Goal: Task Accomplishment & Management: Use online tool/utility

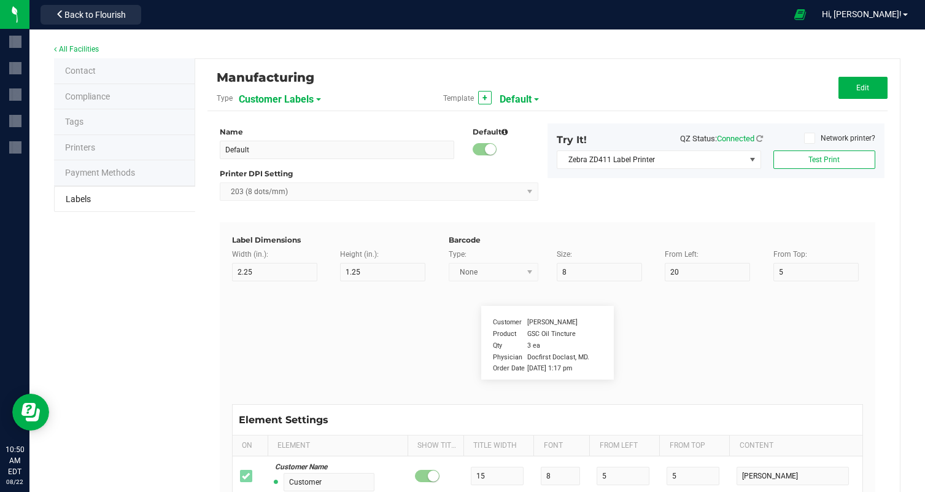
click at [294, 101] on span "Customer Labels" at bounding box center [276, 99] width 75 height 21
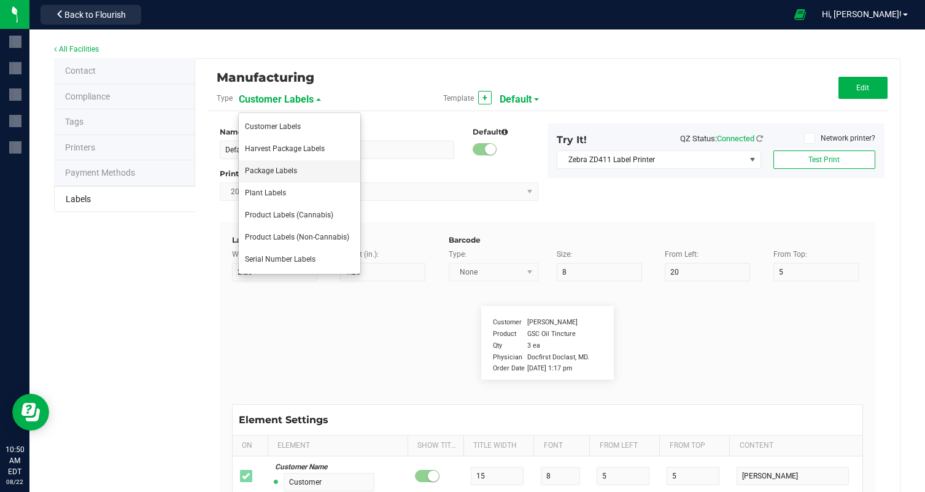
click at [320, 182] on li "Package Labels" at bounding box center [300, 171] width 122 height 22
type input "100mg Pink Lemonade Rosin Gummy"
type input "2"
type input "3"
type input "12"
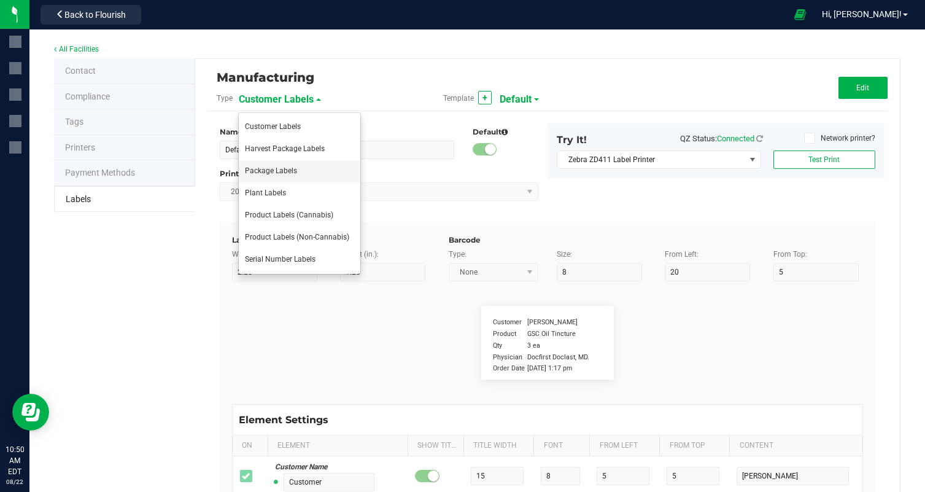
type input "7"
type input "62"
type input "Name"
type input "10"
type input "7"
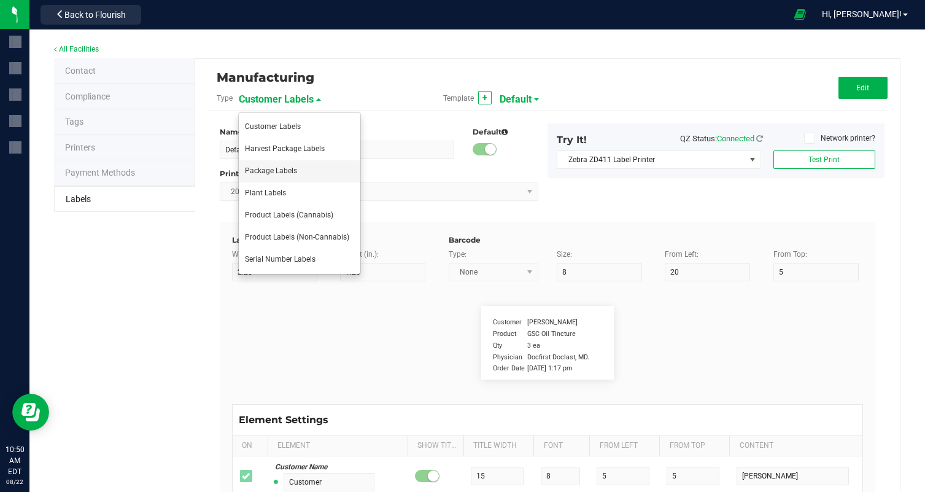
type input "4"
type input "100mg Hash Rosin Gummy - Pink Lemonade"
type input "Net Weight:"
type input "12"
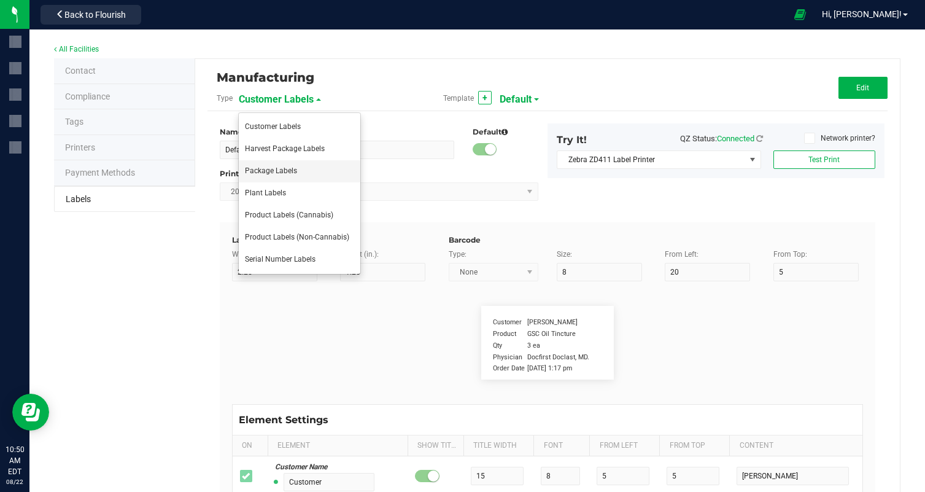
type input "6"
type input "4"
type input "19"
type input "100mg"
type input "Type"
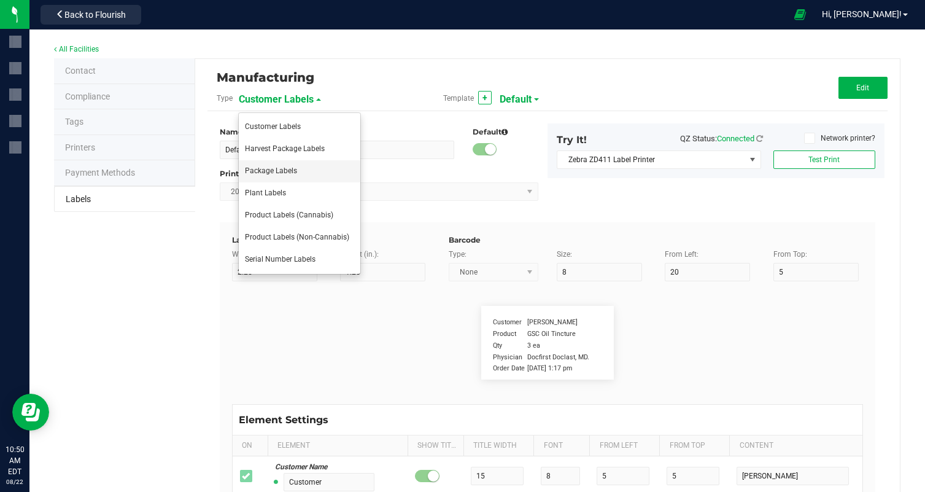
type input "10"
type input "6"
type input "4"
type input "10"
type input "Hash Rosin Edible"
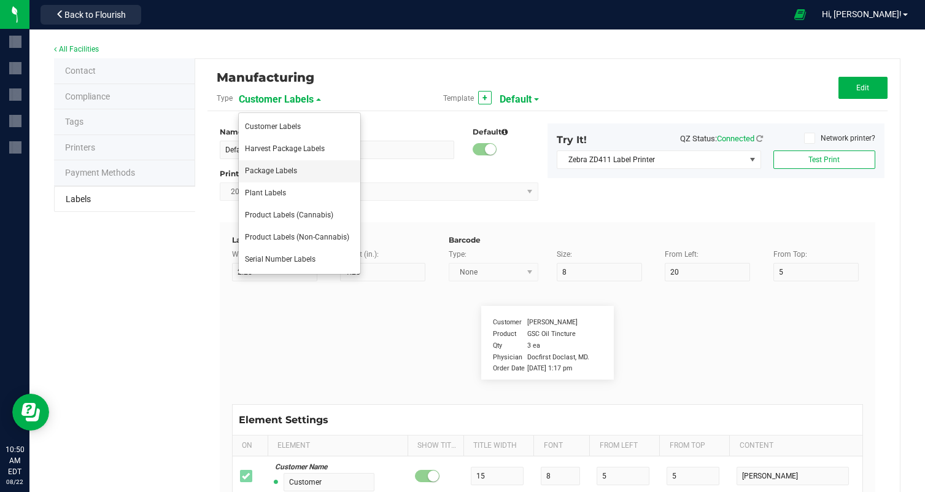
type input "Chemotype:"
type input "12"
type input "6"
type input "4"
type input "12"
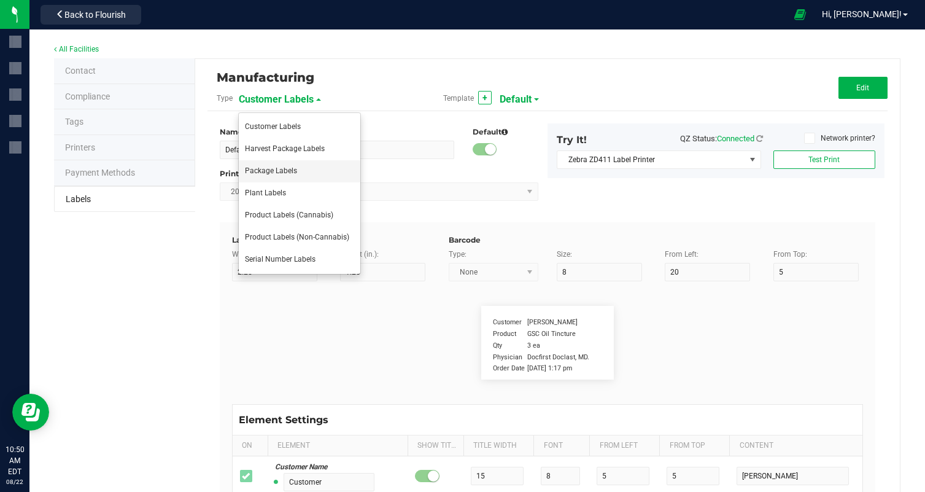
type input "High THC, Low CBD"
type input "Total Cannabinoids"
type input "19"
type input "6"
type input "4"
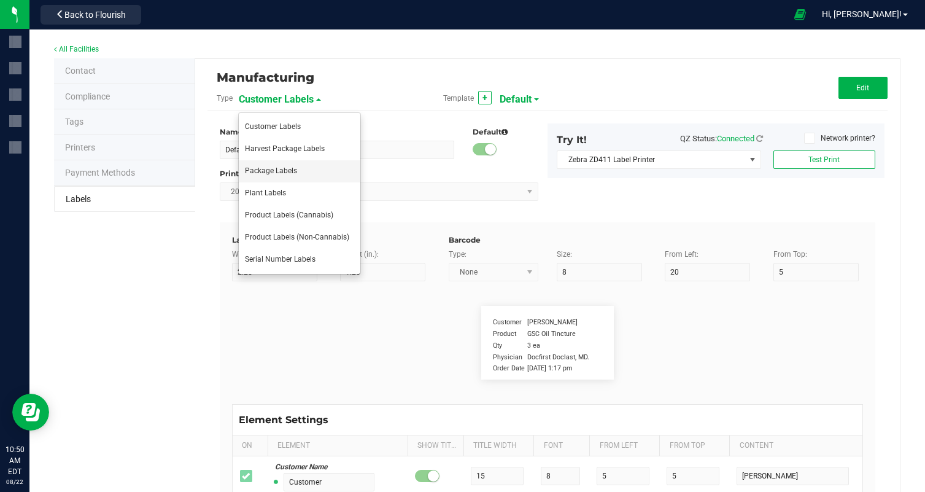
type input "15"
type input "10.62%"
type input "Total THC:"
type input "10"
type input "6"
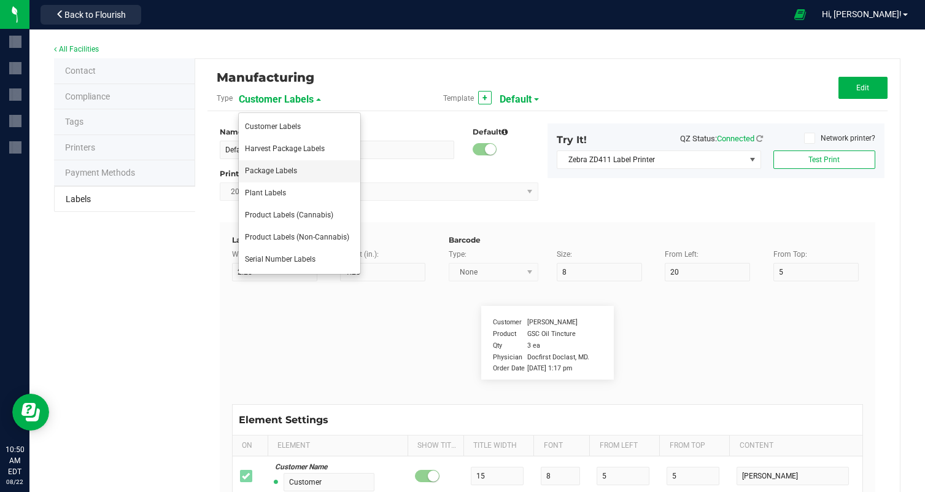
type input "30"
type input "15"
type input "9.75%"
type input "Total CBD:"
type input "10"
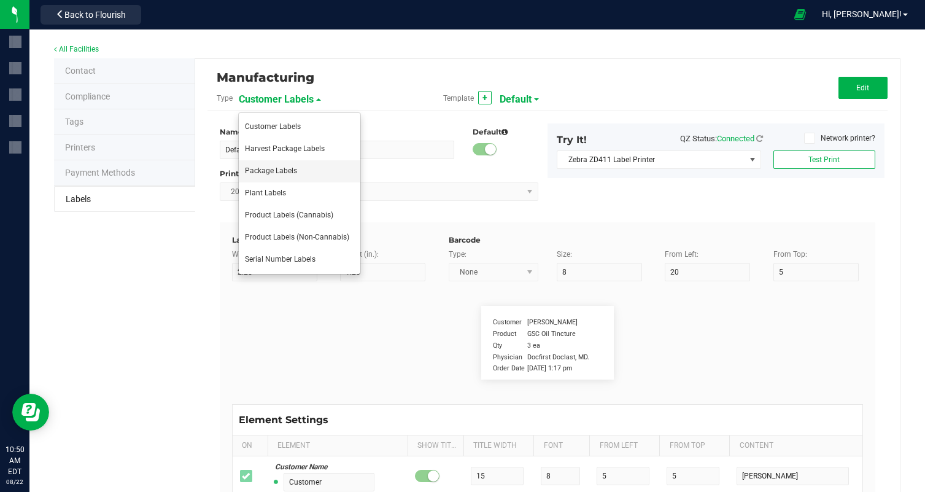
type input "6"
type input "30"
type input "17"
type input "0.05%"
type input "Total CBG:"
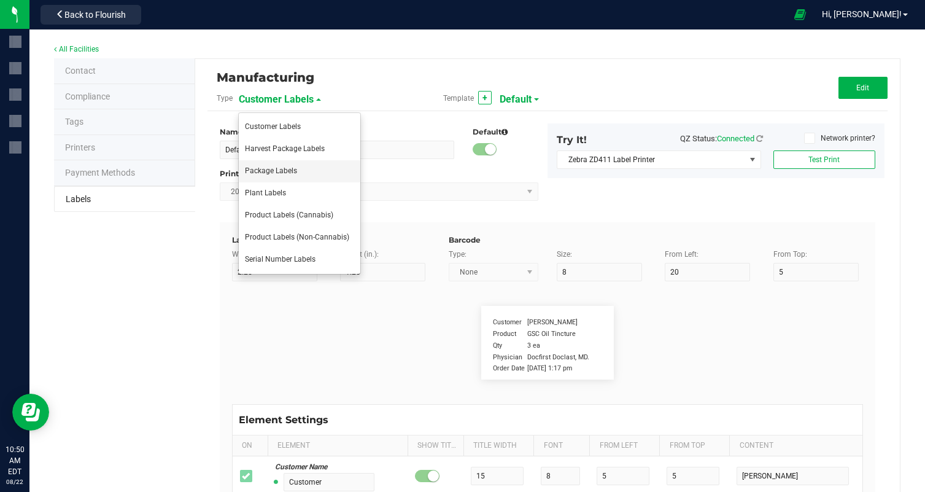
type input "10"
type input "6"
type input "4"
type input "17"
type input "0.32%"
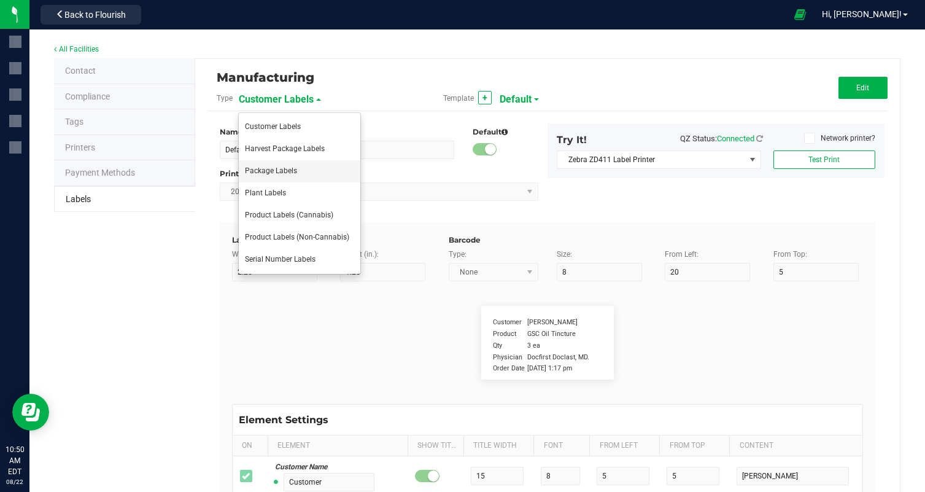
type input "Package Date"
type input "14"
type input "6"
type input "4"
type input "52"
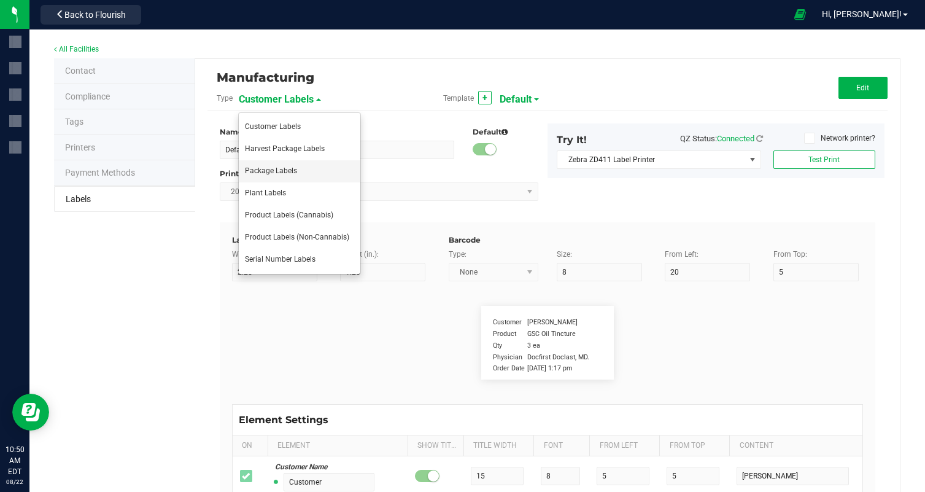
type input "08/20/25"
type input "Use By Date:"
type input "13"
type input "6"
type input "28"
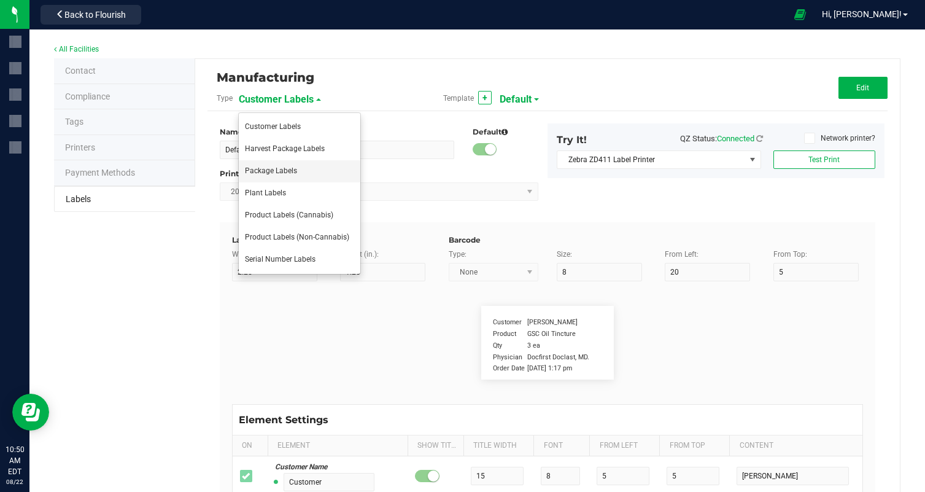
type input "52"
type input "02/20/26"
type input "Phone Number:"
type input "10"
type input "6"
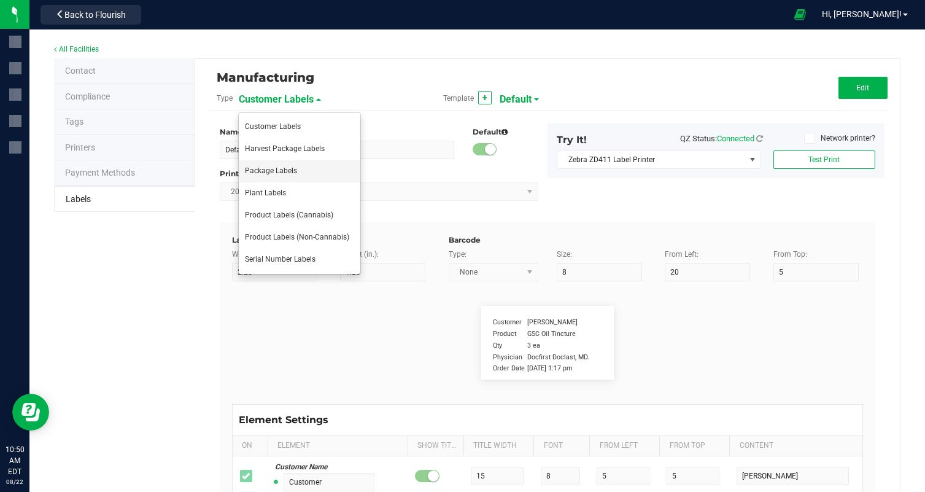
type input "4"
type input "50"
type input "(609) 895-6678 License Number M000047"
type input "100 Milligrams"
type input "25"
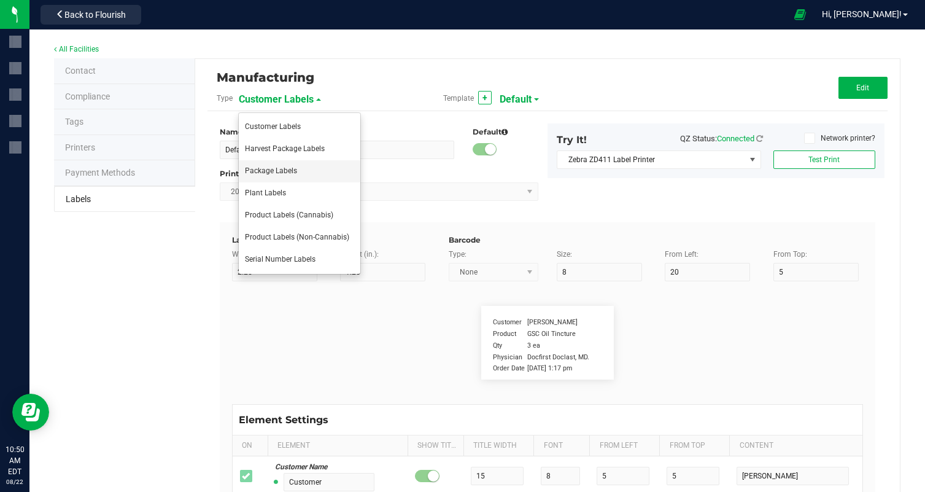
type input "6"
type input "4"
type input "8"
type input "Number of Serving:"
type input "20"
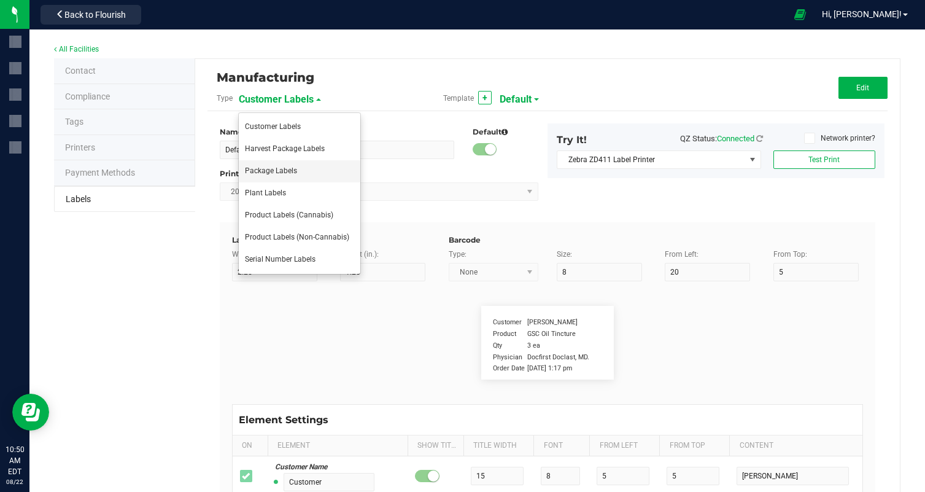
type input "6"
type input "4"
type input "21"
type input "10"
type input "Packaging"
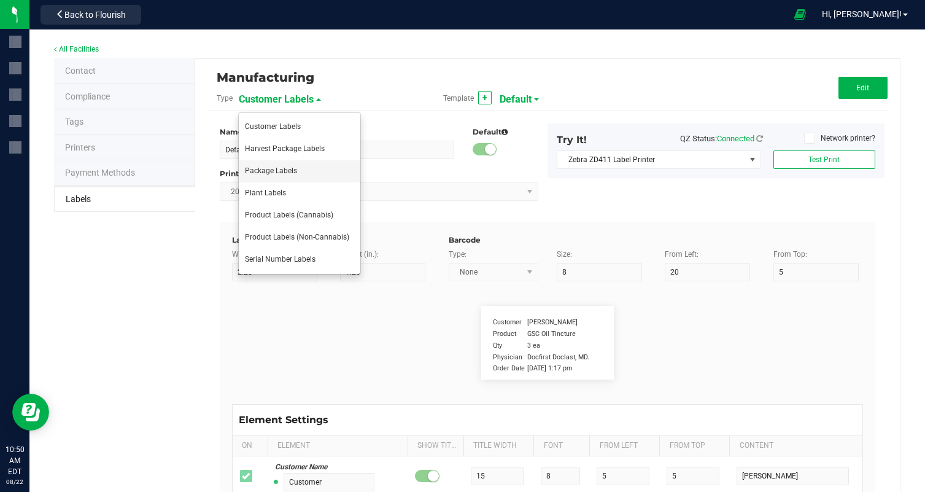
type input "10"
type input "6"
type input "4"
type input "48"
type input "Produced and Packaged By FullTilt Labs LLC"
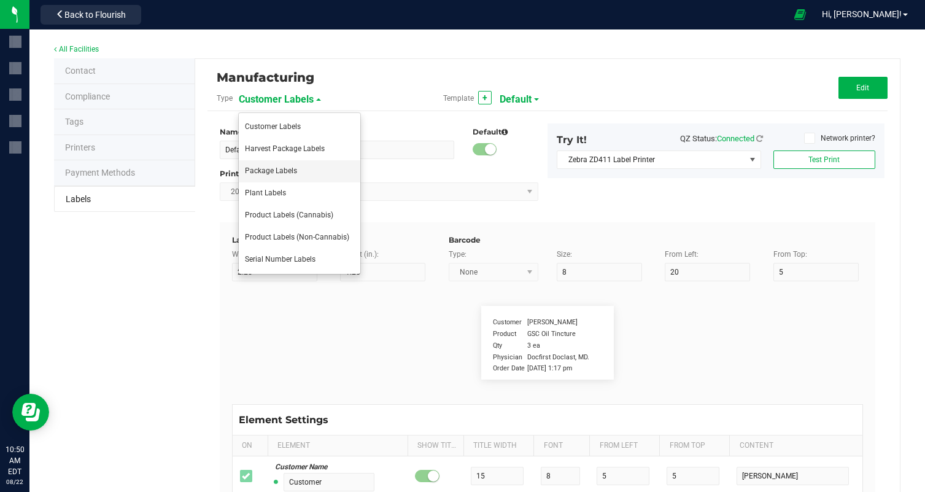
type input "Storage:"
type input "9"
type input "6"
type input "4"
type input "41"
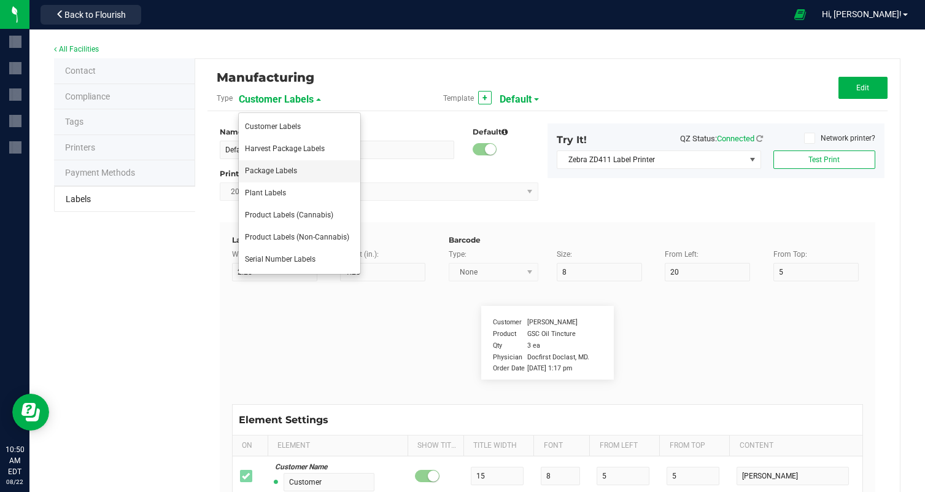
type input "Store in a cool, dry place."
type input "Instructions:"
type input "13"
type input "6"
type input "4"
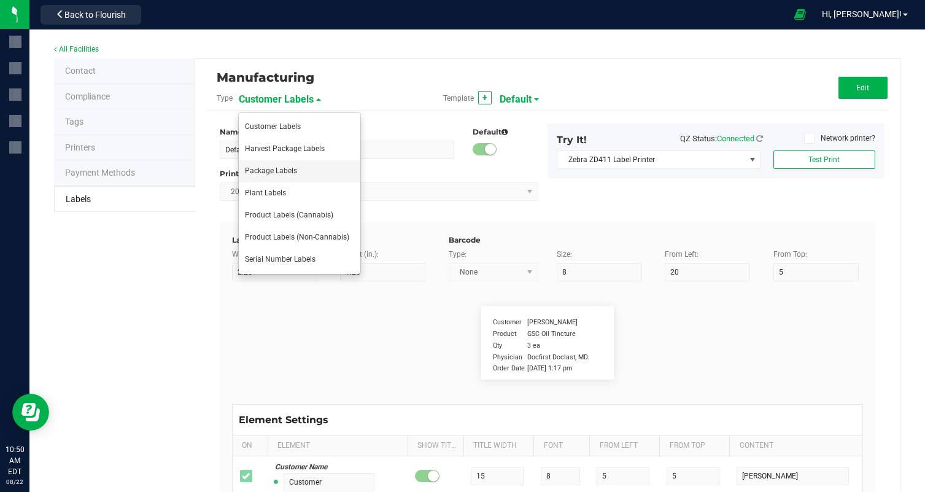
type input "39"
type input "Ingest orally"
type input "Instructions cont."
type input "18"
type input "6"
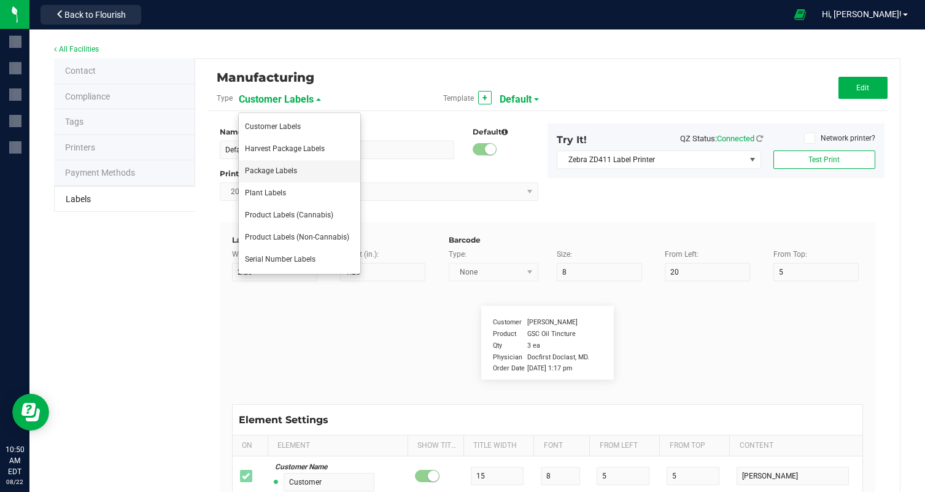
type input "4"
type input "43"
type input "Refrigeration not required."
type input "Active Ingredients:"
type input "18"
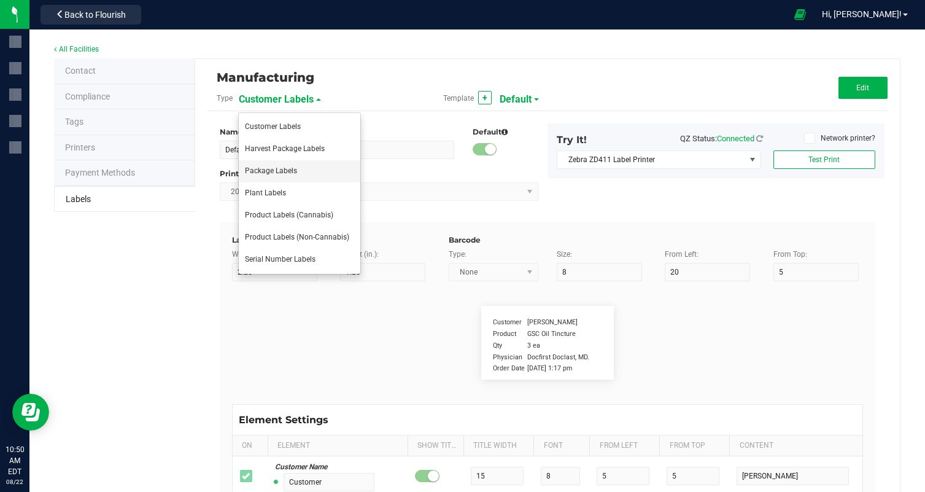
type input "6"
type input "4"
type input "23"
type input "Cannabis Hash Rosin"
type input "Active Ingregients cont:L"
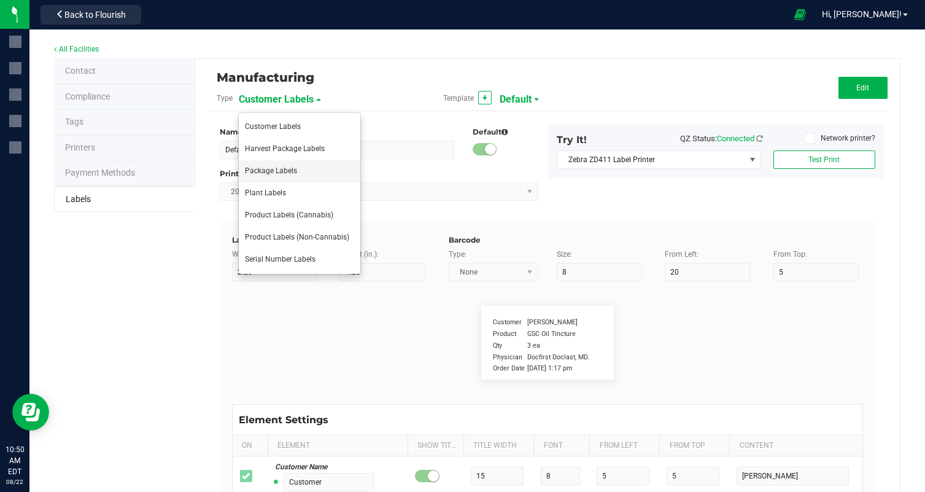
type input "10"
type input "6"
type input "4"
type input "25"
type input "Cane Sugar, Glucose (Corn), Water, Gelatin"
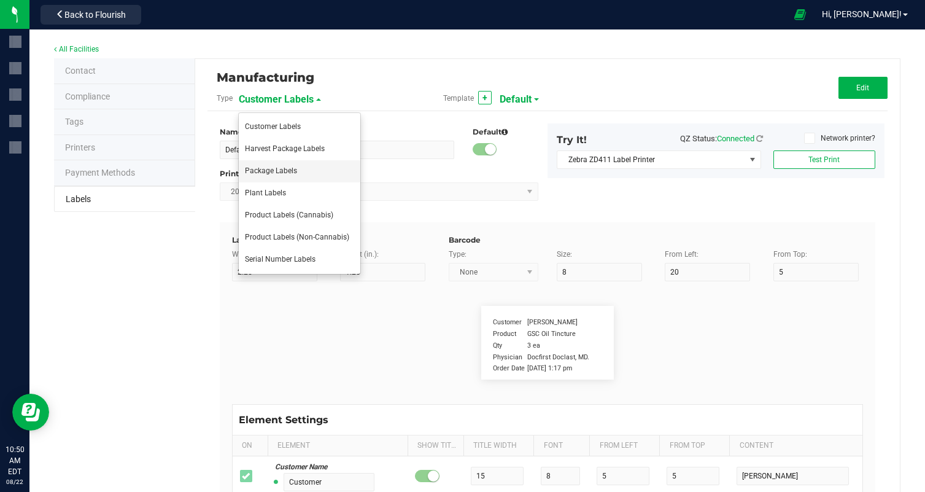
type input "Active Ingredients pt3"
type input "10"
type input "6"
type input "4"
type input "27"
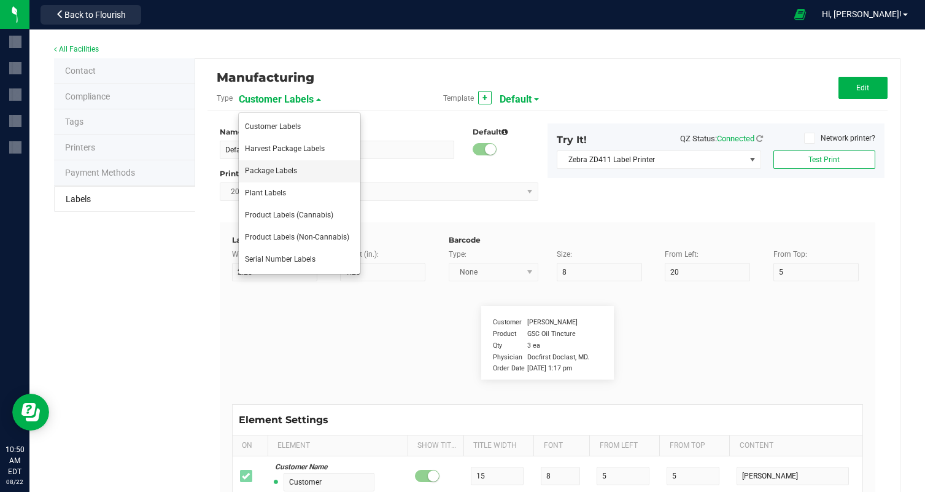
type input "Less than 2% of: Tartaric Acid, Natural Flavor"
type input "Active Ingredients pt 4"
type input "10"
type input "6"
type input "4"
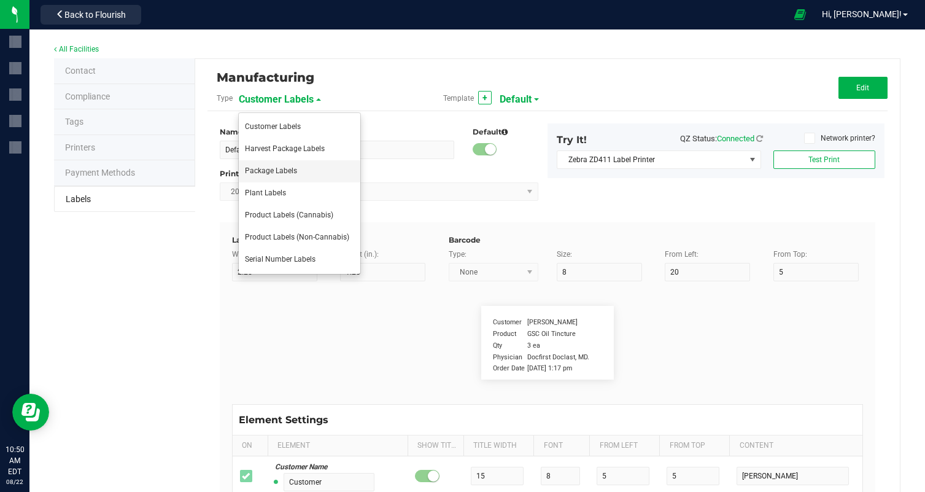
type input "29"
type input "Natural Flavor, Color (Spirulina, Turmeric)"
type input "Active Ingredients pt 5"
type input "10"
type input "6"
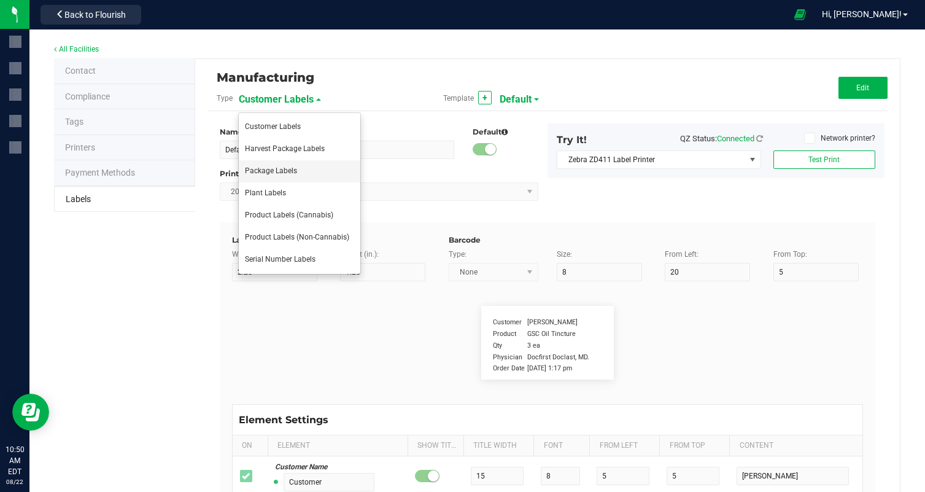
type input "4"
type input "31"
type input "CONTAINS: COCONUT"
click at [303, 175] on div "Printer DPI Setting" at bounding box center [379, 173] width 319 height 11
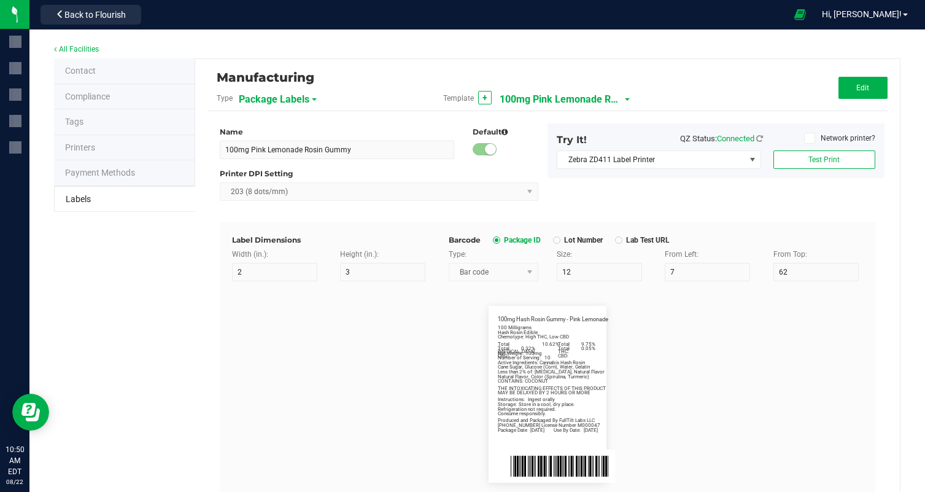
click at [594, 85] on div "Manufacturing" at bounding box center [434, 77] width 435 height 21
click at [597, 98] on span "100mg Pink Lemonade Rosin Gummy" at bounding box center [561, 99] width 123 height 21
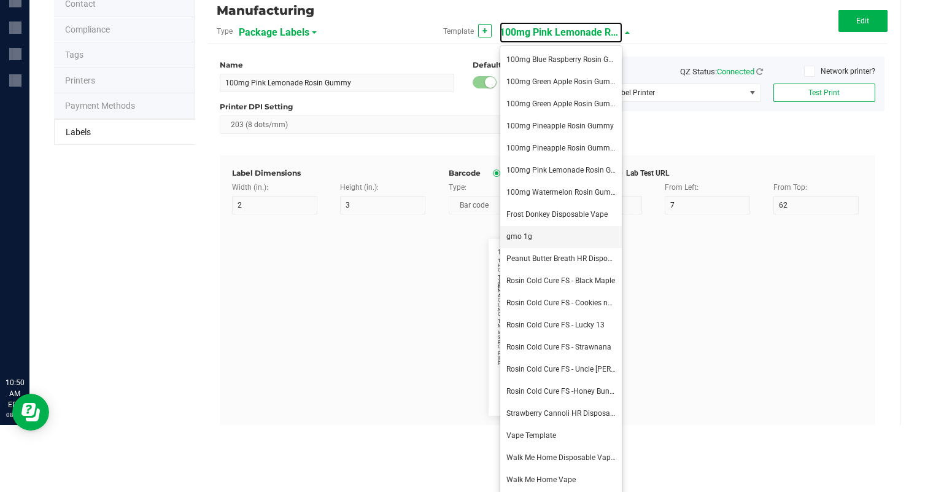
scroll to position [70, 0]
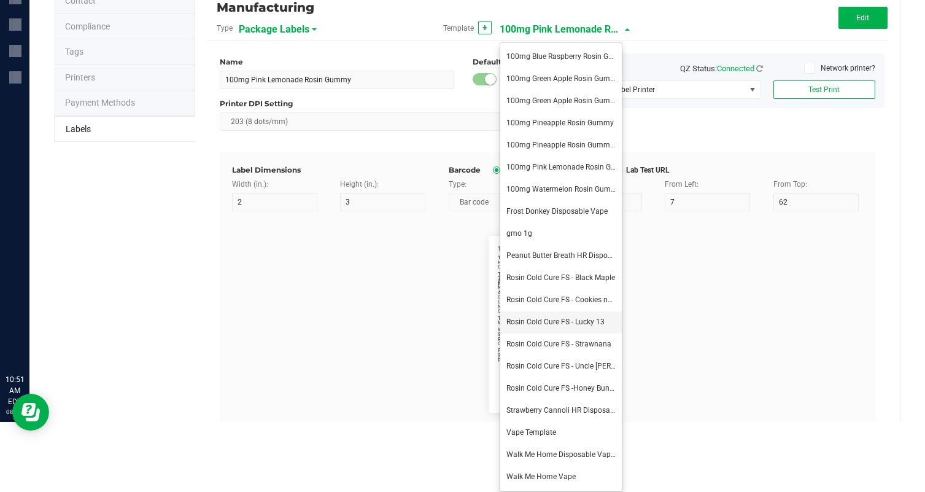
click at [600, 325] on span "Rosin Cold Cure FS - Lucky 13" at bounding box center [555, 321] width 98 height 9
type input "Rosin Cold Cure FS - Lucky 13"
type input "2.25"
type input "5"
type input "64"
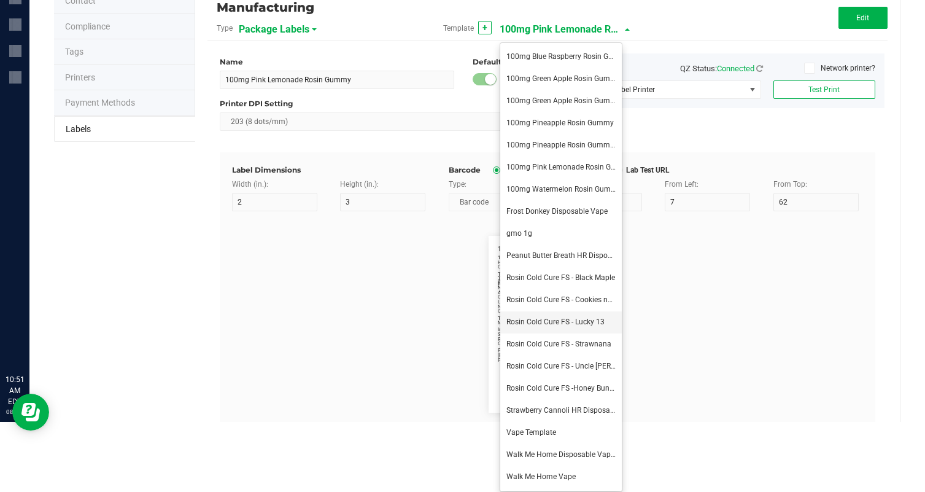
type input "Total Cannabinoids:"
type input "19"
type input "6"
type input "5"
type input "15"
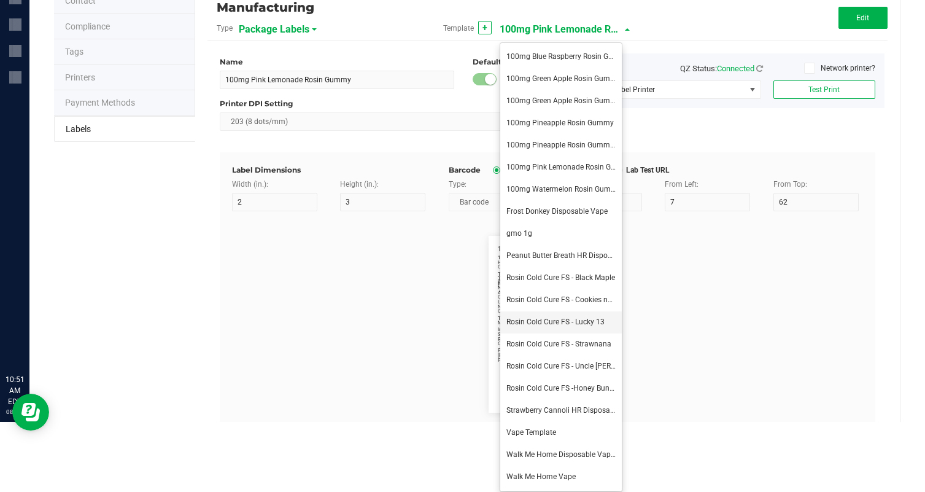
type input "86.05%"
type input "Total Terpenes:"
type input "15"
type input "31"
type input "15"
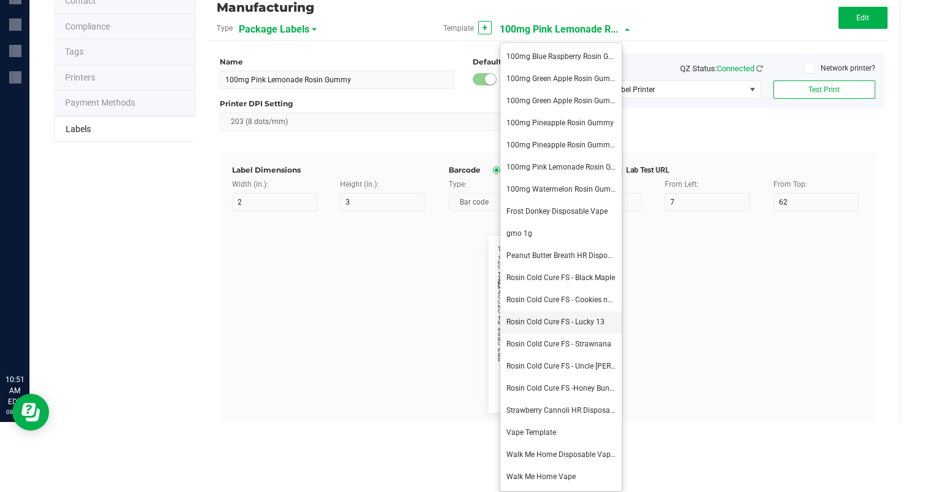
type input "5.63%"
type input "1 Gram"
type input "25"
type input "5"
type input "8"
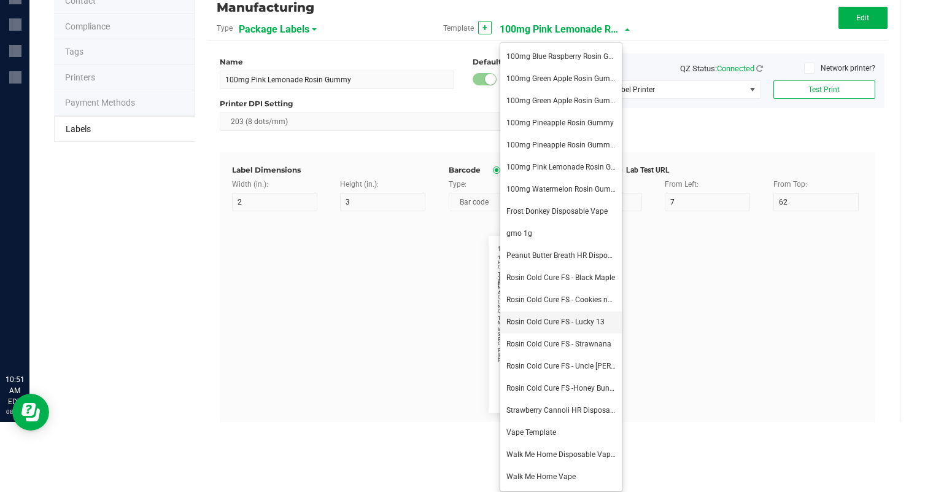
type input "Type"
type input "10"
type input "5"
type input "10"
type input "Balanced-Hybrid"
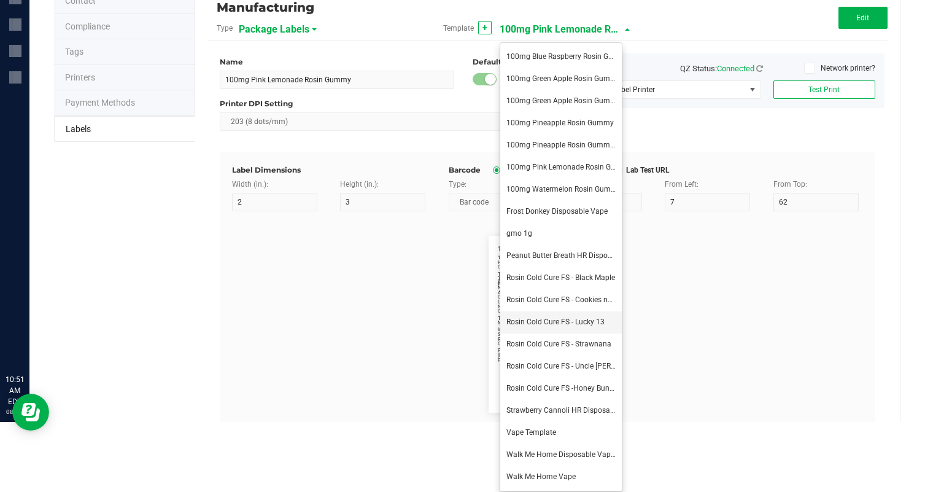
type input "Chemotype:"
type input "12"
type input "5"
type input "12"
type input "High THC, Low CBD"
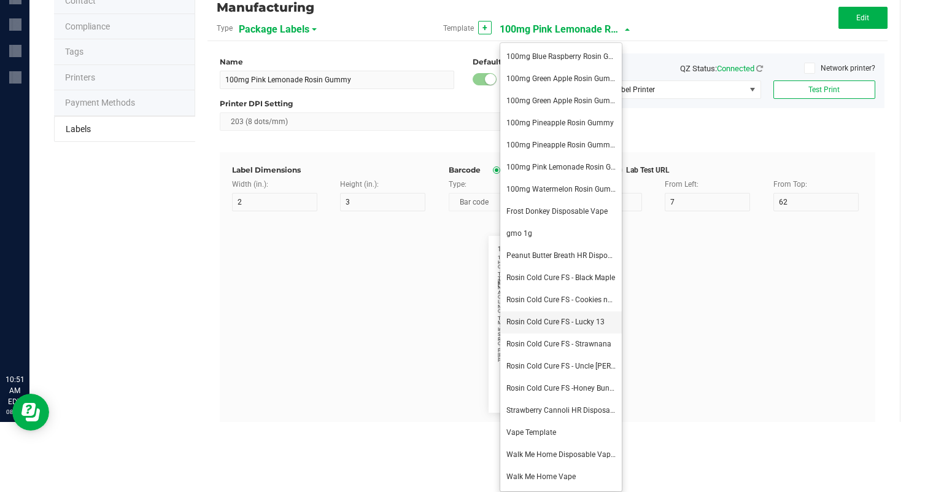
type input "Packaging"
type input "5"
type input "46"
type input "Produced and packaged by FullTilt Labs LLC"
type input "Storage:"
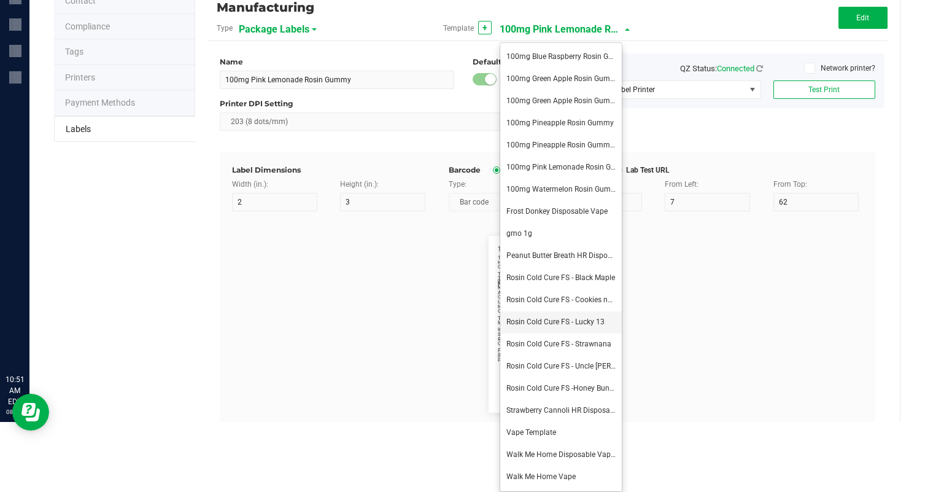
type input "5"
type input "43"
type input "Refrigerate."
type input "Instructions:"
type input "13"
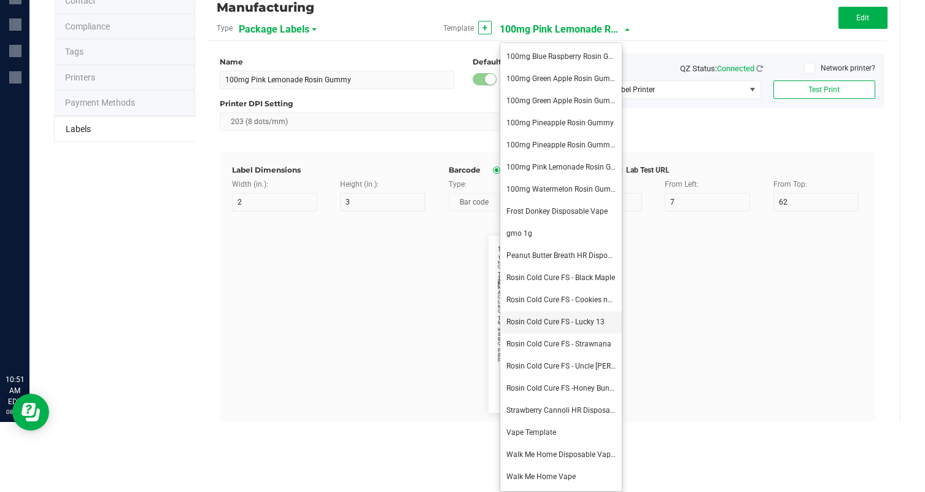
type input "5"
type input "39"
type input "Use with compatible device. Inhale."
type input "Instructions cont."
type input "10"
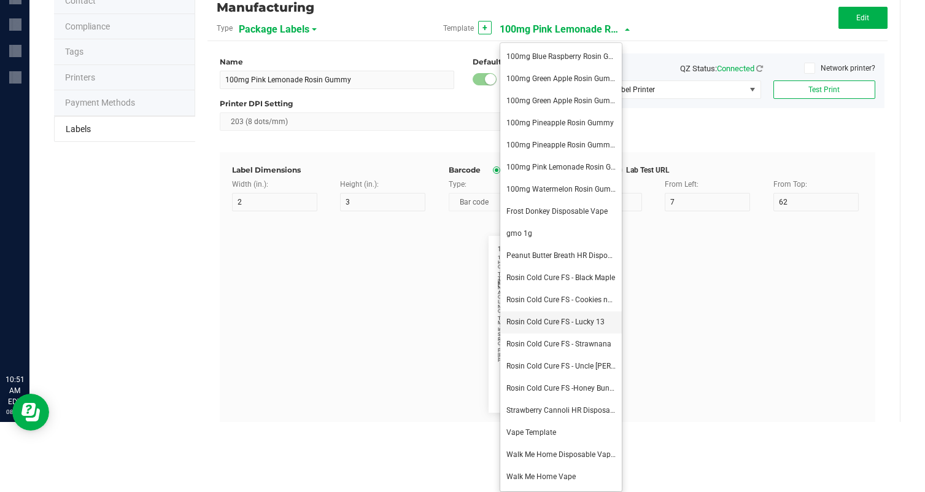
type input "5"
type input "41"
type input "Consume responsibly."
type input "Phone Number"
type input "10"
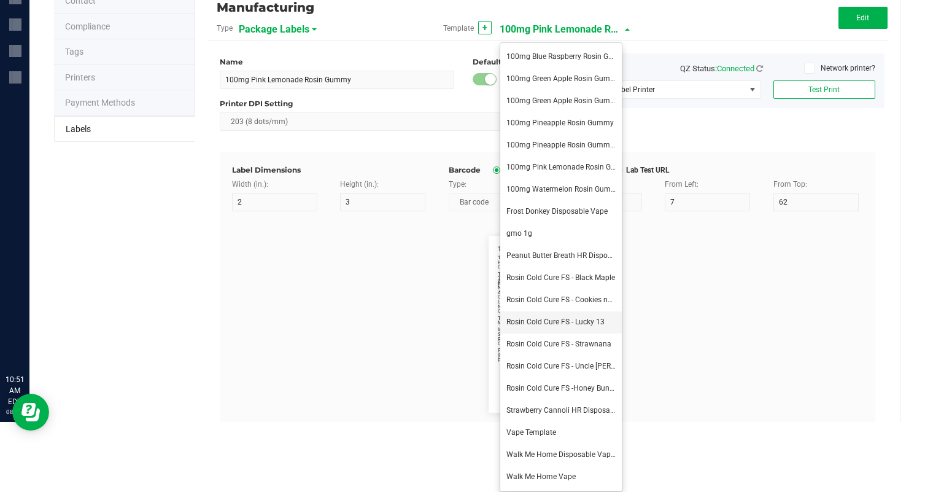
type input "5"
type input "48"
type input "(609) 895-6678 License #M000047"
type input "Terpene 1"
type input "31"
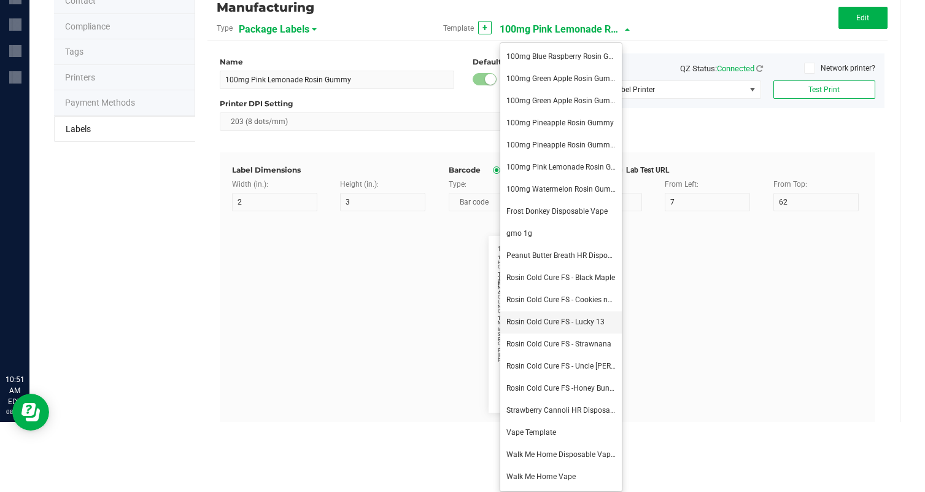
type input "17"
type input "Limonene:"
type input "Terpene 1 Value:"
type input "10"
type input "46"
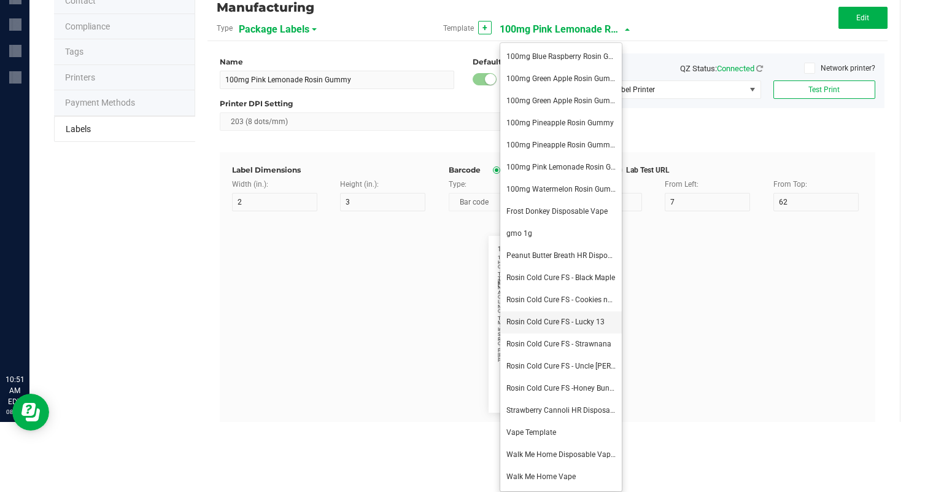
type input "17"
type input "1.47%"
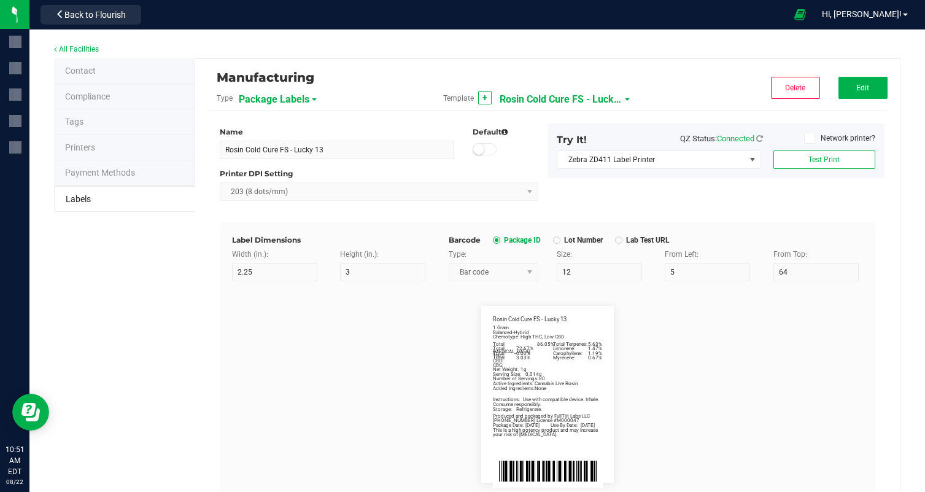
scroll to position [0, 0]
click at [858, 88] on span "Edit" at bounding box center [862, 87] width 13 height 9
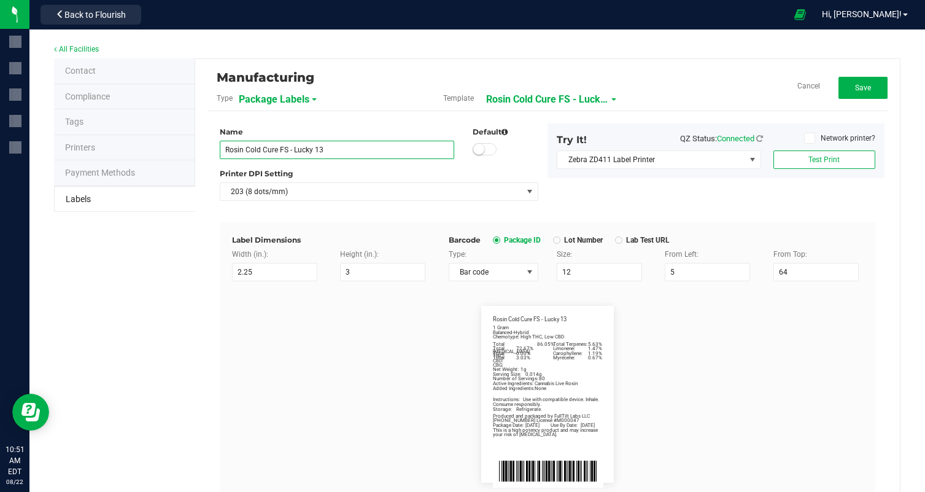
click at [366, 148] on input "Rosin Cold Cure FS - Lucky 13" at bounding box center [337, 150] width 234 height 18
click at [366, 148] on input "Rosin Cold Cure FS - Lucky" at bounding box center [337, 150] width 234 height 18
click at [371, 389] on flourish-label-viewer "Total Cannabinoids: 86.05% Total Terpenes: 5.63% 1 Gram Balanced-Hybrid Chemoty…" at bounding box center [547, 394] width 631 height 177
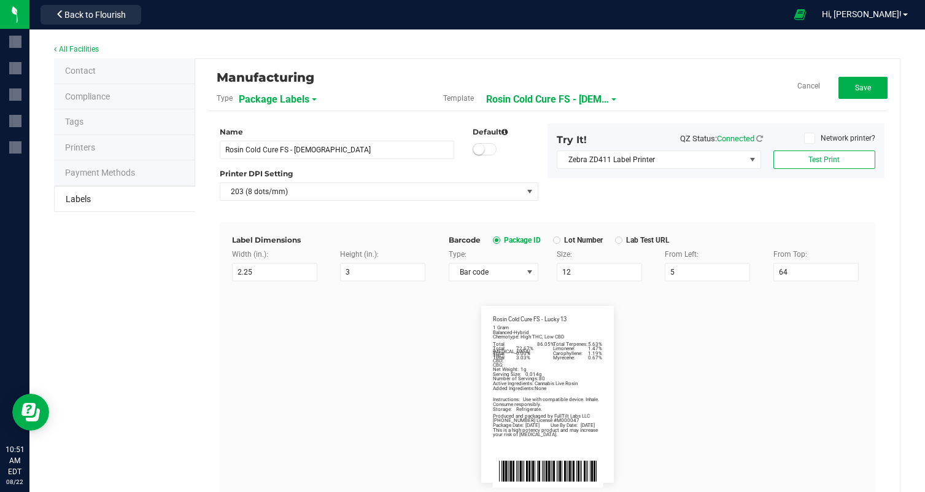
scroll to position [295, 0]
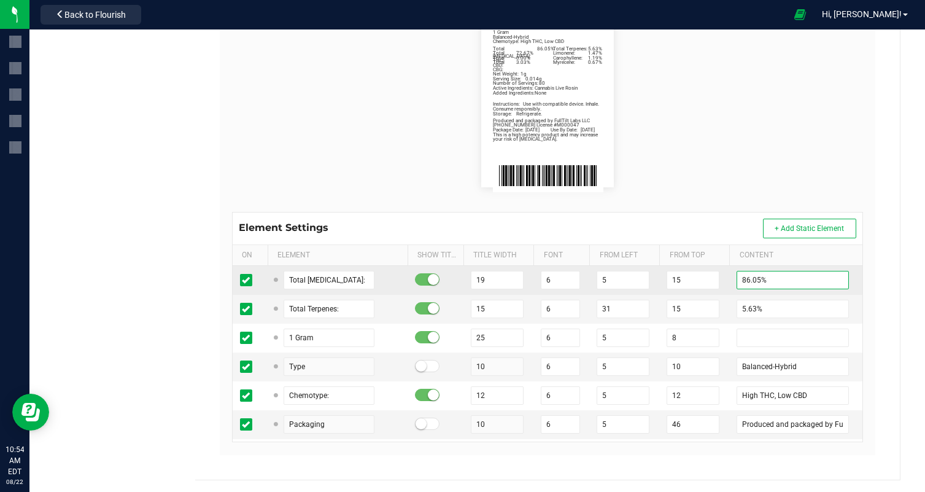
click at [739, 276] on input "86.05%" at bounding box center [793, 280] width 112 height 18
paste input "93.43"
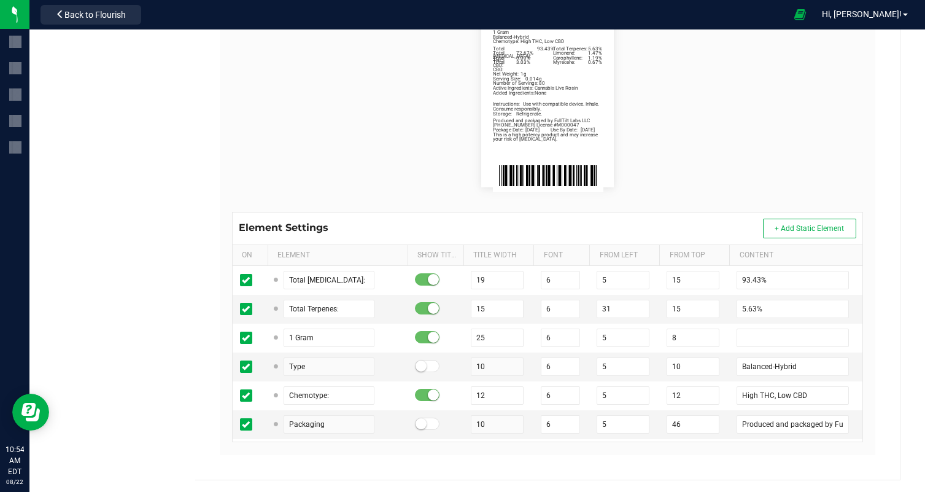
click at [716, 97] on flourish-label-viewer "Total Cannabinoids: 93.43% Total Terpenes: 5.63% 1 Gram Balanced-Hybrid Chemoty…" at bounding box center [547, 98] width 631 height 177
click at [746, 309] on input "5.63%" at bounding box center [793, 309] width 112 height 18
paste input "4.25"
click at [708, 123] on flourish-label-viewer "Total Cannabinoids: 93.43% Total Terpenes: 4.25% 1 Gram Balanced-Hybrid Chemoty…" at bounding box center [547, 98] width 631 height 177
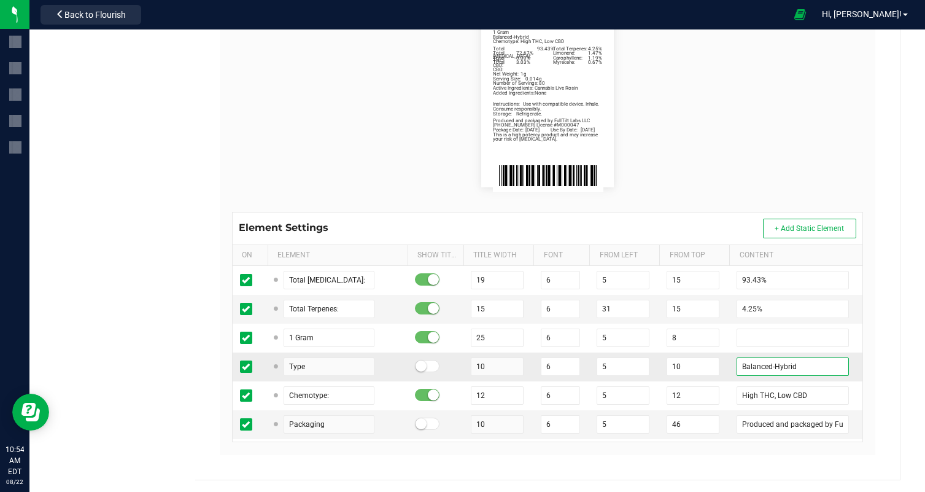
click at [752, 362] on input "Balanced-Hybrid" at bounding box center [793, 366] width 112 height 18
click at [758, 166] on flourish-label-viewer "Total Cannabinoids: 93.43% Total Terpenes: 4.25% 1 Gram Indica-leaning Chemotyp…" at bounding box center [547, 98] width 631 height 177
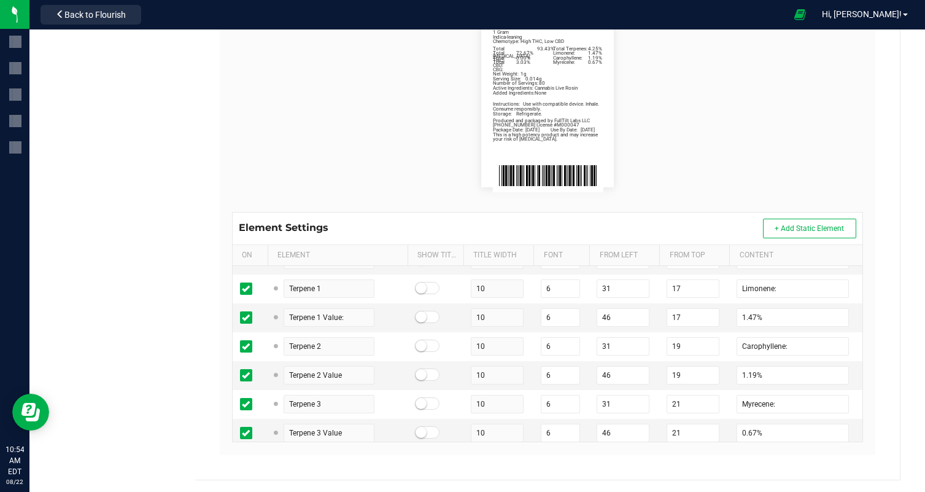
scroll to position [288, 0]
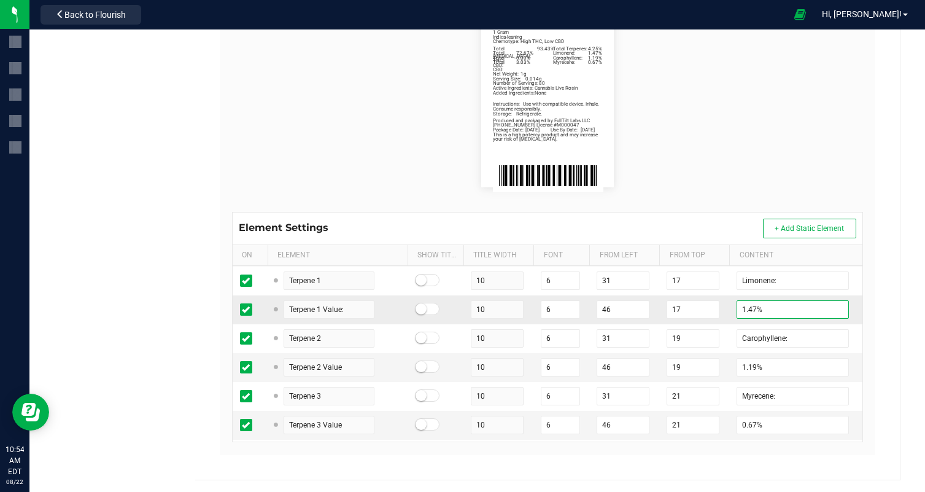
click at [745, 305] on input "1.47%" at bounding box center [793, 309] width 112 height 18
paste input "0.90"
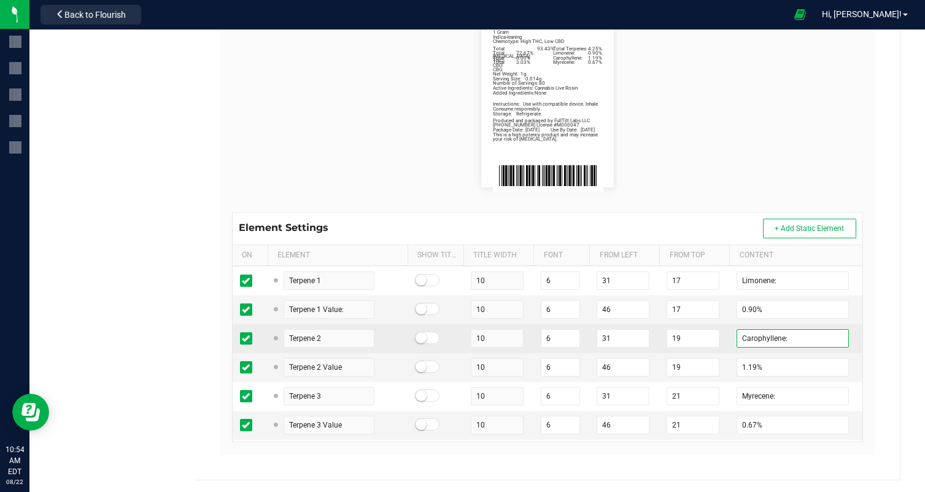
click at [751, 335] on input "Carophyllene:" at bounding box center [793, 338] width 112 height 18
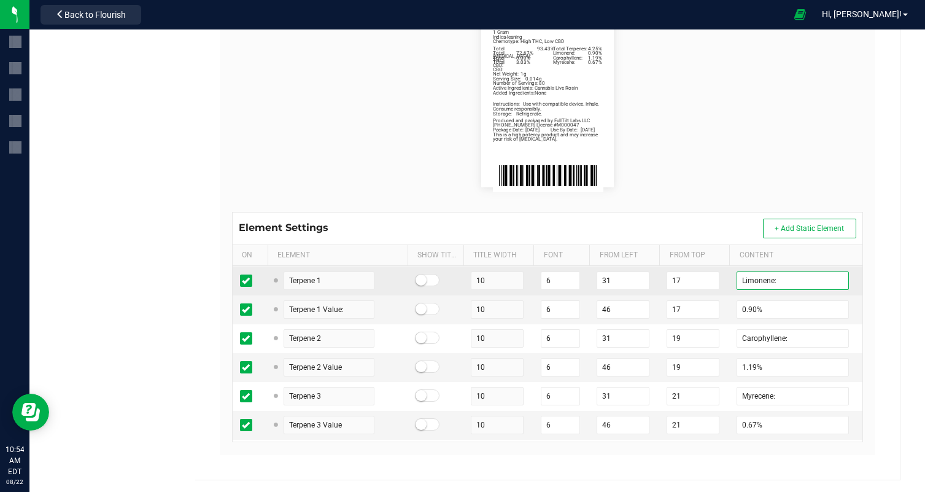
click at [743, 281] on input "Limonene:" at bounding box center [793, 280] width 112 height 18
paste input "Carophyll"
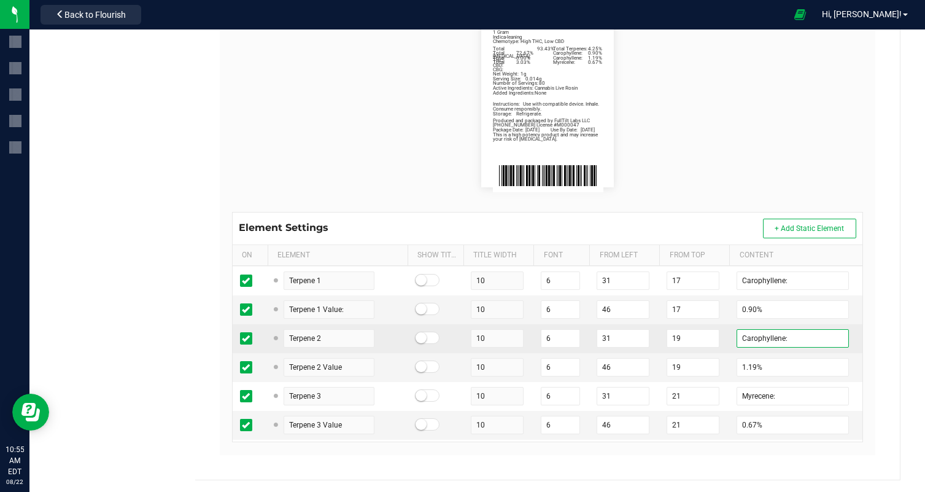
click at [743, 335] on input "Carophyllene:" at bounding box center [793, 338] width 112 height 18
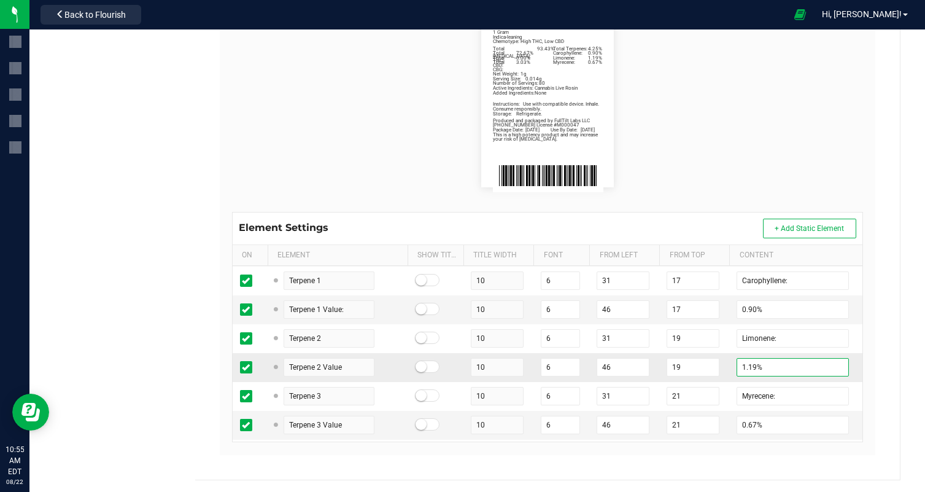
click at [740, 365] on input "1.19%" at bounding box center [793, 367] width 112 height 18
paste input "0.77"
click at [742, 169] on flourish-label-viewer "Total Cannabinoids: 93.43% Total Terpenes: 4.25% 1 Gram Indica-leaning Chemotyp…" at bounding box center [547, 98] width 631 height 177
click at [736, 421] on td "0.67%" at bounding box center [795, 425] width 133 height 29
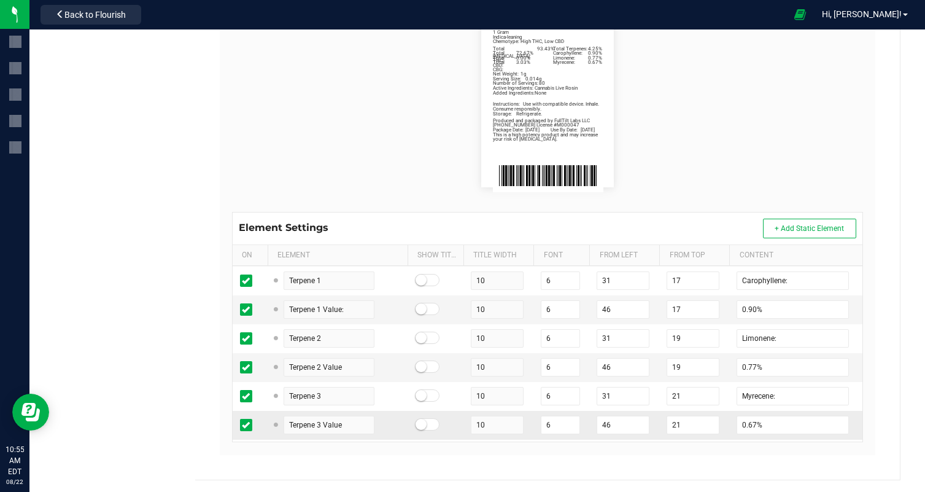
click at [736, 421] on td "0.67%" at bounding box center [795, 425] width 133 height 29
click at [738, 421] on input "0.67%" at bounding box center [793, 425] width 112 height 18
paste input "34"
click at [729, 406] on td "Myrecene:" at bounding box center [795, 396] width 133 height 29
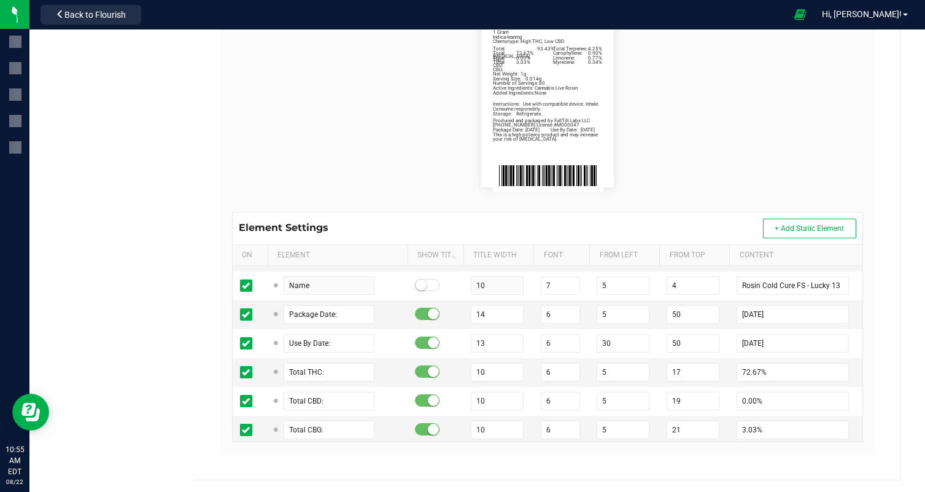
scroll to position [461, 0]
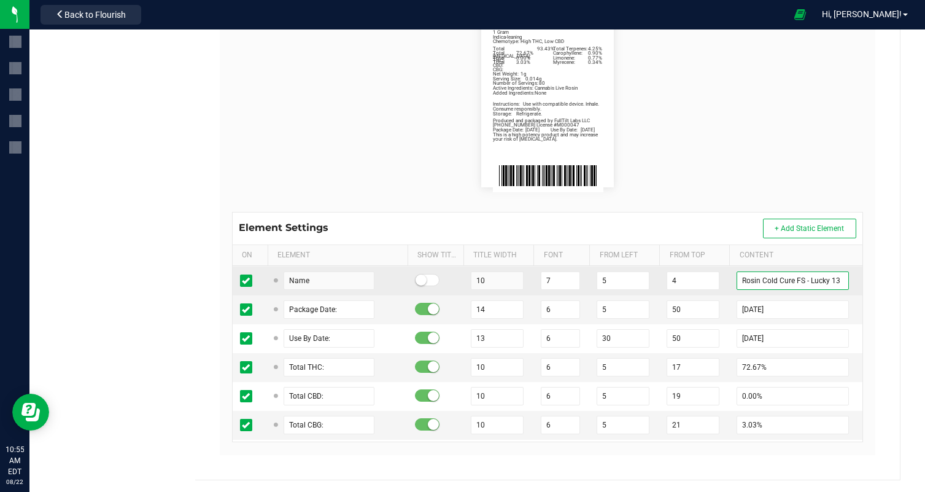
drag, startPoint x: 812, startPoint y: 278, endPoint x: 860, endPoint y: 280, distance: 48.5
click at [860, 280] on td "Rosin Cold Cure FS - Lucky 13" at bounding box center [795, 280] width 133 height 29
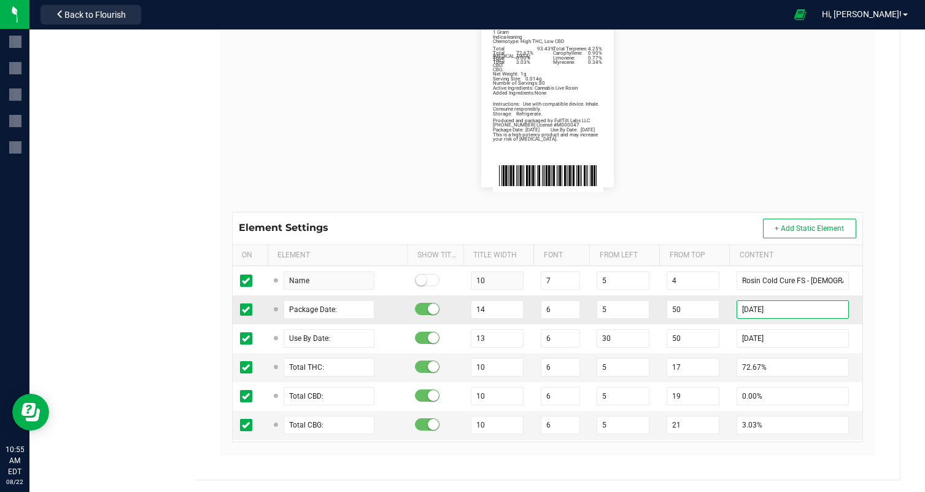
click at [761, 308] on input "08/12/25" at bounding box center [793, 309] width 112 height 18
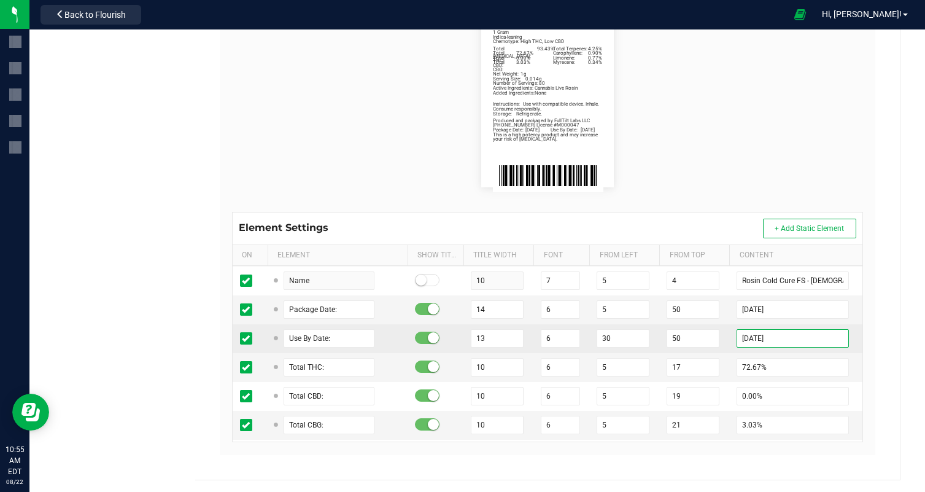
click at [761, 336] on input "02/12/26" at bounding box center [793, 338] width 112 height 18
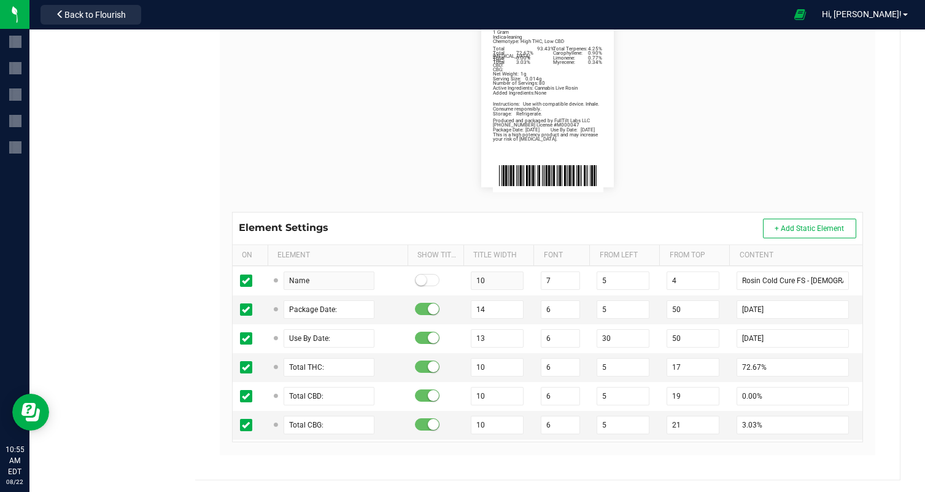
click at [791, 110] on flourish-label-viewer "Total Cannabinoids: 93.43% Total Terpenes: 4.25% 1 Gram Indica-leaning Chemotyp…" at bounding box center [547, 98] width 631 height 177
click at [744, 366] on input "72.67%" at bounding box center [793, 367] width 112 height 18
paste input "81.28"
click at [739, 118] on flourish-label-viewer "Total Cannabinoids: 93.43% Total Terpenes: 4.25% 1 Gram Indica-leaning Chemotyp…" at bounding box center [547, 98] width 631 height 177
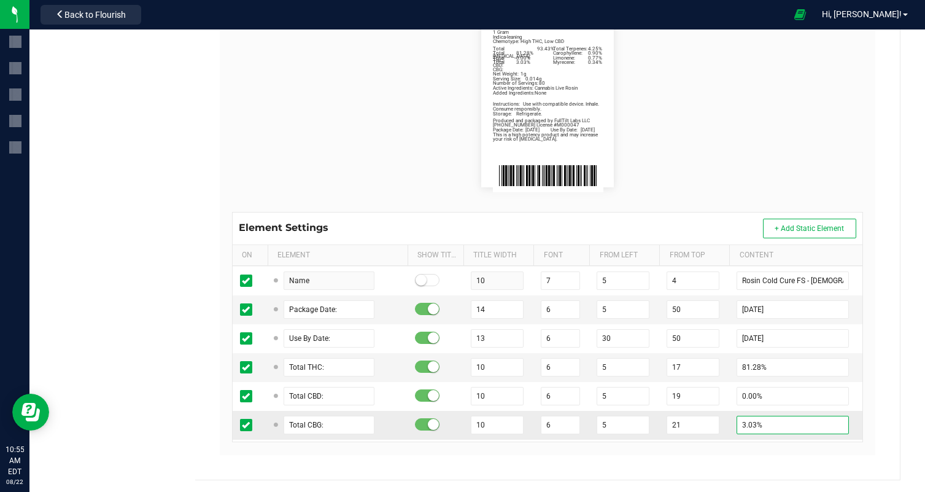
click at [741, 422] on input "3.03%" at bounding box center [793, 425] width 112 height 18
paste input "2.69"
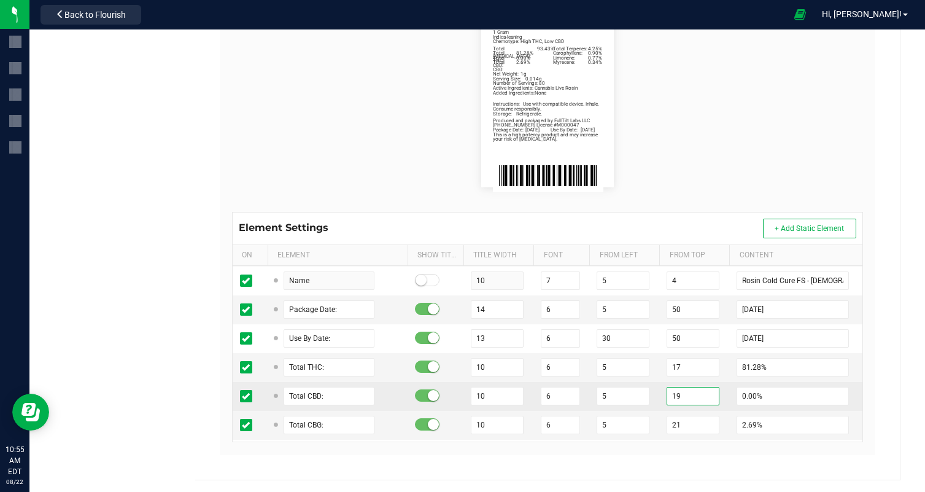
click at [718, 393] on input "19" at bounding box center [693, 396] width 53 height 18
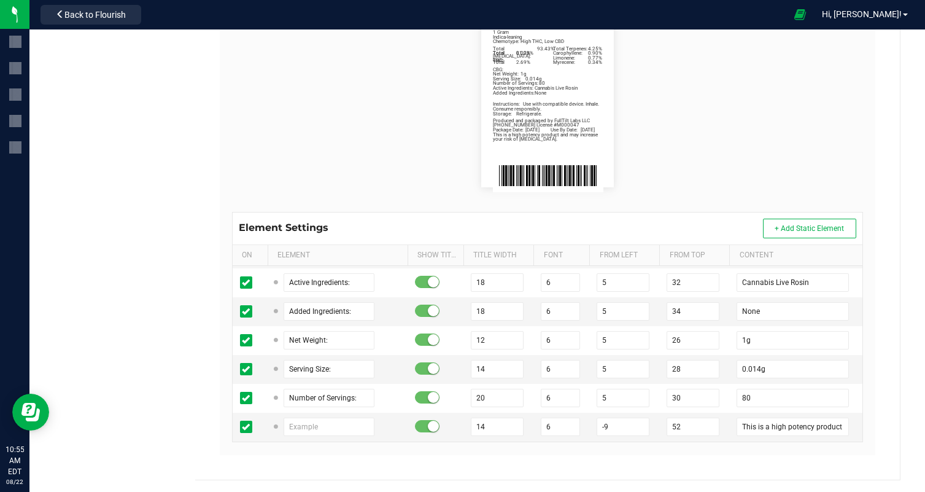
scroll to position [642, 0]
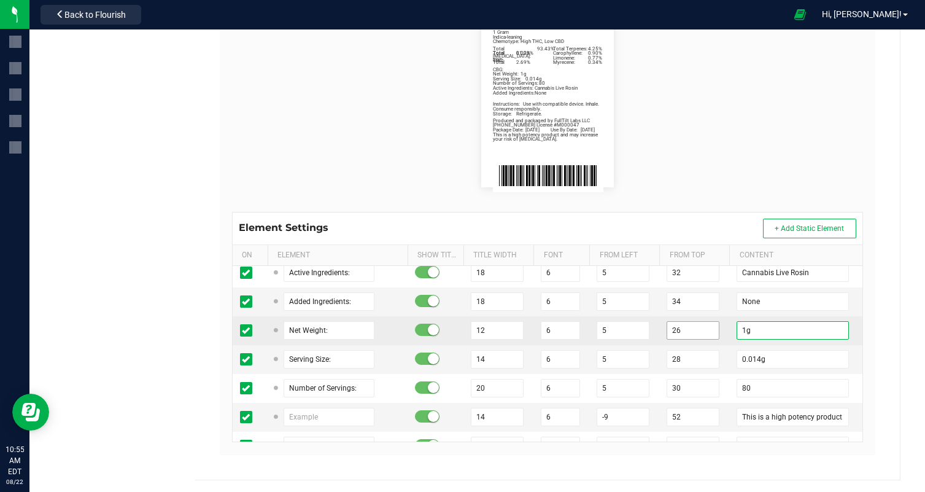
drag, startPoint x: 747, startPoint y: 328, endPoint x: 703, endPoint y: 328, distance: 43.6
click at [703, 328] on tr "Net Weight: 12 6 5 26 1g" at bounding box center [548, 330] width 630 height 29
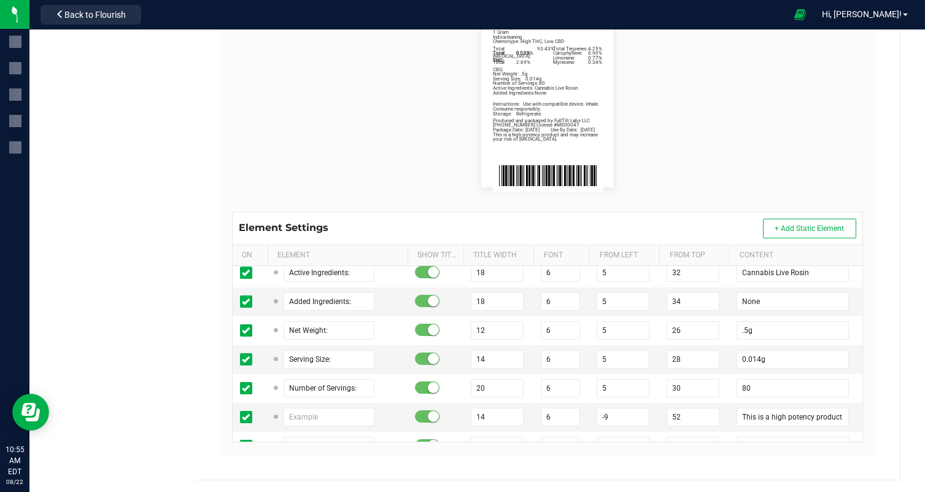
click at [719, 149] on flourish-label-viewer "Total Cannabinoids: 93.43% Total Terpenes: 4.25% 1 Gram Indica-leaning Chemotyp…" at bounding box center [547, 98] width 631 height 177
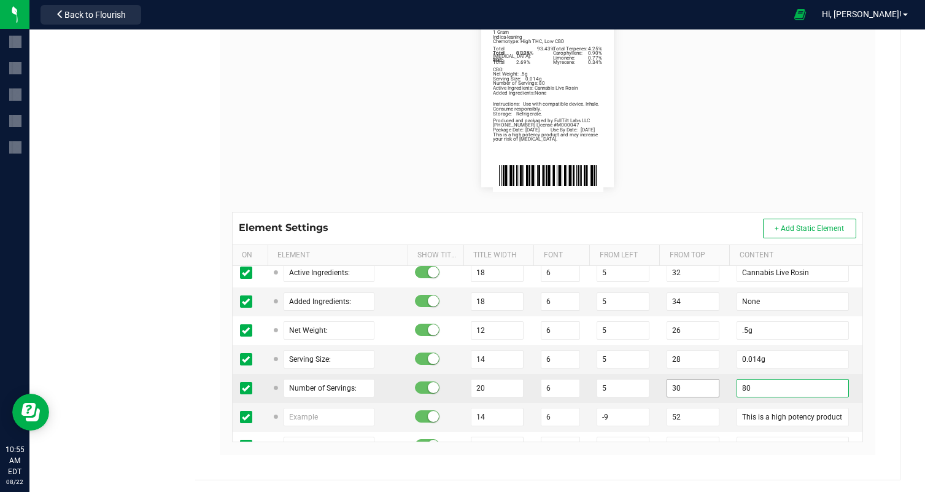
drag, startPoint x: 745, startPoint y: 387, endPoint x: 692, endPoint y: 387, distance: 52.8
click at [702, 387] on tr "Number of Servings: 20 6 5 30 80" at bounding box center [548, 388] width 630 height 29
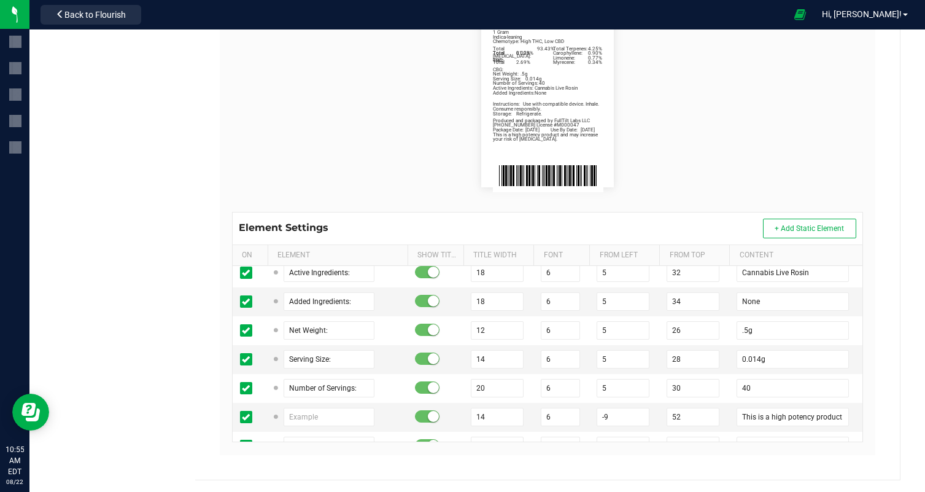
click at [343, 185] on flourish-label-viewer "Total Cannabinoids: 93.43% Total Terpenes: 4.25% 1 Gram Indica-leaning Chemotyp…" at bounding box center [547, 98] width 631 height 177
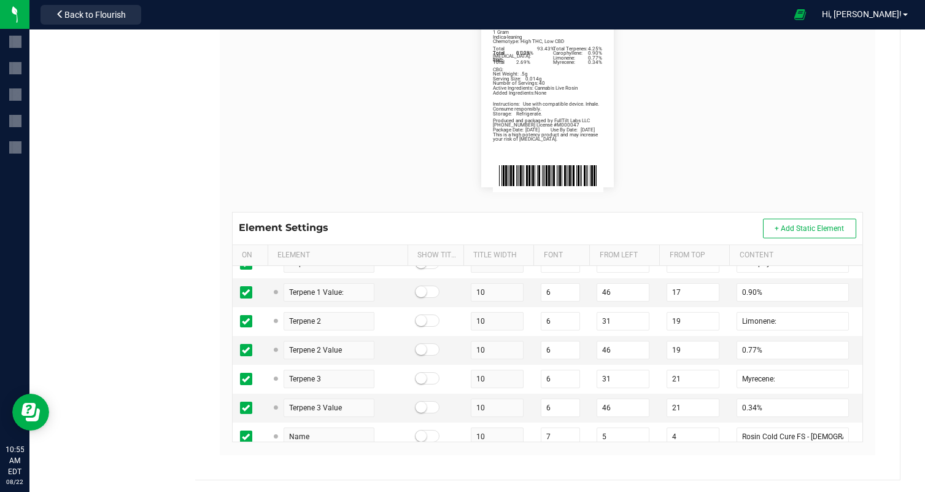
scroll to position [0, 0]
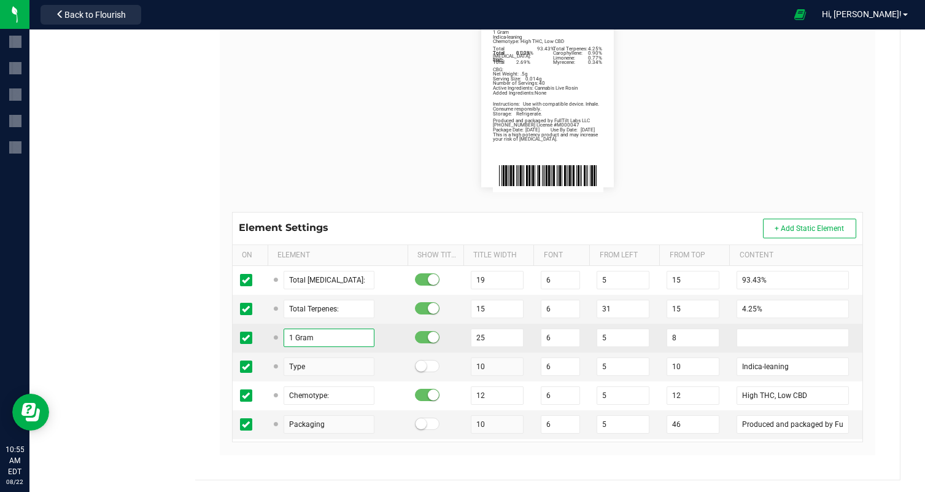
drag, startPoint x: 291, startPoint y: 336, endPoint x: 271, endPoint y: 336, distance: 20.3
click at [271, 336] on td "1 Gram" at bounding box center [338, 338] width 140 height 29
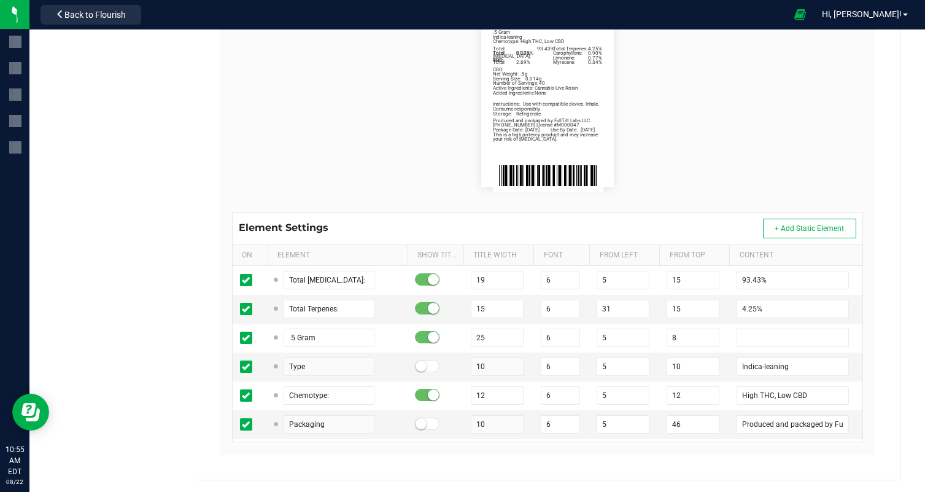
click at [848, 112] on flourish-label-viewer "Total Cannabinoids: 93.43% Total Terpenes: 4.25% .5 Gram Indica-leaning Chemoty…" at bounding box center [547, 98] width 631 height 177
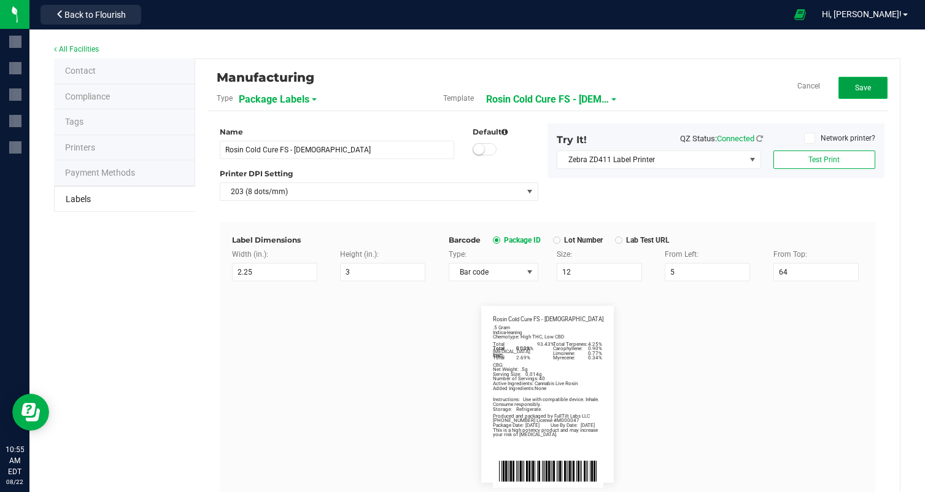
click at [863, 88] on span "Save" at bounding box center [863, 87] width 16 height 9
click at [579, 98] on span "Rosin Cold Cure FS - [DEMOGRAPHIC_DATA]" at bounding box center [561, 99] width 123 height 21
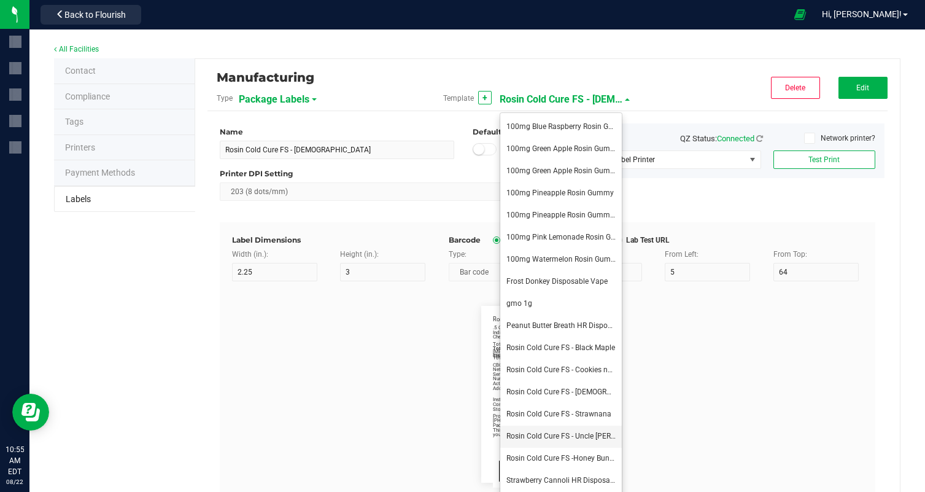
click at [604, 433] on span "Rosin Cold Cure FS - Uncle [PERSON_NAME]" at bounding box center [578, 436] width 145 height 9
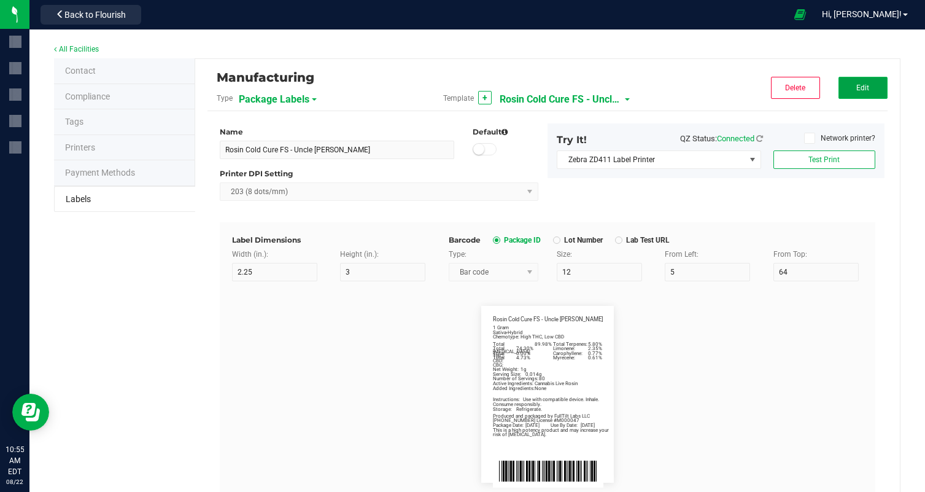
click at [843, 96] on button "Edit" at bounding box center [863, 88] width 49 height 22
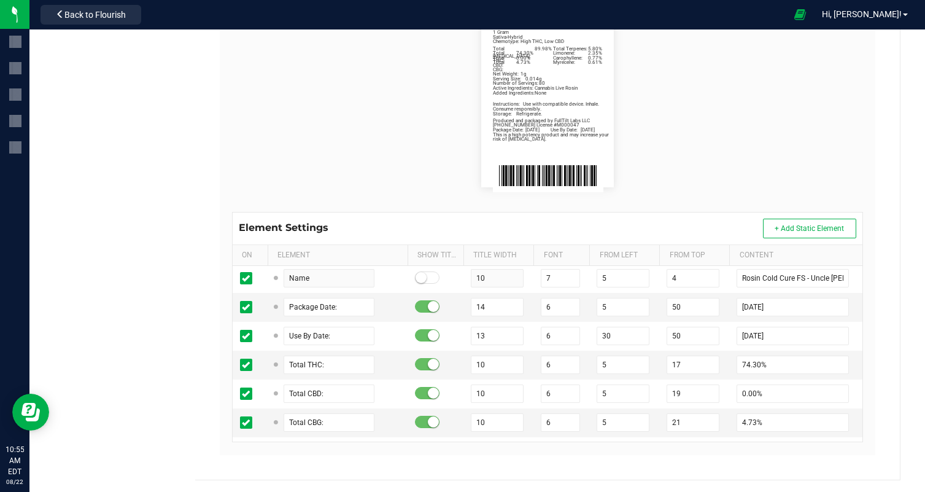
scroll to position [462, 0]
click at [761, 305] on input "08/12/2025" at bounding box center [793, 308] width 112 height 18
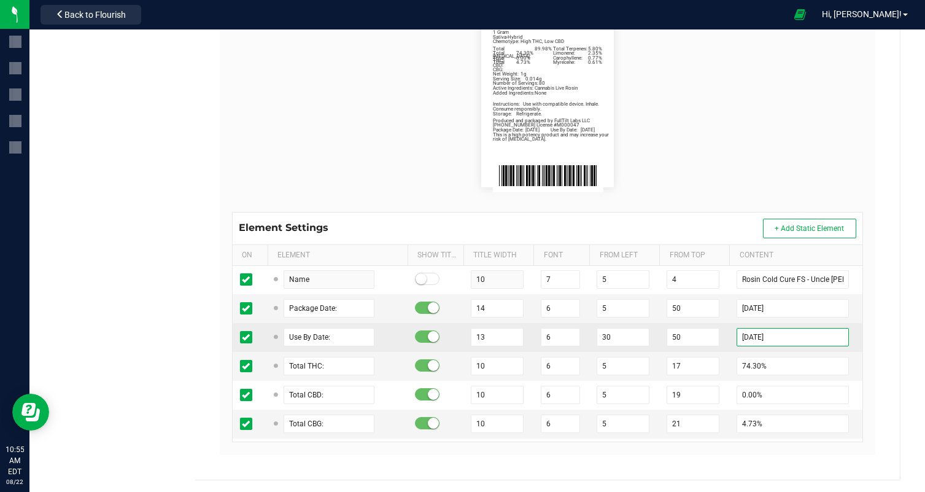
click at [761, 336] on input "02/12/2026" at bounding box center [793, 337] width 112 height 18
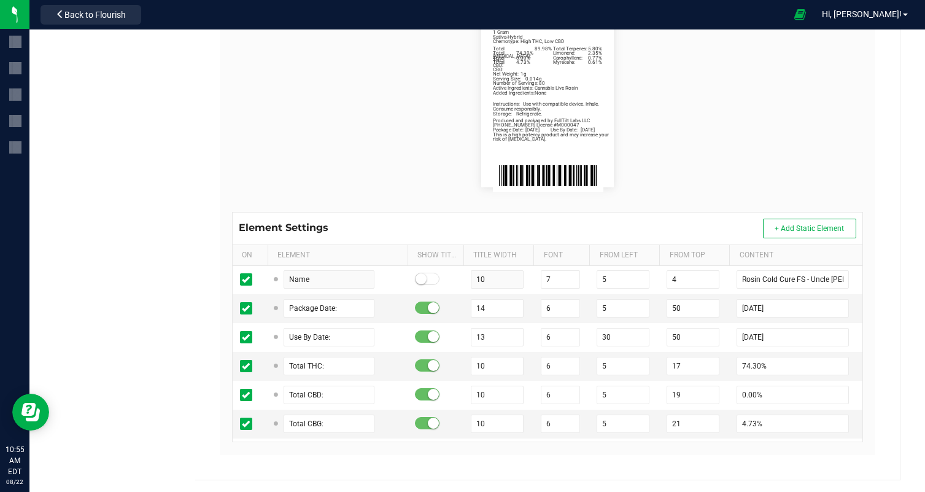
click at [826, 95] on flourish-label-viewer "Total Cannabinoid: 89.98% Total Terpenes: 5.80% 1 Gram Sativa-Hybrid Chemotype:…" at bounding box center [547, 98] width 631 height 177
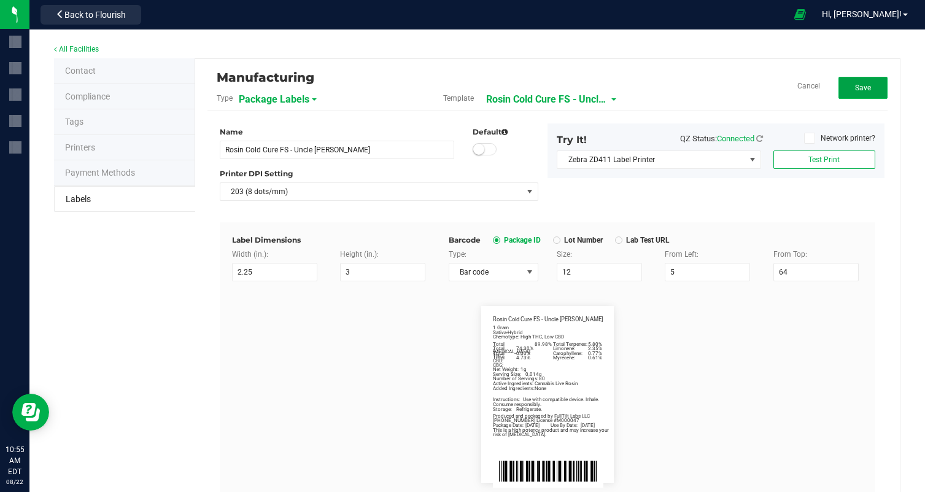
click at [864, 82] on button "Save" at bounding box center [863, 88] width 49 height 22
click at [577, 95] on span "Rosin Cold Cure FS - Uncle [PERSON_NAME]" at bounding box center [561, 99] width 123 height 21
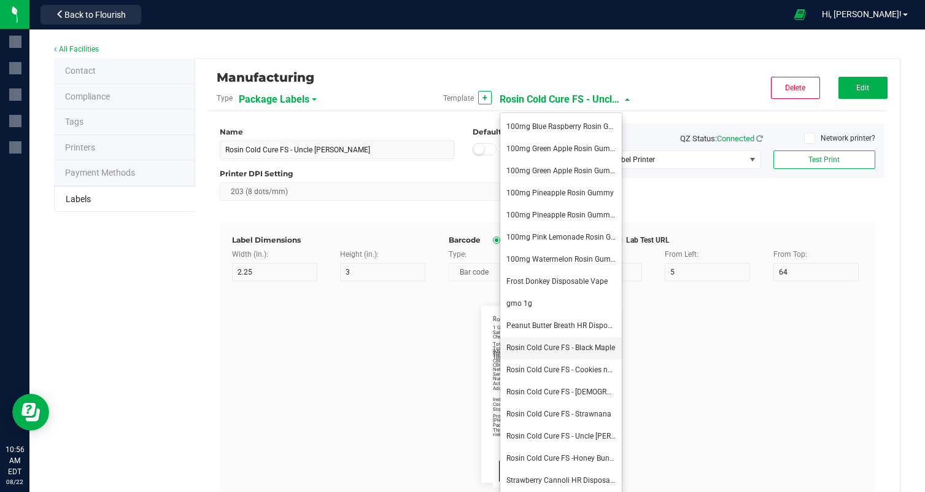
click at [586, 345] on span "Rosin Cold Cure FS - Black Maple" at bounding box center [560, 347] width 109 height 9
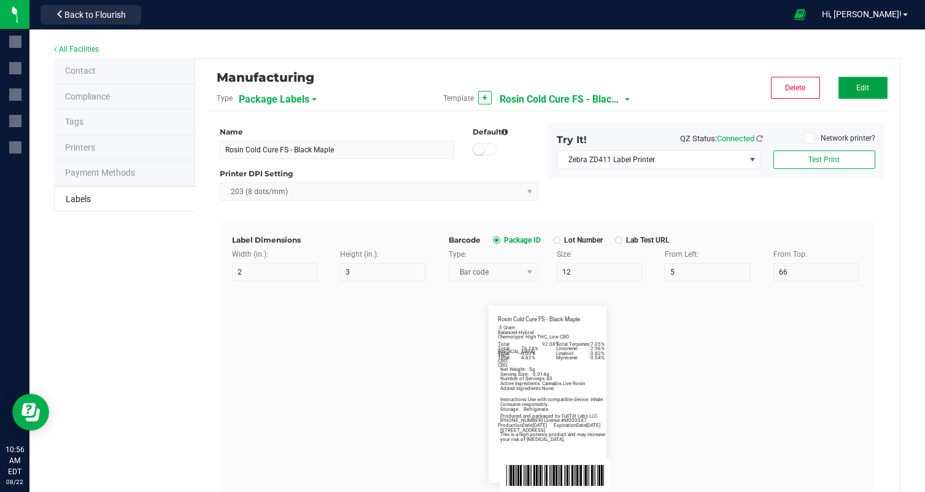
click at [858, 88] on span "Edit" at bounding box center [862, 87] width 13 height 9
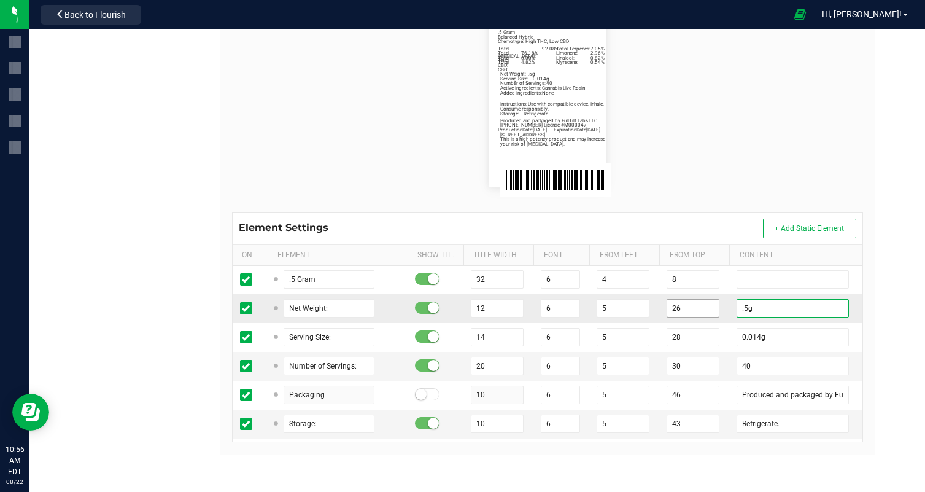
drag, startPoint x: 750, startPoint y: 305, endPoint x: 709, endPoint y: 305, distance: 41.1
click at [712, 305] on tr "Net Weight: 12 6 5 26 .5g" at bounding box center [548, 308] width 630 height 29
click at [754, 176] on flourish-label-viewer "ProductionDate: 08/19/25 ExpirationDate: 02/19/26 Limonene: 2.96% Linalool: 0.8…" at bounding box center [547, 98] width 631 height 177
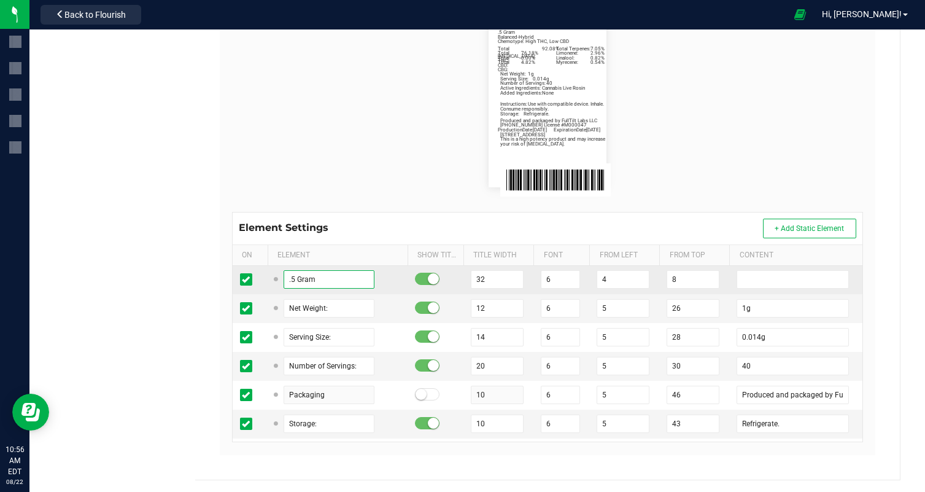
drag, startPoint x: 293, startPoint y: 278, endPoint x: 257, endPoint y: 277, distance: 36.2
click at [257, 277] on tr ".5 Gram 32 6 4 8" at bounding box center [548, 279] width 630 height 29
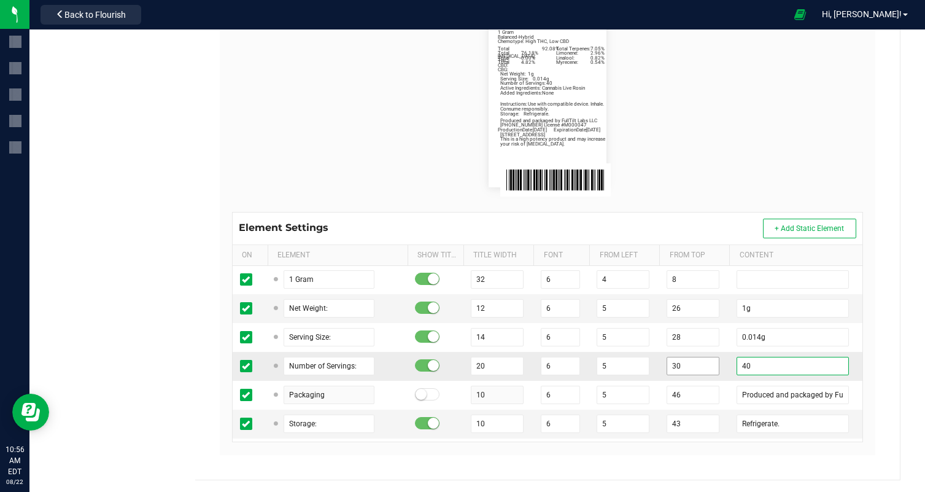
drag, startPoint x: 747, startPoint y: 366, endPoint x: 702, endPoint y: 363, distance: 45.5
click at [702, 363] on tr "Number of Servings: 20 6 5 30 40" at bounding box center [548, 366] width 630 height 29
click at [788, 32] on flourish-label-viewer "ProductionDate: 08/19/25 ExpirationDate: 02/19/26 Limonene: 2.96% Linalool: 0.8…" at bounding box center [547, 98] width 631 height 177
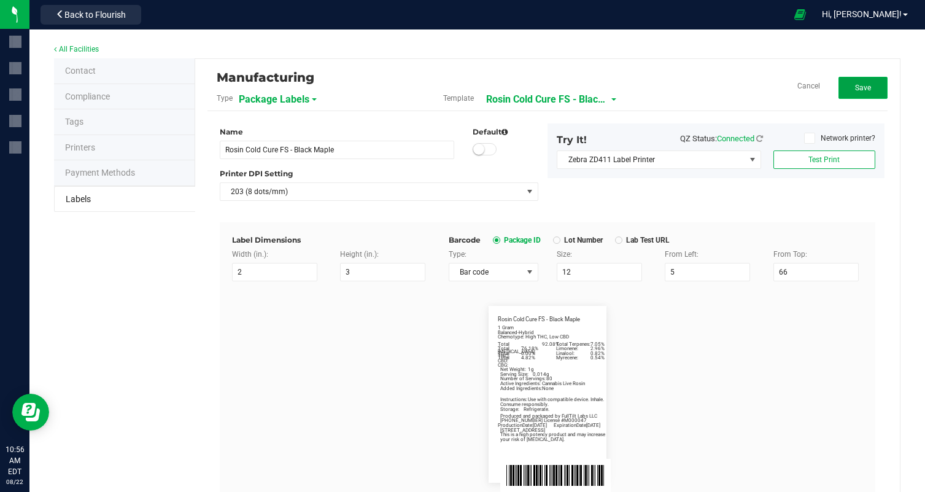
click at [856, 96] on button "Save" at bounding box center [863, 88] width 49 height 22
click at [557, 95] on span "Rosin Cold Cure FS - Black Maple" at bounding box center [561, 99] width 123 height 21
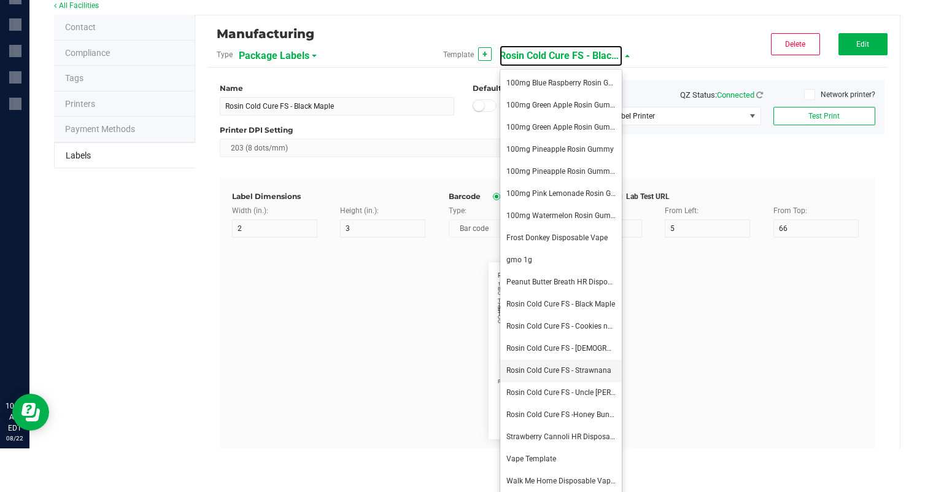
scroll to position [48, 0]
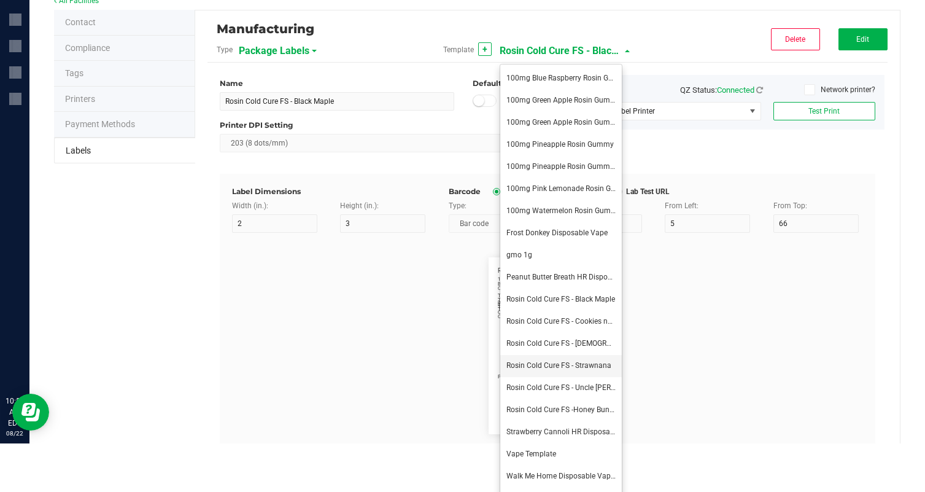
click at [599, 365] on span "Rosin Cold Cure FS - Strawnana" at bounding box center [558, 365] width 105 height 9
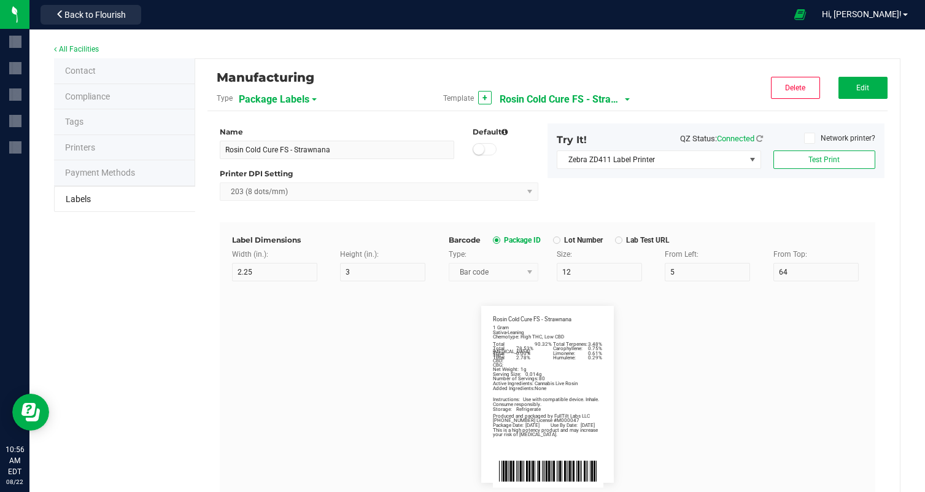
scroll to position [0, 0]
click at [872, 85] on button "Edit" at bounding box center [863, 88] width 49 height 22
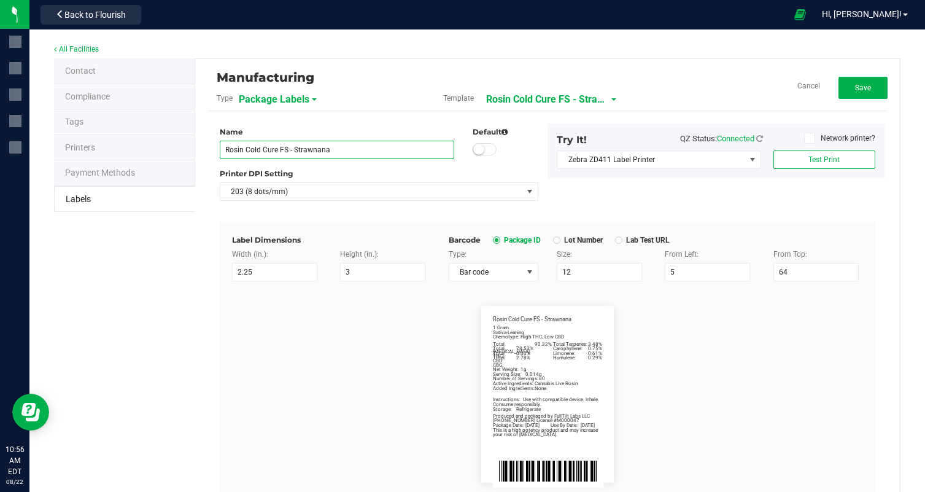
click at [430, 148] on input "Rosin Cold Cure FS - Strawnana" at bounding box center [337, 150] width 234 height 18
click at [236, 448] on flourish-label-viewer "Total Cannabinoid: 90.32% Total Terpenes: 3.48% 1 Gram Sativa-Leaning Chemotype…" at bounding box center [547, 394] width 631 height 177
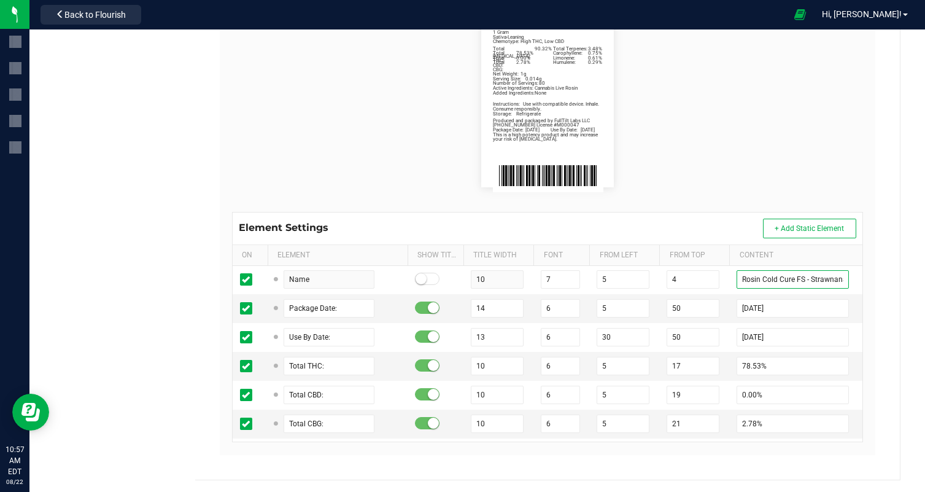
scroll to position [0, 2]
drag, startPoint x: 811, startPoint y: 279, endPoint x: 908, endPoint y: 286, distance: 97.3
click at [908, 285] on div "All Facilities Contact Compliance Tags Printers Payment Methods Labels Manufact…" at bounding box center [477, 113] width 896 height 758
click at [749, 306] on input "07/28/25" at bounding box center [793, 308] width 112 height 18
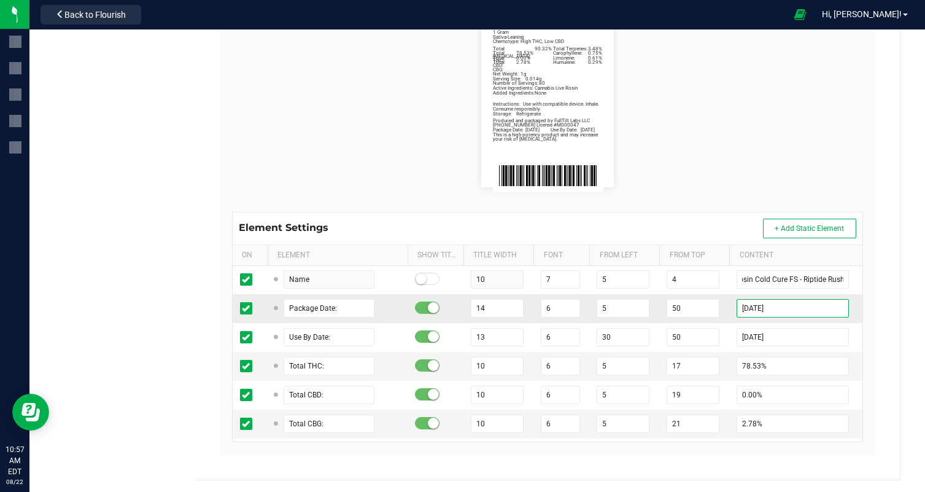
scroll to position [0, 0]
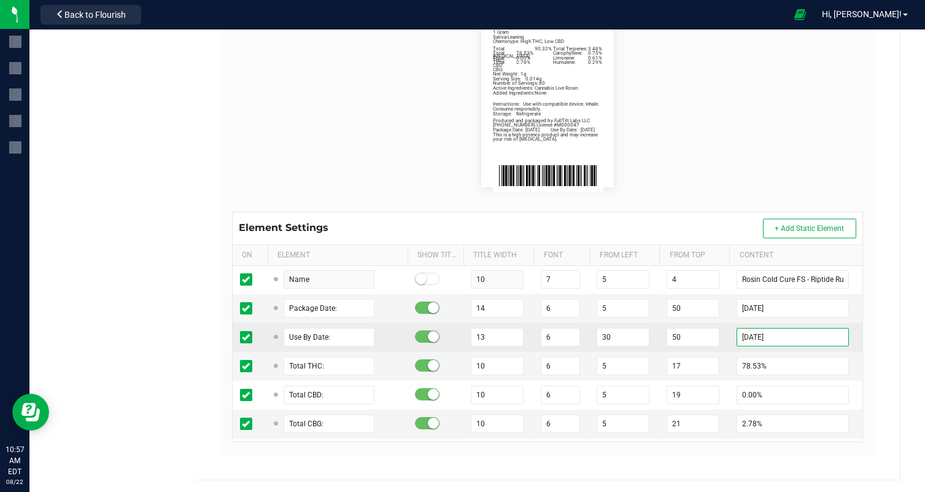
click at [750, 336] on input "01/28/26" at bounding box center [793, 337] width 112 height 18
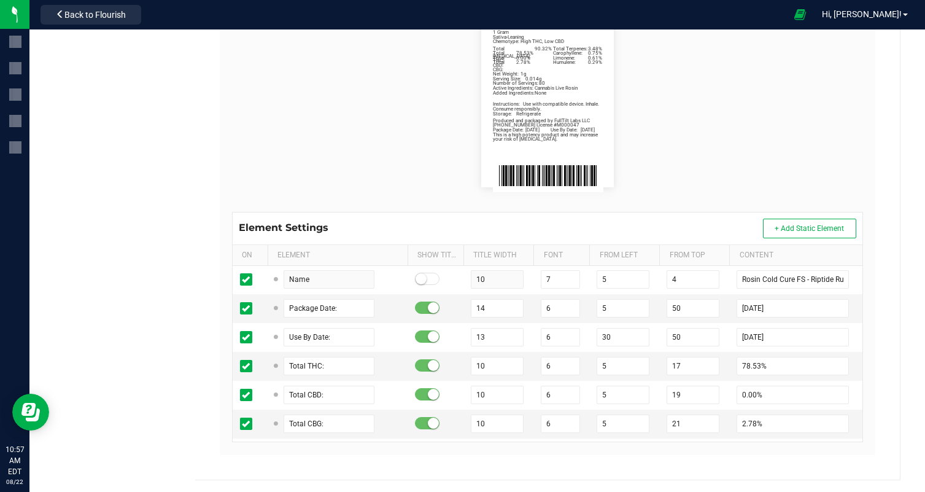
click at [764, 135] on flourish-label-viewer "Total Cannabinoid: 90.32% Total Terpenes: 3.48% 1 Gram Sativa-Leaning Chemotype…" at bounding box center [547, 98] width 631 height 177
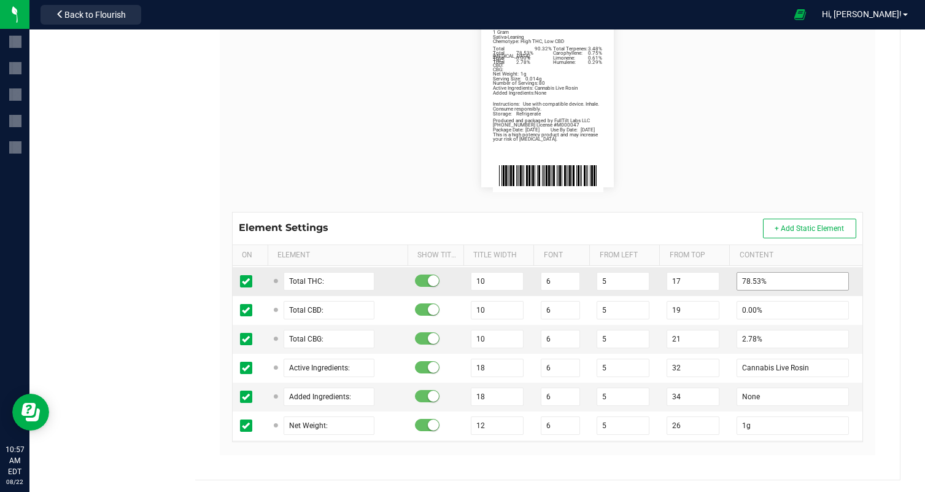
scroll to position [548, 0]
click at [746, 279] on input "78.53%" at bounding box center [793, 280] width 112 height 18
paste input "3.72"
click at [719, 152] on flourish-label-viewer "Total Cannabinoid: 90.32% Total Terpenes: 3.48% 1 Gram Sativa-Leaning Chemotype…" at bounding box center [547, 98] width 631 height 177
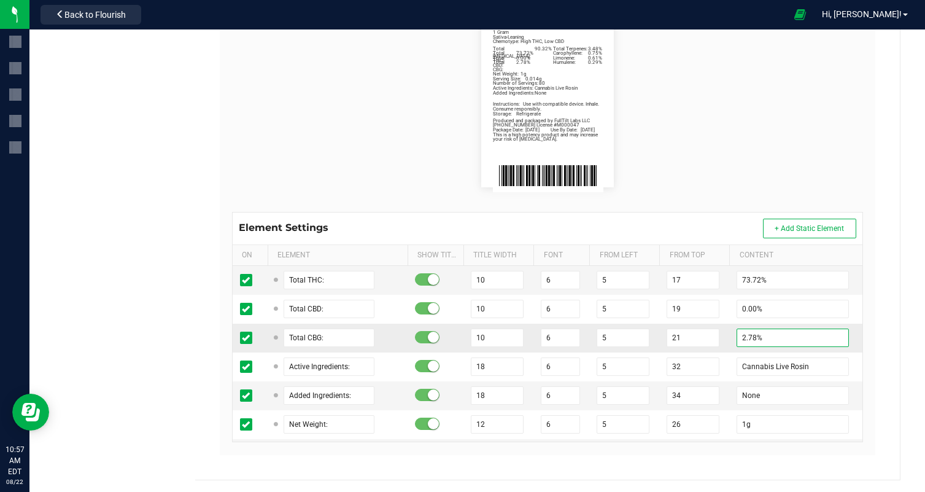
click at [745, 333] on input "2.78%" at bounding box center [793, 337] width 112 height 18
paste input "4.1"
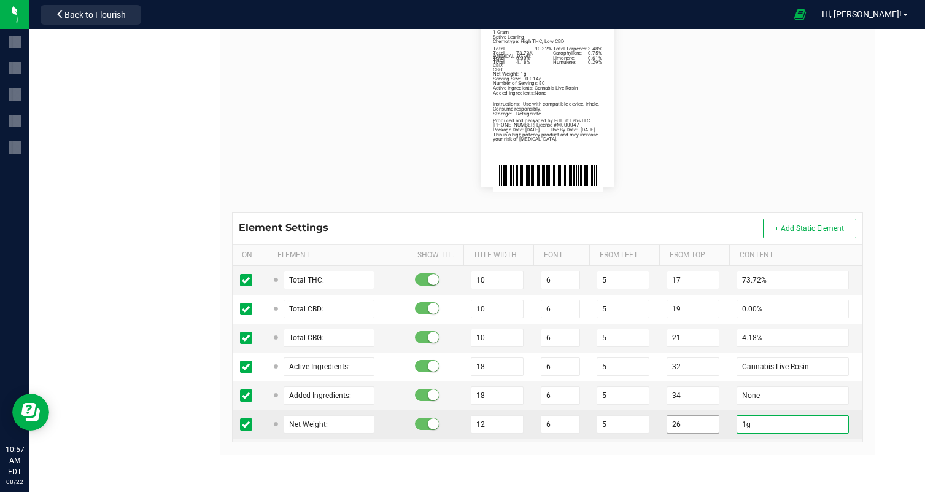
drag, startPoint x: 746, startPoint y: 420, endPoint x: 718, endPoint y: 420, distance: 28.9
click at [718, 420] on tr "Net Weight: 12 6 5 26 1g" at bounding box center [548, 424] width 630 height 29
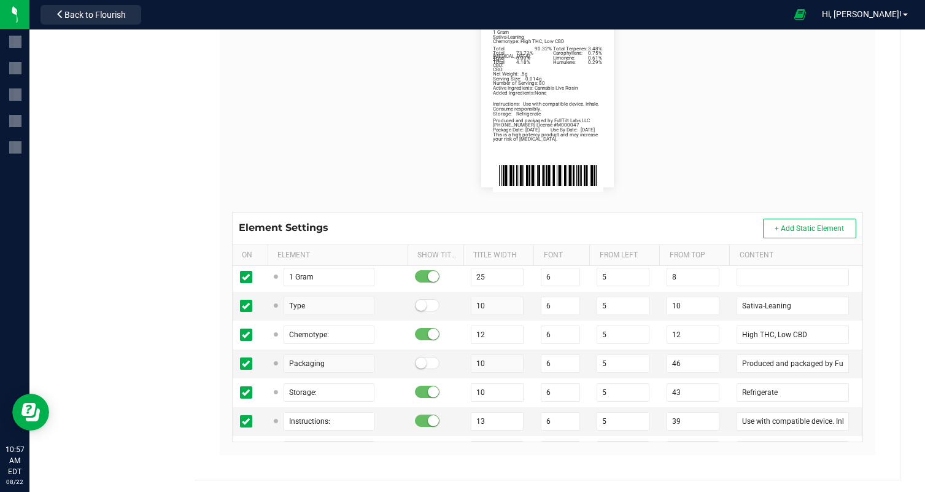
scroll to position [0, 0]
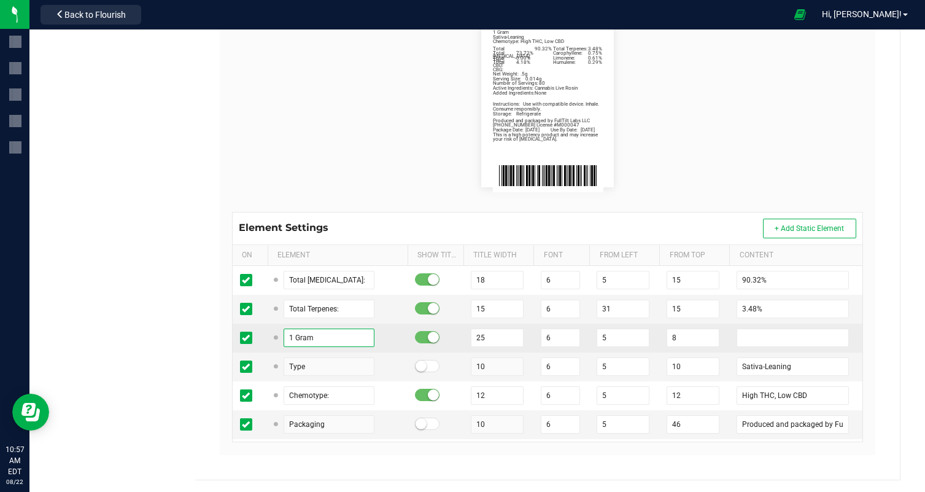
click at [292, 338] on input "1 Gram" at bounding box center [329, 337] width 91 height 18
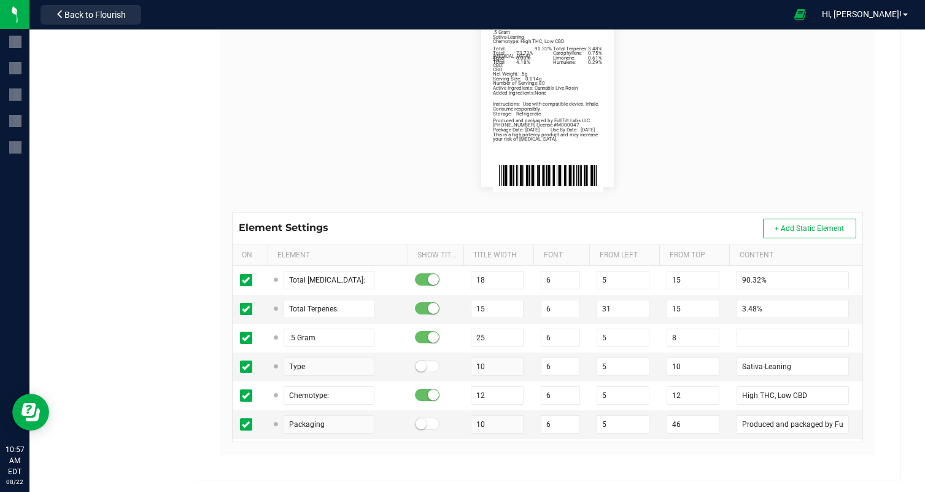
click at [746, 165] on flourish-label-viewer "Total Cannabinoid: 90.32% Total Terpenes: 3.48% .5 Gram Sativa-Leaning Chemotyp…" at bounding box center [547, 98] width 631 height 177
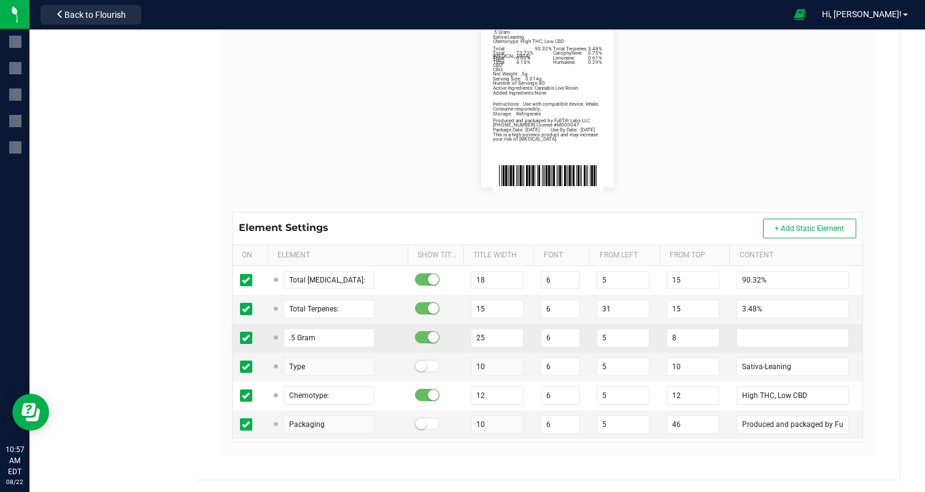
scroll to position [293, 0]
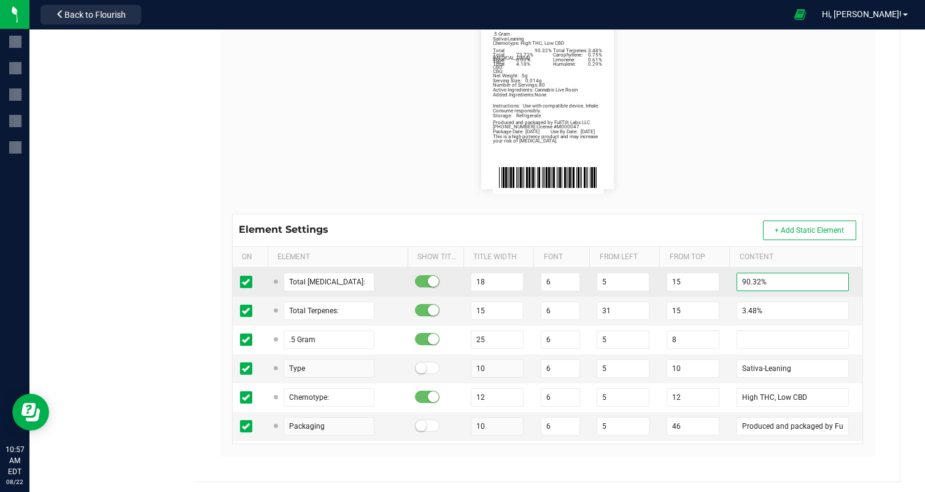
click at [747, 284] on input "90.32%" at bounding box center [793, 282] width 112 height 18
paste input "88.57"
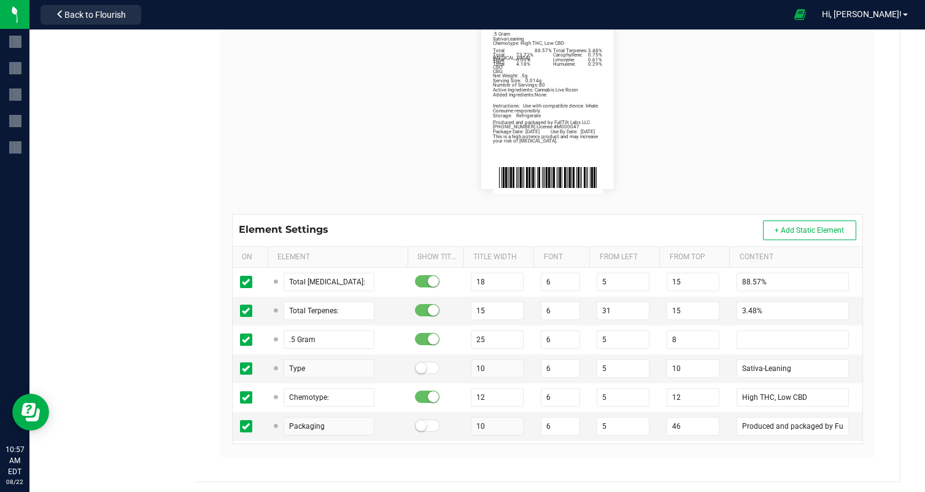
click at [746, 197] on div "Total Cannabinoid: 88.57% Total Terpenes: 3.48% .5 Gram Sativa-Leaning Chemotyp…" at bounding box center [547, 101] width 649 height 226
click at [742, 312] on input "3.48%" at bounding box center [793, 310] width 112 height 18
paste input "7.75"
click at [784, 358] on td "Sativa-Leaning" at bounding box center [795, 368] width 133 height 29
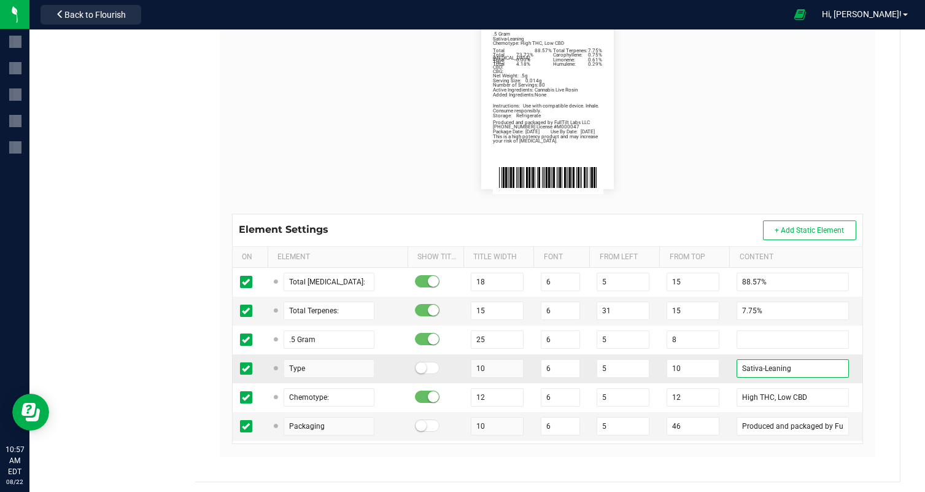
click at [781, 368] on input "Sativa-Leaning" at bounding box center [793, 368] width 112 height 18
click at [781, 182] on flourish-label-viewer "Total Cannabinoid: 88.57% Total Terpenes: 7.75% .5 Gram Balanced-Hybrid Chemoty…" at bounding box center [547, 100] width 631 height 177
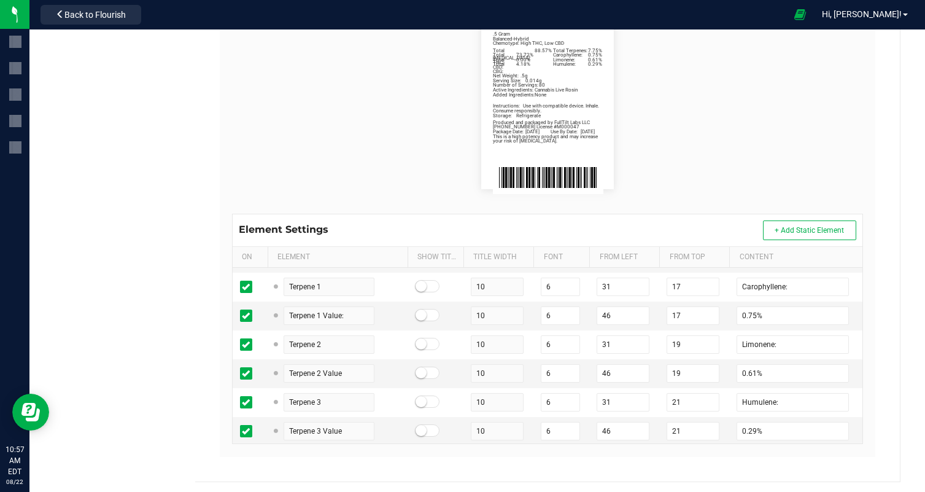
scroll to position [291, 0]
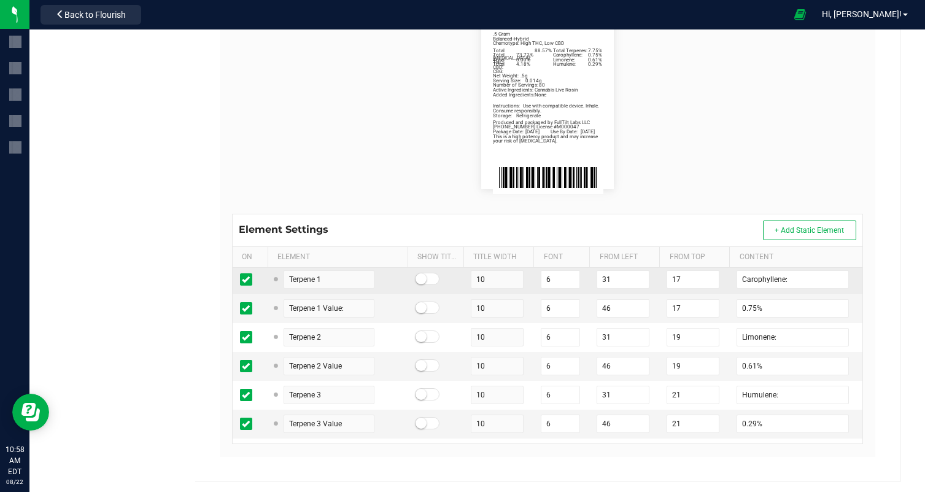
click at [732, 276] on td "Carophyllene:" at bounding box center [795, 279] width 133 height 29
click at [746, 276] on input "Carophyllene:" at bounding box center [793, 279] width 112 height 18
click at [743, 306] on input "0.75%" at bounding box center [793, 308] width 112 height 18
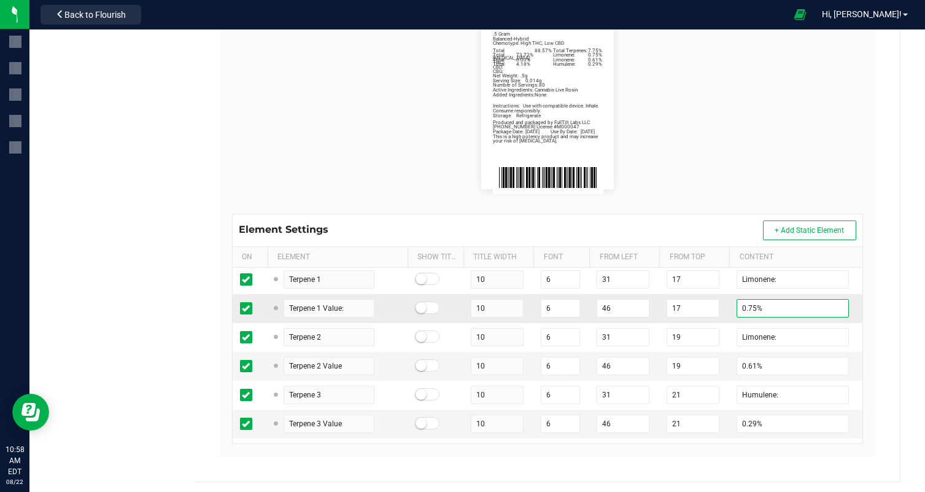
click at [743, 306] on input "0.75%" at bounding box center [793, 308] width 112 height 18
paste input "2.73"
click at [728, 164] on flourish-label-viewer "Total Cannabinoid: 88.57% Total Terpenes: 7.75% .5 Gram Balanced-Hybrid Chemoty…" at bounding box center [547, 100] width 631 height 177
click at [739, 360] on input "0.61%" at bounding box center [793, 366] width 112 height 18
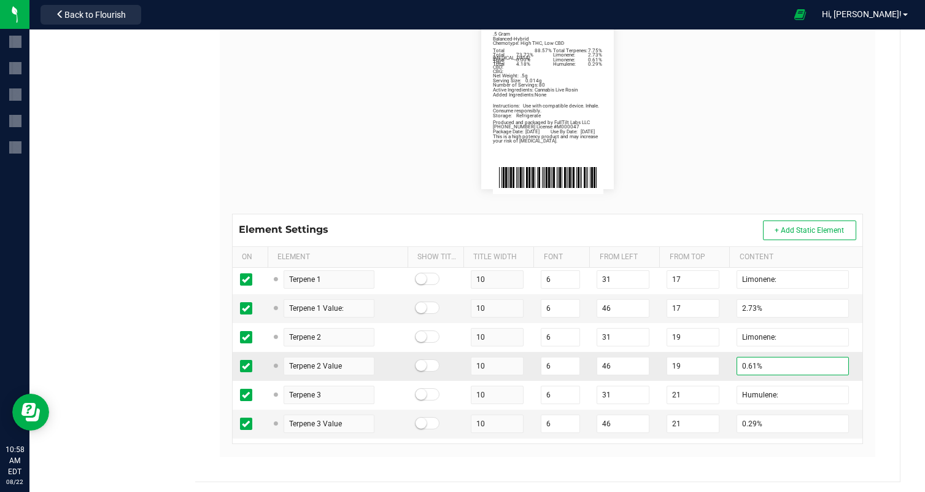
paste input "1.59"
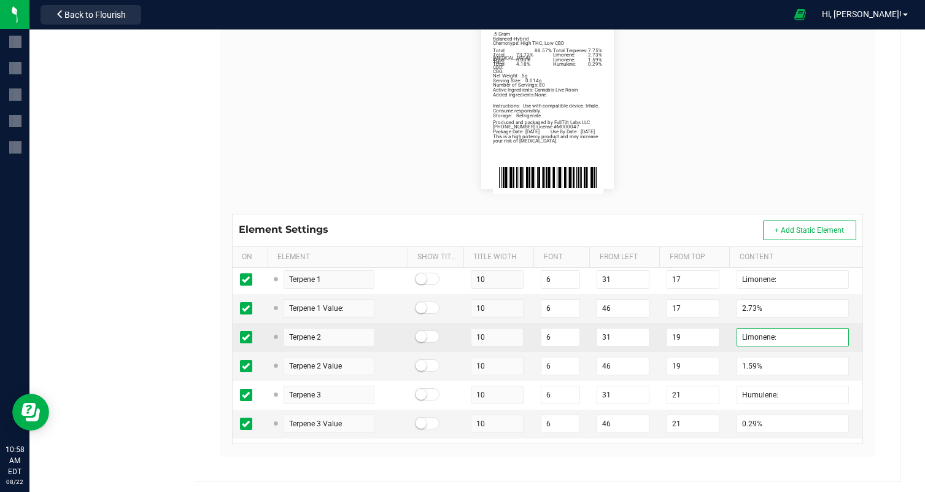
click at [744, 341] on input "Limonene:" at bounding box center [793, 337] width 112 height 18
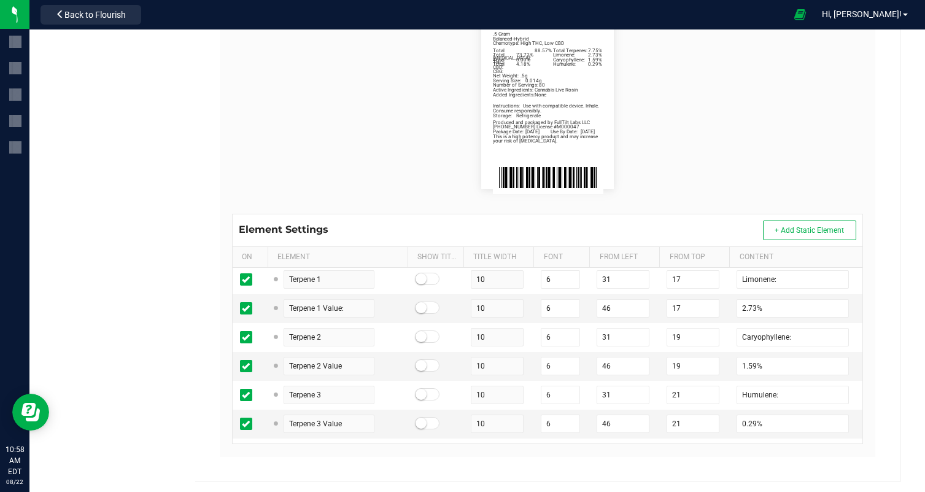
click at [697, 114] on flourish-label-viewer "Total Cannabinoid: 88.57% Total Terpenes: 7.75% .5 Gram Balanced-Hybrid Chemoty…" at bounding box center [547, 100] width 631 height 177
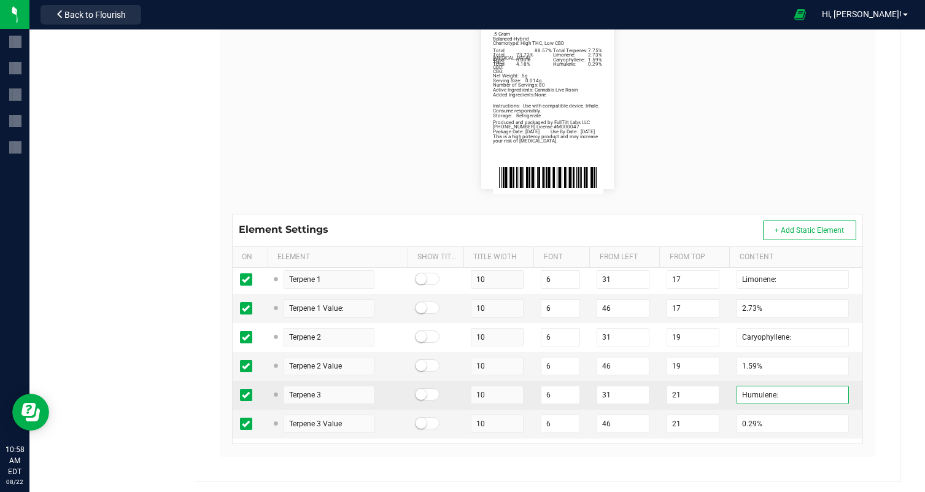
click at [748, 393] on input "Humulene:" at bounding box center [793, 395] width 112 height 18
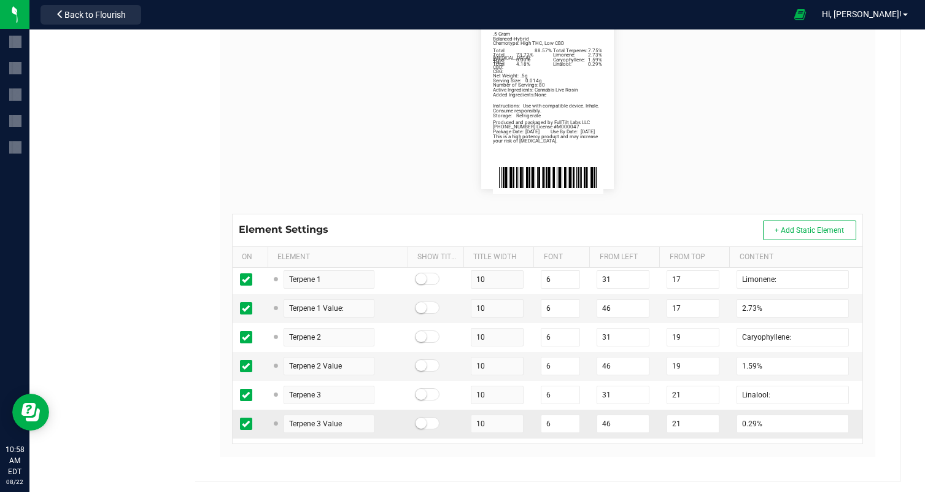
click at [737, 411] on td "0.29%" at bounding box center [795, 423] width 133 height 29
click at [737, 417] on input "0.29%" at bounding box center [793, 423] width 112 height 18
paste input "68"
click at [729, 398] on td "Linalool:" at bounding box center [795, 395] width 133 height 29
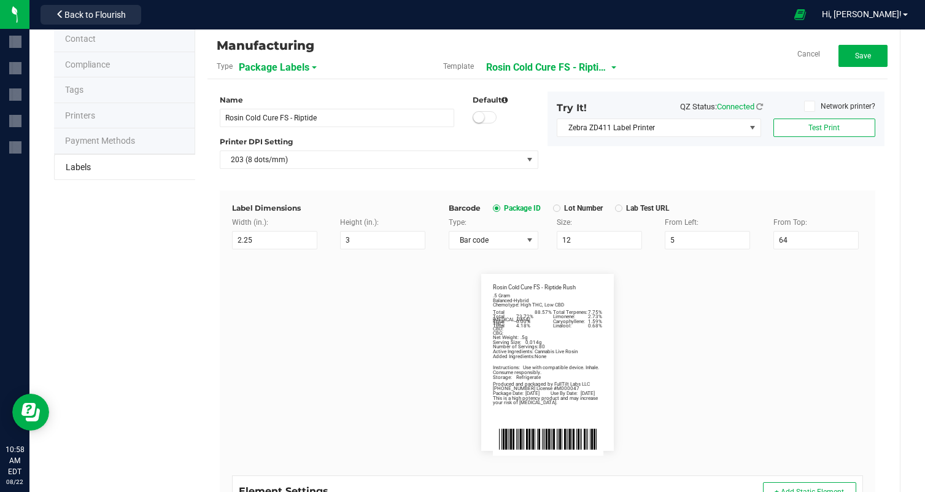
scroll to position [0, 0]
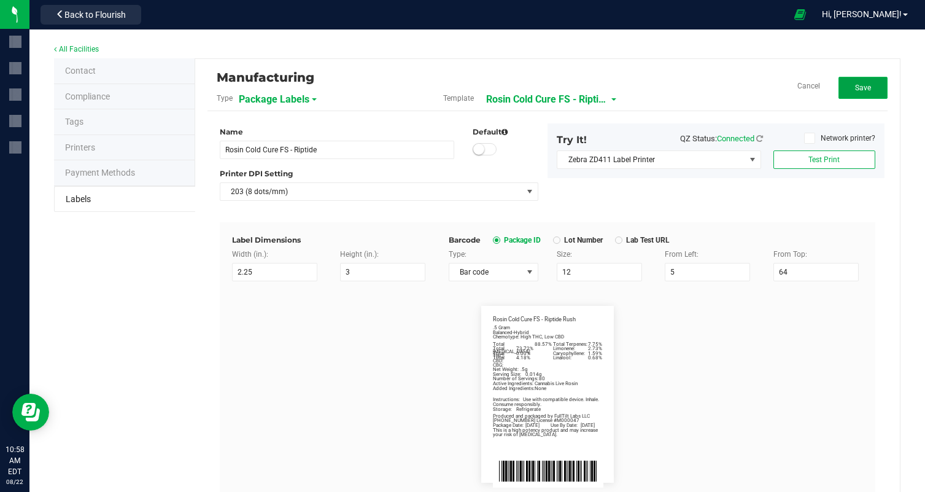
click at [864, 77] on button "Save" at bounding box center [863, 88] width 49 height 22
click at [522, 82] on div "Manufacturing" at bounding box center [434, 77] width 435 height 21
click at [528, 96] on span "Rosin Cold Cure FS - Riptide" at bounding box center [561, 99] width 123 height 21
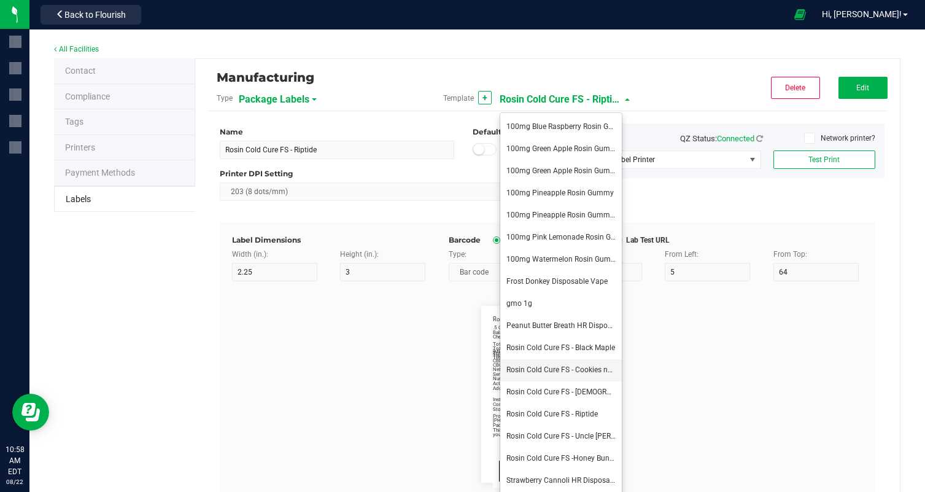
click at [595, 368] on span "Rosin Cold Cure FS - Cookies nd Cream" at bounding box center [571, 369] width 130 height 9
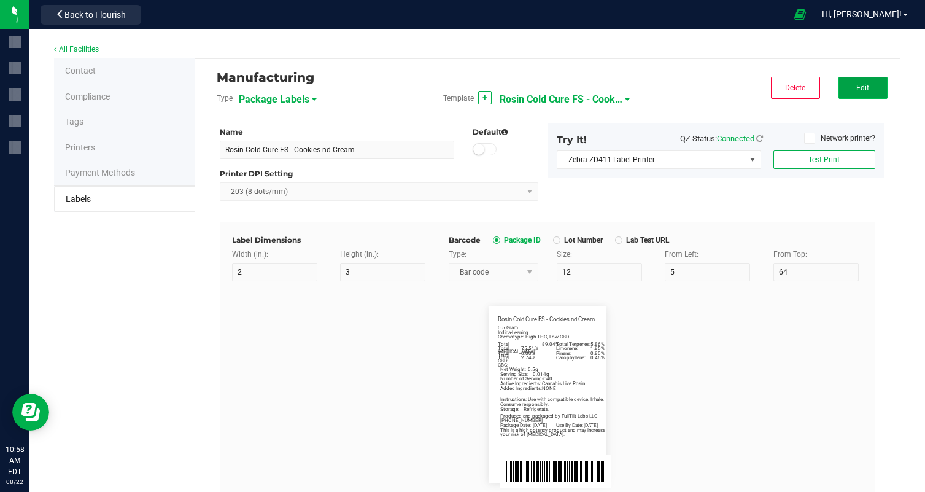
click at [865, 77] on button "Edit" at bounding box center [863, 88] width 49 height 22
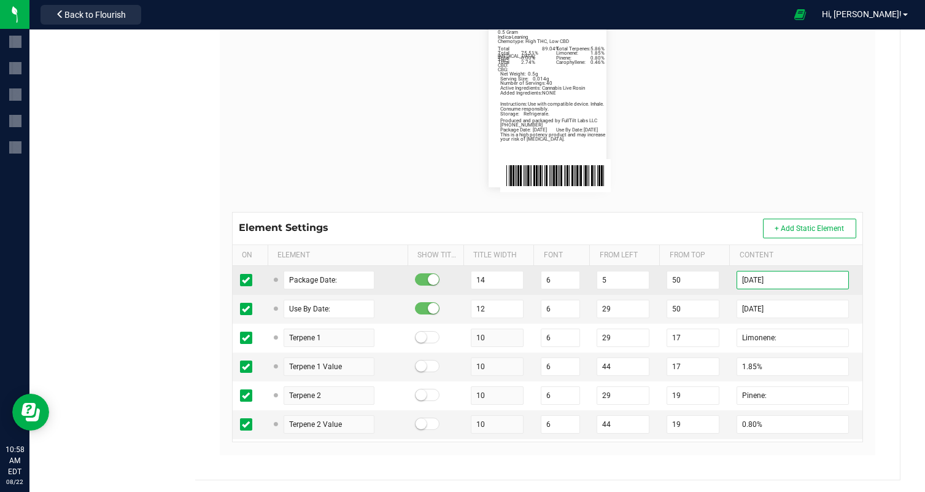
click at [761, 279] on input "08/19/25" at bounding box center [793, 280] width 112 height 18
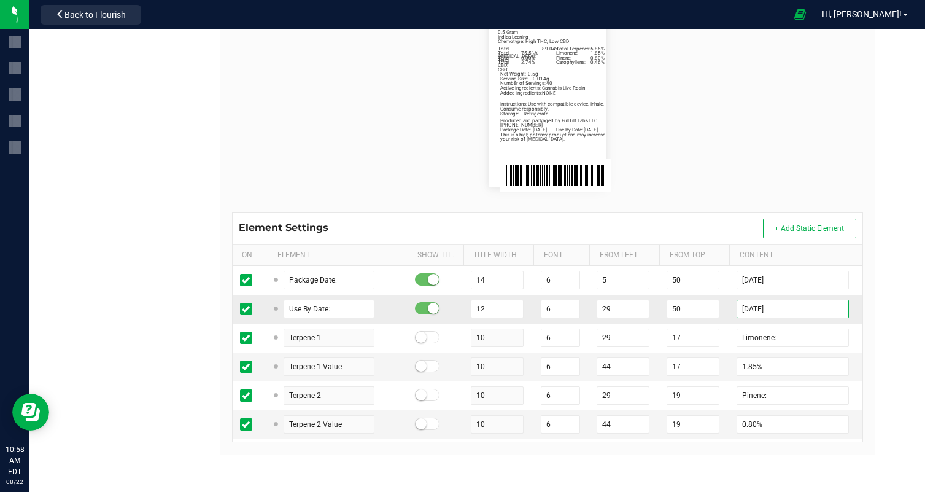
click at [759, 307] on input "02/19/26" at bounding box center [793, 309] width 112 height 18
click at [776, 150] on flourish-label-viewer "Package Date: 08/22/25 Use By Date: 02/22/26 Limonene: 1.85% Pinene: 0.80% Caro…" at bounding box center [547, 98] width 631 height 177
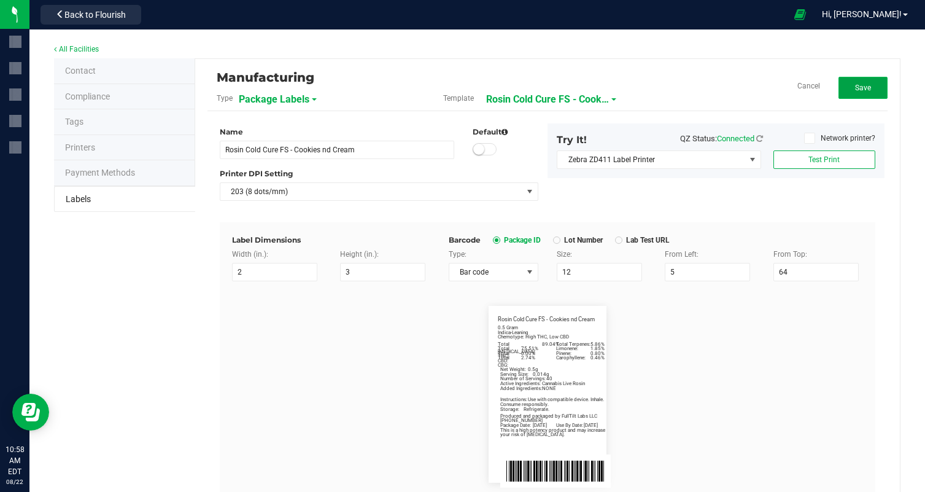
click at [873, 91] on button "Save" at bounding box center [863, 88] width 49 height 22
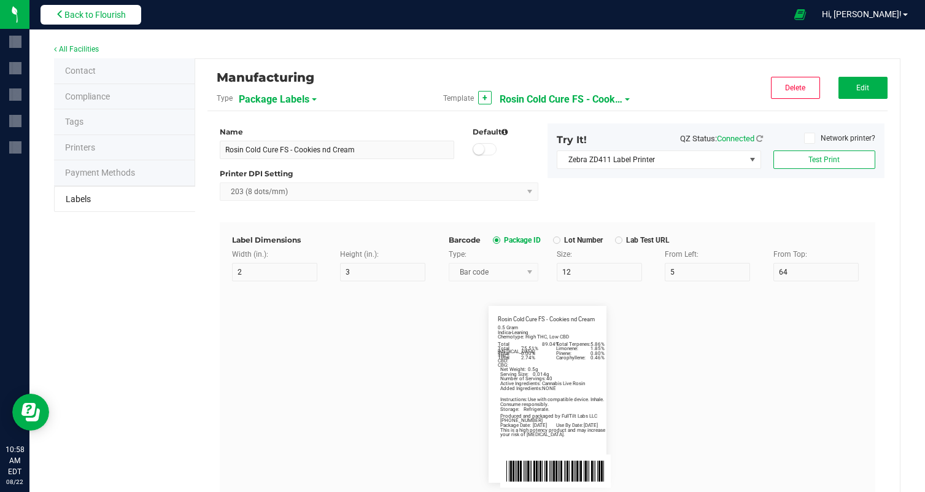
click at [93, 18] on span "Back to Flourish" at bounding box center [94, 15] width 61 height 10
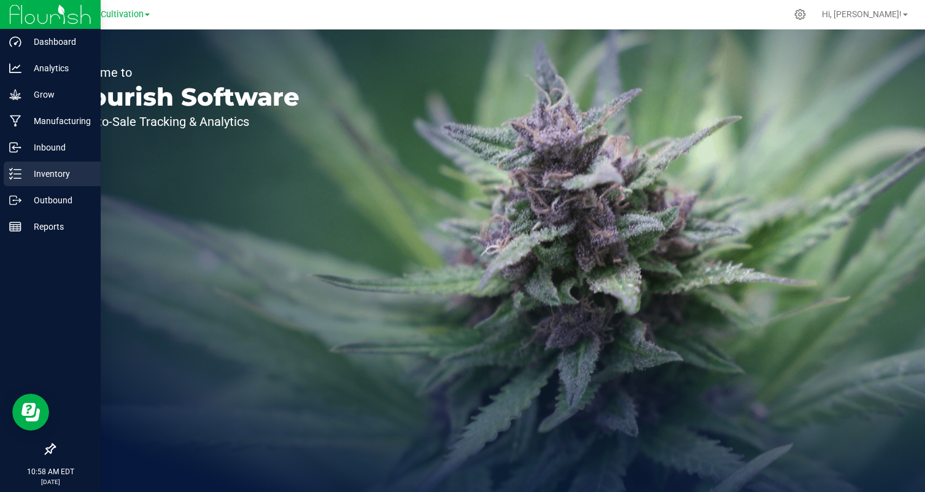
click at [23, 177] on p "Inventory" at bounding box center [58, 173] width 74 height 15
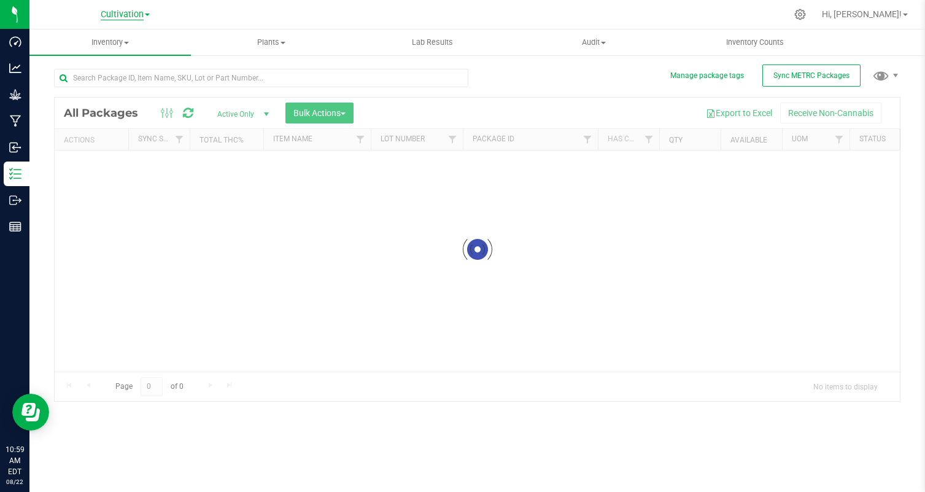
click at [117, 17] on span "Cultivation" at bounding box center [122, 14] width 43 height 11
click at [140, 69] on ul "Cultivation Manufacturing" at bounding box center [125, 51] width 179 height 55
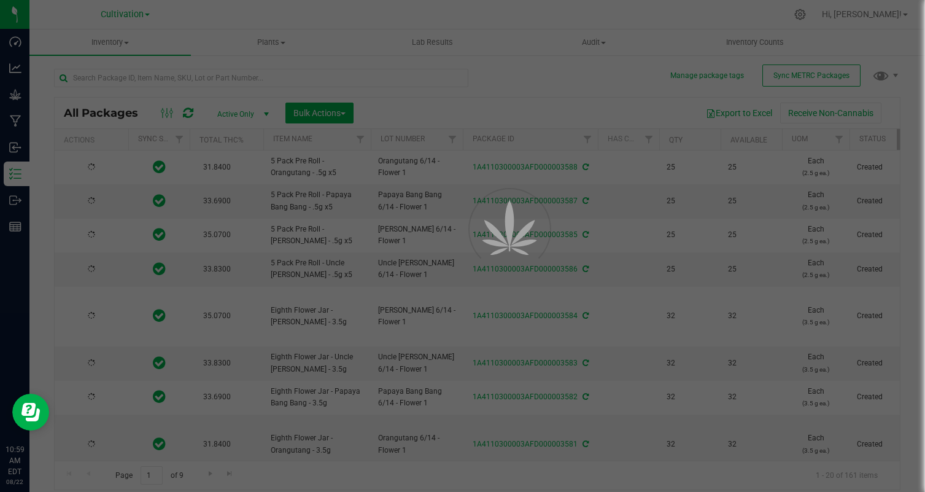
click at [130, 16] on div at bounding box center [462, 246] width 925 height 492
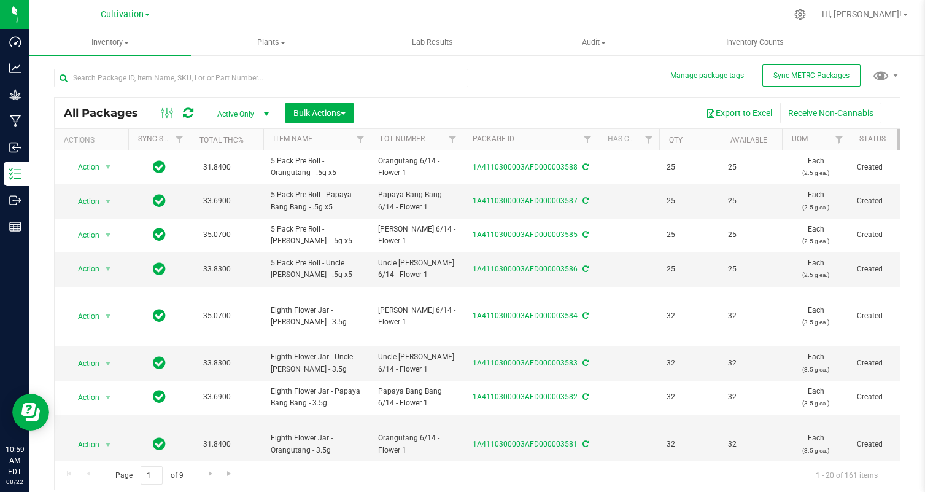
click at [130, 16] on span "Cultivation" at bounding box center [122, 14] width 43 height 10
click at [104, 58] on link "Manufacturing" at bounding box center [125, 60] width 179 height 17
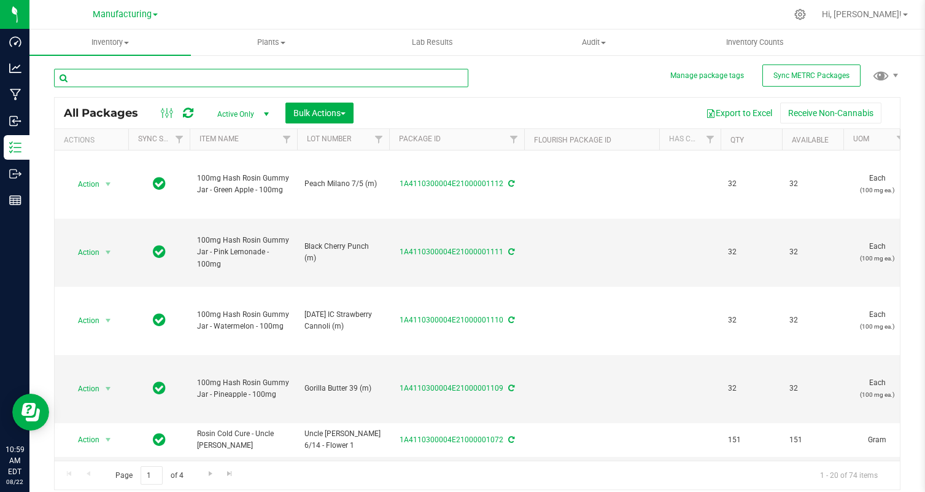
click at [168, 78] on input "text" at bounding box center [261, 78] width 414 height 18
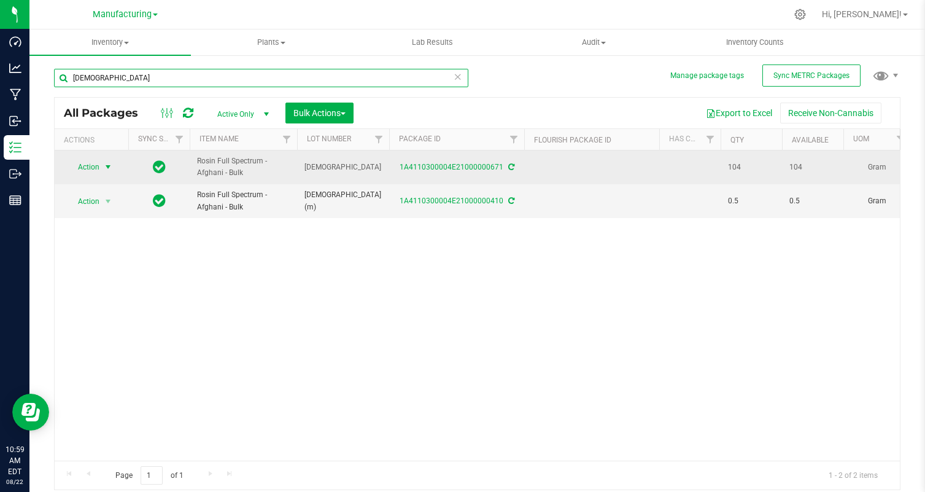
type input "[DEMOGRAPHIC_DATA]"
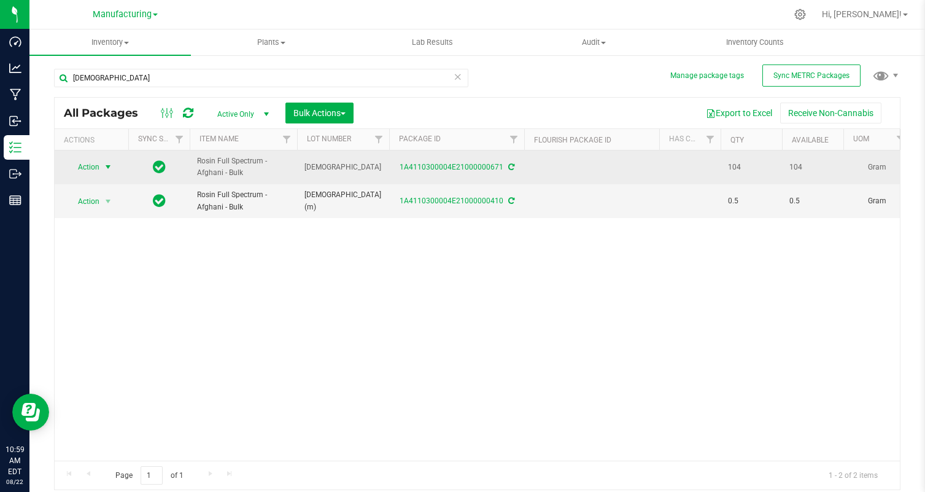
click at [95, 165] on span "Action" at bounding box center [83, 166] width 33 height 17
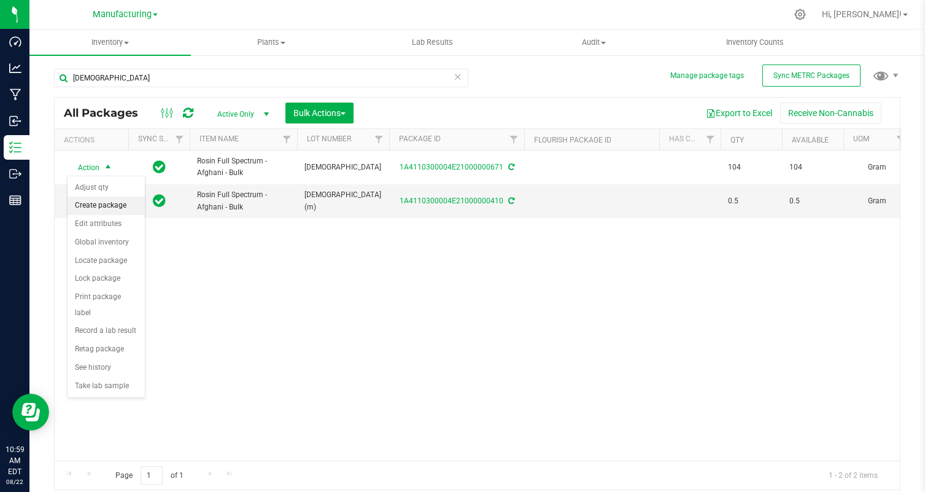
click at [109, 214] on li "Create package" at bounding box center [106, 205] width 77 height 18
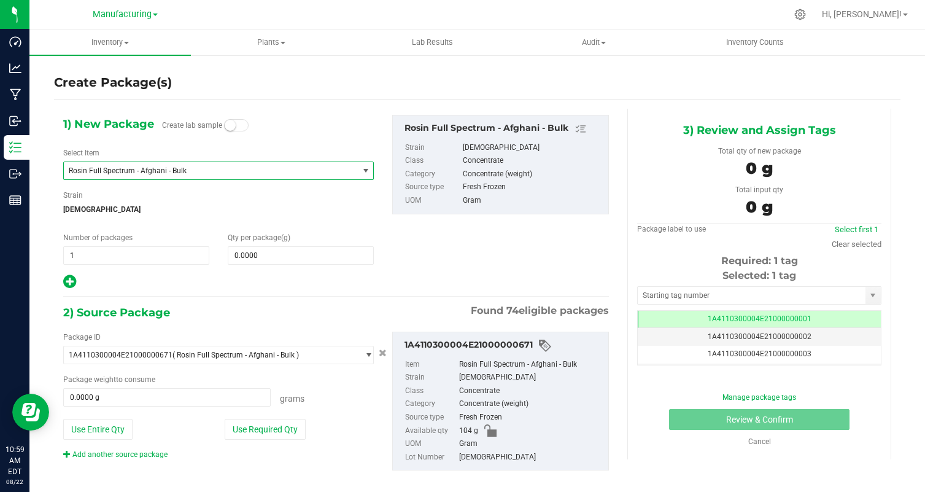
click at [184, 172] on span "Rosin Full Spectrum - Afghani - Bulk" at bounding box center [205, 170] width 273 height 9
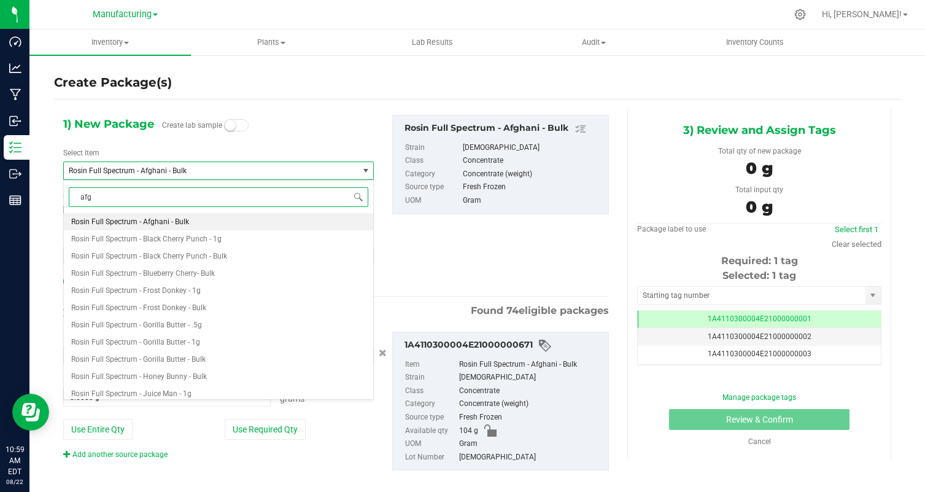
type input "afgh"
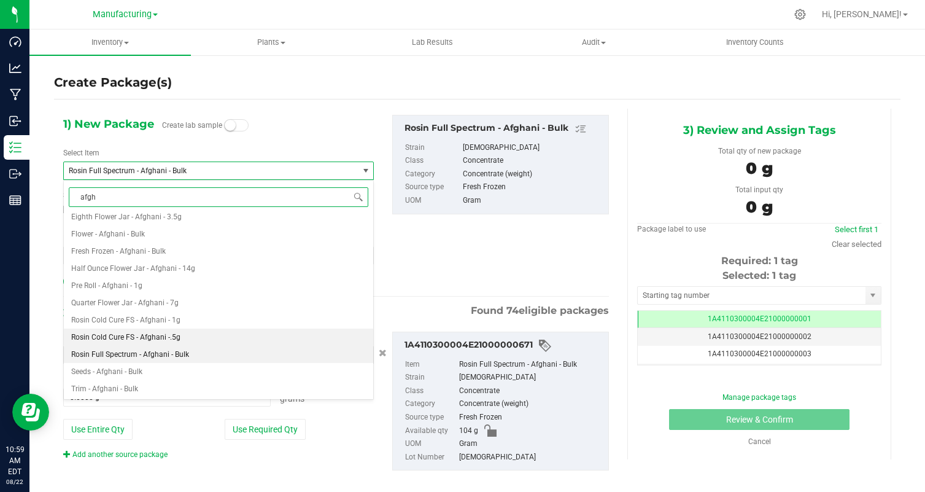
click at [264, 333] on li "Rosin Cold Cure FS - Afghani -.5g" at bounding box center [218, 336] width 309 height 17
type input "0"
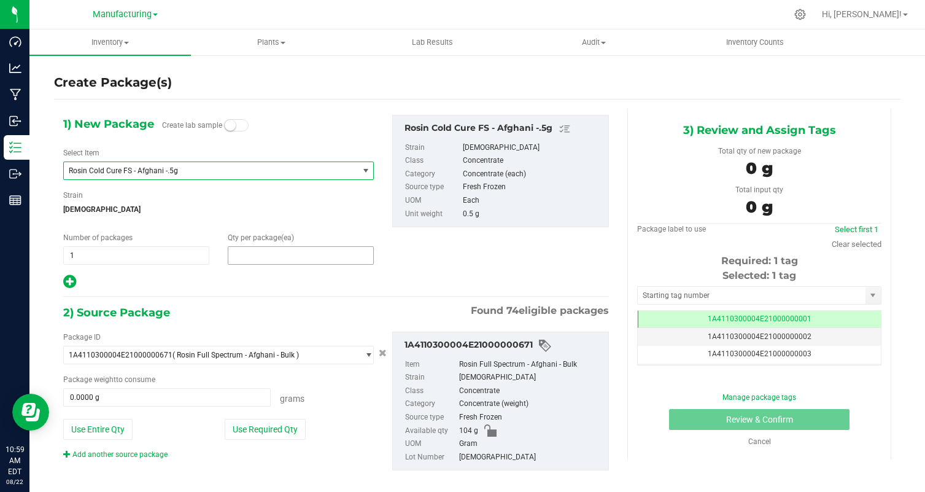
click at [281, 263] on span at bounding box center [301, 255] width 146 height 18
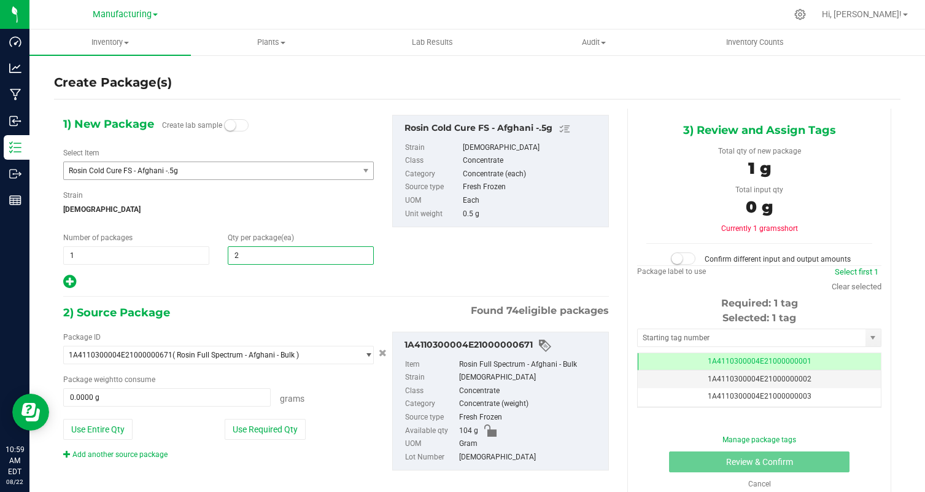
type input "28"
click at [257, 433] on button "Use Required Qty" at bounding box center [265, 429] width 81 height 21
type input "14.0000 g"
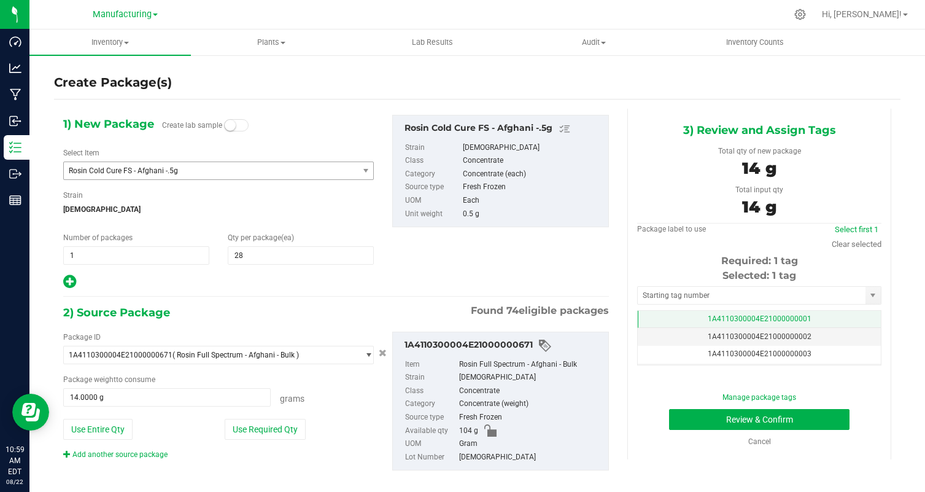
click at [740, 315] on span "1A4110300004E21000000001" at bounding box center [760, 318] width 104 height 9
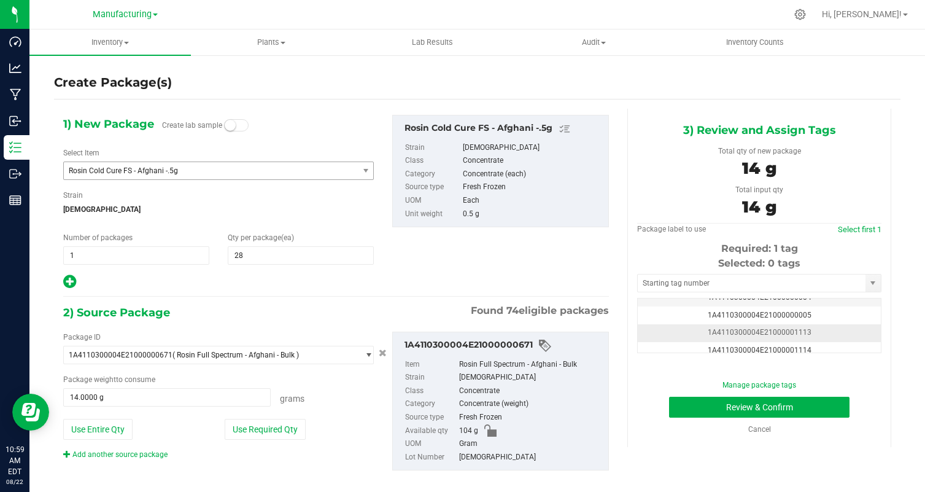
click at [828, 331] on td "1A4110300004E21000001113" at bounding box center [759, 333] width 243 height 18
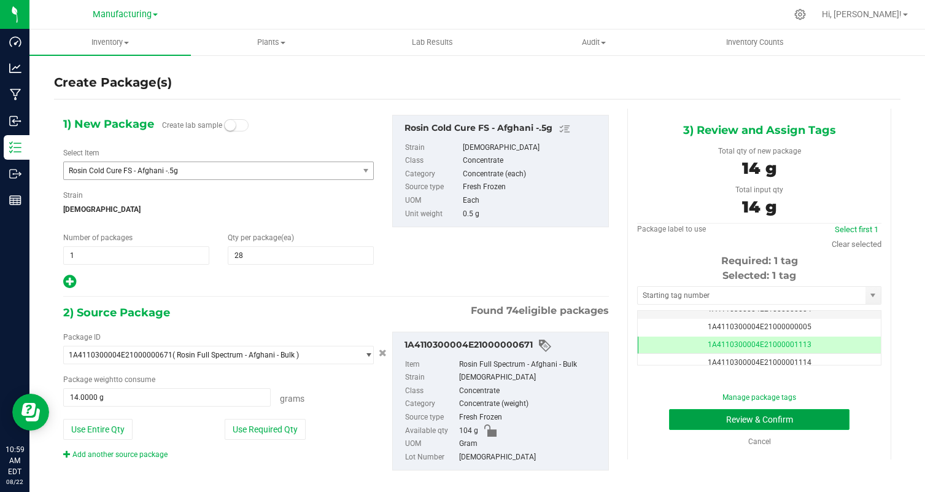
click at [822, 416] on button "Review & Confirm" at bounding box center [759, 419] width 180 height 21
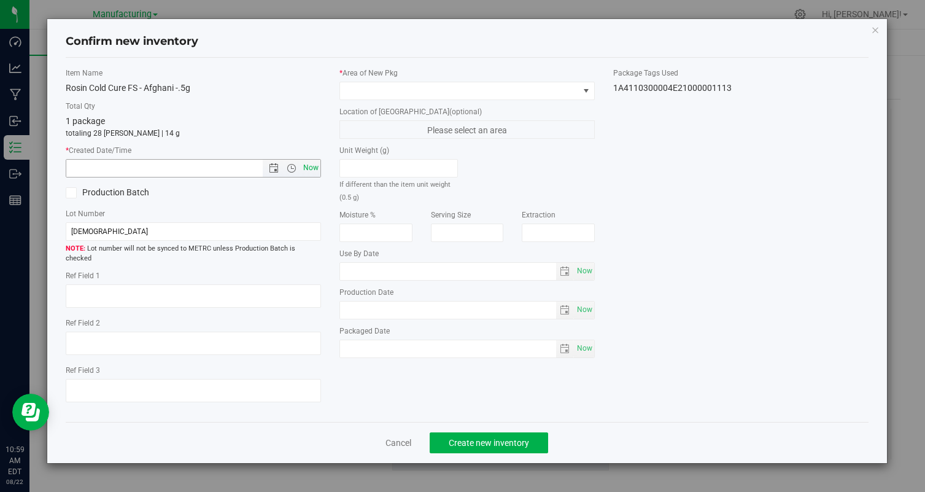
click at [315, 171] on span "Now" at bounding box center [311, 168] width 21 height 18
type input "[DATE] 10:59 AM"
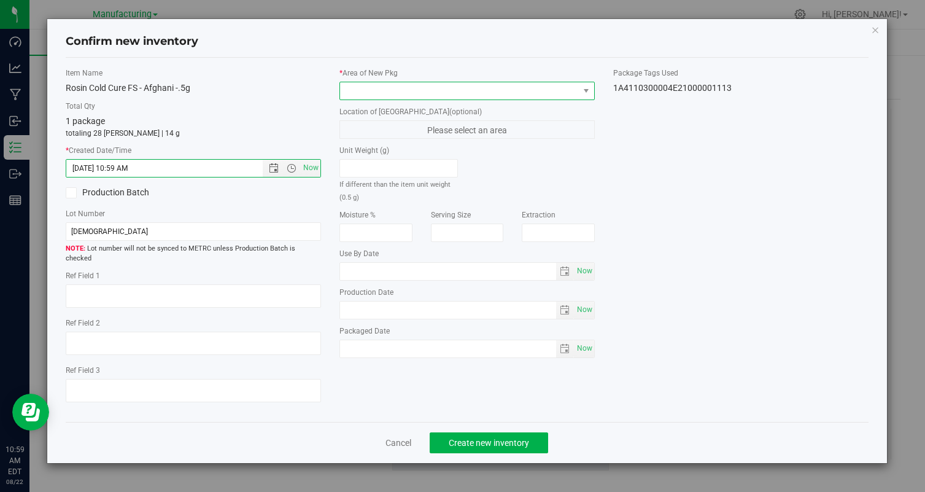
click at [363, 91] on span at bounding box center [459, 90] width 239 height 17
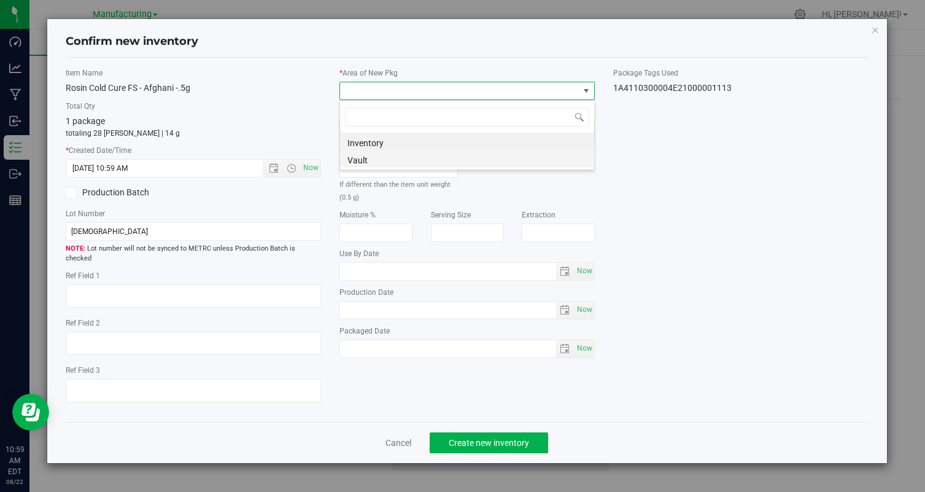
click at [383, 165] on li "Vault" at bounding box center [467, 158] width 254 height 17
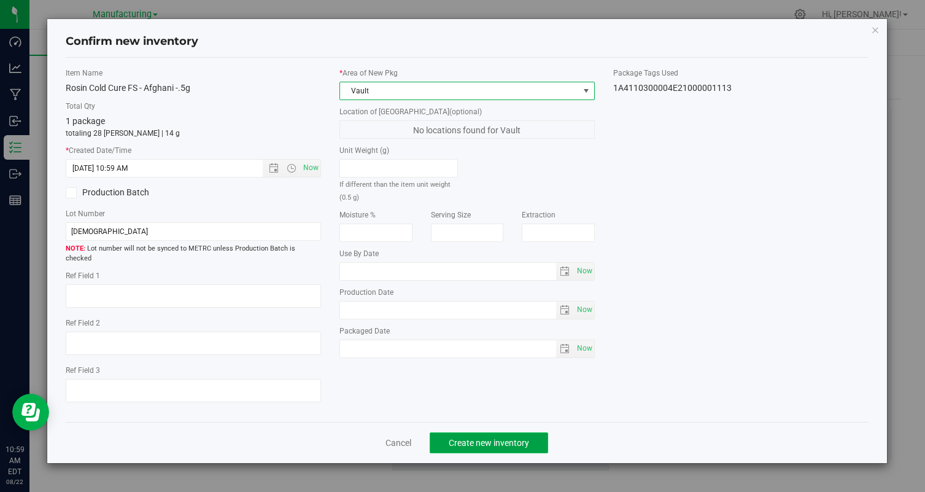
click at [502, 438] on span "Create new inventory" at bounding box center [489, 443] width 80 height 10
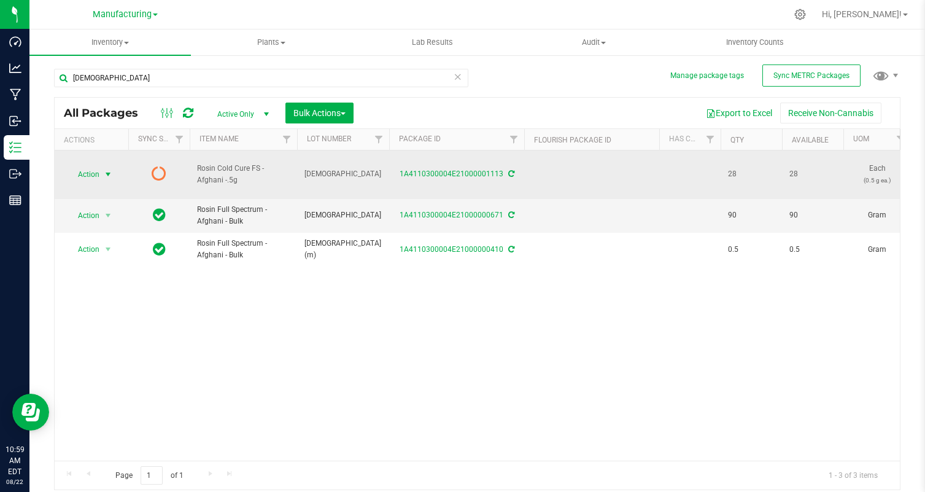
click at [87, 178] on span "Action" at bounding box center [83, 174] width 33 height 17
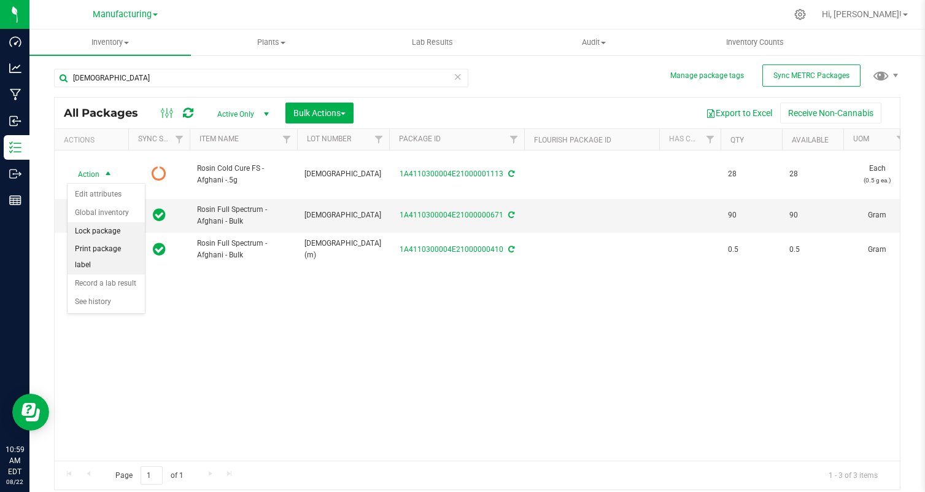
click at [104, 243] on li "Print package label" at bounding box center [106, 257] width 77 height 34
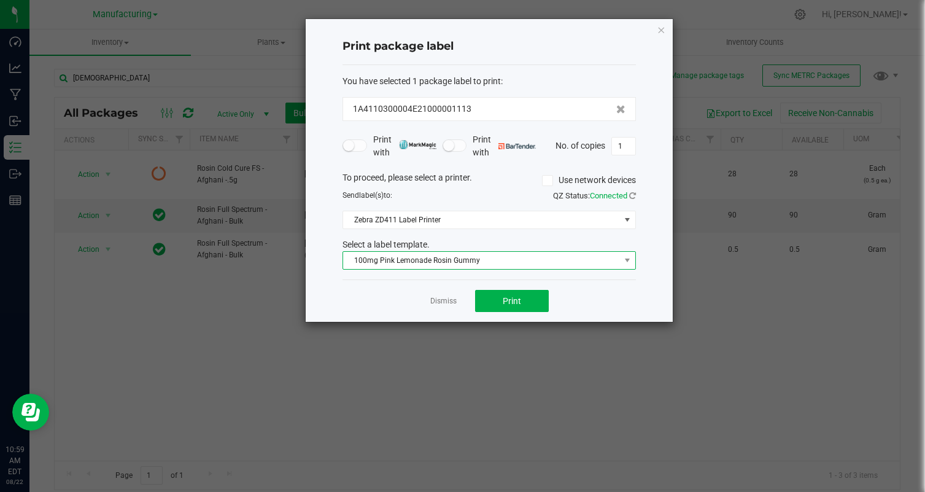
click at [483, 260] on span "100mg Pink Lemonade Rosin Gummy" at bounding box center [481, 260] width 277 height 17
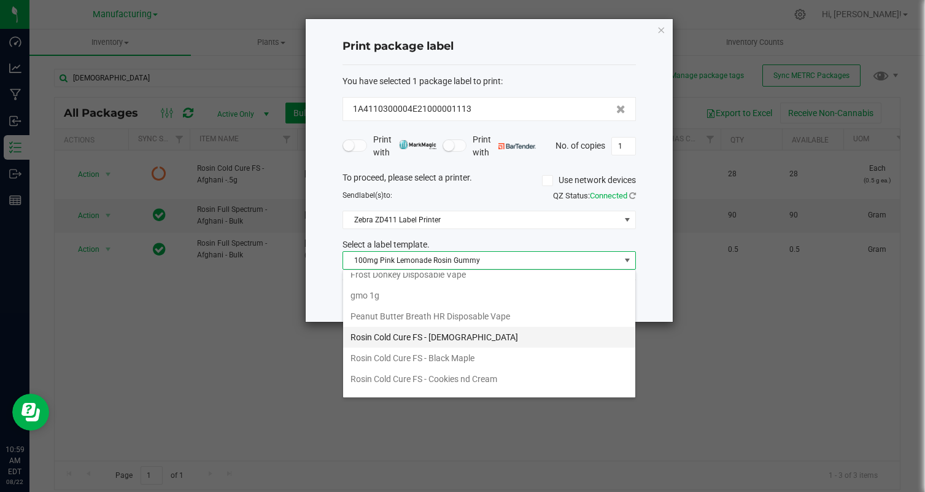
click at [458, 334] on li "Rosin Cold Cure FS - [DEMOGRAPHIC_DATA]" at bounding box center [489, 337] width 292 height 21
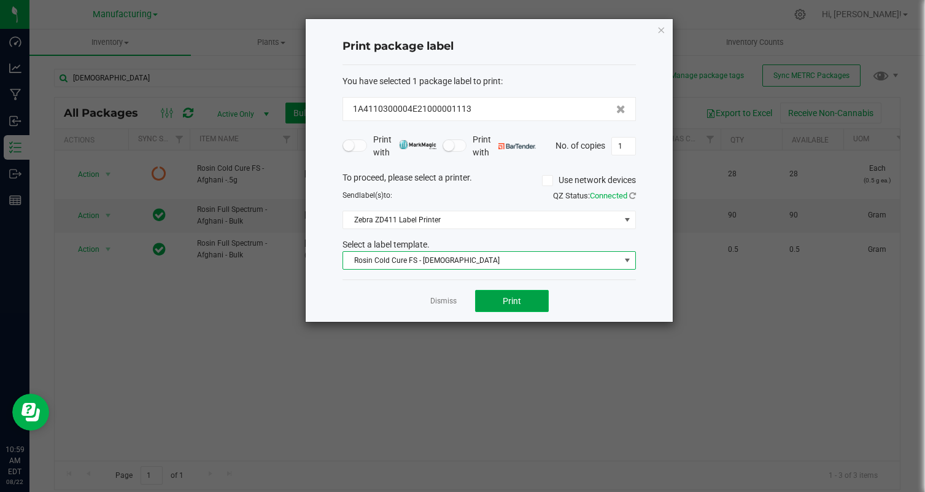
click at [519, 301] on span "Print" at bounding box center [512, 301] width 18 height 10
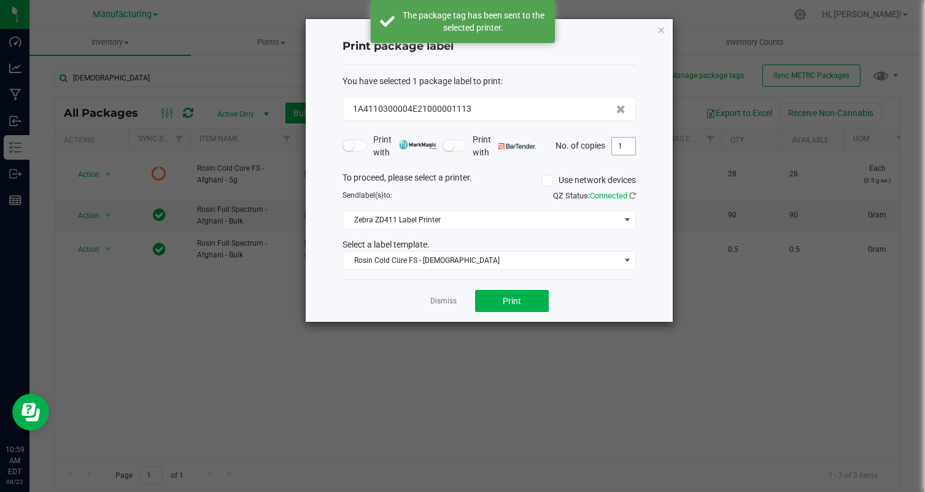
click at [627, 144] on input "1" at bounding box center [623, 146] width 23 height 17
type input "28"
click at [593, 306] on div "Dismiss Print" at bounding box center [489, 300] width 293 height 42
click at [511, 307] on button "Print" at bounding box center [512, 301] width 74 height 22
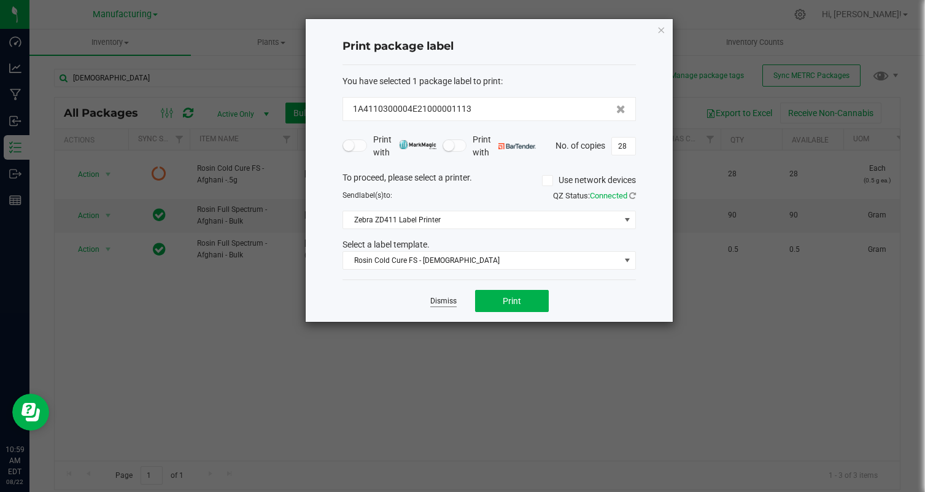
click at [442, 299] on link "Dismiss" at bounding box center [443, 301] width 26 height 10
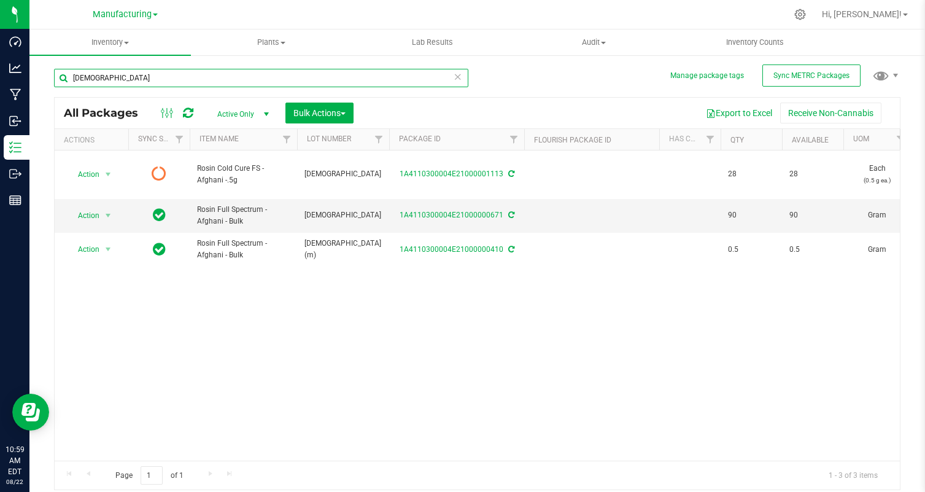
click at [195, 77] on input "[DEMOGRAPHIC_DATA]" at bounding box center [261, 78] width 414 height 18
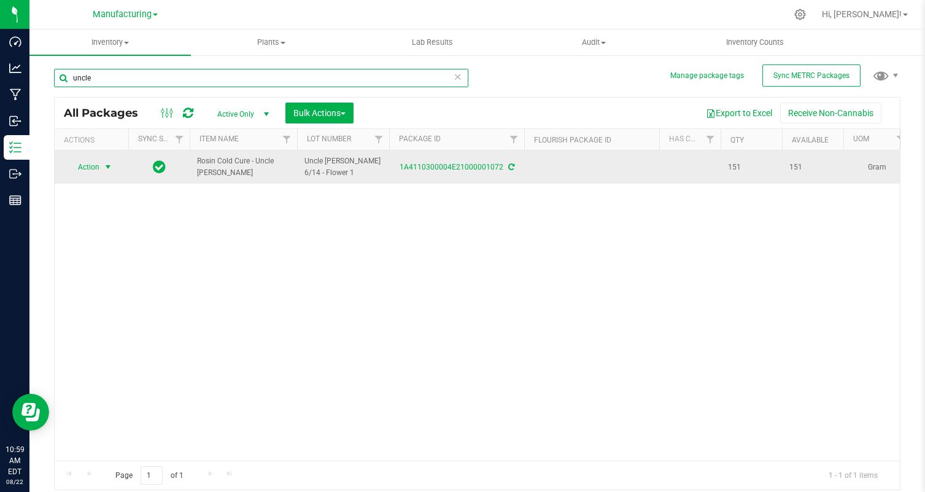
type input "uncle"
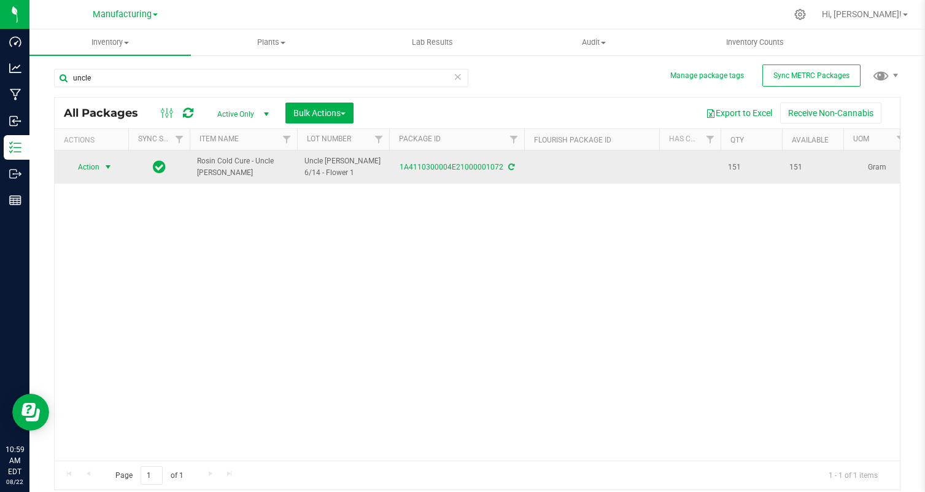
click at [93, 163] on span "Action" at bounding box center [83, 166] width 33 height 17
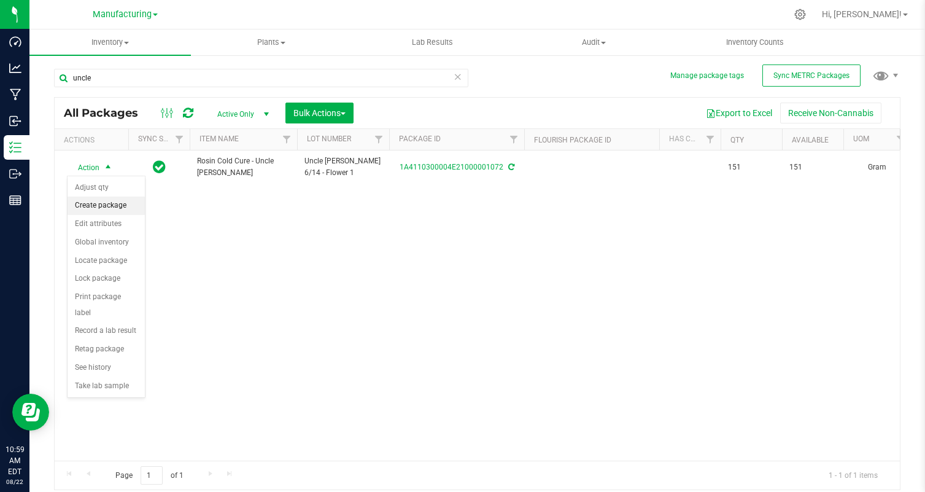
click at [107, 198] on li "Create package" at bounding box center [106, 205] width 77 height 18
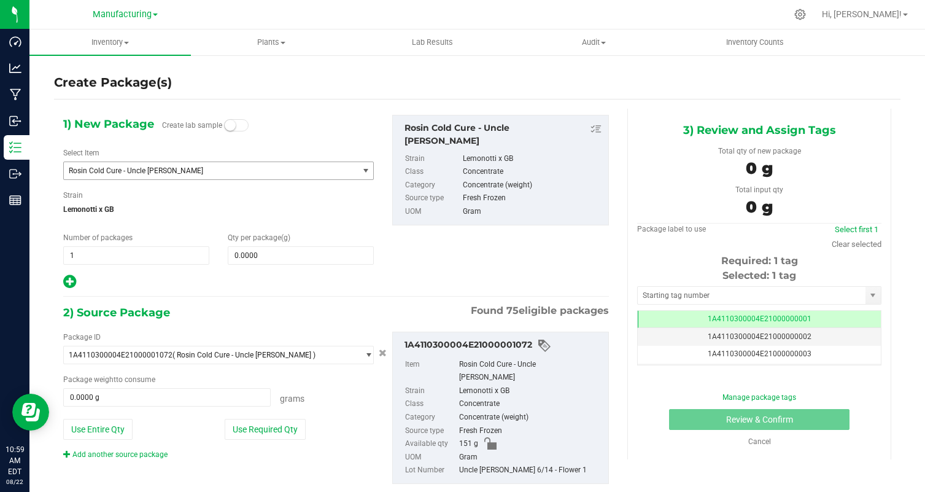
click at [216, 166] on span "Rosin Cold Cure - Uncle [PERSON_NAME]" at bounding box center [205, 170] width 273 height 9
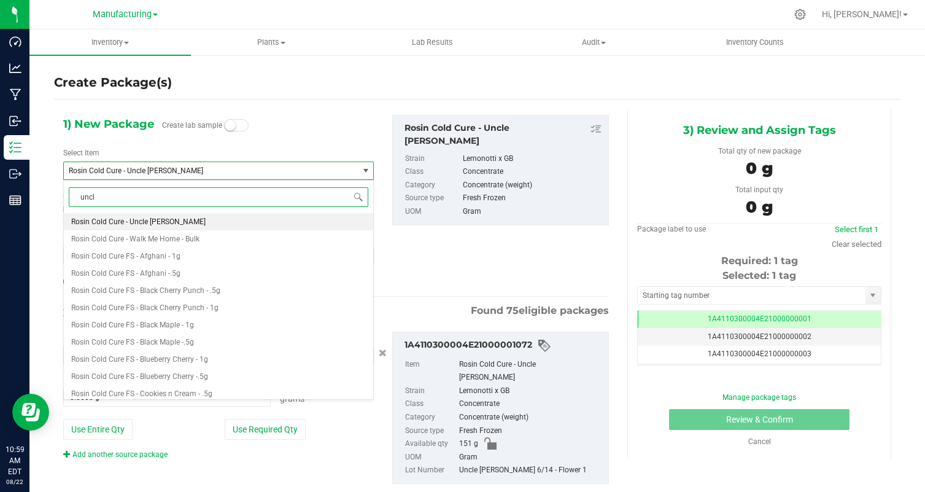
type input "uncle"
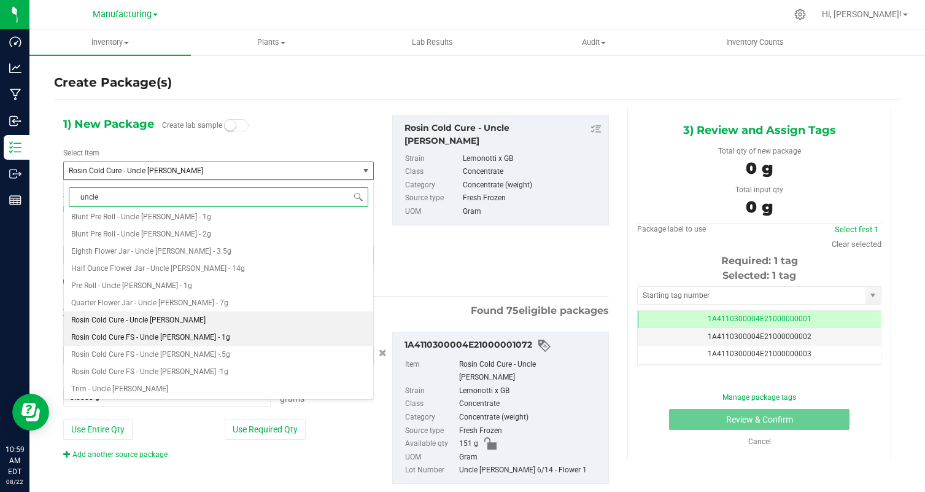
click at [220, 333] on li "Rosin Cold Cure FS - Uncle [PERSON_NAME] - 1g" at bounding box center [218, 336] width 309 height 17
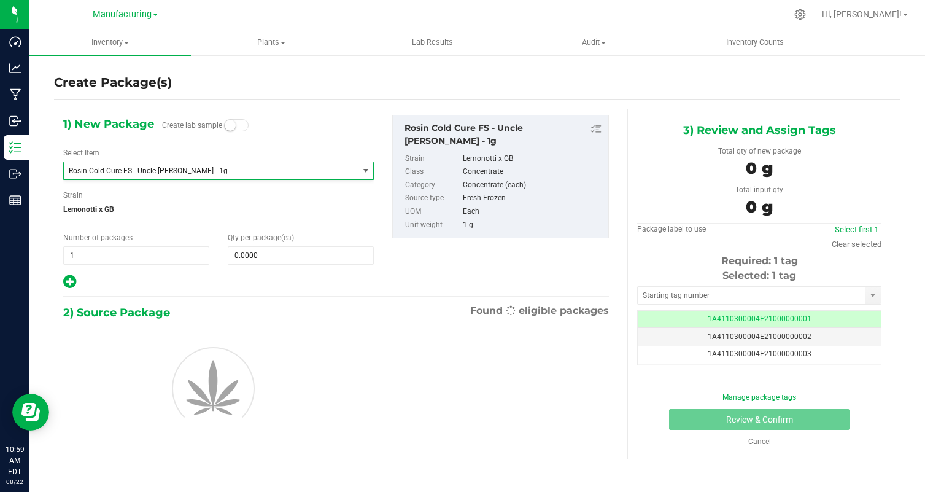
type input "0"
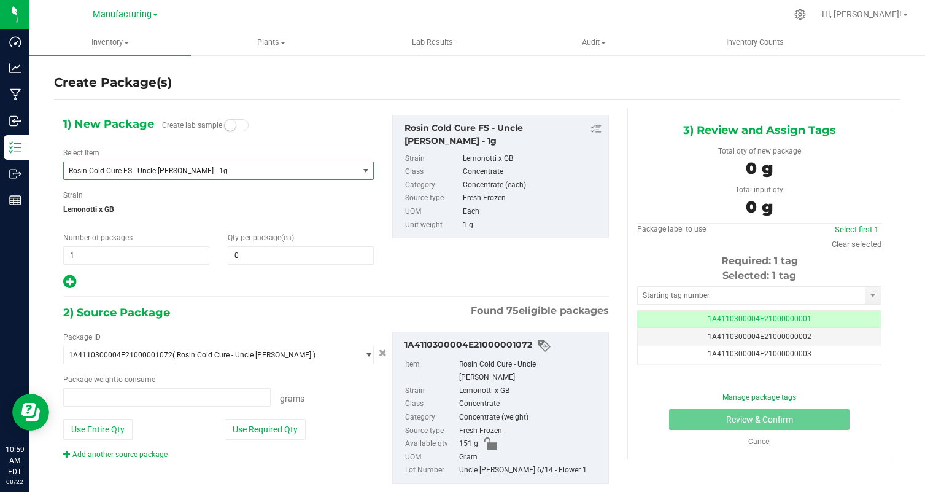
type input "0.0000 g"
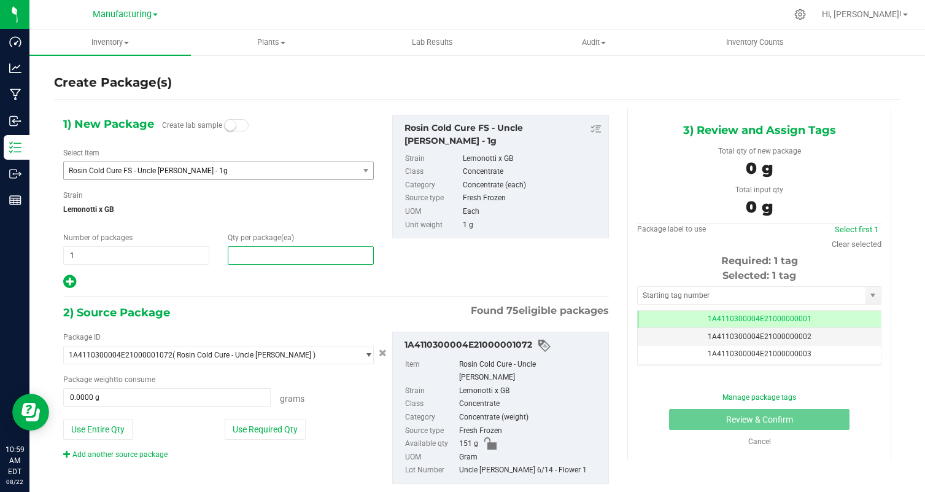
click at [255, 257] on span at bounding box center [301, 255] width 146 height 18
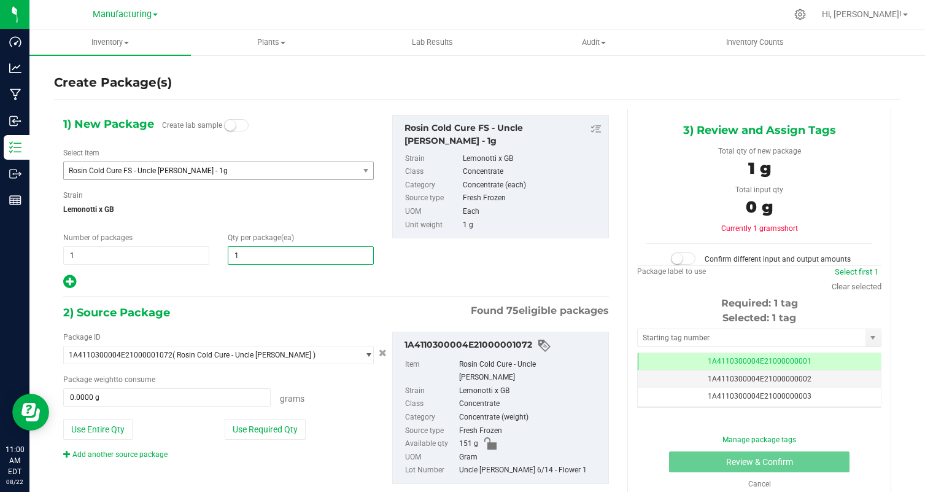
type input "14"
click at [249, 428] on button "Use Required Qty" at bounding box center [265, 429] width 81 height 21
type input "14.0000 g"
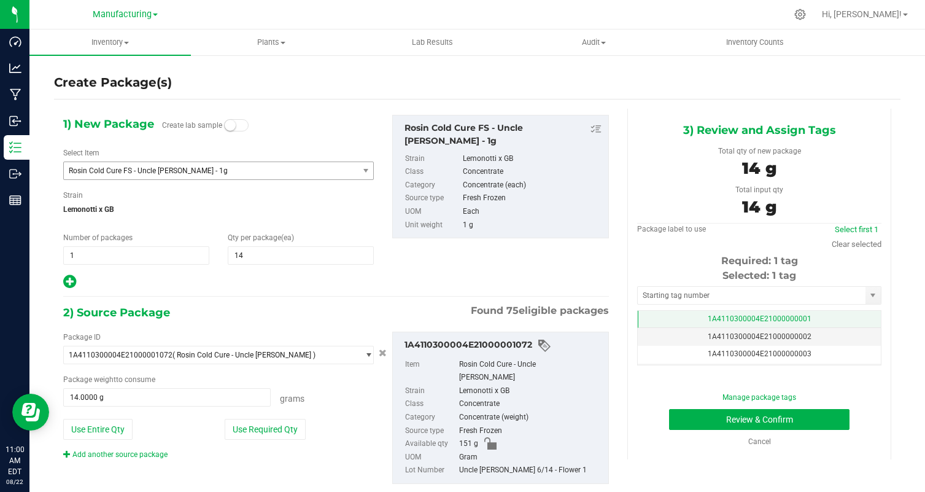
click at [800, 321] on span "1A4110300004E21000000001" at bounding box center [760, 318] width 104 height 9
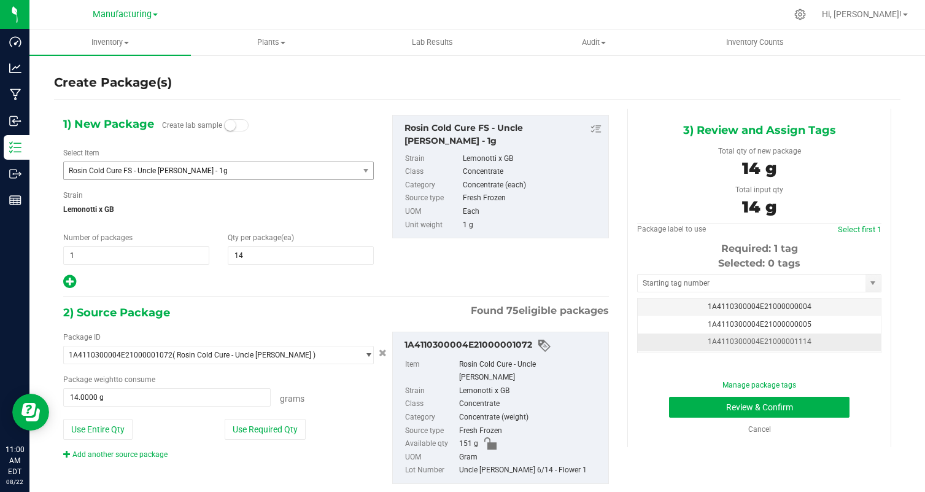
click at [825, 341] on td "1A4110300004E21000001114" at bounding box center [759, 342] width 243 height 18
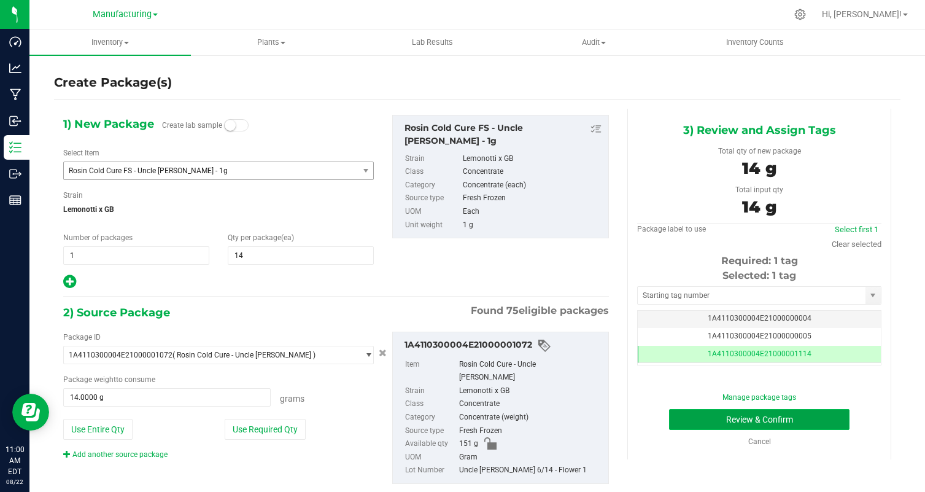
click at [819, 418] on button "Review & Confirm" at bounding box center [759, 419] width 180 height 21
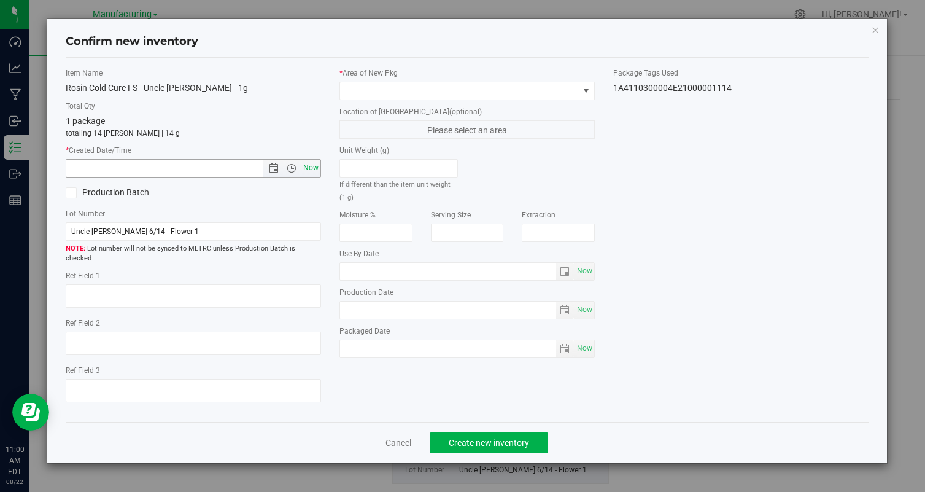
click at [313, 167] on span "Now" at bounding box center [311, 168] width 21 height 18
type input "[DATE] 11:00 AM"
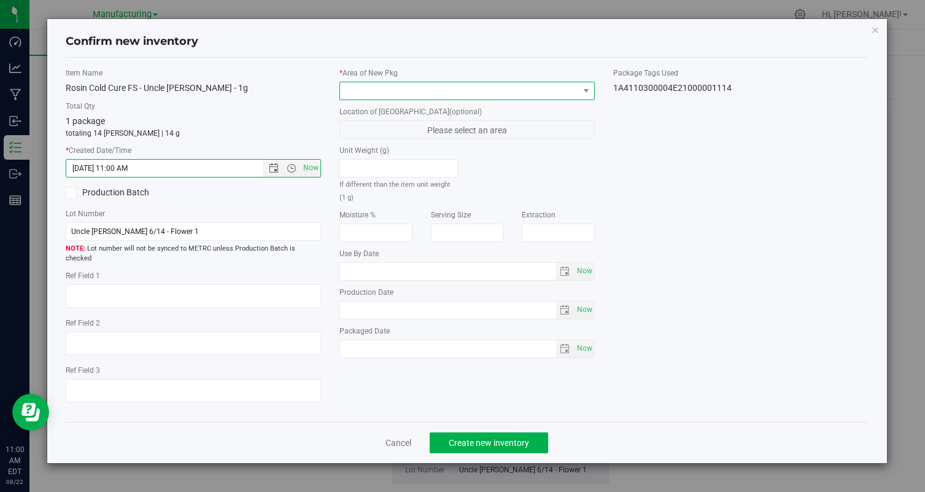
click at [397, 96] on span at bounding box center [459, 90] width 239 height 17
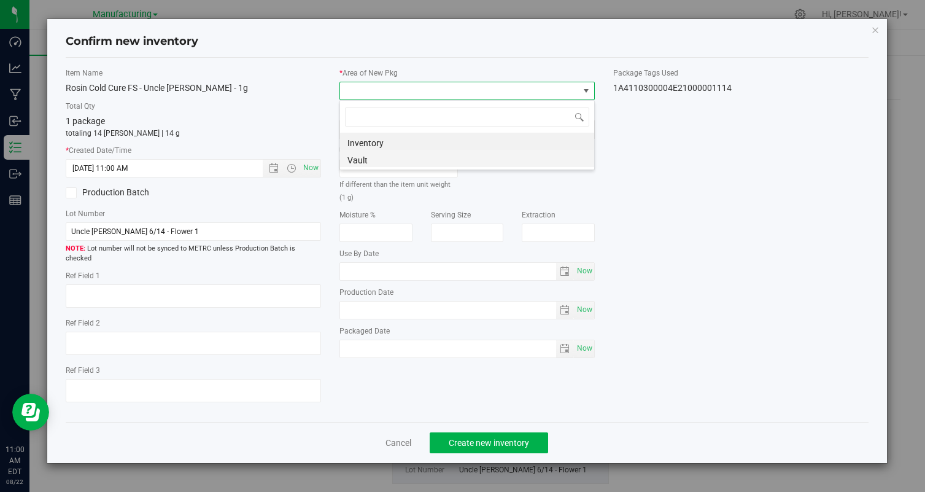
click at [401, 166] on li "Vault" at bounding box center [467, 158] width 254 height 17
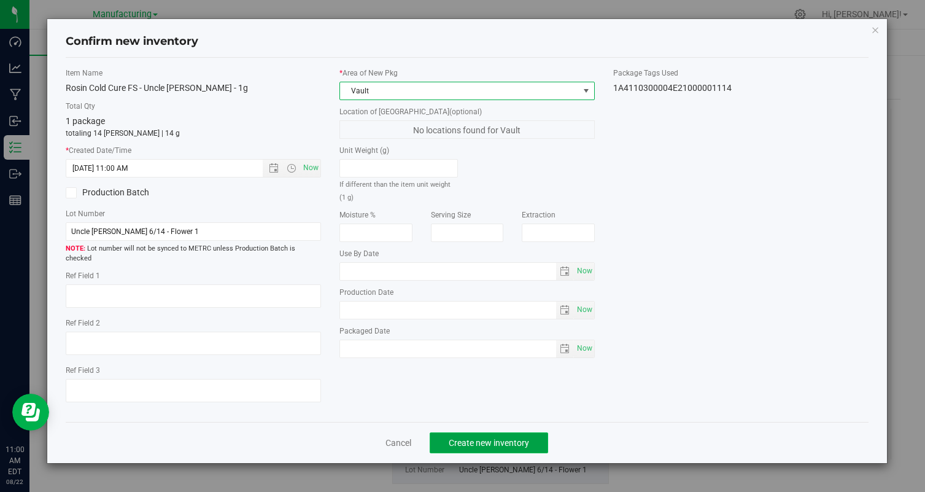
click at [490, 438] on span "Create new inventory" at bounding box center [489, 443] width 80 height 10
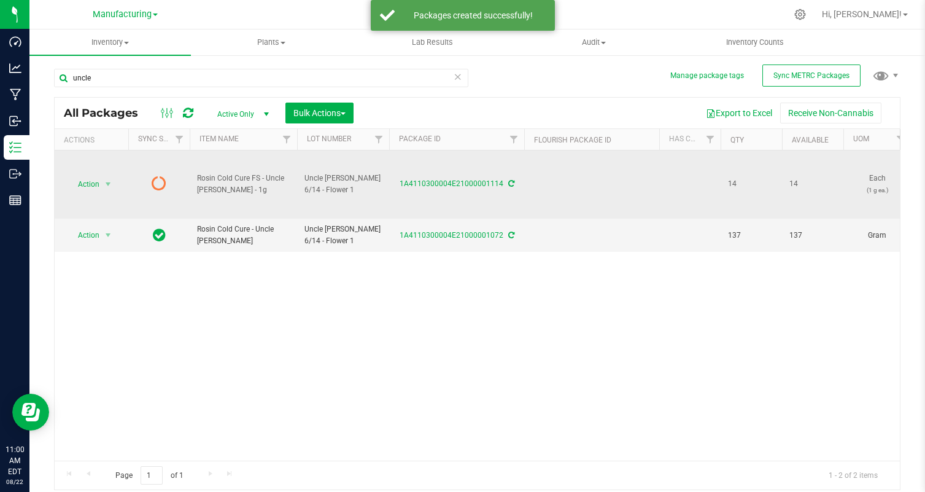
click at [508, 180] on icon at bounding box center [511, 183] width 6 height 7
click at [82, 181] on span "Action" at bounding box center [83, 184] width 33 height 17
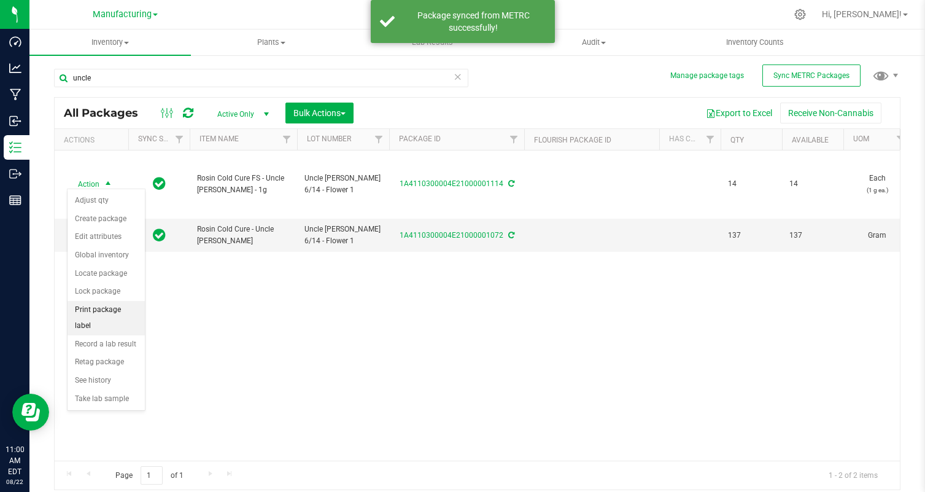
click at [114, 311] on li "Print package label" at bounding box center [106, 318] width 77 height 34
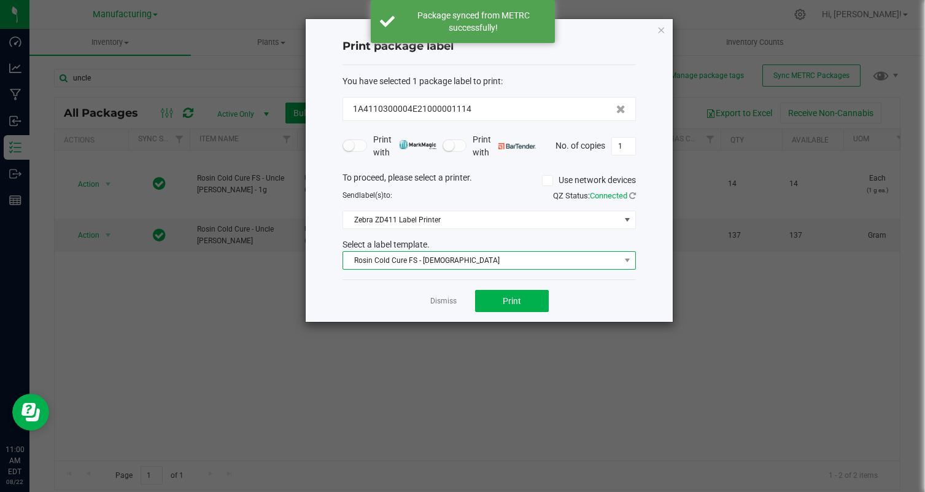
click at [519, 253] on span "Rosin Cold Cure FS - [DEMOGRAPHIC_DATA]" at bounding box center [481, 260] width 277 height 17
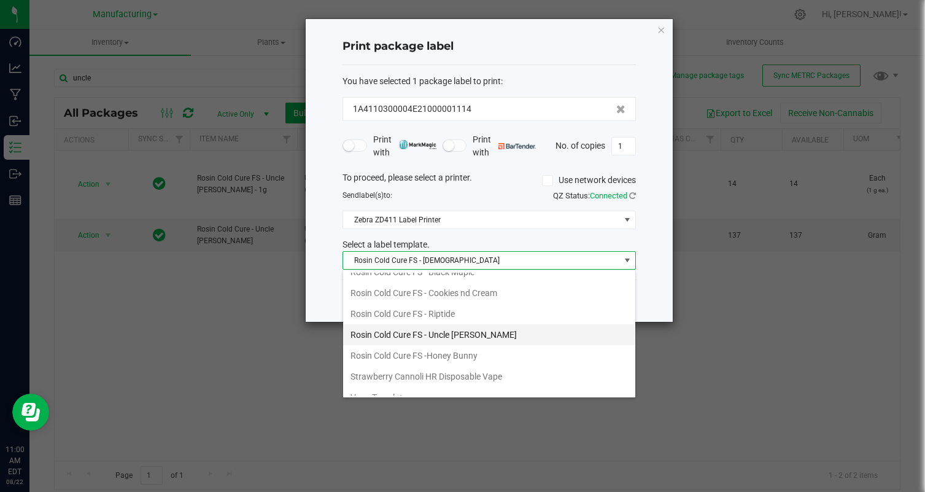
click at [504, 338] on li "Rosin Cold Cure FS - Uncle [PERSON_NAME]" at bounding box center [489, 334] width 292 height 21
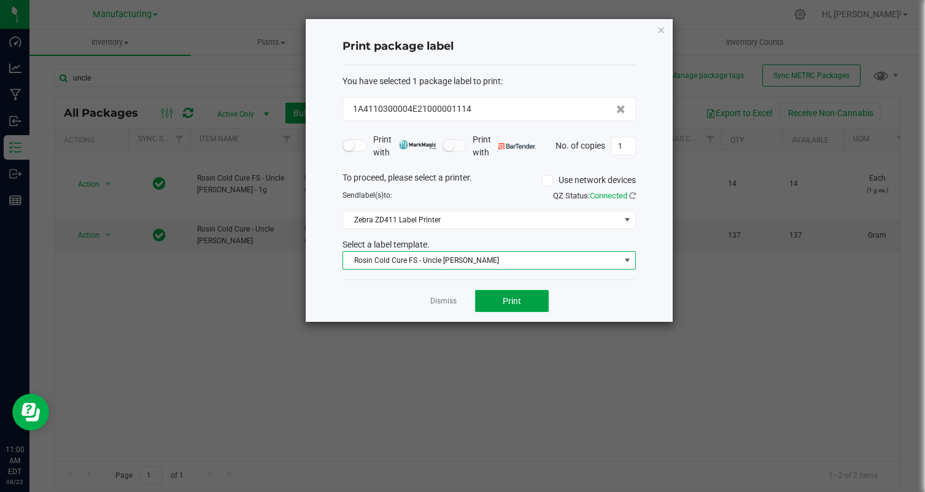
click at [535, 295] on button "Print" at bounding box center [512, 301] width 74 height 22
click at [623, 143] on input "1" at bounding box center [623, 146] width 23 height 17
type input "14"
click at [567, 300] on div "Dismiss Print" at bounding box center [489, 300] width 293 height 42
click at [526, 303] on button "Print" at bounding box center [512, 301] width 74 height 22
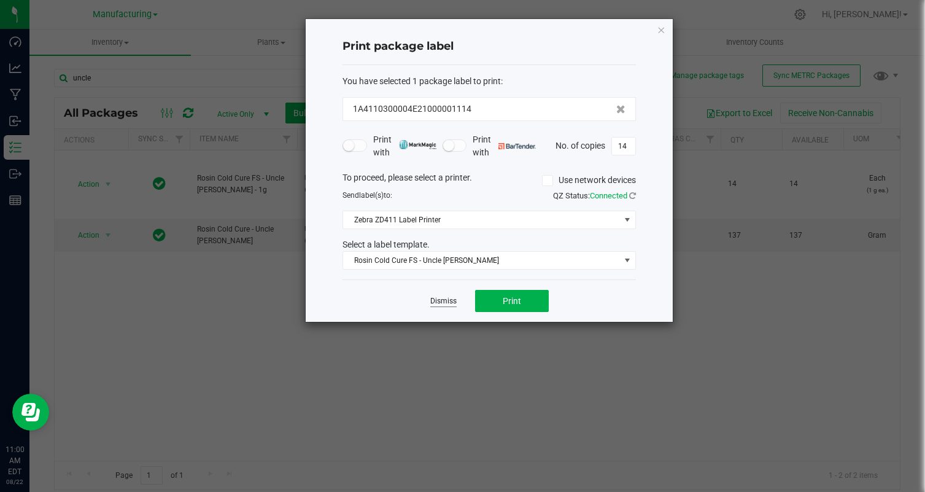
click at [449, 298] on link "Dismiss" at bounding box center [443, 301] width 26 height 10
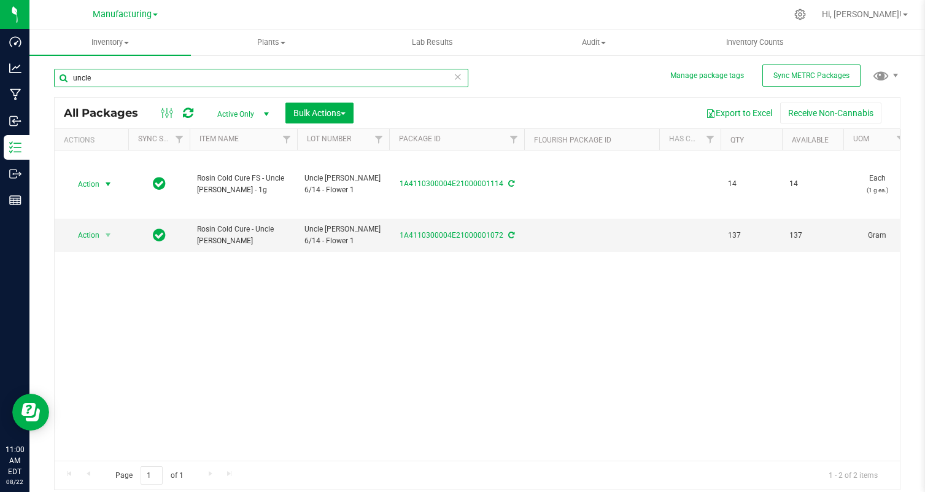
click at [134, 79] on input "uncle" at bounding box center [261, 78] width 414 height 18
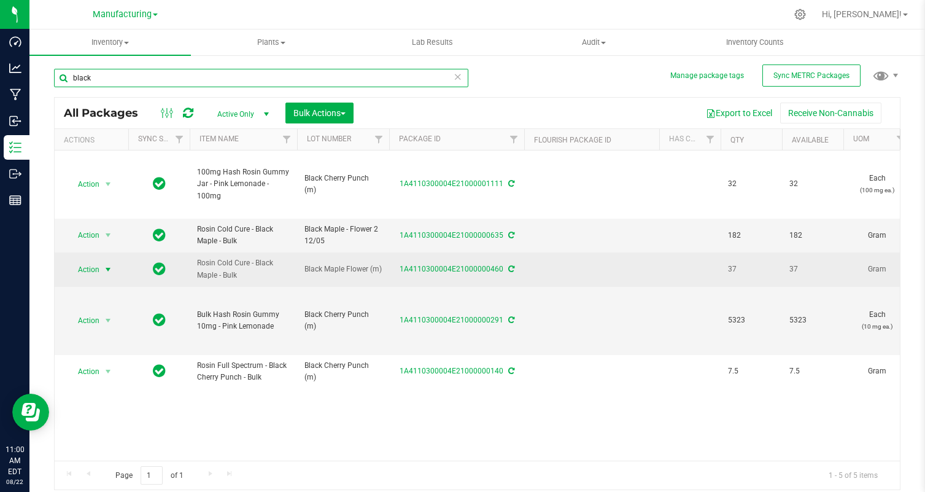
type input "black"
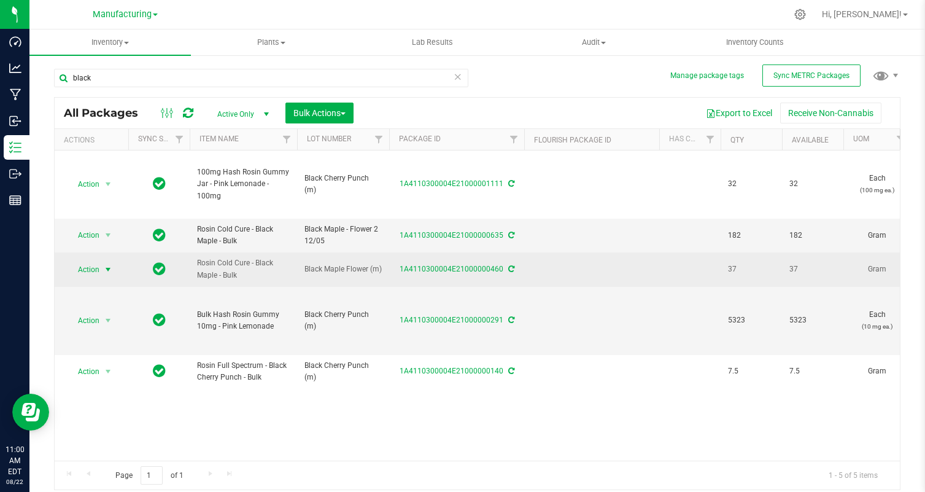
click at [94, 263] on span "Action" at bounding box center [83, 269] width 33 height 17
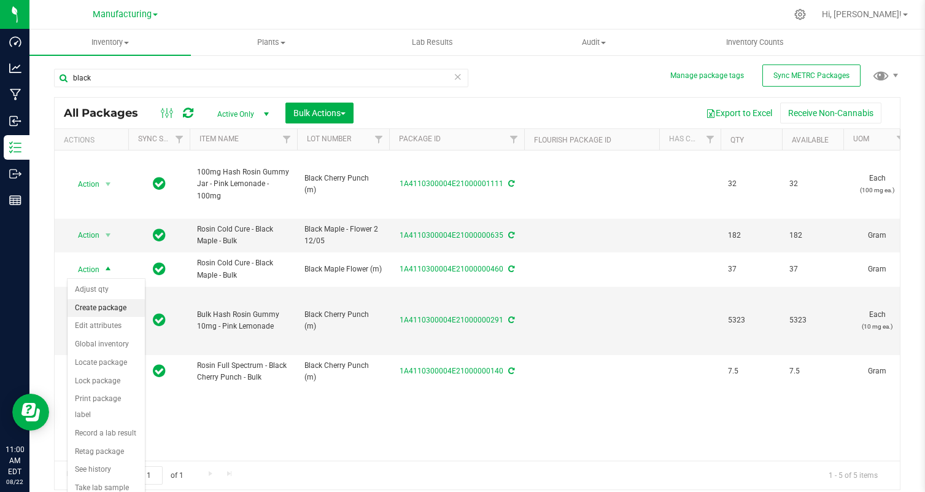
click at [98, 305] on li "Create package" at bounding box center [106, 308] width 77 height 18
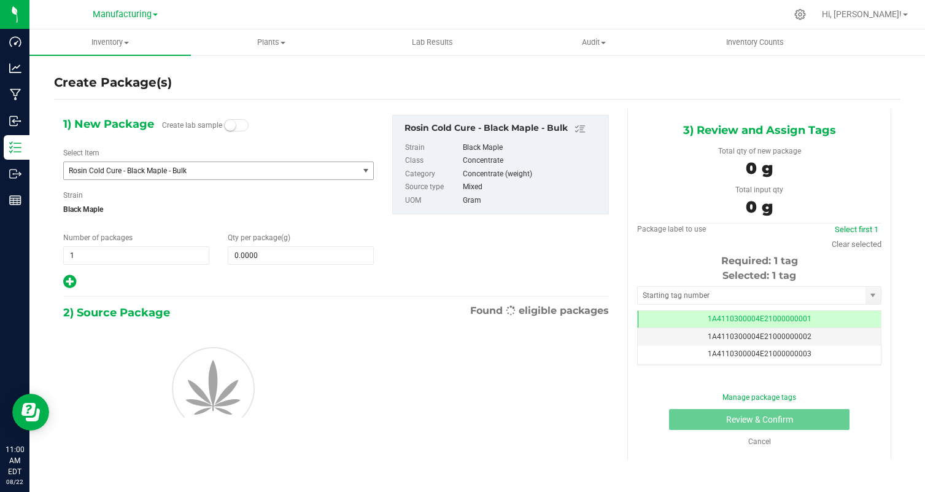
click at [153, 163] on span "Rosin Cold Cure - Black Maple - Bulk" at bounding box center [211, 170] width 294 height 17
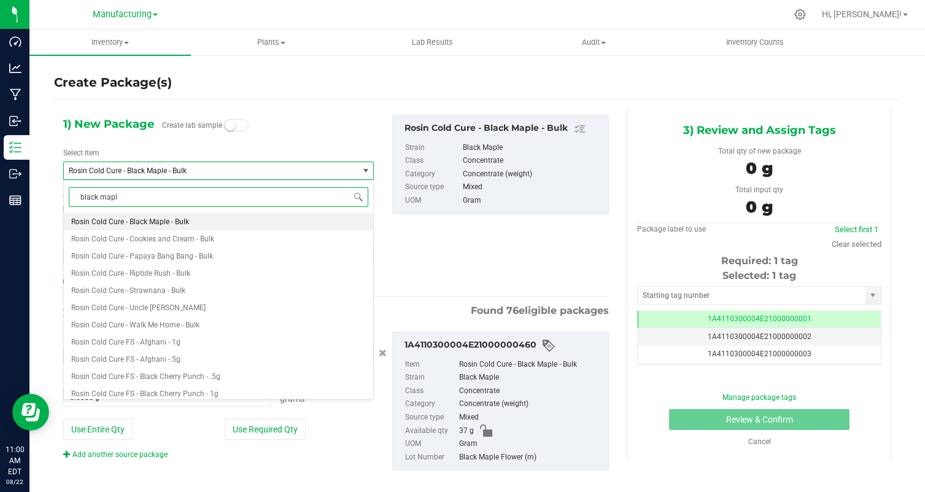
type input "black maple"
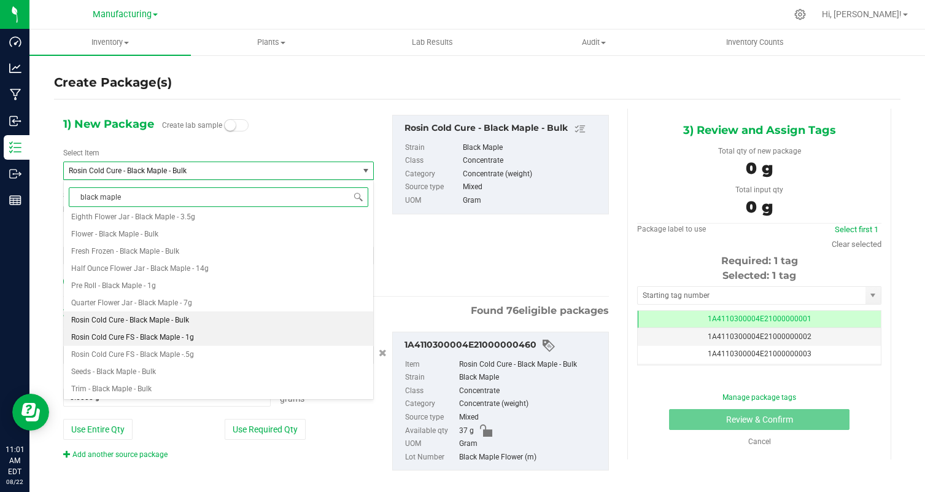
click at [237, 340] on li "Rosin Cold Cure FS - Black Maple - 1g" at bounding box center [218, 336] width 309 height 17
type input "0"
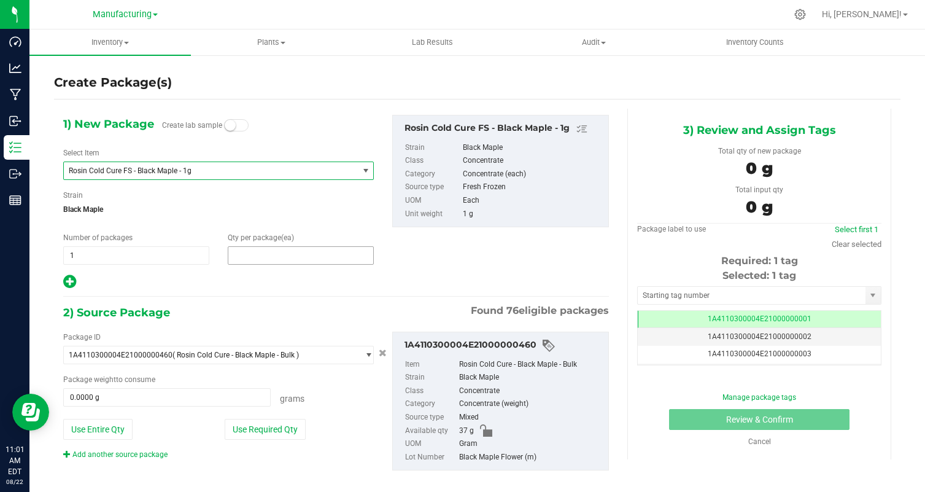
click at [264, 255] on span at bounding box center [301, 255] width 146 height 18
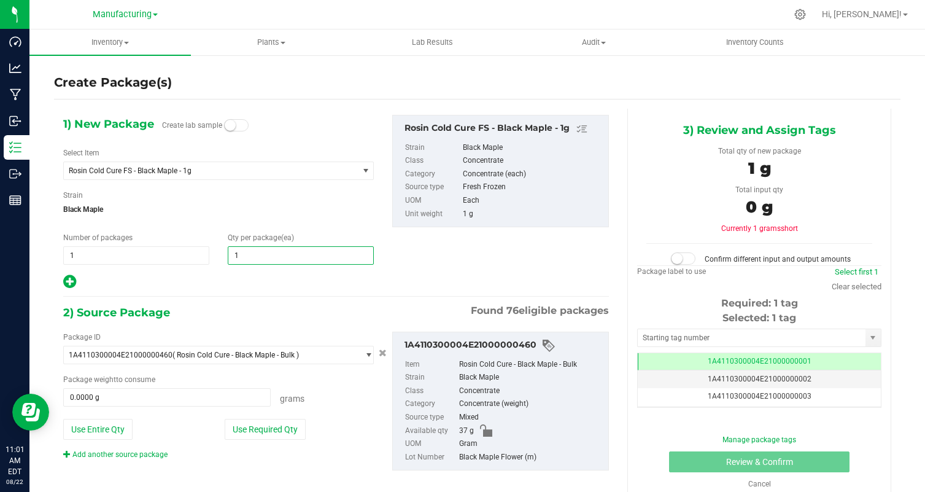
type input "14"
click at [256, 437] on button "Use Required Qty" at bounding box center [265, 429] width 81 height 21
type input "14.0000 g"
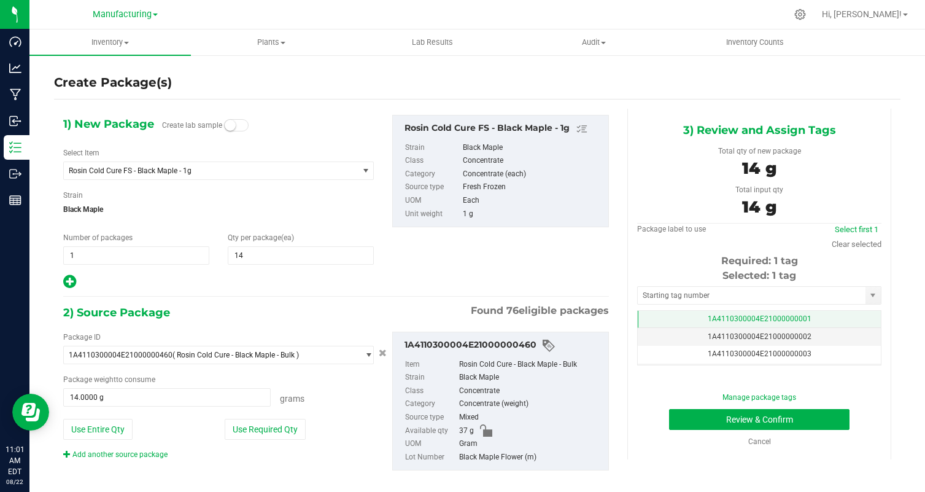
click at [804, 317] on span "1A4110300004E21000000001" at bounding box center [760, 318] width 104 height 9
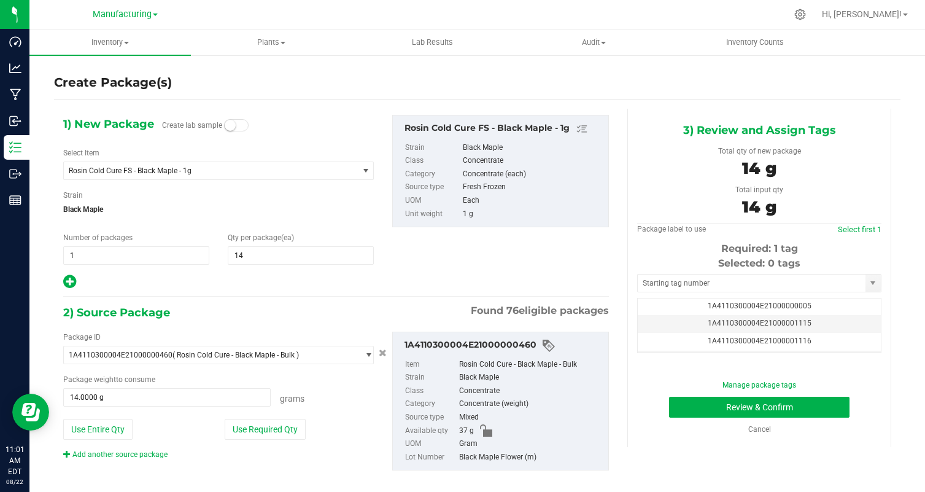
click at [804, 317] on td "1A4110300004E21000001115" at bounding box center [759, 324] width 243 height 18
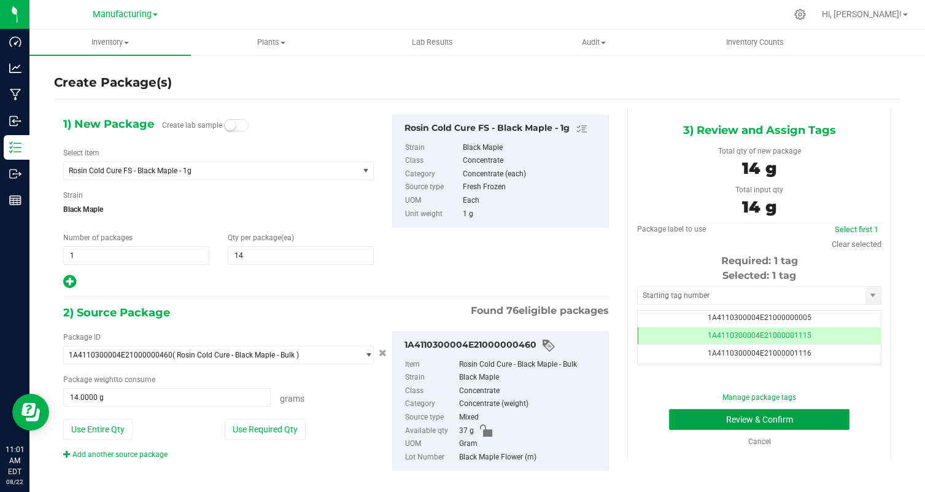
click at [816, 416] on button "Review & Confirm" at bounding box center [759, 419] width 180 height 21
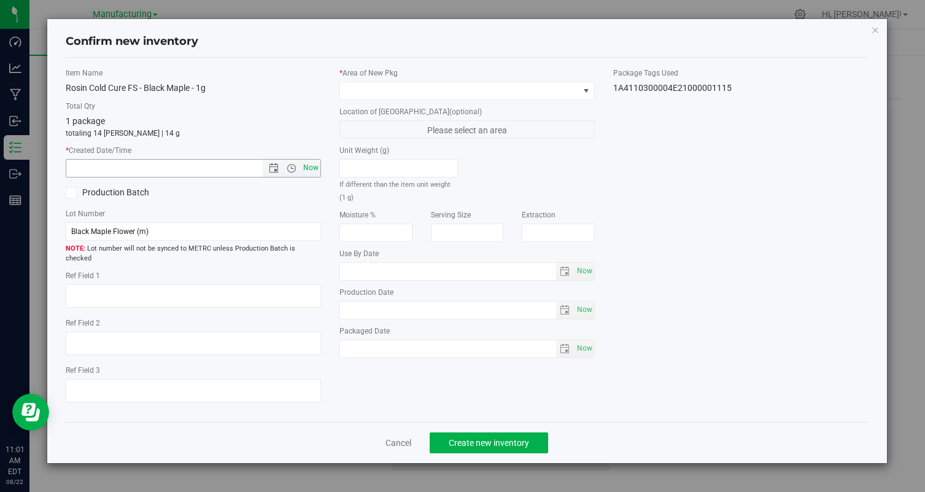
click at [310, 168] on span "Now" at bounding box center [311, 168] width 21 height 18
type input "[DATE] 11:01 AM"
click at [390, 74] on label "* Area of [GEOGRAPHIC_DATA]" at bounding box center [466, 73] width 255 height 11
click at [371, 91] on span at bounding box center [459, 90] width 239 height 17
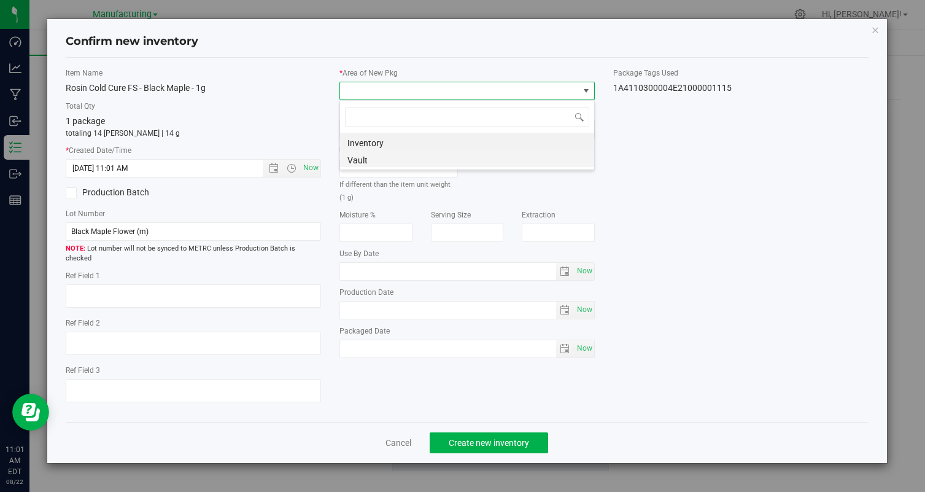
click at [371, 161] on li "Vault" at bounding box center [467, 158] width 254 height 17
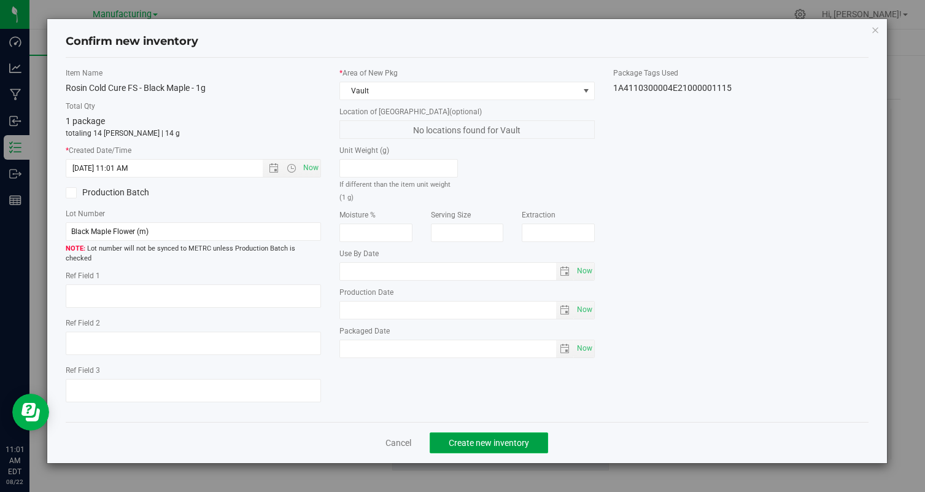
click at [489, 437] on button "Create new inventory" at bounding box center [489, 442] width 118 height 21
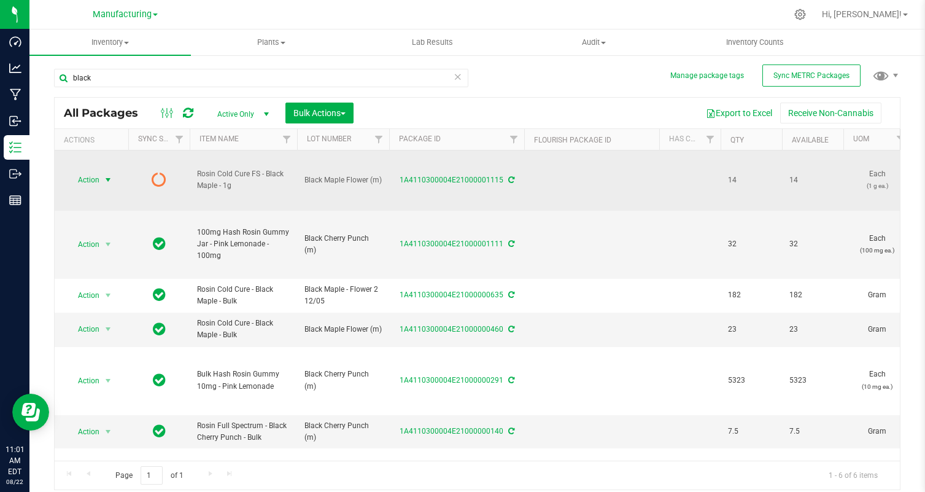
click at [96, 178] on span "Action" at bounding box center [83, 179] width 33 height 17
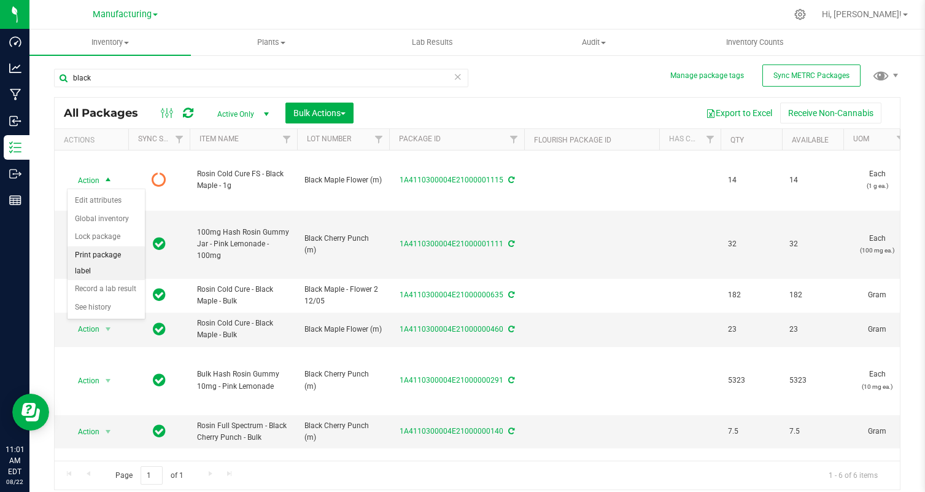
click at [110, 257] on li "Print package label" at bounding box center [106, 263] width 77 height 34
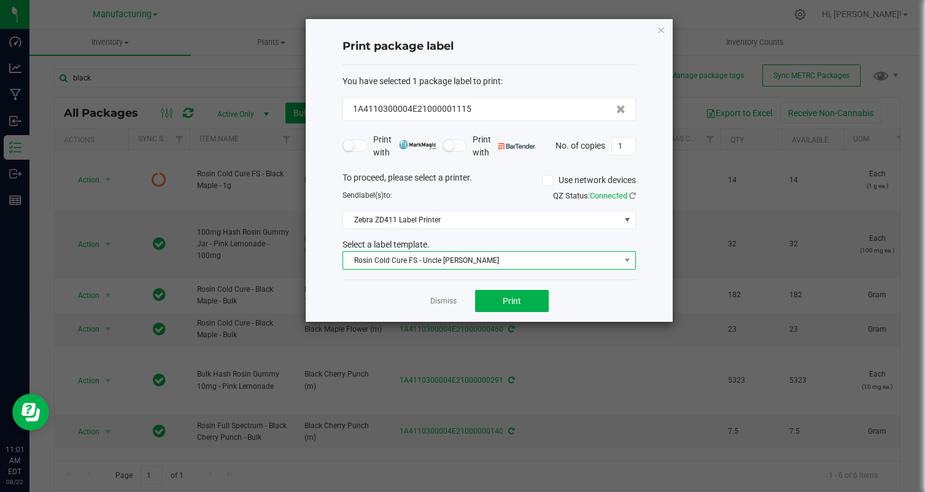
click at [480, 260] on span "Rosin Cold Cure FS - Uncle [PERSON_NAME]" at bounding box center [481, 260] width 277 height 17
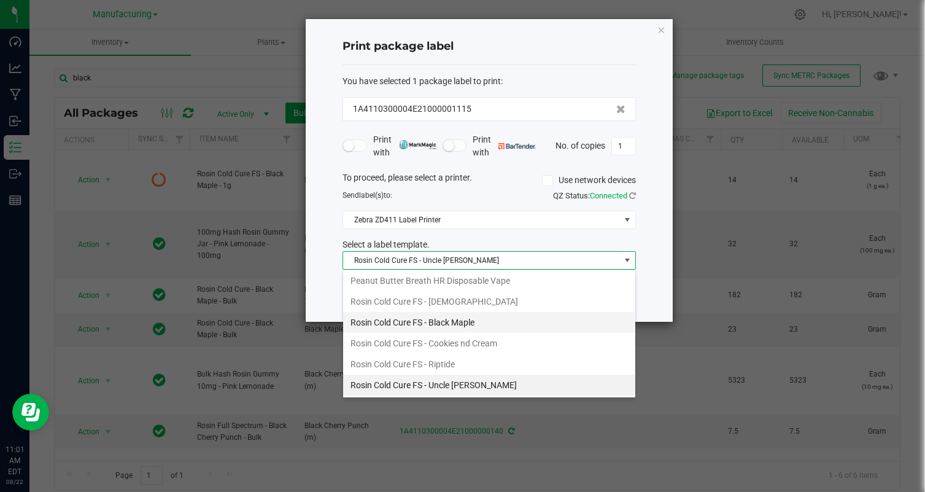
click at [482, 323] on li "Rosin Cold Cure FS - Black Maple" at bounding box center [489, 322] width 292 height 21
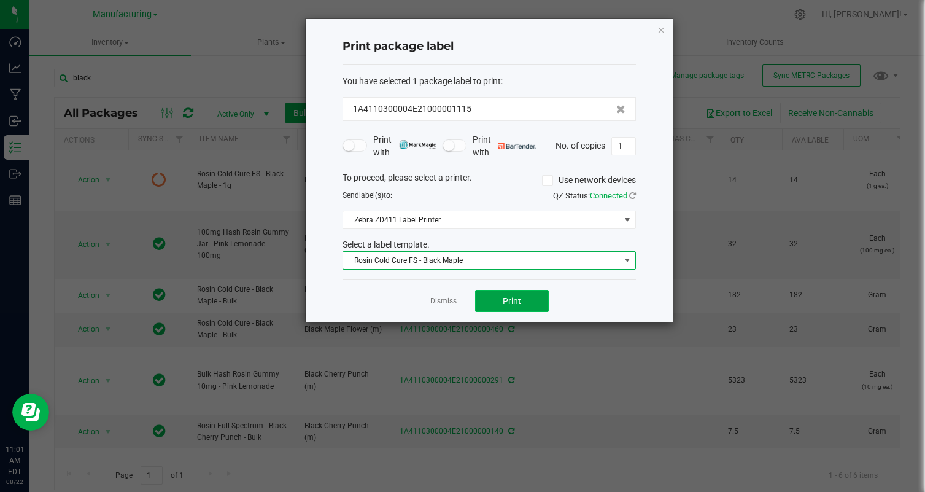
click at [511, 303] on span "Print" at bounding box center [512, 301] width 18 height 10
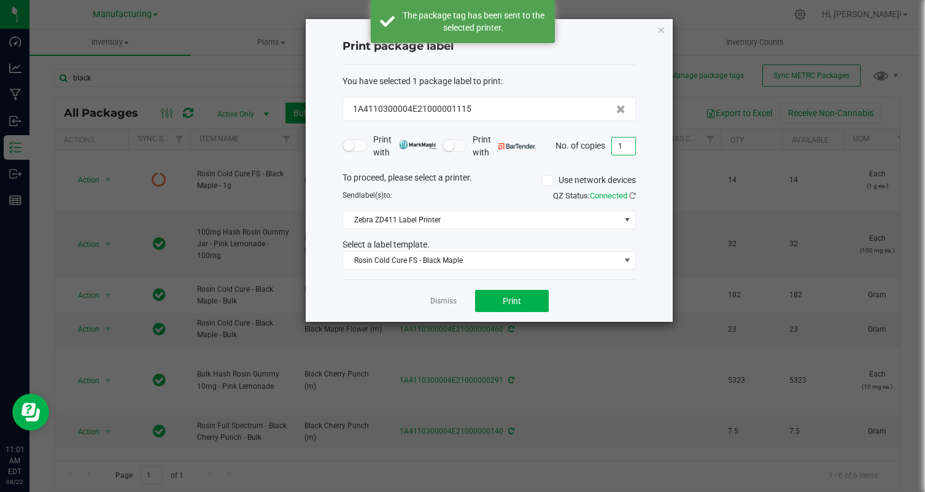
click at [630, 145] on input "1" at bounding box center [623, 146] width 23 height 17
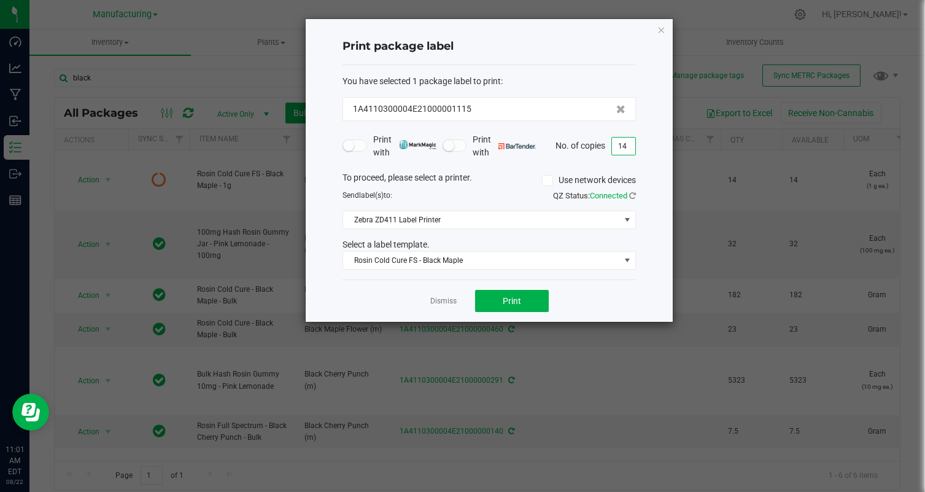
type input "14"
click at [580, 305] on div "Dismiss Print" at bounding box center [489, 300] width 293 height 42
click at [517, 306] on button "Print" at bounding box center [512, 301] width 74 height 22
click at [447, 299] on link "Dismiss" at bounding box center [443, 301] width 26 height 10
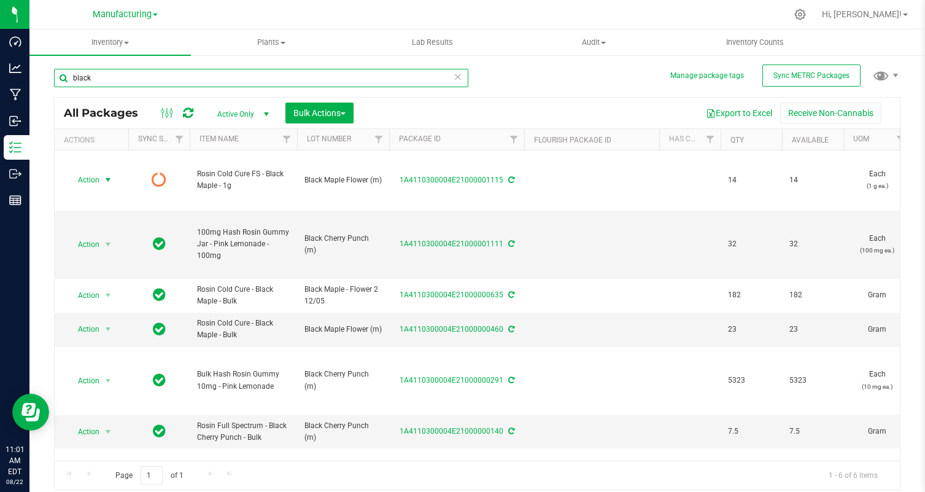
click at [153, 75] on input "black" at bounding box center [261, 78] width 414 height 18
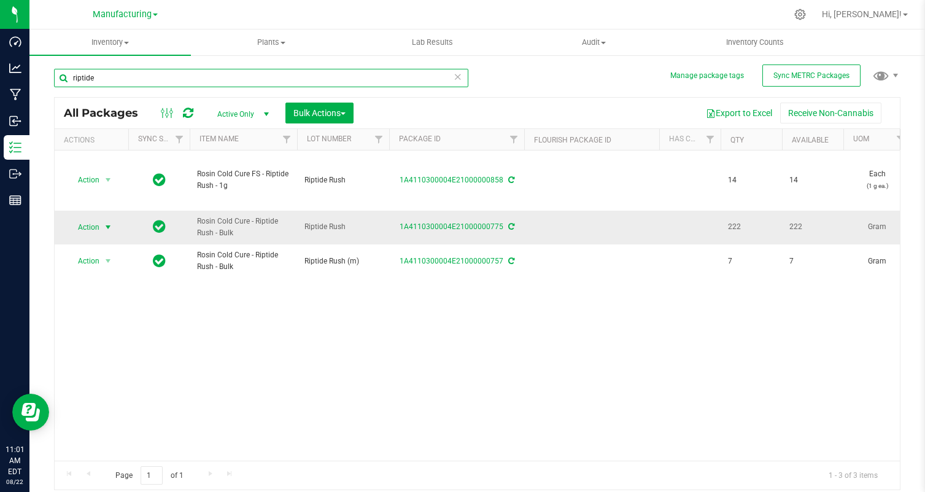
type input "riptide"
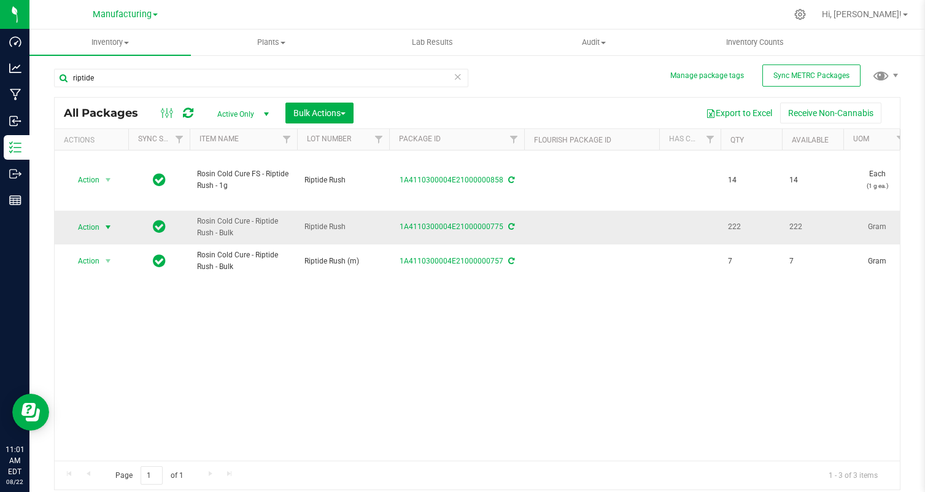
click at [82, 227] on span "Action" at bounding box center [83, 227] width 33 height 17
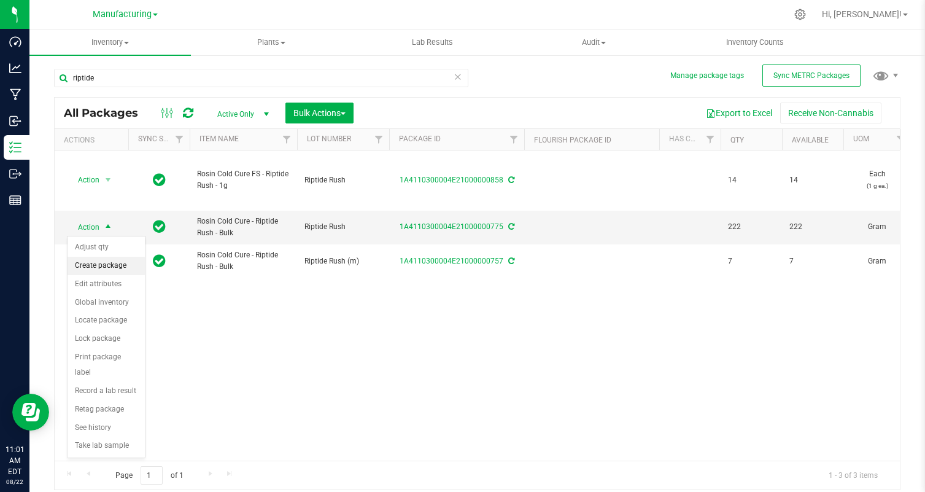
click at [96, 263] on li "Create package" at bounding box center [106, 266] width 77 height 18
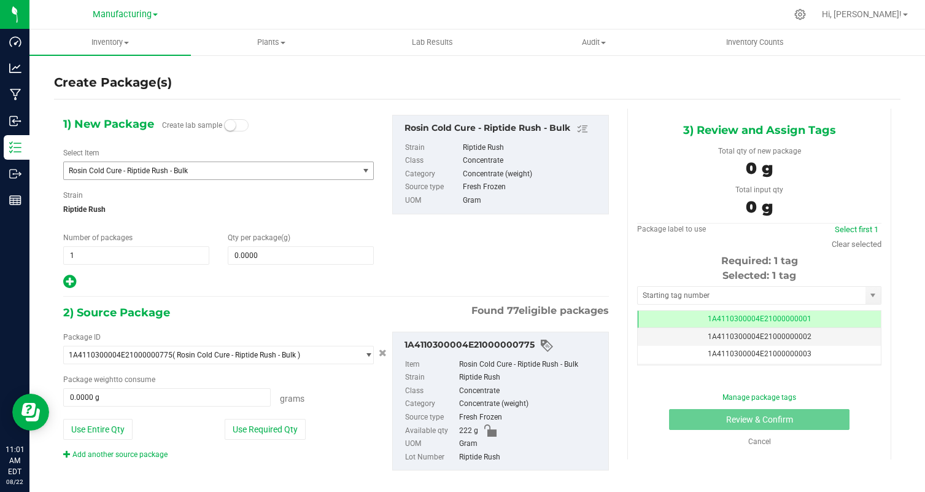
click at [137, 172] on span "Rosin Cold Cure - Riptide Rush - Bulk" at bounding box center [205, 170] width 273 height 9
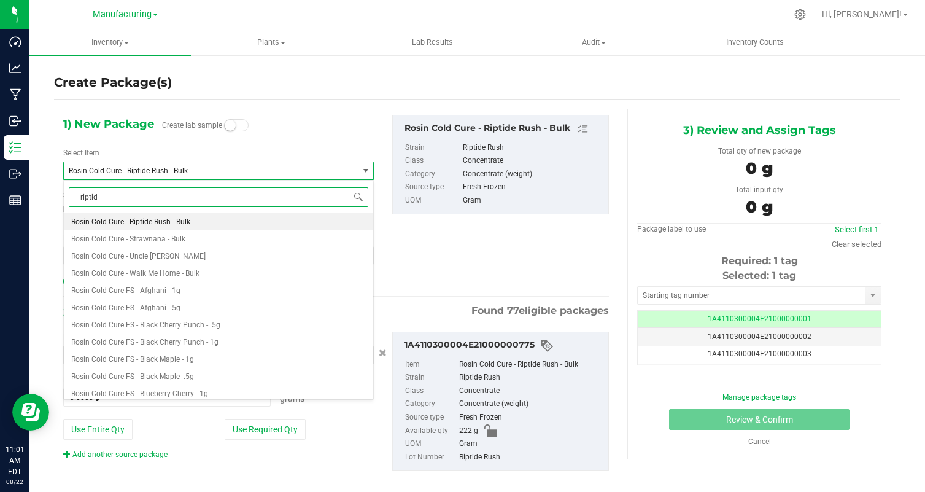
type input "riptide"
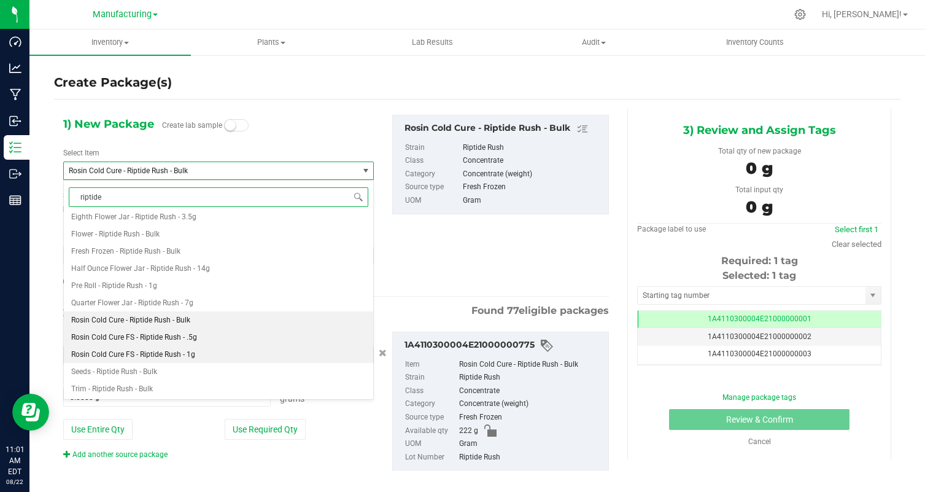
click at [220, 332] on li "Rosin Cold Cure FS - Riptide Rush - .5g" at bounding box center [218, 336] width 309 height 17
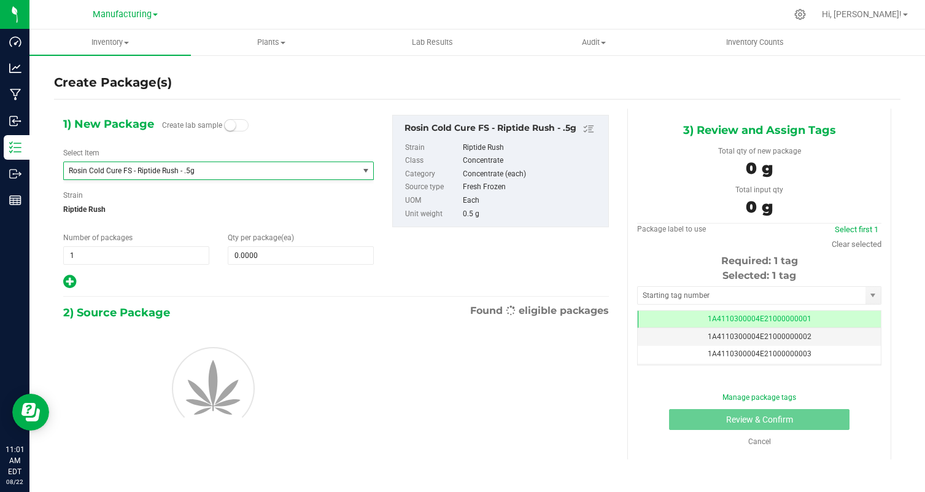
type input "0"
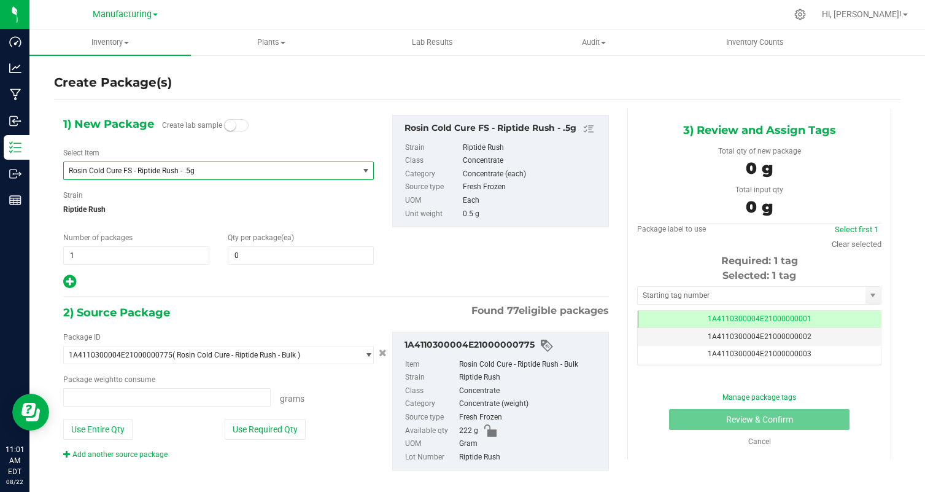
type input "0.0000 g"
click at [269, 266] on div "1) New Package Create lab sample Select Item Rosin Cold Cure FS - Riptide Rush …" at bounding box center [218, 202] width 329 height 175
click at [267, 255] on span at bounding box center [301, 255] width 146 height 18
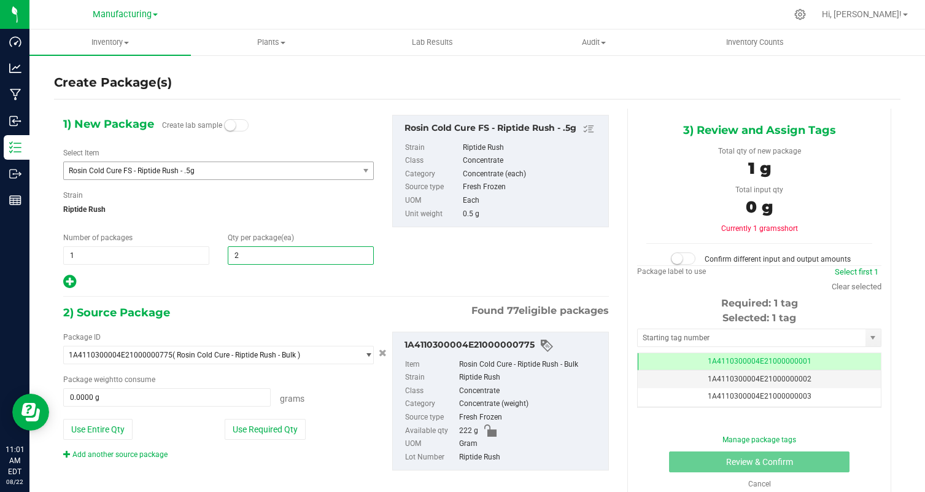
type input "28"
click at [271, 432] on button "Use Required Qty" at bounding box center [265, 429] width 81 height 21
type input "14.0000 g"
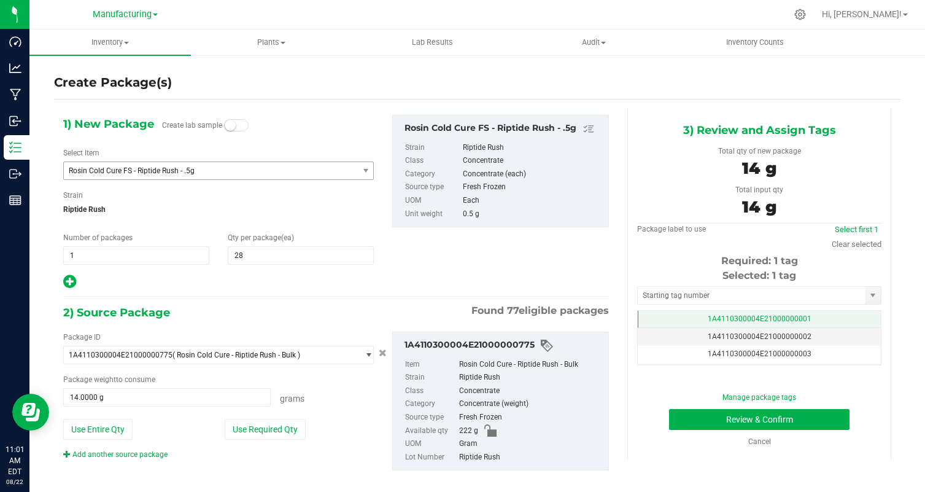
click at [802, 319] on span "1A4110300004E21000000001" at bounding box center [760, 318] width 104 height 9
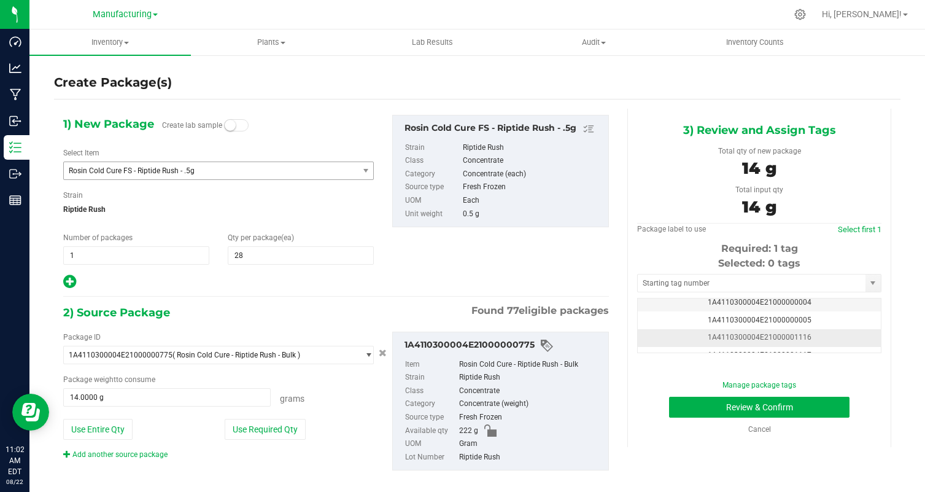
click at [840, 338] on td "1A4110300004E21000001116" at bounding box center [759, 338] width 243 height 18
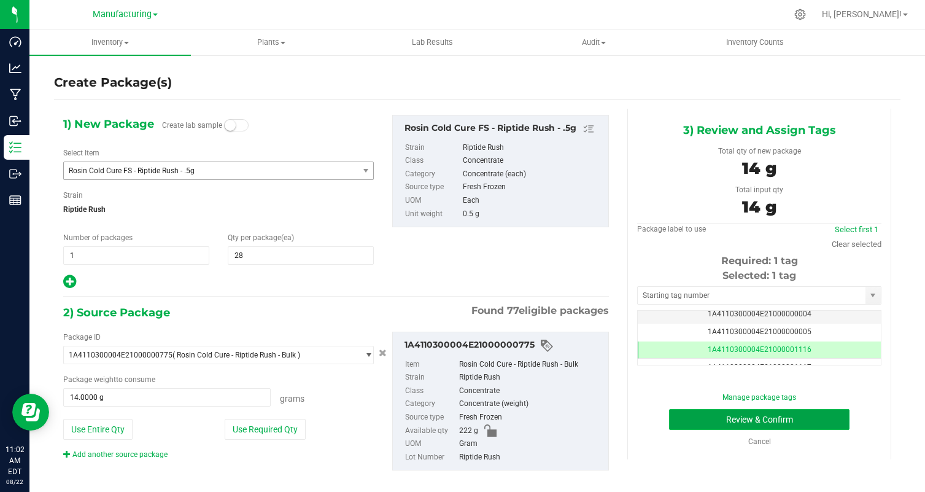
click at [807, 409] on button "Review & Confirm" at bounding box center [759, 419] width 180 height 21
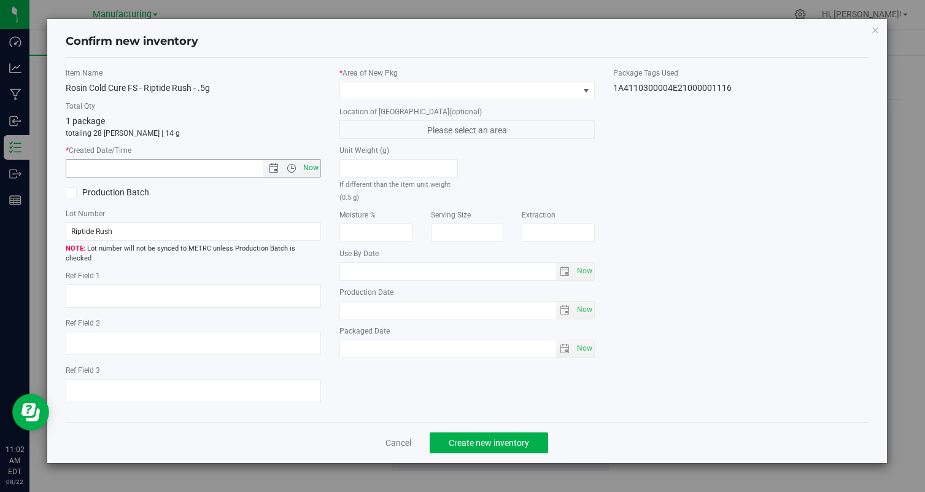
click at [314, 166] on span "Now" at bounding box center [311, 168] width 21 height 18
type input "[DATE] 11:02 AM"
click at [368, 93] on span at bounding box center [459, 90] width 239 height 17
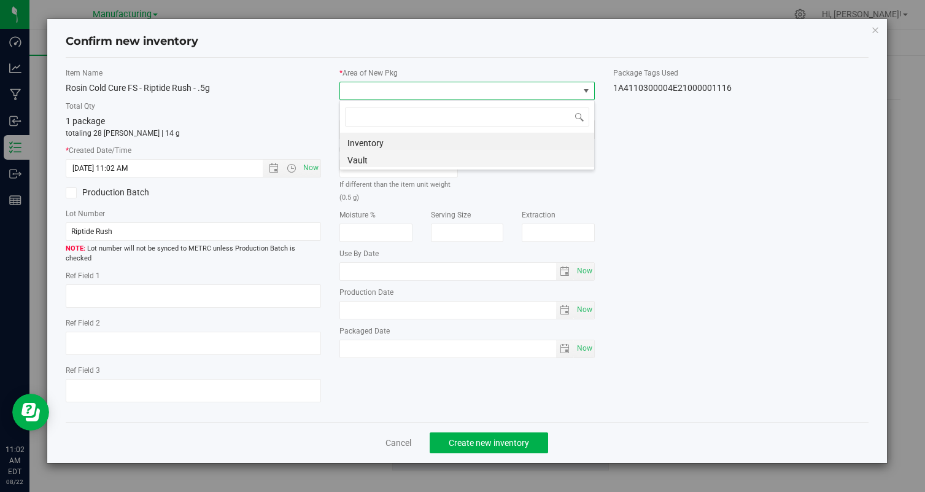
click at [366, 154] on li "Vault" at bounding box center [467, 158] width 254 height 17
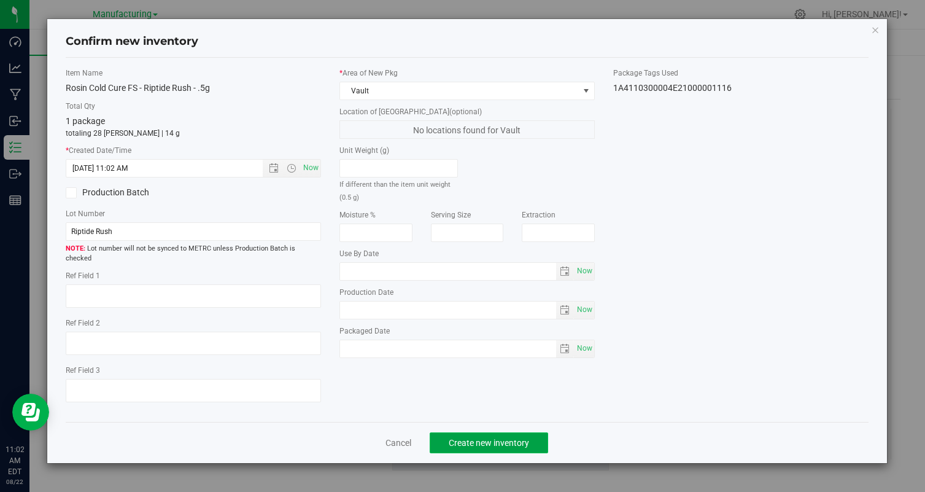
click at [483, 438] on span "Create new inventory" at bounding box center [489, 443] width 80 height 10
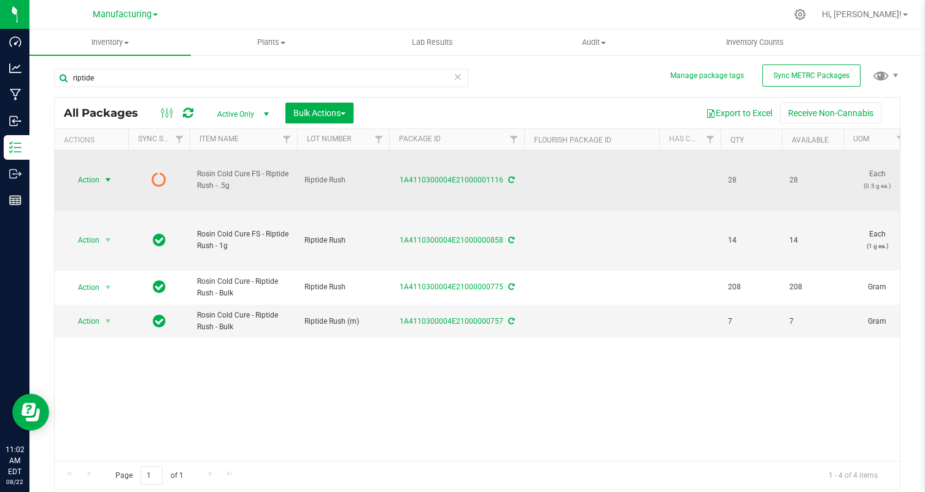
click at [92, 180] on span "Action" at bounding box center [83, 179] width 33 height 17
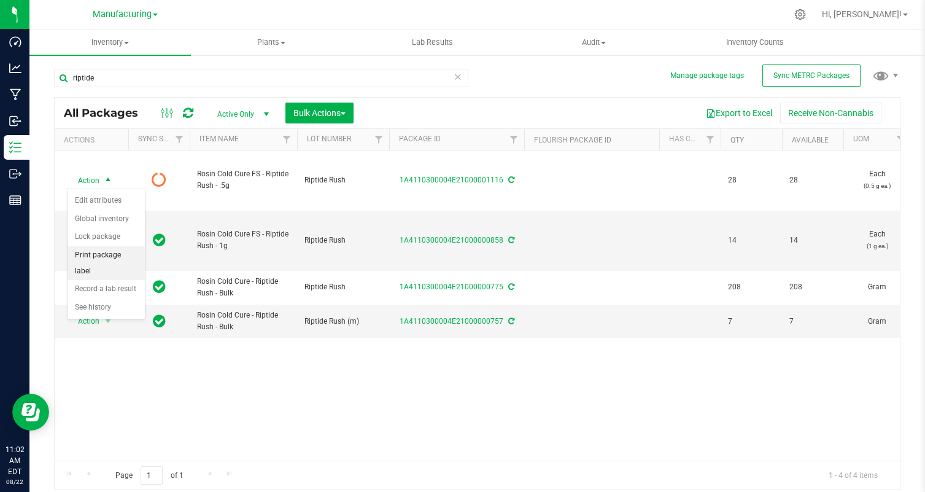
click at [110, 252] on li "Print package label" at bounding box center [106, 263] width 77 height 34
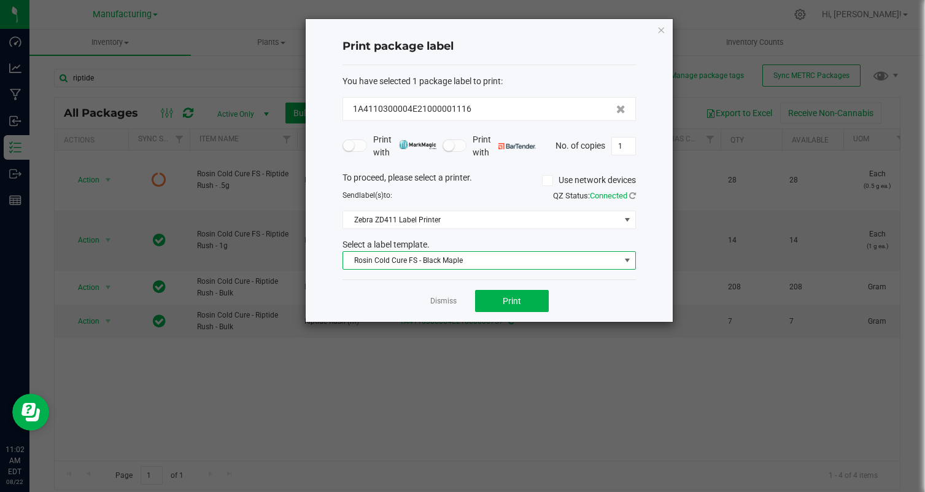
click at [428, 256] on span "Rosin Cold Cure FS - Black Maple" at bounding box center [481, 260] width 277 height 17
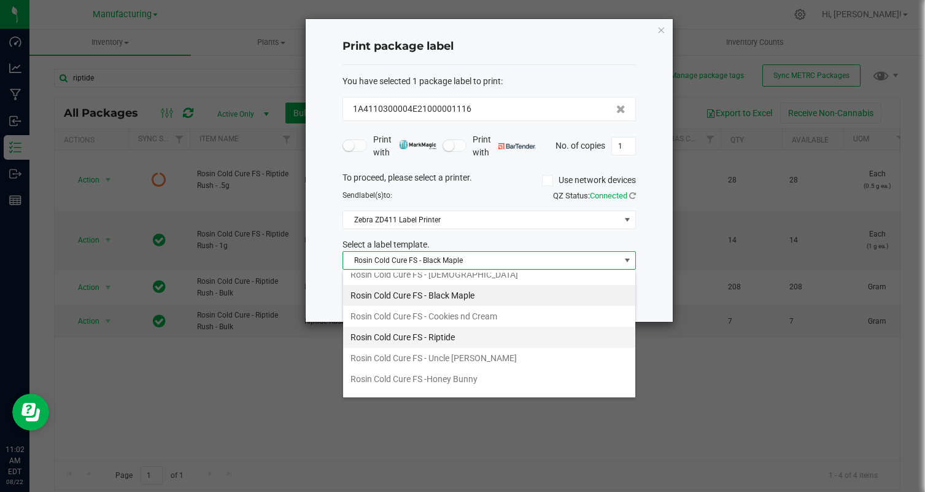
click at [489, 341] on li "Rosin Cold Cure FS - Riptide" at bounding box center [489, 337] width 292 height 21
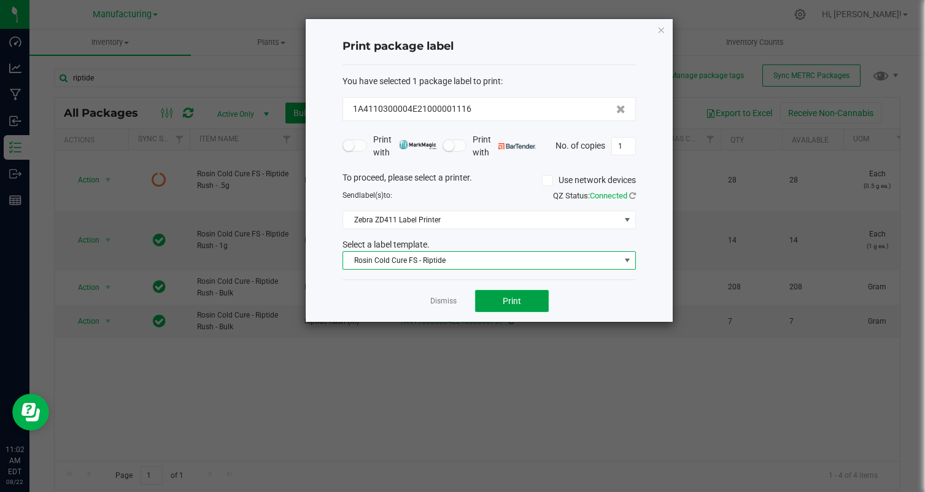
click at [514, 303] on span "Print" at bounding box center [512, 301] width 18 height 10
click at [624, 142] on input "1" at bounding box center [623, 146] width 23 height 17
type input "28"
click at [521, 305] on button "Print" at bounding box center [512, 301] width 74 height 22
click at [441, 298] on link "Dismiss" at bounding box center [443, 301] width 26 height 10
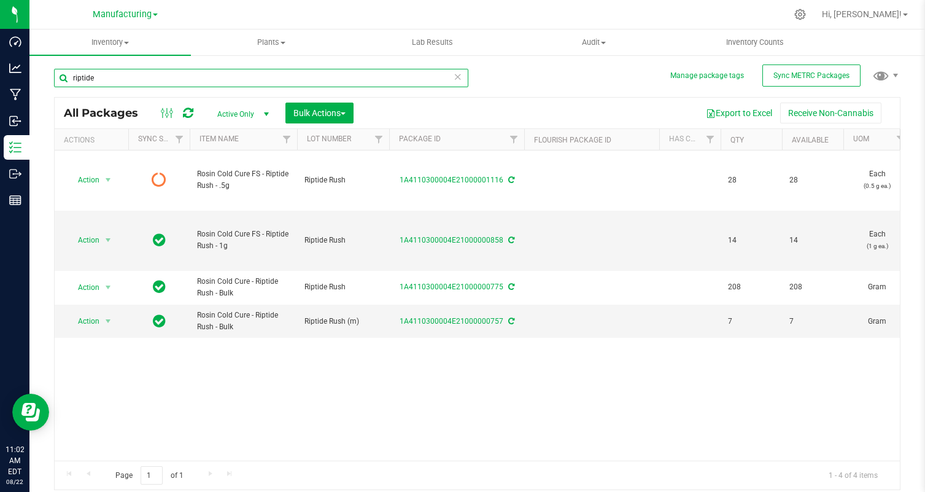
click at [306, 75] on input "riptide" at bounding box center [261, 78] width 414 height 18
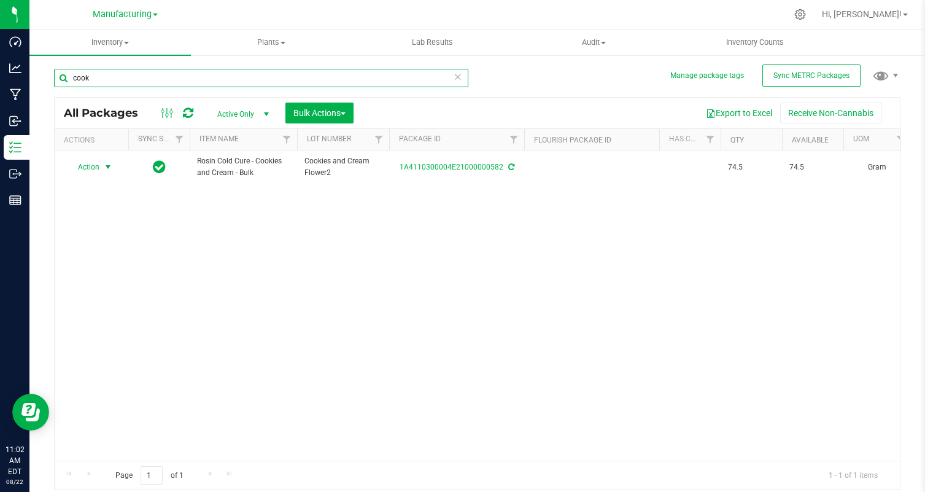
type input "cook"
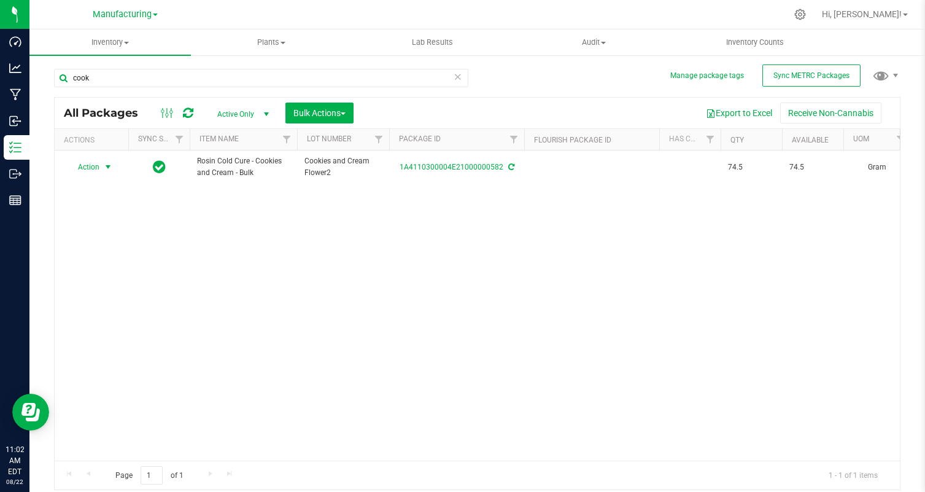
click at [94, 164] on span "Action" at bounding box center [83, 166] width 33 height 17
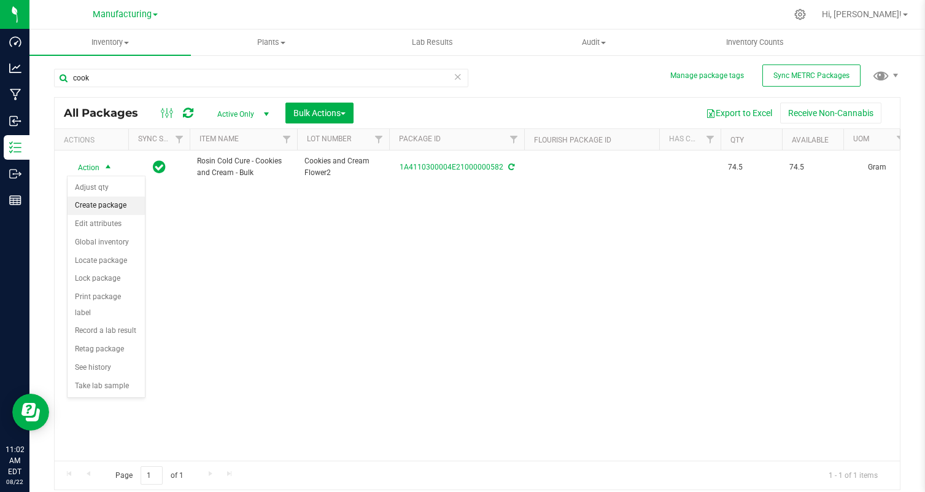
click at [123, 200] on li "Create package" at bounding box center [106, 205] width 77 height 18
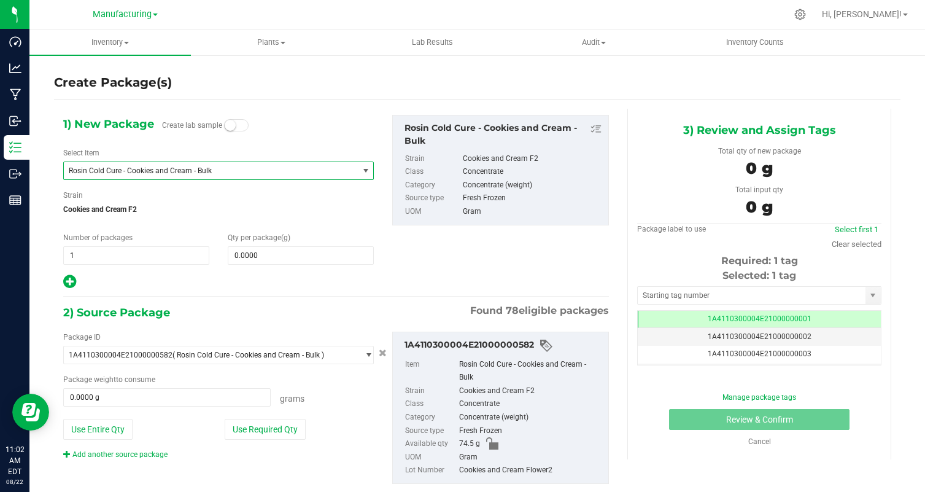
click at [204, 175] on span "Rosin Cold Cure - Cookies and Cream - Bulk" at bounding box center [211, 170] width 294 height 17
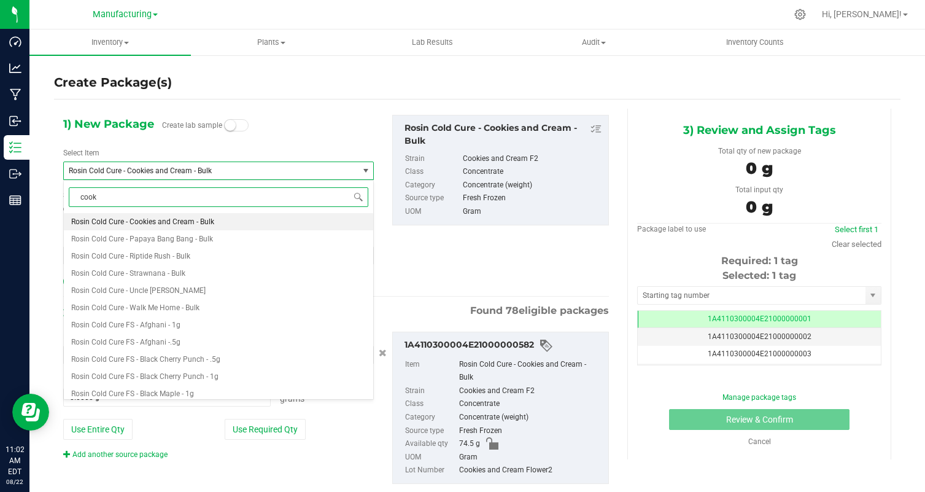
type input "cooki"
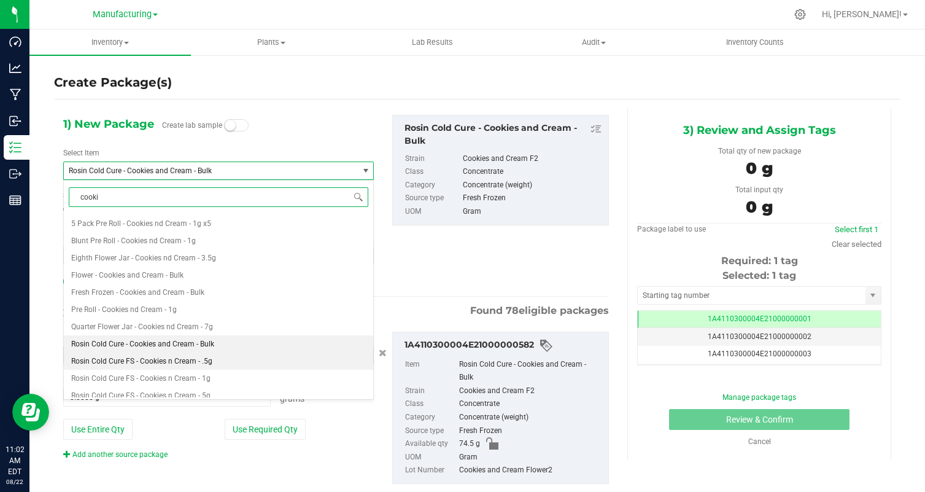
click at [236, 365] on li "Rosin Cold Cure FS - Cookies n Cream - .5g" at bounding box center [218, 360] width 309 height 17
type input "0"
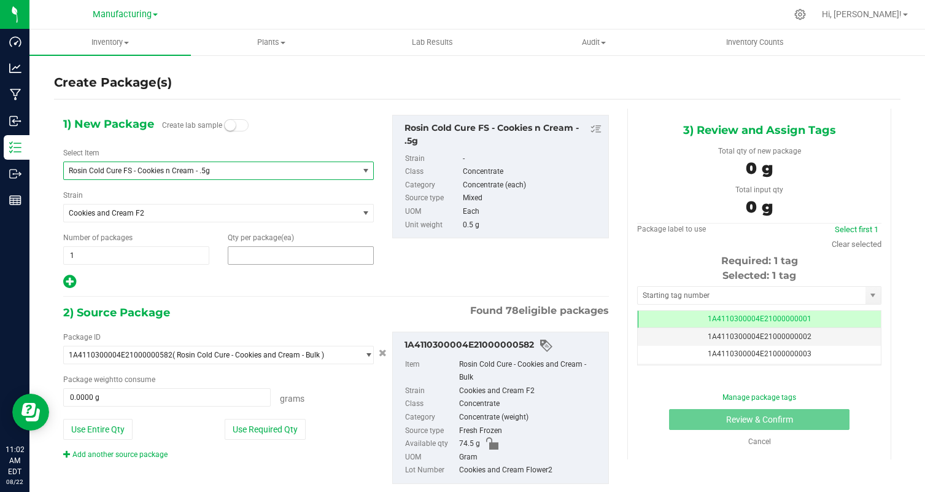
click at [242, 261] on span at bounding box center [301, 255] width 146 height 18
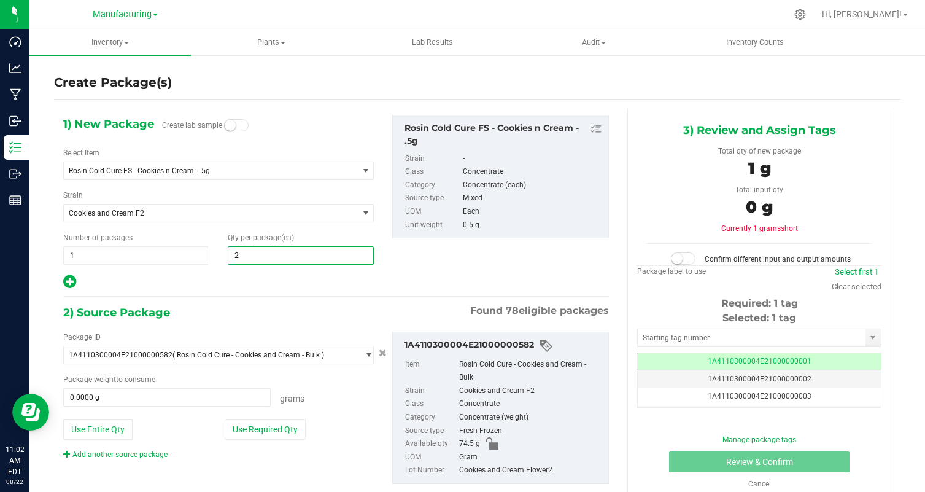
type input "28"
click at [265, 433] on button "Use Required Qty" at bounding box center [265, 429] width 81 height 21
type input "28"
type input "14.0000 g"
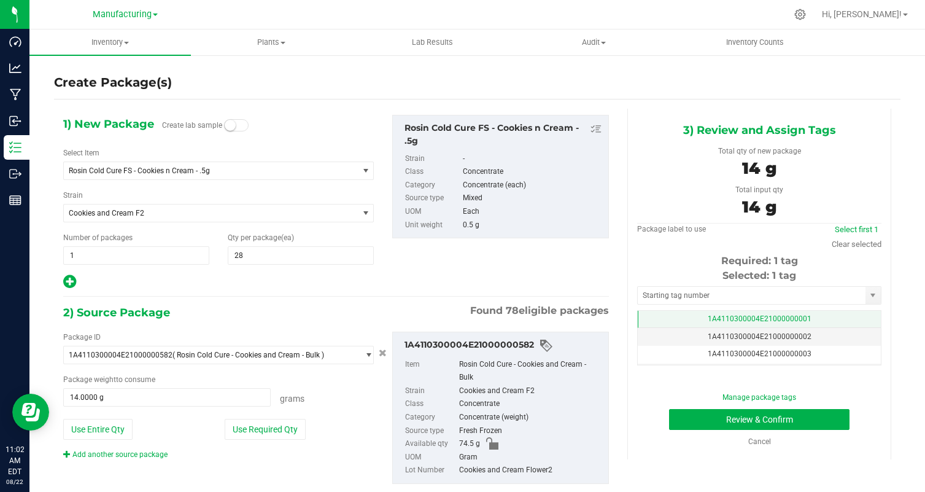
click at [784, 313] on td "1A4110300004E21000000001" at bounding box center [759, 320] width 243 height 18
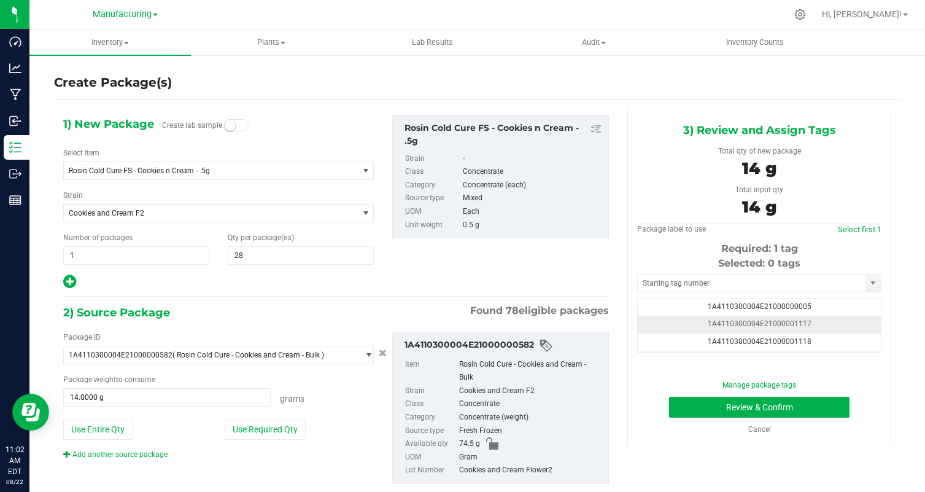
click at [794, 328] on span "1A4110300004E21000001117" at bounding box center [760, 323] width 104 height 9
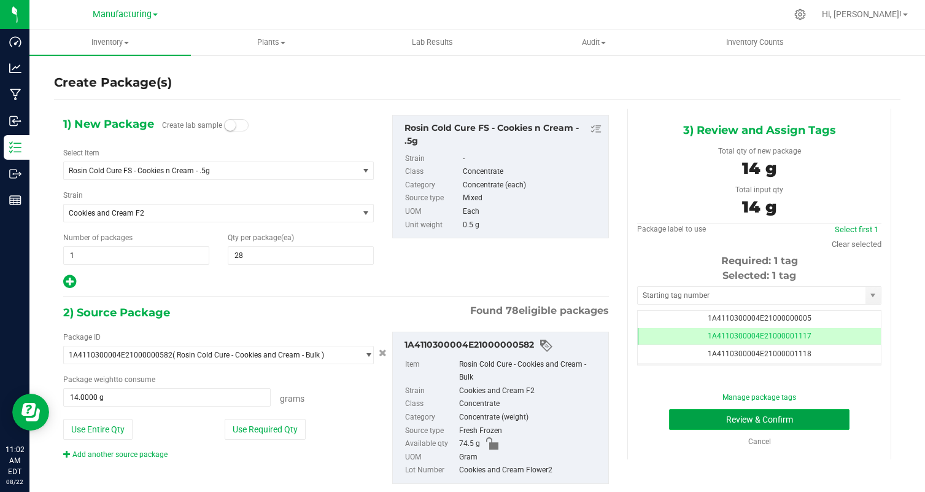
click at [821, 419] on button "Review & Confirm" at bounding box center [759, 419] width 180 height 21
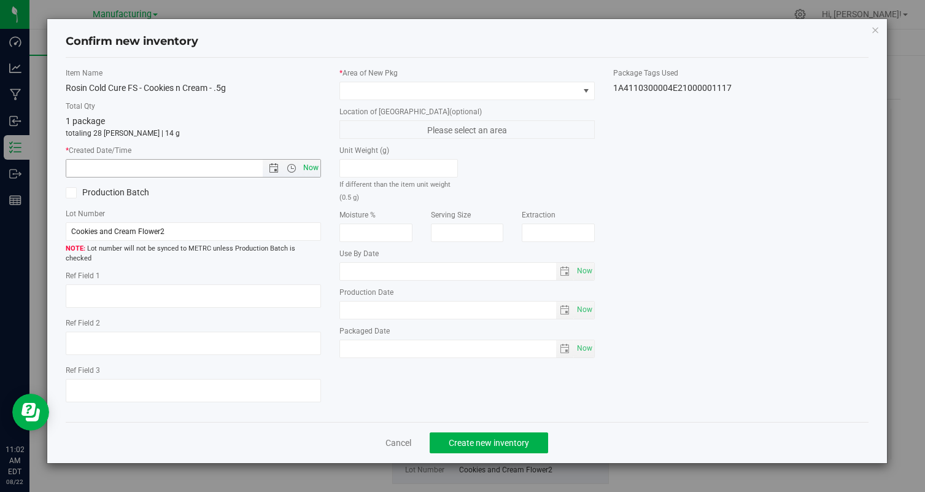
click at [308, 170] on span "Now" at bounding box center [311, 168] width 21 height 18
type input "[DATE] 11:02 AM"
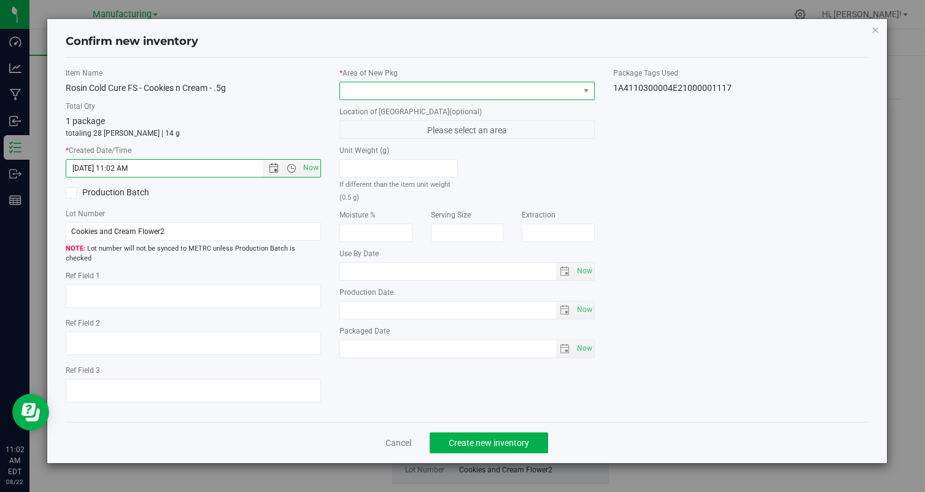
click at [380, 93] on span at bounding box center [459, 90] width 239 height 17
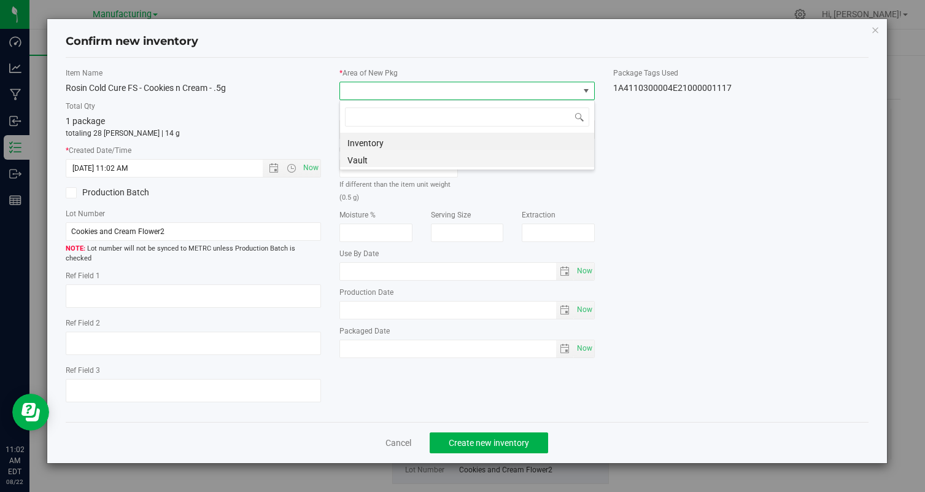
click at [400, 163] on li "Vault" at bounding box center [467, 158] width 254 height 17
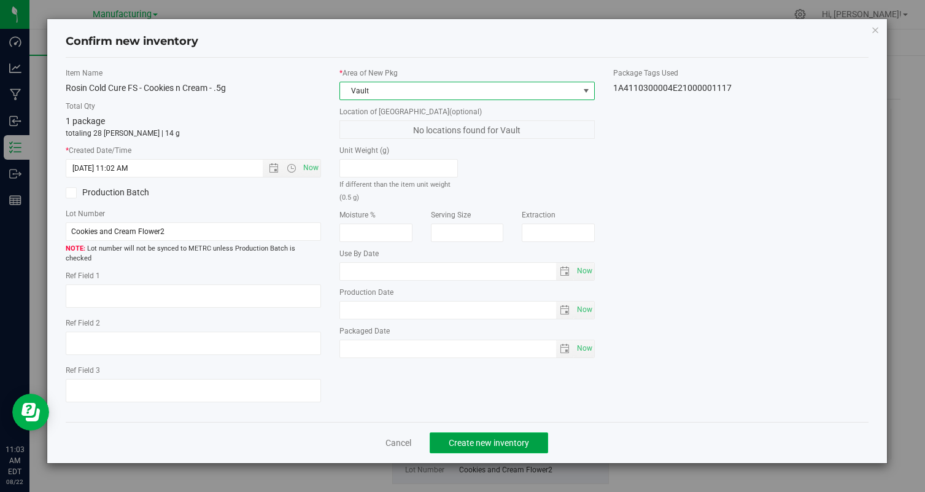
click at [462, 438] on span "Create new inventory" at bounding box center [489, 443] width 80 height 10
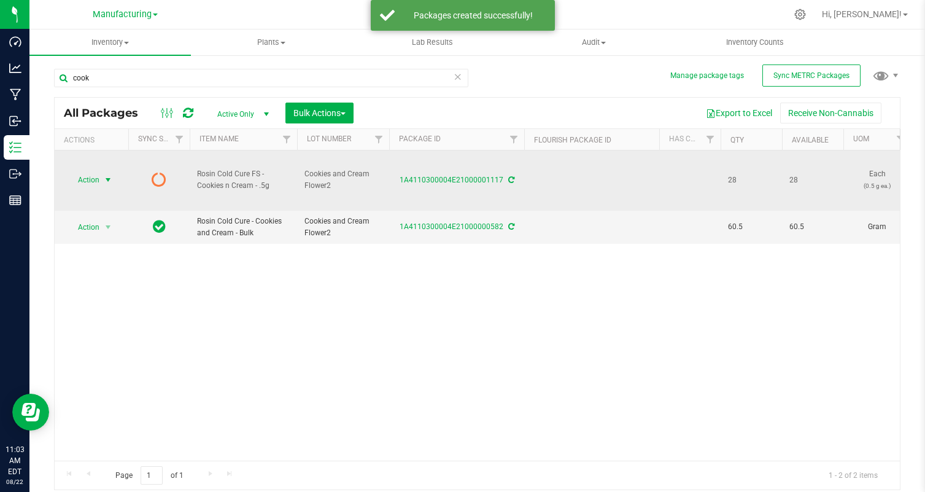
click at [91, 171] on span "Action" at bounding box center [83, 179] width 33 height 17
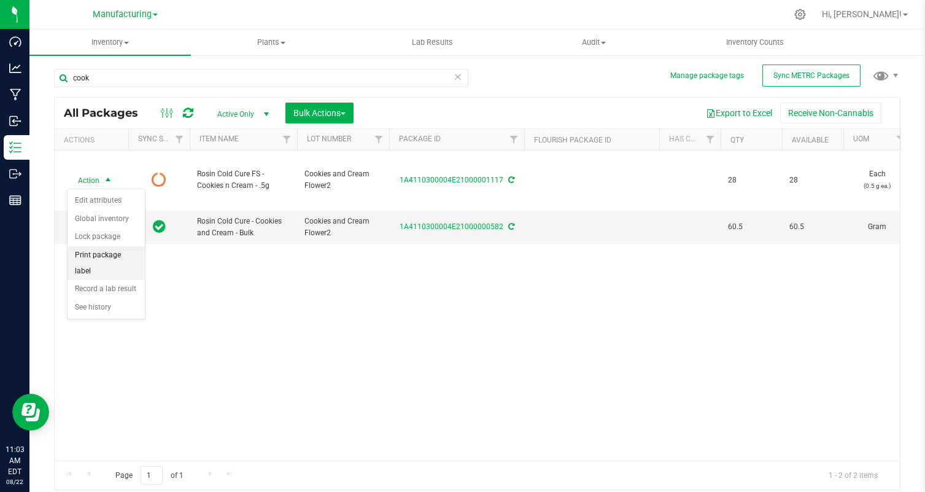
click at [126, 252] on li "Print package label" at bounding box center [106, 263] width 77 height 34
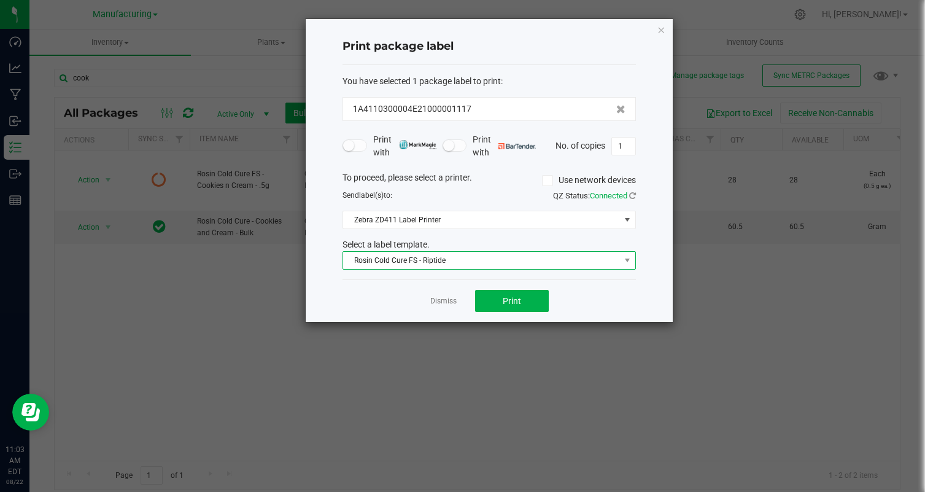
click at [438, 265] on span "Rosin Cold Cure FS - Riptide" at bounding box center [481, 260] width 277 height 17
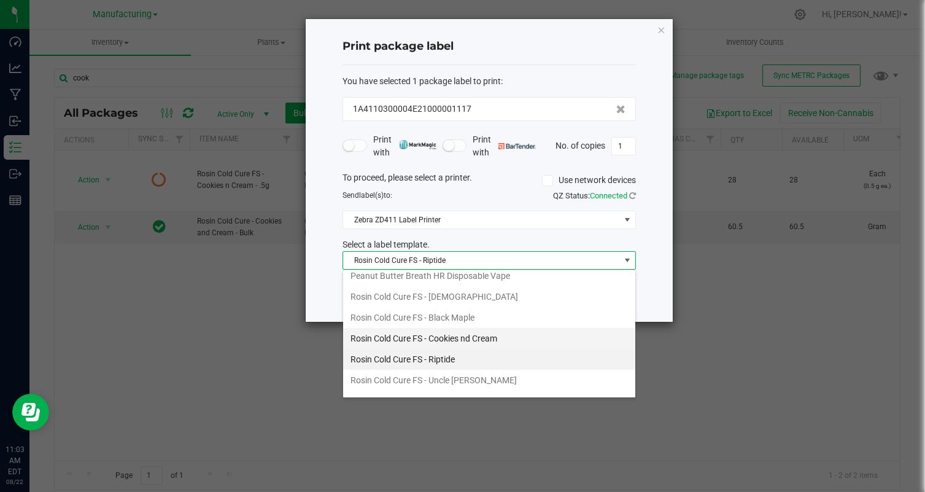
click at [470, 336] on li "Rosin Cold Cure FS - Cookies nd Cream" at bounding box center [489, 338] width 292 height 21
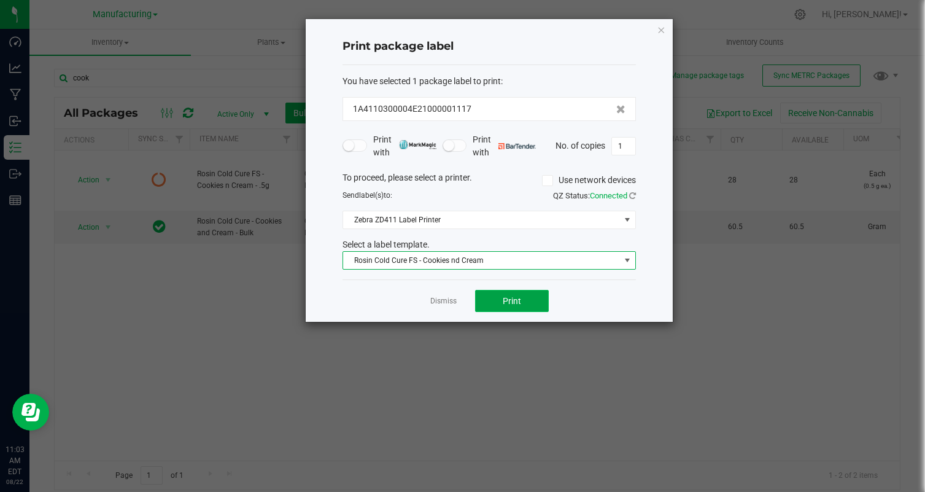
click at [541, 298] on button "Print" at bounding box center [512, 301] width 74 height 22
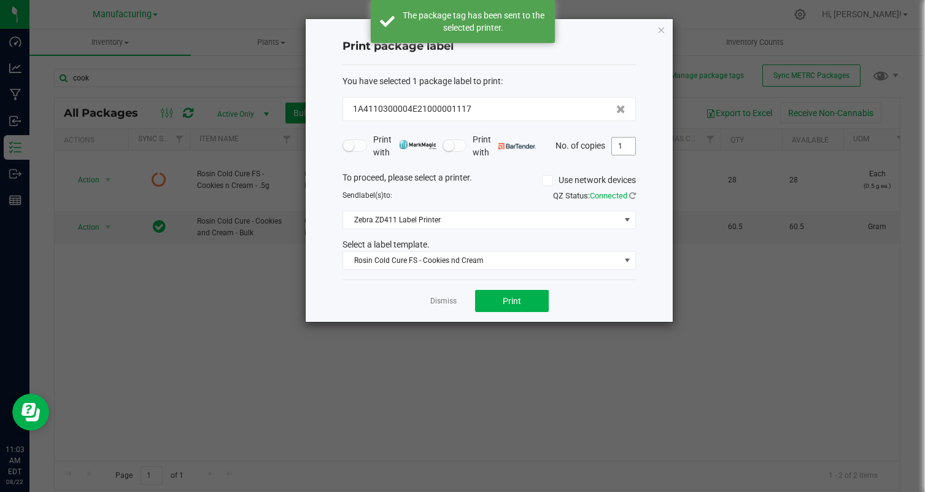
click at [622, 144] on input "1" at bounding box center [623, 146] width 23 height 17
type input "28"
click at [589, 303] on div "Dismiss Print" at bounding box center [489, 300] width 293 height 42
click at [505, 299] on span "Print" at bounding box center [512, 301] width 18 height 10
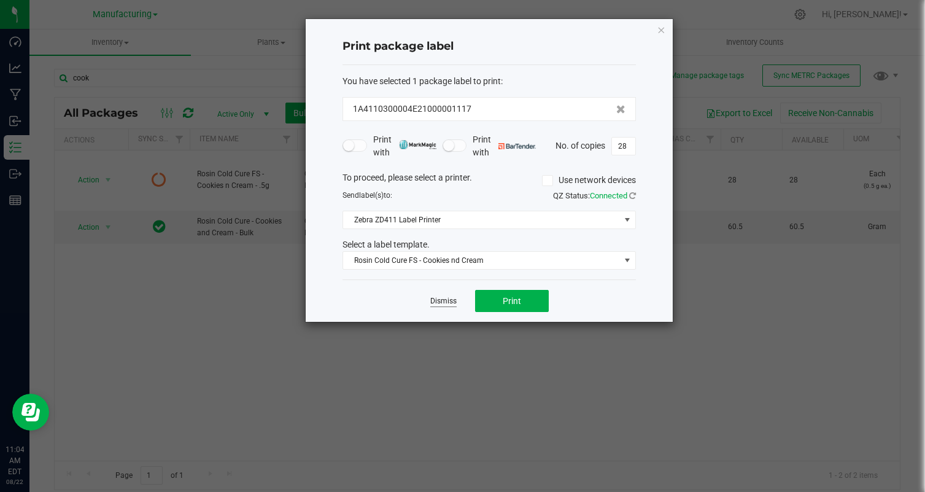
click at [446, 301] on link "Dismiss" at bounding box center [443, 301] width 26 height 10
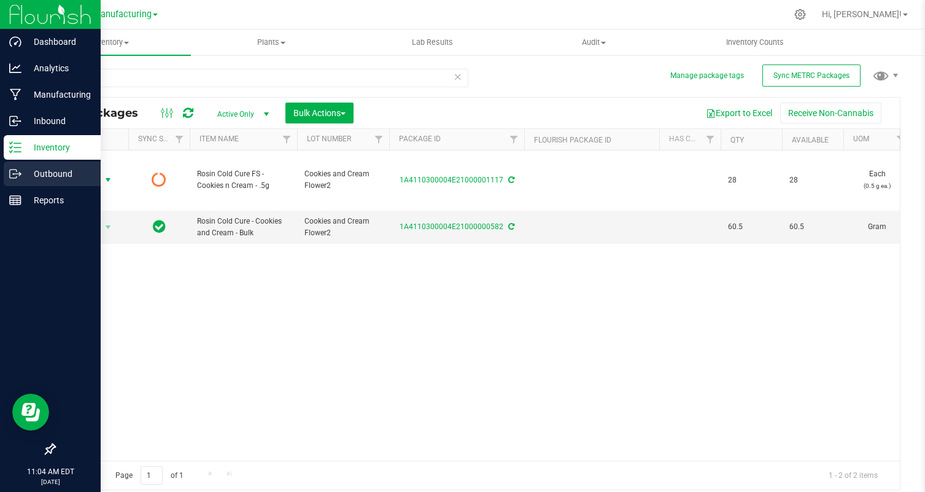
click at [20, 179] on icon at bounding box center [15, 174] width 12 height 12
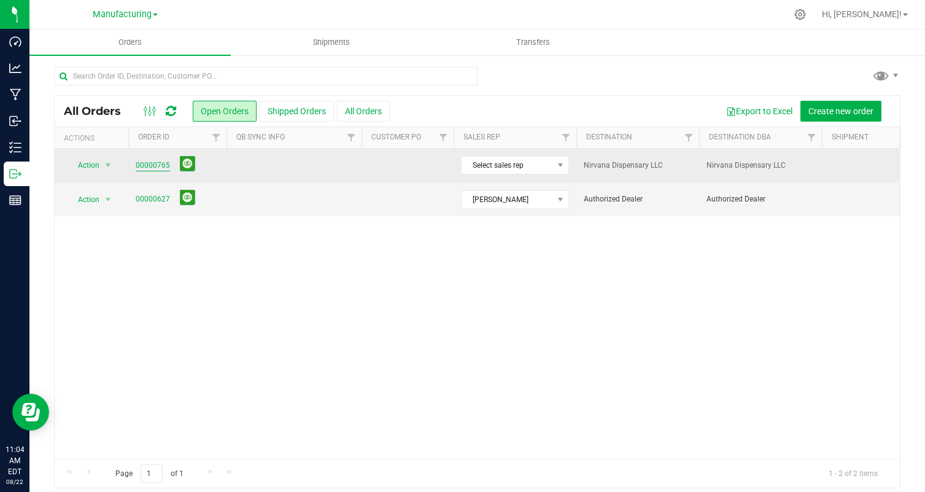
click at [150, 165] on link "00000765" at bounding box center [153, 166] width 34 height 12
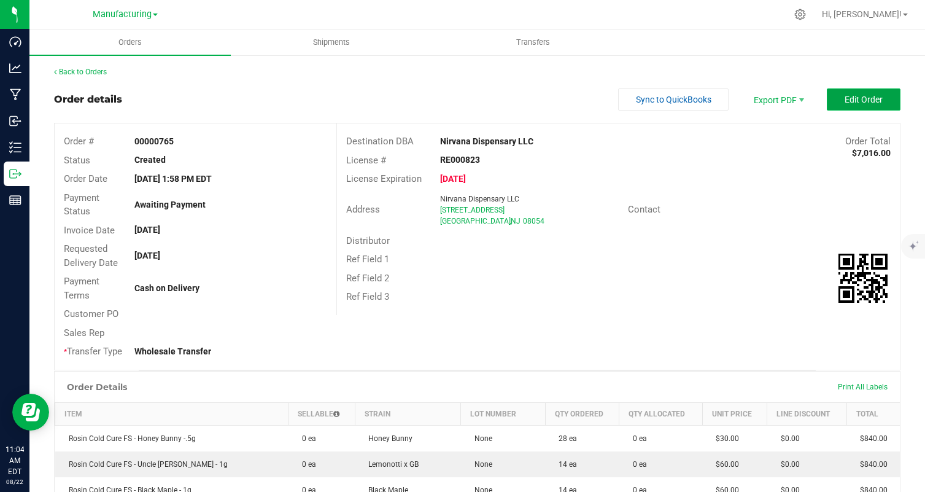
click at [874, 91] on button "Edit Order" at bounding box center [864, 99] width 74 height 22
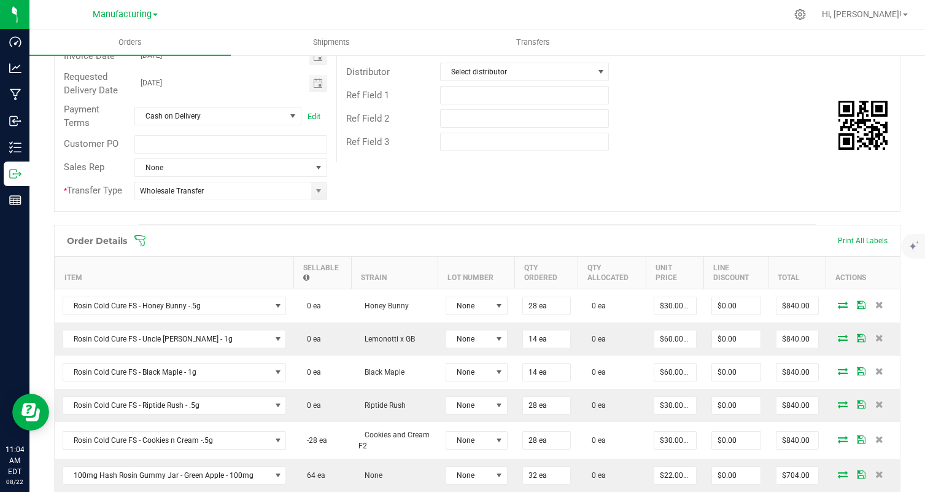
scroll to position [177, 0]
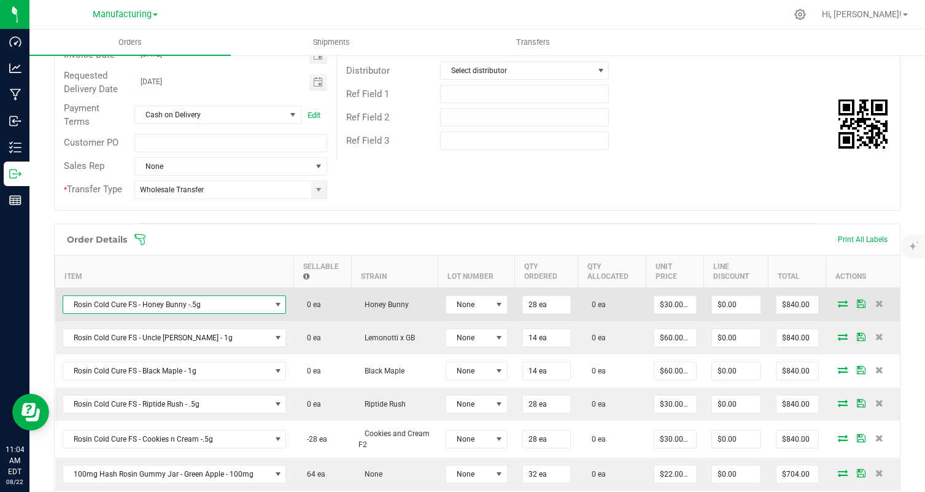
click at [238, 304] on span "Rosin Cold Cure FS - Honey Bunny -.5g" at bounding box center [166, 304] width 207 height 17
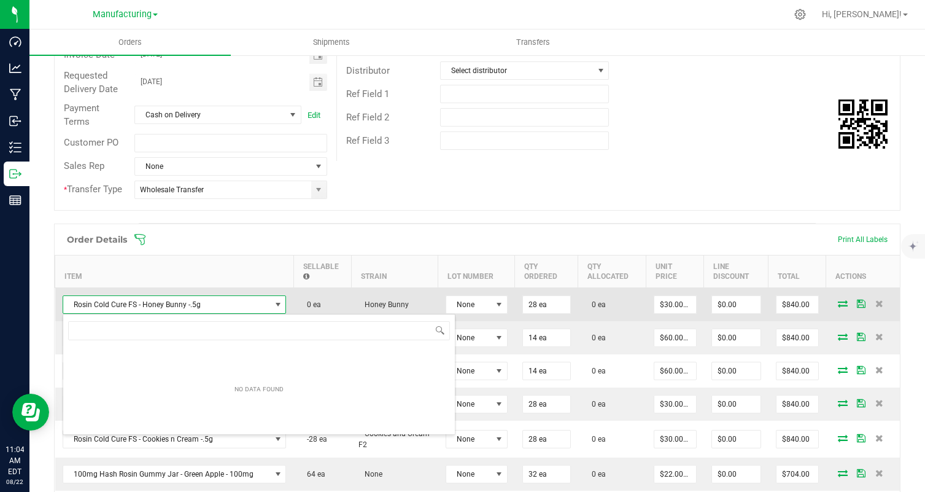
scroll to position [18, 219]
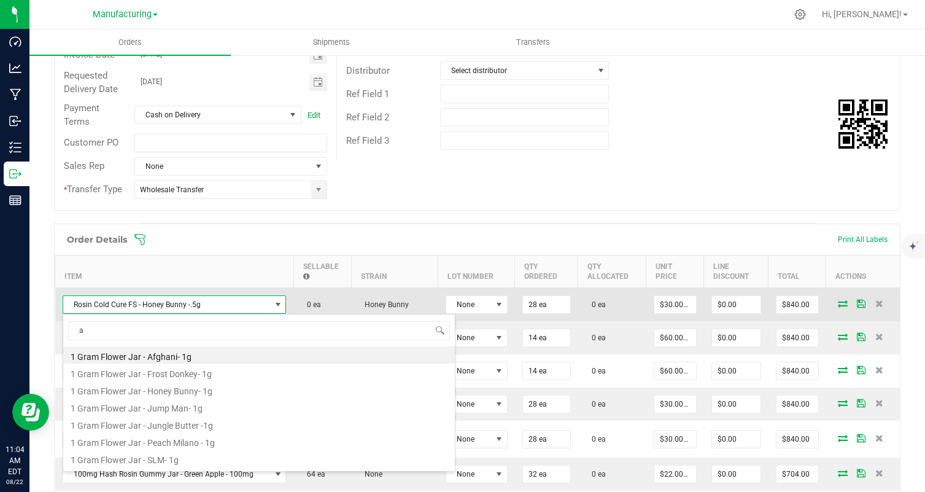
type input "af"
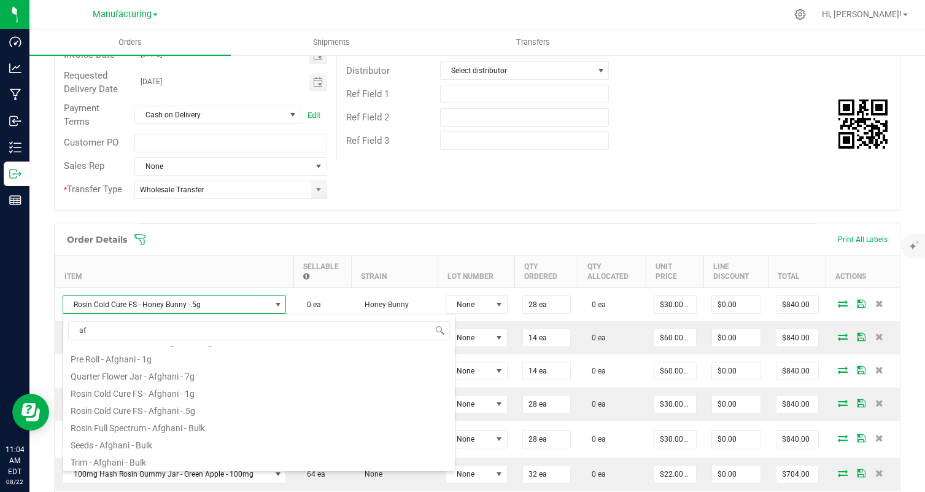
scroll to position [168, 0]
click at [231, 411] on li "Rosin Cold Cure FS - Afghani -.5g" at bounding box center [259, 410] width 392 height 17
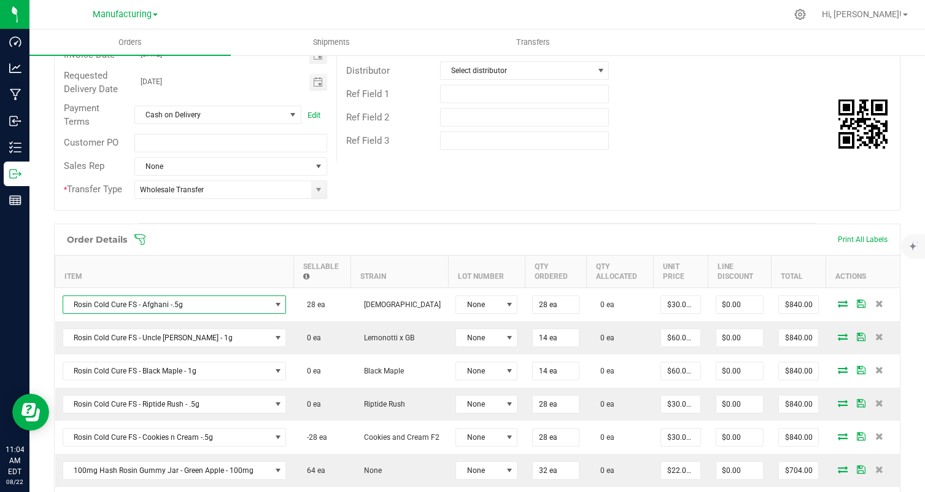
click at [668, 145] on div "Ref Field 3" at bounding box center [618, 140] width 563 height 23
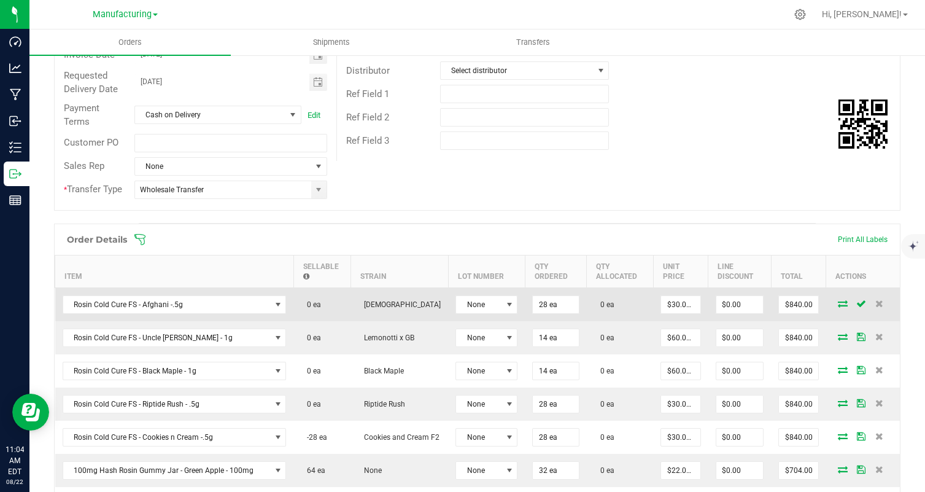
click at [843, 303] on icon at bounding box center [843, 303] width 10 height 7
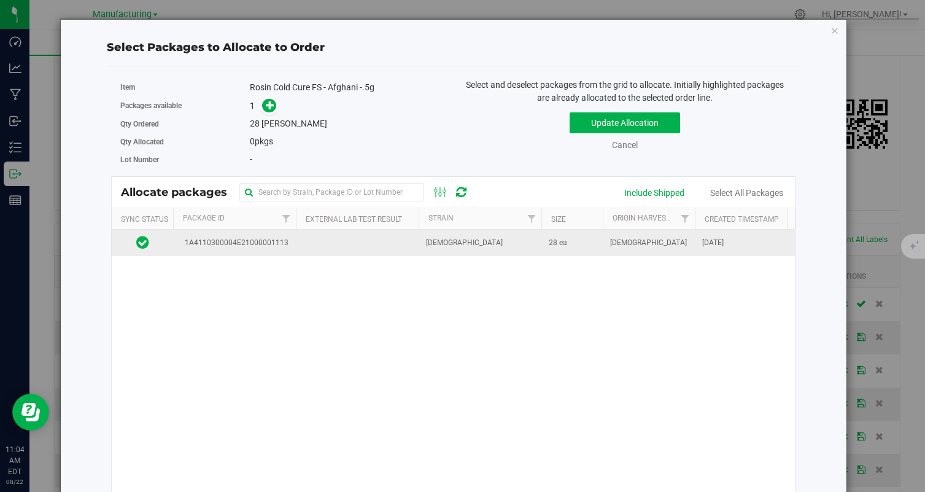
click at [426, 252] on td "[DEMOGRAPHIC_DATA]" at bounding box center [480, 243] width 123 height 26
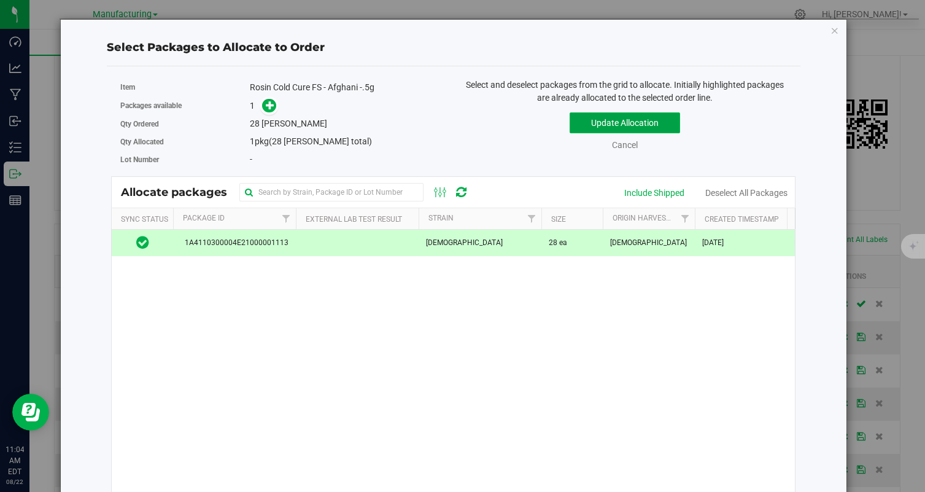
click at [631, 112] on button "Update Allocation" at bounding box center [625, 122] width 110 height 21
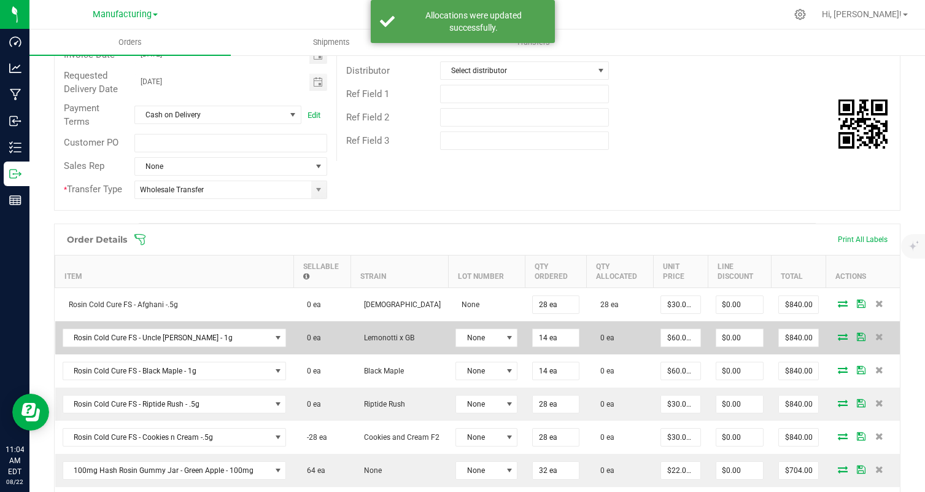
click at [841, 333] on icon at bounding box center [843, 336] width 10 height 7
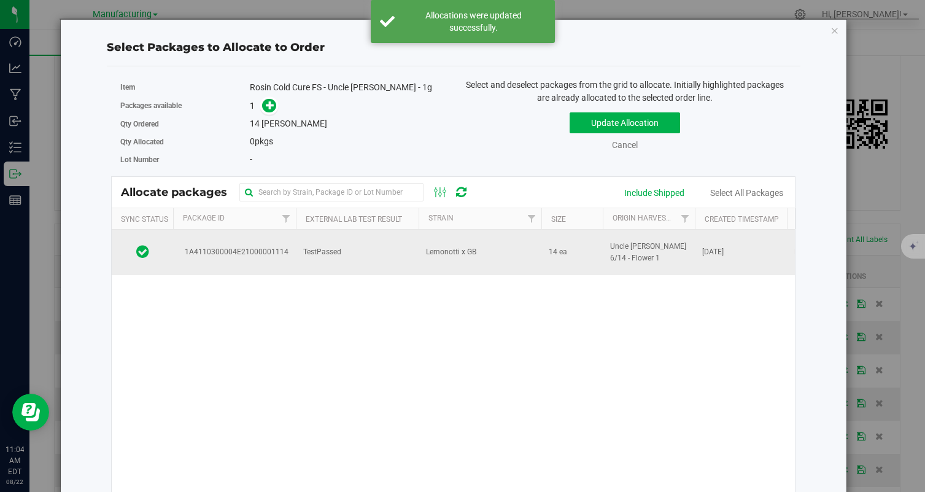
click at [475, 240] on td "Lemonotti x GB" at bounding box center [480, 252] width 123 height 45
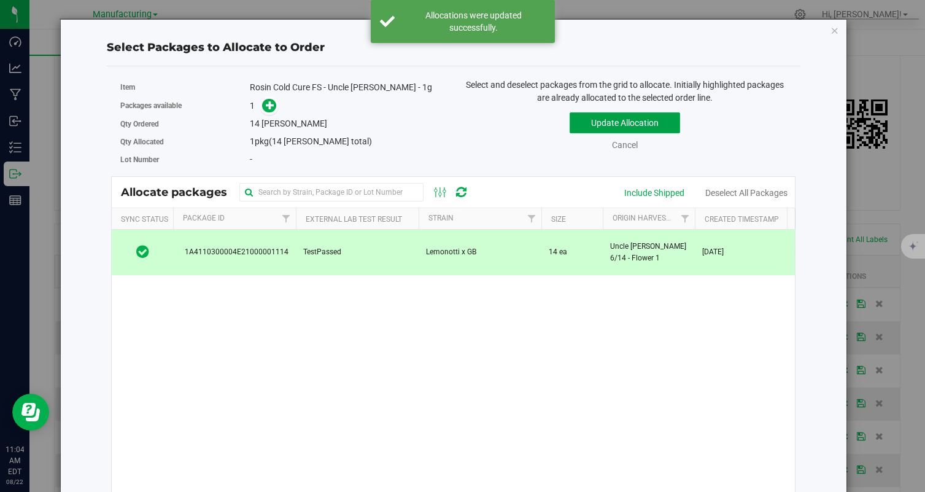
click at [605, 118] on button "Update Allocation" at bounding box center [625, 122] width 110 height 21
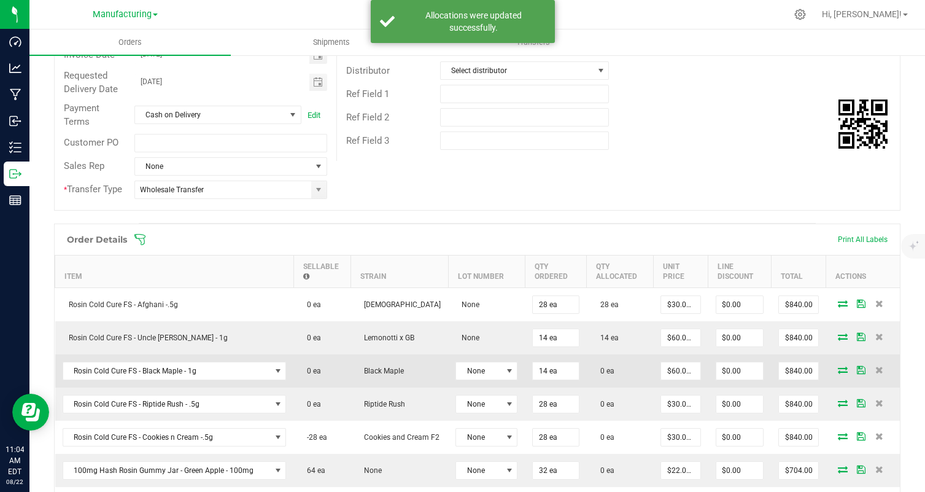
click at [838, 370] on icon at bounding box center [843, 369] width 10 height 7
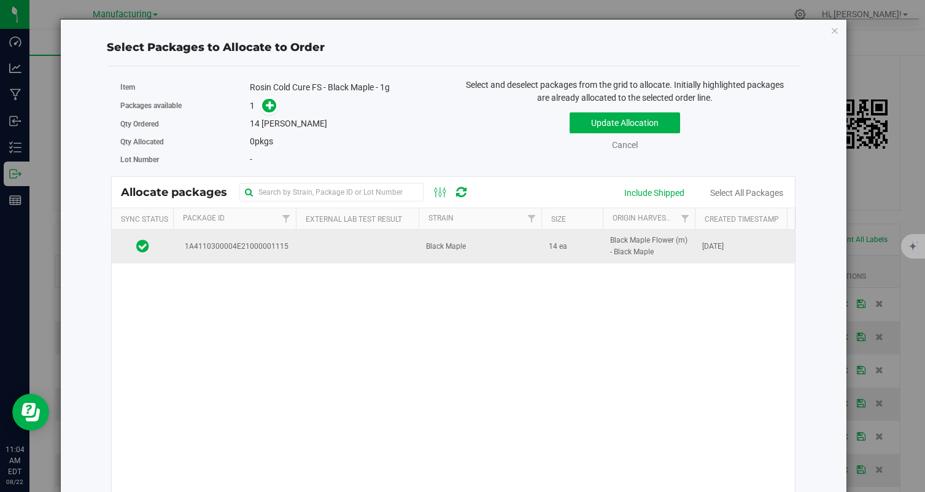
click at [436, 231] on td "Black Maple" at bounding box center [480, 246] width 123 height 33
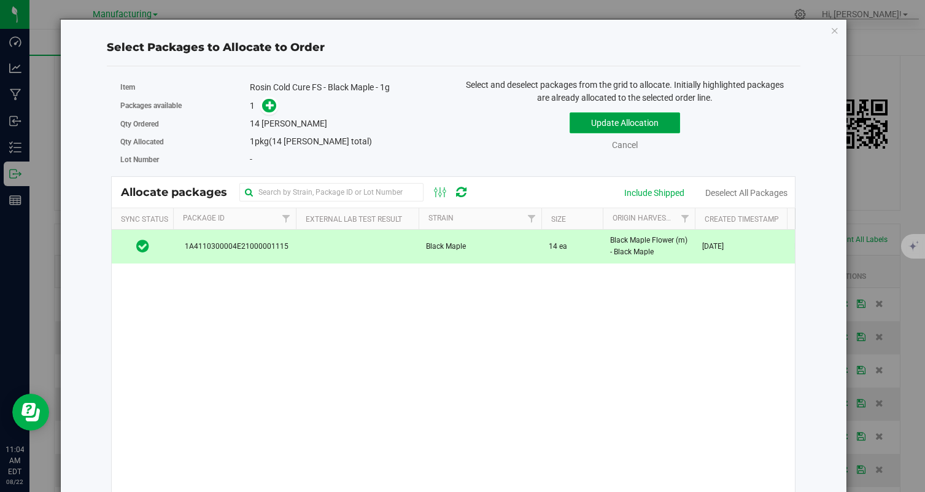
click at [629, 123] on button "Update Allocation" at bounding box center [625, 122] width 110 height 21
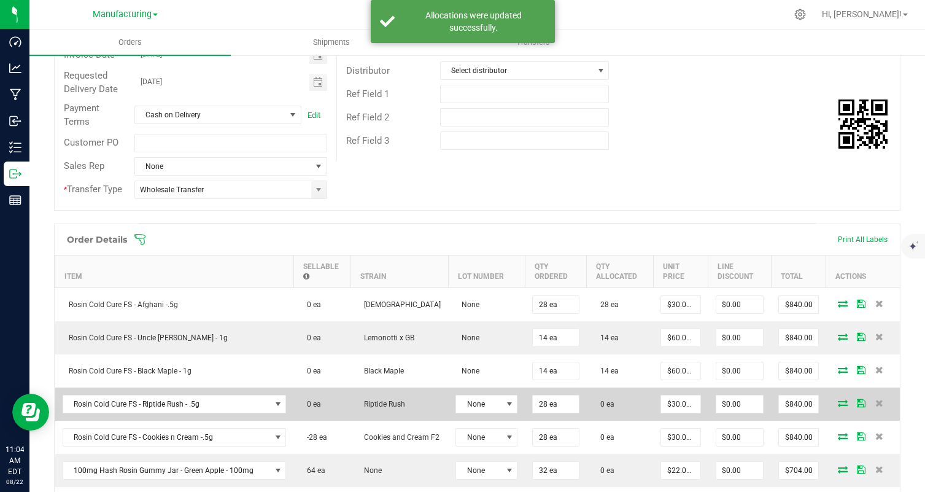
click at [847, 405] on icon at bounding box center [843, 402] width 10 height 7
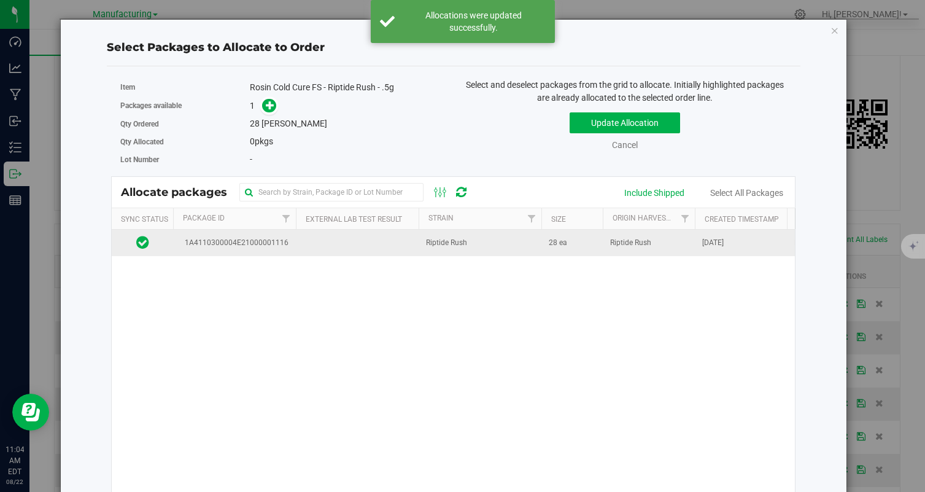
click at [414, 238] on td at bounding box center [357, 243] width 123 height 26
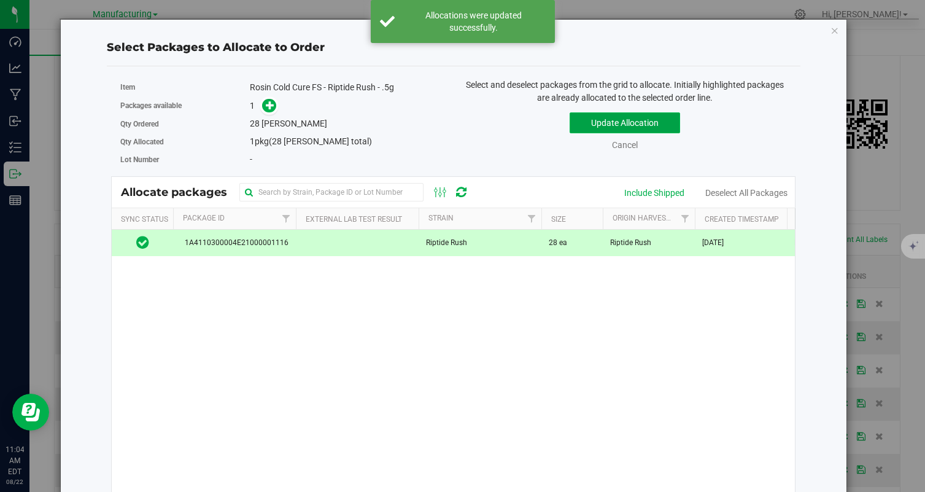
click at [590, 122] on button "Update Allocation" at bounding box center [625, 122] width 110 height 21
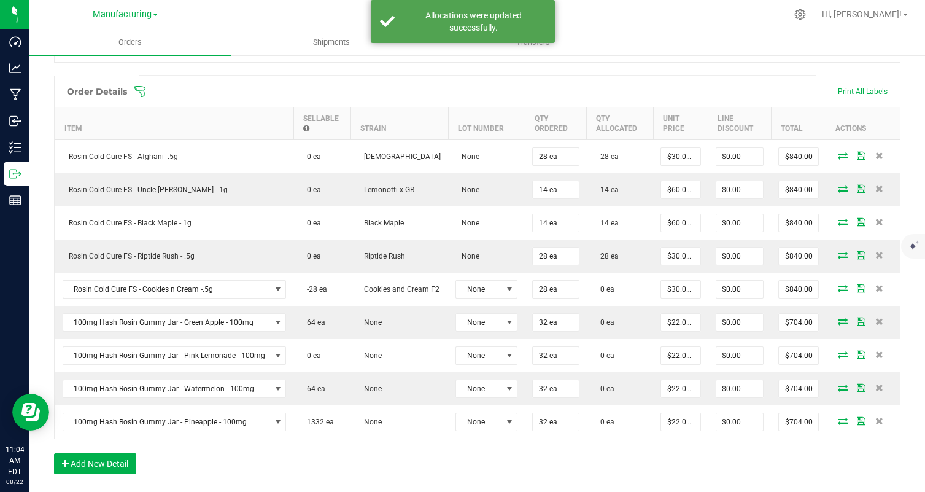
scroll to position [335, 0]
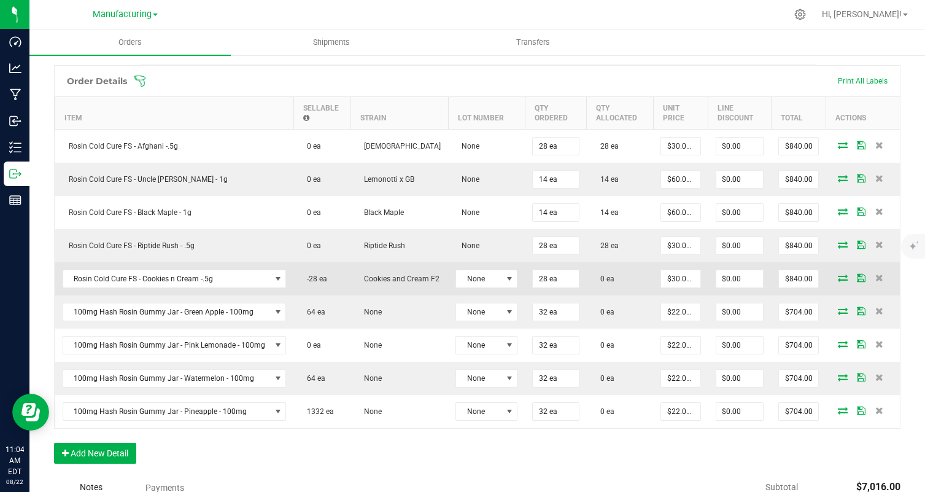
click at [840, 277] on icon at bounding box center [843, 277] width 10 height 7
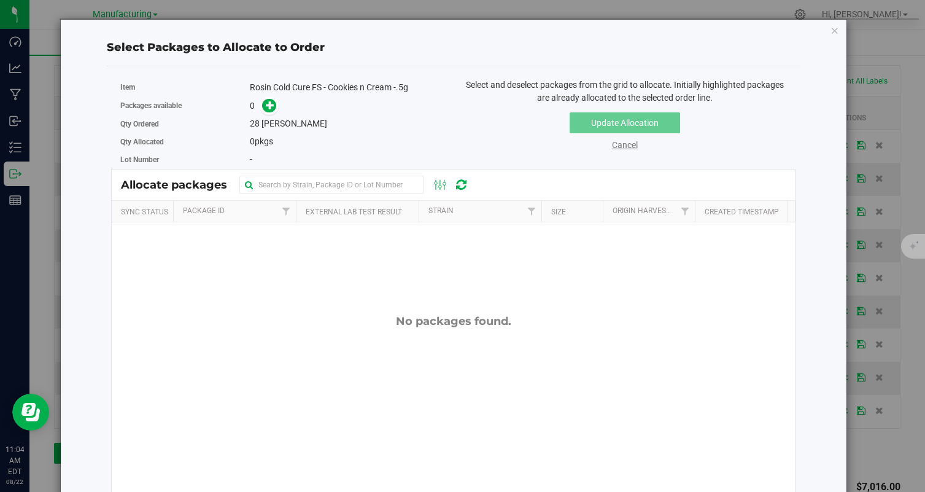
click at [623, 145] on link "Cancel" at bounding box center [625, 145] width 26 height 10
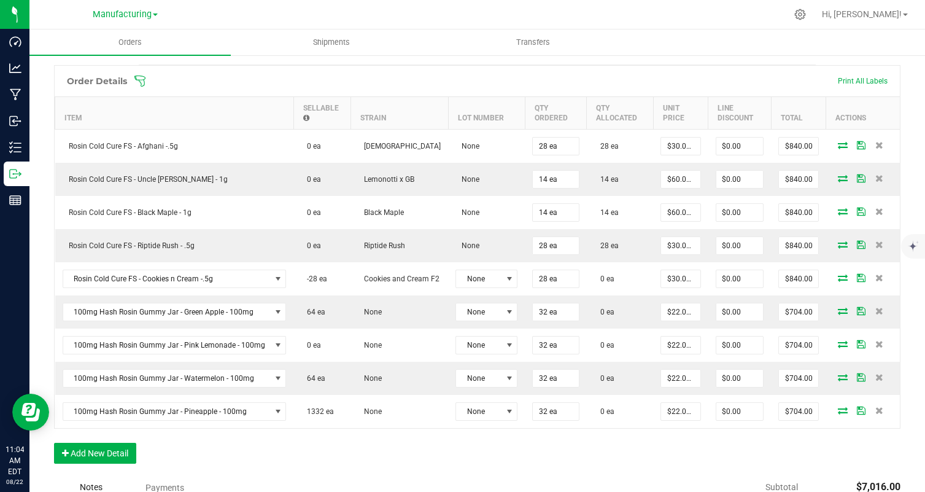
scroll to position [0, 0]
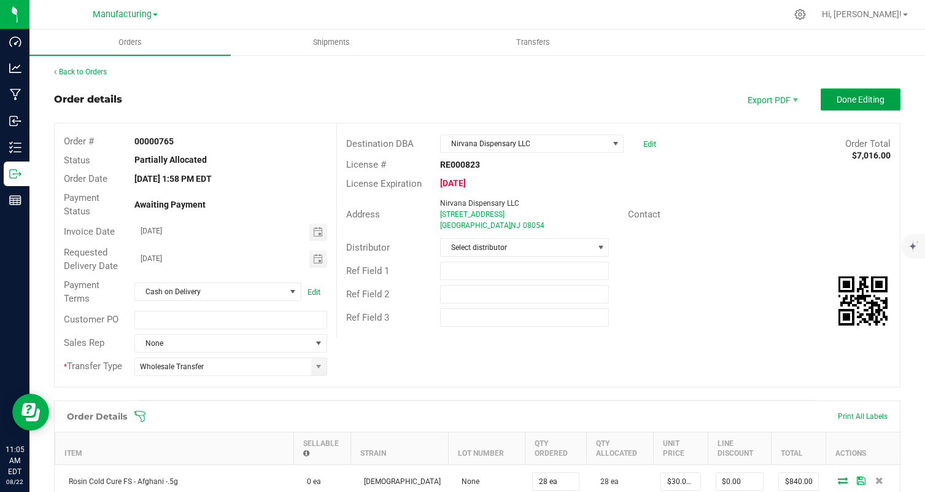
click at [896, 98] on button "Done Editing" at bounding box center [861, 99] width 80 height 22
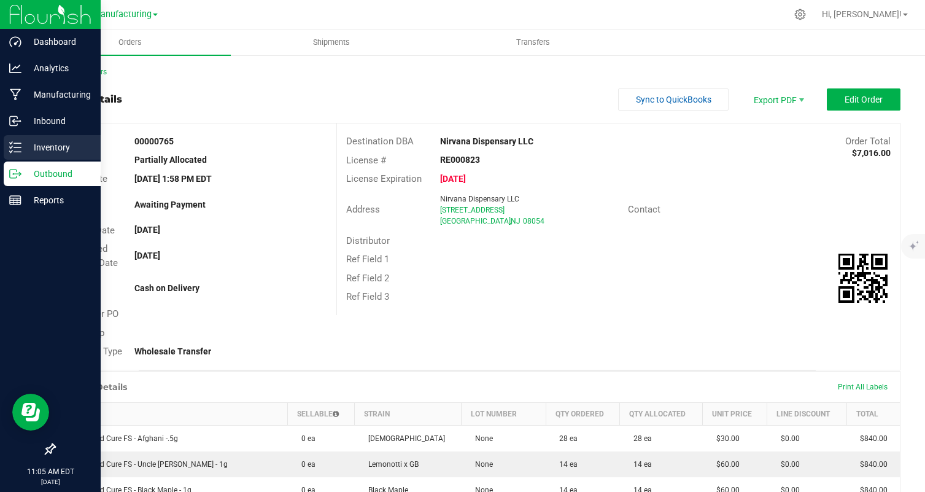
click at [18, 156] on div "Inventory" at bounding box center [52, 147] width 97 height 25
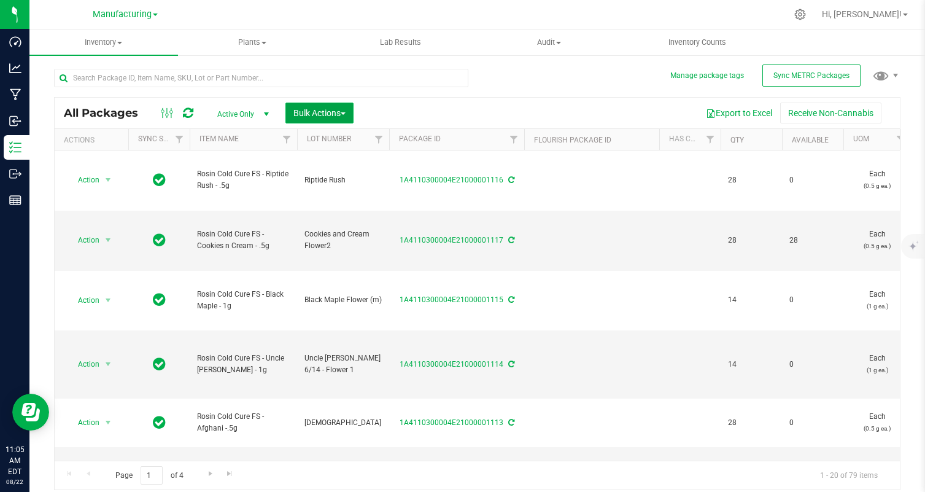
click at [314, 104] on button "Bulk Actions" at bounding box center [319, 113] width 68 height 21
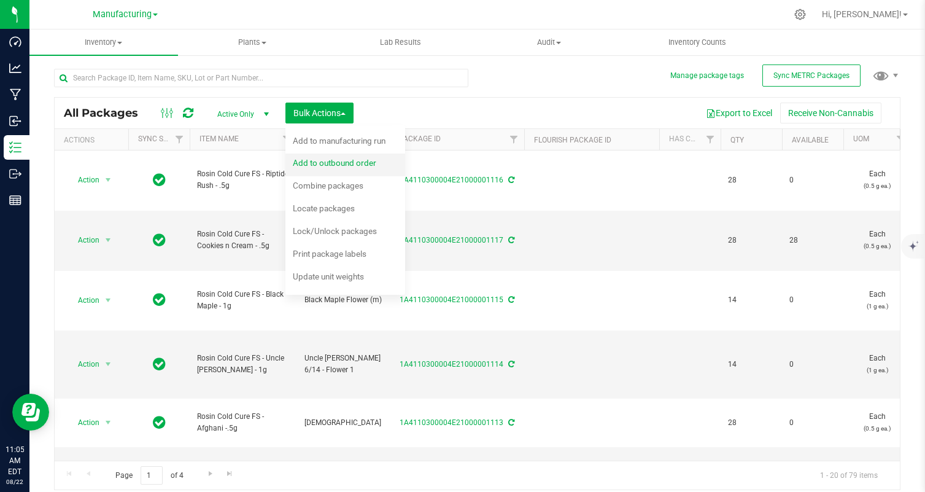
click at [333, 162] on span "Add to outbound order" at bounding box center [334, 163] width 83 height 10
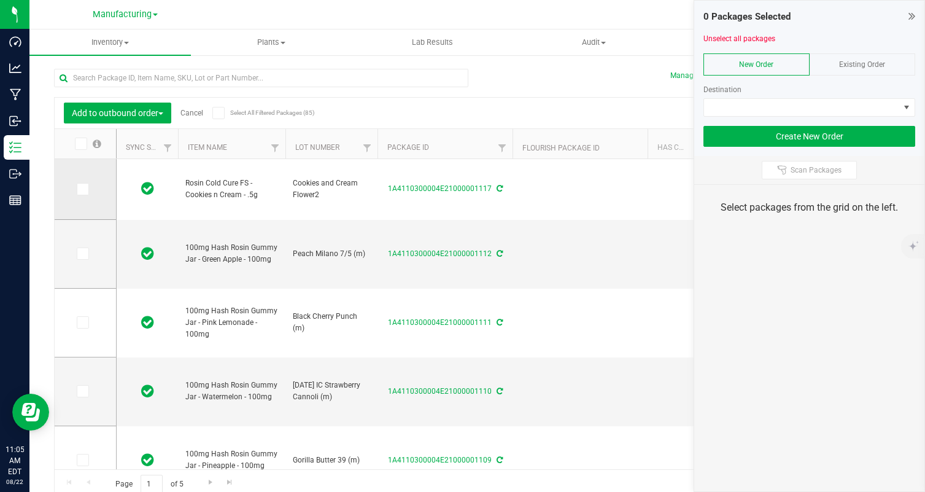
click at [90, 193] on label at bounding box center [86, 189] width 18 height 12
click at [0, 0] on input "checkbox" at bounding box center [0, 0] width 0 height 0
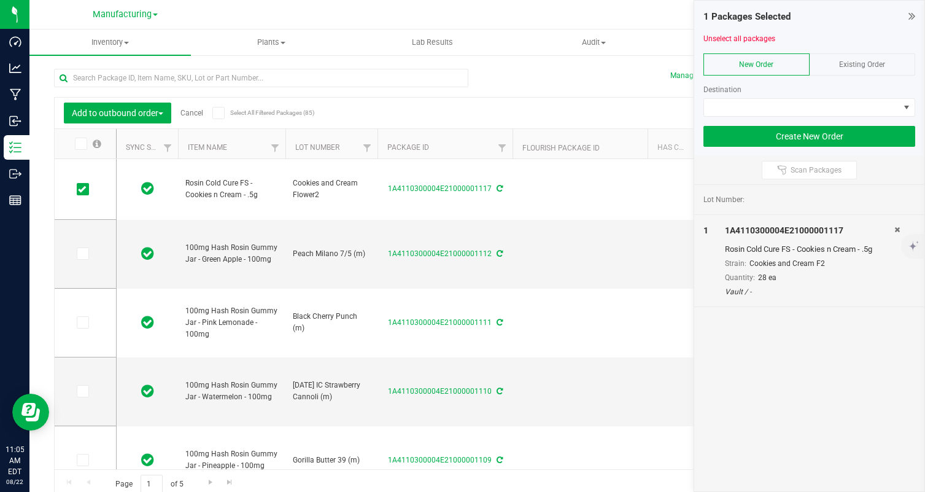
click at [861, 66] on span "Existing Order" at bounding box center [862, 64] width 46 height 9
click at [844, 118] on div at bounding box center [809, 121] width 212 height 9
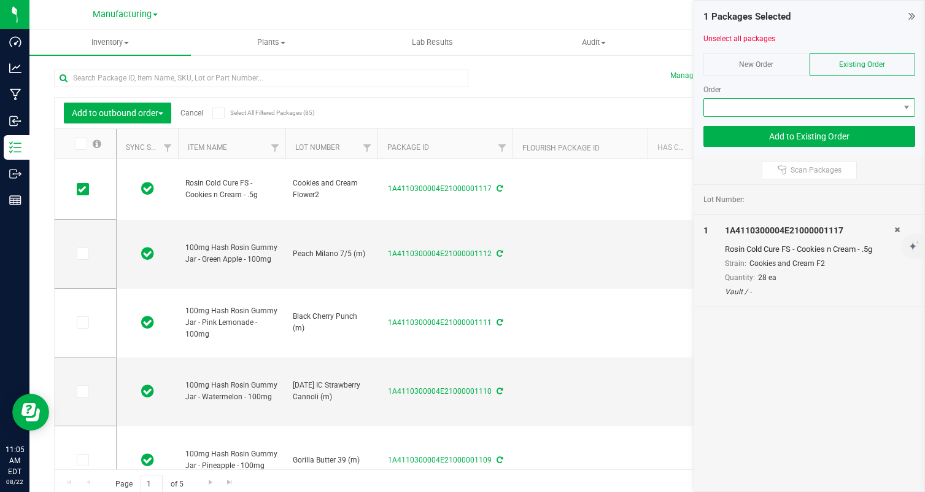
click at [836, 111] on span at bounding box center [801, 107] width 195 height 17
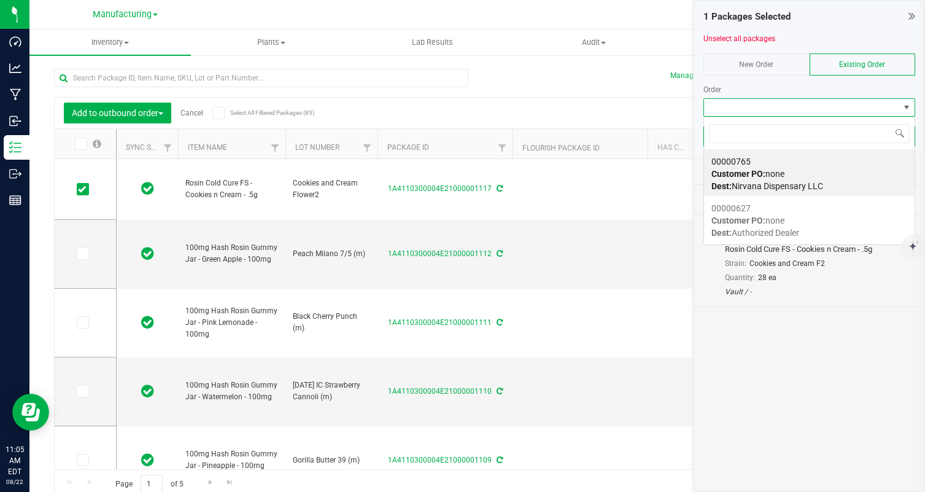
scroll to position [18, 211]
click at [828, 166] on div "00000765 Customer PO: none Dest: Nirvana Dispensary LLC" at bounding box center [809, 173] width 196 height 47
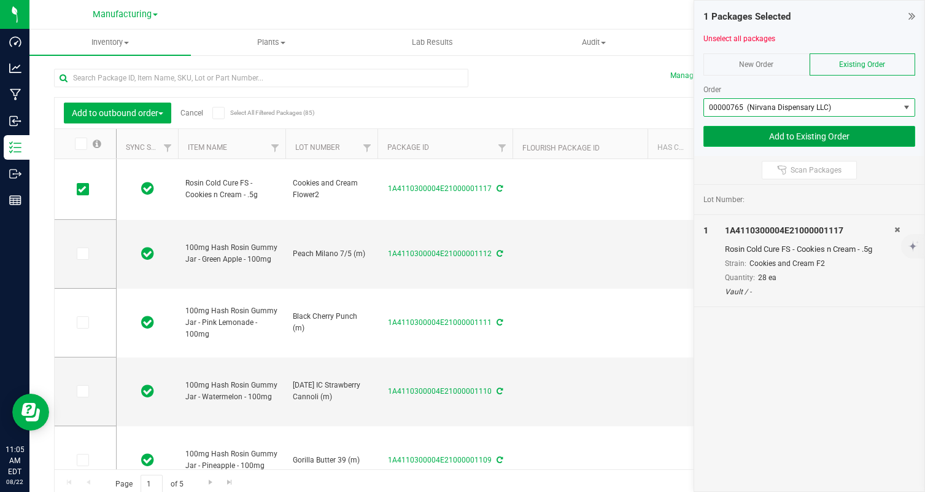
click at [848, 129] on button "Add to Existing Order" at bounding box center [809, 136] width 212 height 21
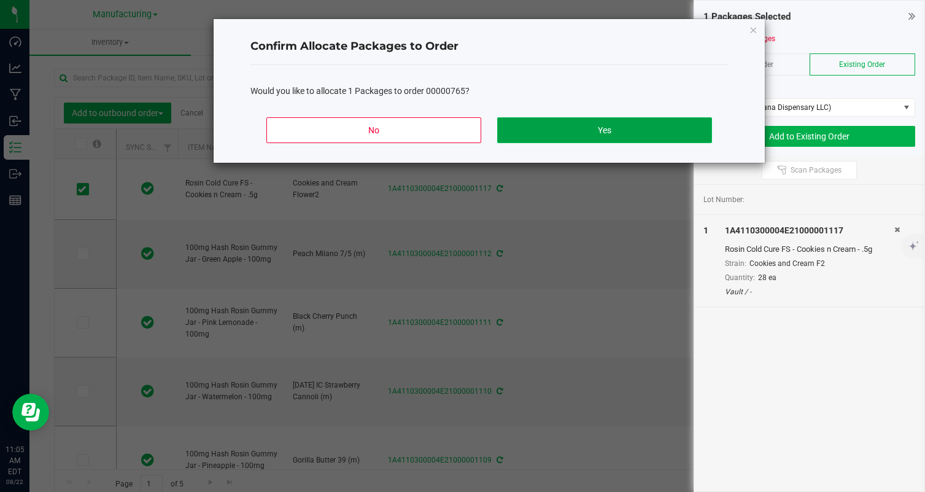
click at [557, 120] on button "Yes" at bounding box center [604, 130] width 215 height 26
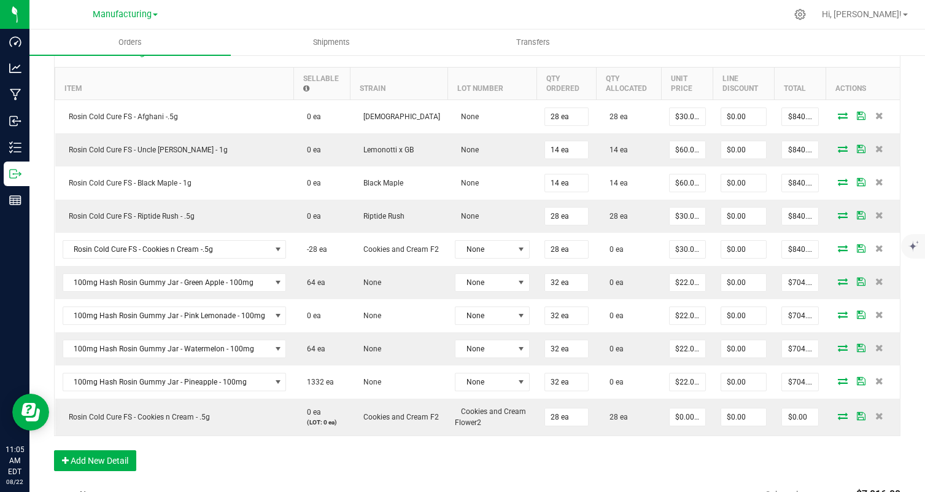
scroll to position [366, 0]
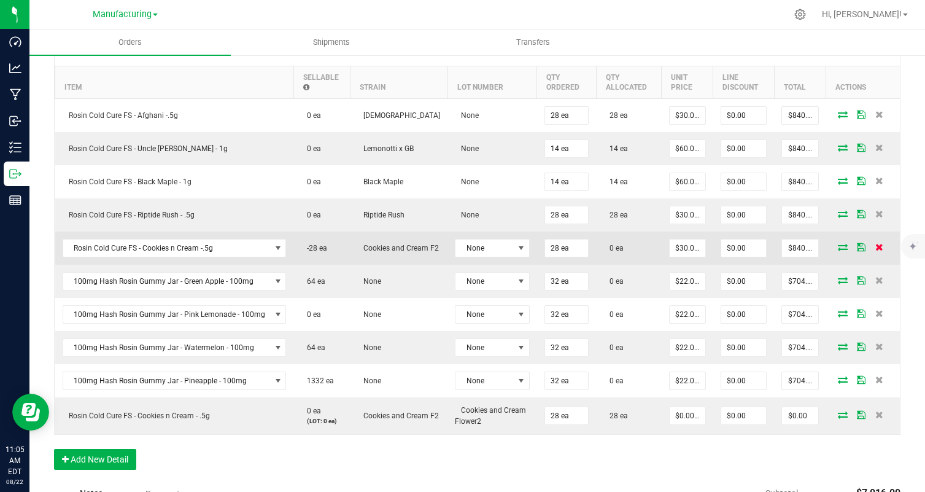
click at [875, 246] on icon at bounding box center [879, 246] width 8 height 7
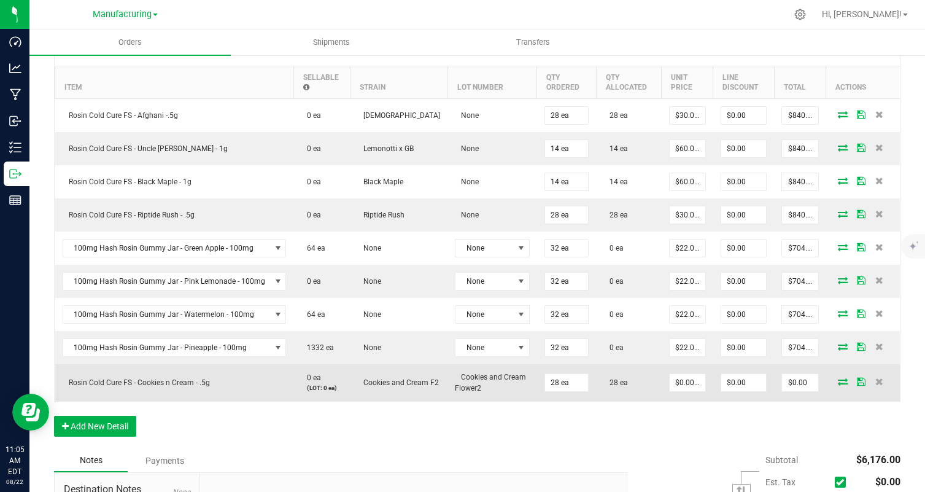
click at [680, 371] on td "$0.00000" at bounding box center [688, 382] width 52 height 37
click at [677, 382] on input "0" at bounding box center [688, 382] width 36 height 17
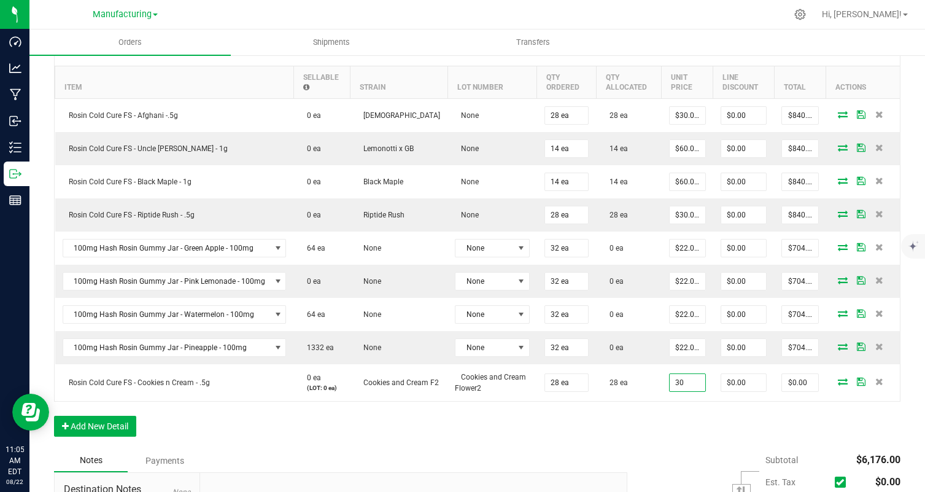
type input "$30.00000"
type input "$840.00"
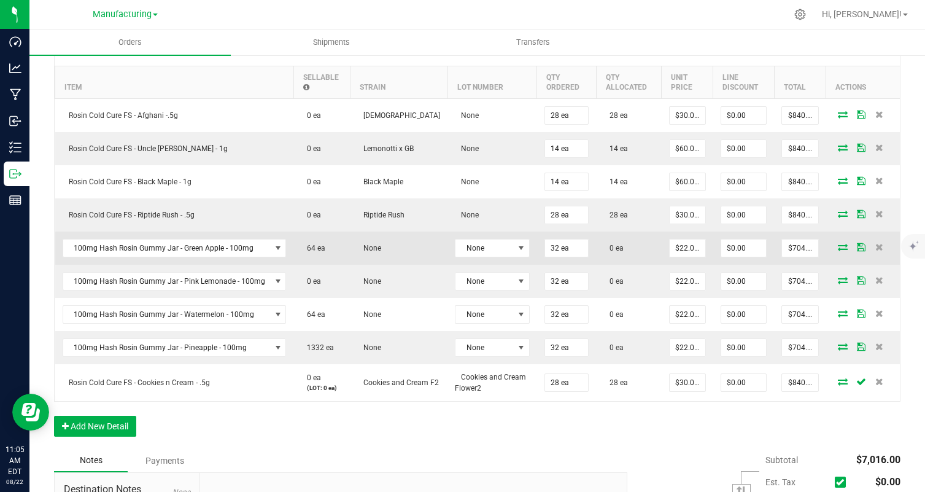
click at [844, 245] on icon at bounding box center [843, 246] width 10 height 7
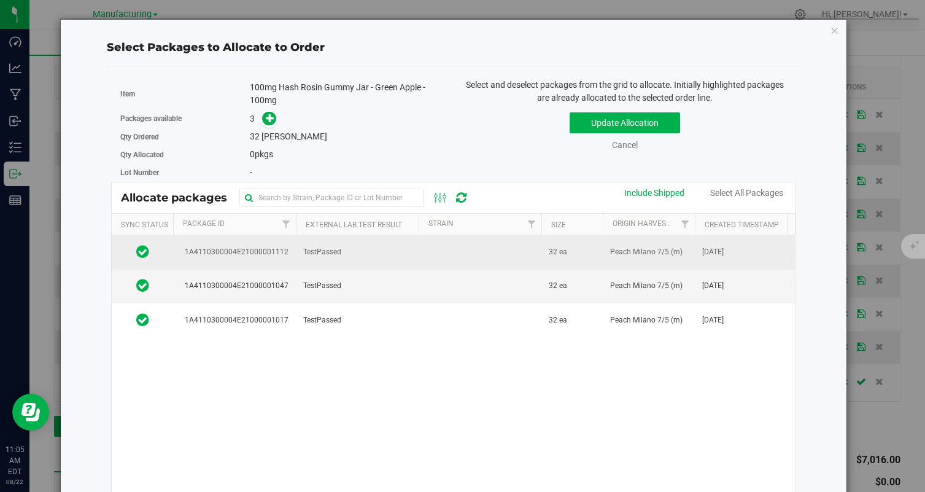
click at [377, 260] on td "TestPassed" at bounding box center [357, 252] width 123 height 34
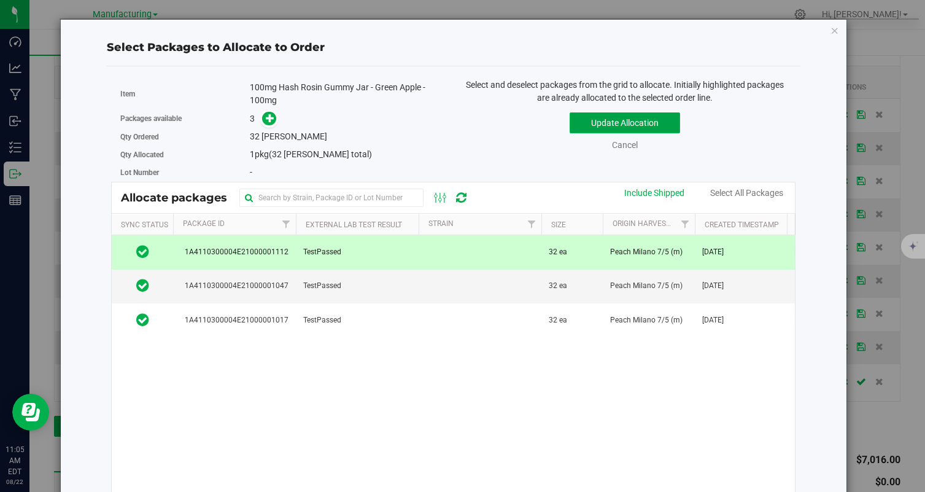
click at [605, 122] on button "Update Allocation" at bounding box center [625, 122] width 110 height 21
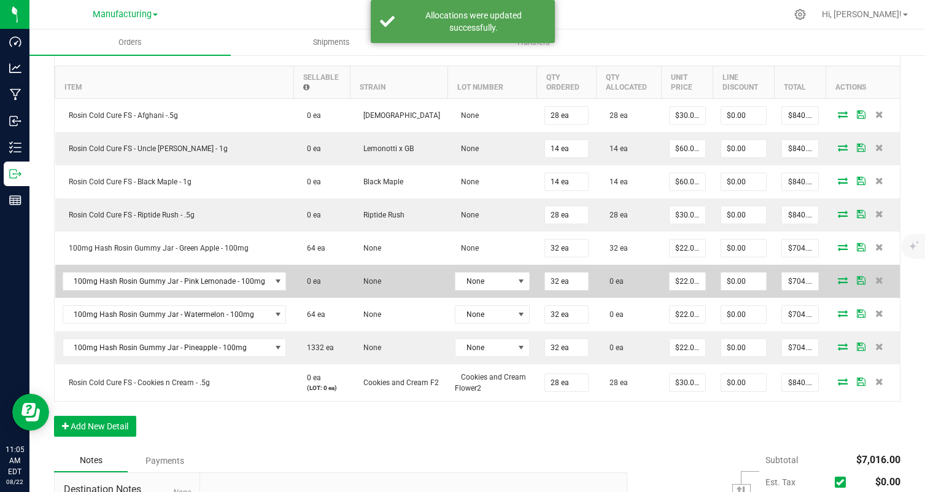
click at [840, 276] on icon at bounding box center [843, 279] width 10 height 7
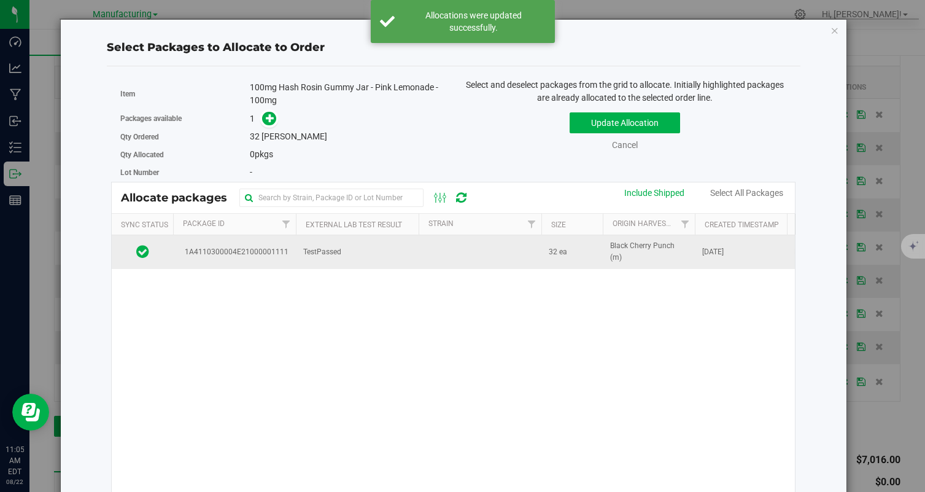
click at [497, 250] on td at bounding box center [480, 251] width 123 height 33
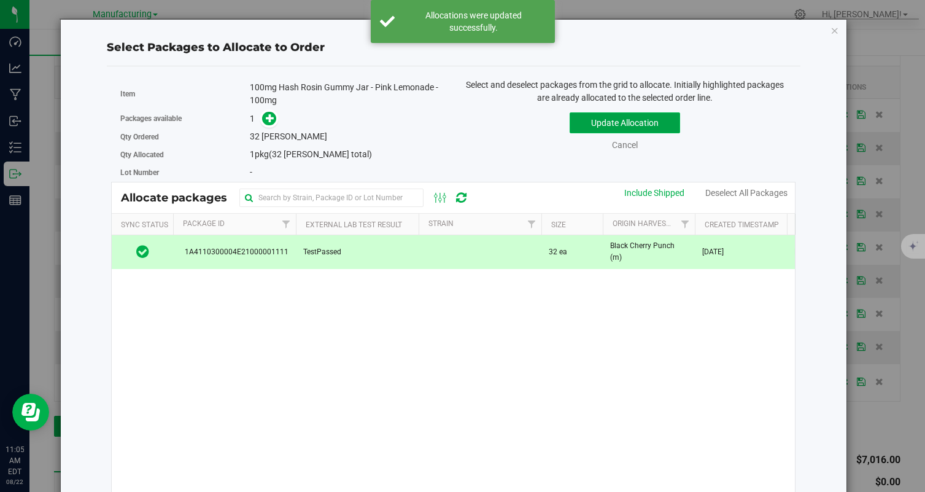
click at [622, 123] on button "Update Allocation" at bounding box center [625, 122] width 110 height 21
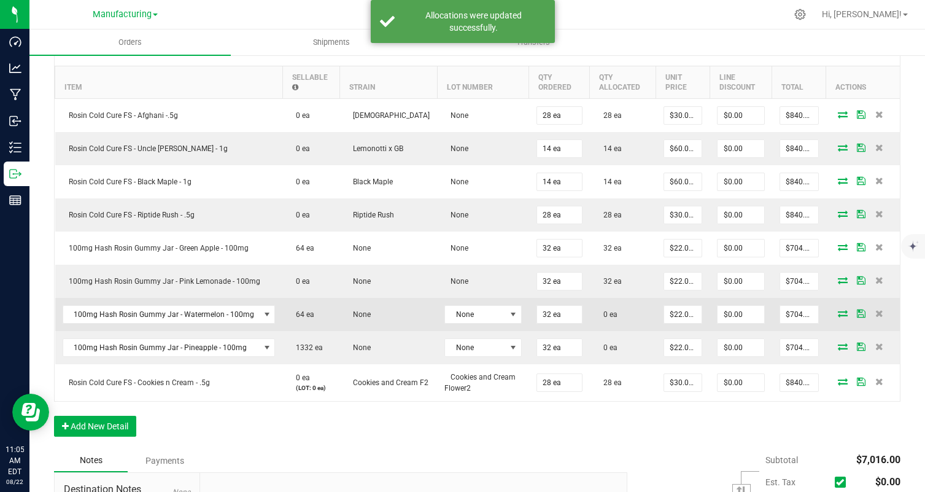
click at [840, 313] on icon at bounding box center [843, 312] width 10 height 7
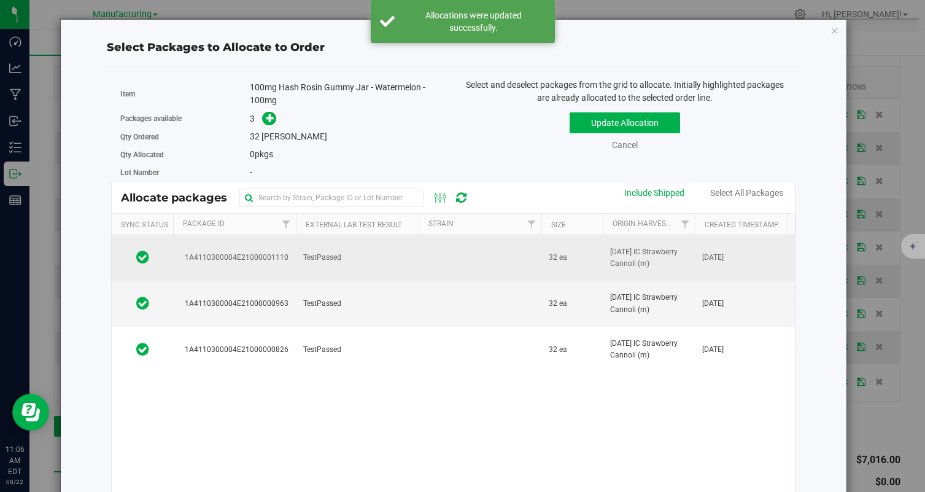
click at [404, 255] on td "TestPassed" at bounding box center [357, 258] width 123 height 46
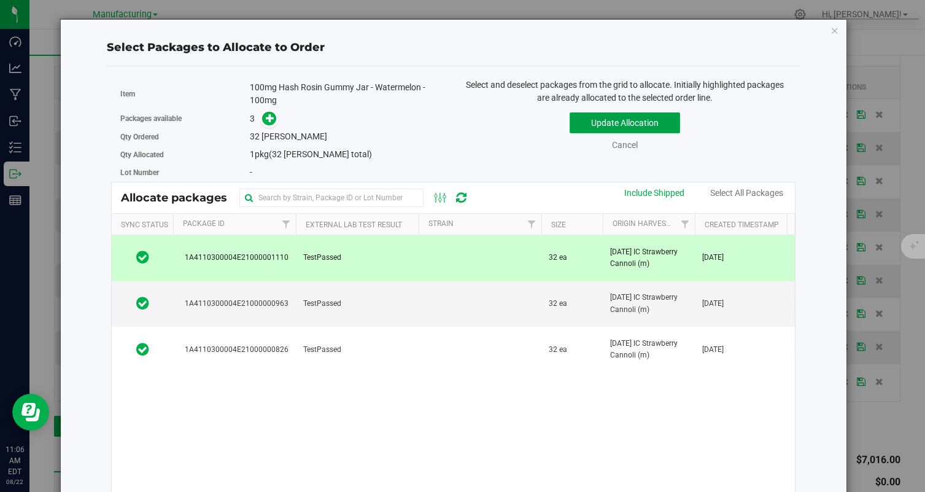
click at [648, 113] on button "Update Allocation" at bounding box center [625, 122] width 110 height 21
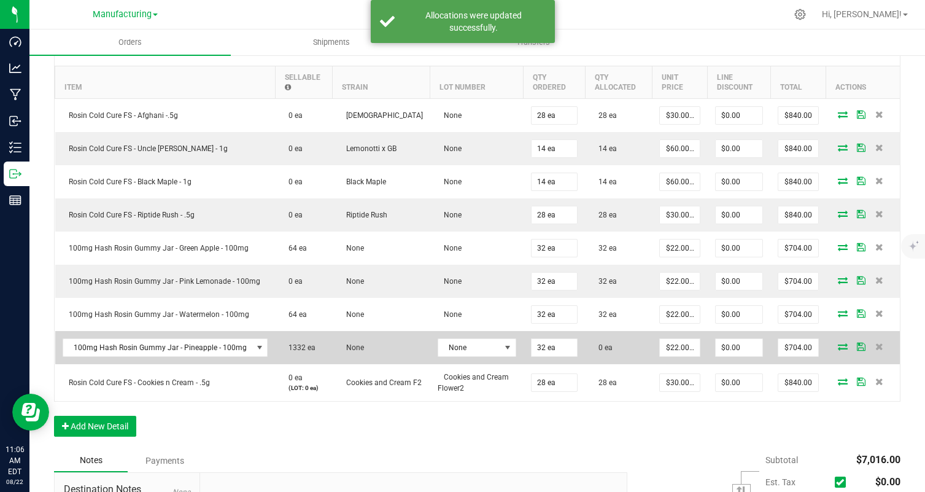
click at [841, 347] on icon at bounding box center [843, 346] width 10 height 7
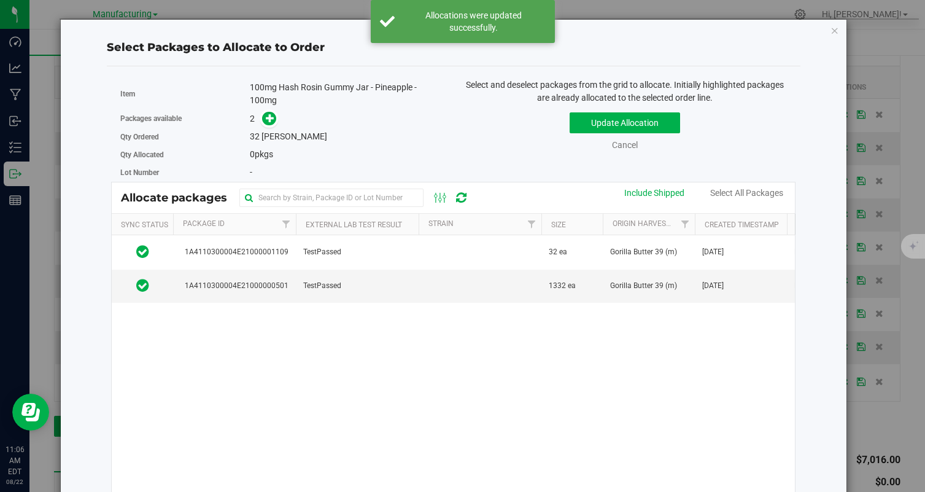
click at [478, 258] on td at bounding box center [480, 252] width 123 height 34
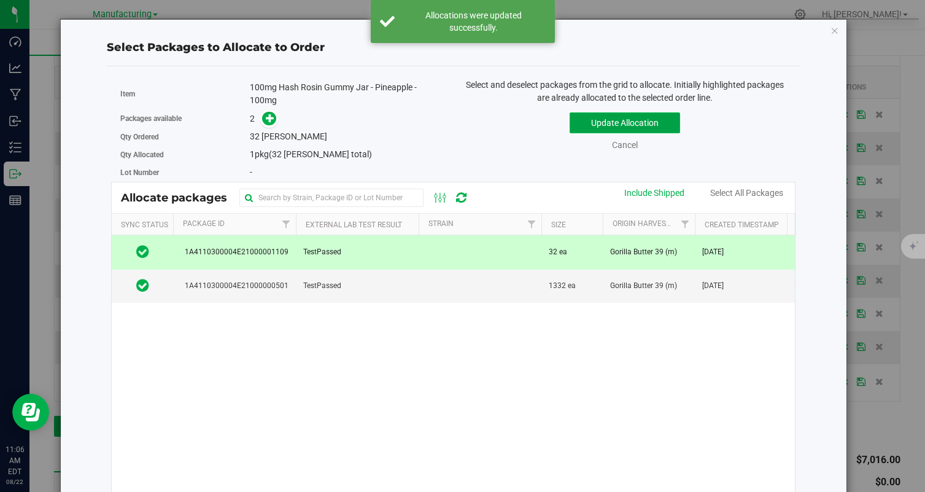
click at [611, 129] on button "Update Allocation" at bounding box center [625, 122] width 110 height 21
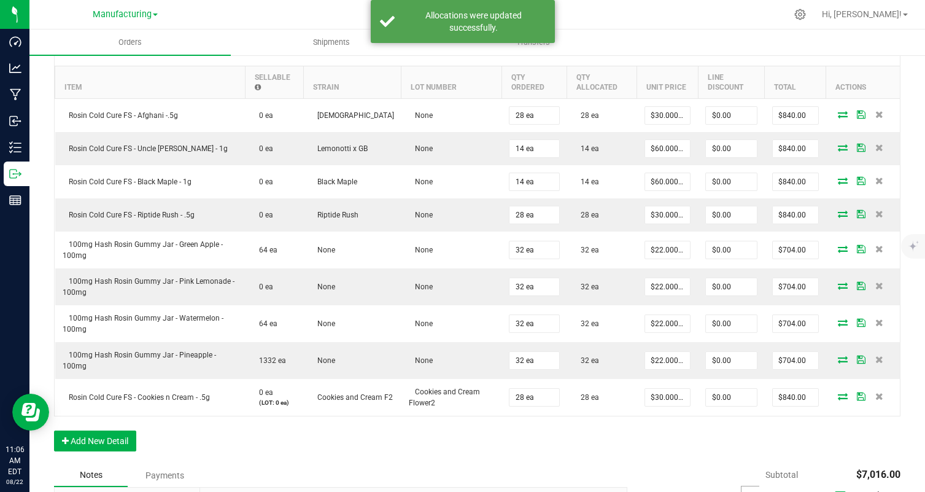
scroll to position [0, 0]
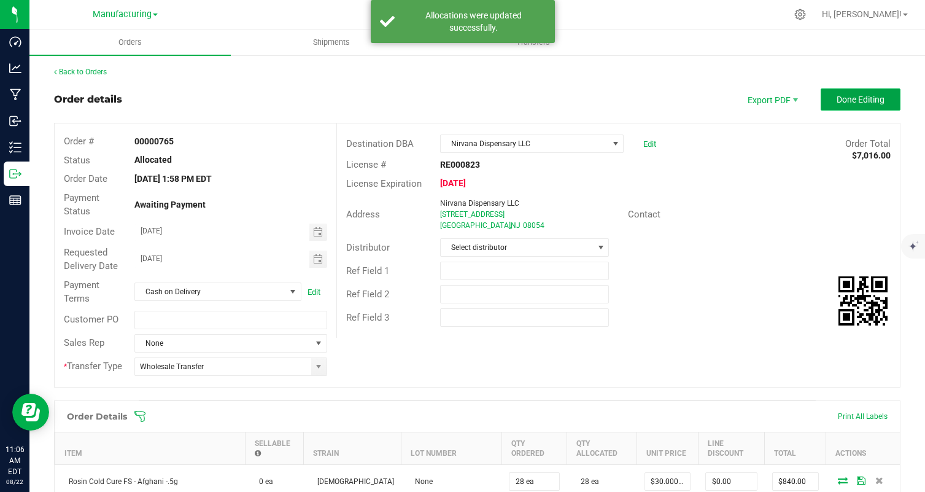
click at [840, 110] on button "Done Editing" at bounding box center [861, 99] width 80 height 22
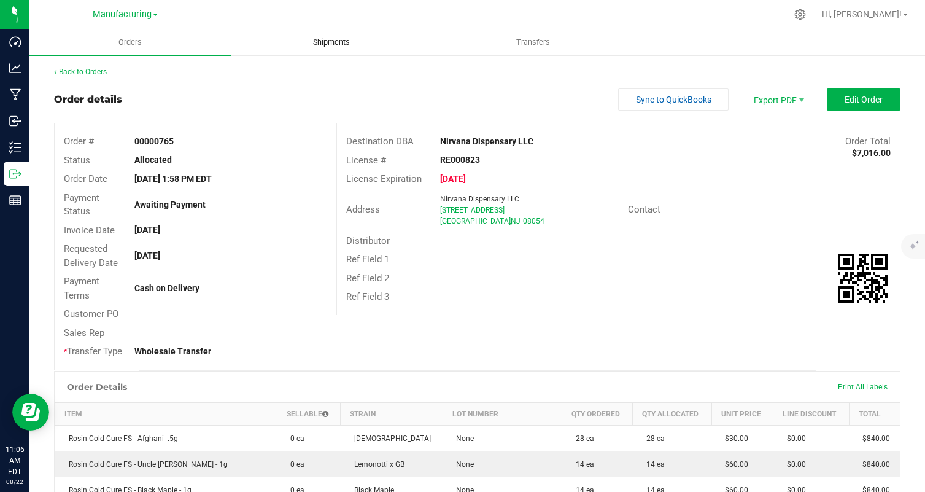
click at [328, 38] on span "Shipments" at bounding box center [331, 42] width 70 height 11
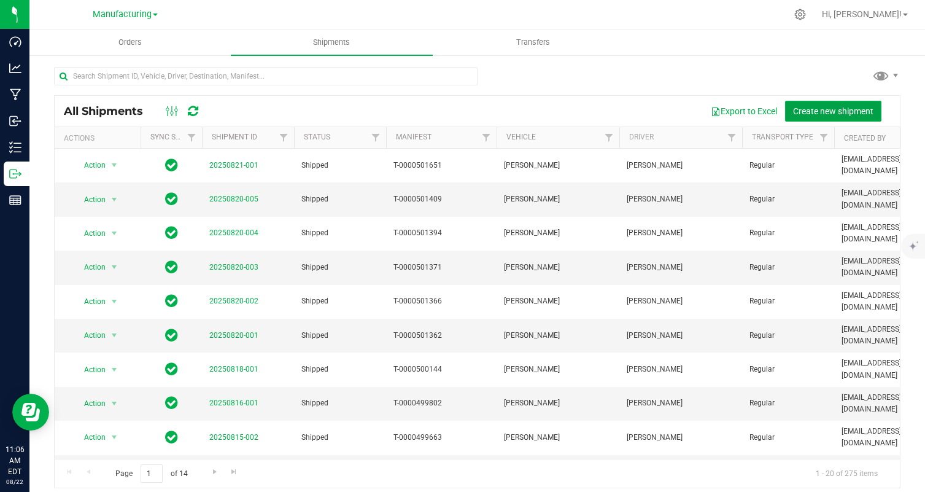
click at [797, 120] on button "Create new shipment" at bounding box center [833, 111] width 96 height 21
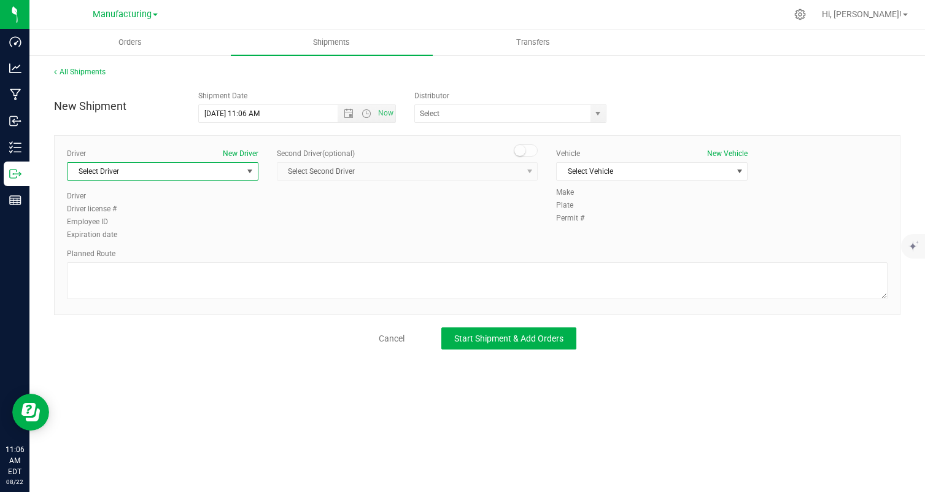
click at [169, 177] on span "Select Driver" at bounding box center [155, 171] width 175 height 17
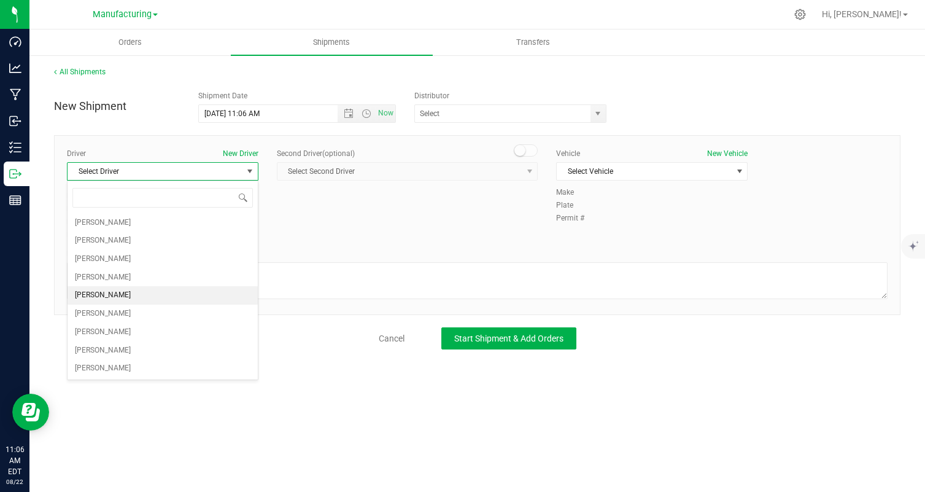
click at [139, 292] on li "[PERSON_NAME]" at bounding box center [163, 295] width 190 height 18
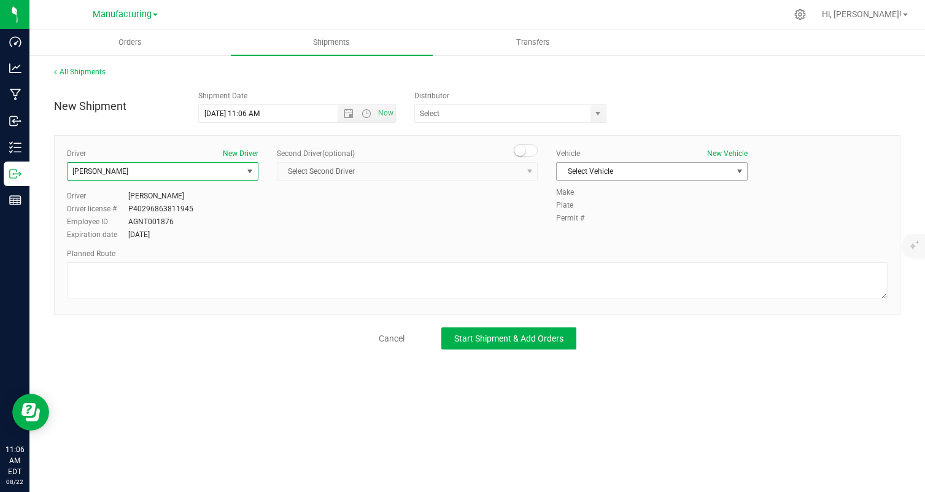
click at [624, 172] on span "Select Vehicle" at bounding box center [644, 171] width 175 height 17
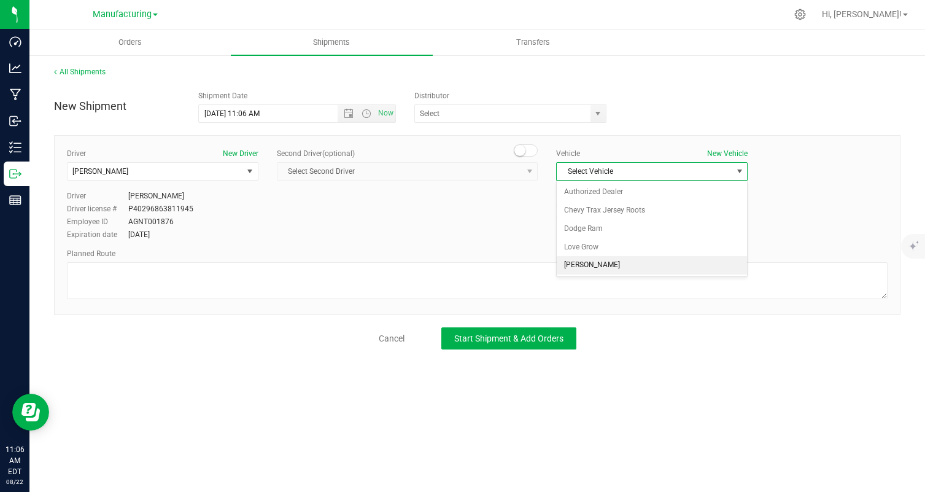
click at [614, 267] on li "[PERSON_NAME]" at bounding box center [652, 265] width 190 height 18
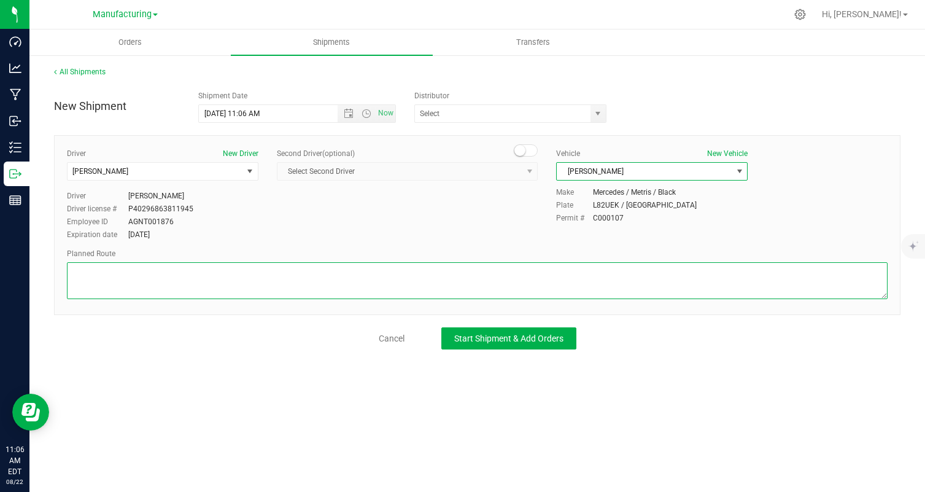
click at [614, 267] on textarea at bounding box center [477, 280] width 821 height 37
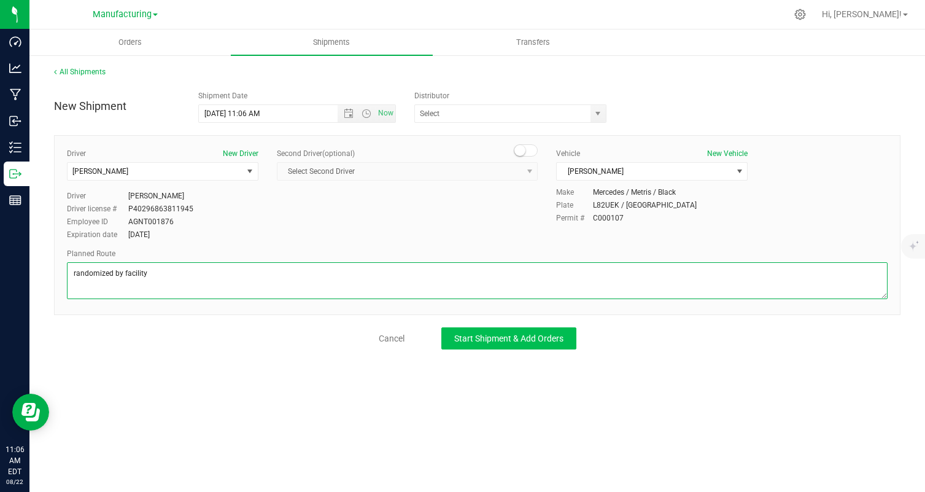
type textarea "randomized by facility"
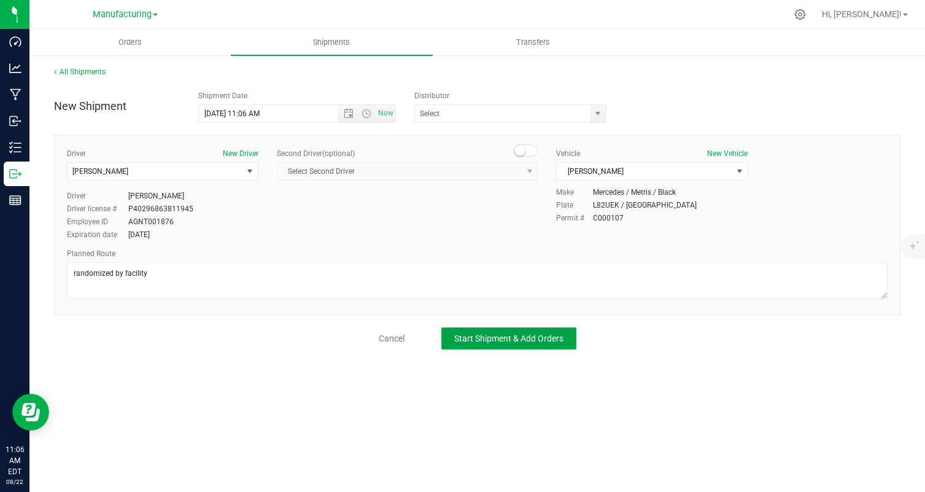
click at [532, 347] on button "Start Shipment & Add Orders" at bounding box center [508, 338] width 135 height 22
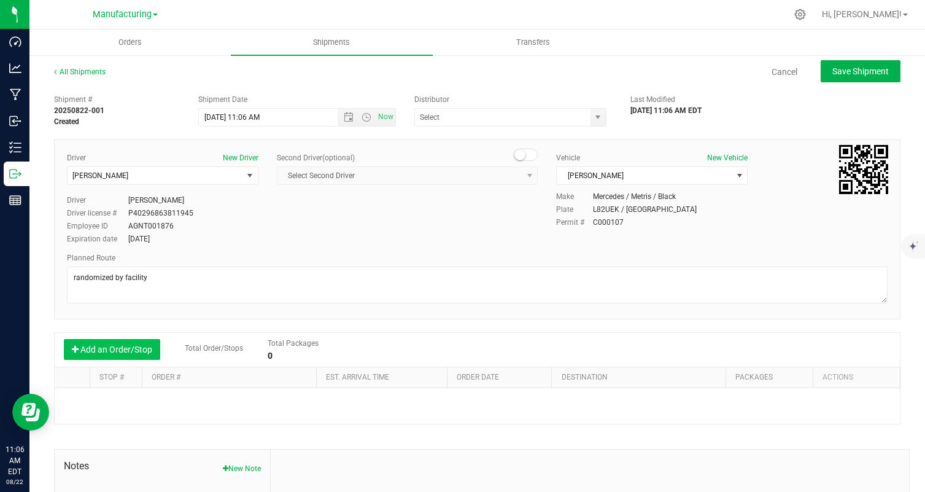
click at [158, 352] on button "Add an Order/Stop" at bounding box center [112, 349] width 96 height 21
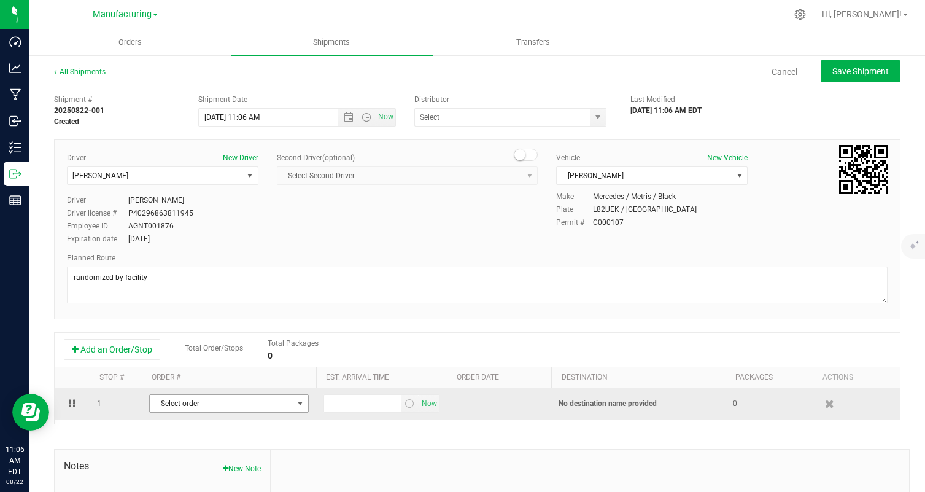
click at [234, 405] on span "Select order" at bounding box center [221, 403] width 143 height 17
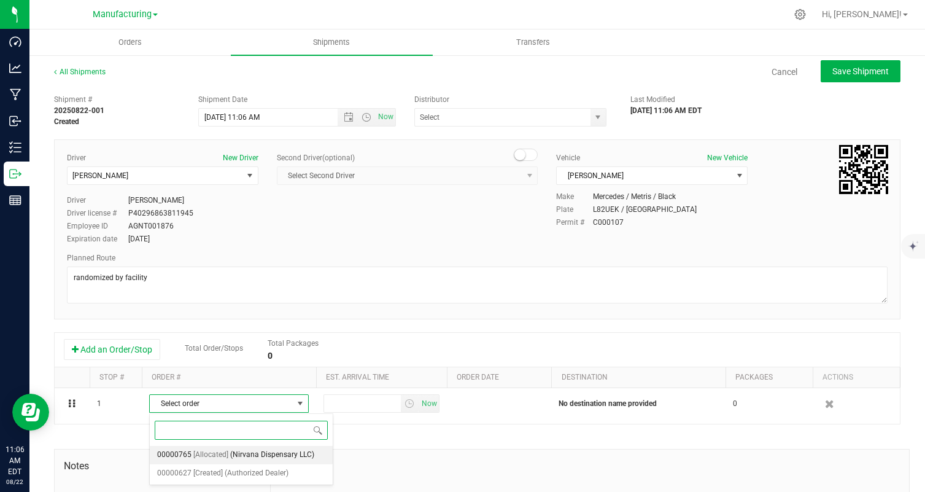
click at [239, 448] on span "(Nirvana Dispensary LLC)" at bounding box center [272, 455] width 84 height 16
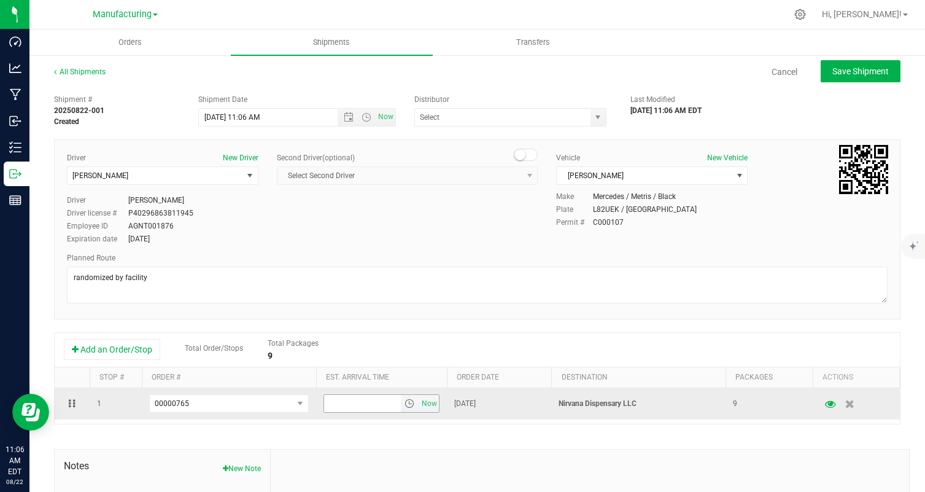
click at [351, 405] on input "text" at bounding box center [362, 403] width 77 height 17
type input "6:00 PM"
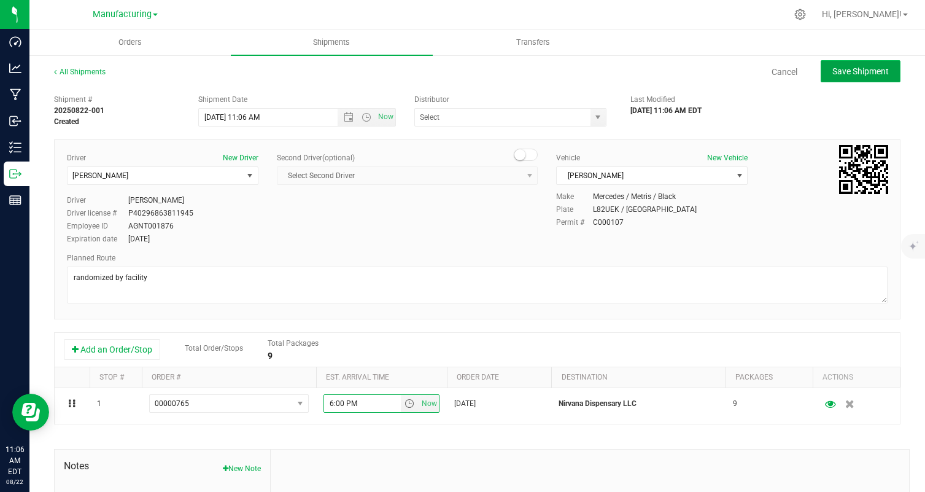
click at [840, 60] on button "Save Shipment" at bounding box center [861, 71] width 80 height 22
type input "[DATE] 3:06 PM"
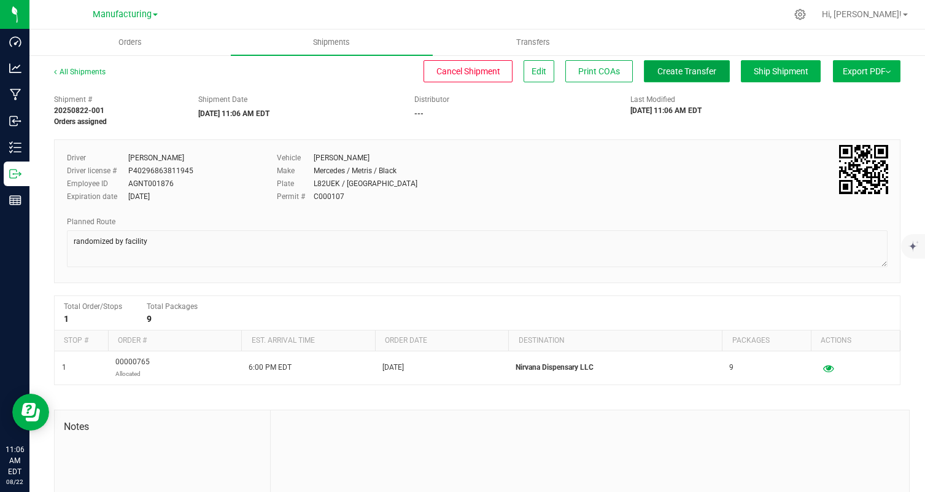
click at [700, 74] on span "Create Transfer" at bounding box center [686, 71] width 59 height 10
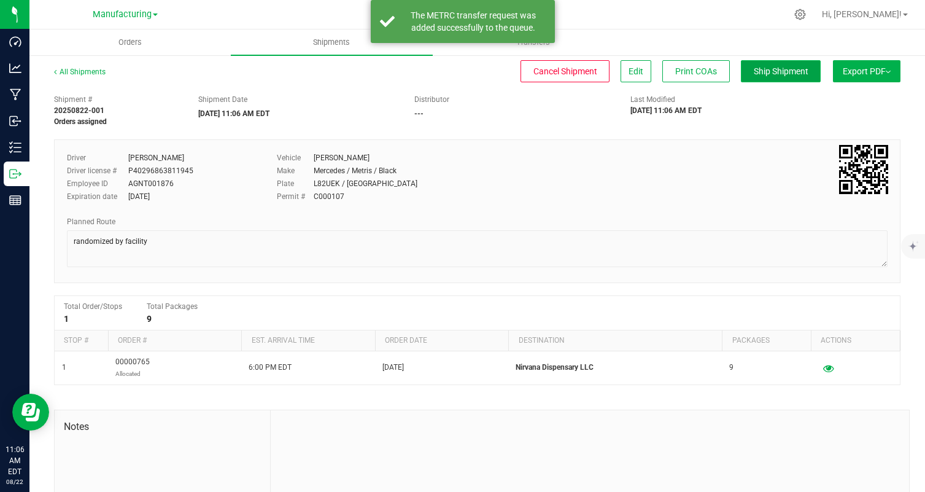
click at [759, 76] on button "Ship Shipment" at bounding box center [781, 71] width 80 height 22
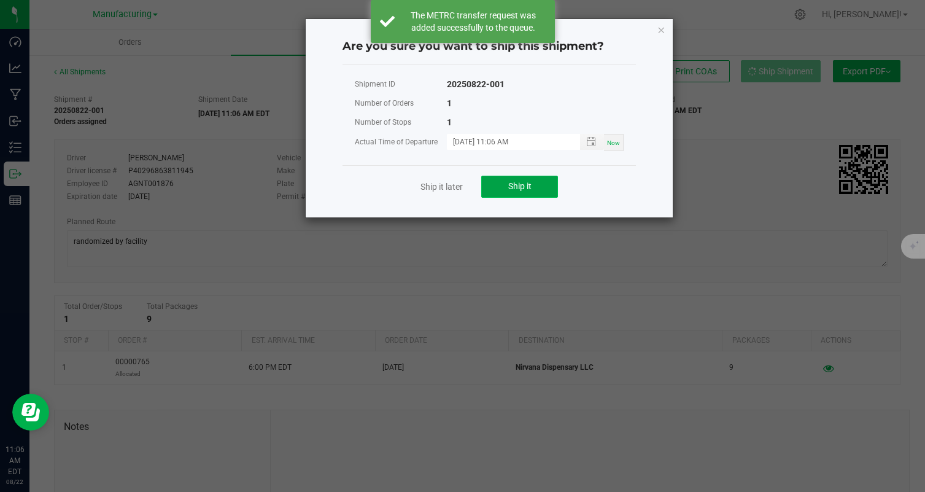
click at [519, 187] on span "Ship it" at bounding box center [519, 186] width 23 height 10
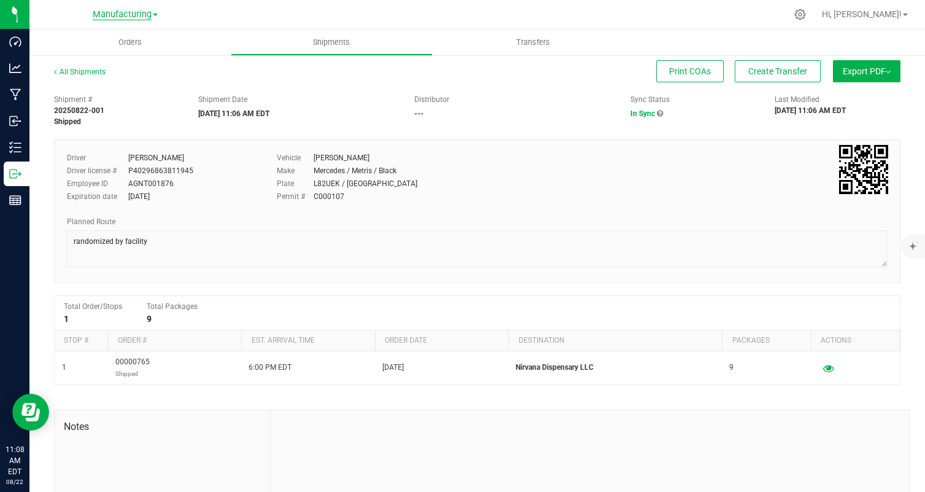
click at [142, 12] on span "Manufacturing" at bounding box center [122, 14] width 59 height 11
click at [110, 50] on link "Cultivation" at bounding box center [125, 43] width 179 height 17
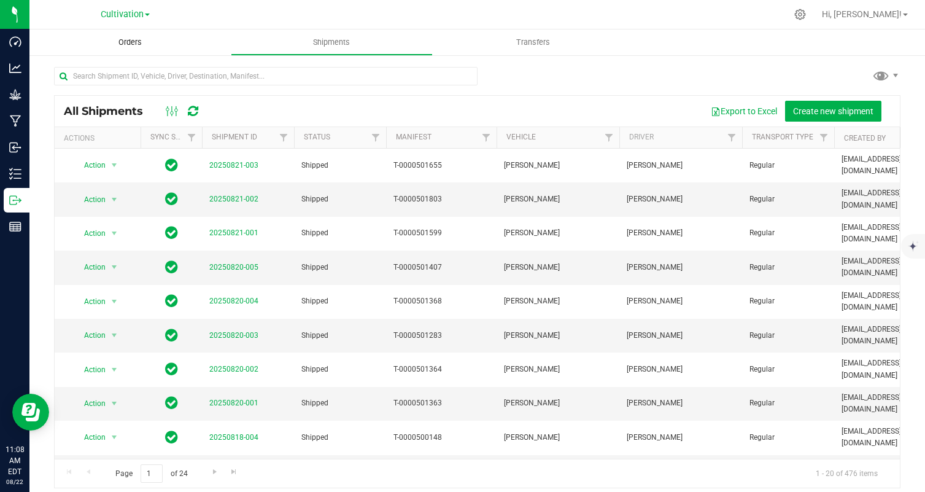
click at [141, 41] on span "Orders" at bounding box center [130, 42] width 56 height 11
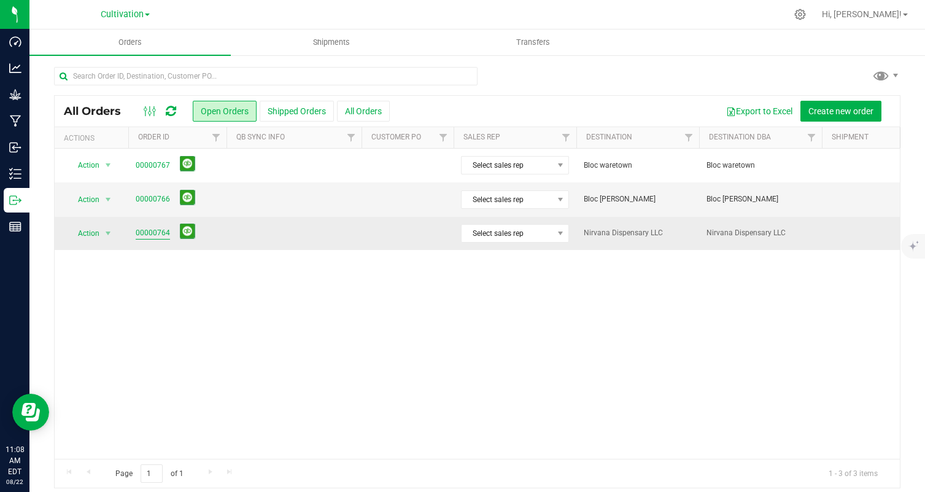
click at [141, 234] on link "00000764" at bounding box center [153, 233] width 34 height 12
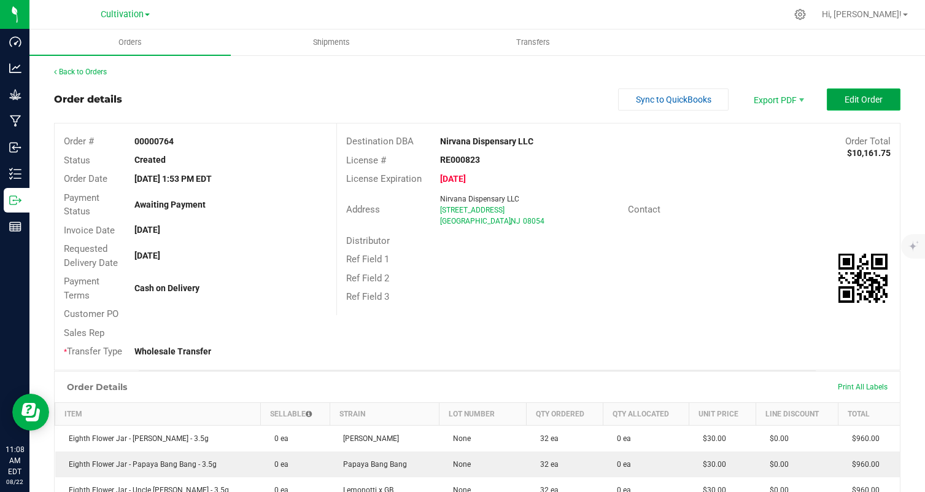
click at [864, 99] on span "Edit Order" at bounding box center [864, 100] width 38 height 10
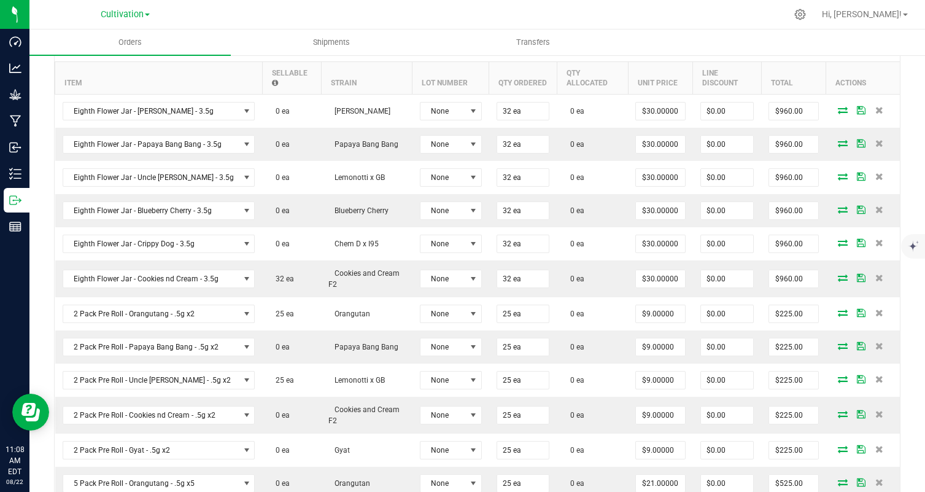
scroll to position [374, 0]
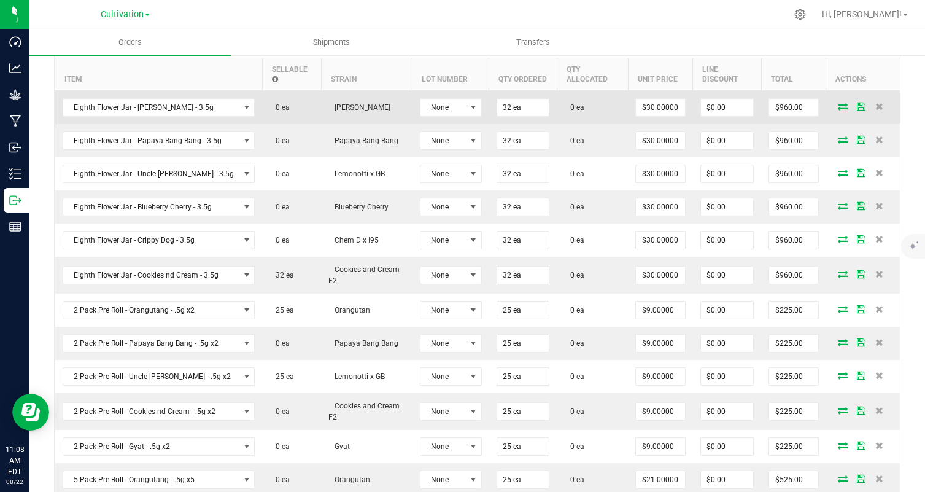
click at [842, 106] on icon at bounding box center [843, 106] width 10 height 7
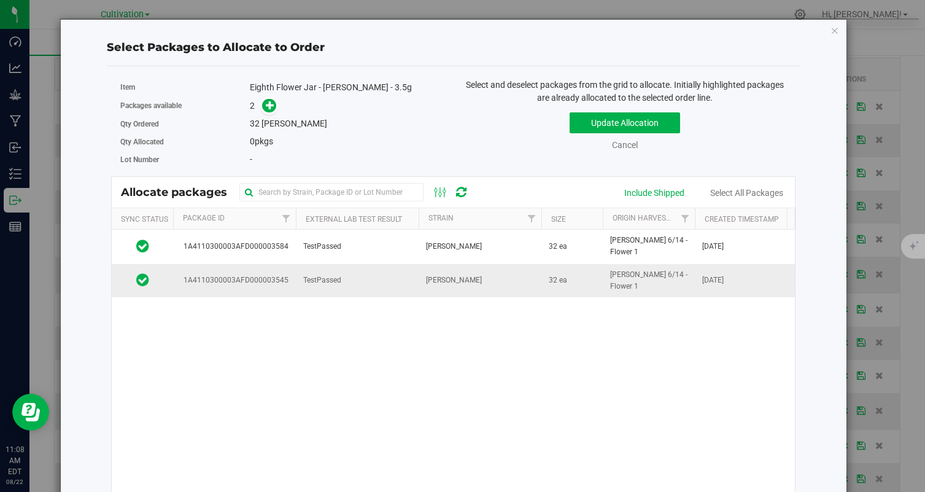
click at [551, 282] on td "32 ea" at bounding box center [571, 280] width 61 height 33
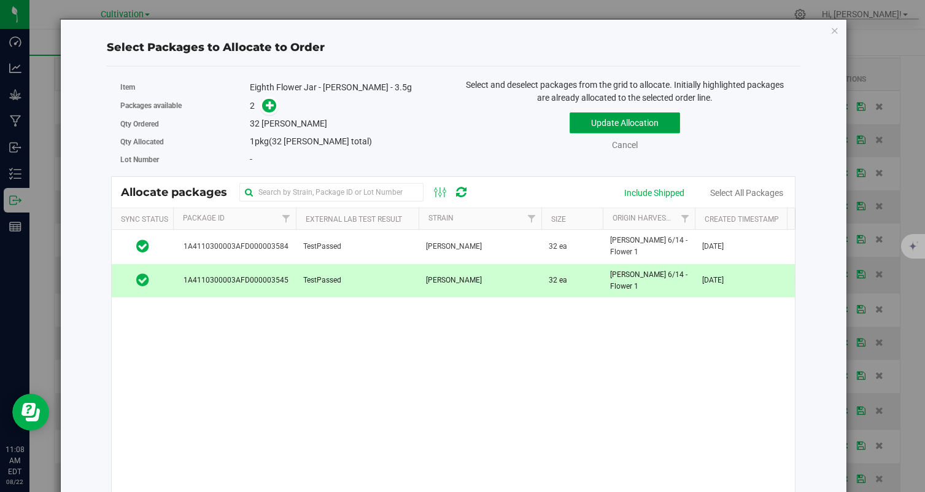
click at [595, 115] on button "Update Allocation" at bounding box center [625, 122] width 110 height 21
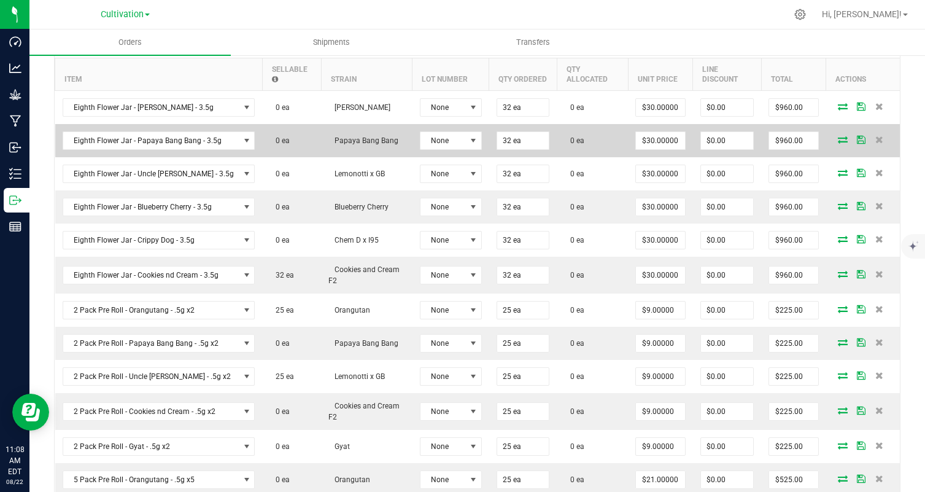
click at [844, 136] on icon at bounding box center [843, 139] width 10 height 7
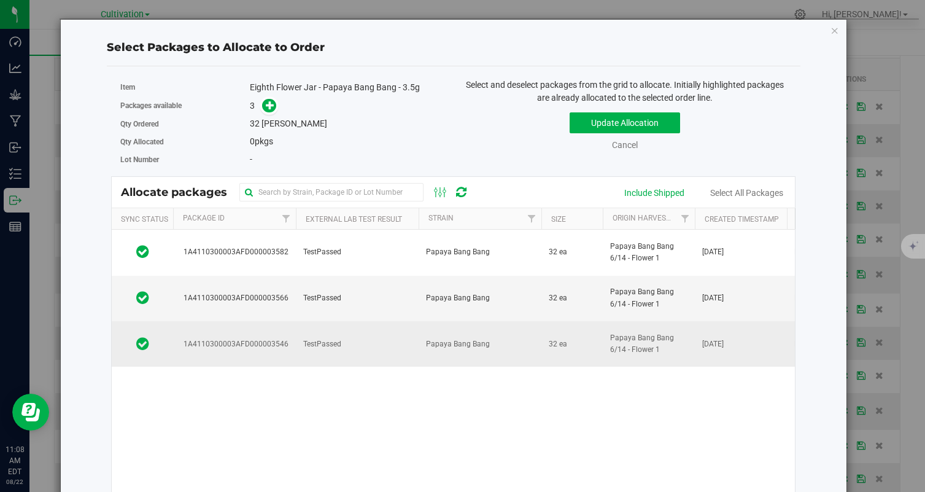
click at [370, 346] on td "TestPassed" at bounding box center [357, 343] width 123 height 45
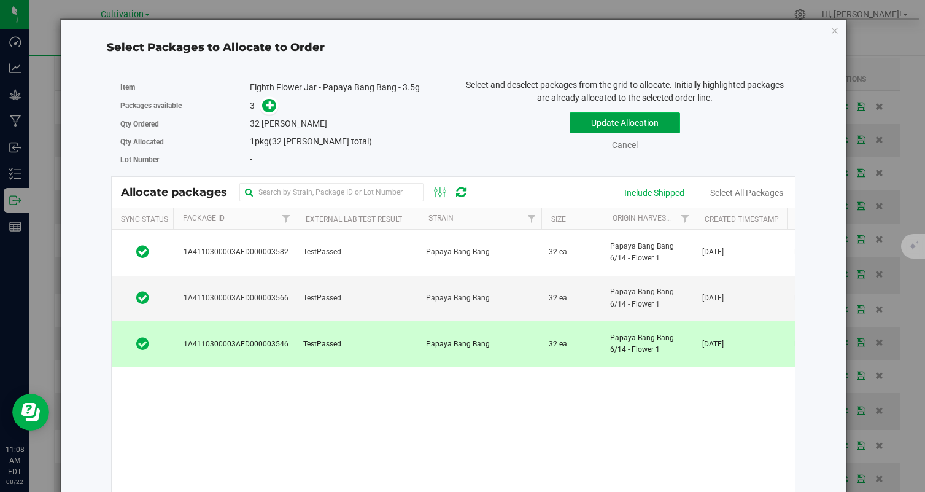
click at [594, 122] on button "Update Allocation" at bounding box center [625, 122] width 110 height 21
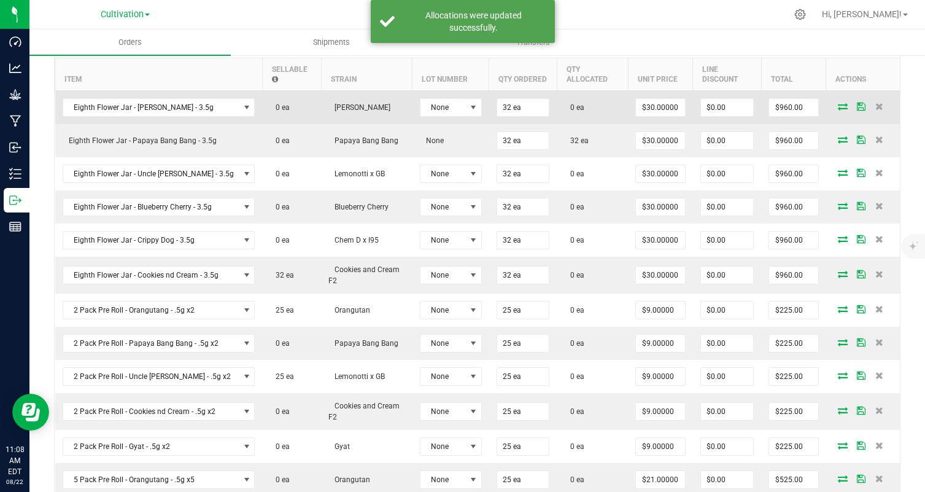
click at [840, 106] on icon at bounding box center [843, 106] width 10 height 7
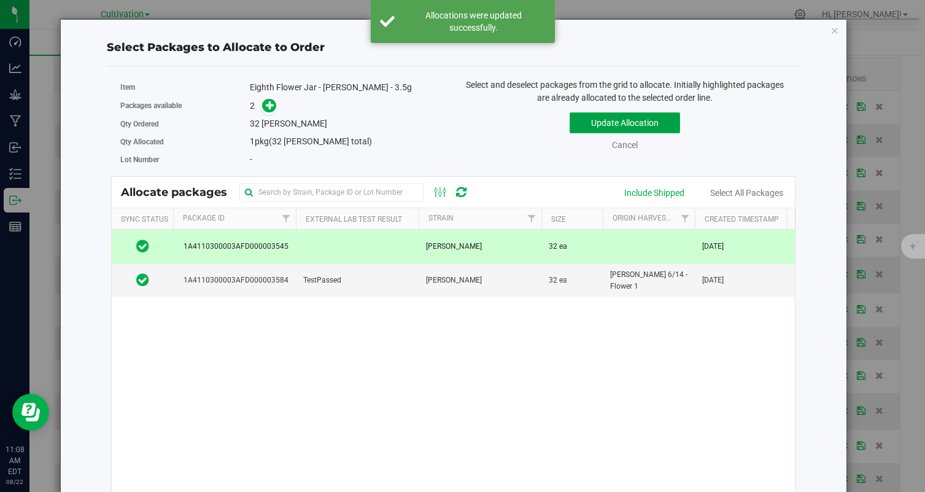
click at [622, 124] on button "Update Allocation" at bounding box center [625, 122] width 110 height 21
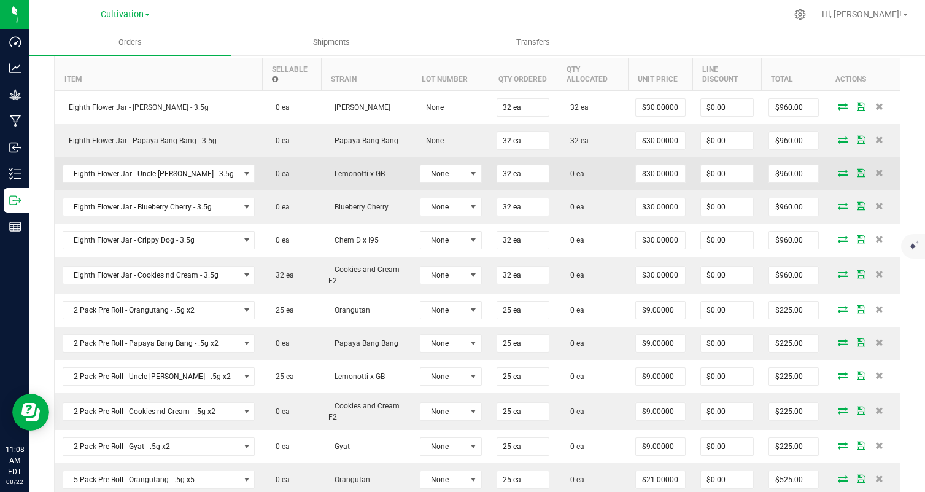
click at [842, 172] on icon at bounding box center [843, 172] width 10 height 7
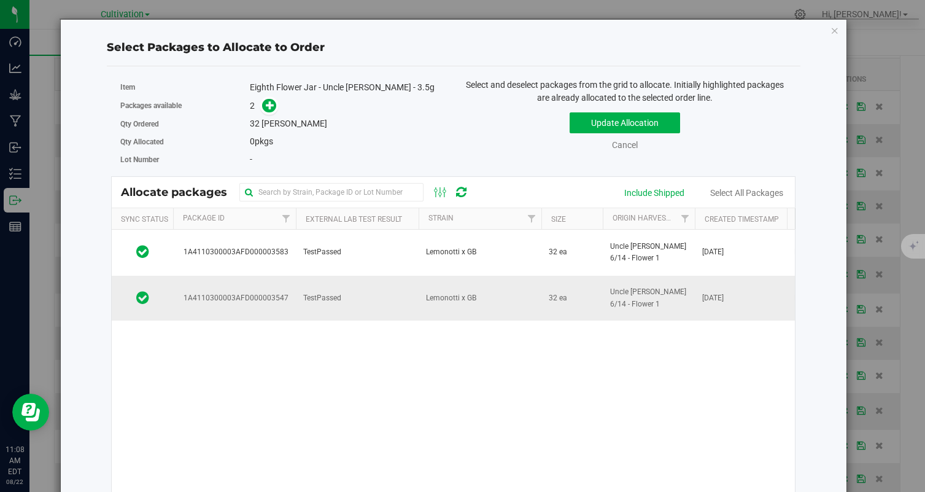
click at [409, 292] on td "TestPassed" at bounding box center [357, 298] width 123 height 45
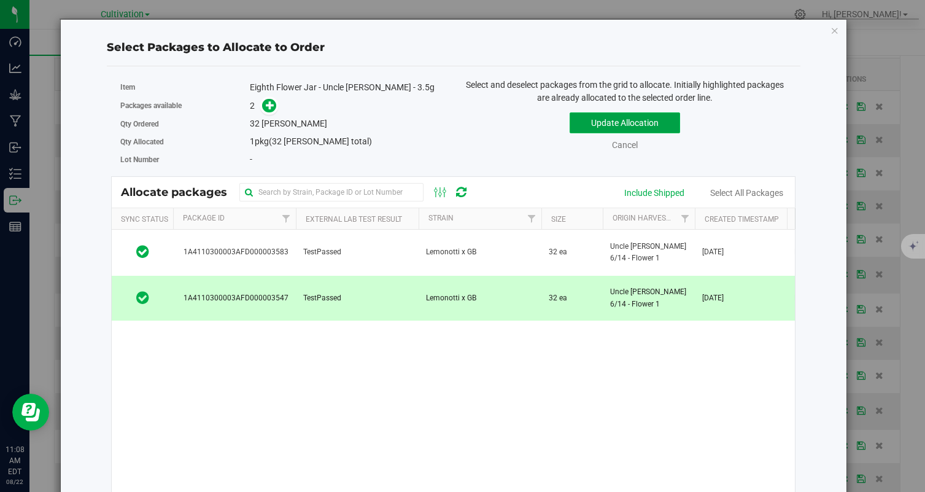
click at [594, 126] on button "Update Allocation" at bounding box center [625, 122] width 110 height 21
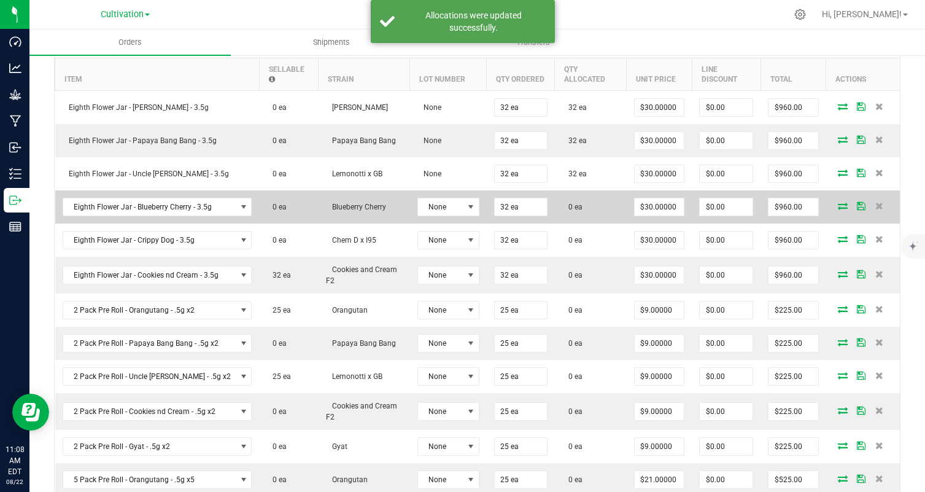
click at [841, 205] on icon at bounding box center [843, 205] width 10 height 7
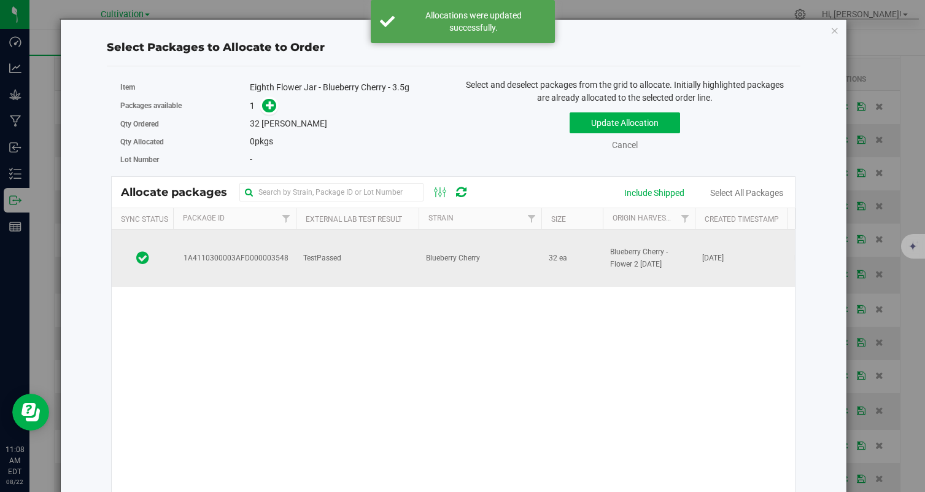
click at [440, 237] on td "Blueberry Cherry" at bounding box center [480, 258] width 123 height 57
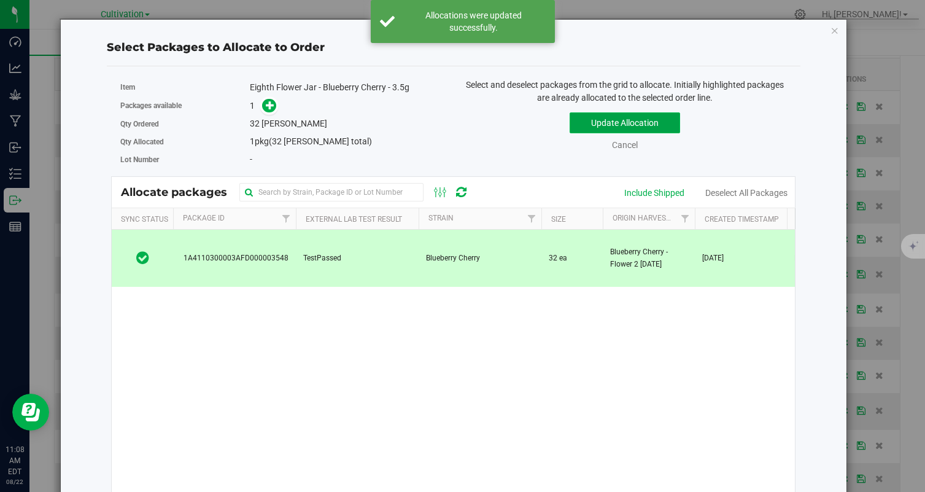
click at [650, 117] on button "Update Allocation" at bounding box center [625, 122] width 110 height 21
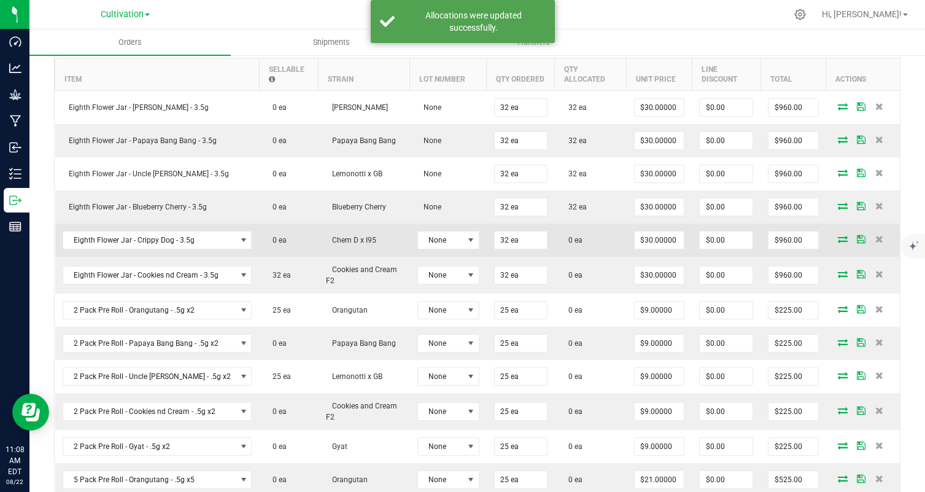
click at [842, 239] on icon at bounding box center [843, 238] width 10 height 7
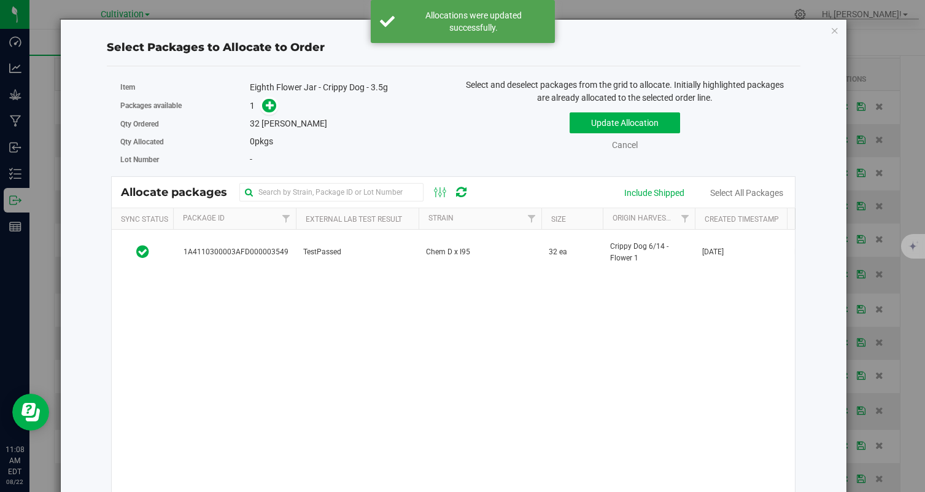
click at [360, 243] on td "TestPassed" at bounding box center [357, 252] width 123 height 45
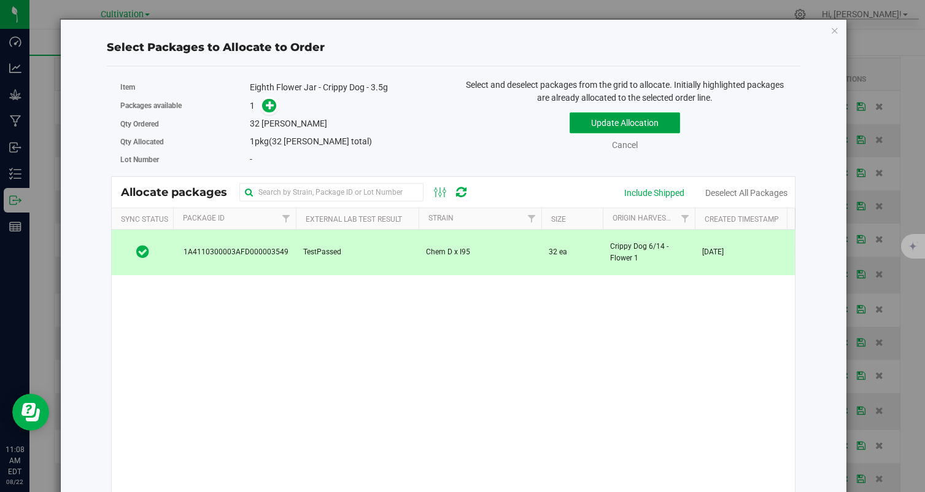
click at [642, 118] on button "Update Allocation" at bounding box center [625, 122] width 110 height 21
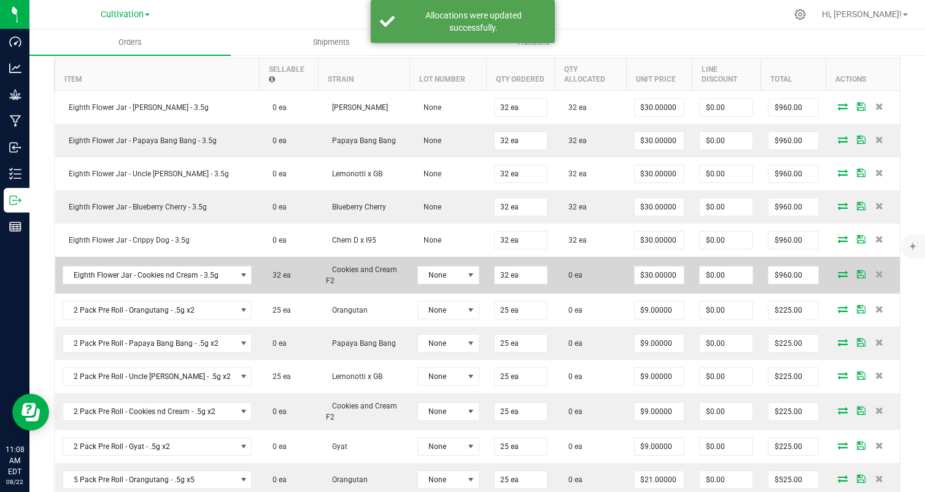
click at [842, 276] on icon at bounding box center [843, 273] width 10 height 7
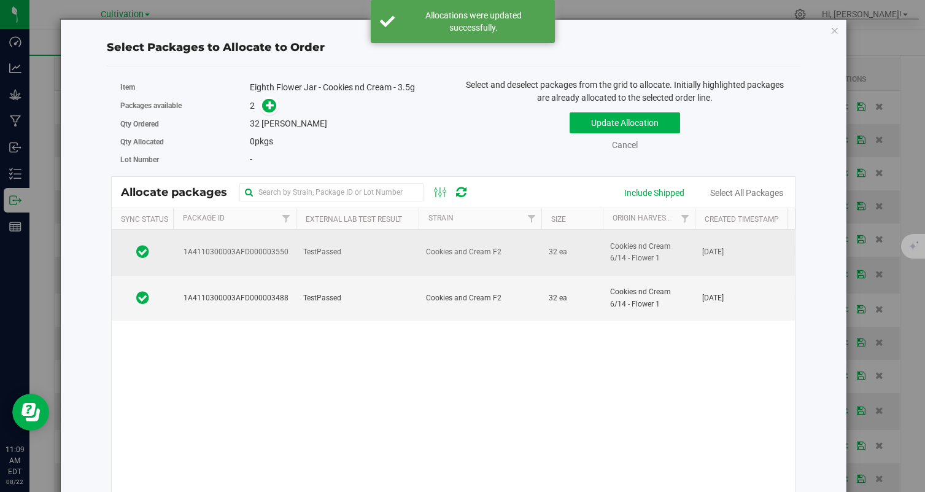
click at [419, 249] on td "Cookies and Cream F2" at bounding box center [480, 253] width 123 height 46
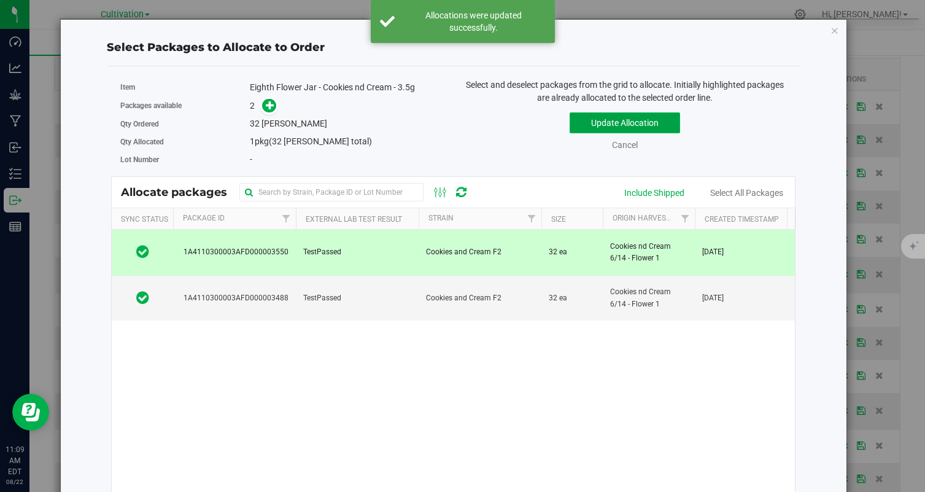
click at [595, 131] on button "Update Allocation" at bounding box center [625, 122] width 110 height 21
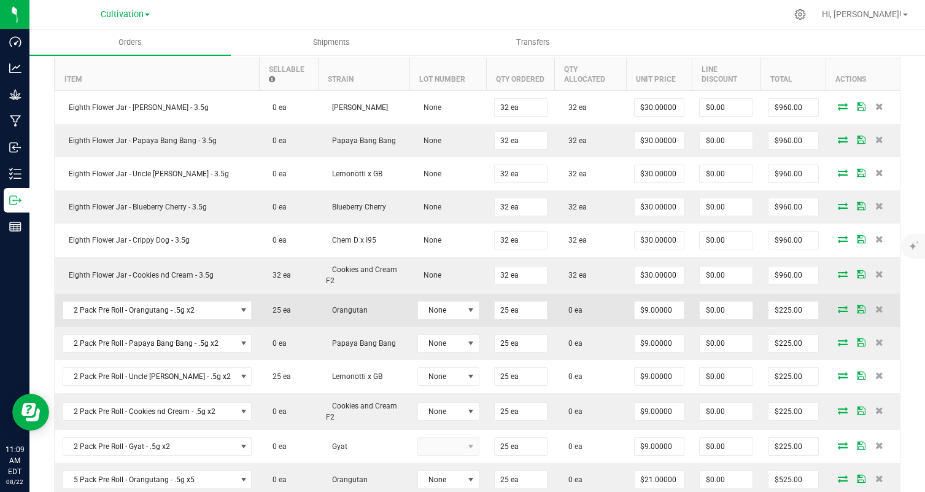
click at [842, 305] on icon at bounding box center [843, 308] width 10 height 7
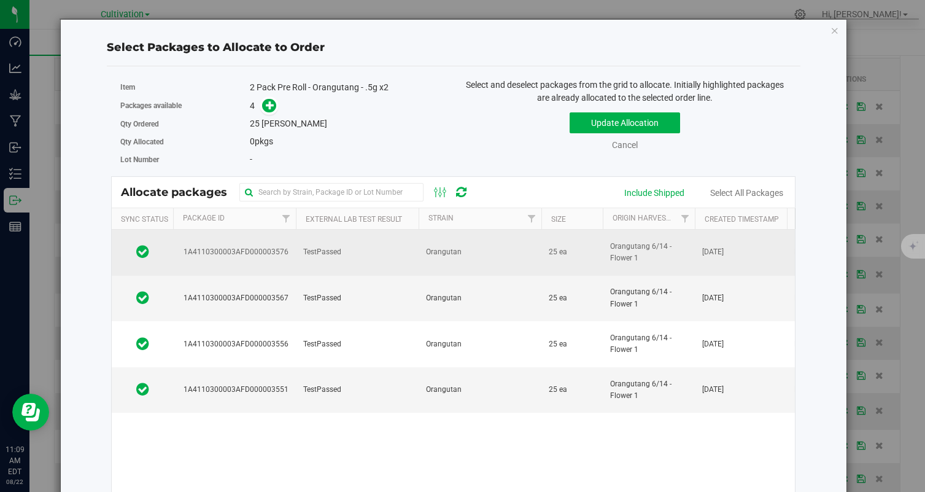
click at [432, 264] on td "Orangutan" at bounding box center [480, 253] width 123 height 46
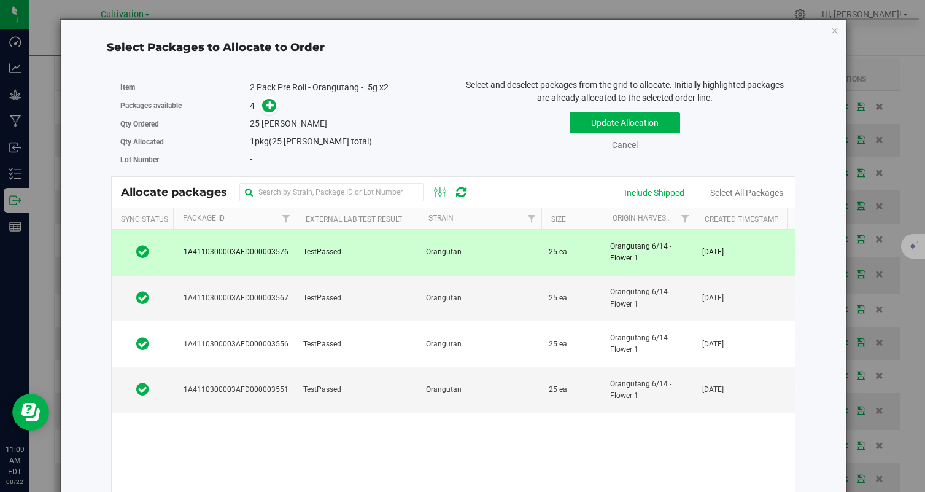
click at [432, 264] on td "Orangutan" at bounding box center [480, 253] width 123 height 46
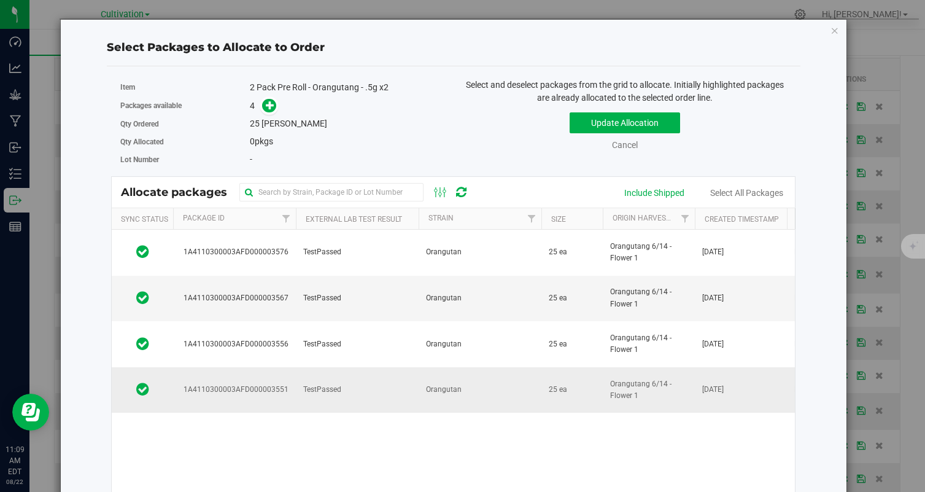
click at [408, 392] on td "TestPassed" at bounding box center [357, 389] width 123 height 45
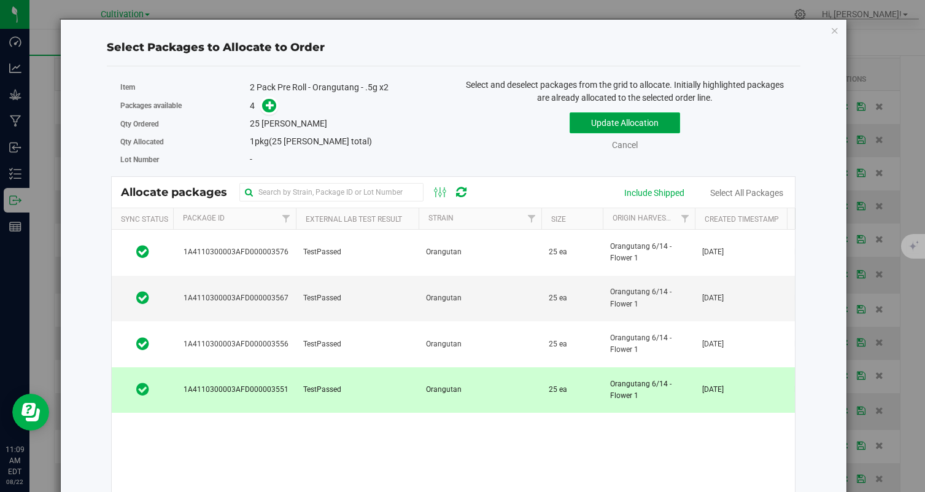
click at [621, 117] on button "Update Allocation" at bounding box center [625, 122] width 110 height 21
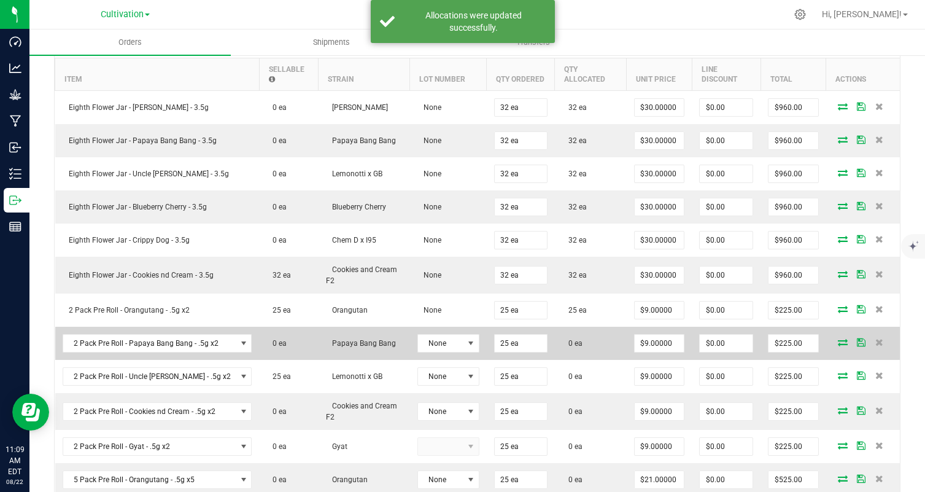
click at [840, 347] on td at bounding box center [863, 343] width 74 height 33
click at [840, 343] on icon at bounding box center [843, 341] width 10 height 7
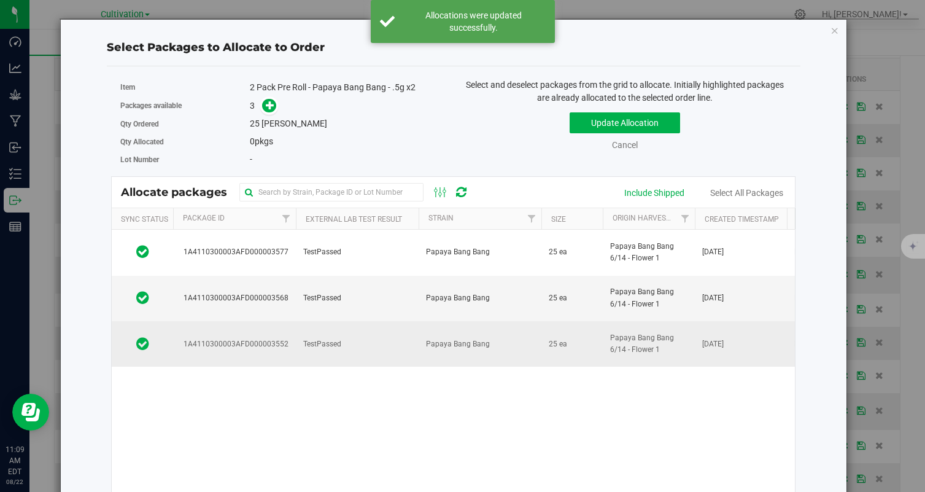
click at [406, 328] on td "TestPassed" at bounding box center [357, 343] width 123 height 45
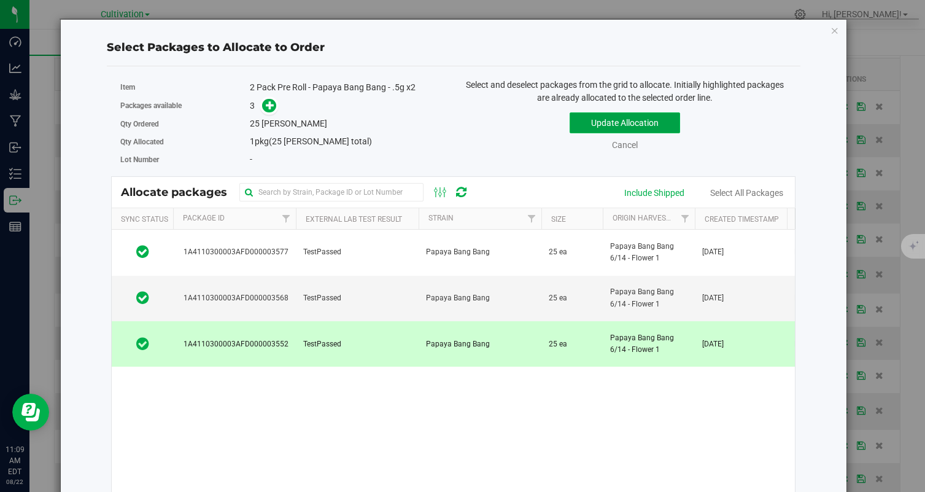
click at [610, 122] on button "Update Allocation" at bounding box center [625, 122] width 110 height 21
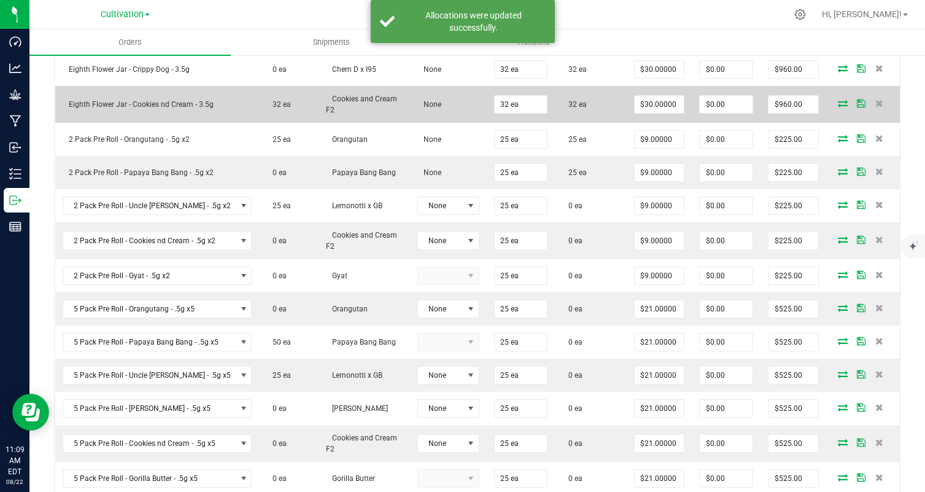
scroll to position [548, 0]
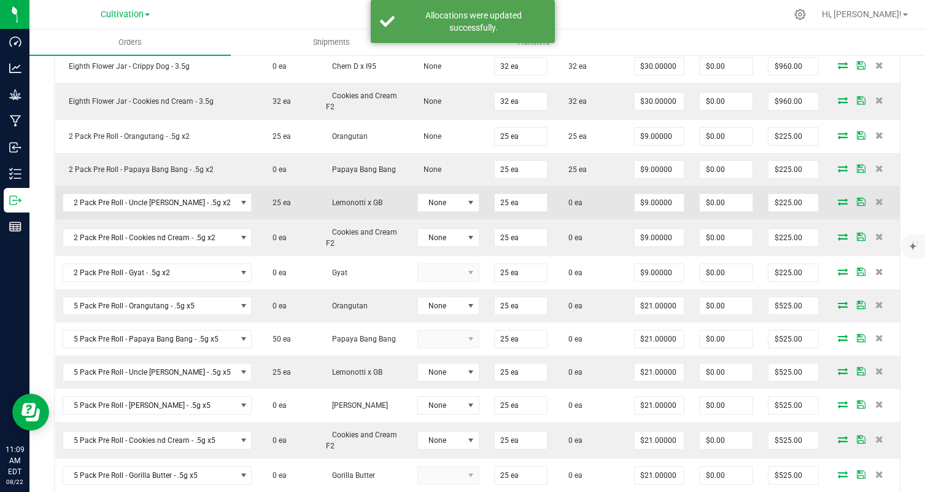
click at [842, 200] on icon at bounding box center [843, 201] width 10 height 7
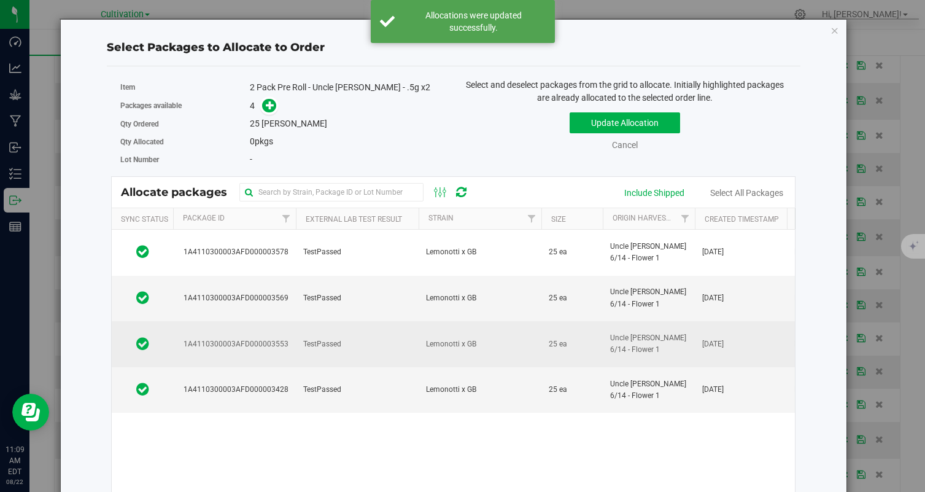
click at [395, 354] on td "TestPassed" at bounding box center [357, 344] width 123 height 46
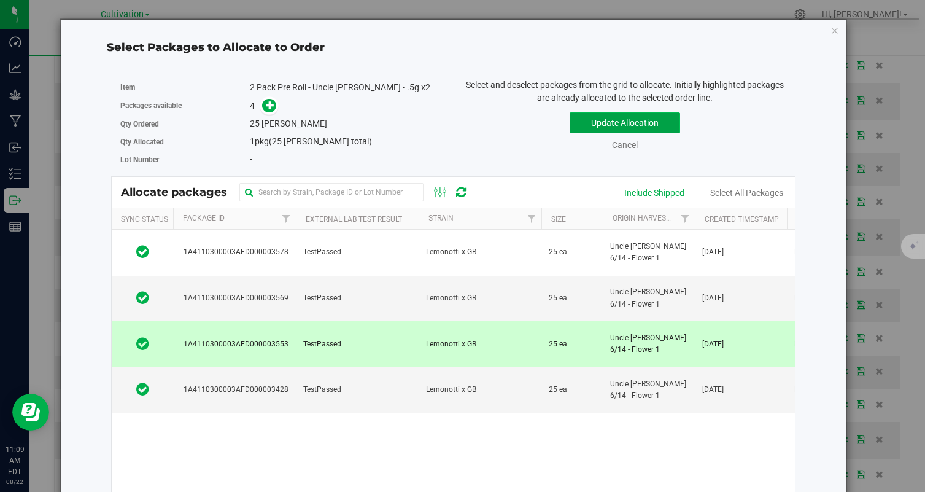
click at [602, 114] on button "Update Allocation" at bounding box center [625, 122] width 110 height 21
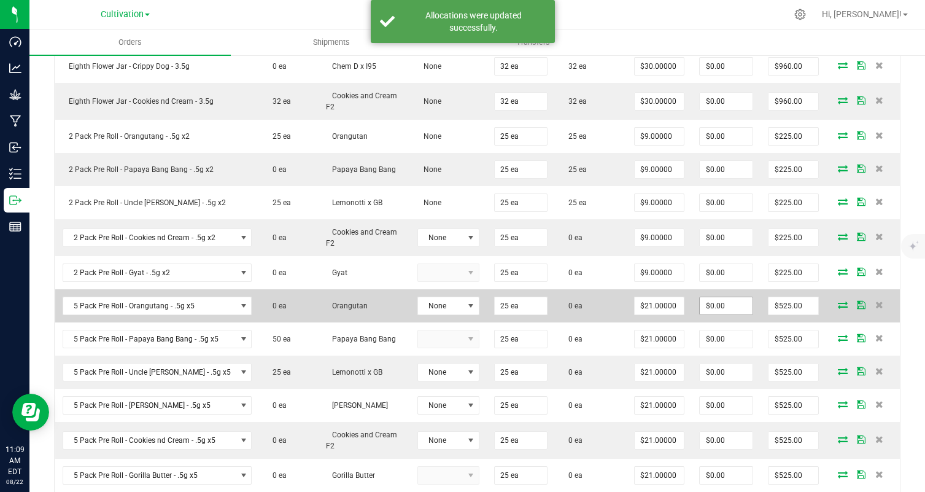
scroll to position [606, 0]
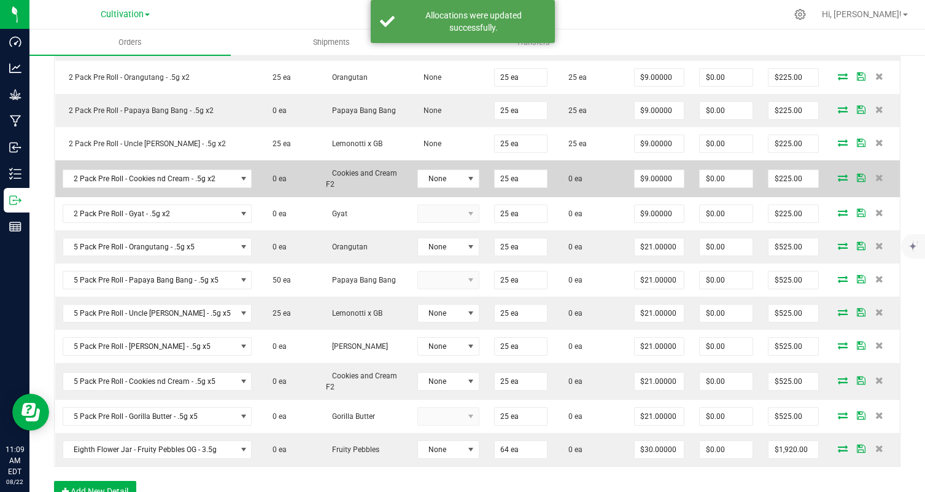
click at [843, 177] on icon at bounding box center [843, 177] width 10 height 7
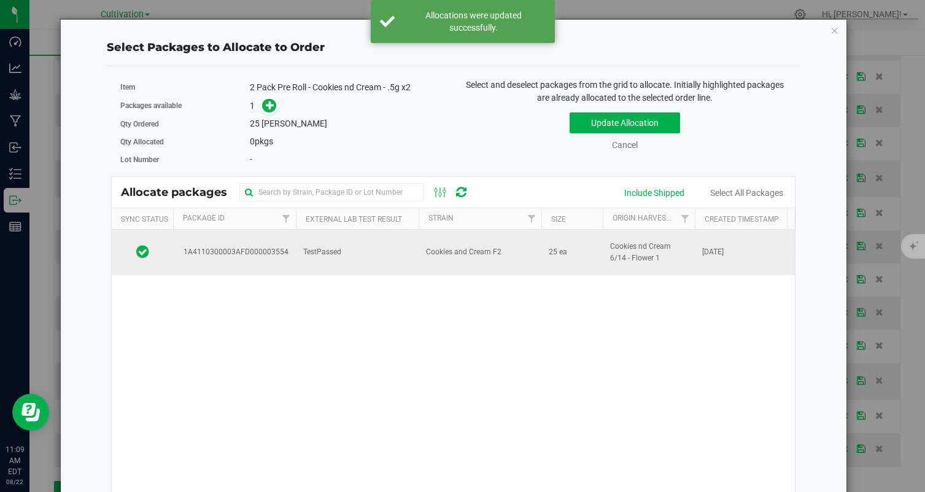
click at [475, 242] on td "Cookies and Cream F2" at bounding box center [480, 252] width 123 height 45
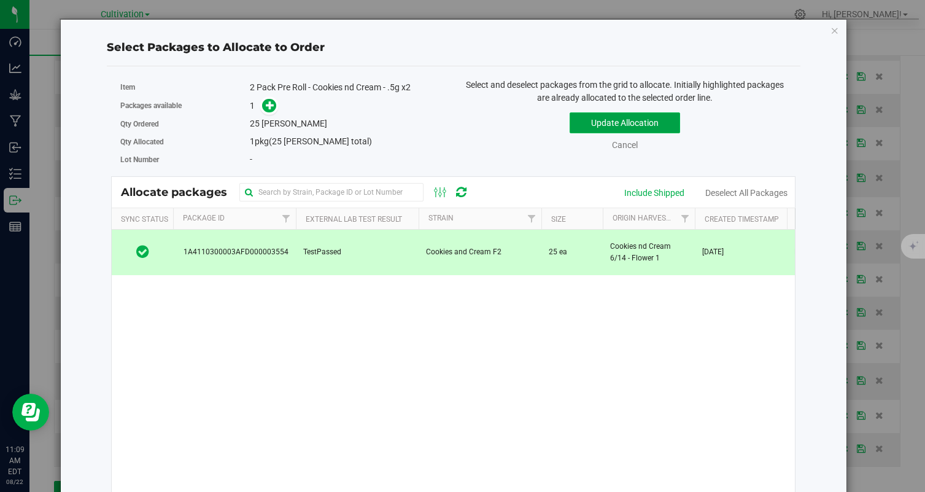
click at [638, 122] on button "Update Allocation" at bounding box center [625, 122] width 110 height 21
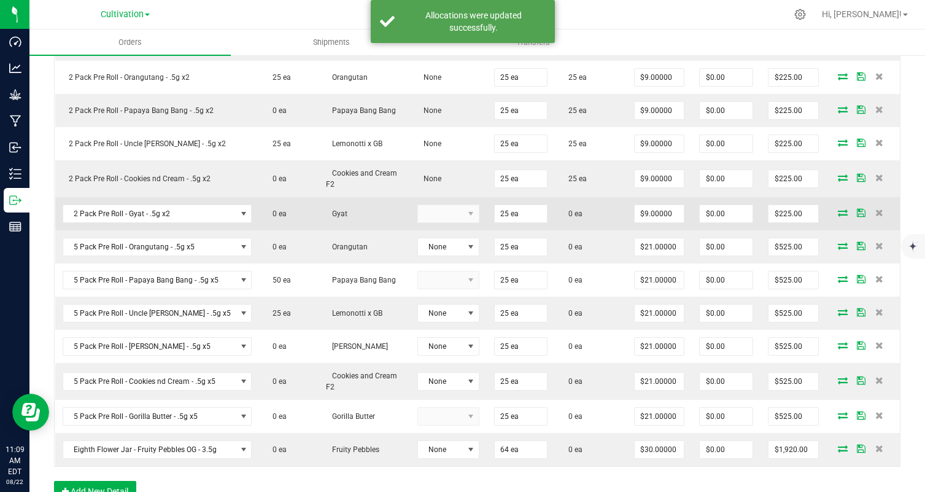
click at [845, 214] on icon at bounding box center [843, 212] width 10 height 7
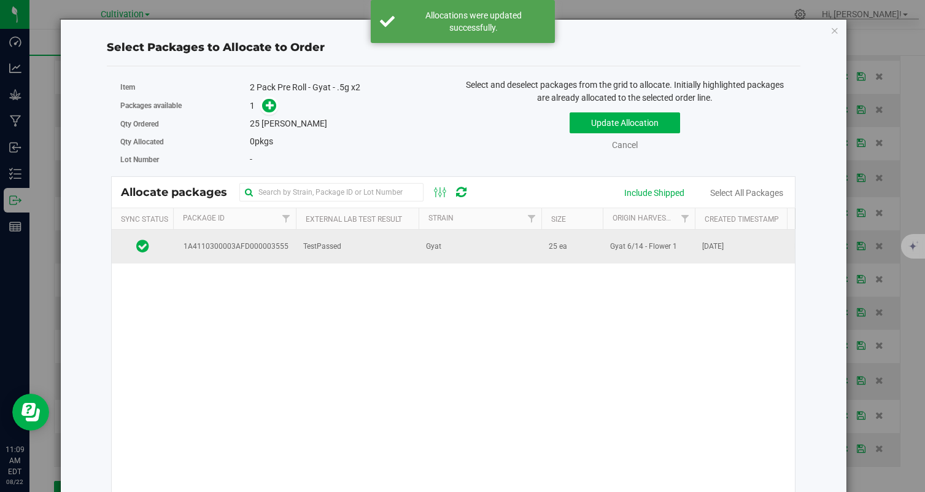
click at [368, 238] on td "TestPassed" at bounding box center [357, 246] width 123 height 33
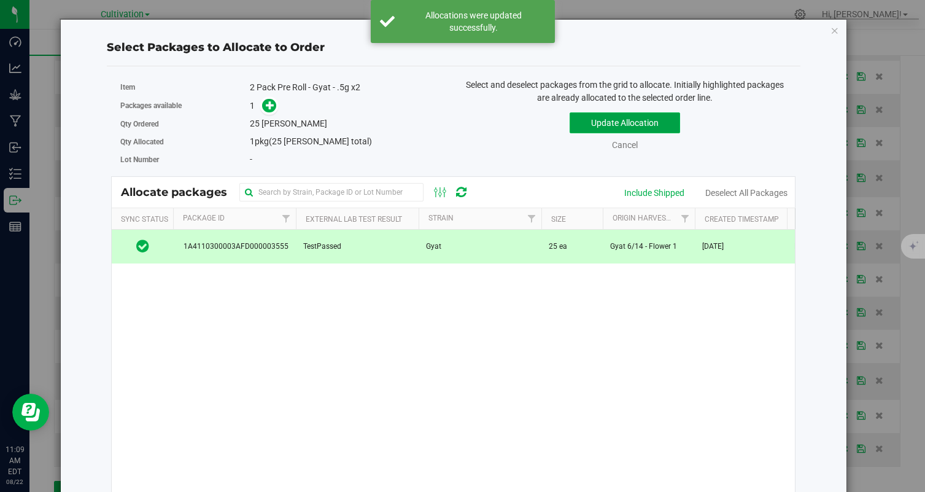
click at [599, 131] on button "Update Allocation" at bounding box center [625, 122] width 110 height 21
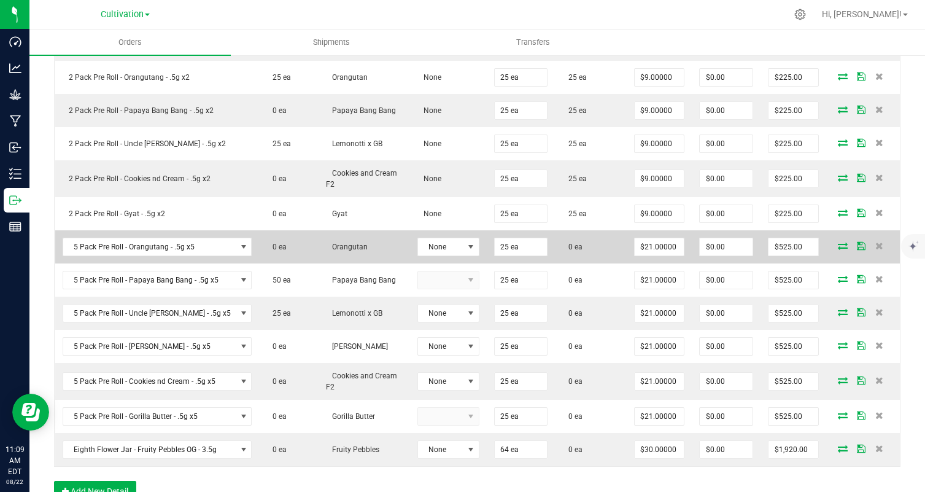
click at [843, 243] on icon at bounding box center [843, 245] width 10 height 7
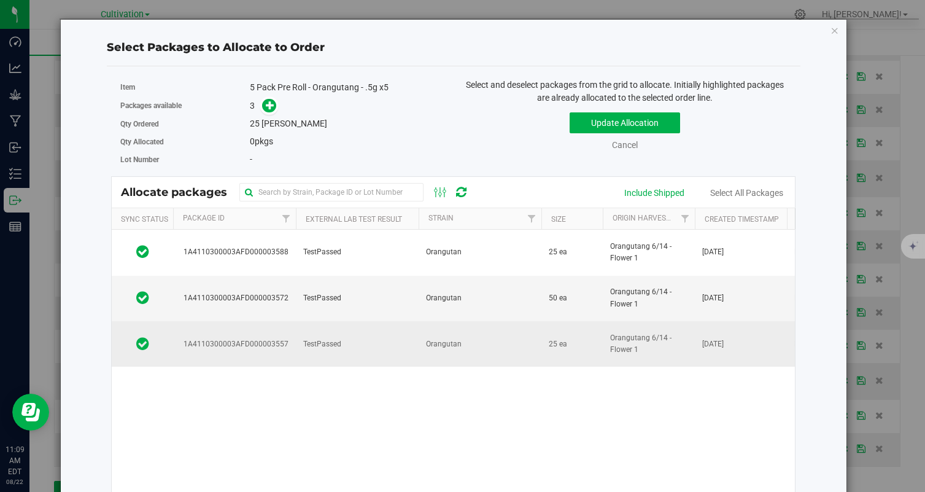
click at [389, 354] on td "TestPassed" at bounding box center [357, 343] width 123 height 45
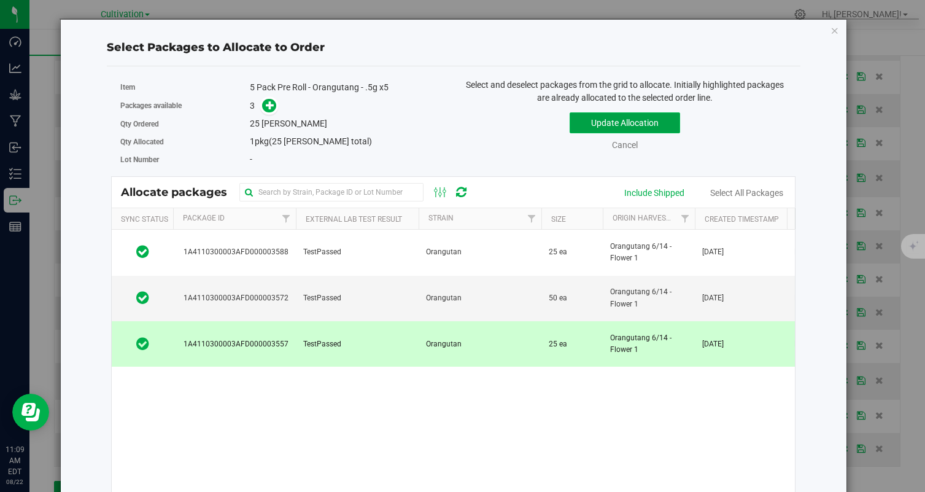
click at [632, 120] on button "Update Allocation" at bounding box center [625, 122] width 110 height 21
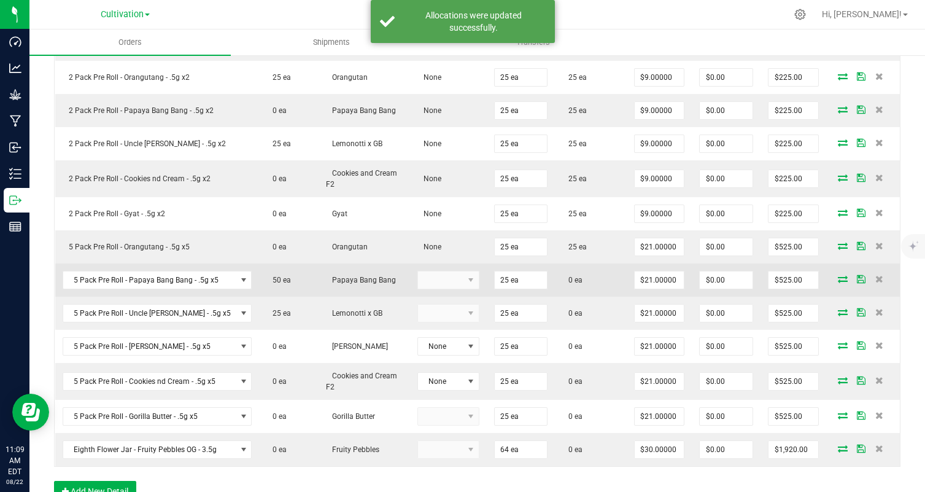
click at [842, 278] on icon at bounding box center [843, 278] width 10 height 7
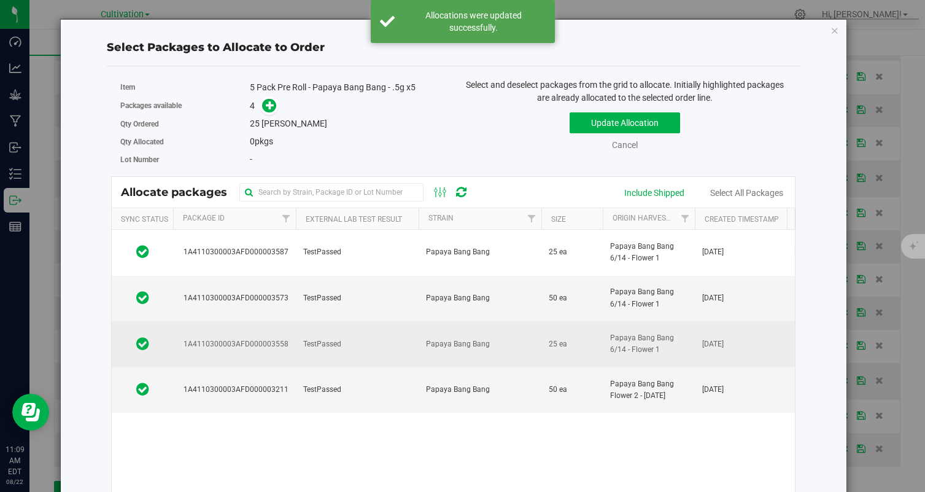
click at [408, 361] on td "TestPassed" at bounding box center [357, 344] width 123 height 46
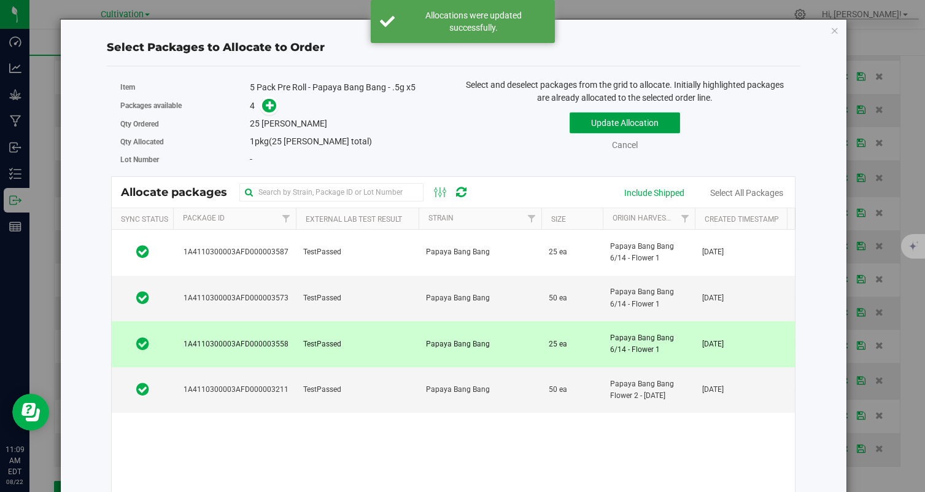
click at [618, 114] on button "Update Allocation" at bounding box center [625, 122] width 110 height 21
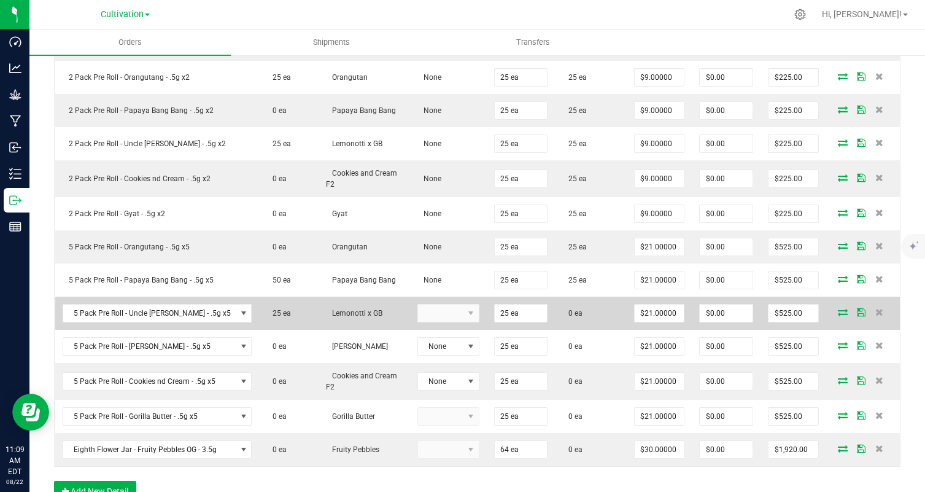
click at [840, 312] on icon at bounding box center [843, 311] width 10 height 7
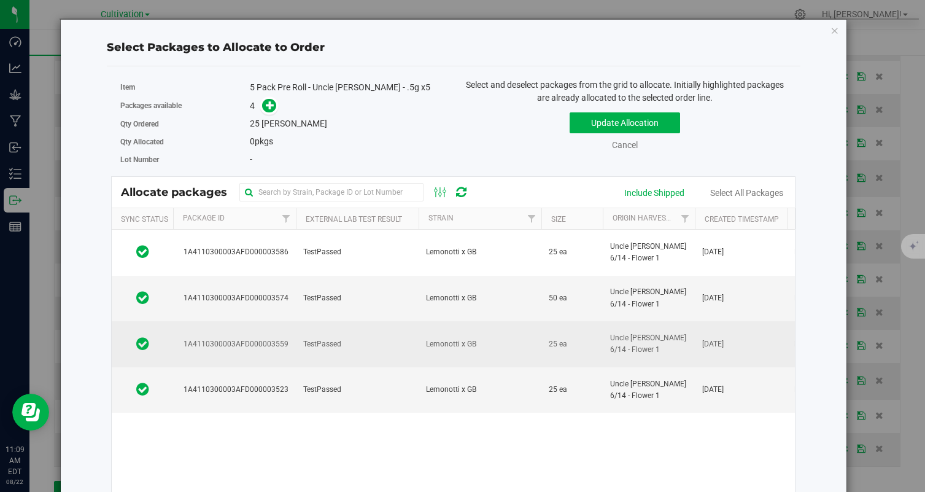
click at [422, 335] on td "Lemonotti x GB" at bounding box center [480, 344] width 123 height 46
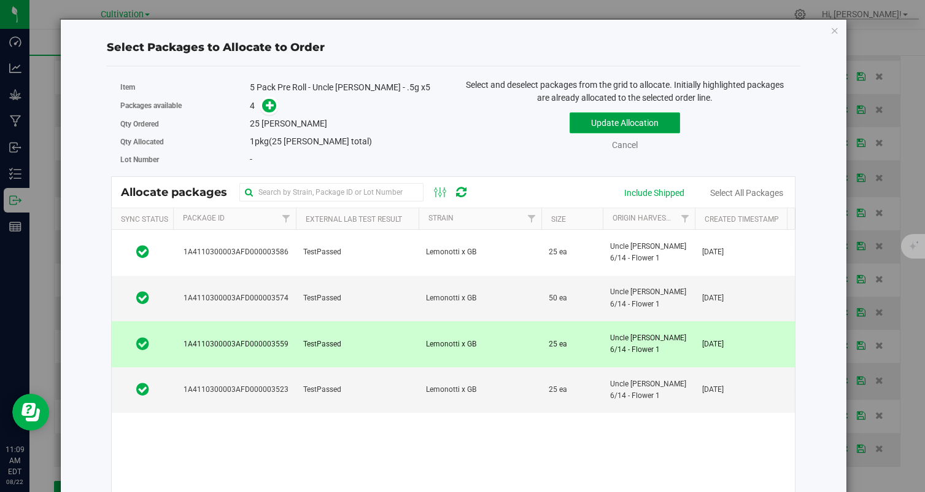
click at [618, 114] on button "Update Allocation" at bounding box center [625, 122] width 110 height 21
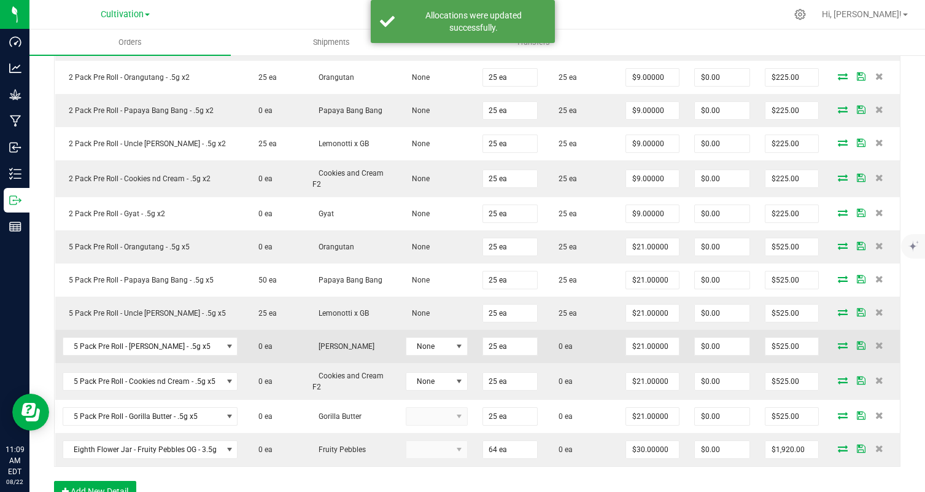
click at [843, 336] on td at bounding box center [863, 346] width 74 height 33
click at [842, 343] on icon at bounding box center [843, 344] width 10 height 7
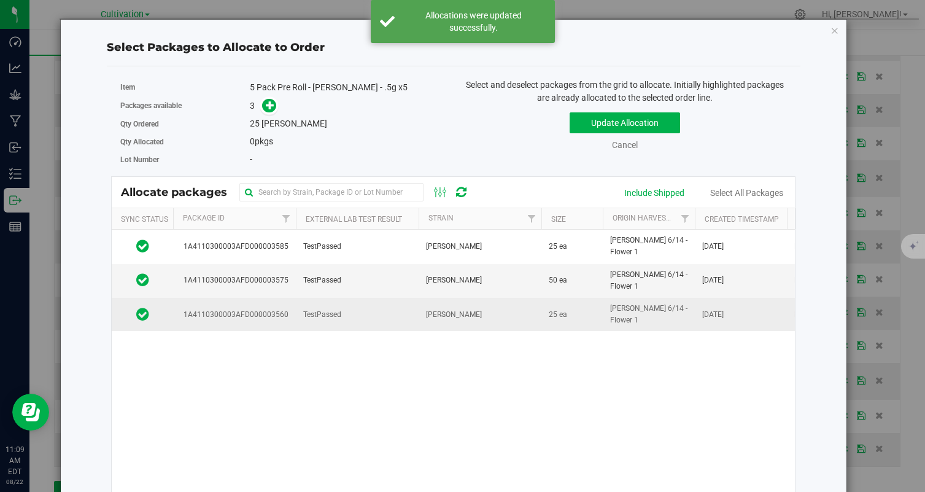
click at [449, 324] on td "[PERSON_NAME]" at bounding box center [480, 314] width 123 height 33
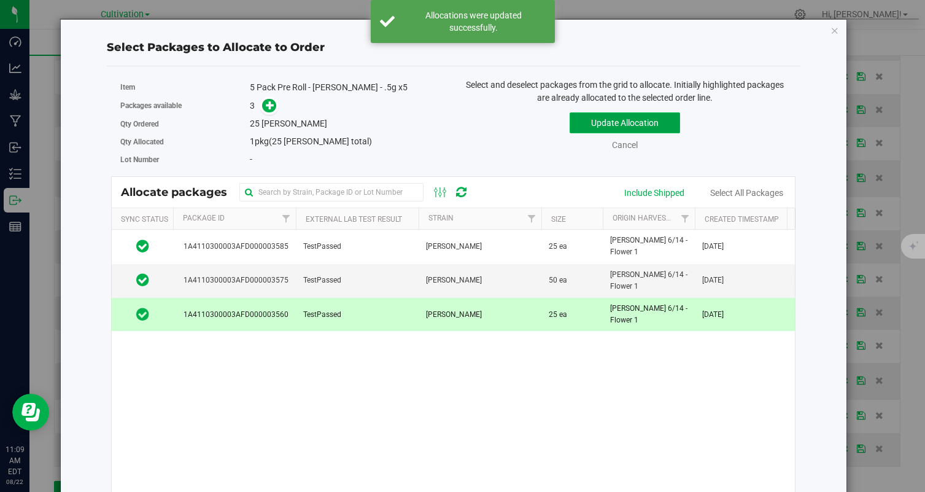
click at [594, 133] on button "Update Allocation" at bounding box center [625, 122] width 110 height 21
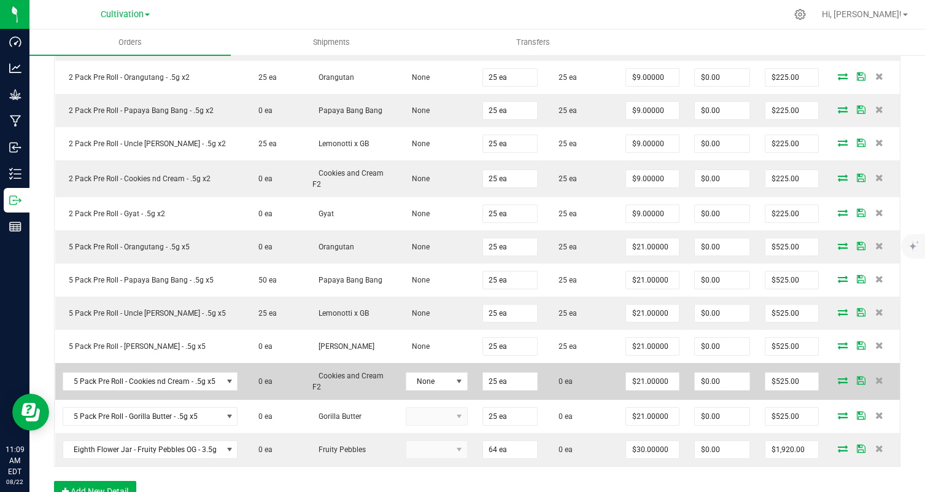
click at [842, 382] on icon at bounding box center [843, 379] width 10 height 7
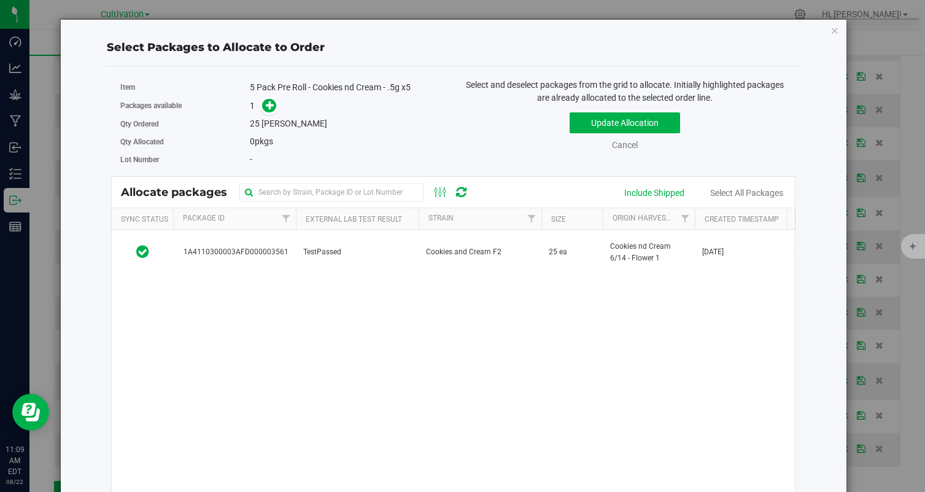
click at [435, 252] on span "Cookies and Cream F2" at bounding box center [464, 252] width 76 height 12
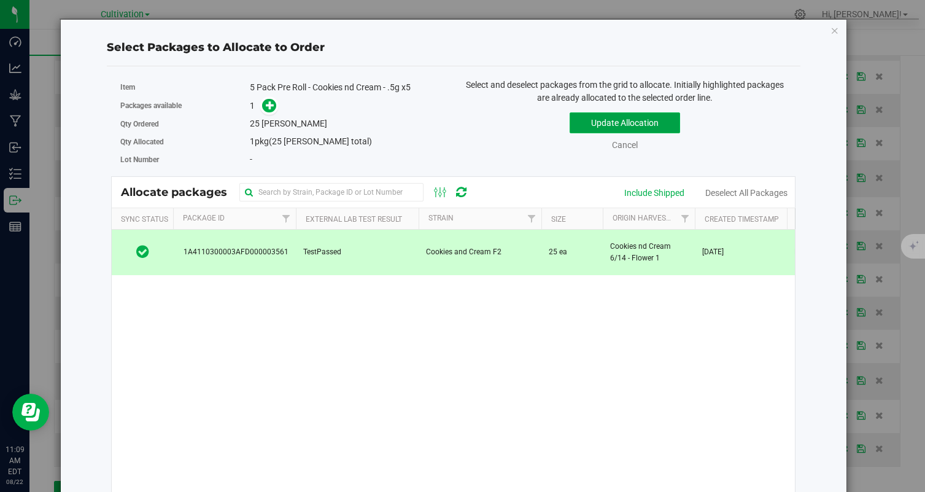
click at [607, 117] on button "Update Allocation" at bounding box center [625, 122] width 110 height 21
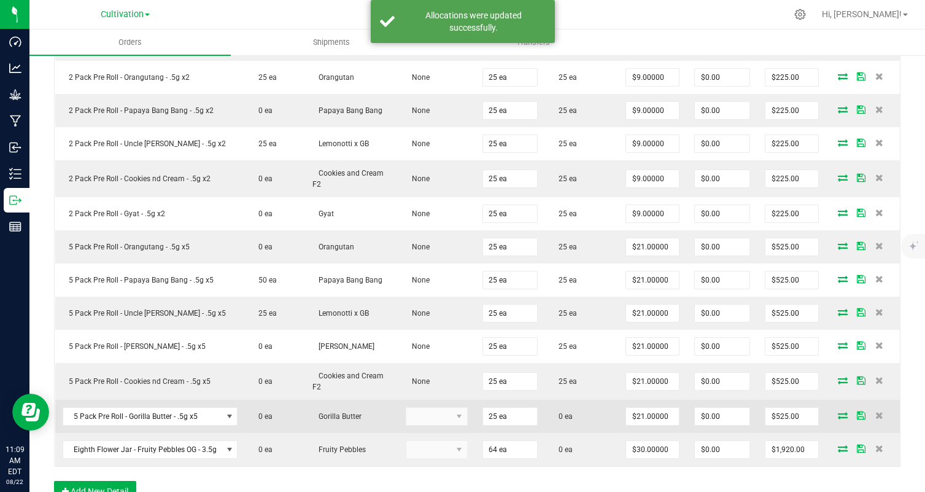
click at [841, 416] on icon at bounding box center [843, 414] width 10 height 7
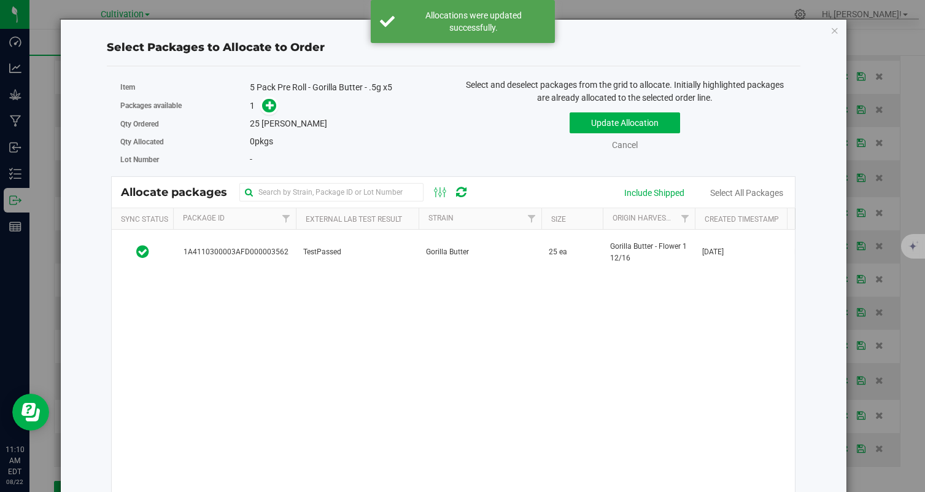
click at [415, 238] on td "TestPassed" at bounding box center [357, 252] width 123 height 45
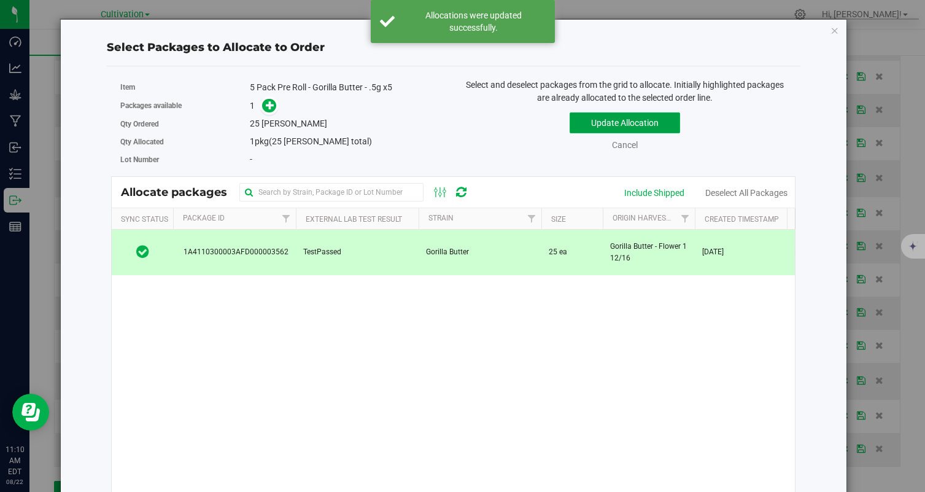
click at [620, 117] on button "Update Allocation" at bounding box center [625, 122] width 110 height 21
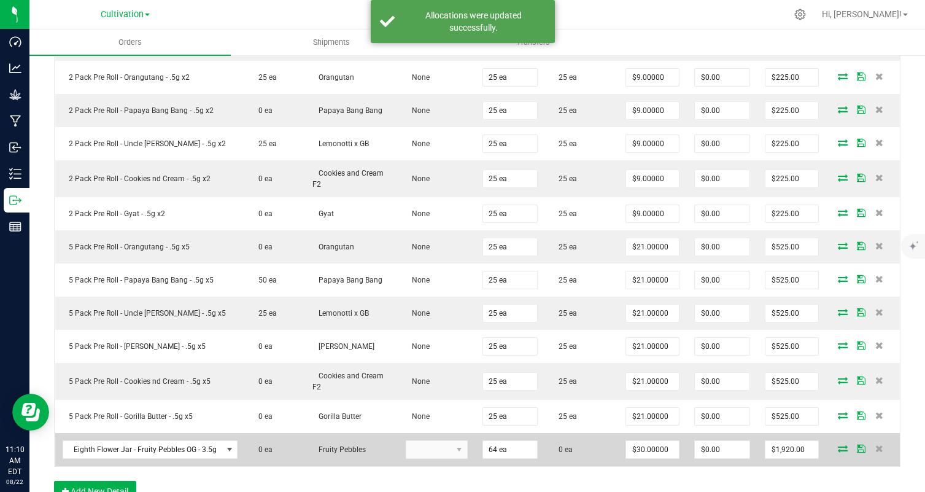
click at [842, 446] on icon at bounding box center [843, 447] width 10 height 7
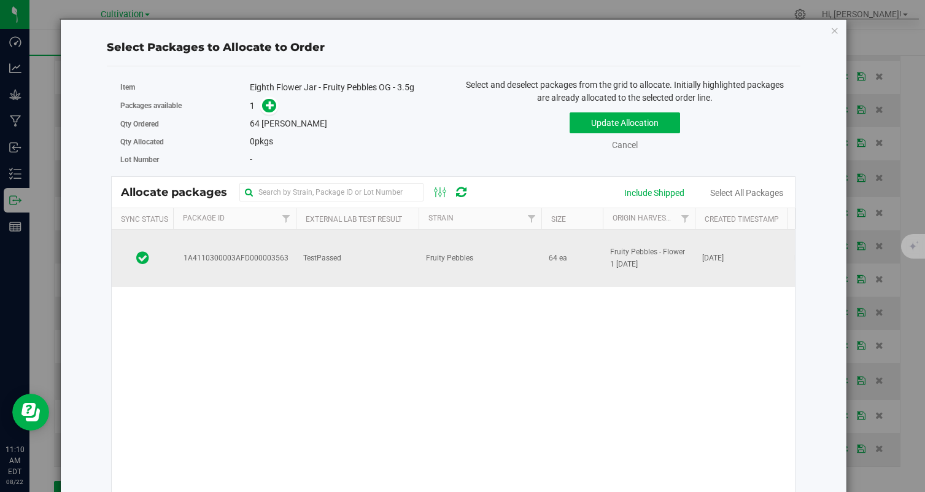
click at [365, 258] on td "TestPassed" at bounding box center [357, 258] width 123 height 57
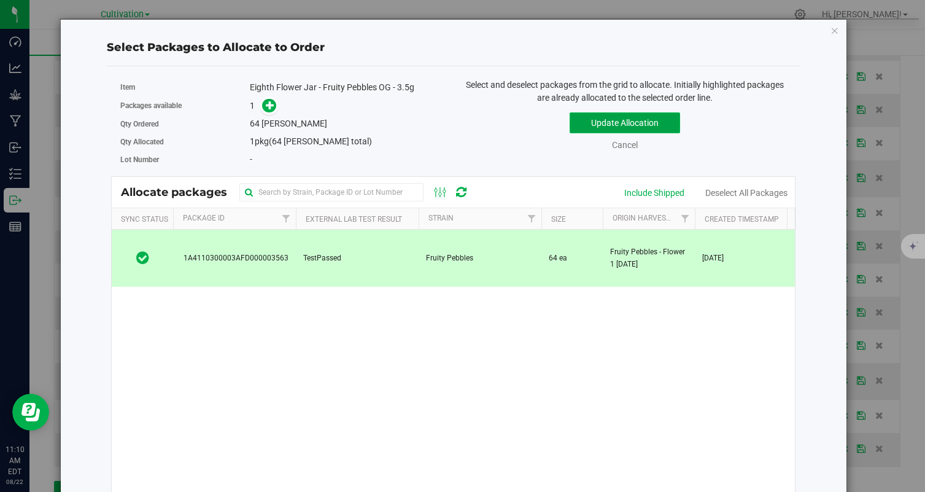
click at [612, 125] on button "Update Allocation" at bounding box center [625, 122] width 110 height 21
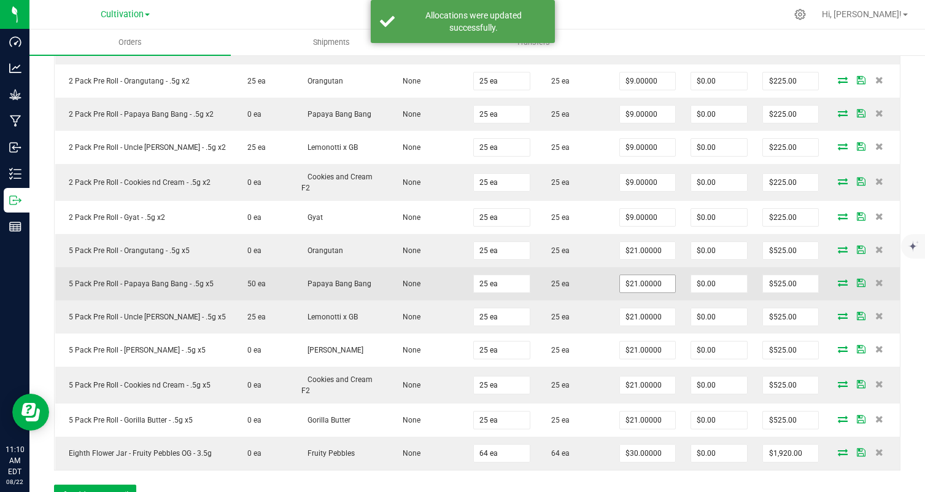
scroll to position [0, 0]
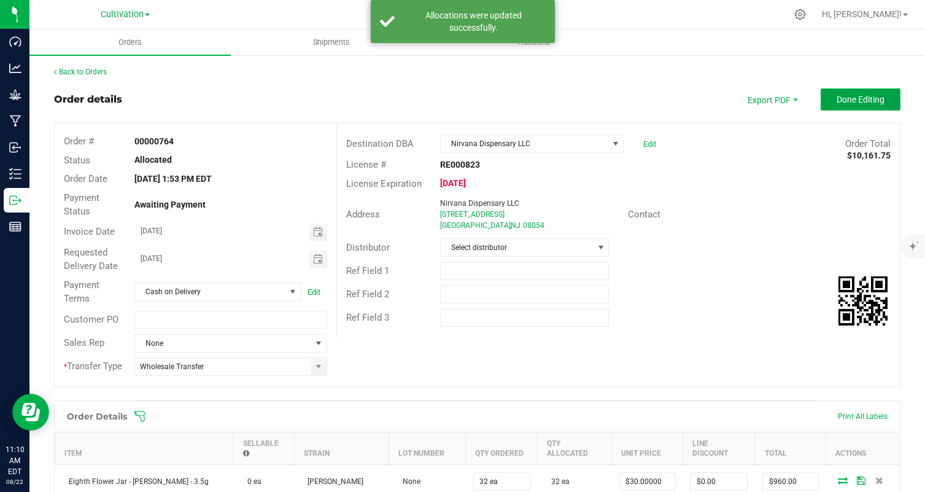
click at [883, 99] on span "Done Editing" at bounding box center [861, 100] width 48 height 10
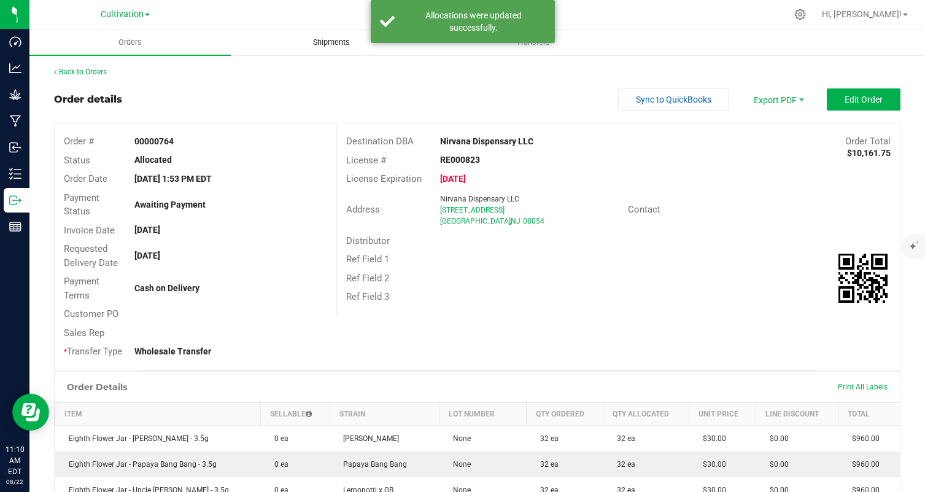
click at [324, 38] on span "Shipments" at bounding box center [331, 42] width 70 height 11
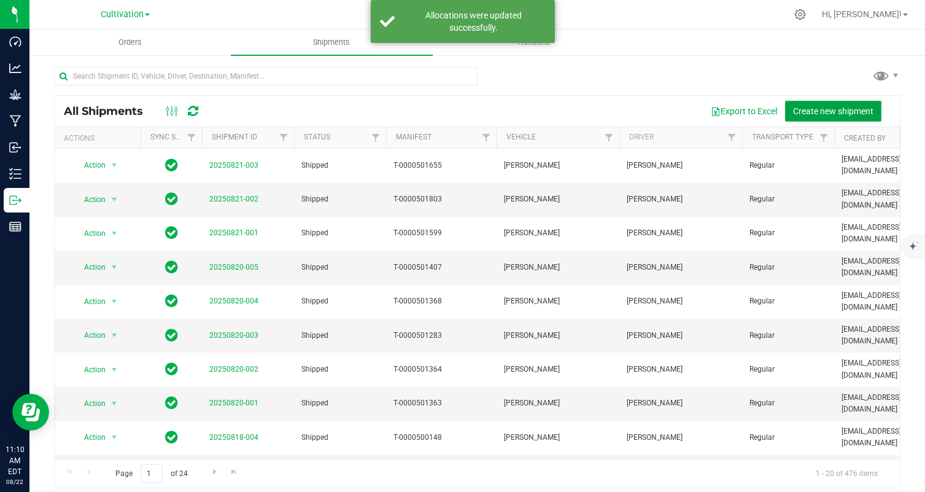
click at [829, 117] on button "Create new shipment" at bounding box center [833, 111] width 96 height 21
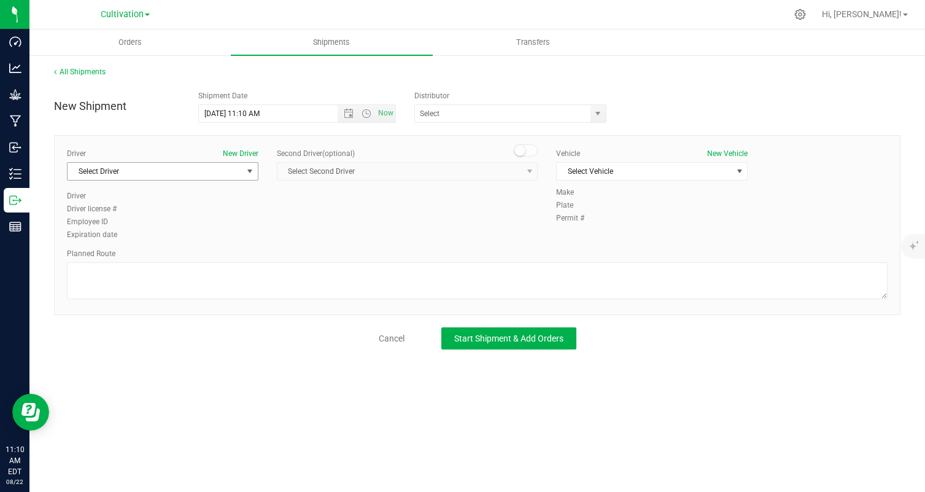
click at [199, 163] on span "Select Driver" at bounding box center [155, 171] width 175 height 17
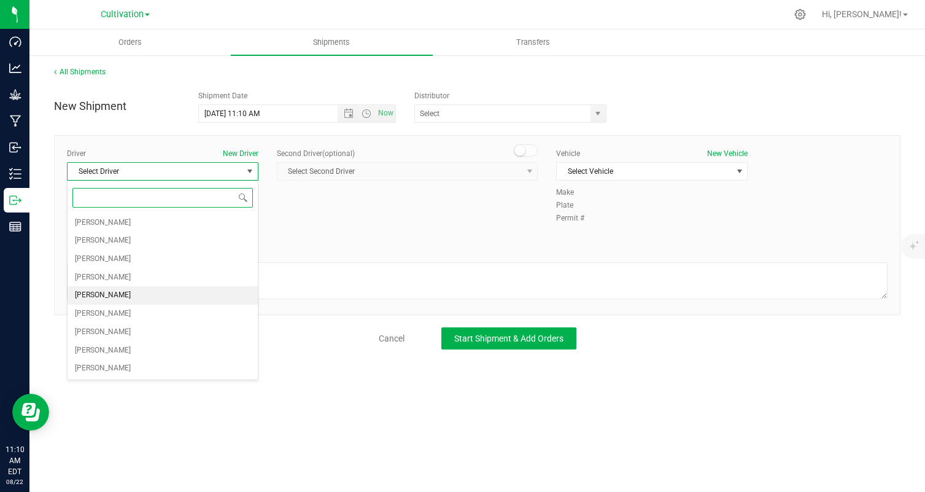
click at [92, 295] on span "[PERSON_NAME]" at bounding box center [103, 295] width 56 height 16
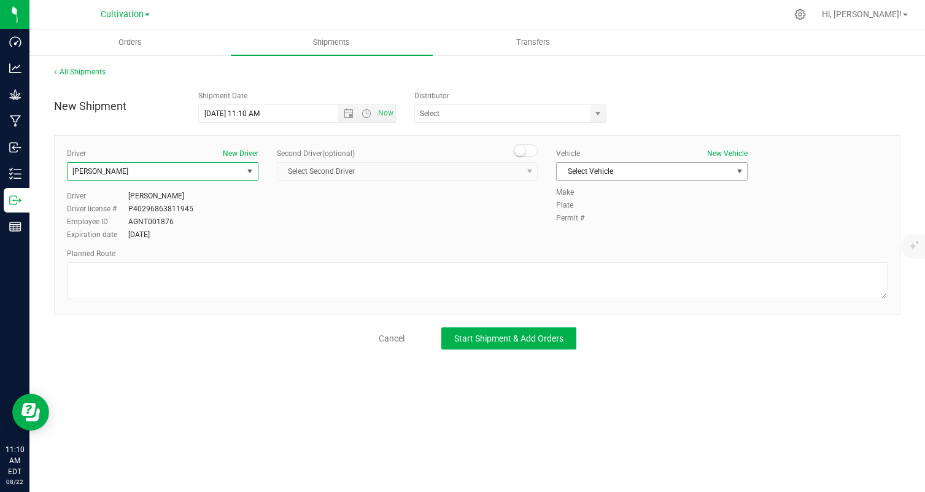
click at [595, 168] on span "Select Vehicle" at bounding box center [644, 171] width 175 height 17
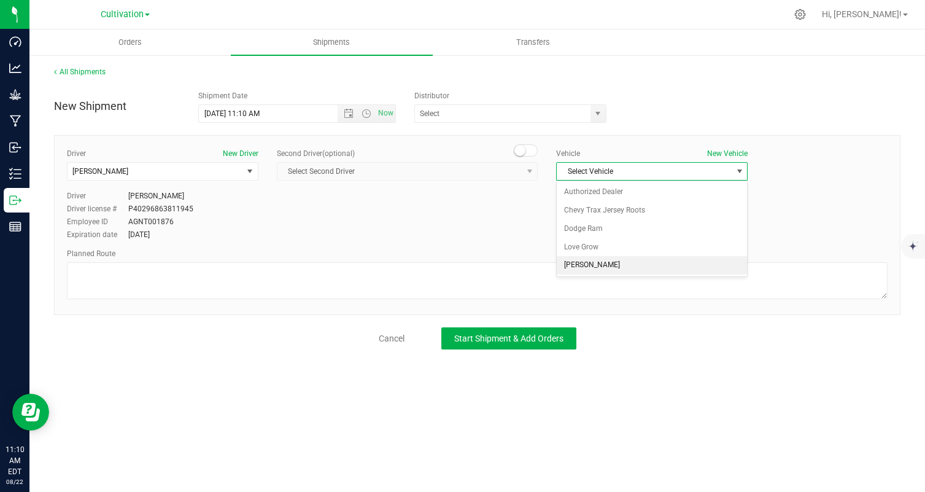
click at [622, 266] on li "[PERSON_NAME]" at bounding box center [652, 265] width 190 height 18
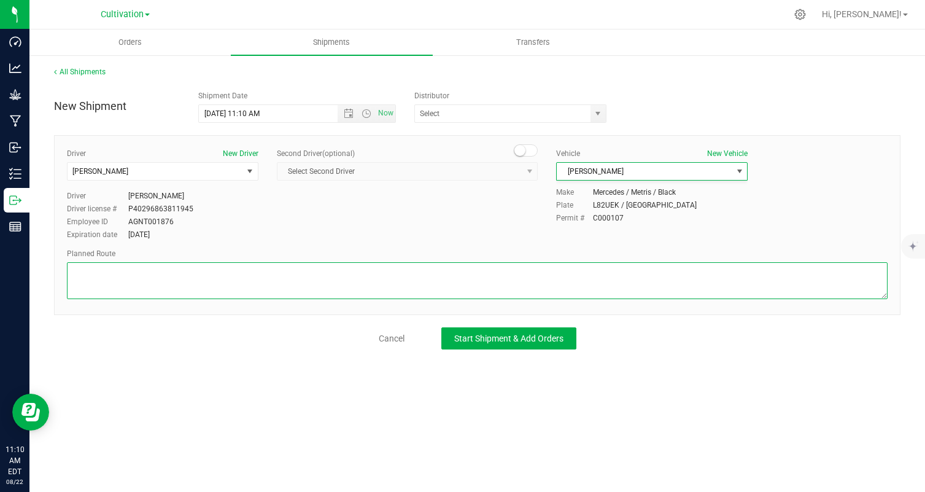
click at [602, 271] on textarea at bounding box center [477, 280] width 821 height 37
type textarea "randomized by facility"
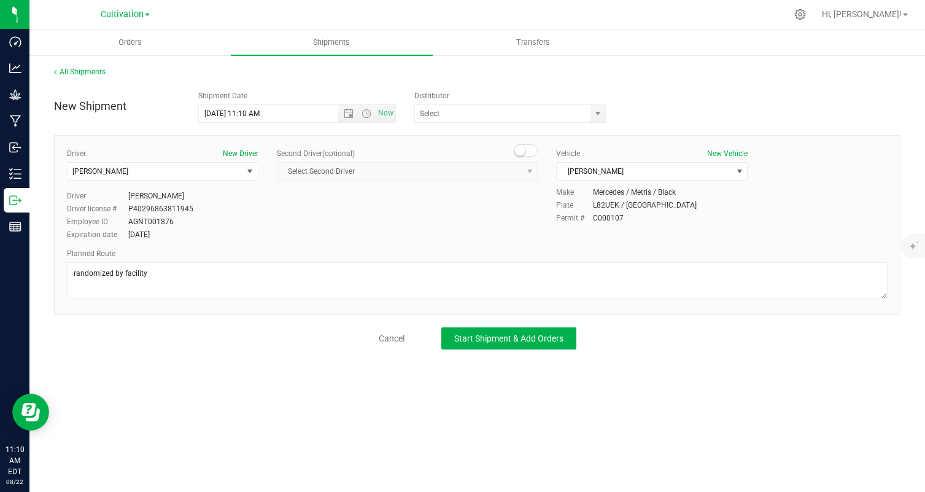
click at [486, 326] on div "New Shipment Shipment Date [DATE] 11:10 AM Now Distributor Authorized Dealer GT…" at bounding box center [477, 217] width 847 height 265
click at [486, 333] on span "Start Shipment & Add Orders" at bounding box center [508, 338] width 109 height 10
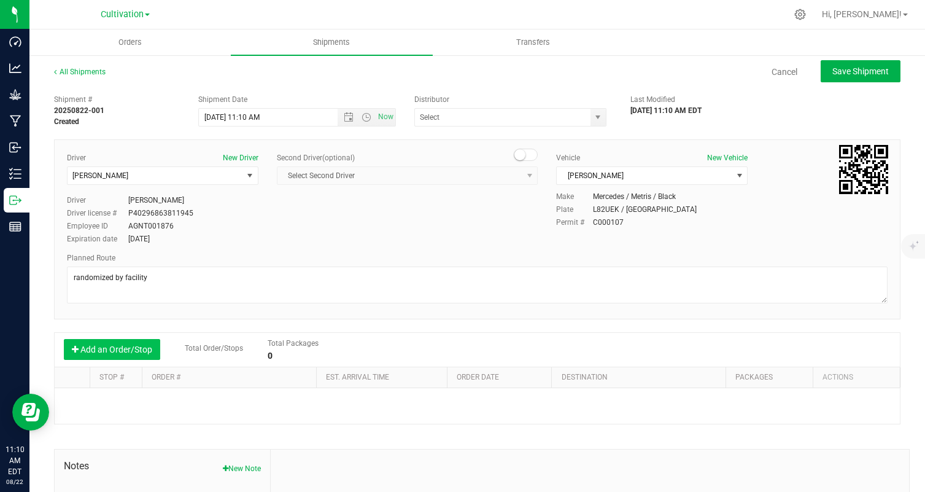
click at [117, 352] on button "Add an Order/Stop" at bounding box center [112, 349] width 96 height 21
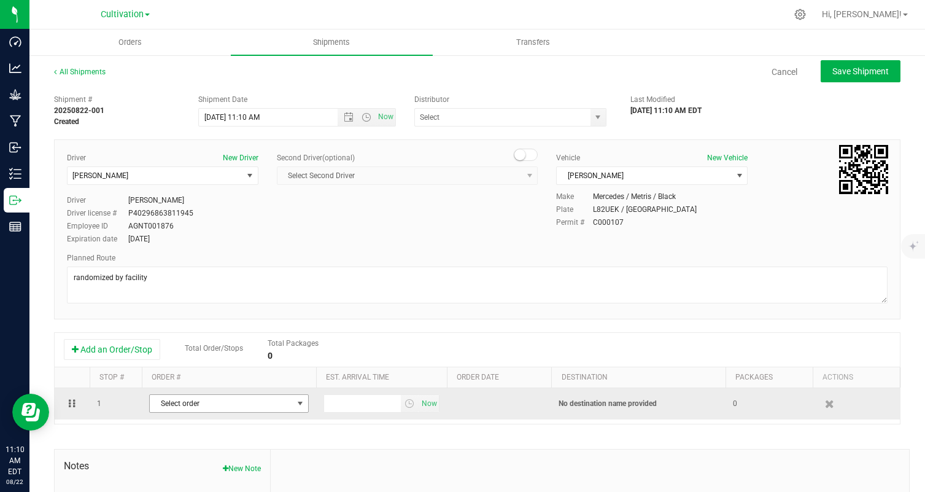
click at [264, 408] on span "Select order" at bounding box center [221, 403] width 143 height 17
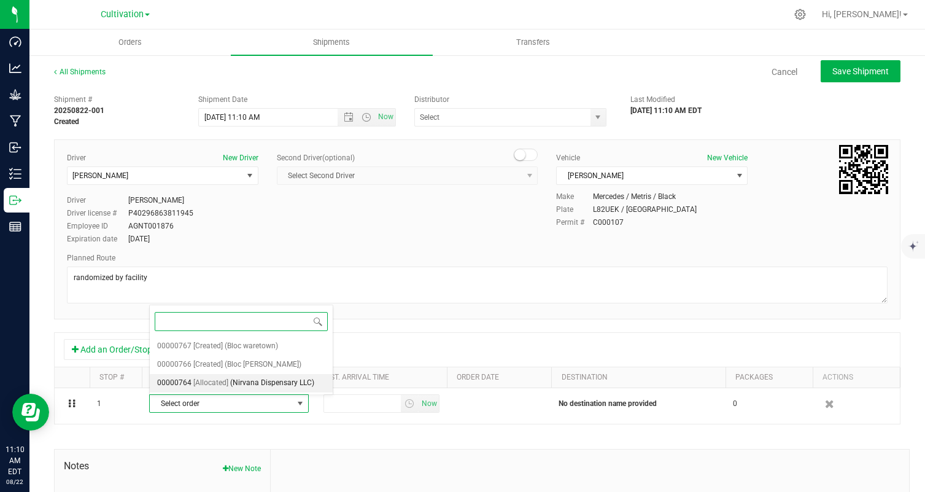
click at [255, 385] on span "(Nirvana Dispensary LLC)" at bounding box center [272, 383] width 84 height 16
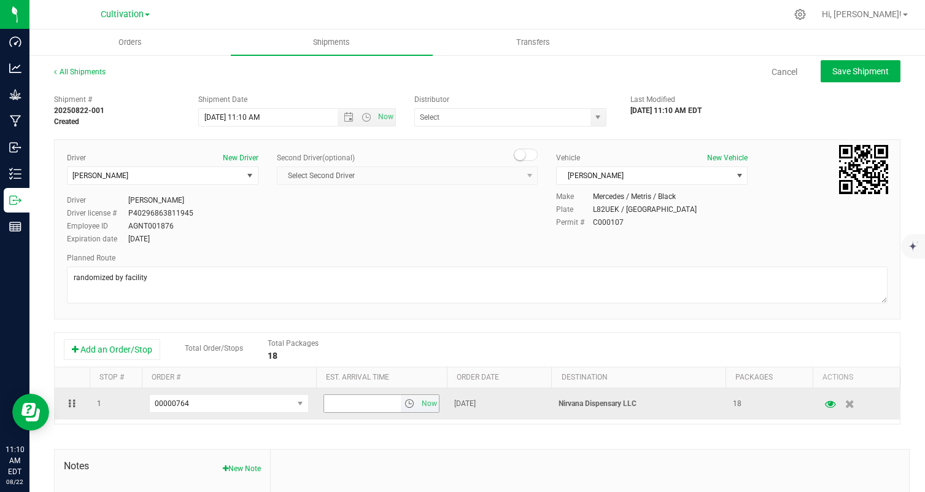
click at [363, 400] on input "text" at bounding box center [362, 403] width 77 height 17
type input "6:00 PM"
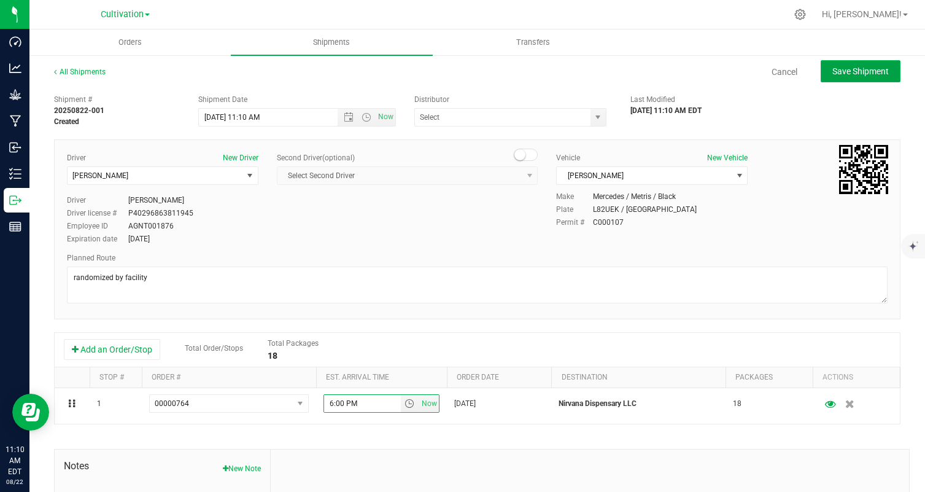
click at [864, 71] on span "Save Shipment" at bounding box center [860, 71] width 56 height 10
type input "[DATE] 3:10 PM"
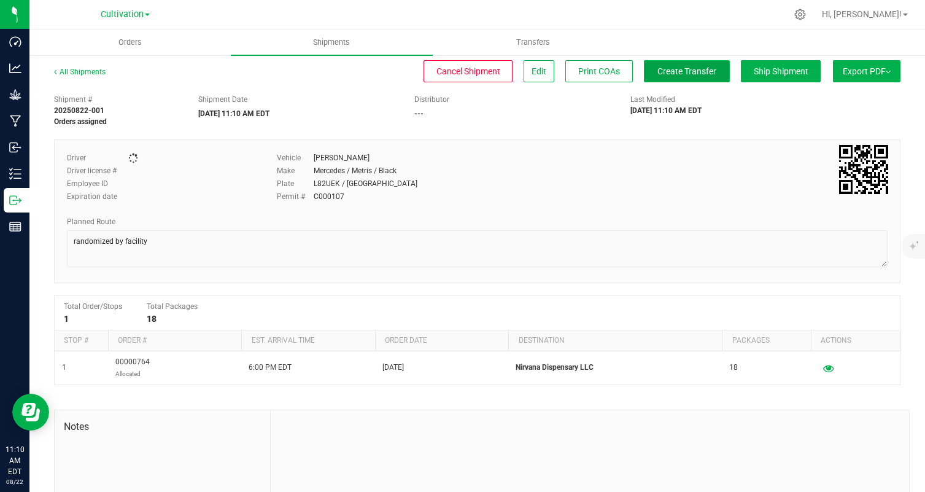
click at [662, 68] on span "Create Transfer" at bounding box center [686, 71] width 59 height 10
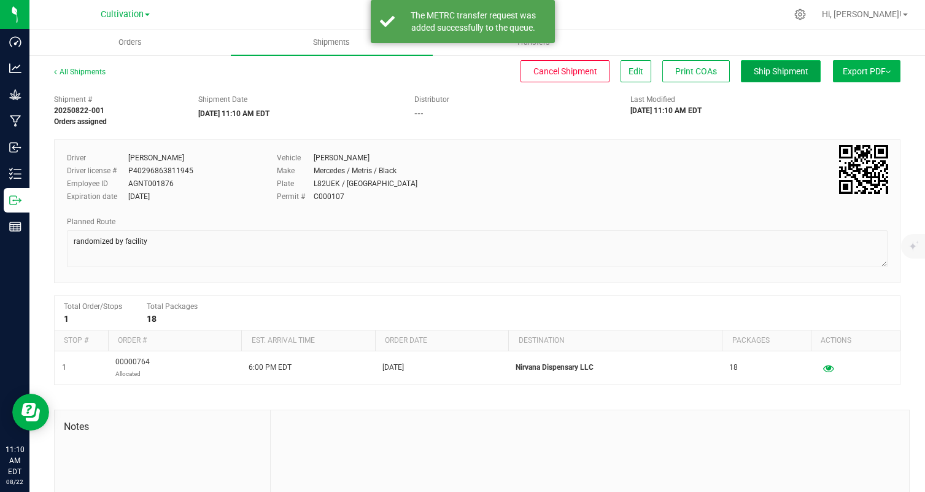
click at [760, 74] on span "Ship Shipment" at bounding box center [781, 71] width 55 height 10
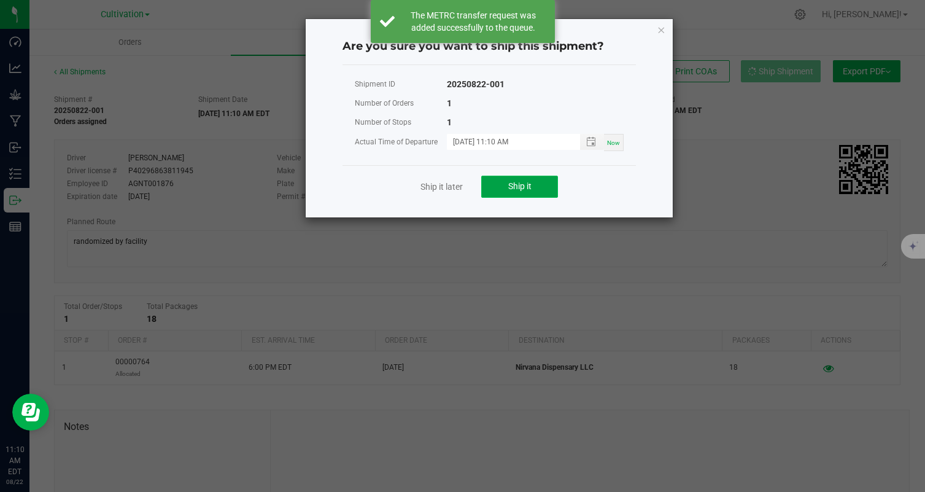
click at [503, 180] on button "Ship it" at bounding box center [519, 187] width 77 height 22
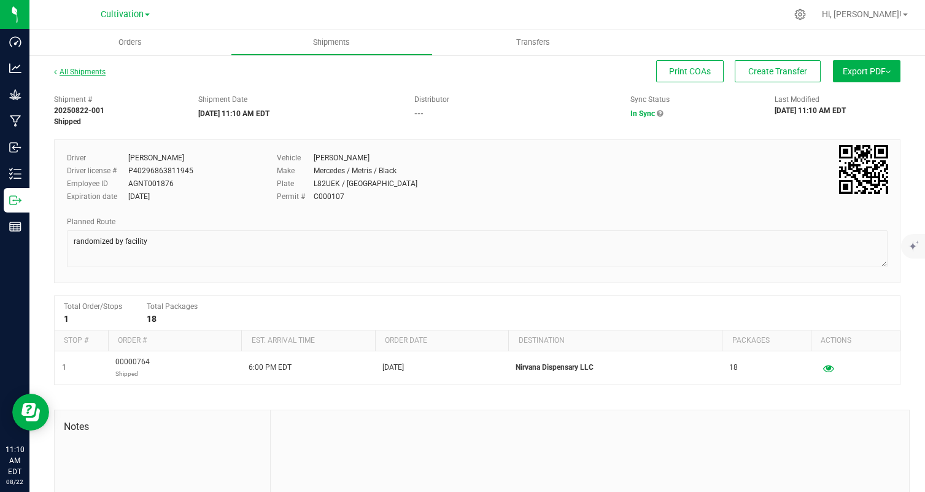
click at [72, 72] on link "All Shipments" at bounding box center [80, 72] width 52 height 9
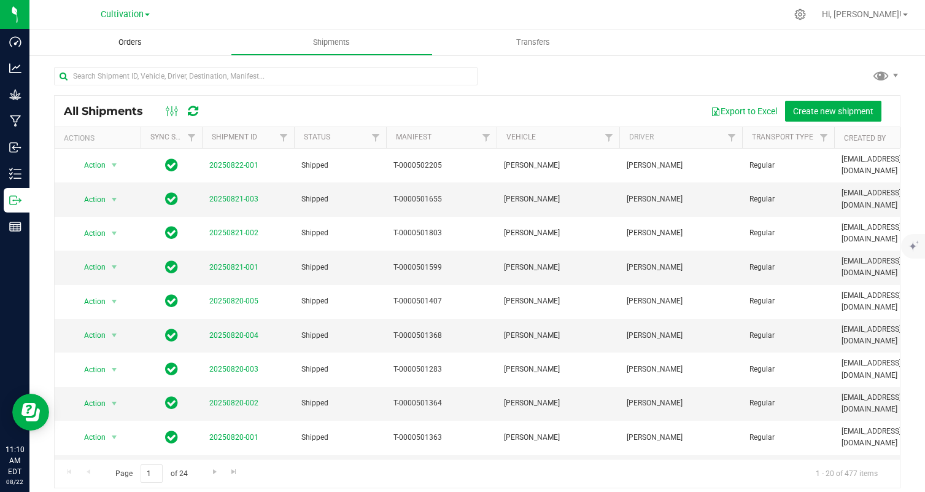
click at [125, 33] on uib-tab-heading "Orders" at bounding box center [129, 42] width 201 height 26
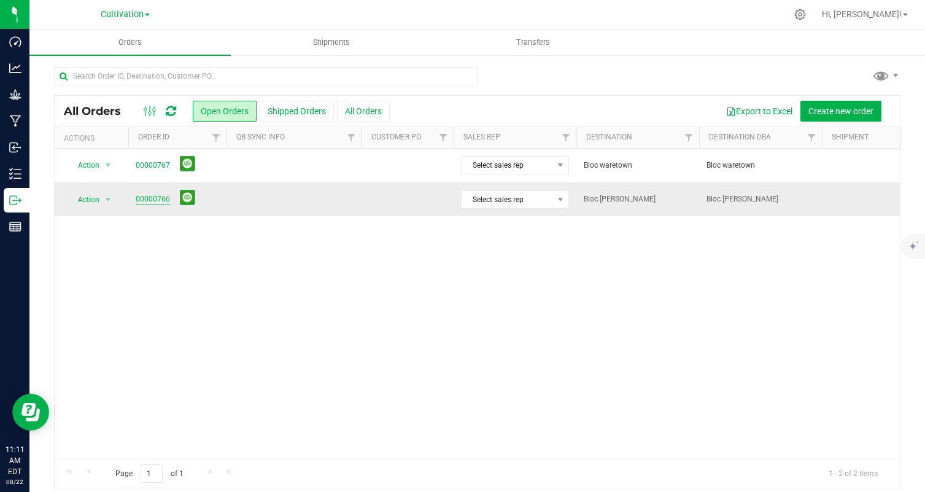
click at [150, 198] on link "00000766" at bounding box center [153, 199] width 34 height 12
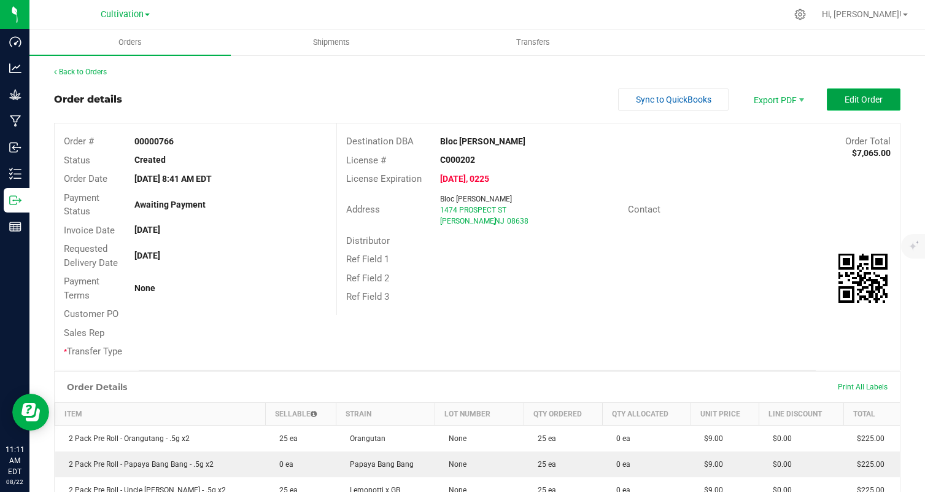
click at [860, 99] on span "Edit Order" at bounding box center [864, 100] width 38 height 10
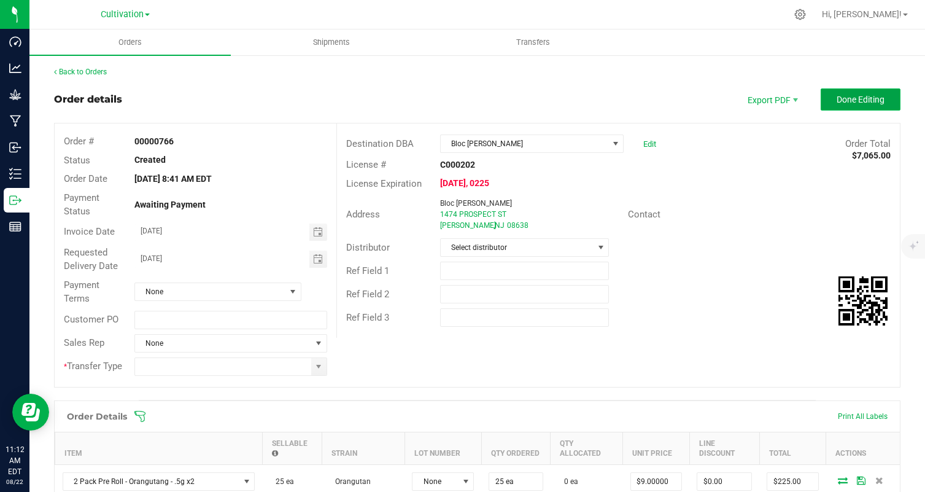
click at [877, 96] on span "Done Editing" at bounding box center [861, 100] width 48 height 10
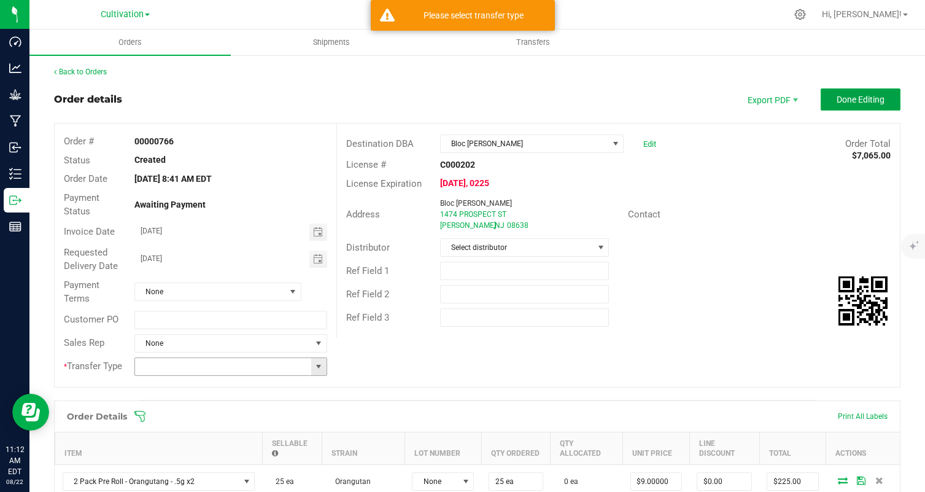
click at [314, 363] on span at bounding box center [319, 367] width 10 height 10
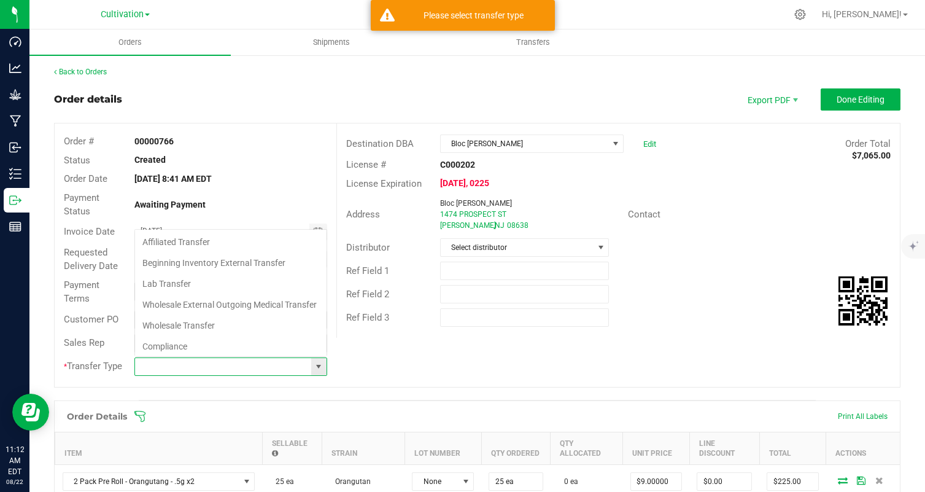
scroll to position [18, 193]
click at [216, 328] on li "Wholesale Transfer" at bounding box center [231, 325] width 192 height 21
type input "Wholesale Transfer"
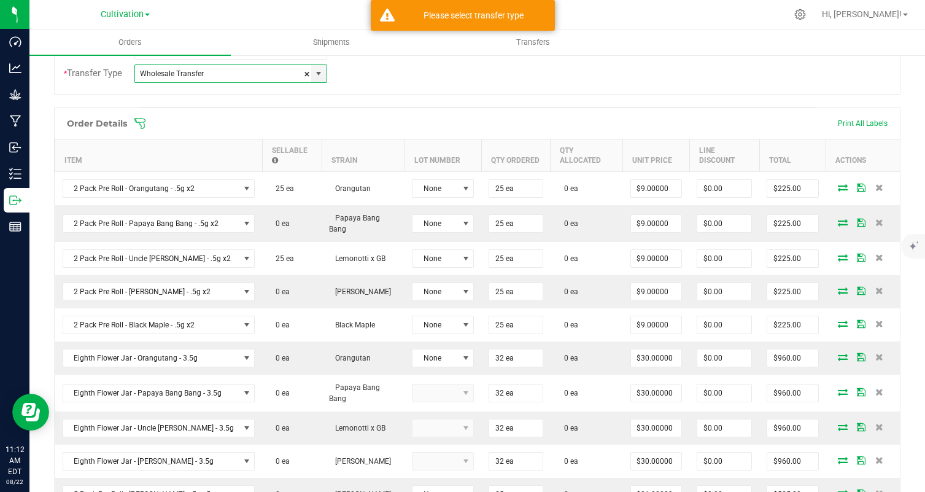
scroll to position [305, 0]
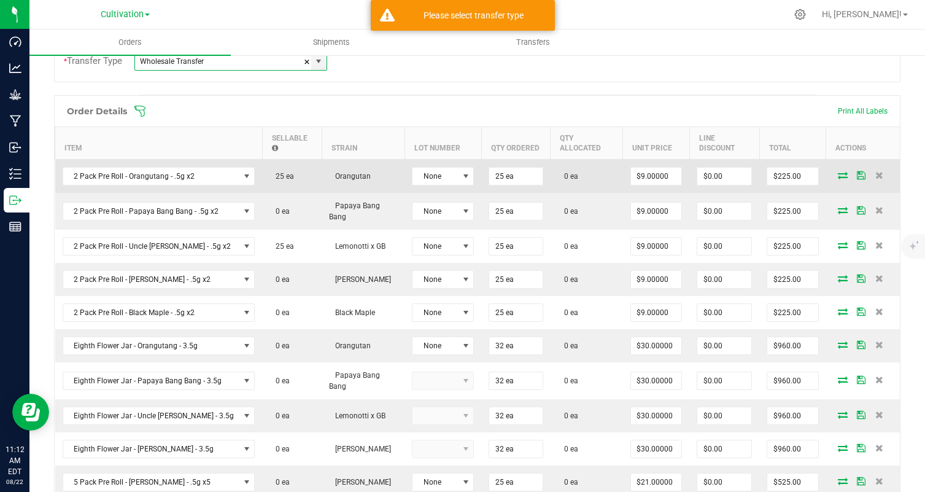
click at [840, 171] on icon at bounding box center [843, 174] width 10 height 7
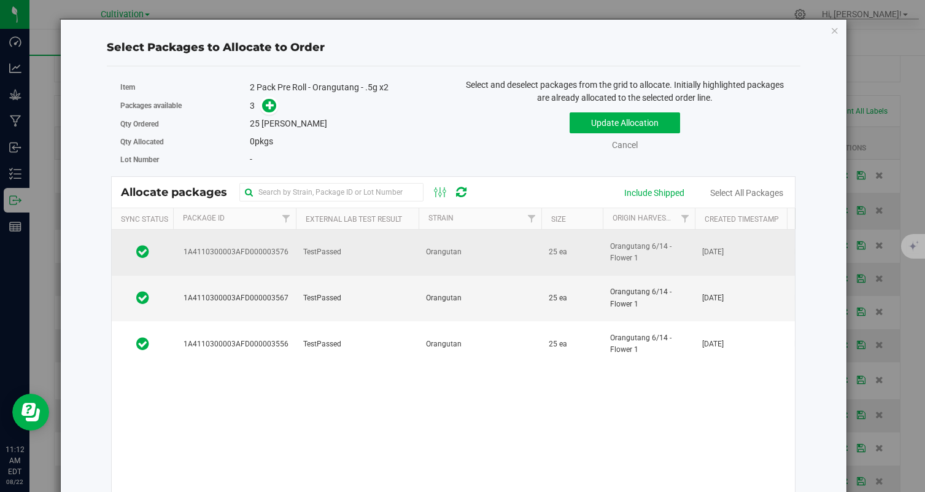
click at [368, 258] on td "TestPassed" at bounding box center [357, 253] width 123 height 46
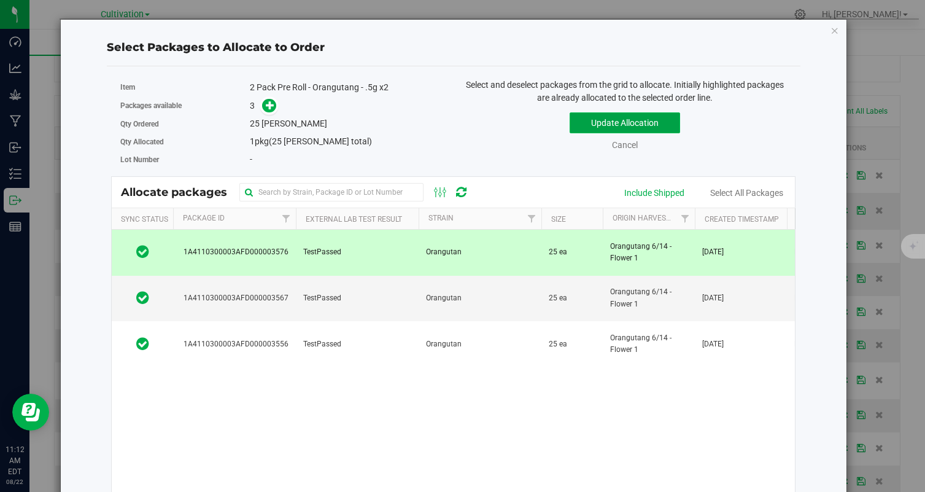
click at [641, 115] on button "Update Allocation" at bounding box center [625, 122] width 110 height 21
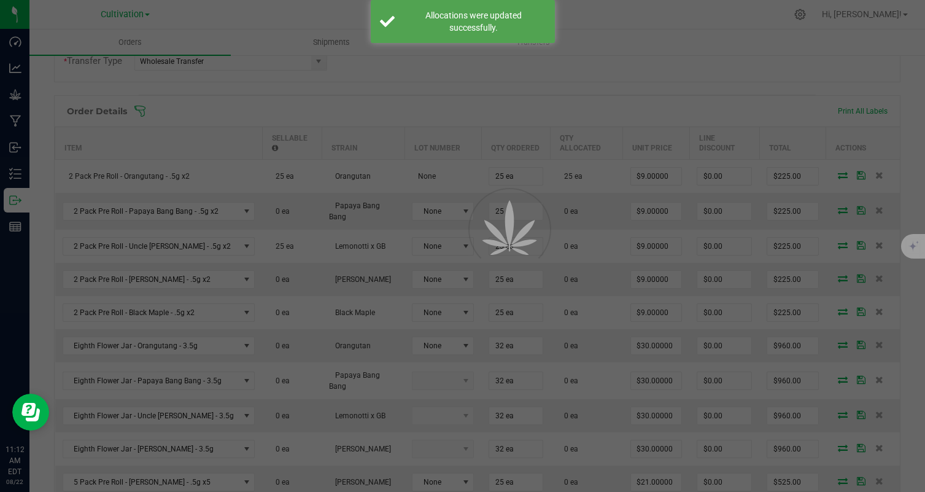
click at [843, 211] on div at bounding box center [462, 246] width 925 height 492
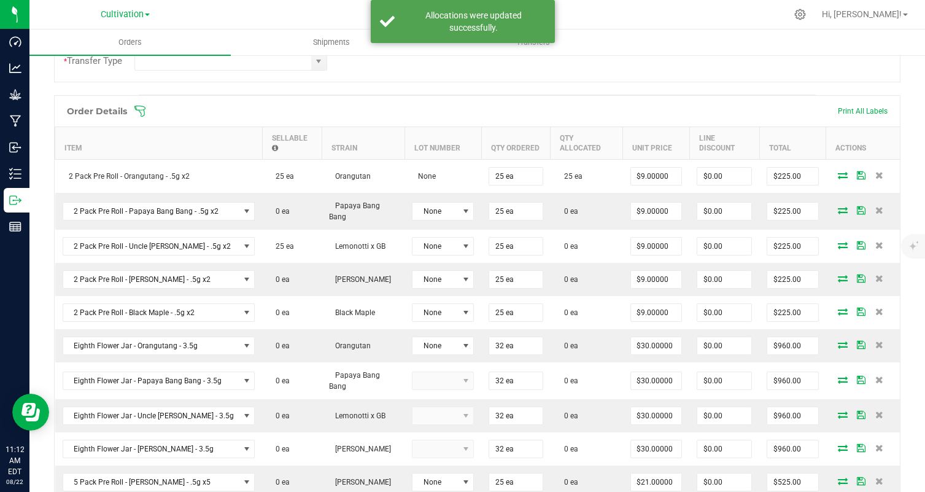
click at [843, 211] on icon at bounding box center [843, 209] width 10 height 7
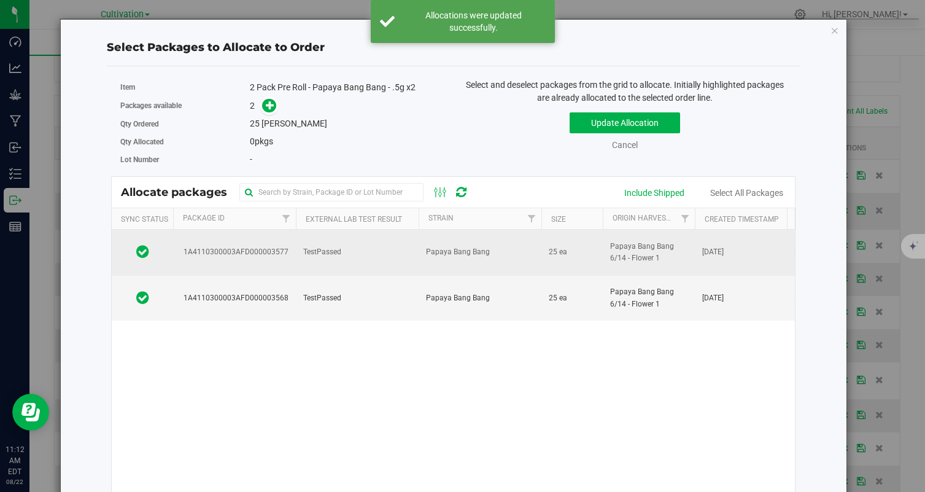
click at [473, 242] on td "Papaya Bang Bang" at bounding box center [480, 253] width 123 height 46
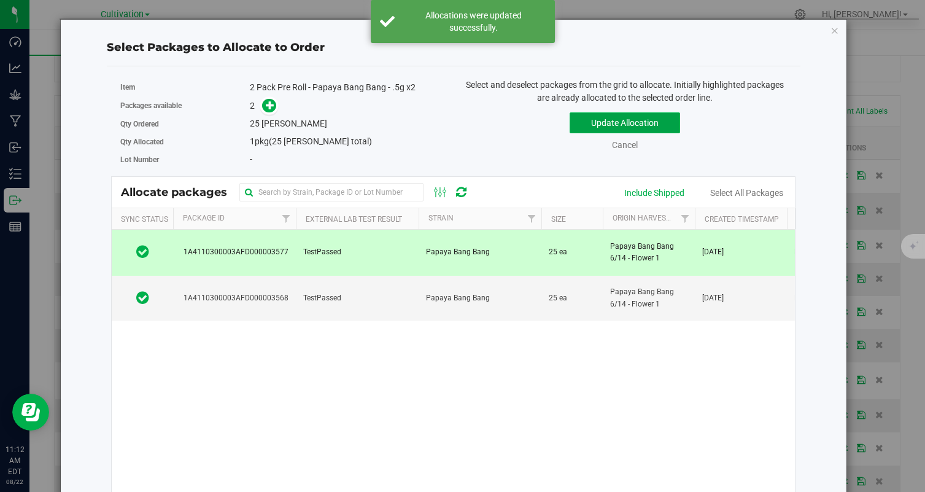
click at [626, 115] on button "Update Allocation" at bounding box center [625, 122] width 110 height 21
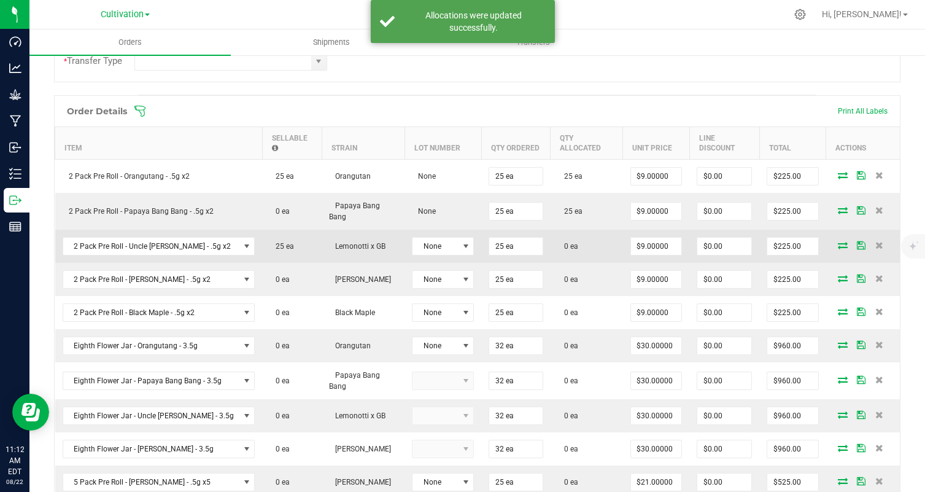
click at [843, 246] on icon at bounding box center [843, 244] width 10 height 7
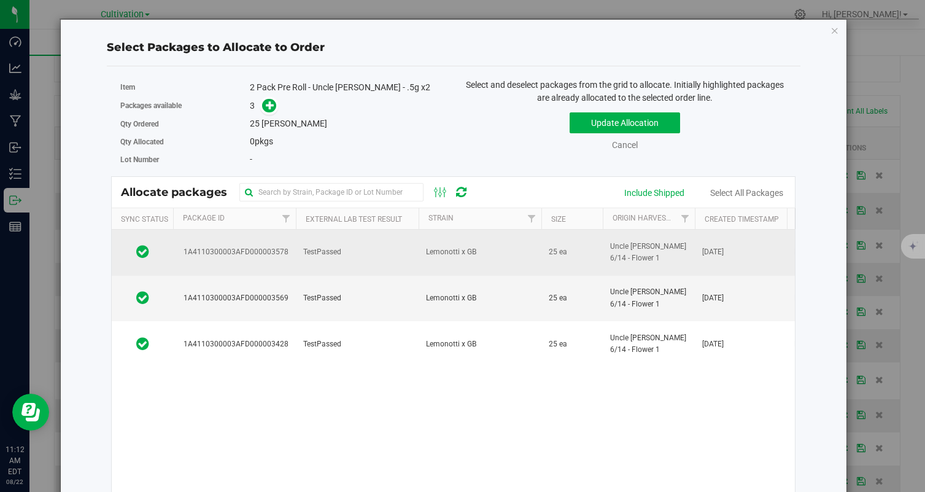
click at [484, 256] on td "Lemonotti x GB" at bounding box center [480, 253] width 123 height 46
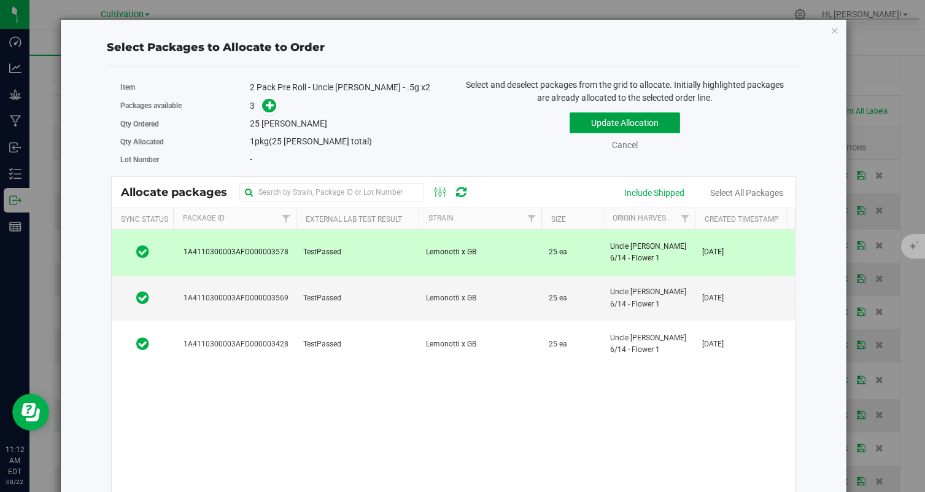
click at [623, 118] on button "Update Allocation" at bounding box center [625, 122] width 110 height 21
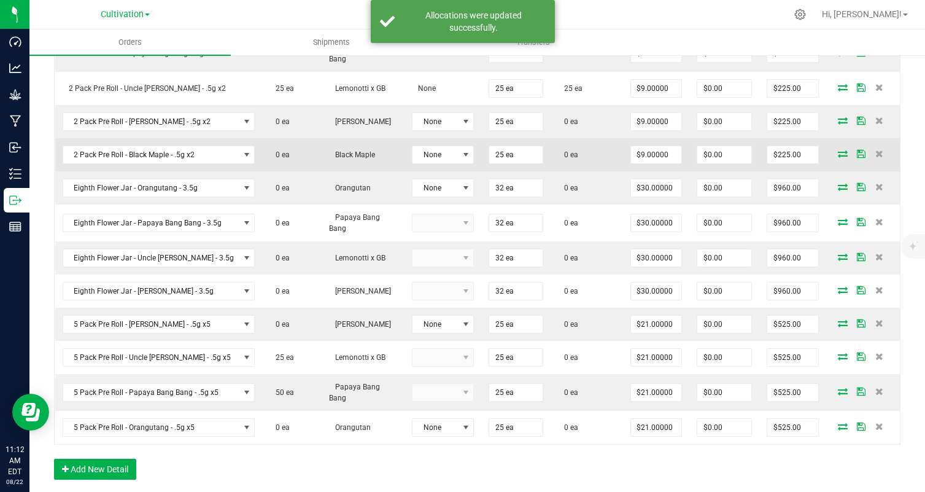
scroll to position [465, 0]
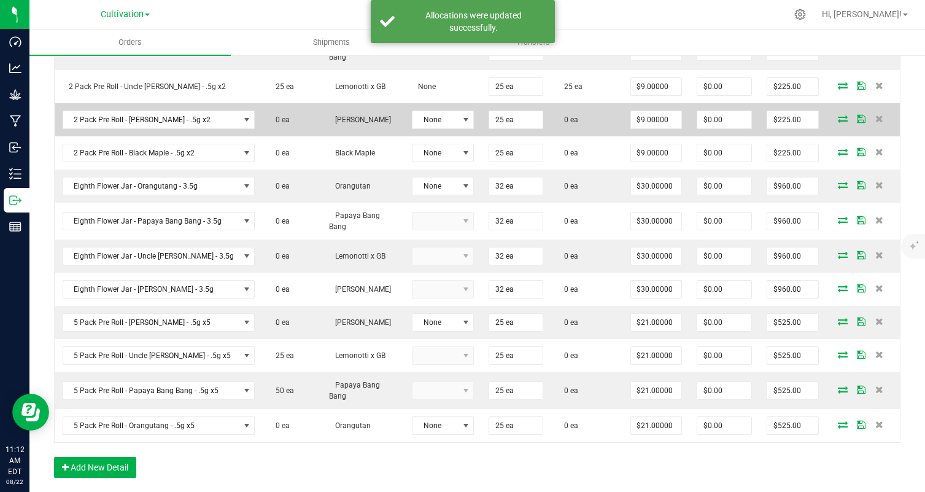
click at [838, 115] on icon at bounding box center [843, 118] width 10 height 7
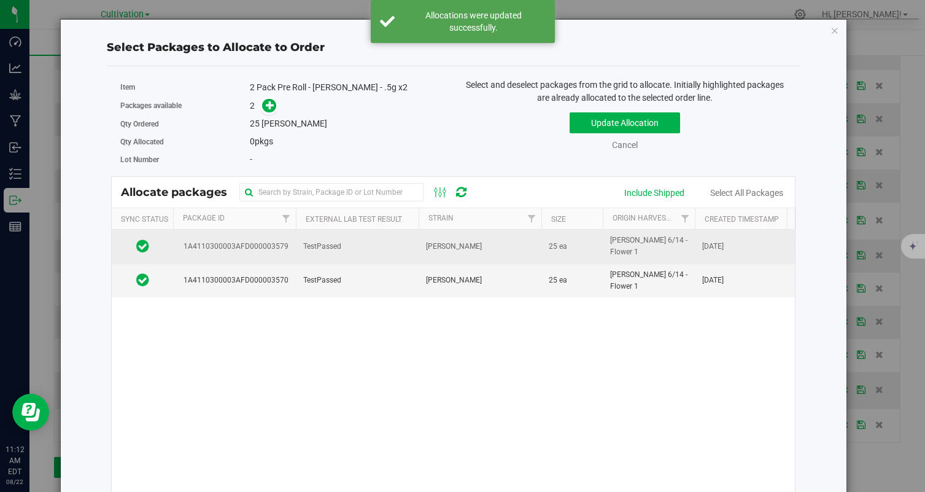
click at [455, 244] on td "[PERSON_NAME]" at bounding box center [480, 247] width 123 height 34
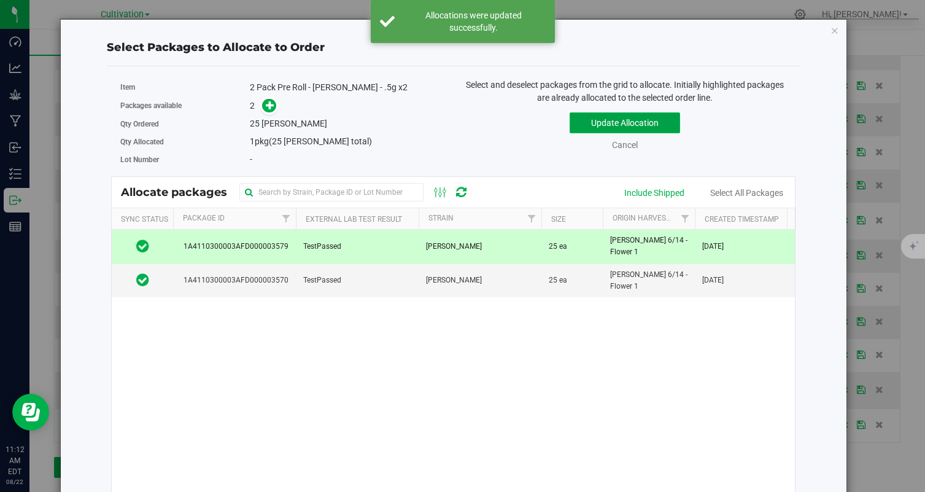
click at [632, 124] on button "Update Allocation" at bounding box center [625, 122] width 110 height 21
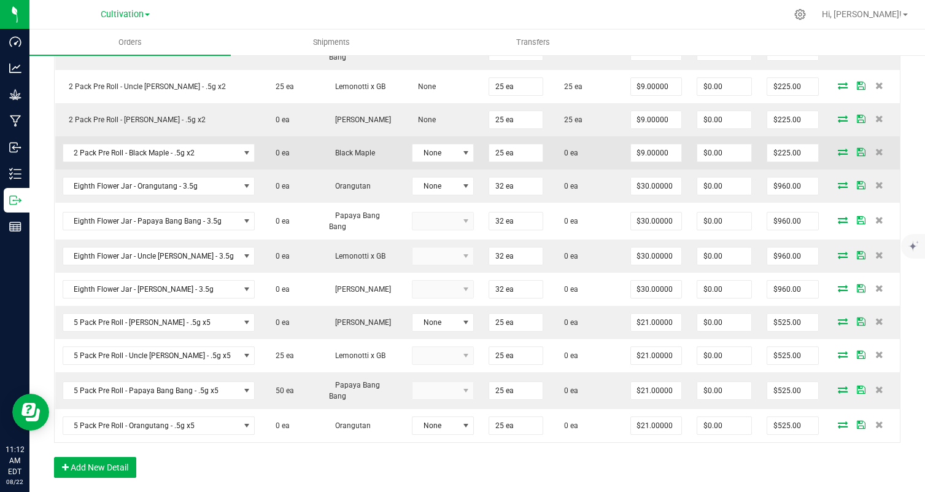
click at [839, 153] on icon at bounding box center [843, 151] width 10 height 7
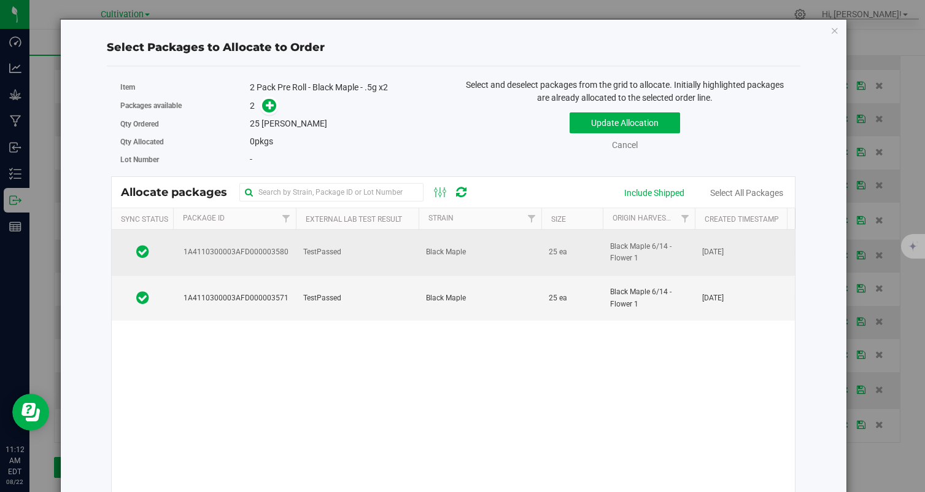
click at [471, 247] on td "Black Maple" at bounding box center [480, 253] width 123 height 46
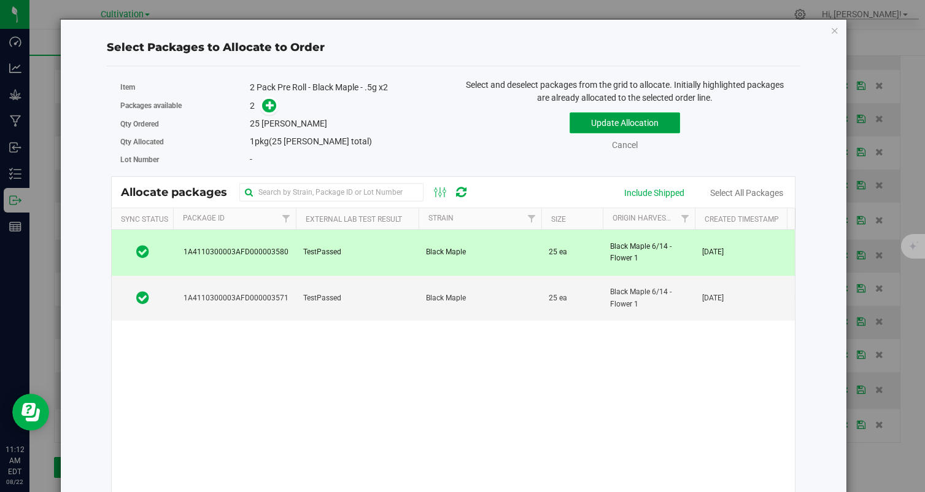
click at [610, 118] on button "Update Allocation" at bounding box center [625, 122] width 110 height 21
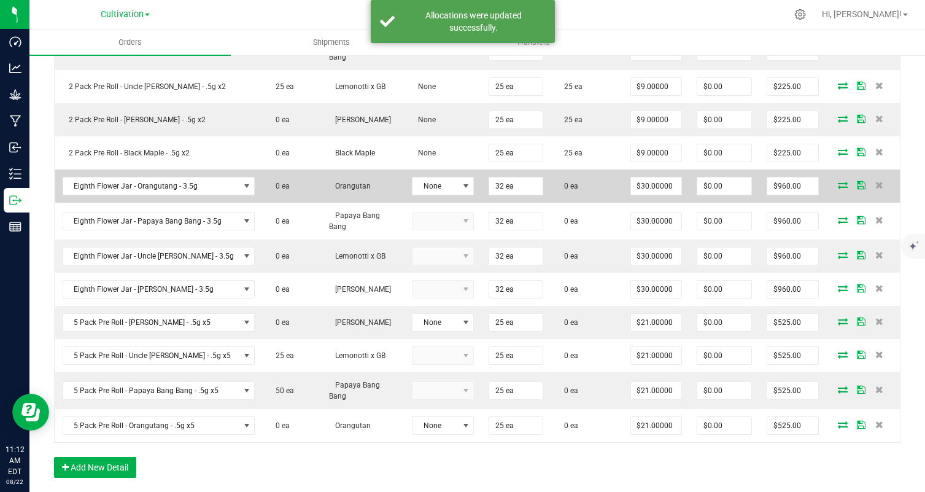
click at [846, 184] on icon at bounding box center [843, 184] width 10 height 7
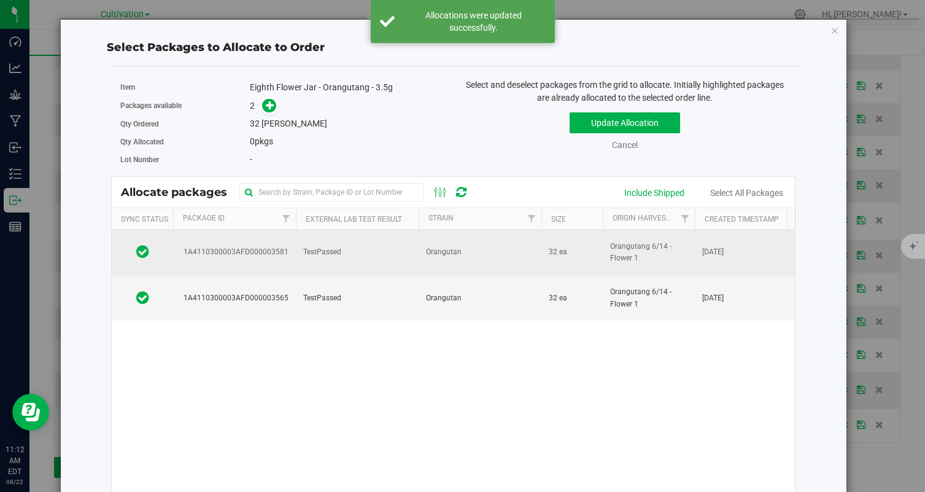
click at [519, 243] on td "Orangutan" at bounding box center [480, 253] width 123 height 46
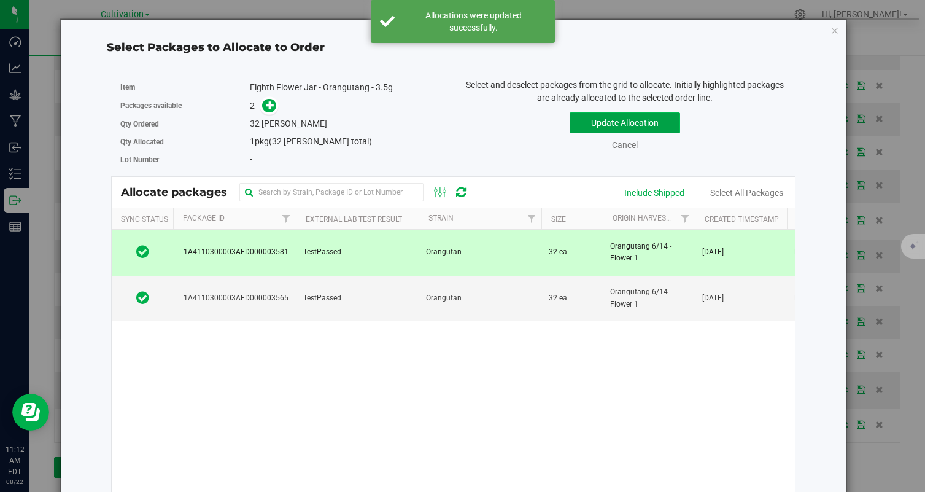
click at [620, 115] on button "Update Allocation" at bounding box center [625, 122] width 110 height 21
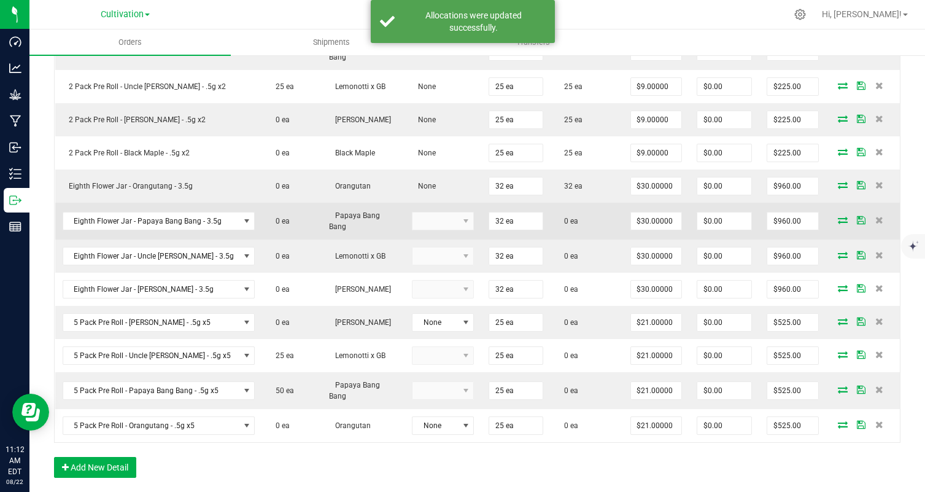
click at [844, 218] on icon at bounding box center [843, 219] width 10 height 7
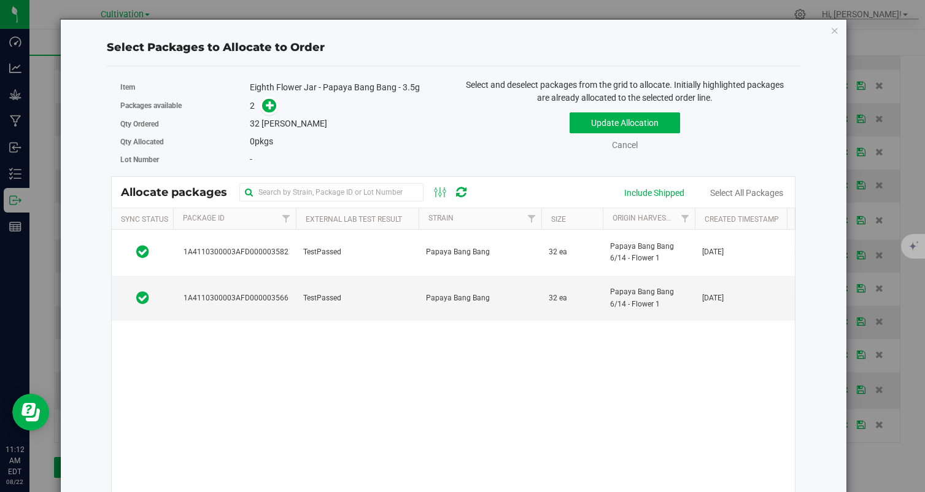
click at [605, 230] on td "Papaya Bang Bang 6/14 - Flower 1" at bounding box center [649, 253] width 92 height 46
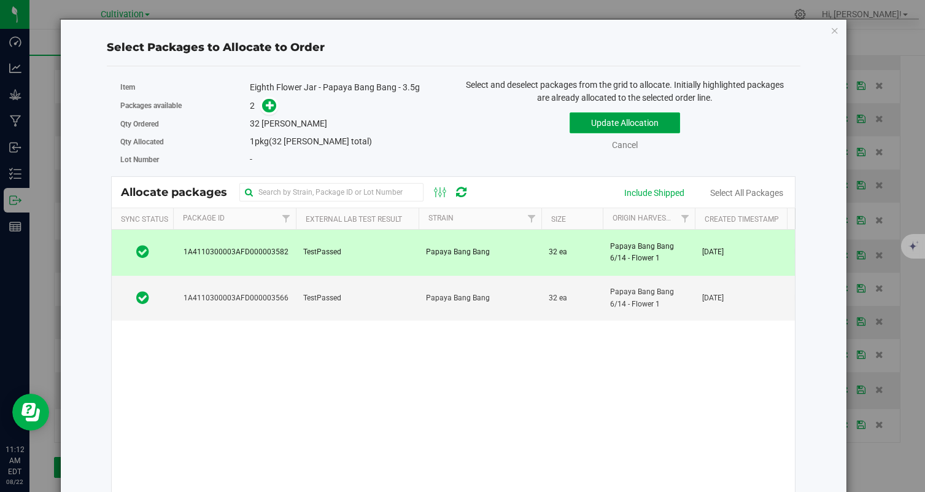
click at [653, 125] on button "Update Allocation" at bounding box center [625, 122] width 110 height 21
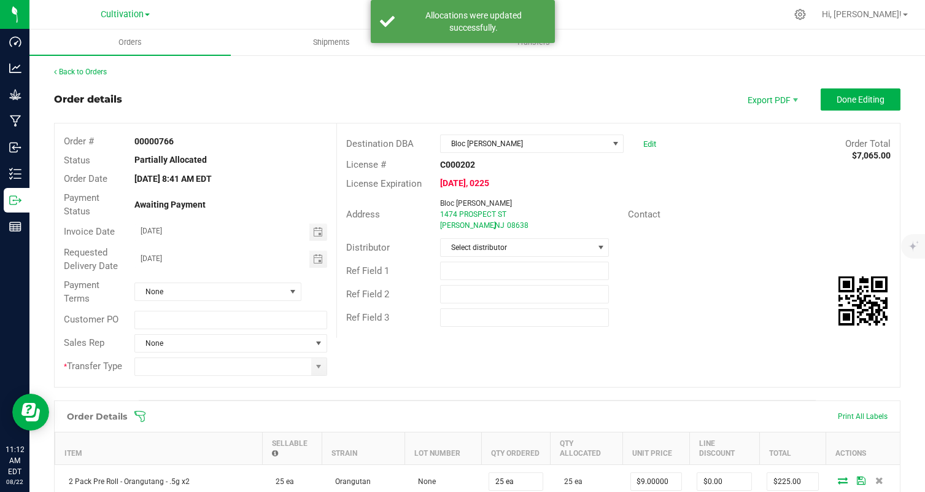
scroll to position [465, 0]
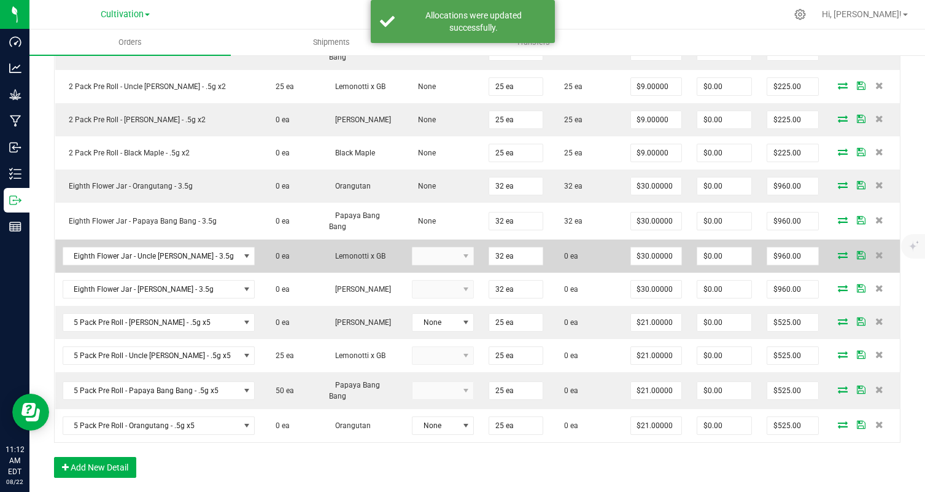
click at [847, 254] on icon at bounding box center [843, 254] width 10 height 7
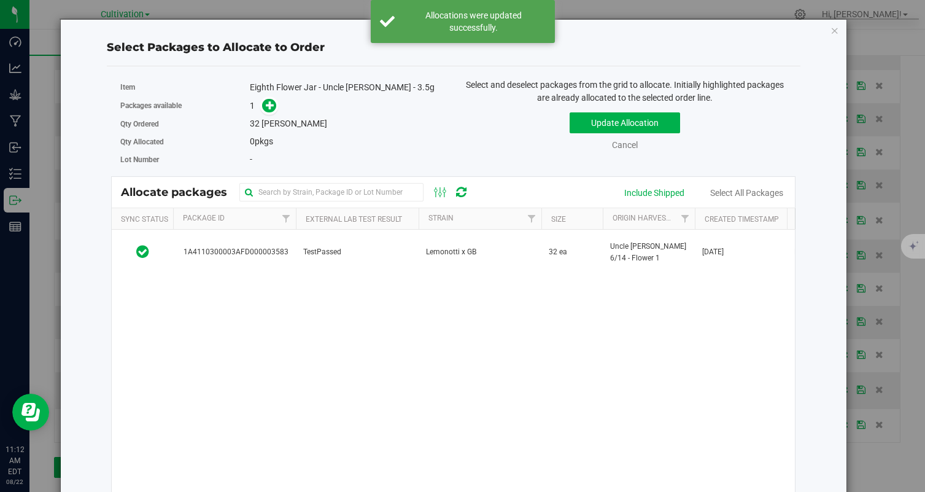
click at [528, 234] on td "Lemonotti x GB" at bounding box center [480, 252] width 123 height 45
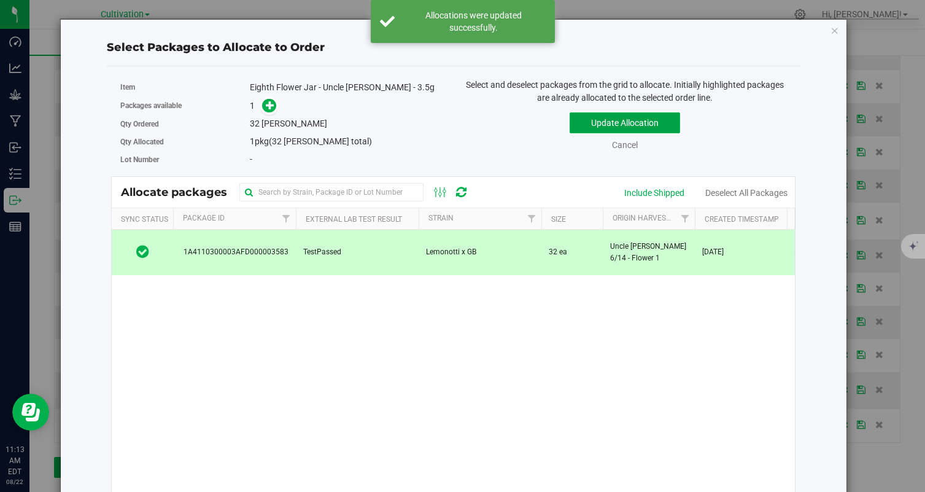
click at [618, 123] on button "Update Allocation" at bounding box center [625, 122] width 110 height 21
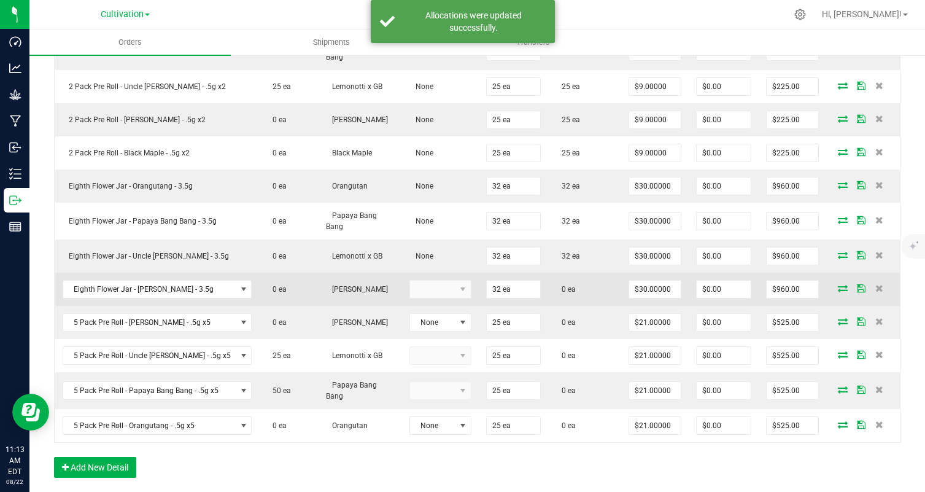
click at [838, 289] on icon at bounding box center [843, 287] width 10 height 7
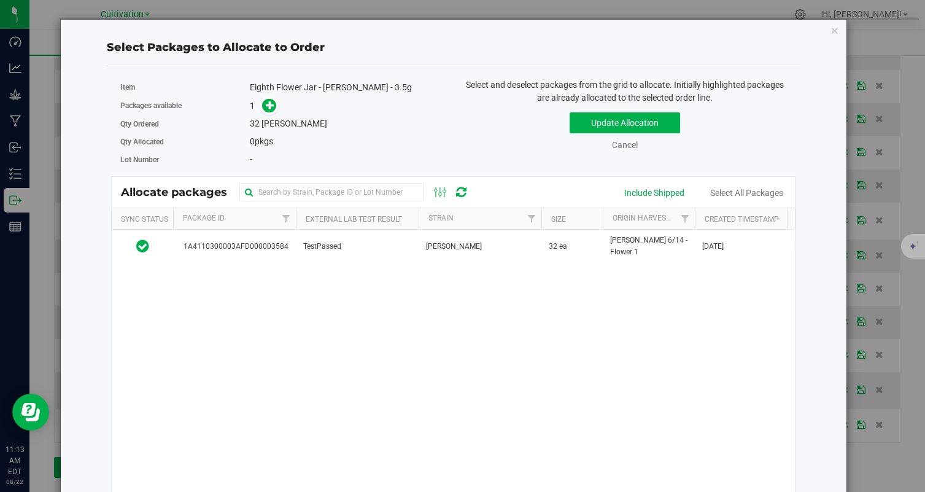
click at [558, 263] on td "32 ea" at bounding box center [571, 246] width 61 height 33
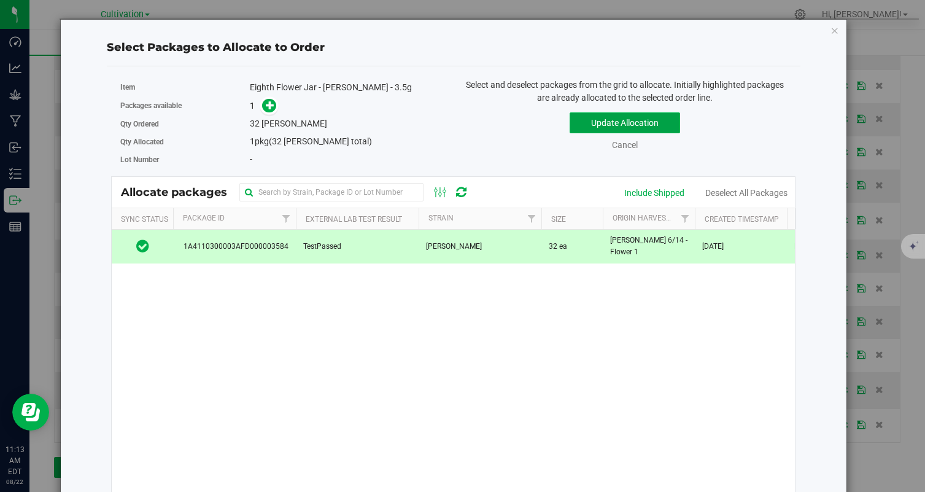
click at [618, 120] on button "Update Allocation" at bounding box center [625, 122] width 110 height 21
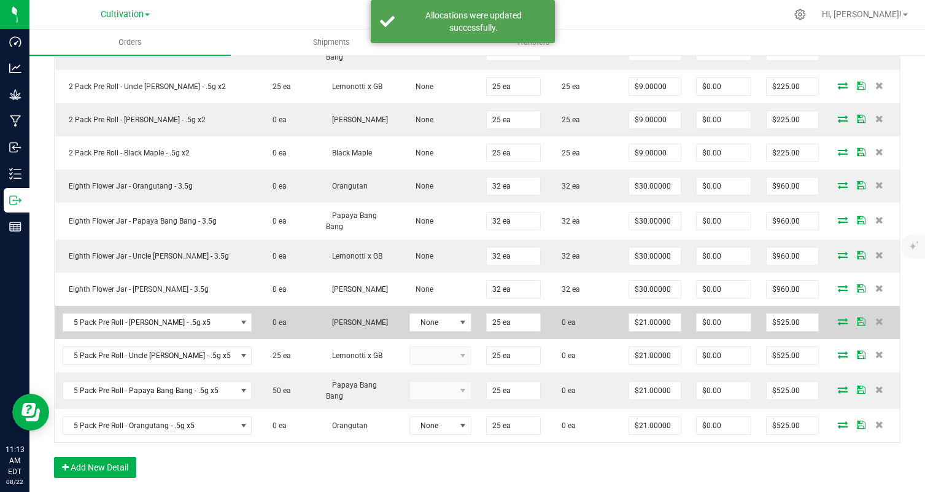
click at [843, 319] on icon at bounding box center [843, 320] width 10 height 7
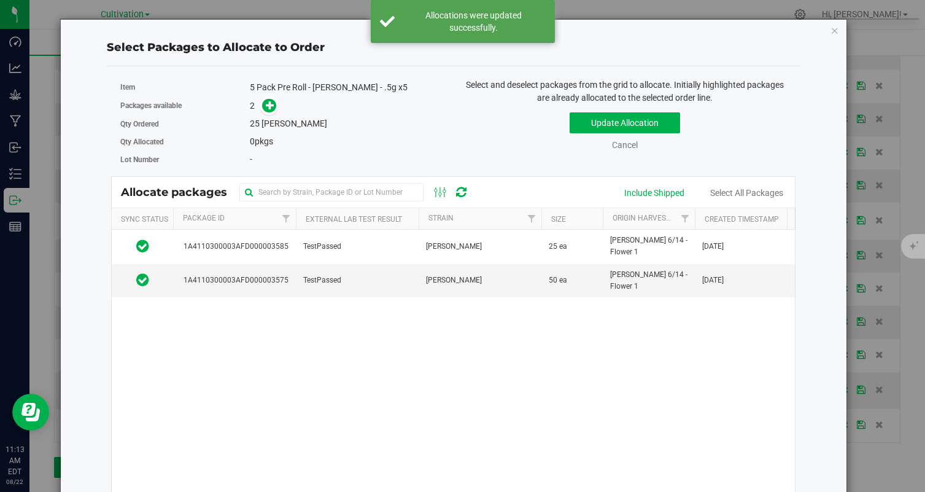
click at [482, 257] on td "[PERSON_NAME]" at bounding box center [480, 247] width 123 height 34
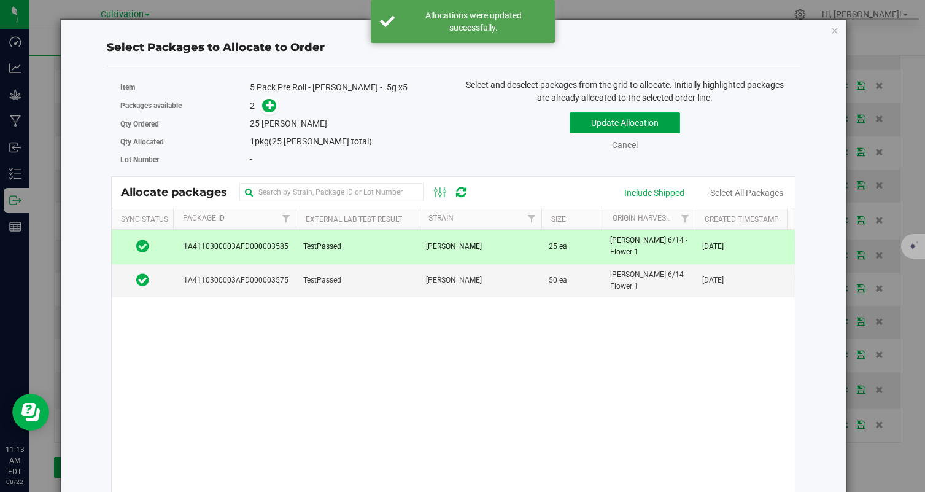
click at [608, 124] on button "Update Allocation" at bounding box center [625, 122] width 110 height 21
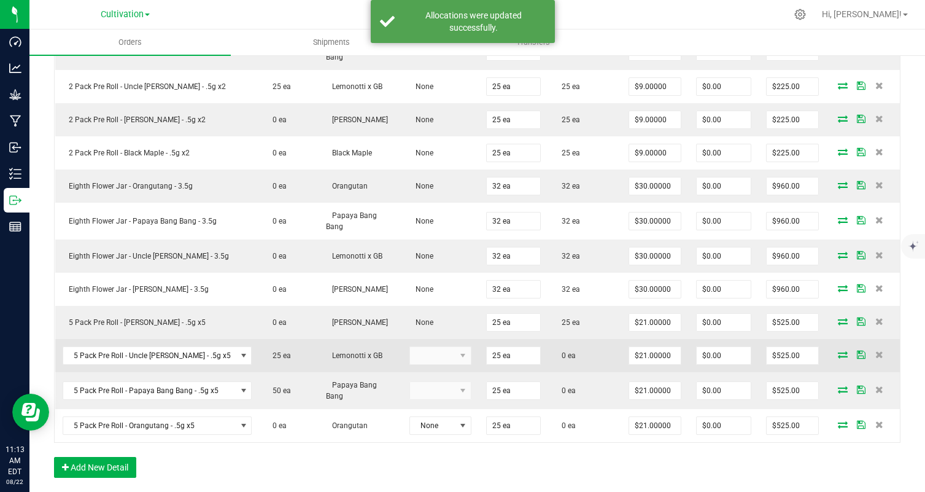
click at [843, 351] on icon at bounding box center [843, 354] width 10 height 7
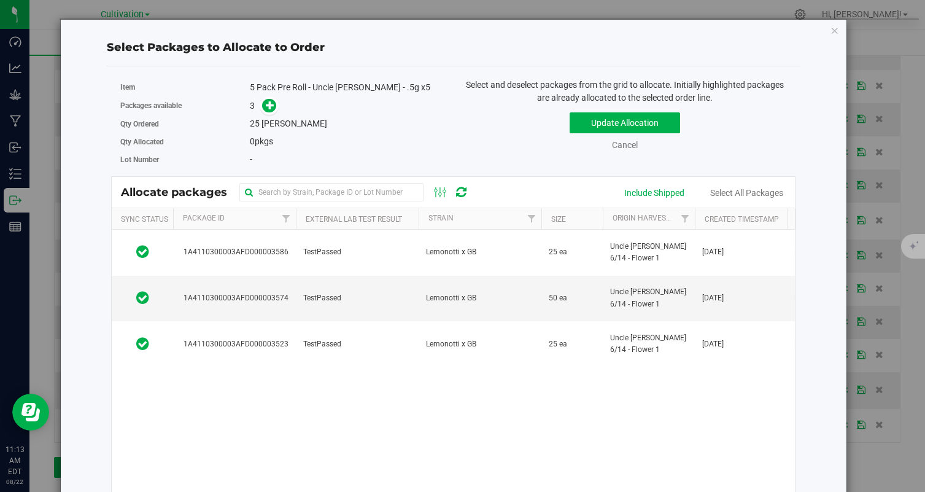
click at [363, 246] on td "TestPassed" at bounding box center [357, 253] width 123 height 46
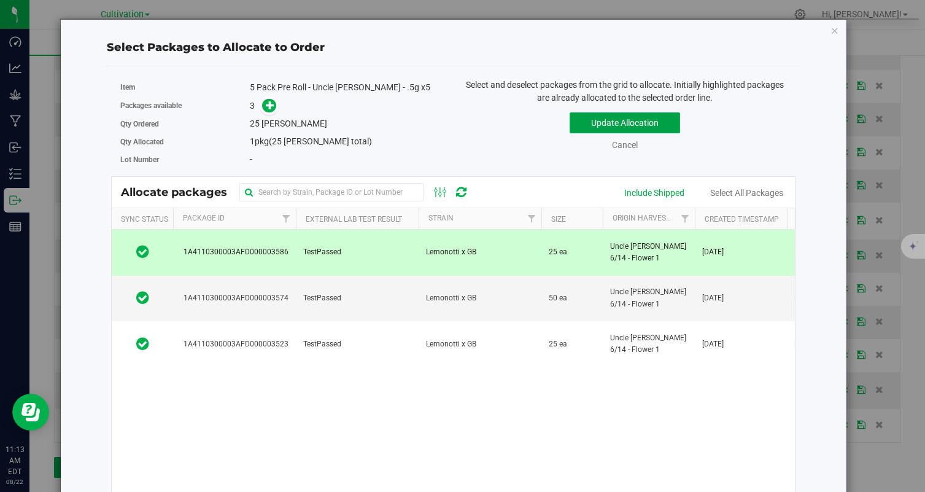
click at [590, 122] on button "Update Allocation" at bounding box center [625, 122] width 110 height 21
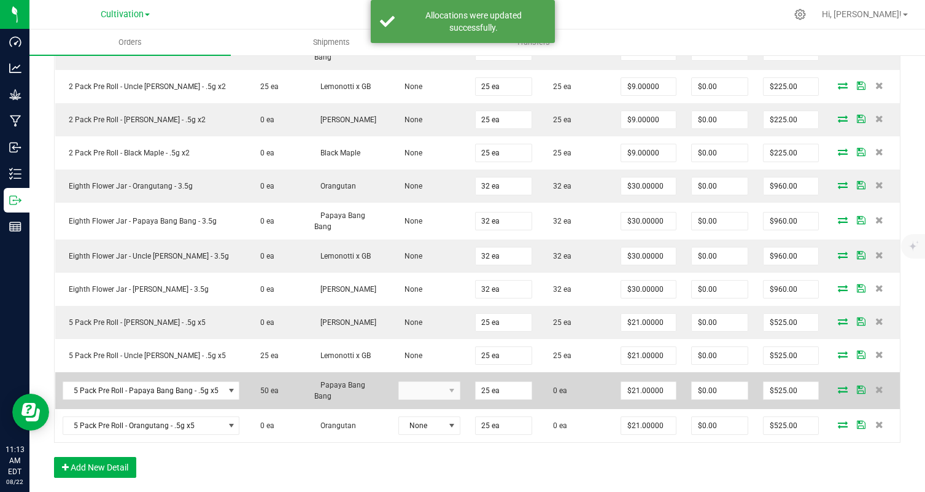
click at [843, 389] on icon at bounding box center [843, 389] width 10 height 7
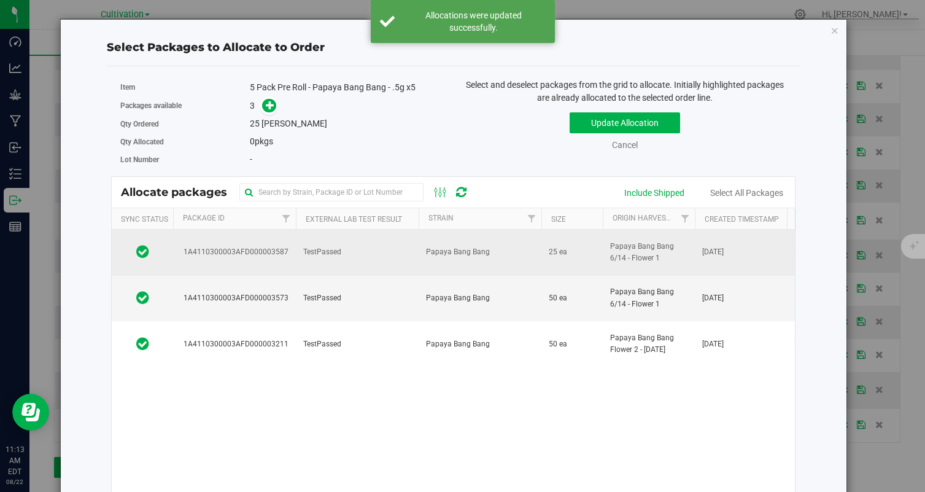
click at [433, 264] on td "Papaya Bang Bang" at bounding box center [480, 253] width 123 height 46
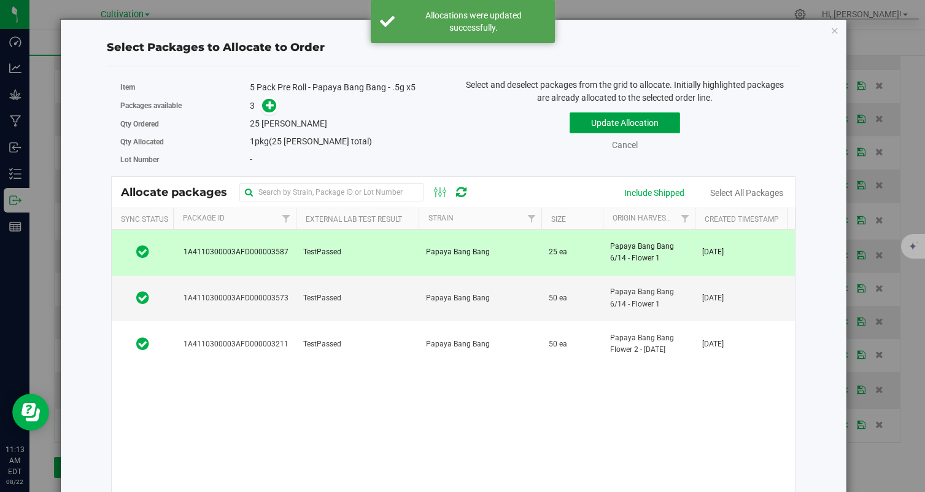
click at [588, 128] on button "Update Allocation" at bounding box center [625, 122] width 110 height 21
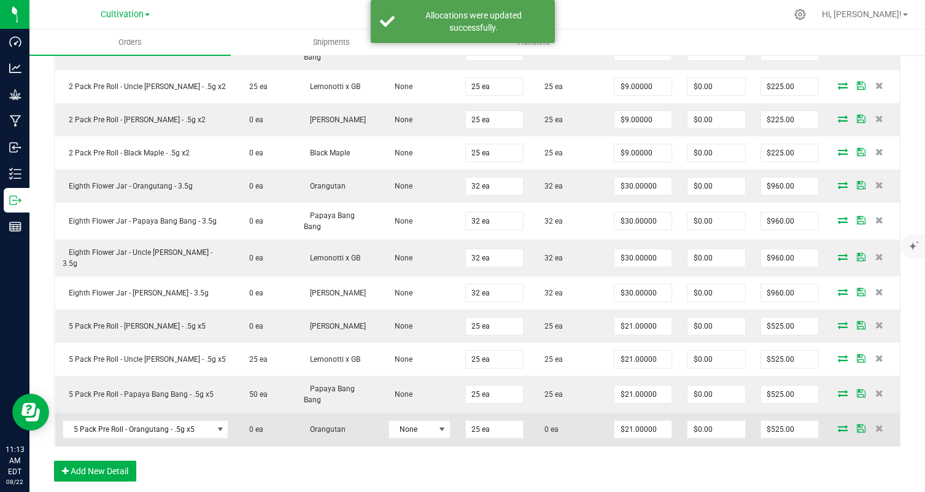
click at [842, 424] on icon at bounding box center [843, 427] width 10 height 7
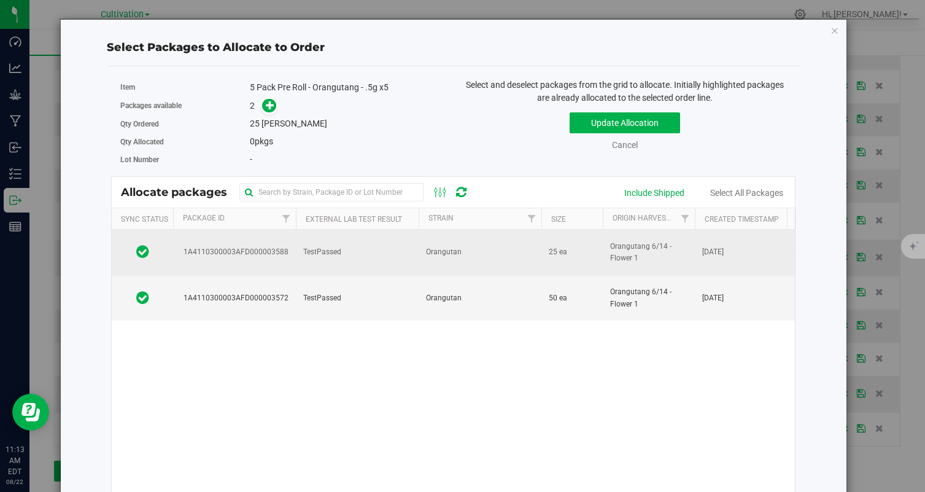
click at [431, 253] on span "Orangutan" at bounding box center [444, 252] width 36 height 12
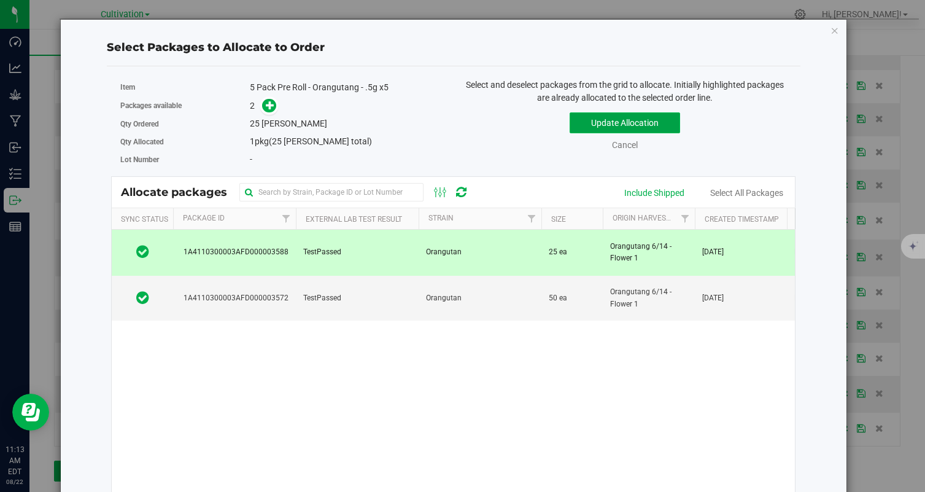
click at [634, 119] on button "Update Allocation" at bounding box center [625, 122] width 110 height 21
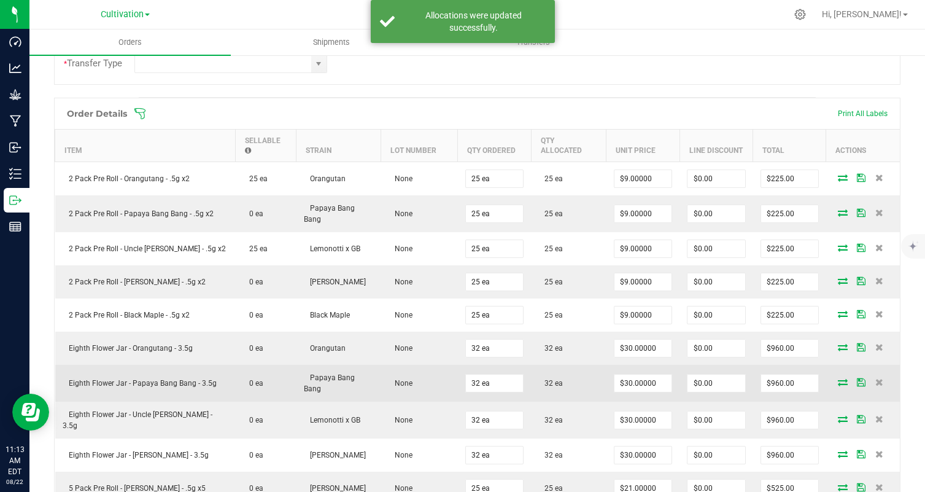
scroll to position [0, 0]
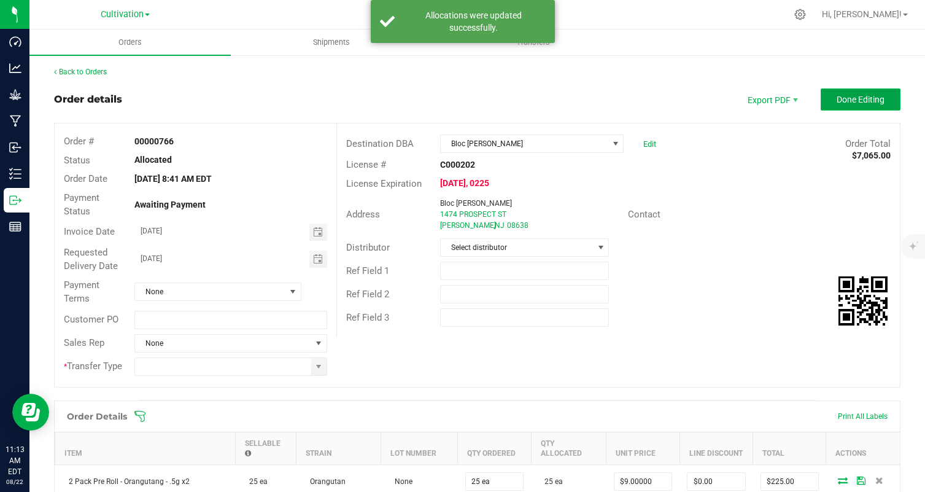
click at [853, 99] on span "Done Editing" at bounding box center [861, 100] width 48 height 10
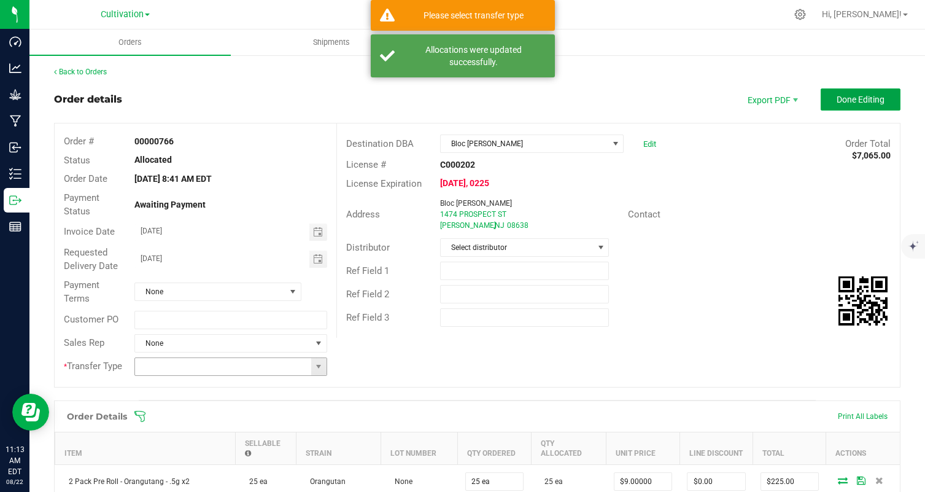
click at [320, 371] on span at bounding box center [318, 366] width 15 height 17
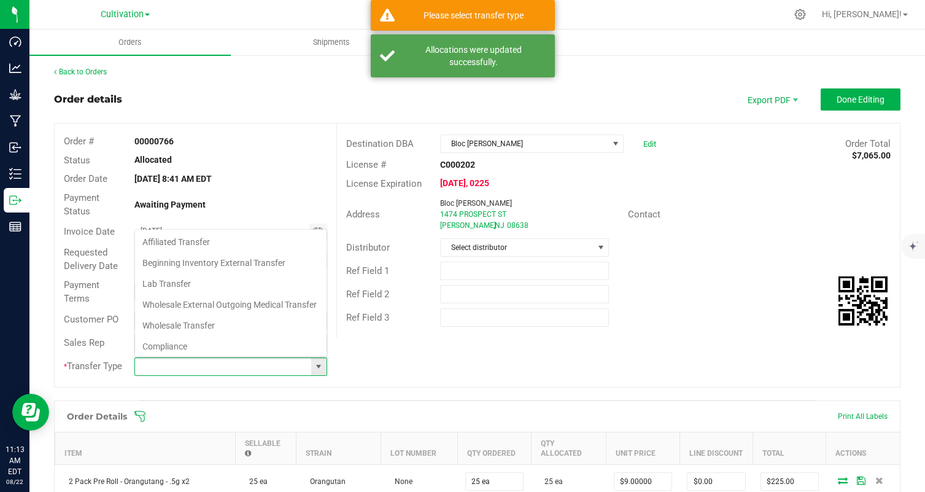
scroll to position [18, 193]
click at [220, 322] on li "Wholesale Transfer" at bounding box center [231, 325] width 192 height 21
type input "Wholesale Transfer"
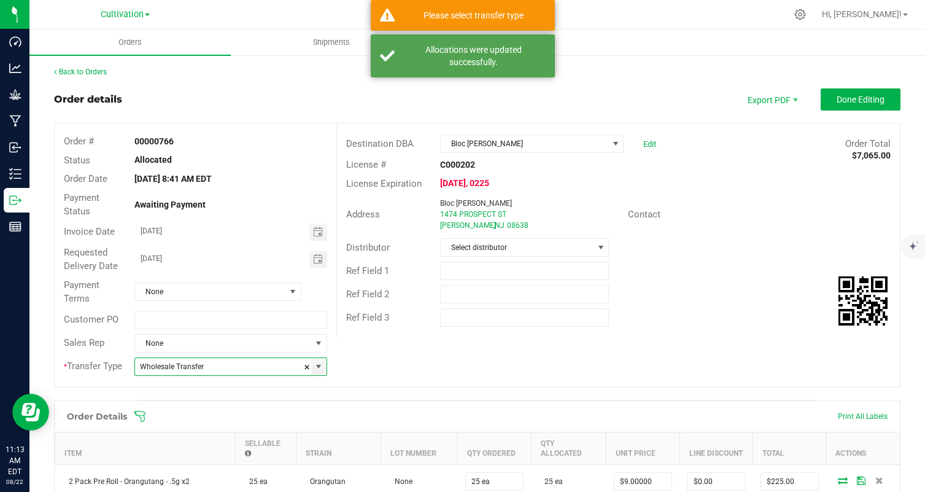
click at [806, 219] on div "Contact" at bounding box center [760, 214] width 282 height 19
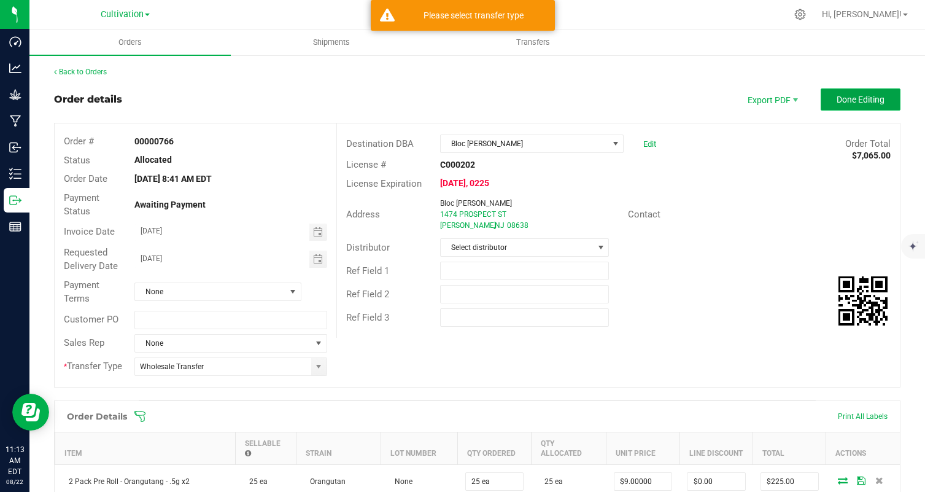
click at [889, 89] on button "Done Editing" at bounding box center [861, 99] width 80 height 22
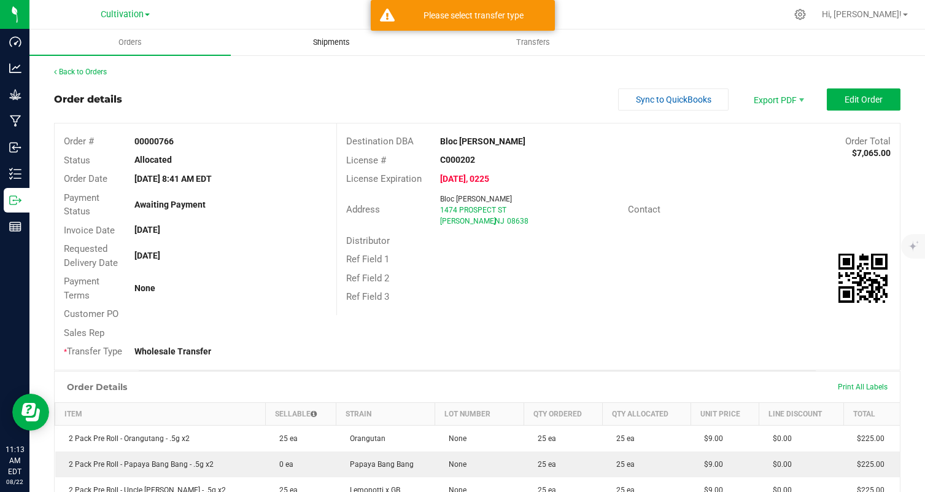
click at [333, 40] on span "Shipments" at bounding box center [331, 42] width 70 height 11
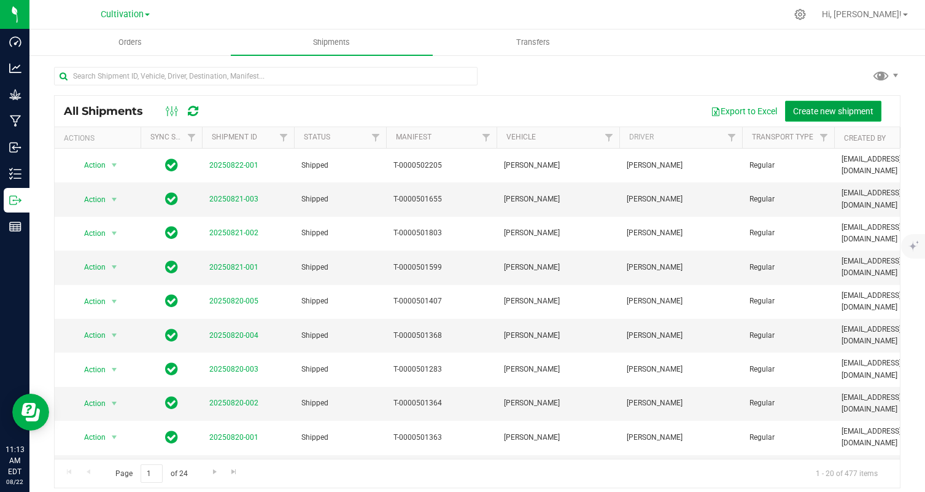
click at [832, 109] on span "Create new shipment" at bounding box center [833, 111] width 80 height 10
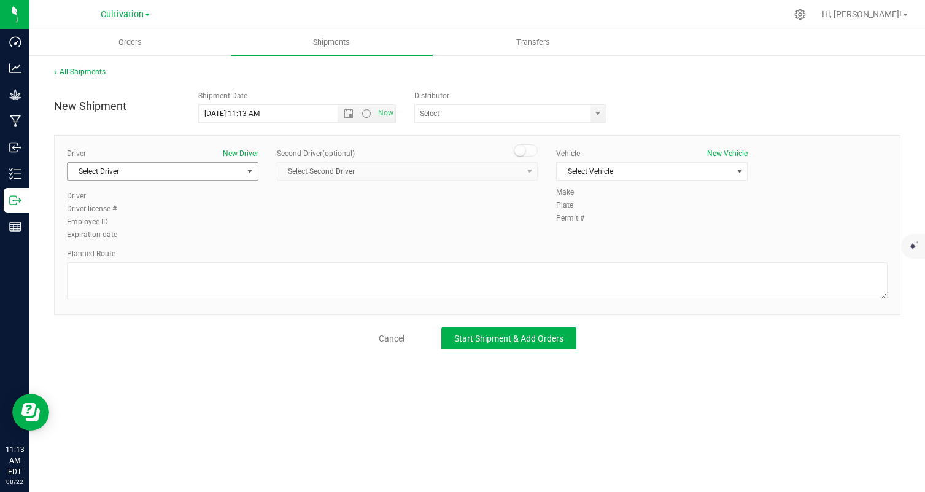
click at [165, 169] on span "Select Driver" at bounding box center [155, 171] width 175 height 17
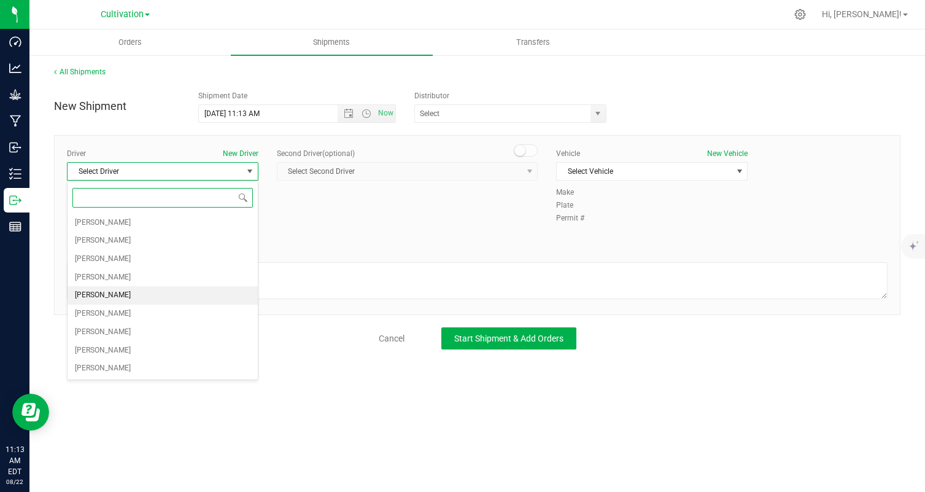
click at [123, 292] on li "[PERSON_NAME]" at bounding box center [163, 295] width 190 height 18
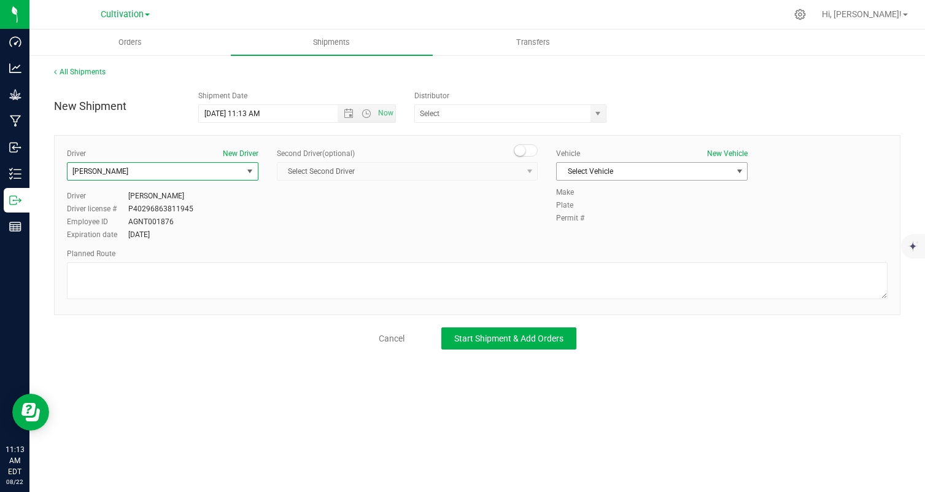
click at [615, 163] on span "Select Vehicle" at bounding box center [644, 171] width 175 height 17
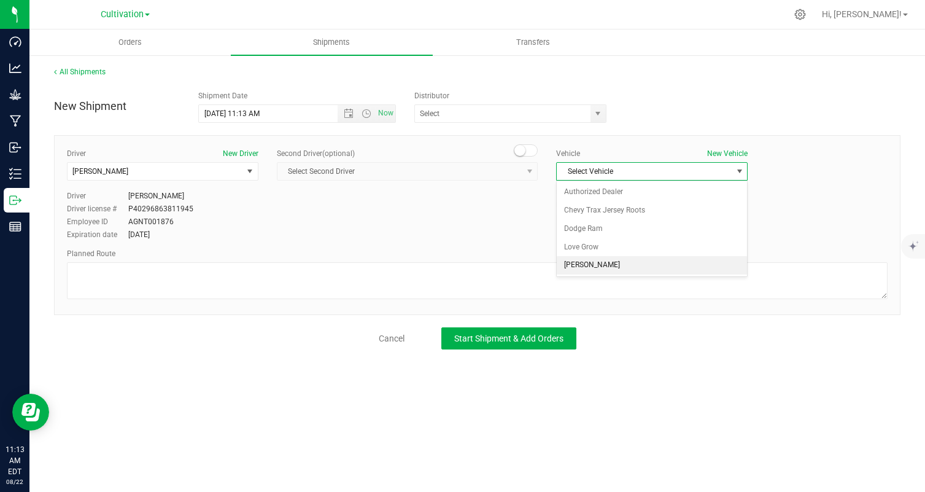
click at [602, 271] on li "[PERSON_NAME]" at bounding box center [652, 265] width 190 height 18
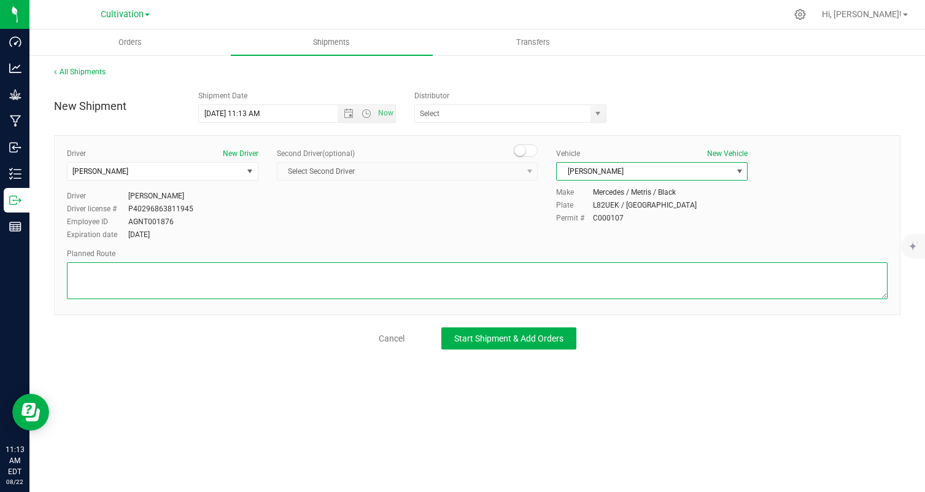
click at [600, 271] on textarea at bounding box center [477, 280] width 821 height 37
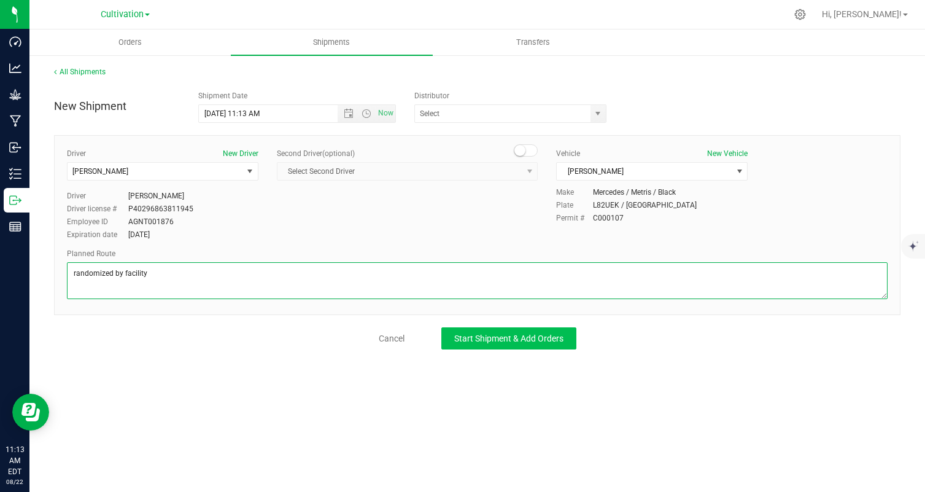
type textarea "randomized by facility"
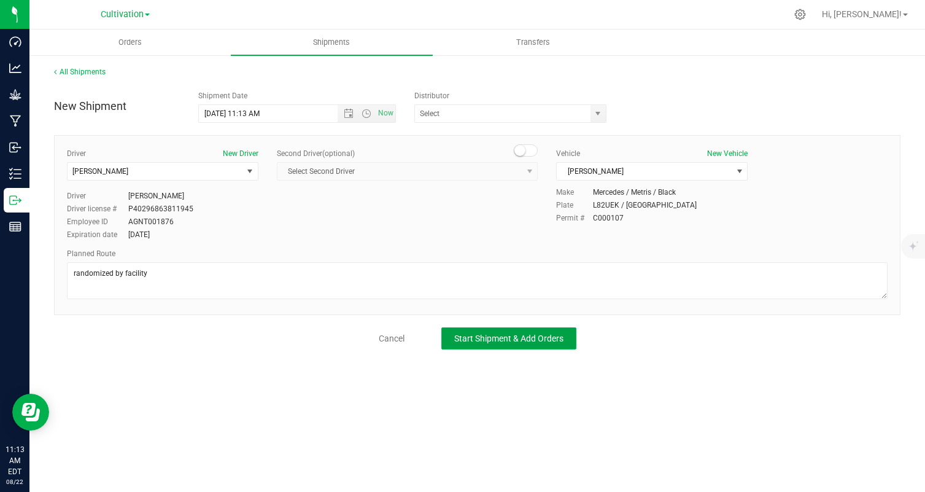
click at [530, 342] on span "Start Shipment & Add Orders" at bounding box center [508, 338] width 109 height 10
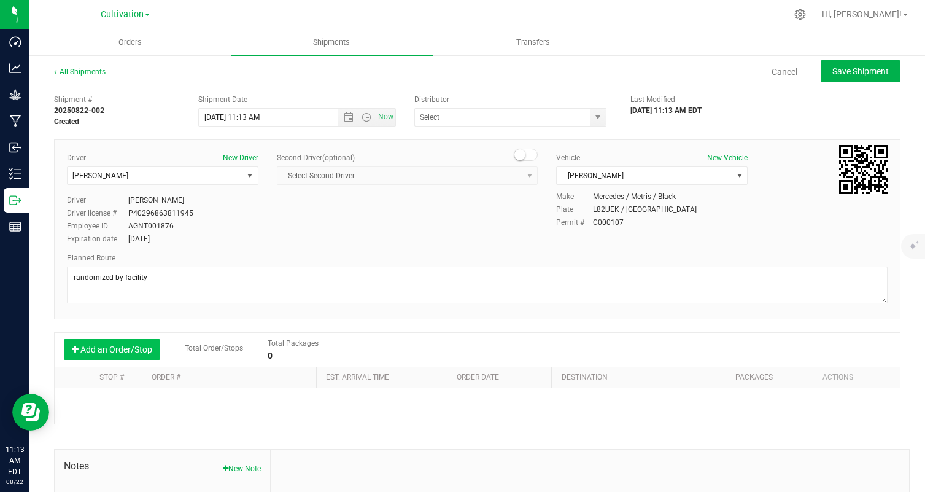
click at [126, 358] on button "Add an Order/Stop" at bounding box center [112, 349] width 96 height 21
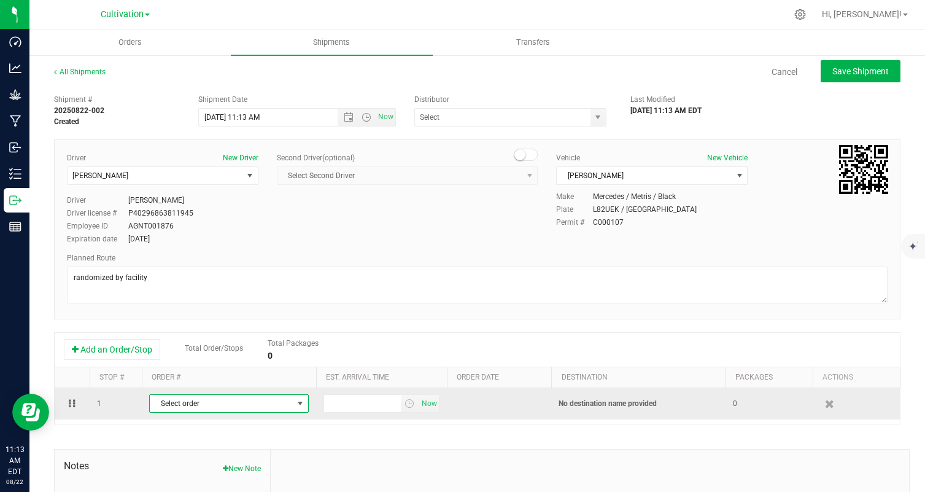
click at [217, 403] on span "Select order" at bounding box center [221, 403] width 143 height 17
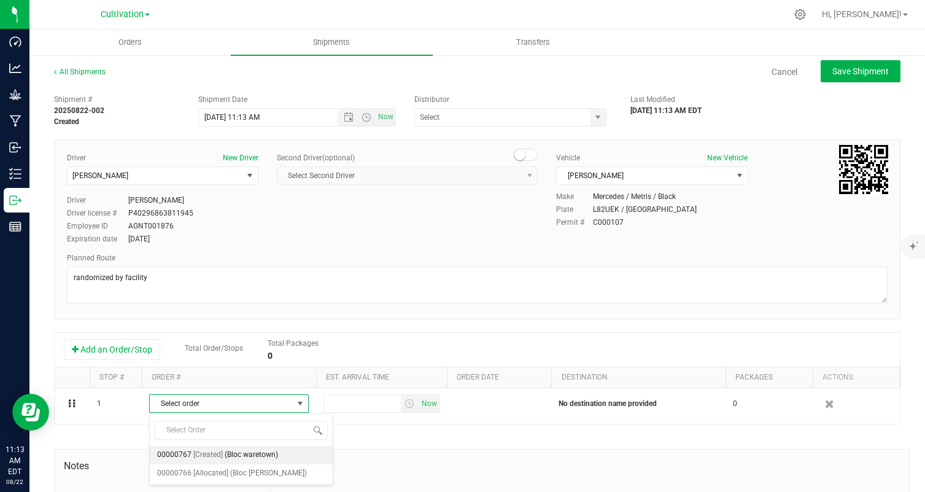
click at [275, 463] on ul "00000767 [Created] (Bloc waretown) 00000766 [Allocated] (Bloc Ewing)" at bounding box center [241, 464] width 183 height 36
click at [270, 470] on li "00000766 [Allocated] (Bloc Ewing)" at bounding box center [241, 473] width 183 height 18
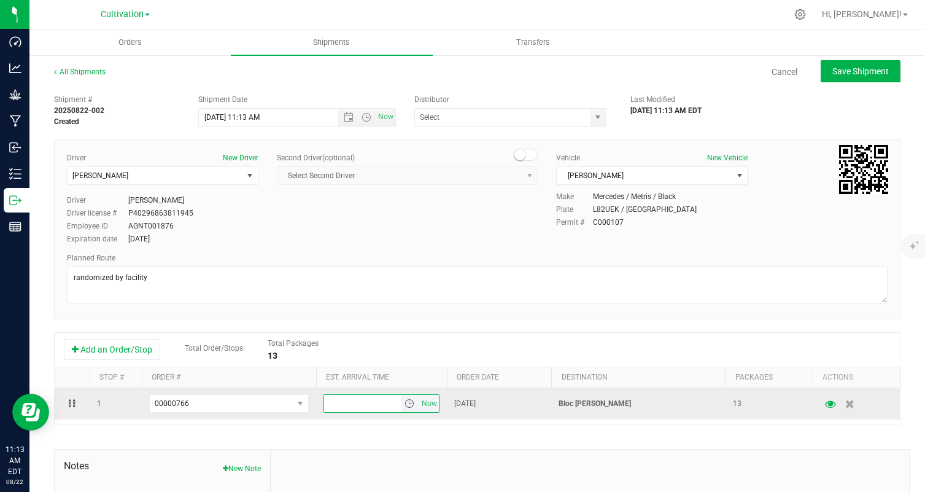
click at [360, 400] on input "text" at bounding box center [362, 403] width 77 height 17
type input "3:00 PM"
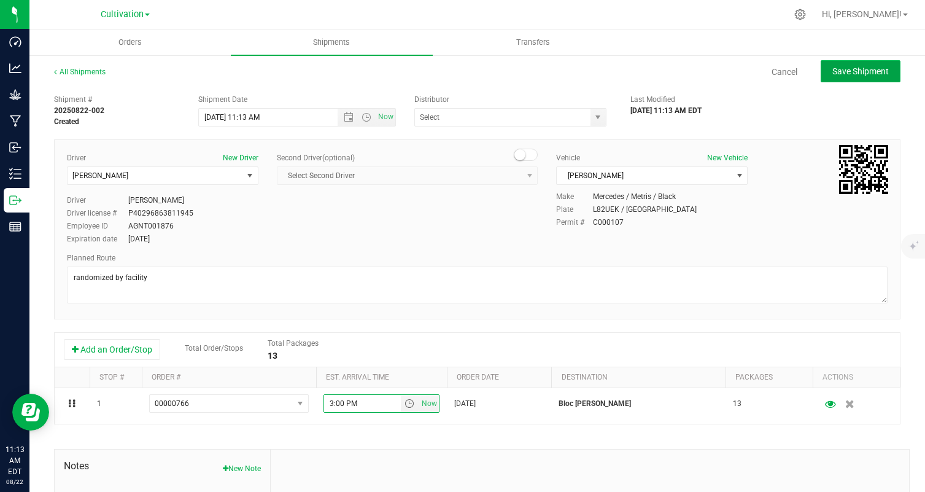
click at [874, 79] on button "Save Shipment" at bounding box center [861, 71] width 80 height 22
type input "8/22/2025 3:13 PM"
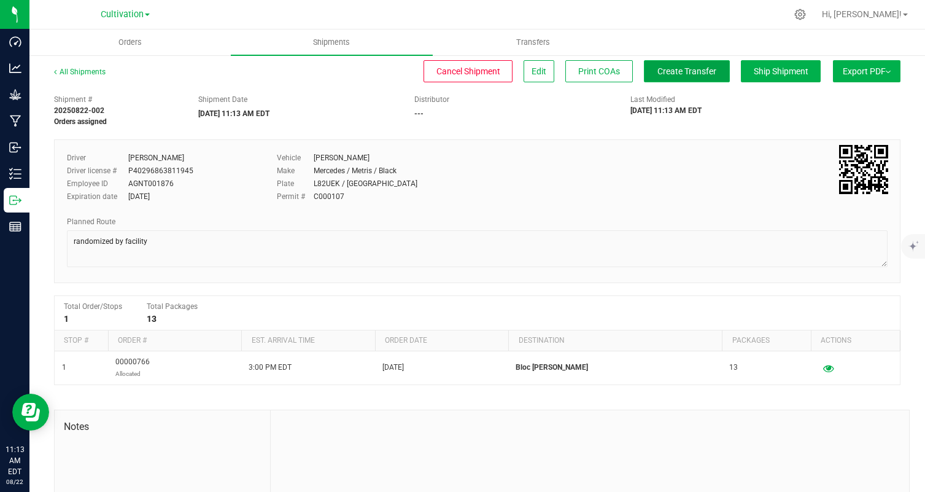
click at [711, 77] on button "Create Transfer" at bounding box center [687, 71] width 86 height 22
click at [774, 76] on button "Ship Shipment" at bounding box center [781, 71] width 80 height 22
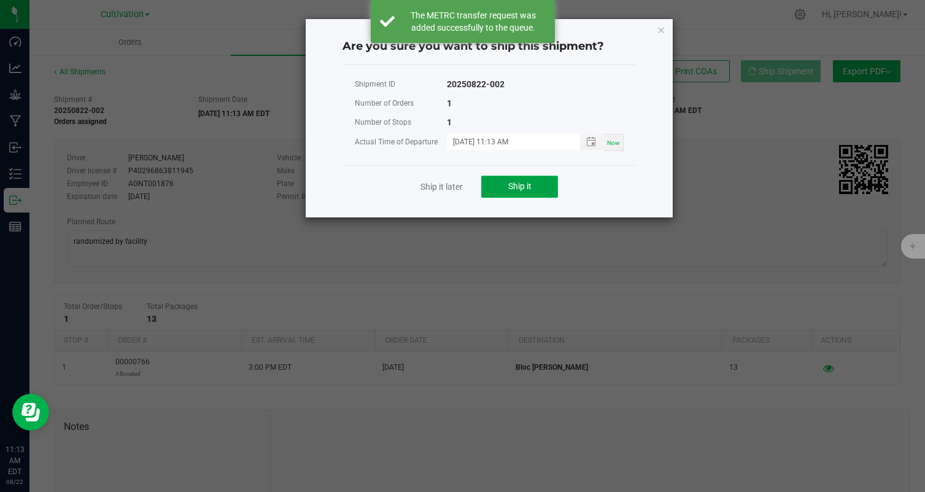
click at [514, 192] on button "Ship it" at bounding box center [519, 187] width 77 height 22
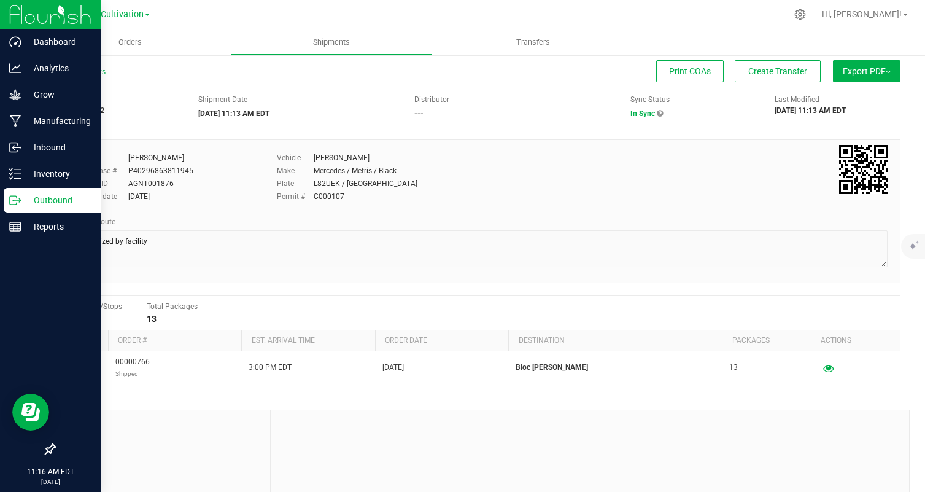
click at [25, 198] on p "Outbound" at bounding box center [58, 200] width 74 height 15
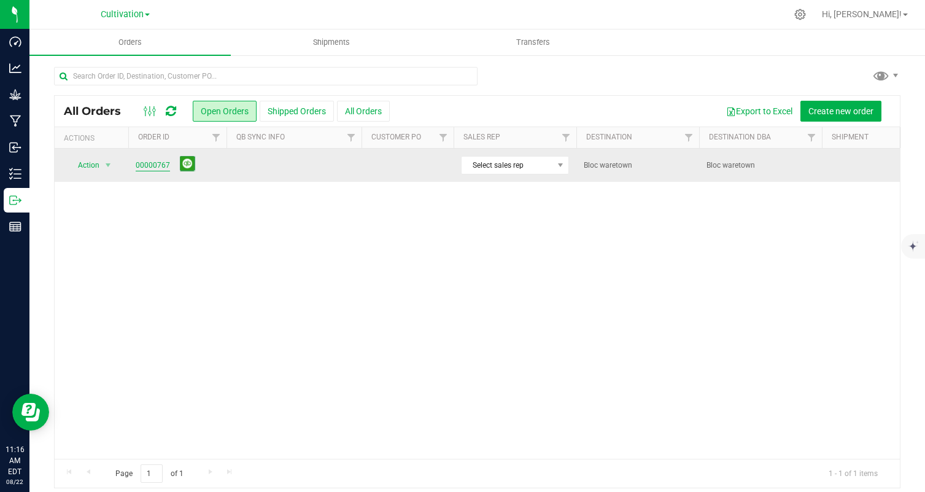
click at [163, 166] on link "00000767" at bounding box center [153, 166] width 34 height 12
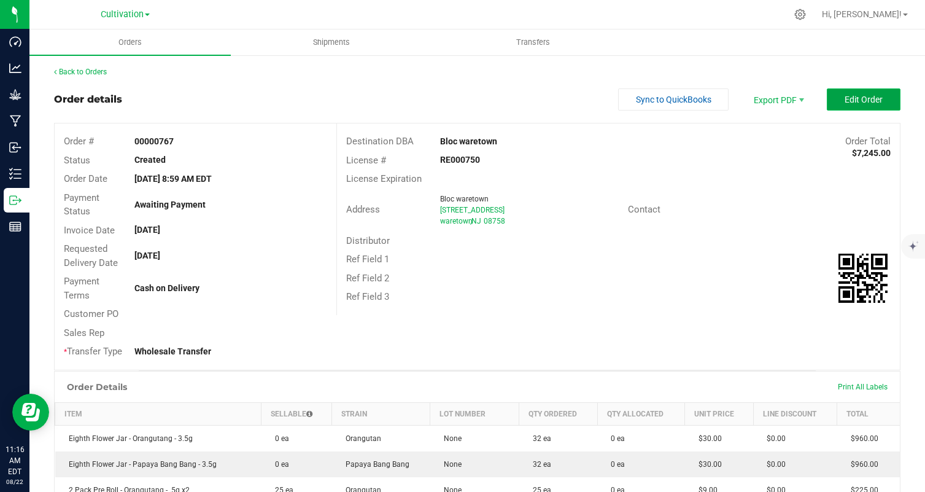
click at [854, 101] on span "Edit Order" at bounding box center [864, 100] width 38 height 10
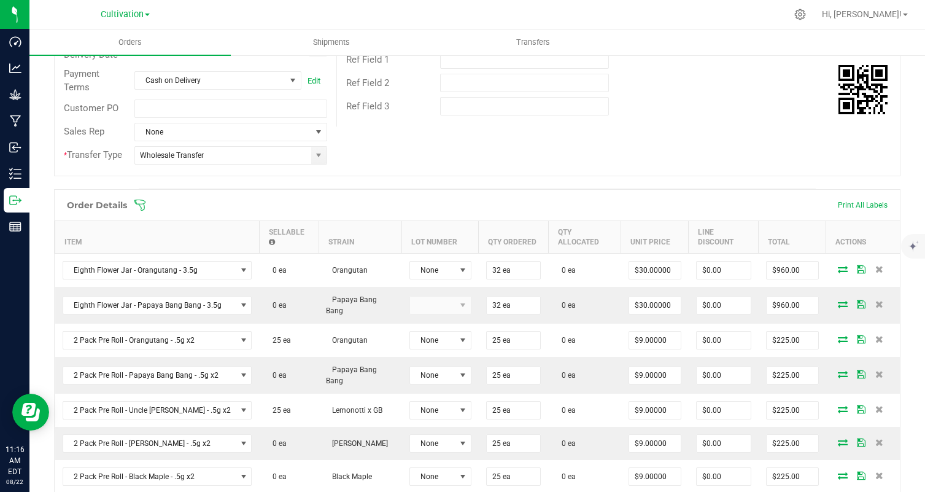
scroll to position [212, 0]
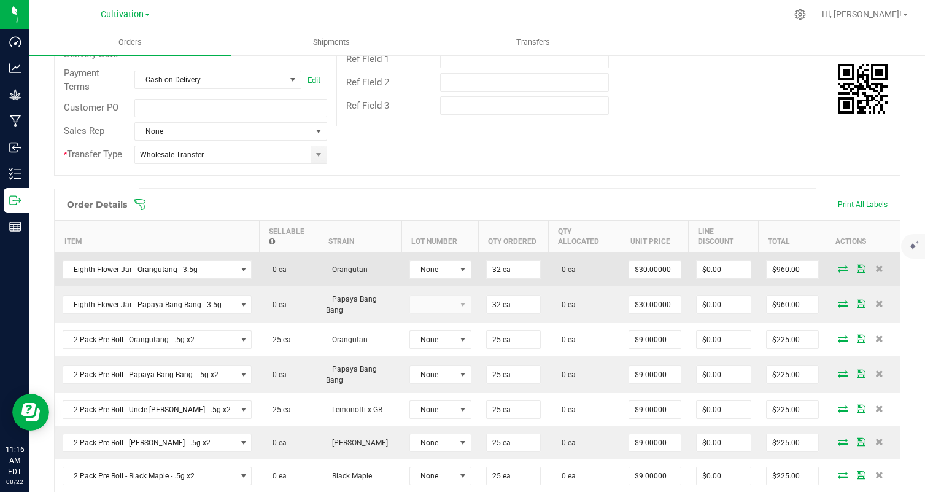
click at [835, 272] on td at bounding box center [863, 269] width 74 height 34
click at [839, 269] on icon at bounding box center [843, 268] width 10 height 7
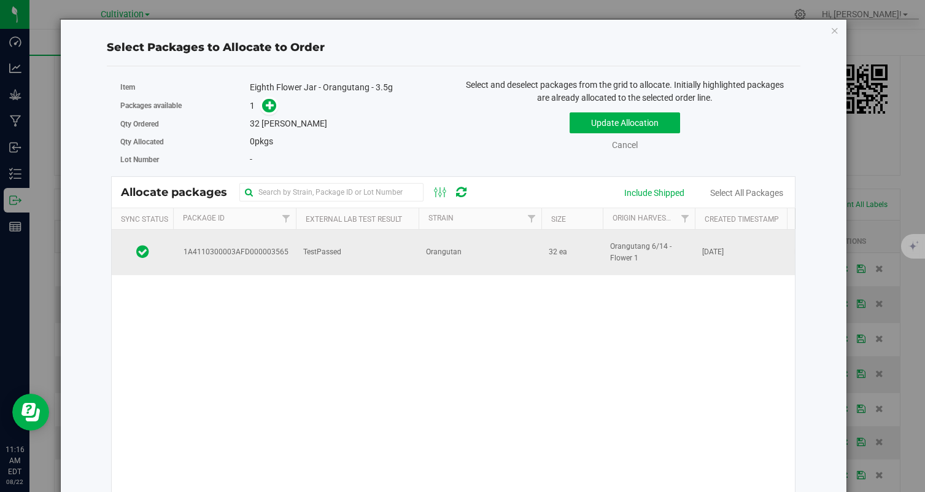
click at [357, 241] on td "TestPassed" at bounding box center [357, 252] width 123 height 45
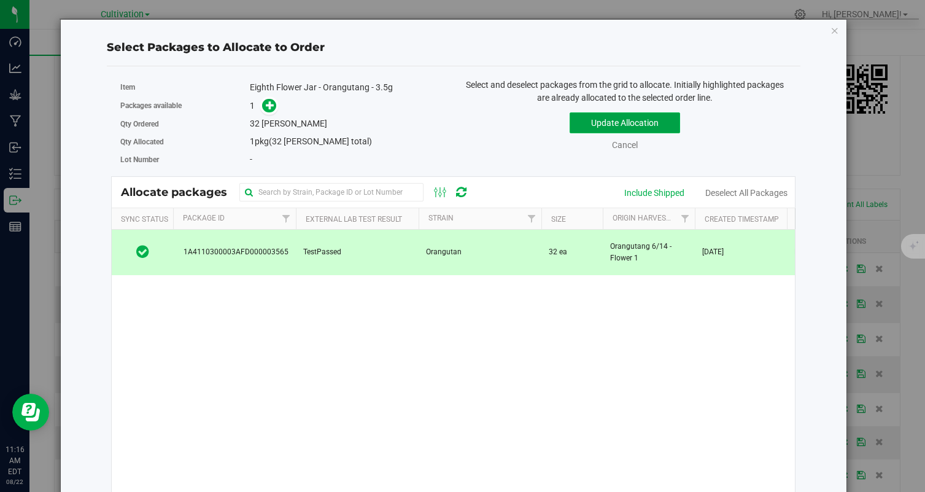
click at [672, 118] on button "Update Allocation" at bounding box center [625, 122] width 110 height 21
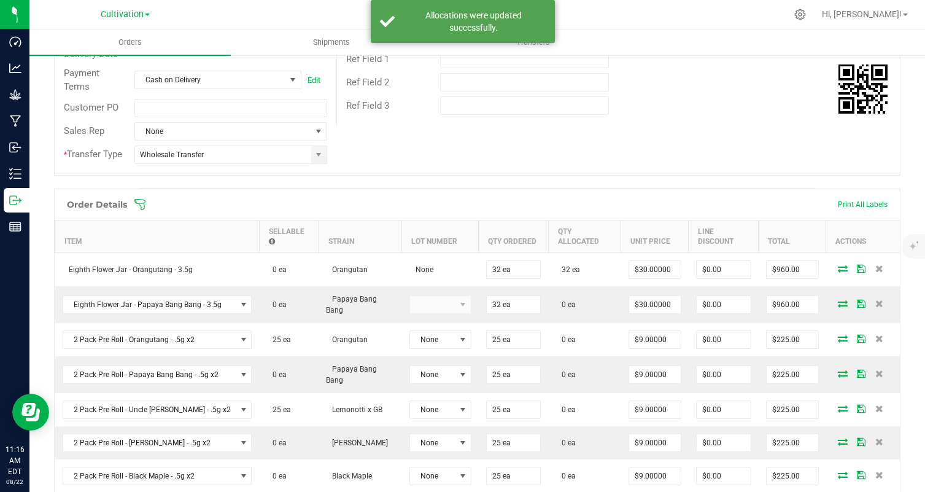
click at [841, 302] on icon at bounding box center [843, 303] width 10 height 7
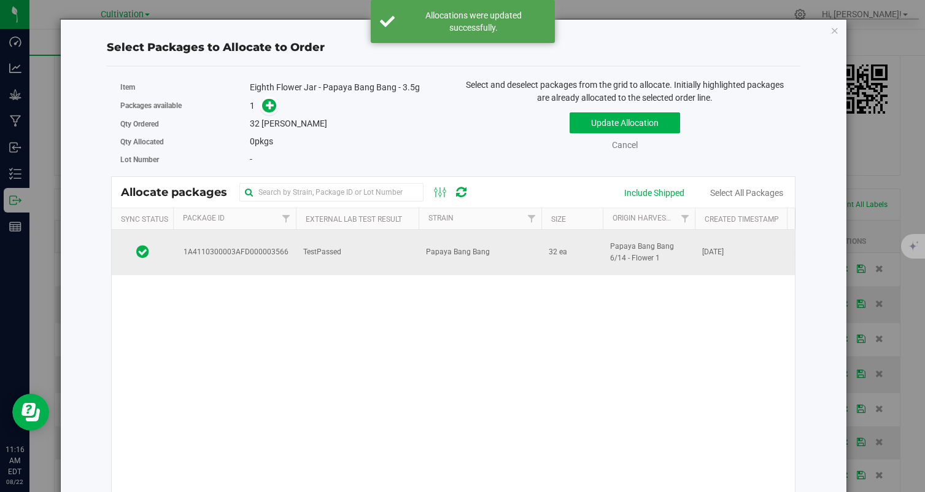
click at [323, 236] on td "TestPassed" at bounding box center [357, 252] width 123 height 45
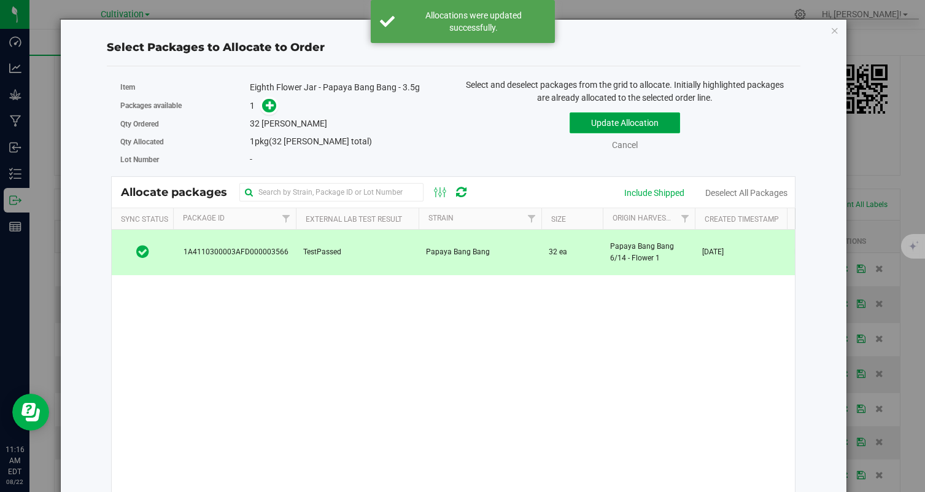
click at [637, 123] on button "Update Allocation" at bounding box center [625, 122] width 110 height 21
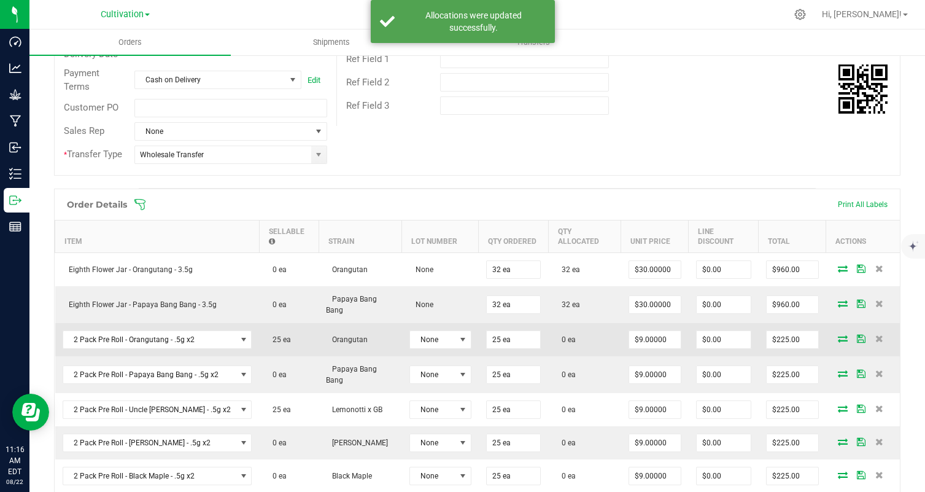
click at [843, 336] on icon at bounding box center [843, 338] width 10 height 7
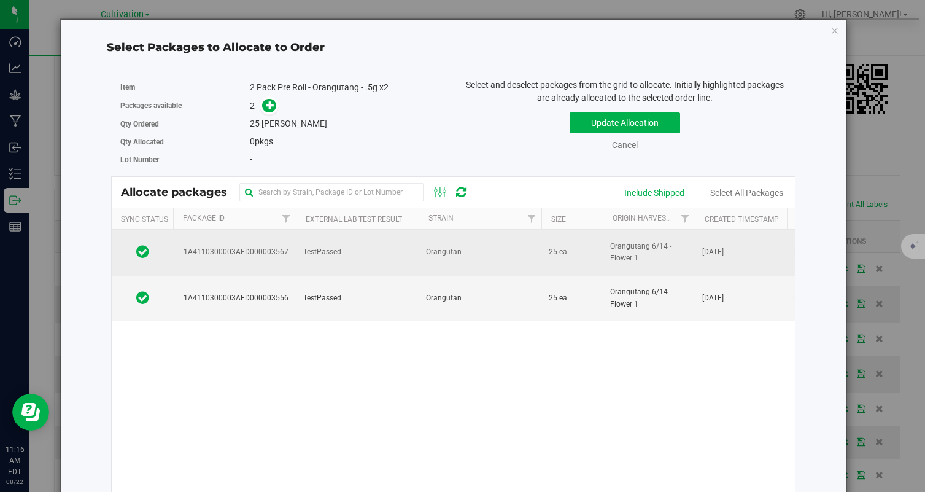
click at [438, 245] on td "Orangutan" at bounding box center [480, 253] width 123 height 46
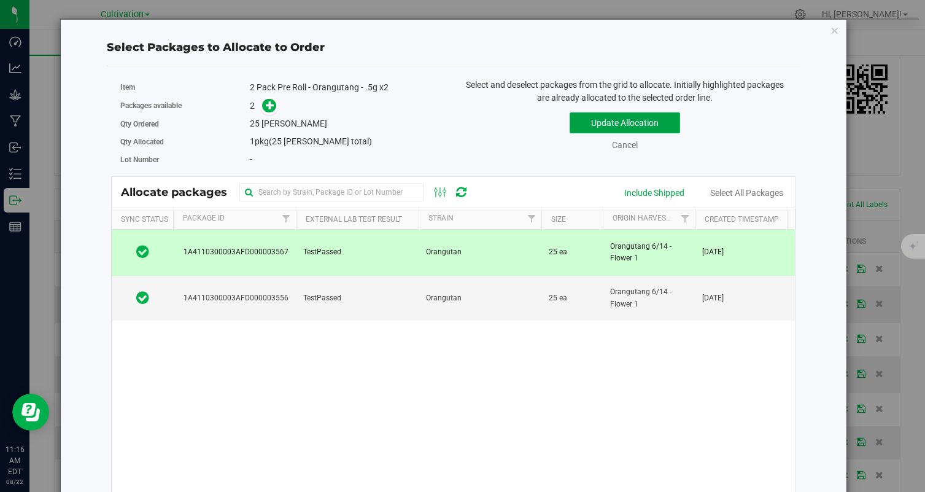
click at [617, 124] on button "Update Allocation" at bounding box center [625, 122] width 110 height 21
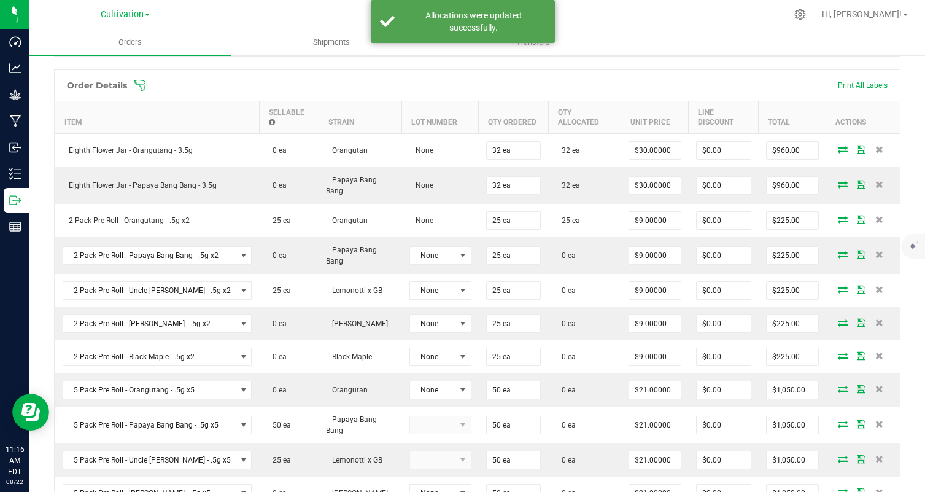
scroll to position [336, 0]
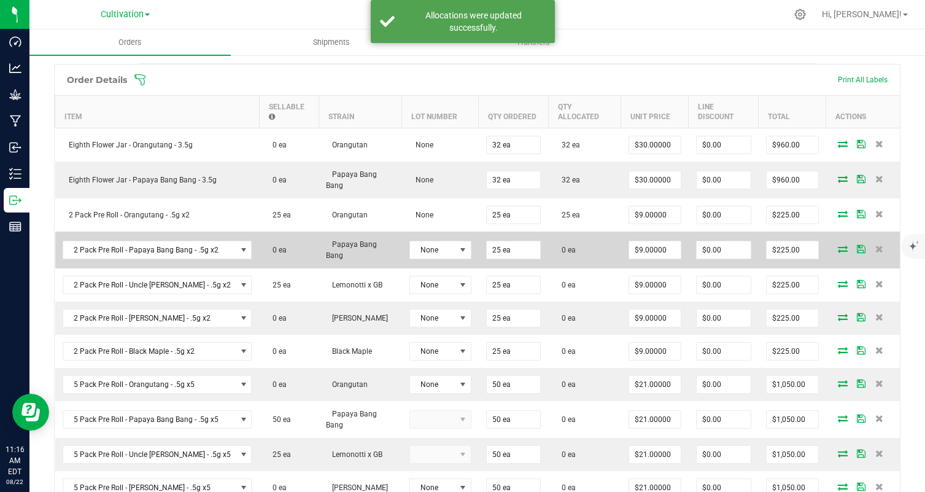
click at [845, 245] on icon at bounding box center [843, 248] width 10 height 7
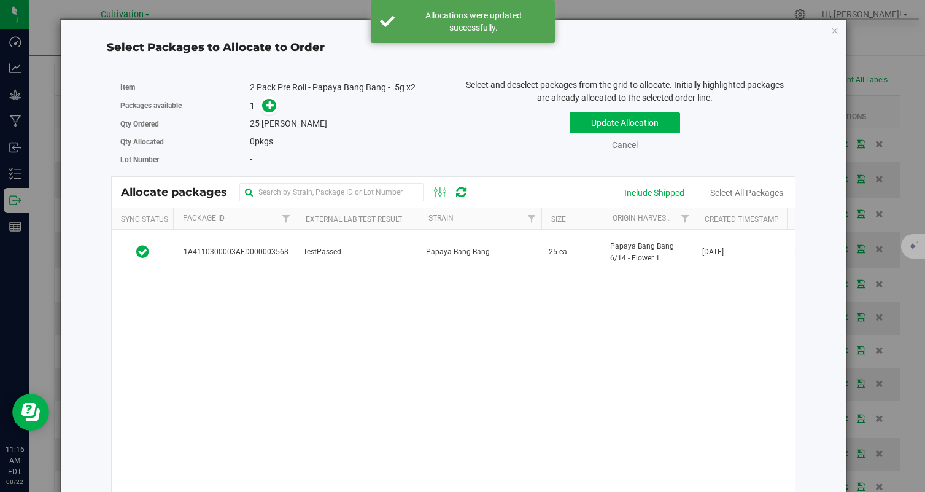
click at [498, 261] on td "Papaya Bang Bang" at bounding box center [480, 252] width 123 height 45
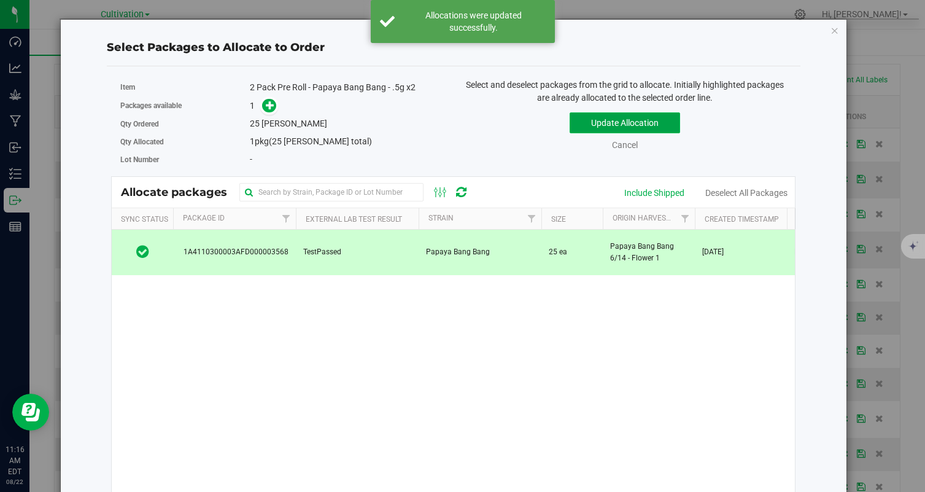
click at [621, 120] on button "Update Allocation" at bounding box center [625, 122] width 110 height 21
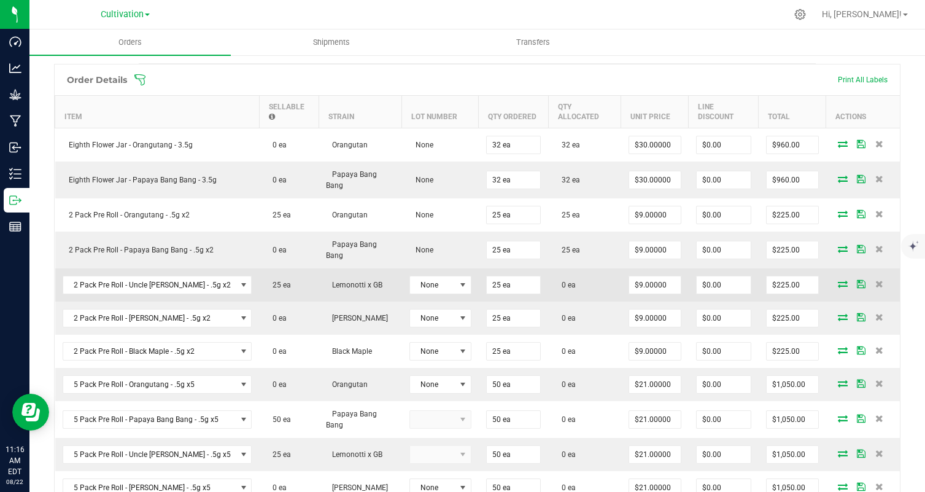
click at [842, 282] on icon at bounding box center [843, 283] width 10 height 7
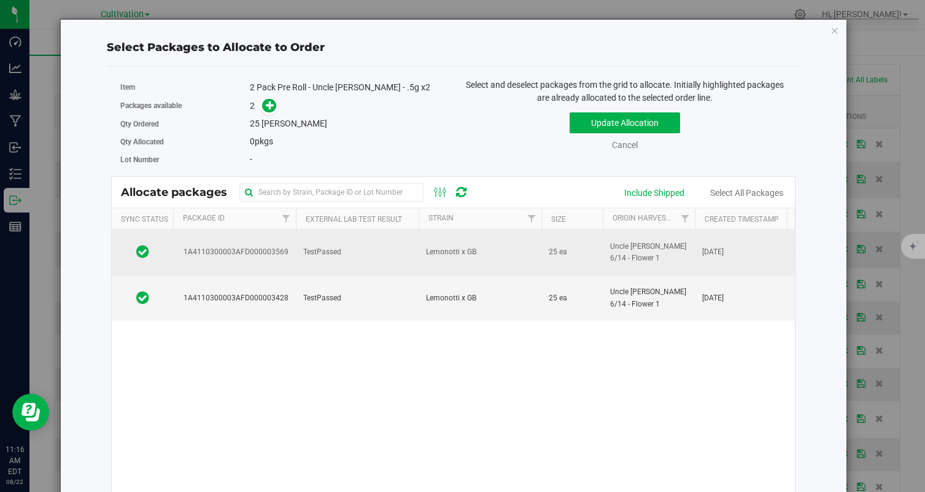
click at [371, 257] on td "TestPassed" at bounding box center [357, 253] width 123 height 46
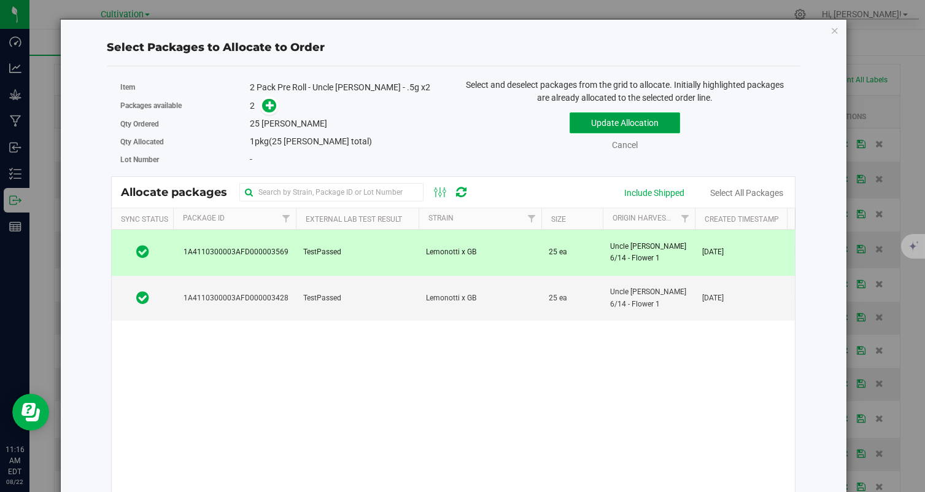
click at [645, 117] on button "Update Allocation" at bounding box center [625, 122] width 110 height 21
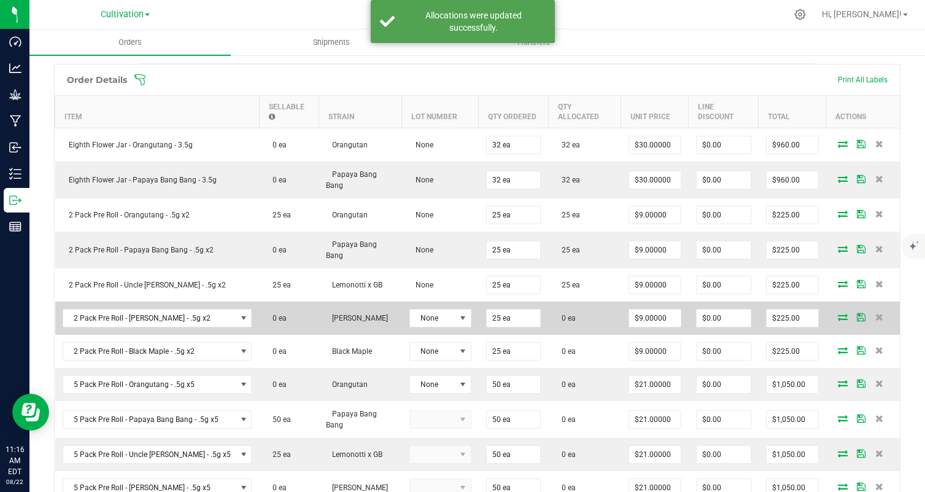
click at [841, 318] on icon at bounding box center [843, 316] width 10 height 7
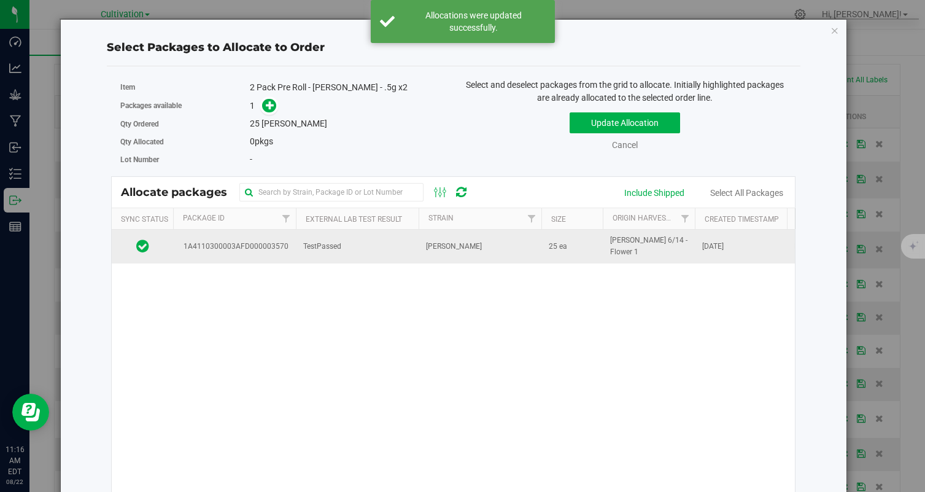
click at [374, 252] on td "TestPassed" at bounding box center [357, 246] width 123 height 33
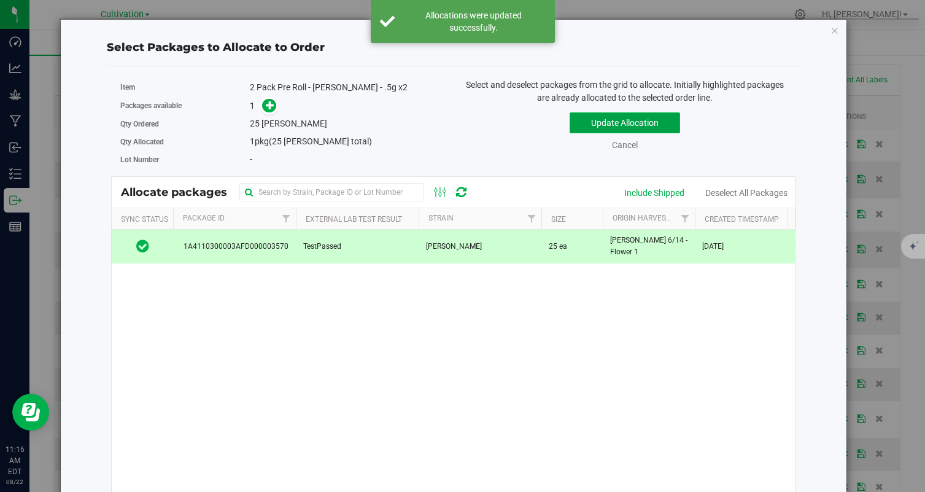
click at [623, 120] on button "Update Allocation" at bounding box center [625, 122] width 110 height 21
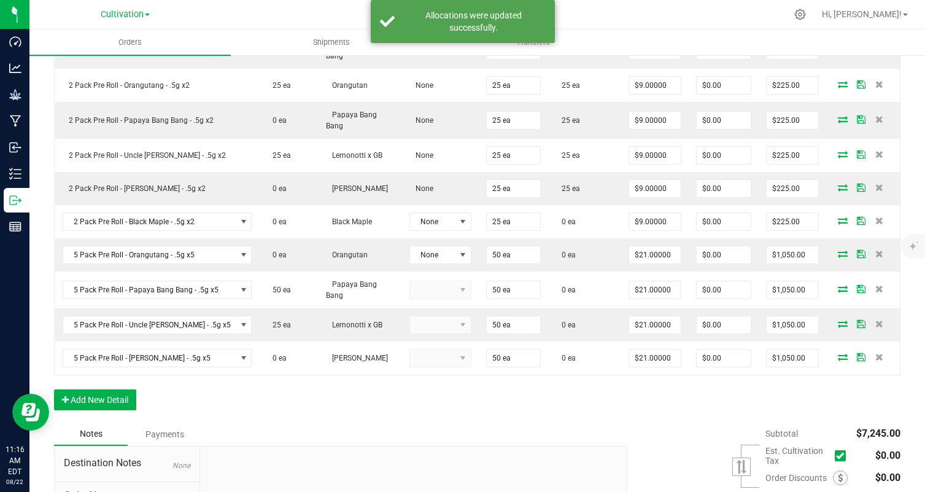
scroll to position [469, 0]
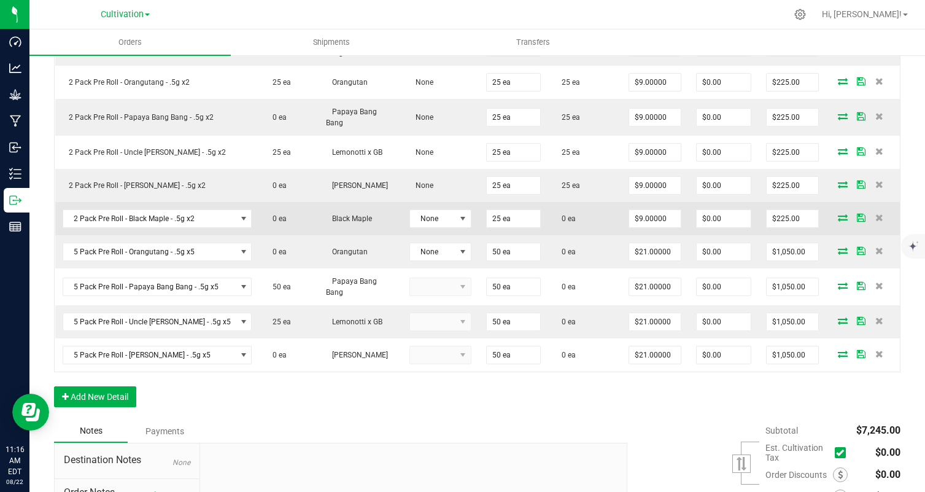
click at [840, 217] on icon at bounding box center [843, 217] width 10 height 7
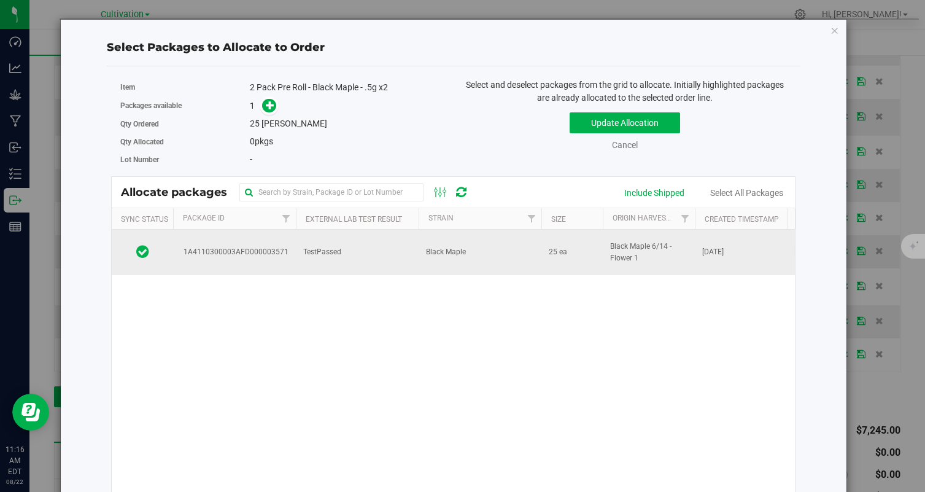
click at [525, 244] on td "Black Maple" at bounding box center [480, 252] width 123 height 45
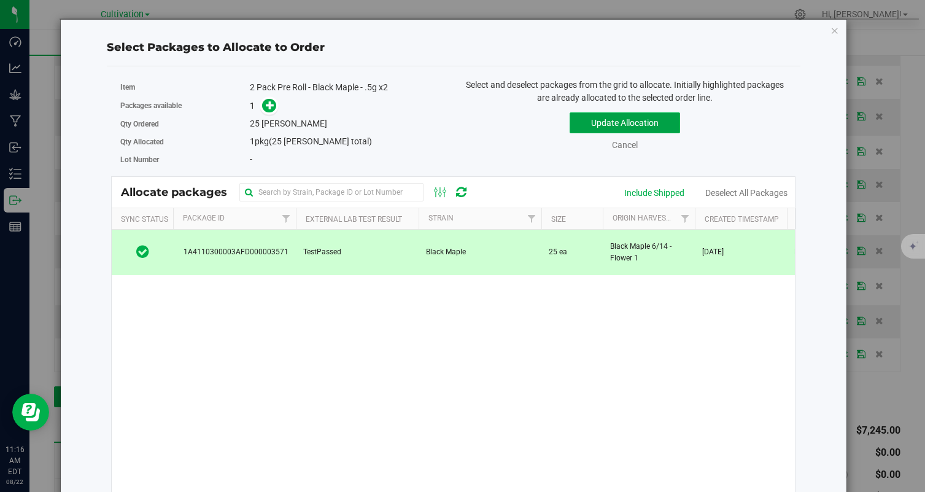
click at [610, 128] on button "Update Allocation" at bounding box center [625, 122] width 110 height 21
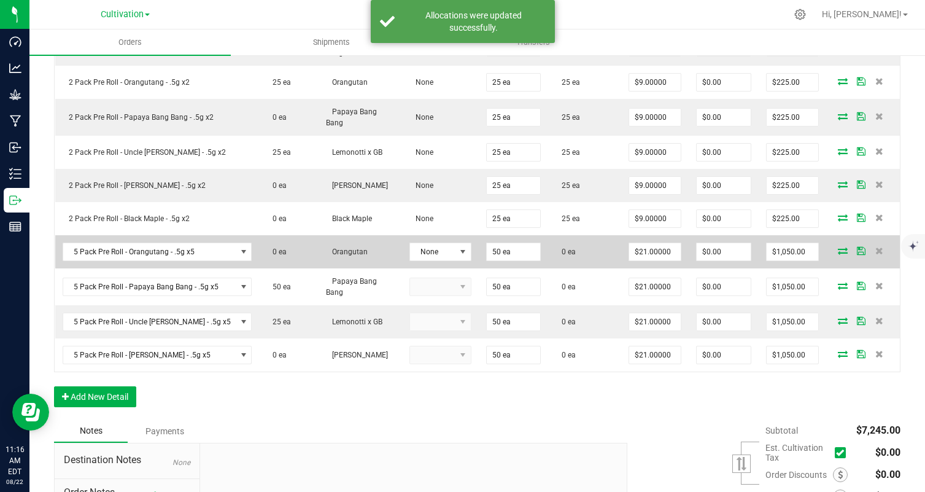
click at [839, 249] on icon at bounding box center [843, 250] width 10 height 7
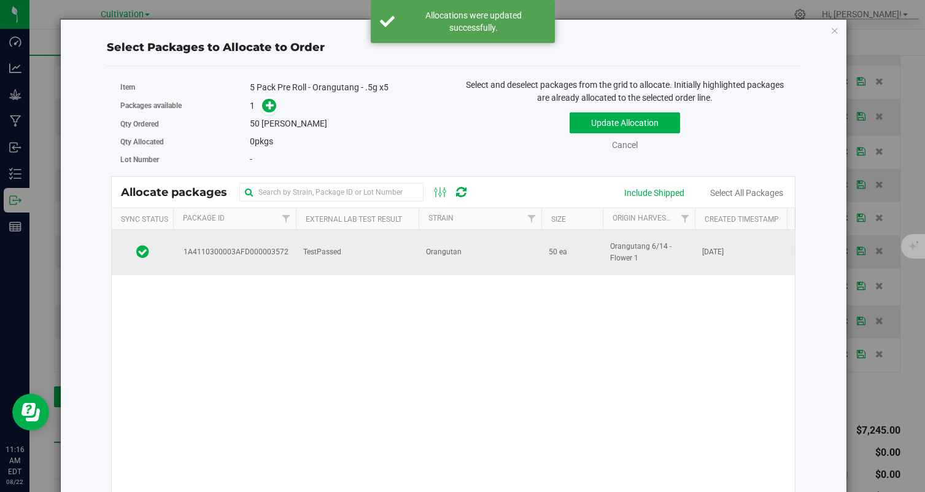
click at [486, 242] on td "Orangutan" at bounding box center [480, 252] width 123 height 45
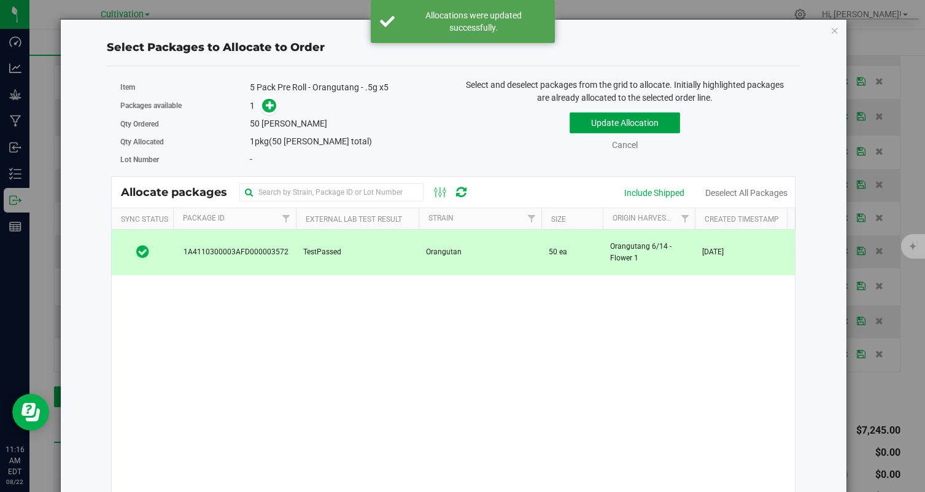
click at [616, 117] on button "Update Allocation" at bounding box center [625, 122] width 110 height 21
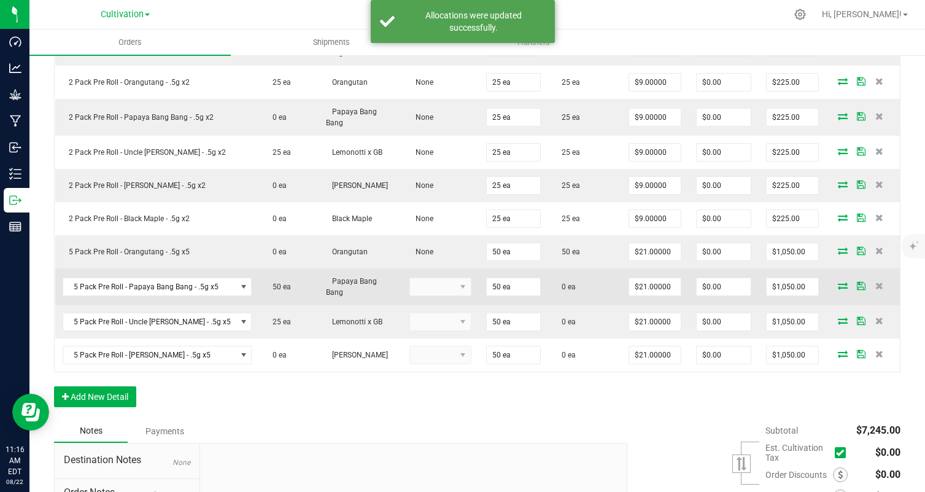
click at [845, 282] on icon at bounding box center [843, 285] width 10 height 7
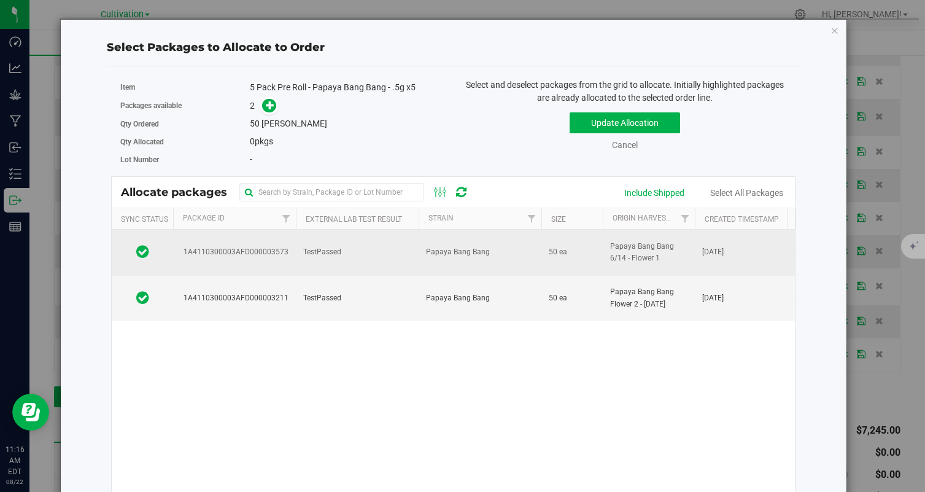
click at [465, 267] on td "Papaya Bang Bang" at bounding box center [480, 253] width 123 height 46
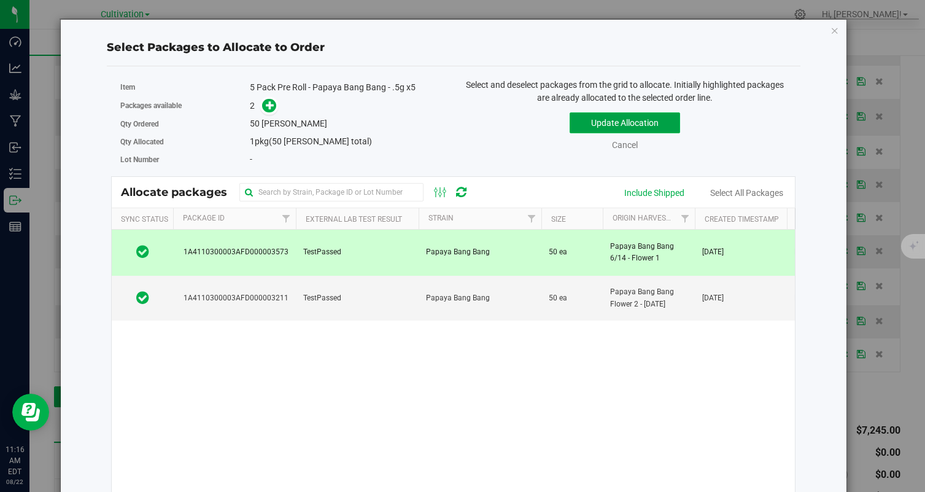
click at [616, 121] on button "Update Allocation" at bounding box center [625, 122] width 110 height 21
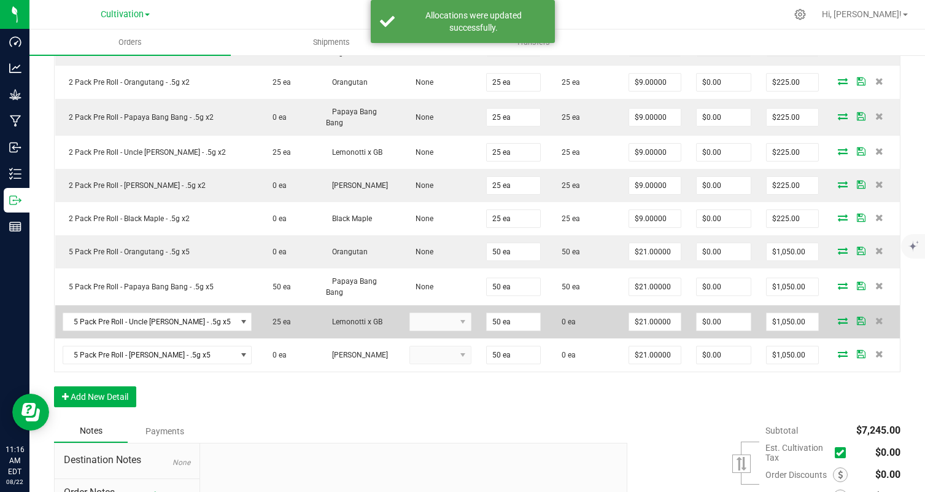
click at [838, 317] on icon at bounding box center [843, 320] width 10 height 7
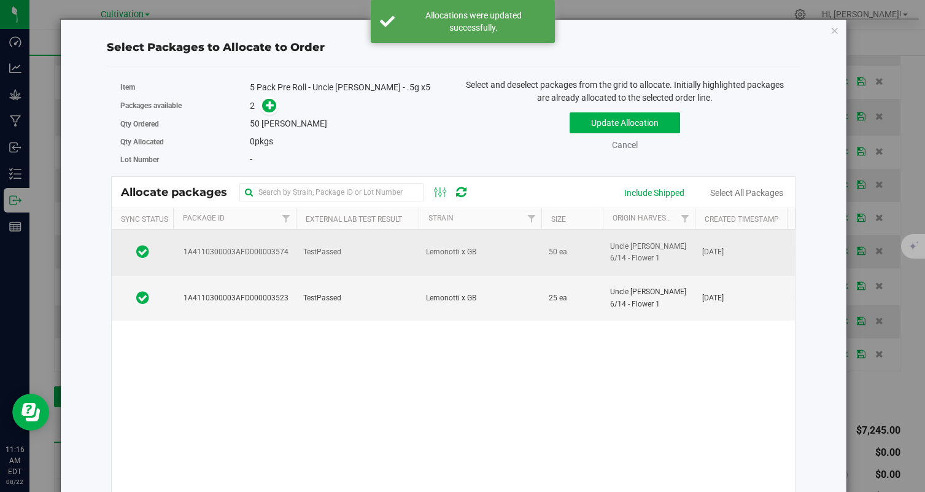
click at [421, 249] on td "Lemonotti x GB" at bounding box center [480, 253] width 123 height 46
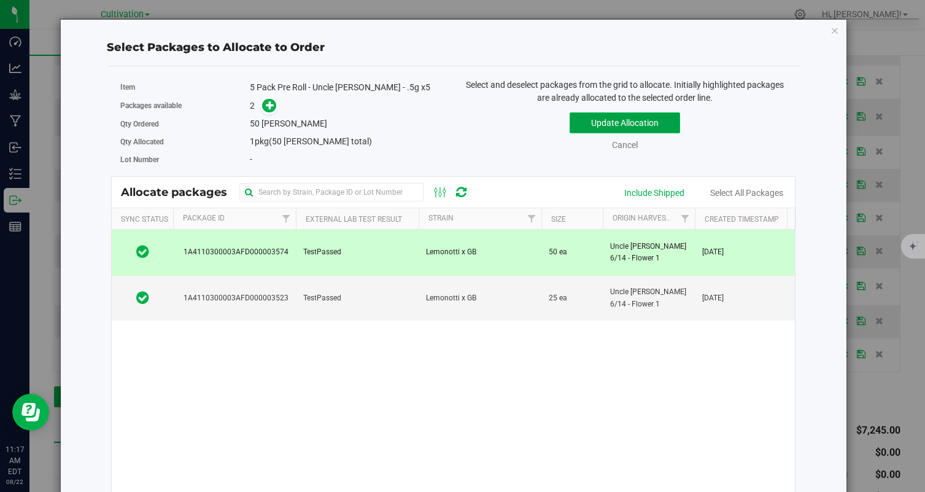
click at [603, 128] on button "Update Allocation" at bounding box center [625, 122] width 110 height 21
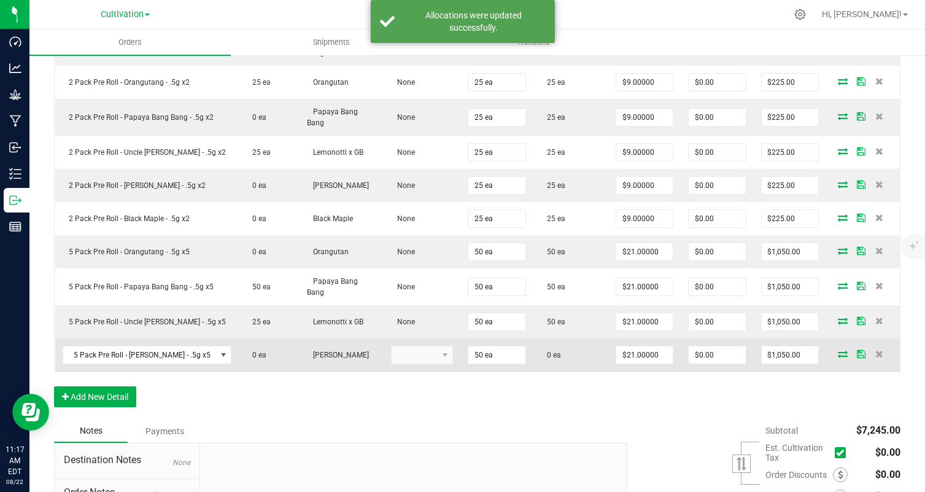
click at [849, 350] on span at bounding box center [843, 353] width 18 height 7
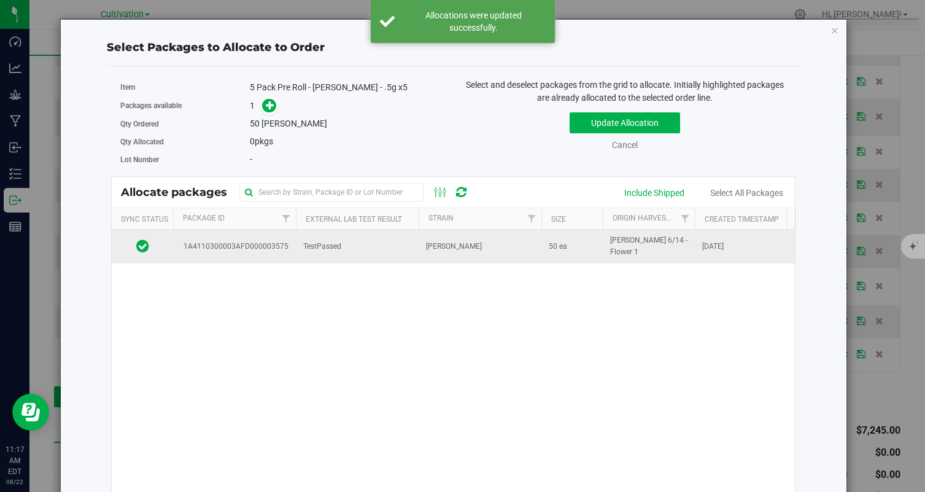
click at [606, 257] on td "[PERSON_NAME] 6/14 - Flower 1" at bounding box center [649, 246] width 92 height 33
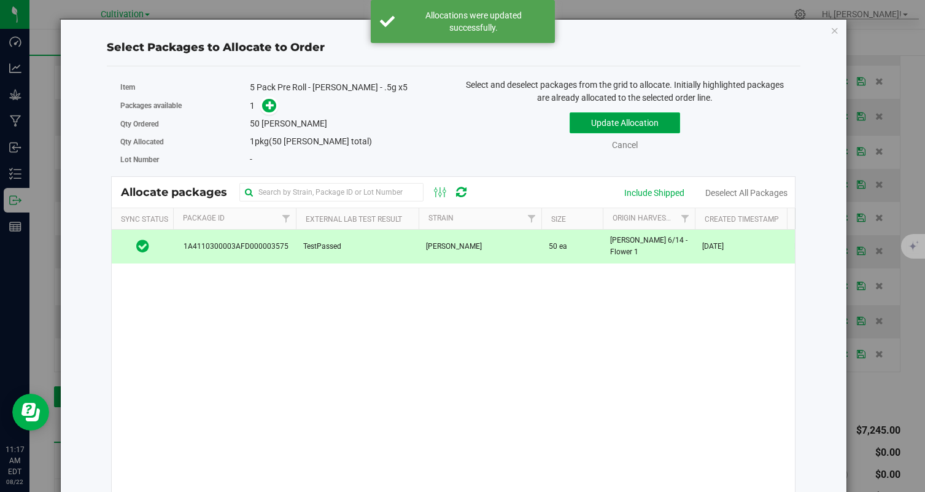
click at [619, 117] on button "Update Allocation" at bounding box center [625, 122] width 110 height 21
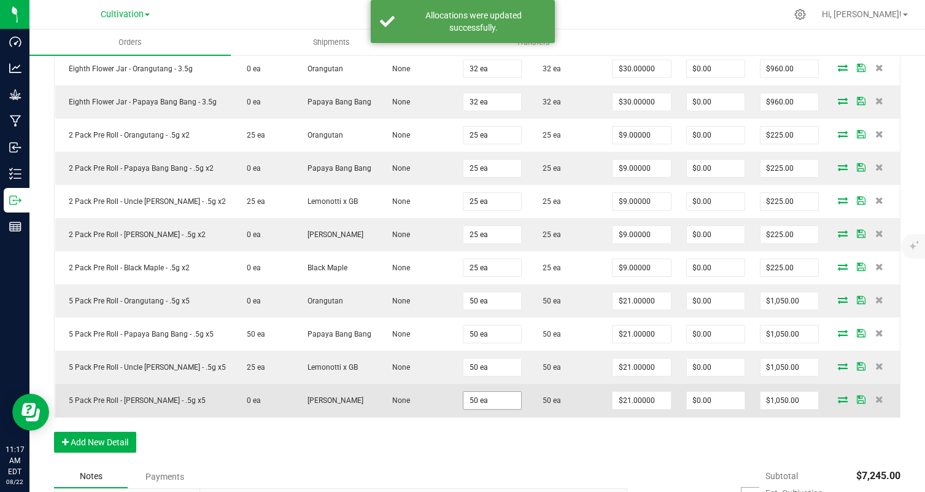
scroll to position [0, 0]
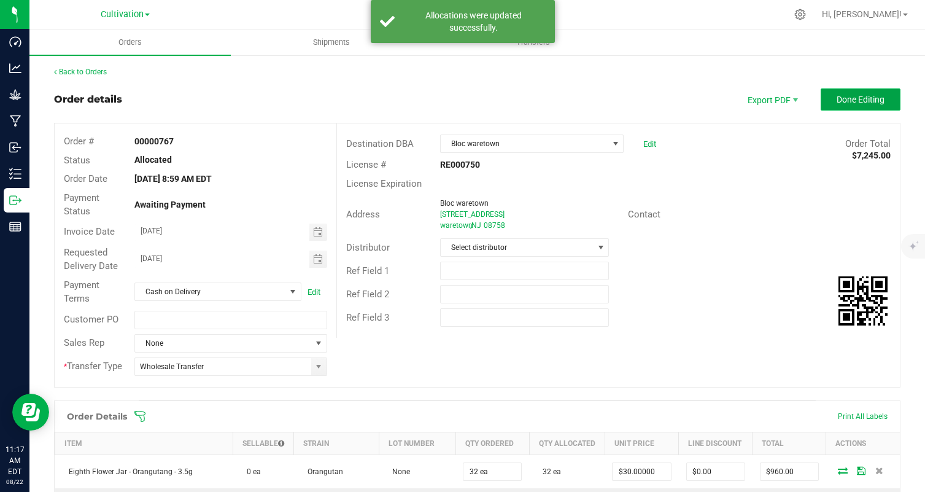
click at [877, 101] on span "Done Editing" at bounding box center [861, 100] width 48 height 10
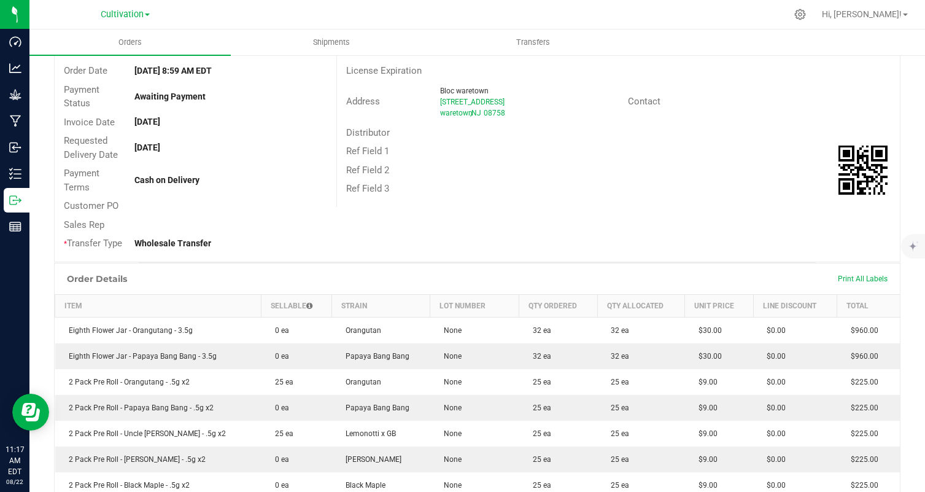
scroll to position [112, 0]
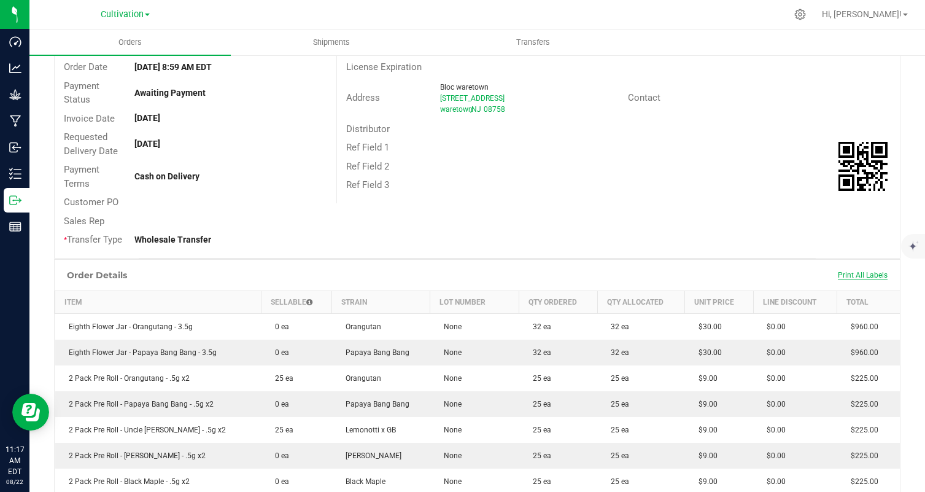
click at [851, 273] on span "Print All Labels" at bounding box center [863, 275] width 50 height 9
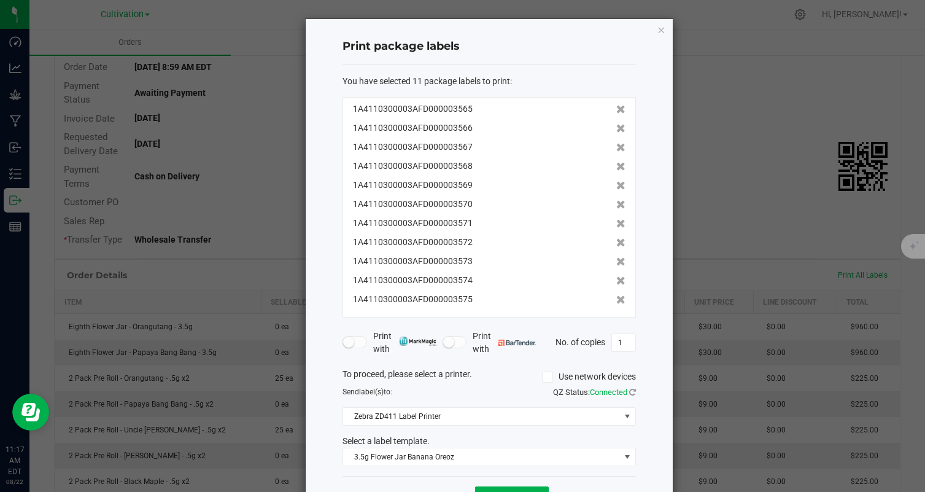
scroll to position [45, 0]
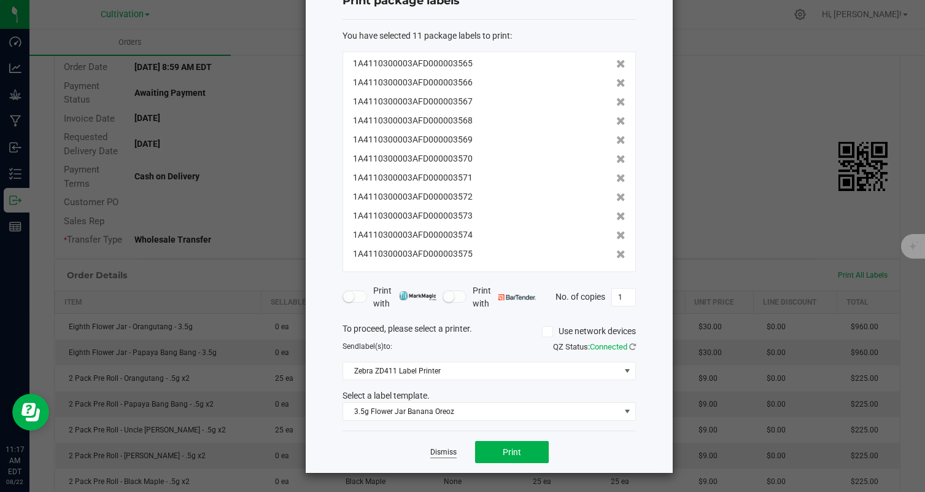
click at [449, 452] on link "Dismiss" at bounding box center [443, 452] width 26 height 10
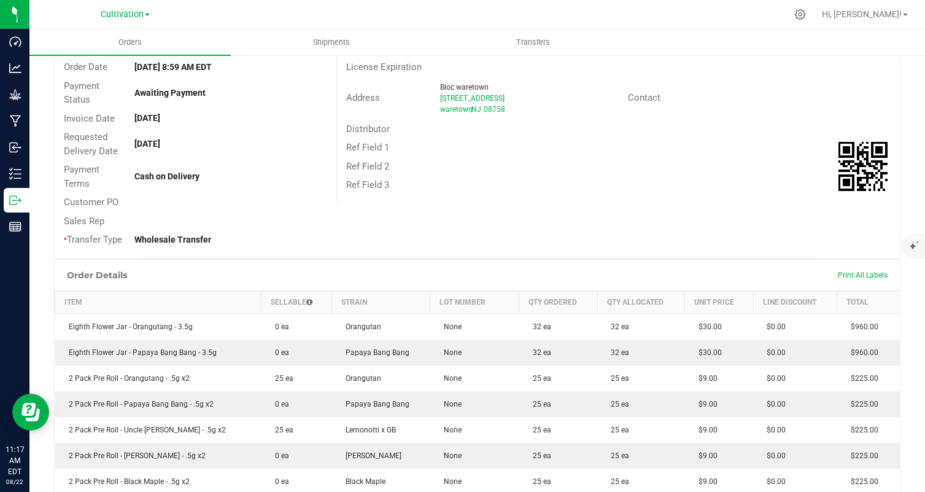
scroll to position [0, 0]
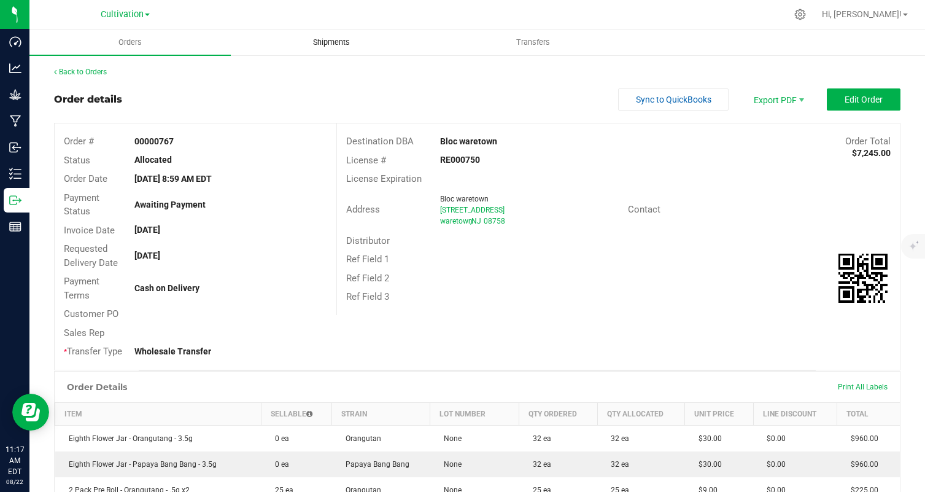
click at [344, 33] on uib-tab-heading "Shipments" at bounding box center [331, 42] width 200 height 25
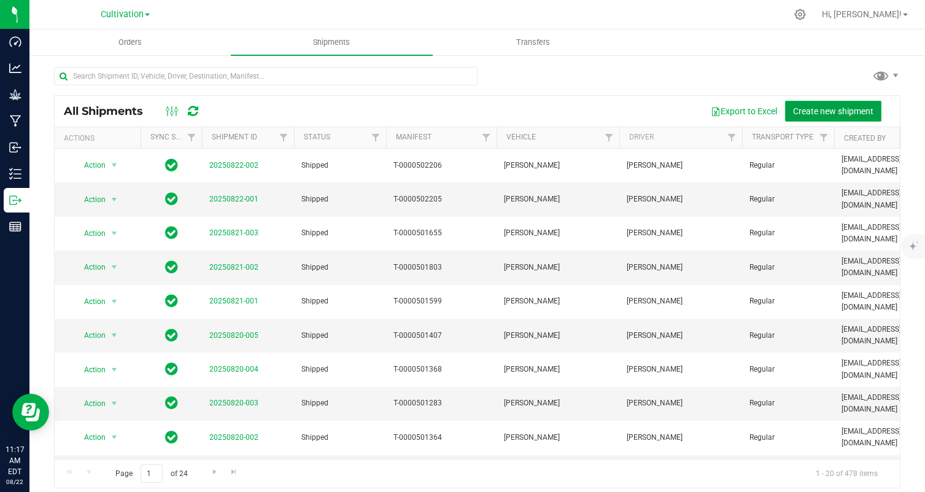
click at [835, 101] on button "Create new shipment" at bounding box center [833, 111] width 96 height 21
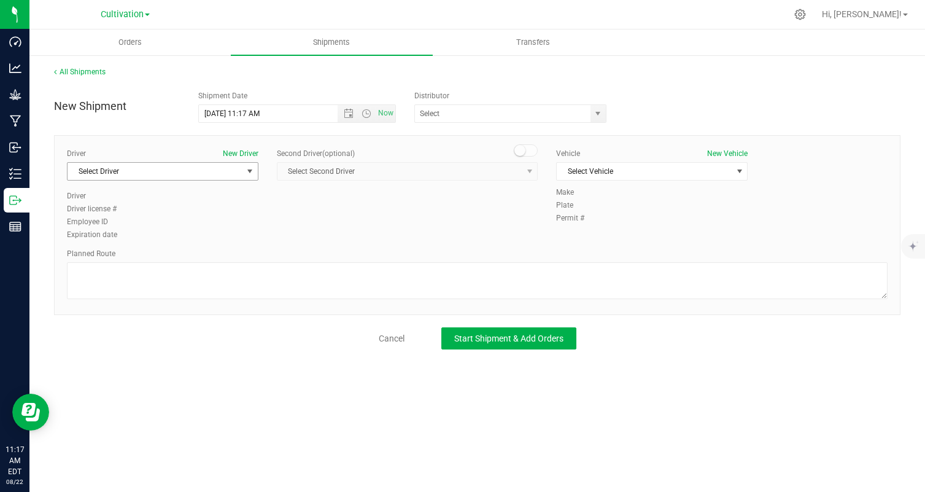
click at [136, 171] on span "Select Driver" at bounding box center [155, 171] width 175 height 17
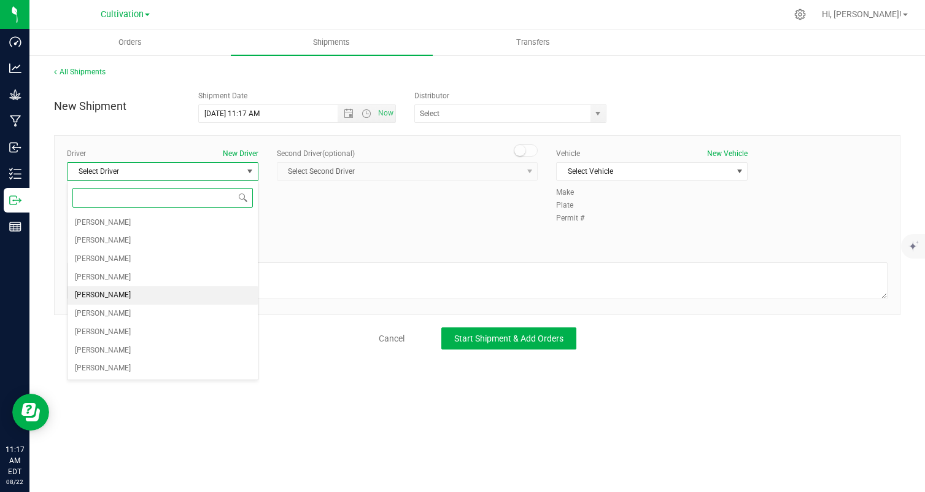
click at [129, 297] on li "[PERSON_NAME]" at bounding box center [163, 295] width 190 height 18
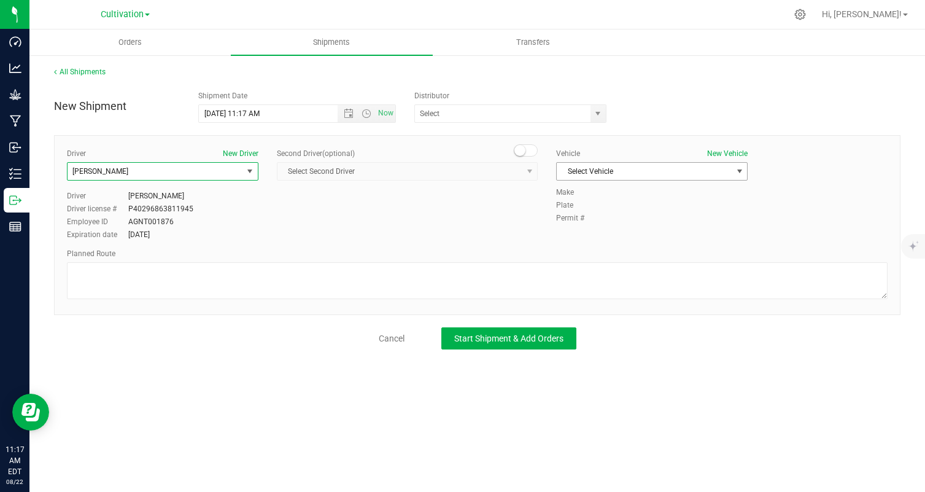
click at [646, 162] on span "Select Vehicle" at bounding box center [652, 171] width 192 height 18
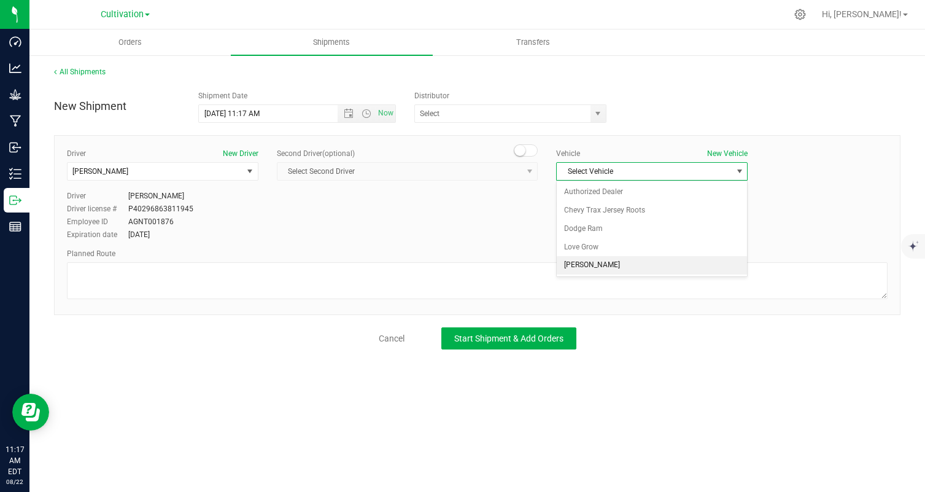
click at [616, 258] on li "[PERSON_NAME]" at bounding box center [652, 265] width 190 height 18
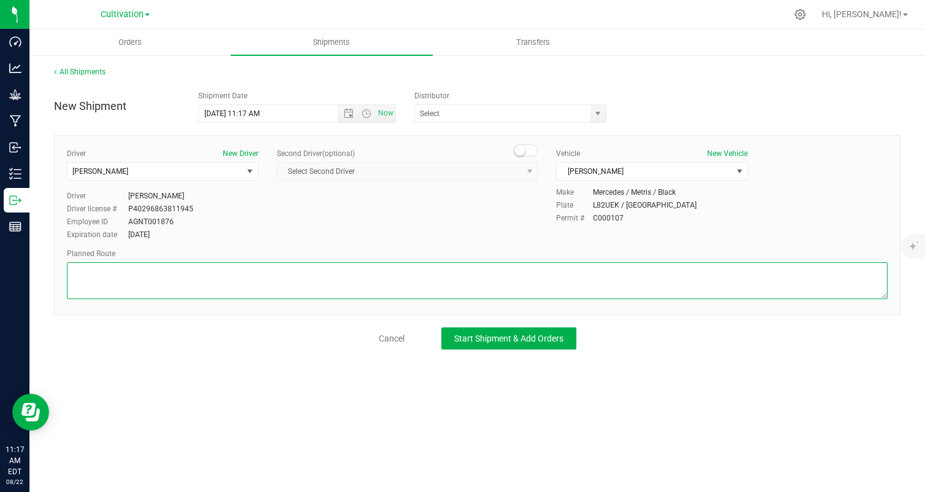
click at [571, 278] on textarea at bounding box center [477, 280] width 821 height 37
type textarea "randomized by facility"
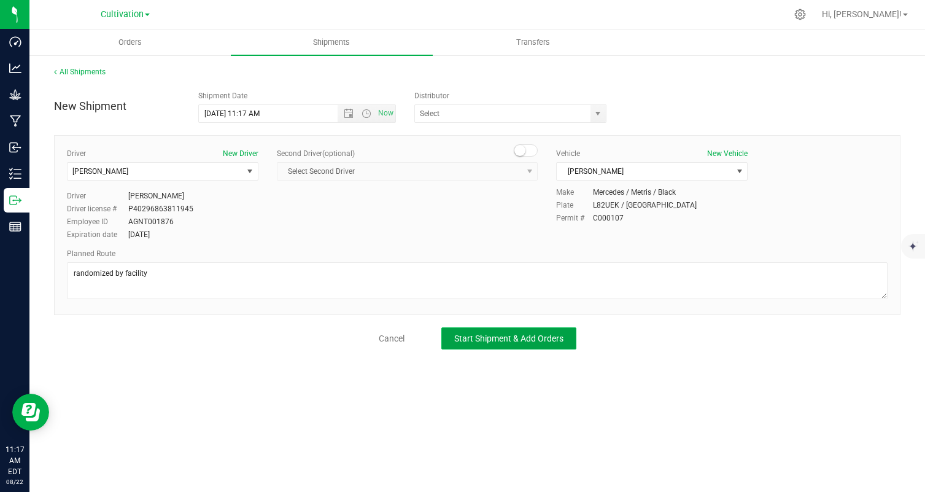
click at [522, 344] on button "Start Shipment & Add Orders" at bounding box center [508, 338] width 135 height 22
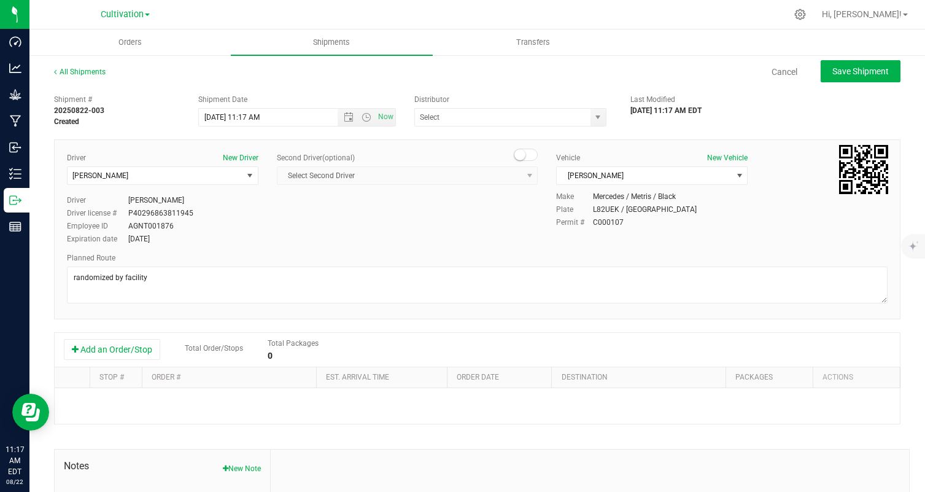
click at [125, 330] on div "Shipment # 20250822-003 Created Shipment Date 8/22/2025 11:17 AM Now Distributo…" at bounding box center [477, 351] width 847 height 526
click at [125, 339] on button "Add an Order/Stop" at bounding box center [112, 349] width 96 height 21
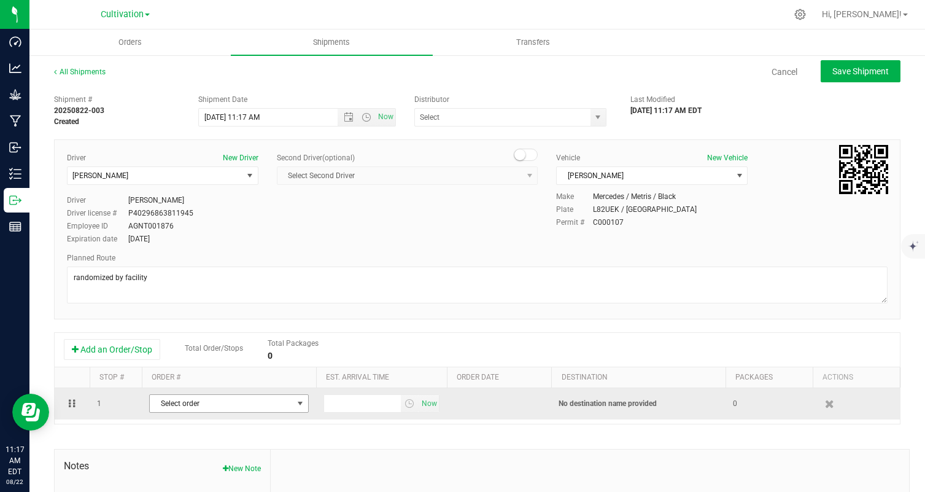
click at [262, 399] on span "Select order" at bounding box center [221, 403] width 143 height 17
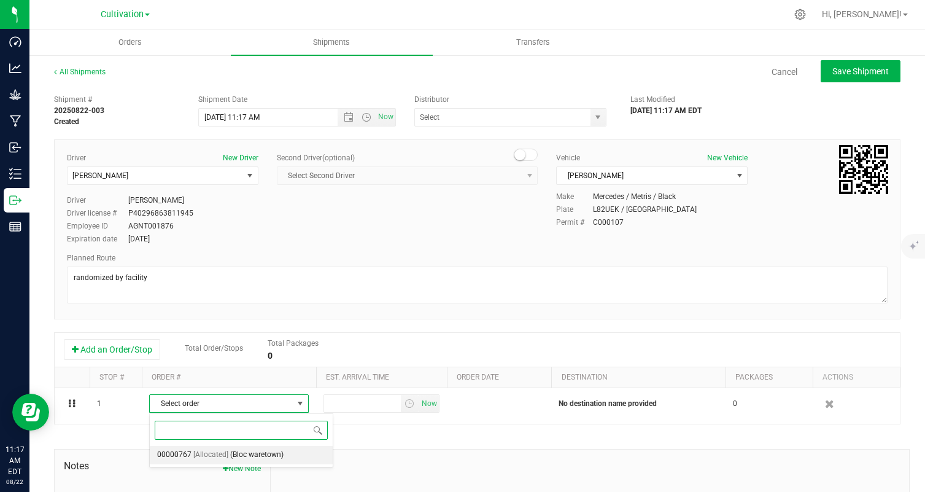
click at [267, 459] on span "(Bloc waretown)" at bounding box center [256, 455] width 53 height 16
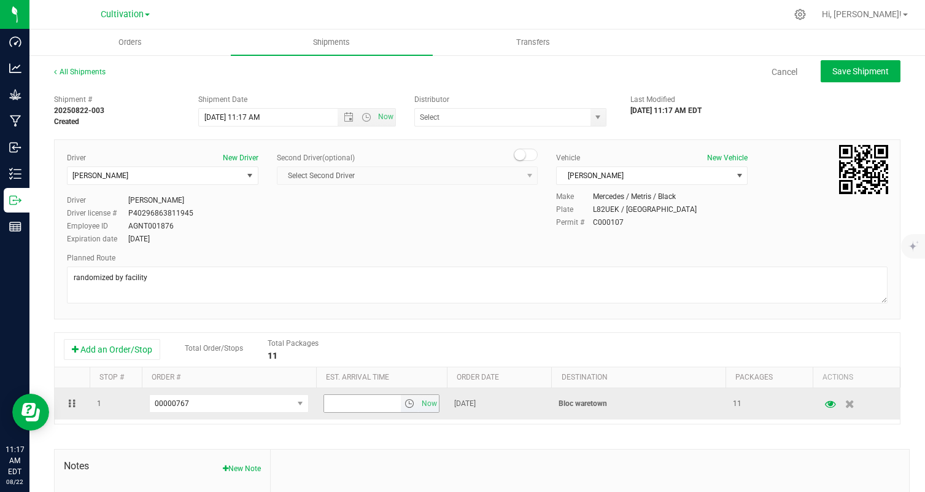
click at [362, 397] on input "text" at bounding box center [362, 403] width 77 height 17
type input "4:30 PM"
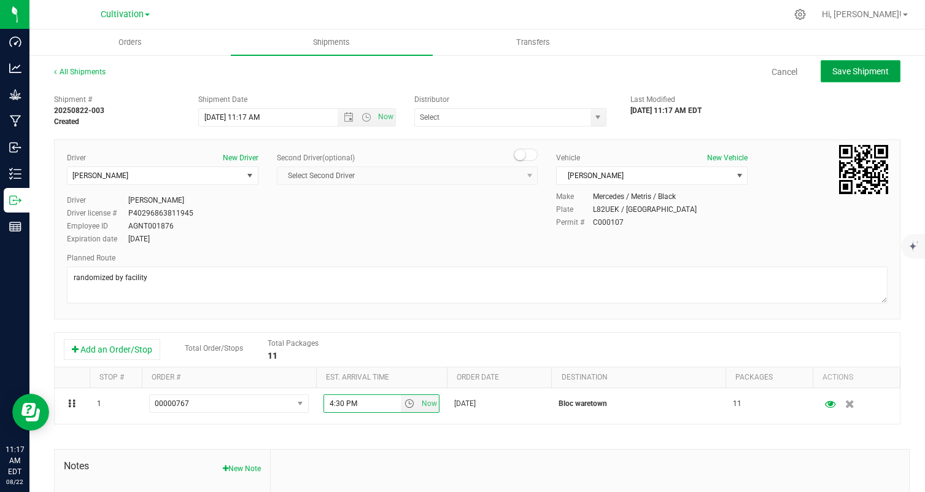
click at [856, 76] on span "Save Shipment" at bounding box center [860, 71] width 56 height 10
type input "8/22/2025 3:17 PM"
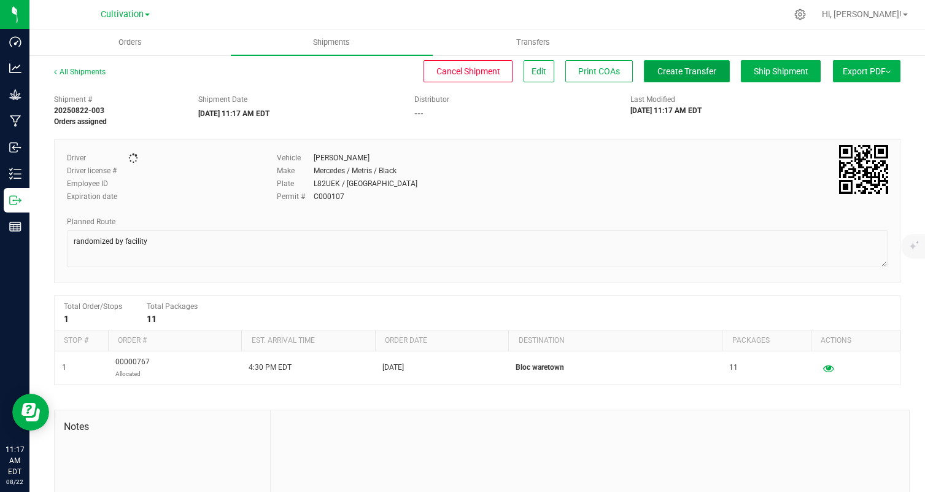
click at [681, 69] on span "Create Transfer" at bounding box center [686, 71] width 59 height 10
click at [778, 63] on button "Ship Shipment" at bounding box center [781, 71] width 80 height 22
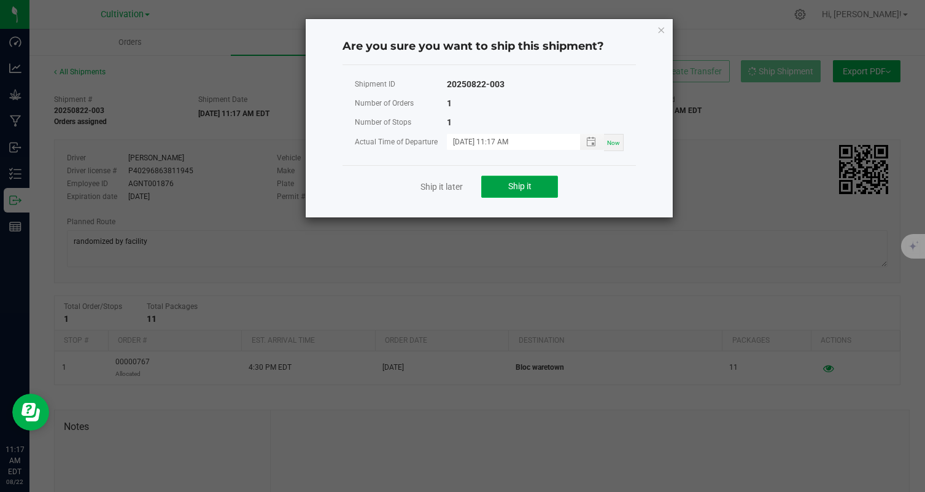
click at [514, 180] on button "Ship it" at bounding box center [519, 187] width 77 height 22
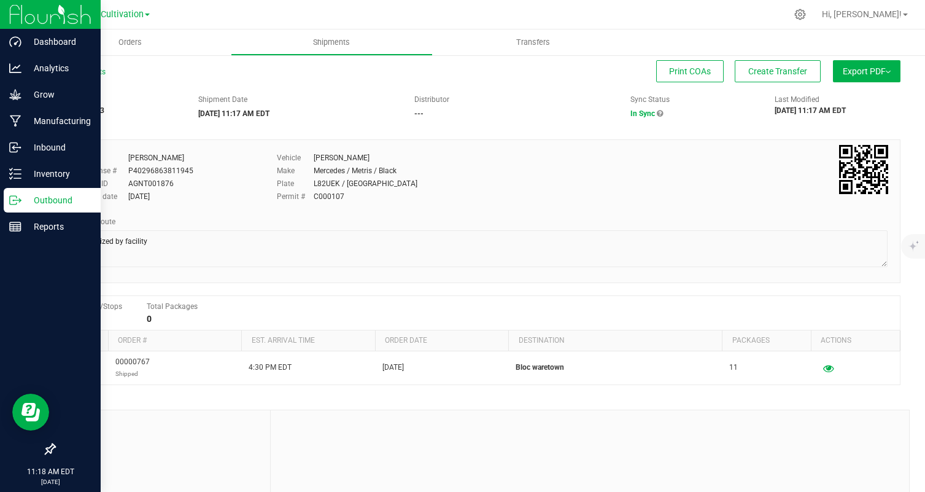
click at [20, 201] on icon at bounding box center [15, 200] width 12 height 12
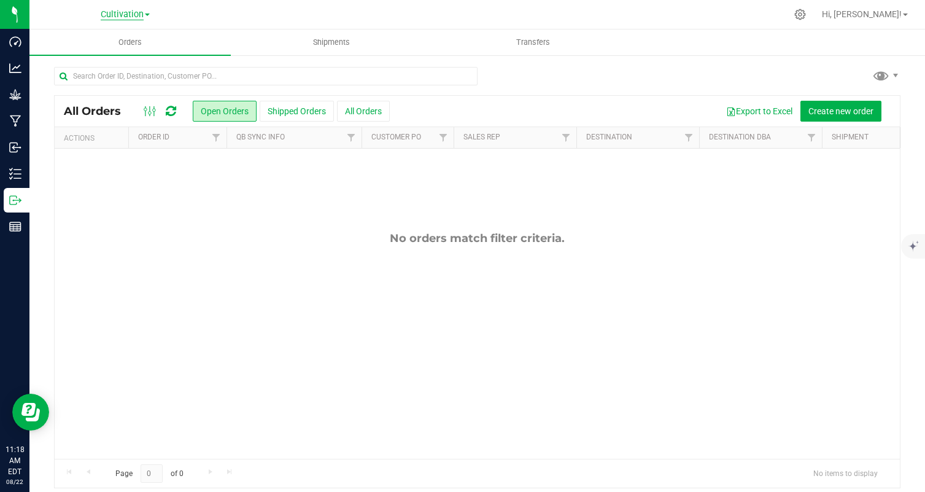
click at [122, 9] on span "Cultivation" at bounding box center [122, 14] width 43 height 11
drag, startPoint x: 118, startPoint y: 50, endPoint x: 113, endPoint y: 62, distance: 12.7
click at [112, 62] on ul "Cultivation Manufacturing" at bounding box center [125, 51] width 179 height 55
click at [113, 62] on div "All Orders Open Orders Shipped Orders All Orders Export to Excel Create new ord…" at bounding box center [477, 277] width 896 height 446
click at [142, 22] on div "Cultivation Cultivation Manufacturing" at bounding box center [125, 14] width 179 height 19
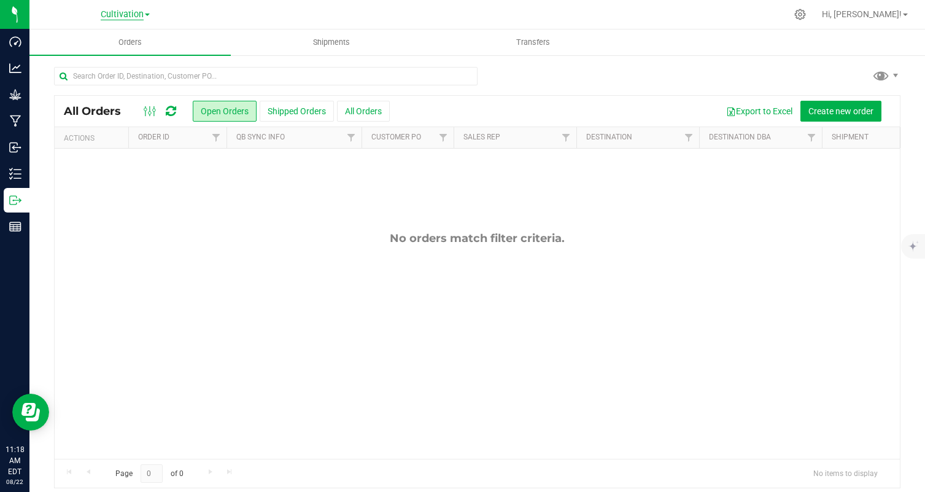
click at [127, 16] on span "Cultivation" at bounding box center [122, 14] width 43 height 11
click at [133, 60] on link "Manufacturing" at bounding box center [125, 60] width 179 height 17
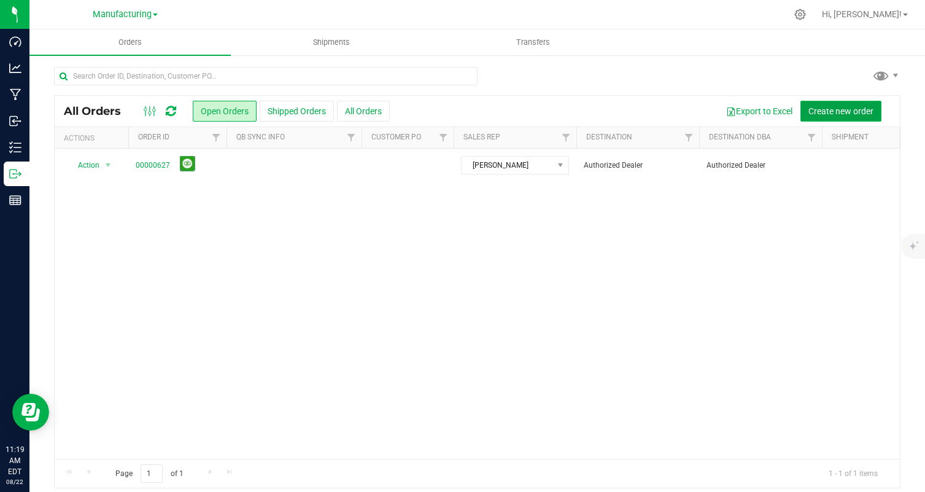
click at [847, 110] on span "Create new order" at bounding box center [840, 111] width 65 height 10
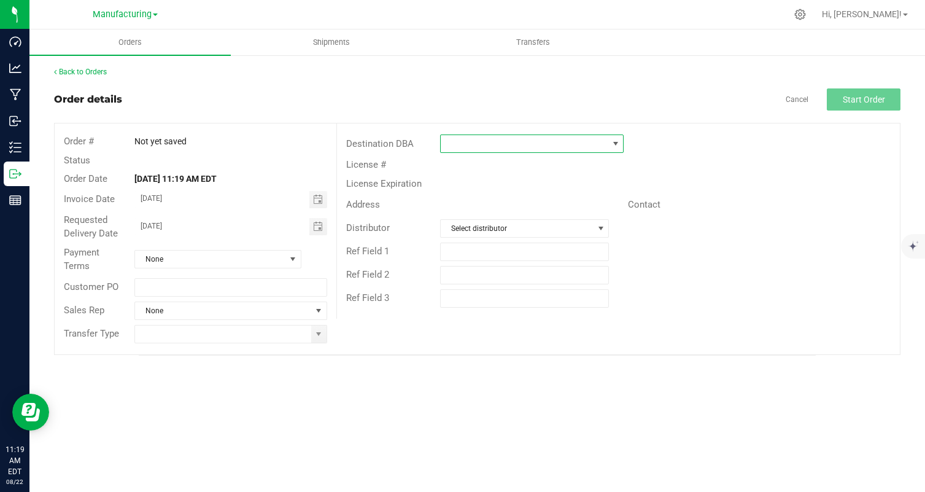
click at [551, 136] on span at bounding box center [524, 143] width 167 height 17
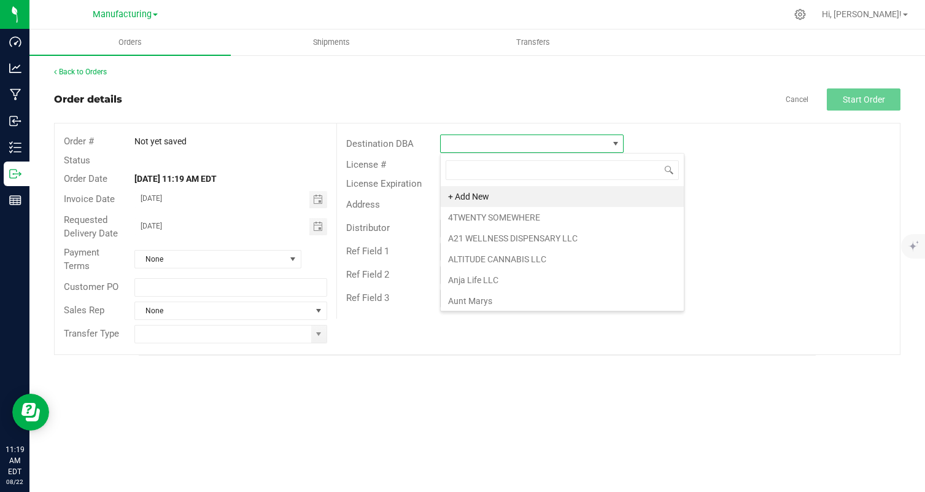
scroll to position [18, 184]
type input "bloc"
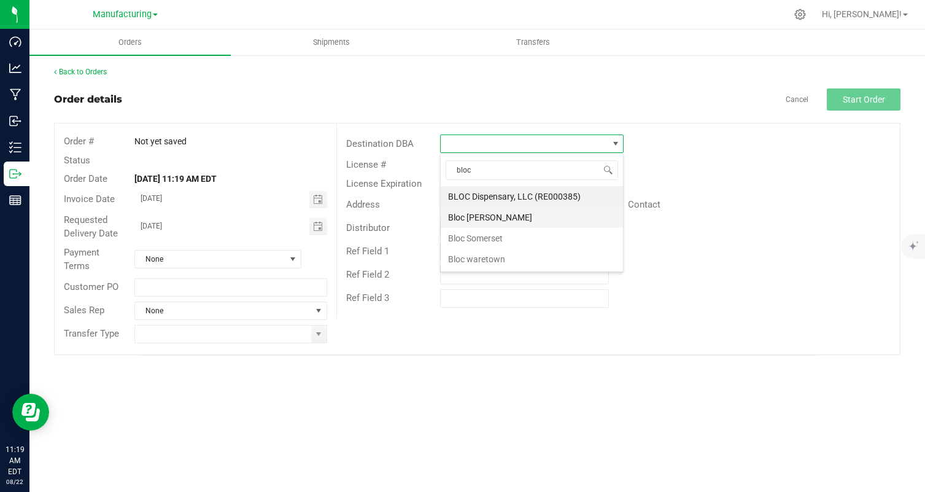
click at [533, 211] on li "Bloc [PERSON_NAME]" at bounding box center [532, 217] width 182 height 21
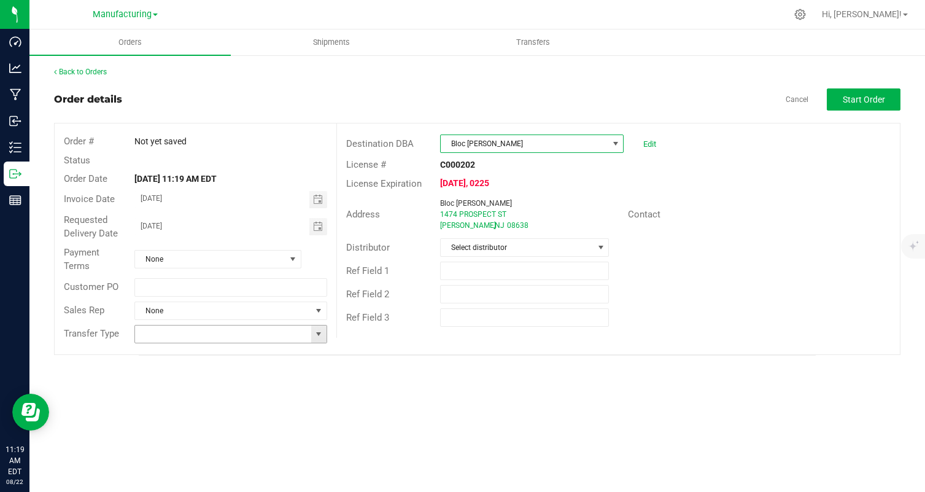
click at [320, 330] on span at bounding box center [319, 334] width 10 height 10
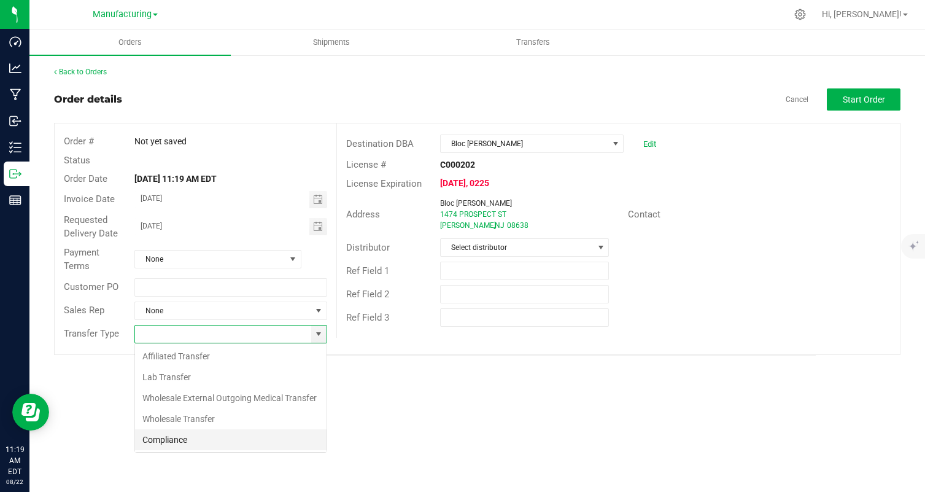
scroll to position [18, 193]
click at [191, 422] on li "Wholesale Transfer" at bounding box center [231, 418] width 192 height 21
type input "Wholesale Transfer"
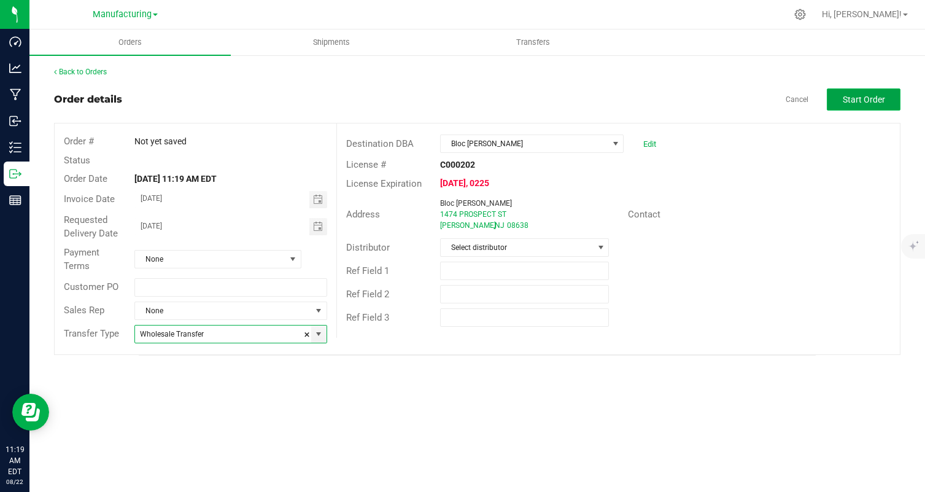
click at [882, 96] on span "Start Order" at bounding box center [864, 100] width 42 height 10
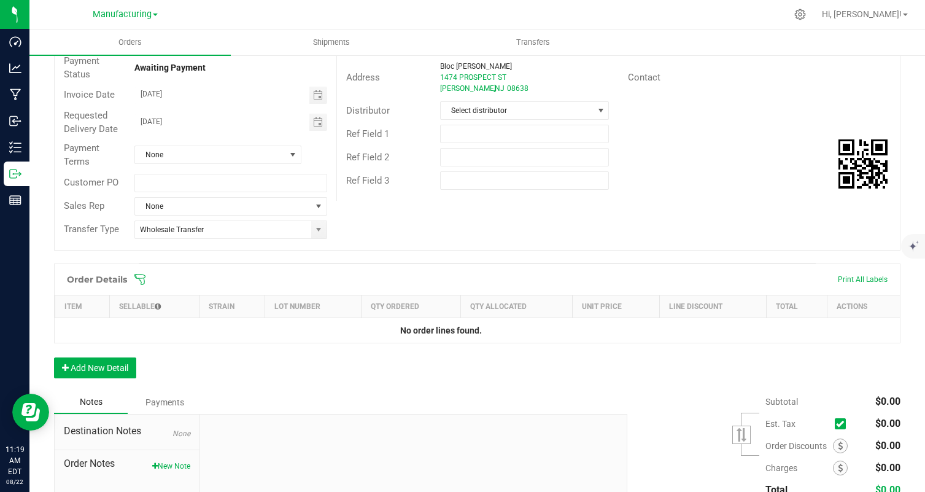
scroll to position [157, 0]
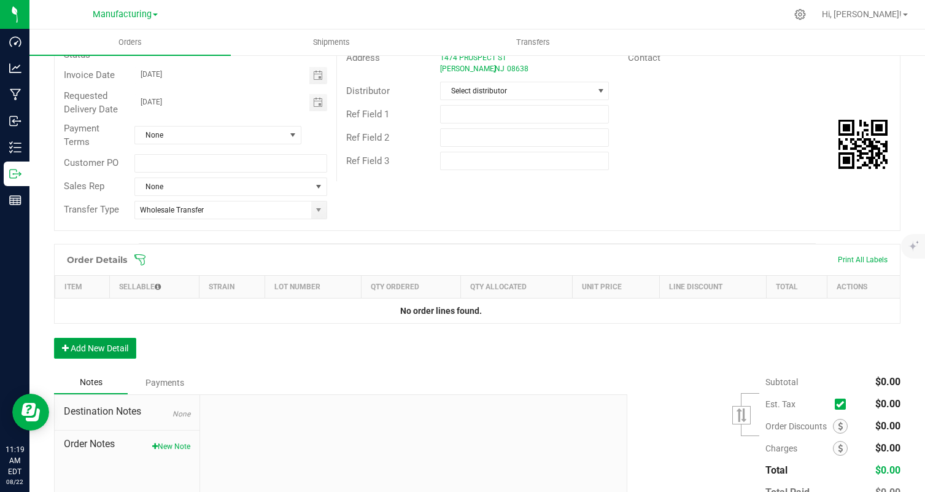
click at [109, 347] on button "Add New Detail" at bounding box center [95, 348] width 82 height 21
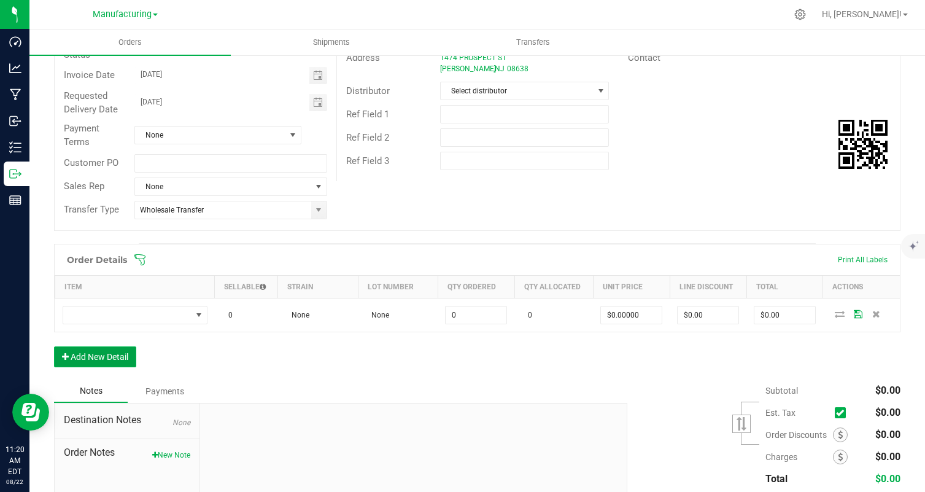
click at [111, 359] on button "Add New Detail" at bounding box center [95, 356] width 82 height 21
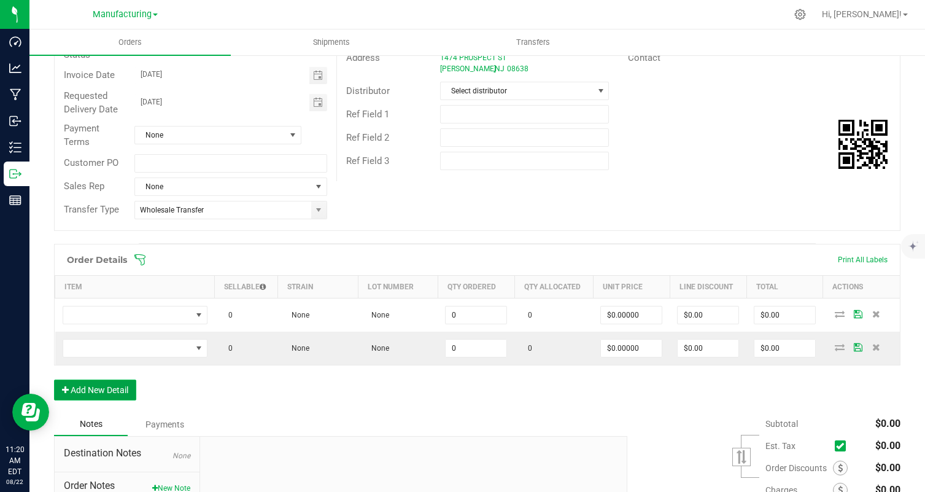
click at [116, 381] on button "Add New Detail" at bounding box center [95, 389] width 82 height 21
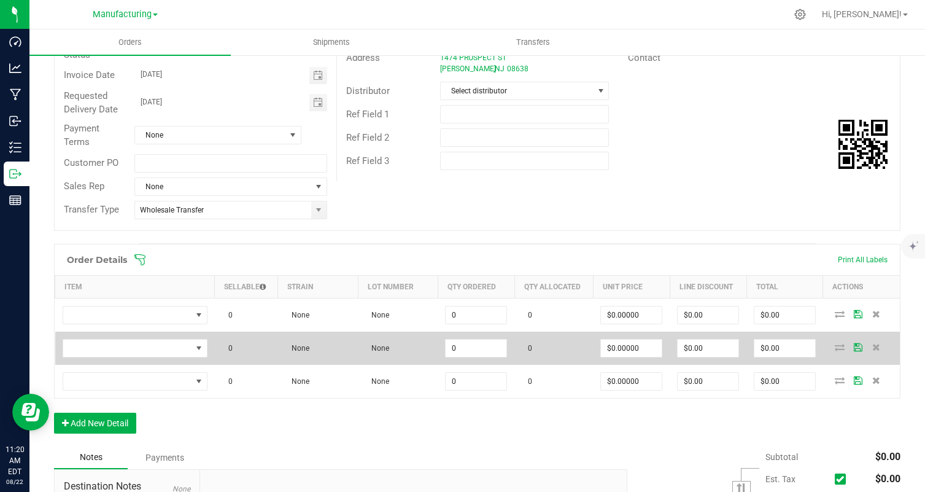
click at [148, 336] on td at bounding box center [135, 347] width 160 height 33
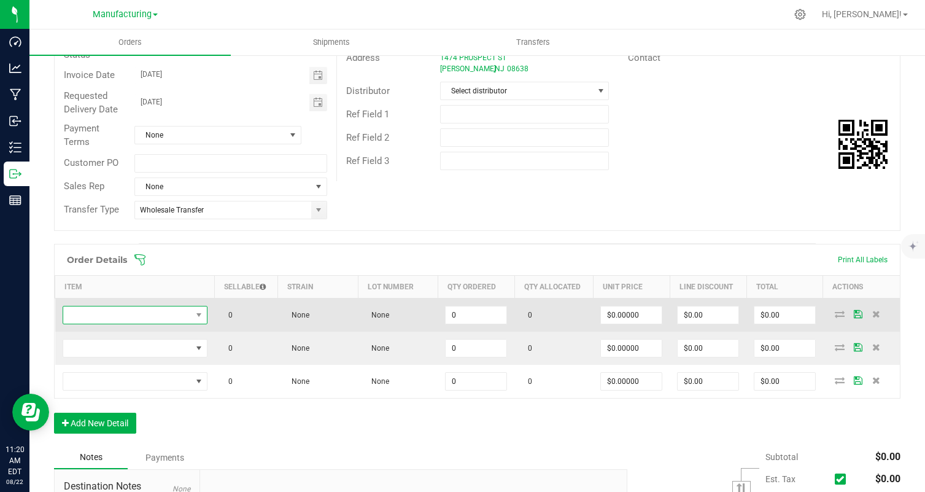
click at [136, 314] on span "NO DATA FOUND" at bounding box center [127, 314] width 128 height 17
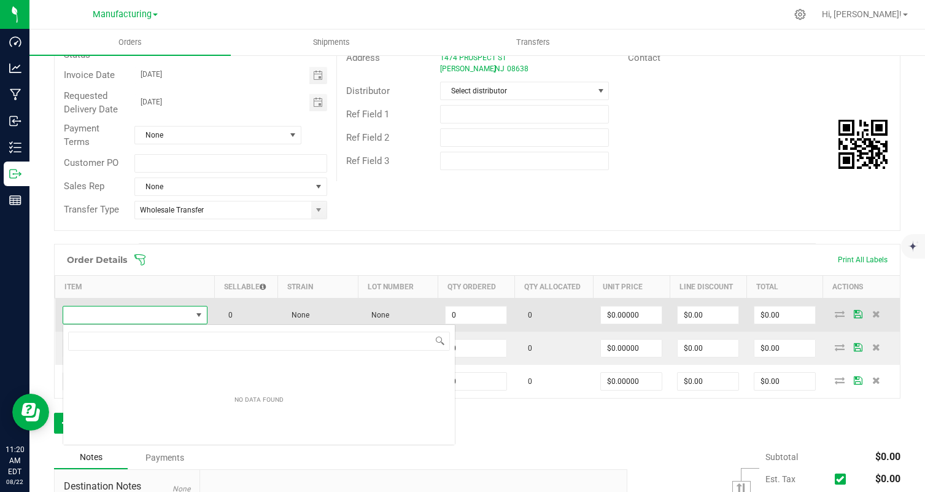
scroll to position [18, 145]
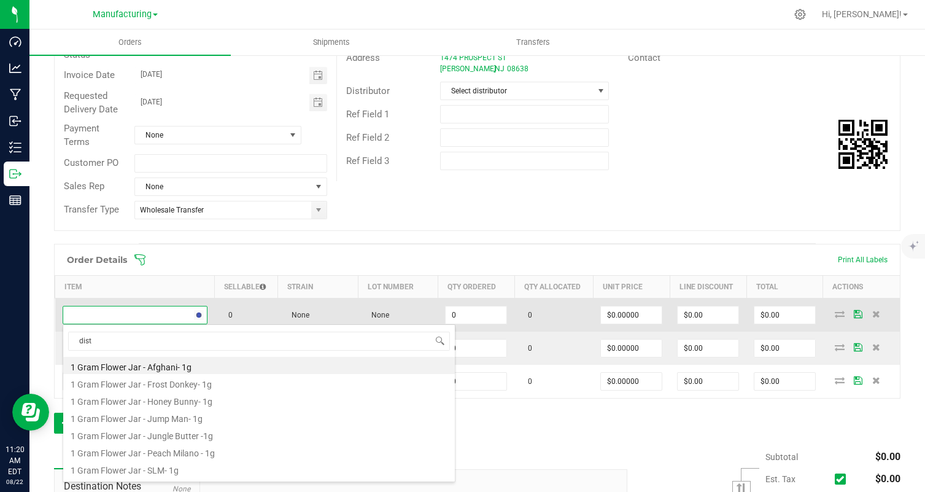
type input "disti"
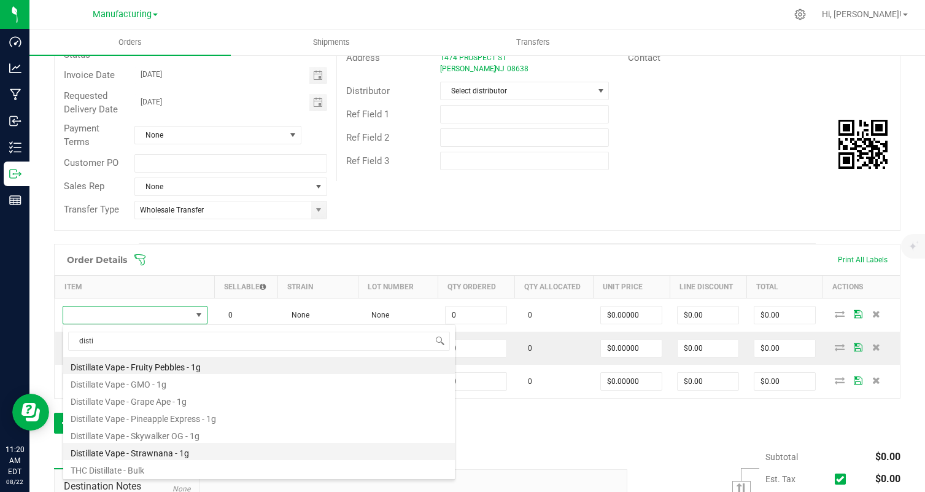
click at [186, 448] on li "Distillate Vape - Strawnana - 1g" at bounding box center [259, 451] width 392 height 17
type input "0 ea"
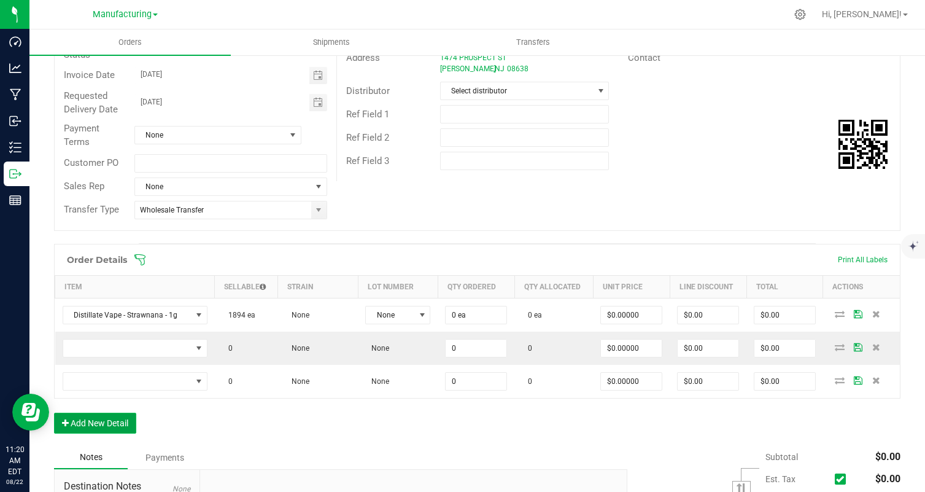
click at [98, 427] on button "Add New Detail" at bounding box center [95, 423] width 82 height 21
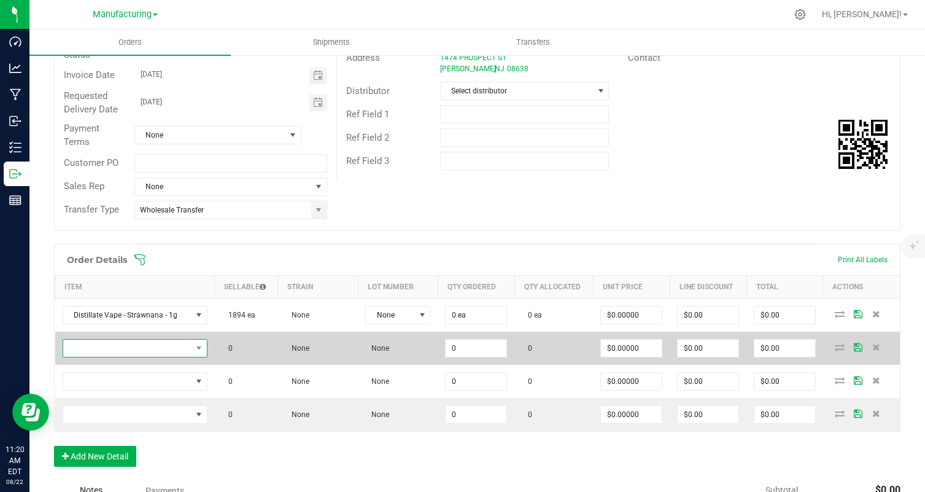
click at [153, 348] on span "NO DATA FOUND" at bounding box center [127, 347] width 128 height 17
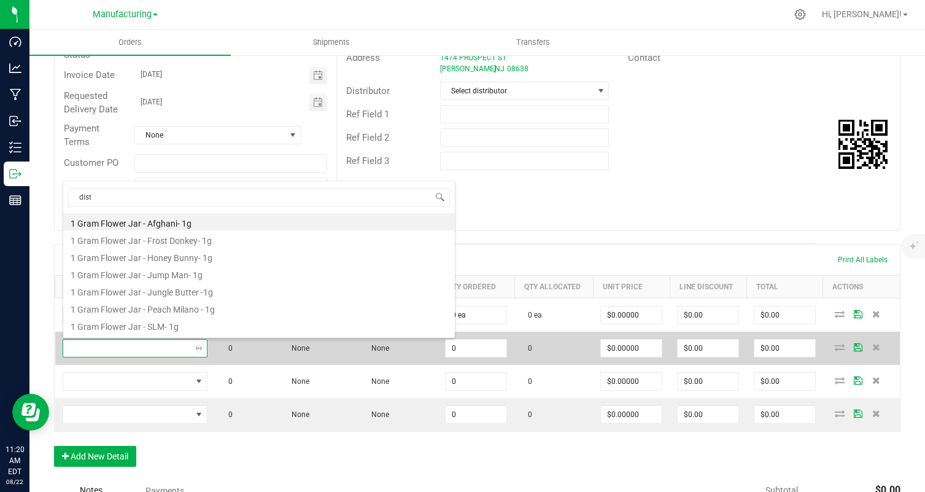
type input "disti"
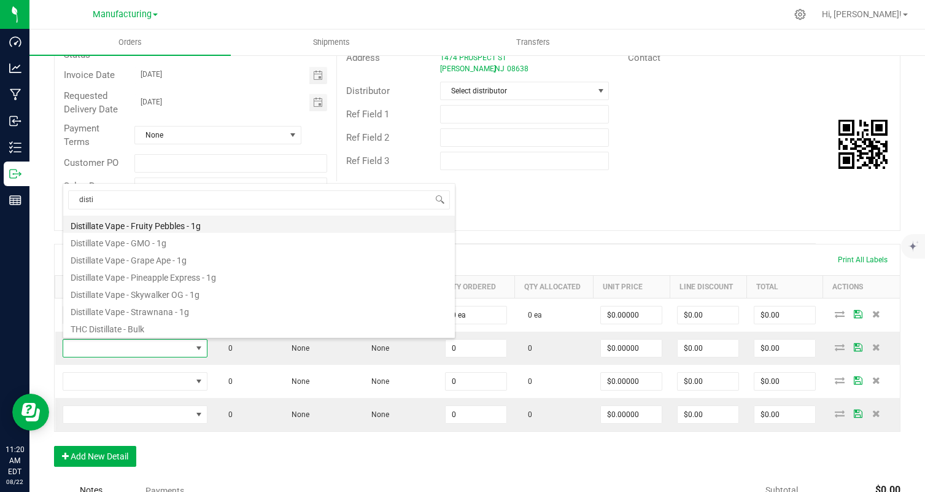
click at [198, 224] on li "Distillate Vape - Fruity Pebbles - 1g" at bounding box center [259, 223] width 392 height 17
type input "0 ea"
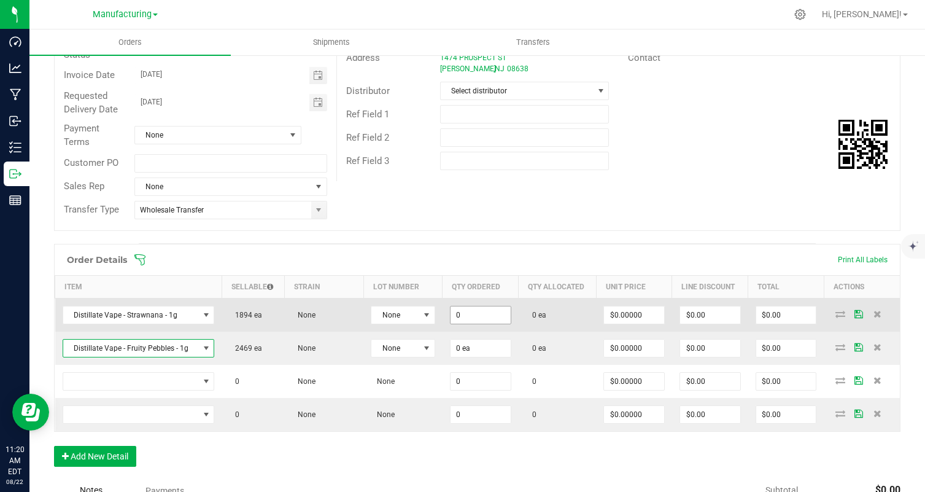
click at [470, 308] on input "0" at bounding box center [481, 314] width 60 height 17
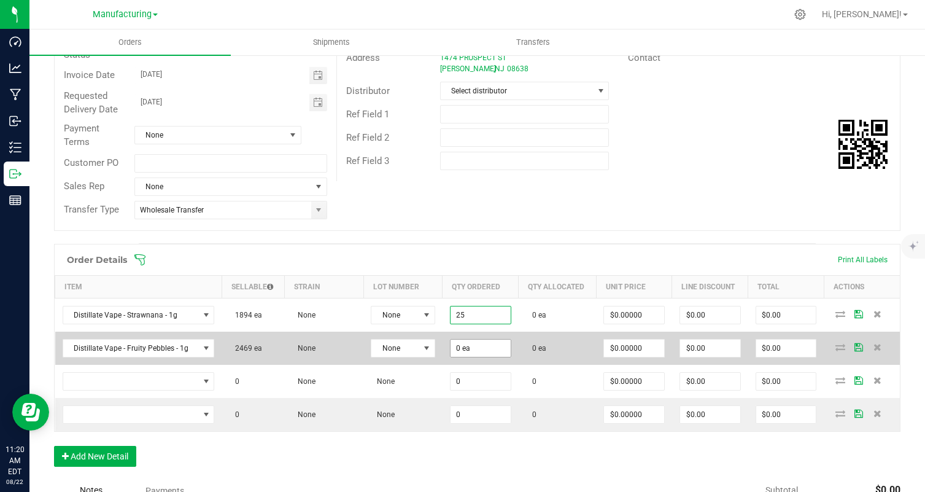
type input "25 ea"
click at [472, 350] on input "0" at bounding box center [481, 347] width 60 height 17
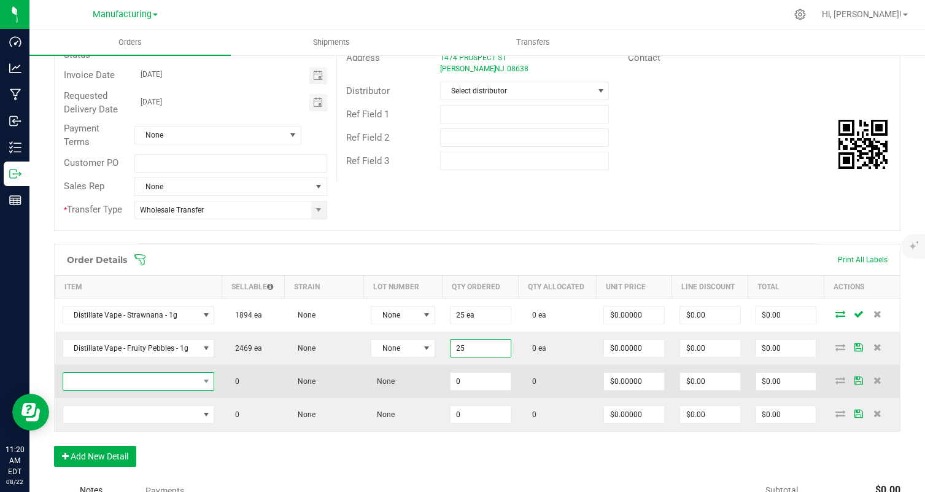
type input "25 ea"
click at [177, 386] on span "NO DATA FOUND" at bounding box center [131, 381] width 136 height 17
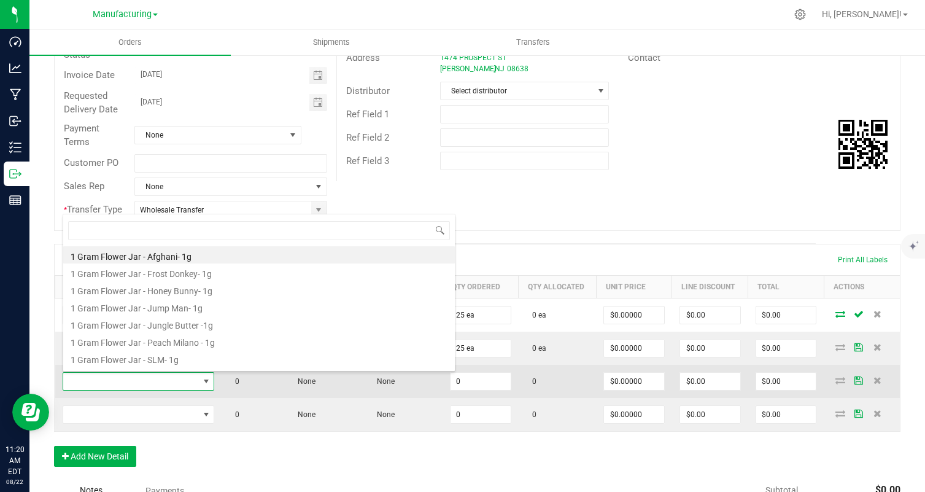
scroll to position [61368, 61236]
type input "gmo"
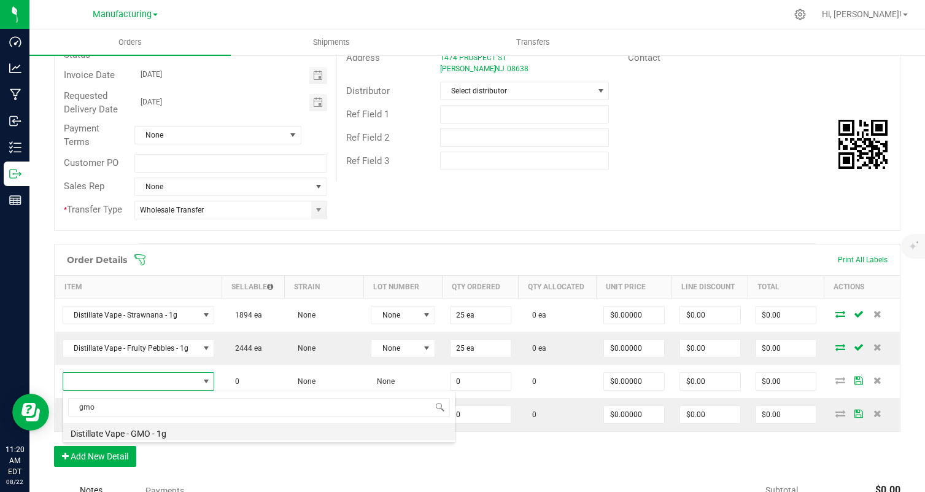
click at [179, 428] on li "Distillate Vape - GMO - 1g" at bounding box center [259, 431] width 392 height 17
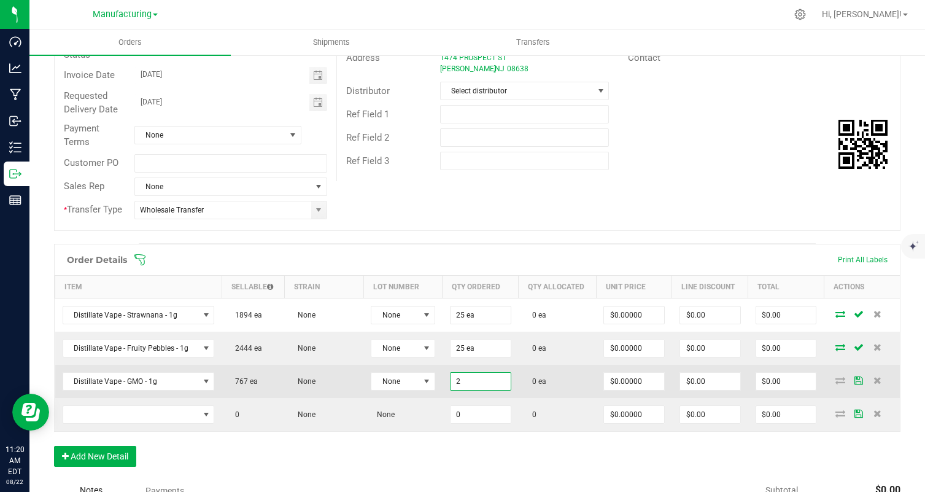
click at [472, 374] on input "2" at bounding box center [481, 381] width 60 height 17
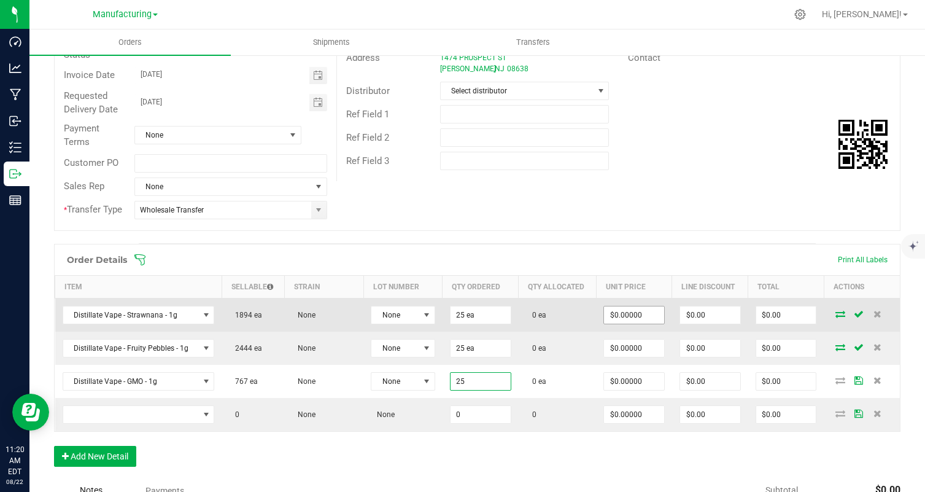
type input "25 ea"
click at [641, 317] on input "0" at bounding box center [634, 314] width 60 height 17
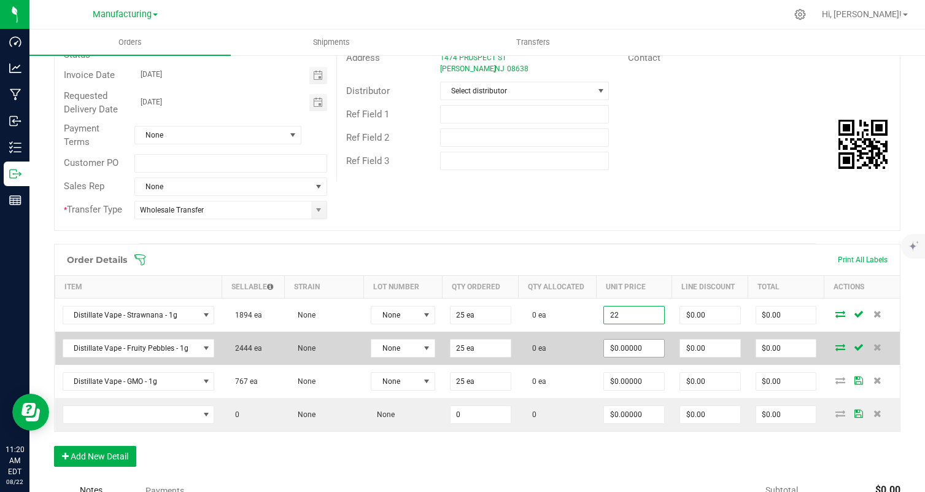
type input "$22.00000"
type input "$550.00"
click at [630, 353] on input "0" at bounding box center [634, 347] width 60 height 17
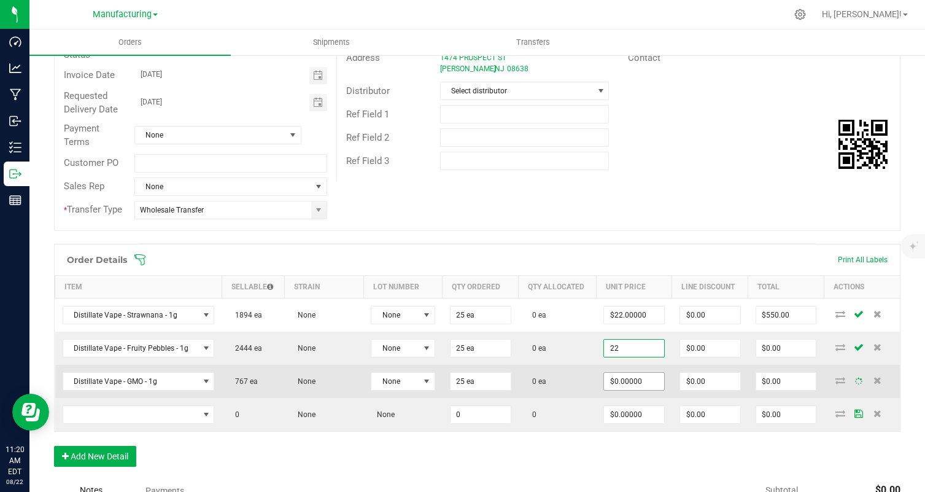
type input "22"
type input "0"
type input "$22.00000"
type input "$550.00"
click at [627, 380] on input "0" at bounding box center [634, 381] width 60 height 17
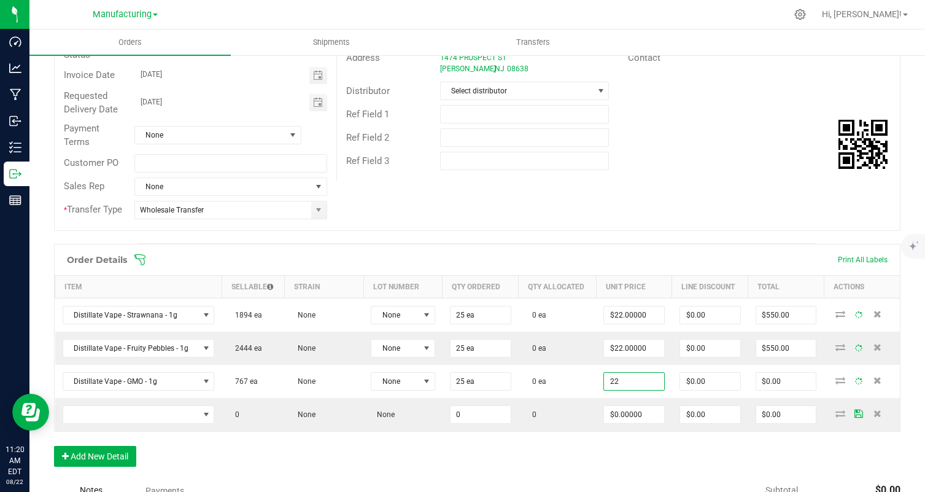
type input "$22.00000"
type input "$550.00"
click at [647, 434] on div "Order Details Print All Labels Item Sellable Strain Lot Number Qty Ordered Qty …" at bounding box center [477, 361] width 847 height 235
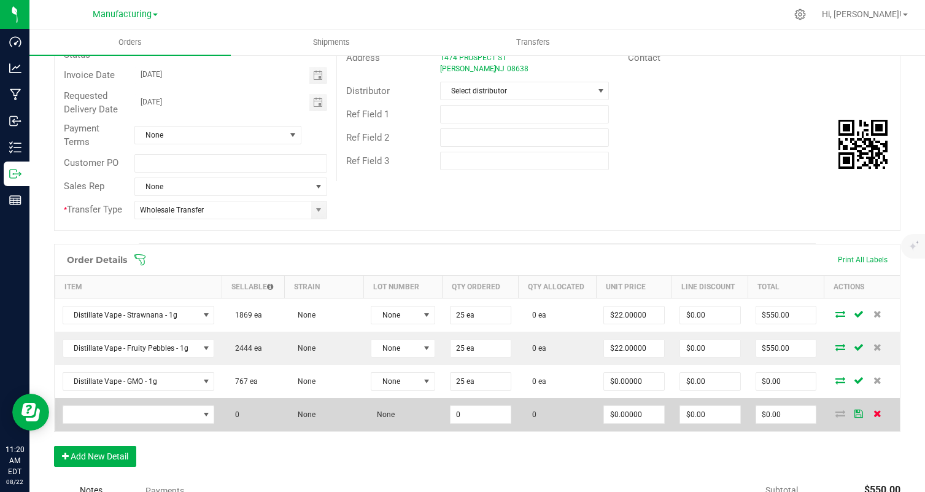
click at [876, 415] on icon at bounding box center [878, 412] width 8 height 7
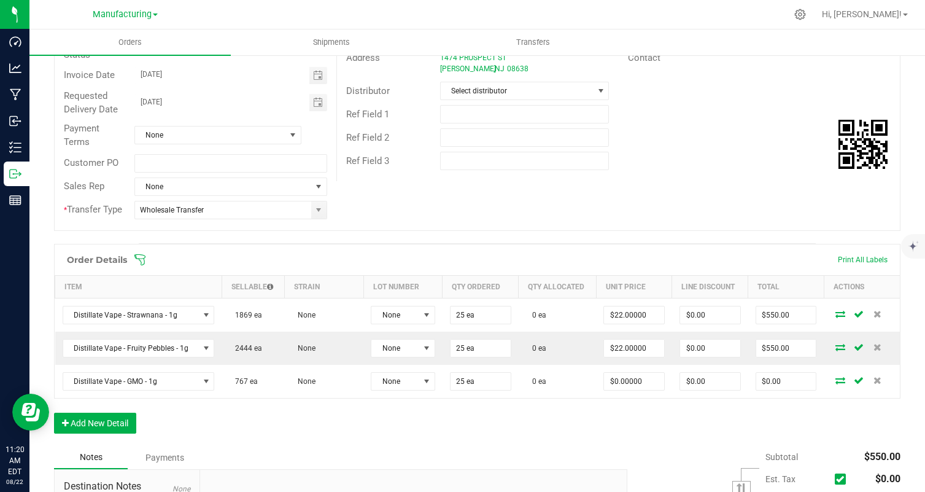
scroll to position [0, 0]
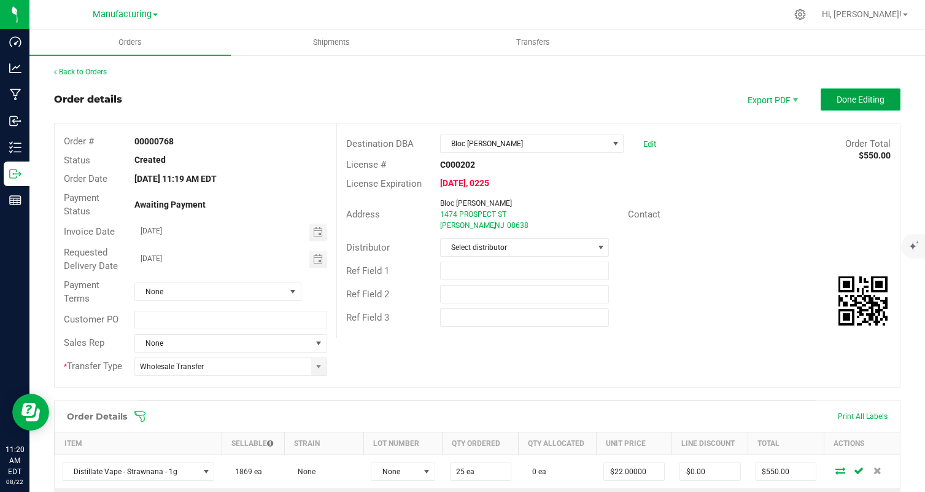
click at [854, 106] on button "Done Editing" at bounding box center [861, 99] width 80 height 22
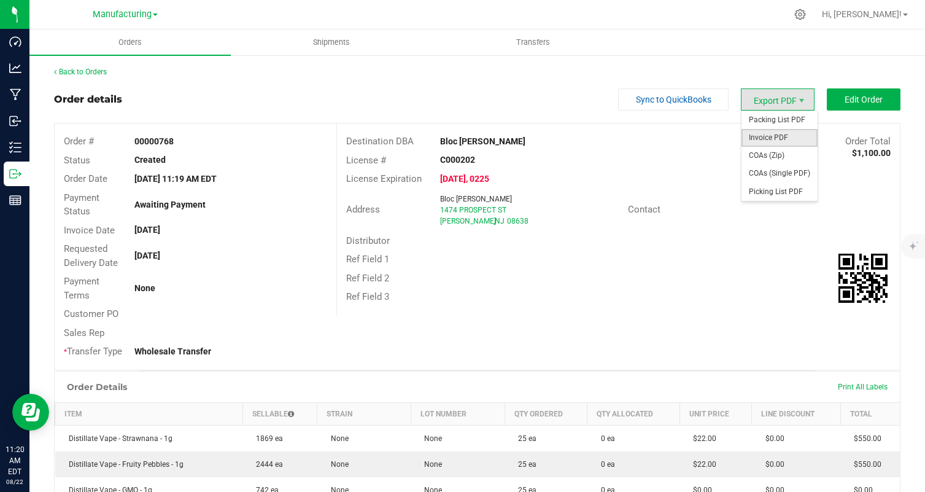
click at [777, 138] on span "Invoice PDF" at bounding box center [780, 138] width 76 height 18
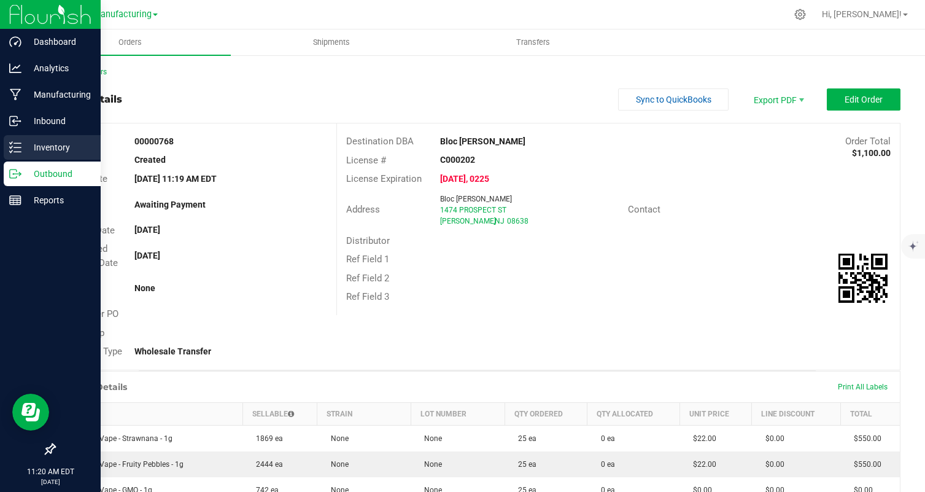
click at [14, 147] on line at bounding box center [17, 147] width 7 height 0
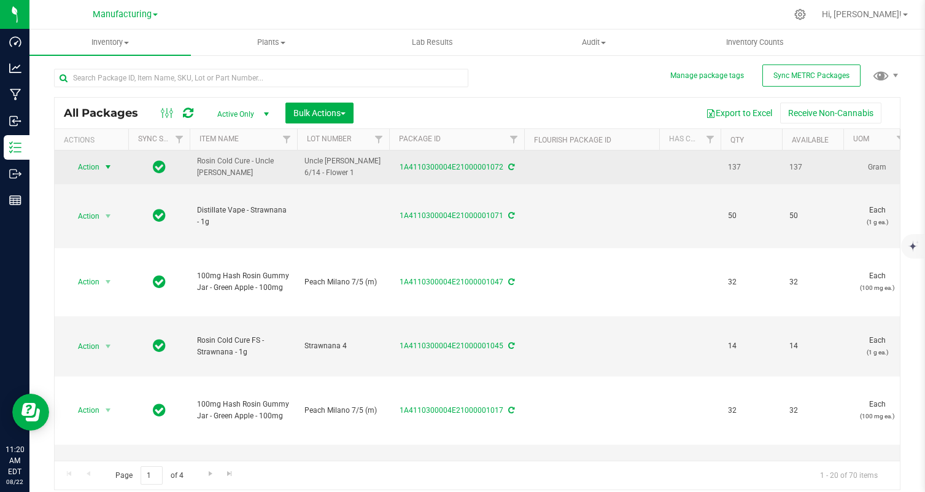
click at [101, 167] on span "select" at bounding box center [108, 166] width 15 height 17
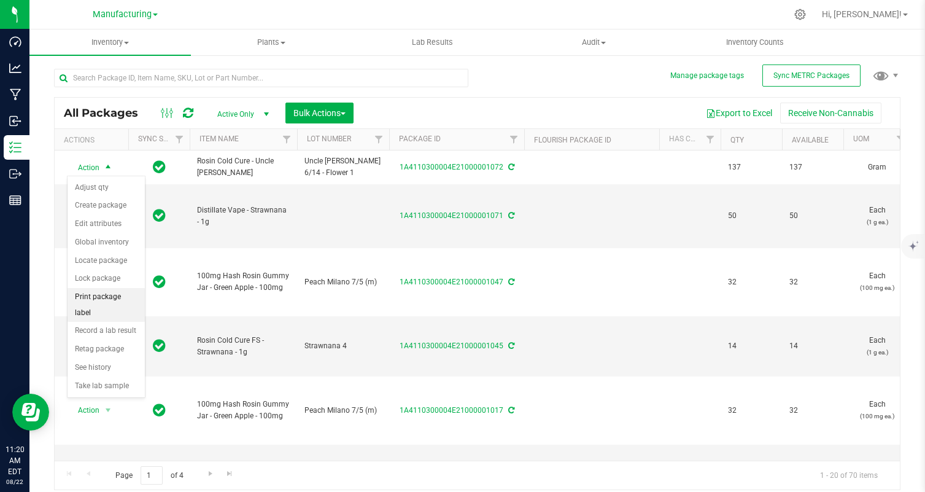
click at [108, 292] on li "Print package label" at bounding box center [106, 305] width 77 height 34
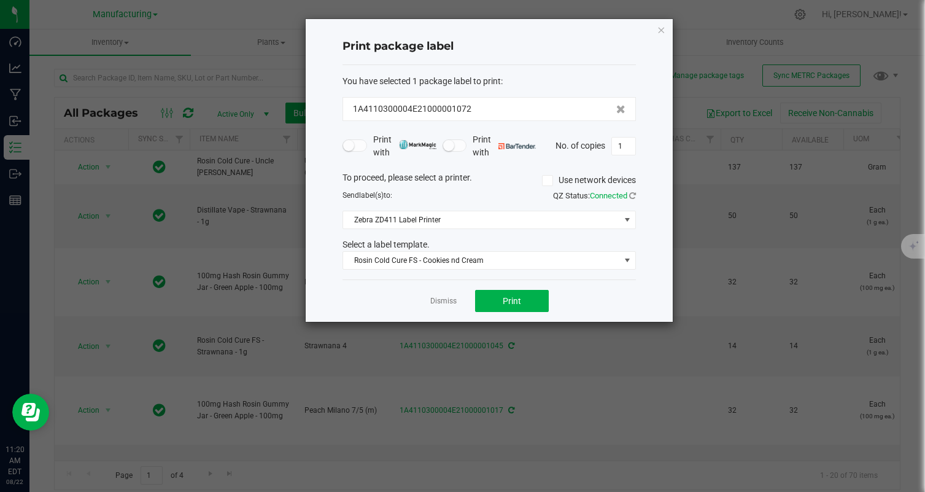
click at [459, 249] on div "Select a label template." at bounding box center [489, 244] width 312 height 13
click at [467, 259] on span "Rosin Cold Cure FS - Cookies nd Cream" at bounding box center [481, 260] width 277 height 17
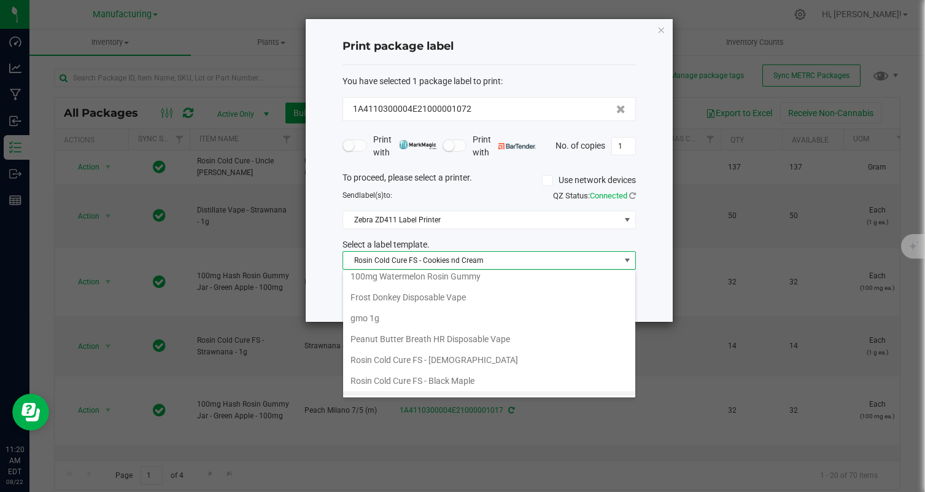
scroll to position [133, 0]
click at [665, 40] on div "Print package label You have selected 1 package label to print : 1A4110300004E2…" at bounding box center [489, 170] width 367 height 303
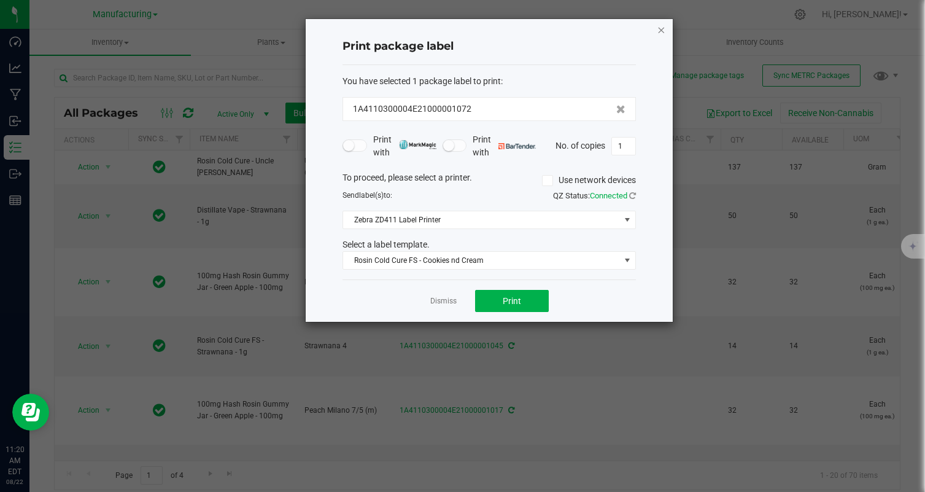
click at [658, 29] on icon "button" at bounding box center [661, 29] width 9 height 15
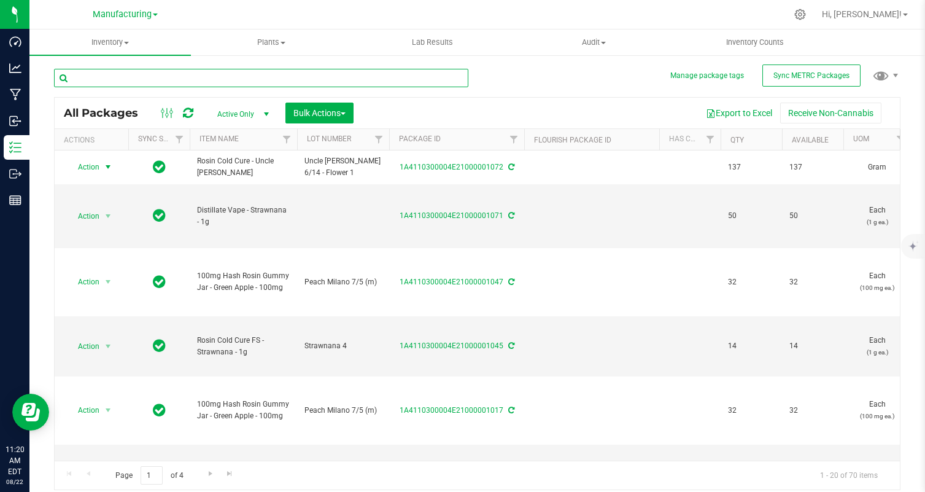
click at [281, 84] on input "text" at bounding box center [261, 78] width 414 height 18
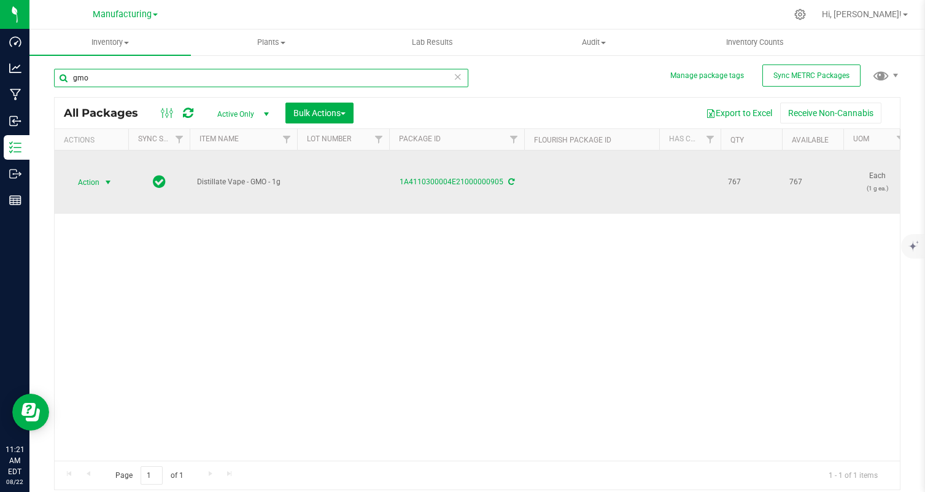
type input "gmo"
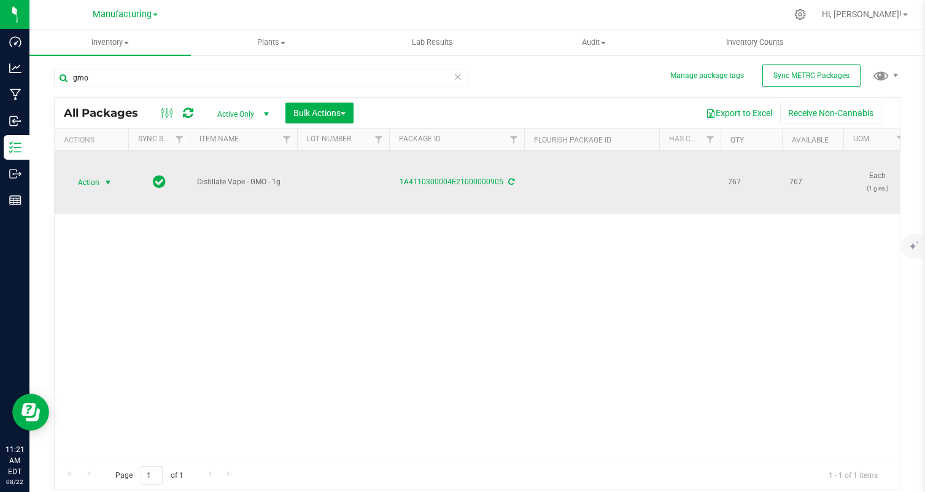
click at [91, 182] on span "Action" at bounding box center [83, 182] width 33 height 17
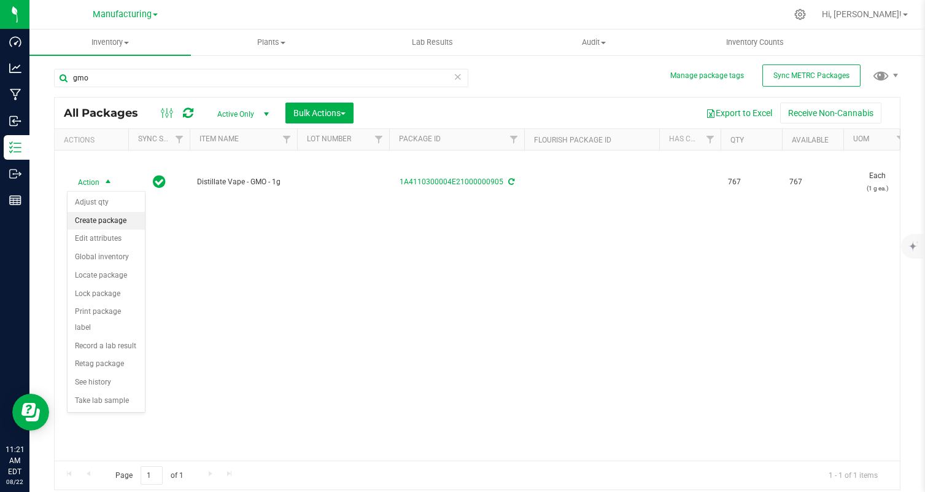
click at [120, 225] on li "Create package" at bounding box center [106, 221] width 77 height 18
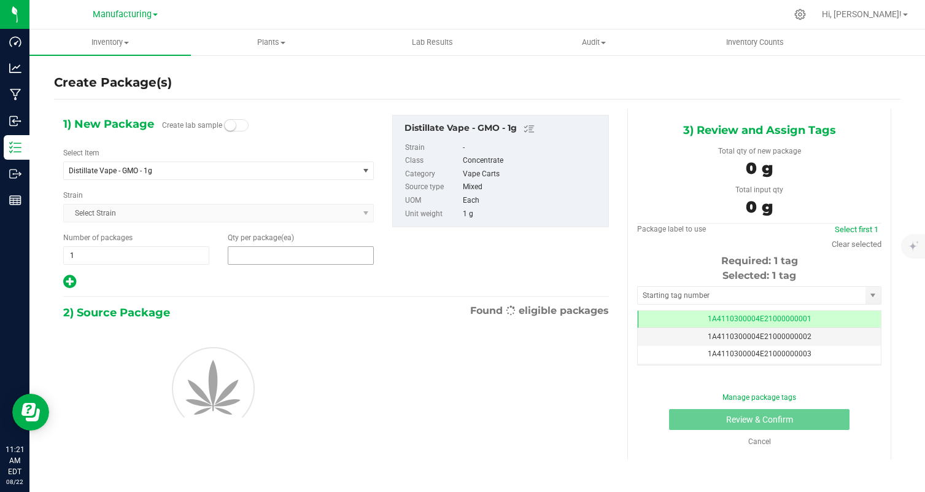
click at [276, 248] on span at bounding box center [301, 255] width 146 height 18
type input "25"
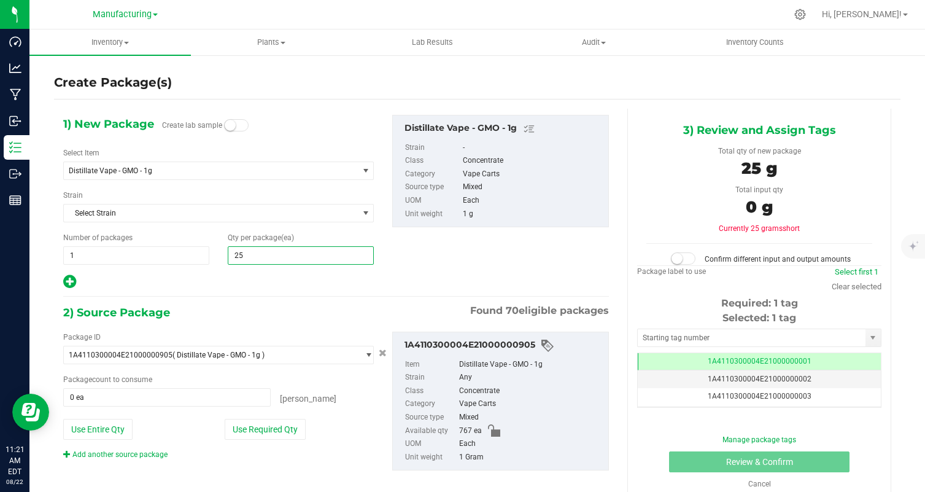
type input "25"
click at [241, 284] on div at bounding box center [218, 282] width 311 height 16
click at [284, 432] on button "Use Required Qty" at bounding box center [265, 429] width 81 height 21
type input "25 ea"
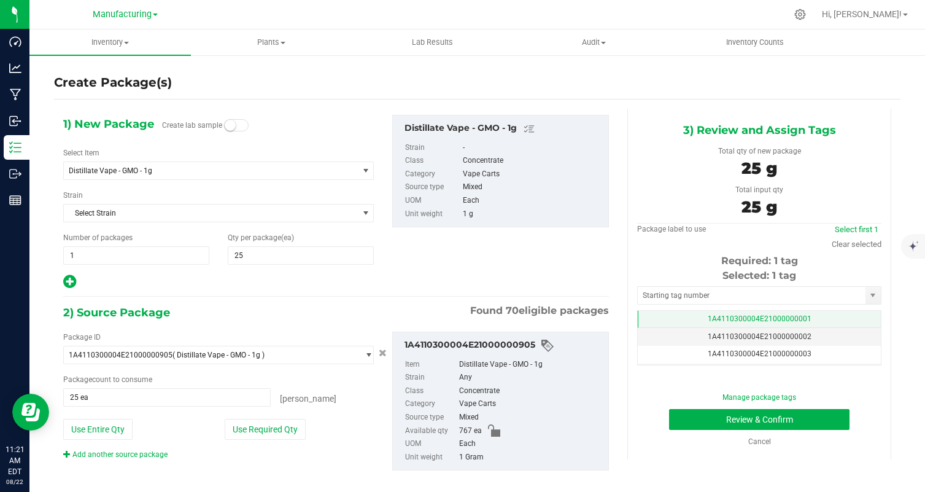
click at [826, 311] on td "1A4110300004E21000000001" at bounding box center [759, 320] width 243 height 18
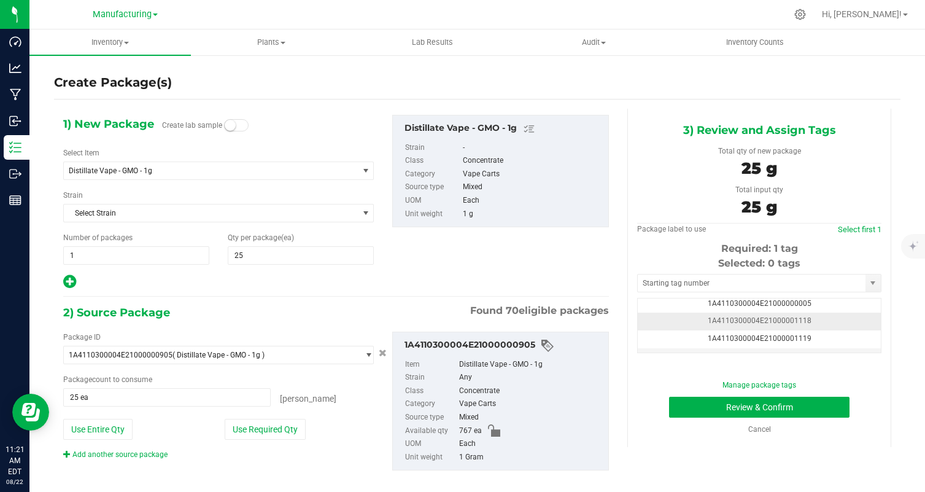
click at [826, 324] on td "1A4110300004E21000001118" at bounding box center [759, 321] width 243 height 18
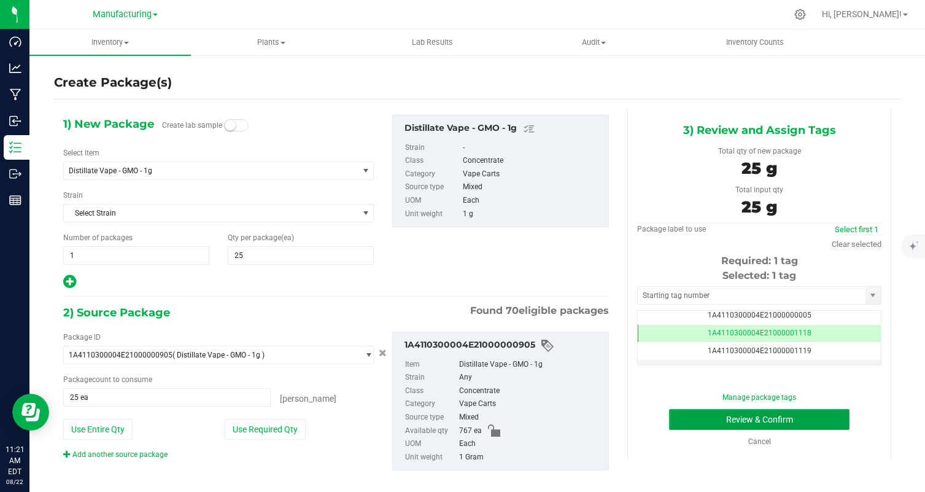
click at [807, 426] on button "Review & Confirm" at bounding box center [759, 419] width 180 height 21
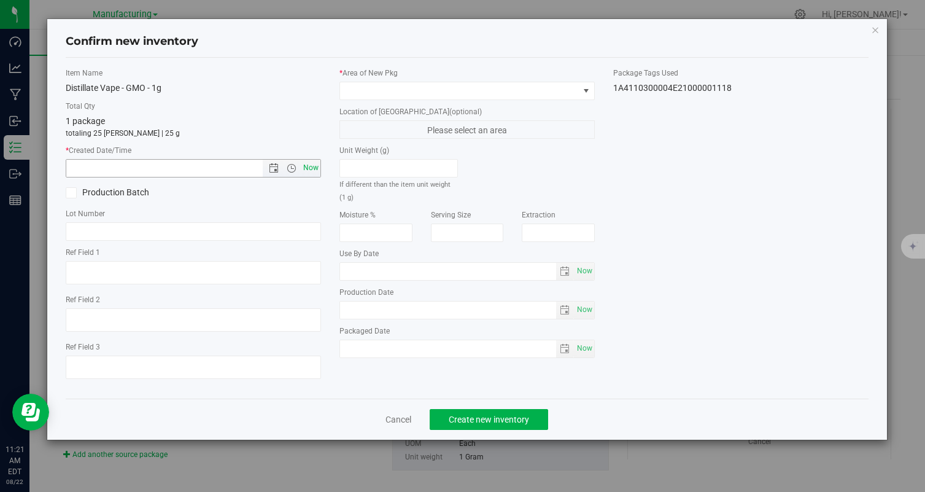
click at [309, 159] on span "Now" at bounding box center [311, 168] width 21 height 18
type input "8/22/2025 11:21 AM"
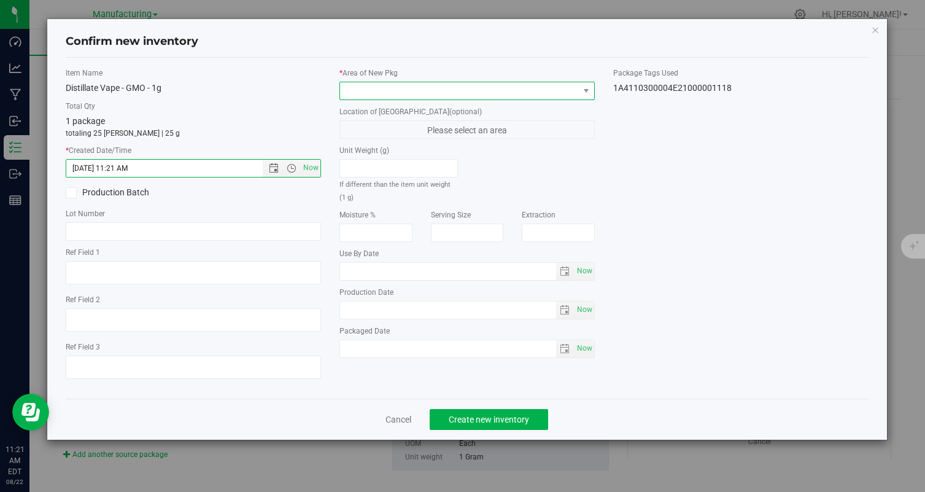
click at [408, 94] on span at bounding box center [459, 90] width 239 height 17
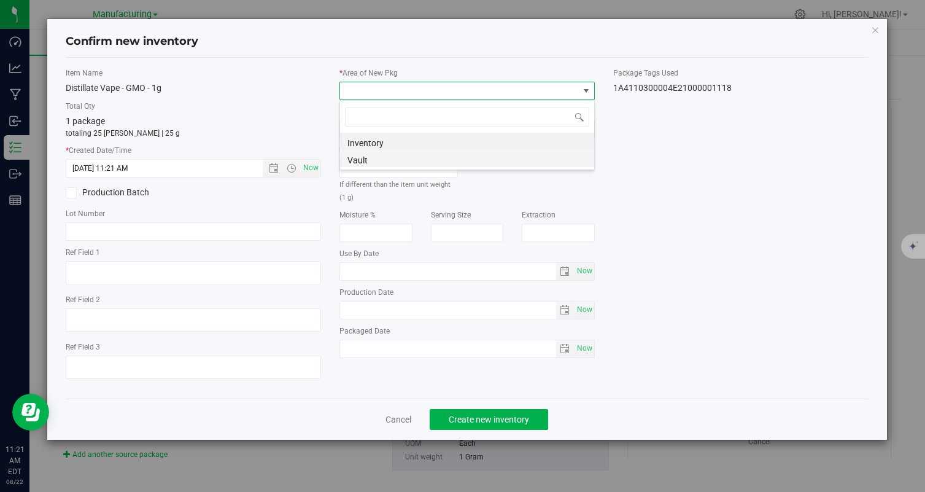
click at [376, 158] on li "Vault" at bounding box center [467, 158] width 254 height 17
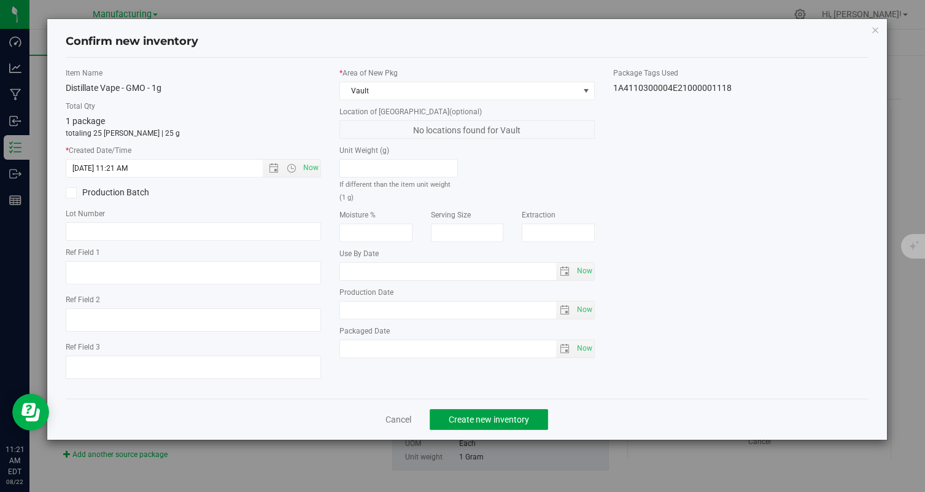
click at [505, 414] on span "Create new inventory" at bounding box center [489, 419] width 80 height 10
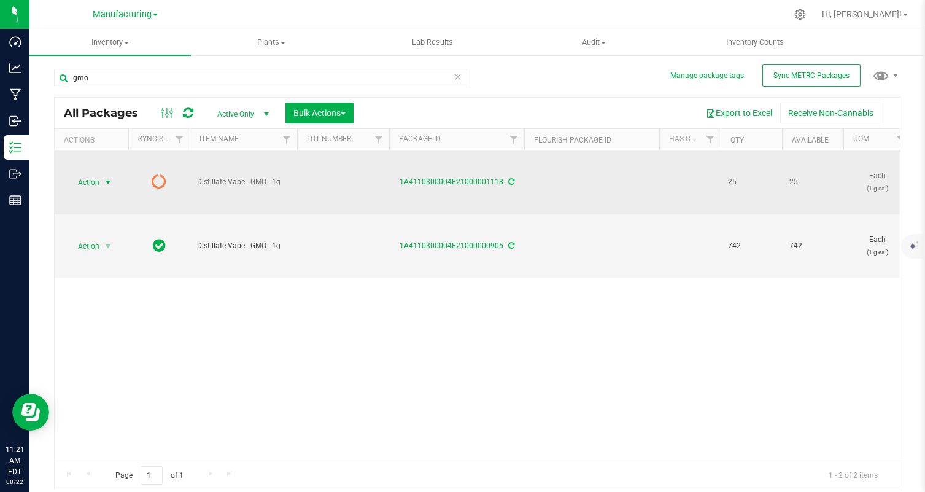
click at [103, 176] on span "select" at bounding box center [108, 182] width 15 height 17
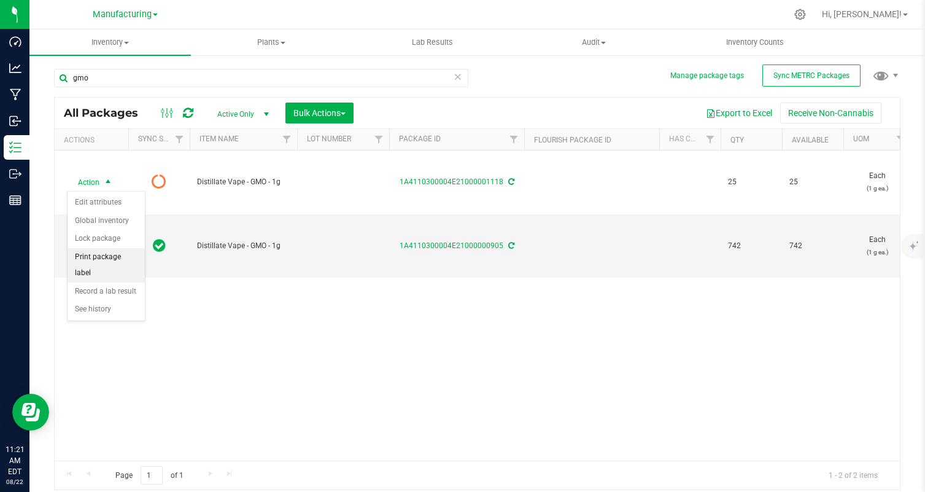
click at [104, 256] on li "Print package label" at bounding box center [106, 265] width 77 height 34
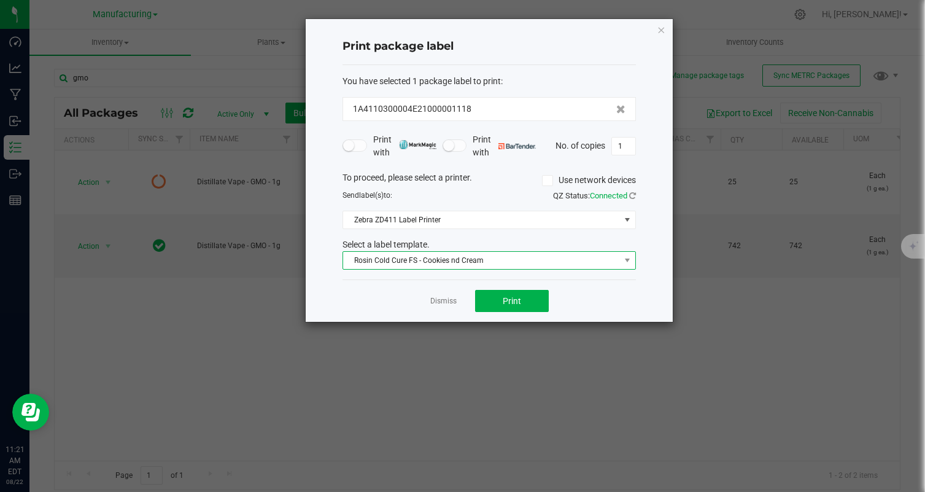
click at [462, 258] on span "Rosin Cold Cure FS - Cookies nd Cream" at bounding box center [481, 260] width 277 height 17
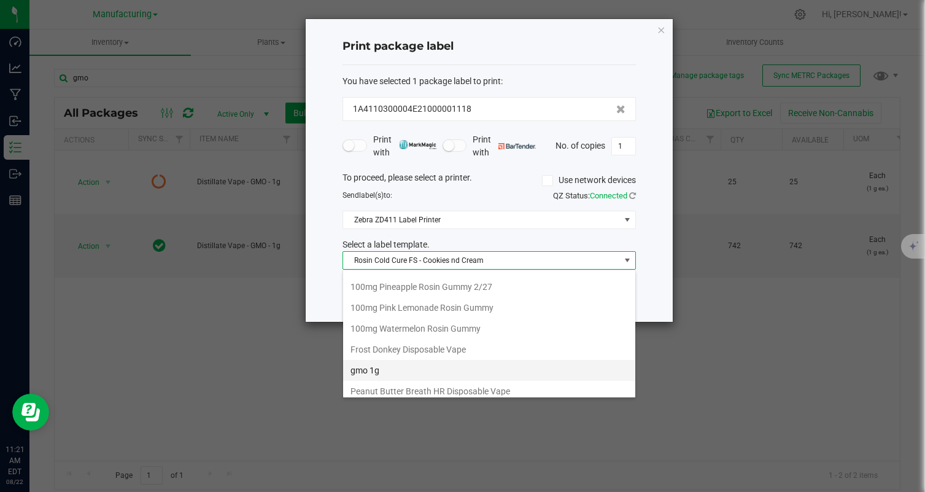
click at [392, 367] on li "gmo 1g" at bounding box center [489, 370] width 292 height 21
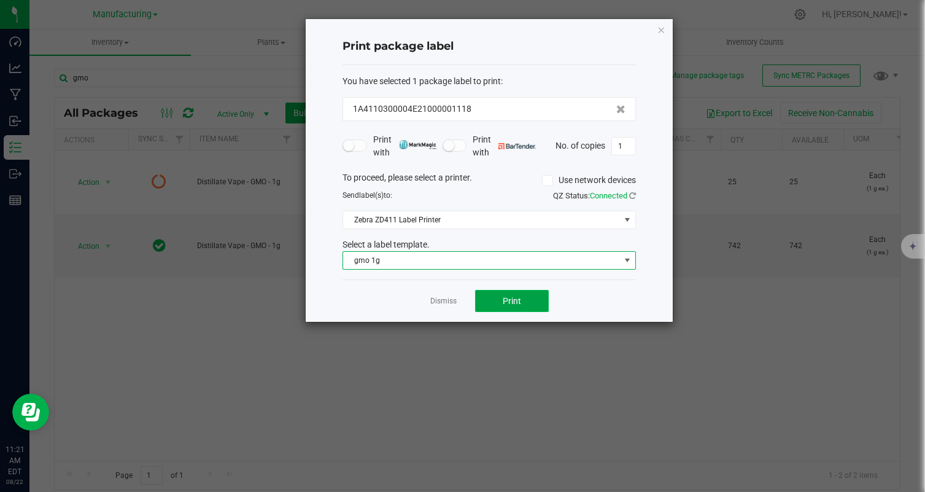
click at [498, 308] on button "Print" at bounding box center [512, 301] width 74 height 22
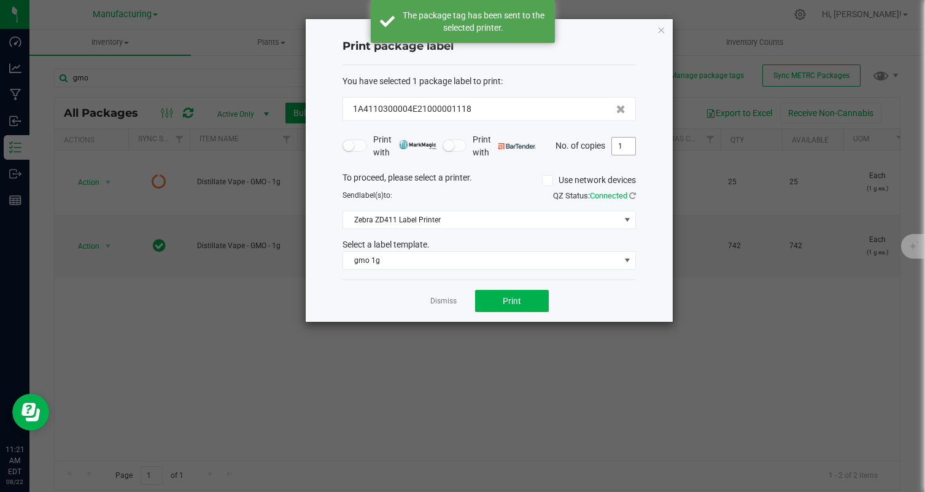
click at [624, 144] on input "1" at bounding box center [623, 146] width 23 height 17
type input "25"
click at [589, 295] on div "Dismiss Print" at bounding box center [489, 300] width 293 height 42
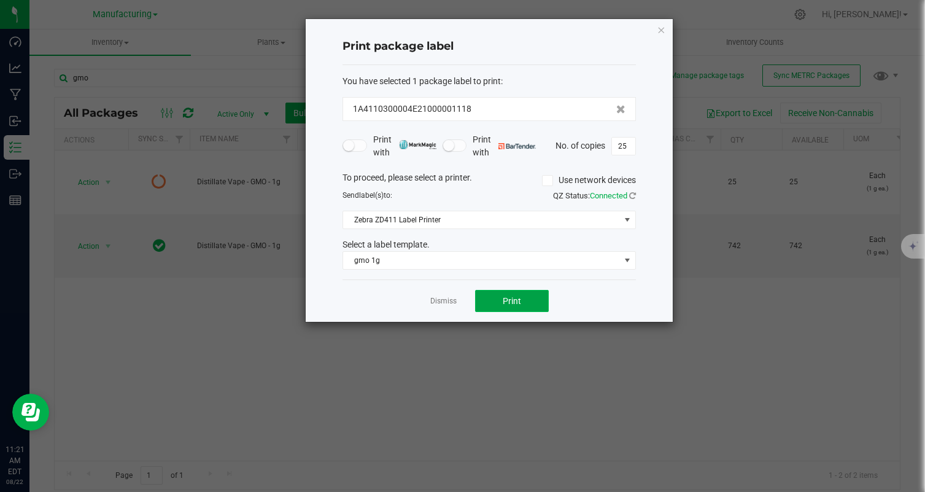
click at [519, 307] on button "Print" at bounding box center [512, 301] width 74 height 22
click at [428, 303] on div "Dismiss Print" at bounding box center [489, 300] width 293 height 42
click at [440, 303] on link "Dismiss" at bounding box center [443, 301] width 26 height 10
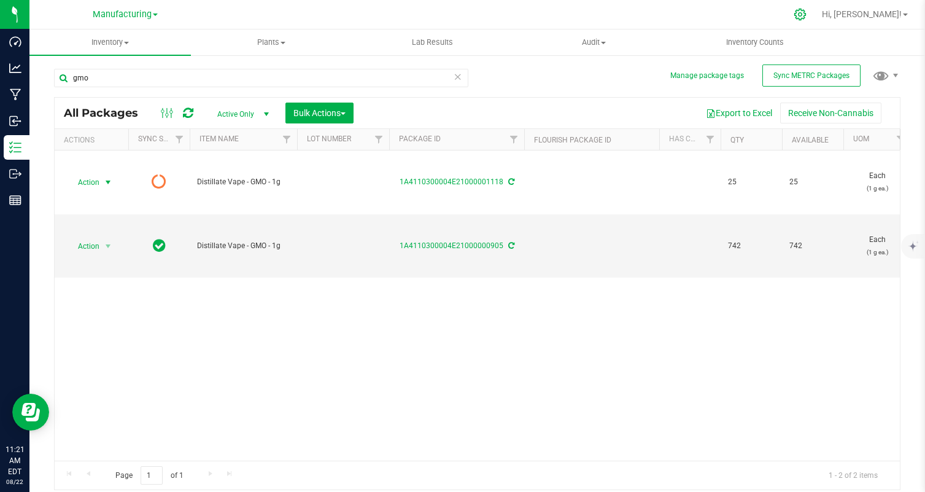
click at [807, 17] on icon at bounding box center [800, 14] width 13 height 13
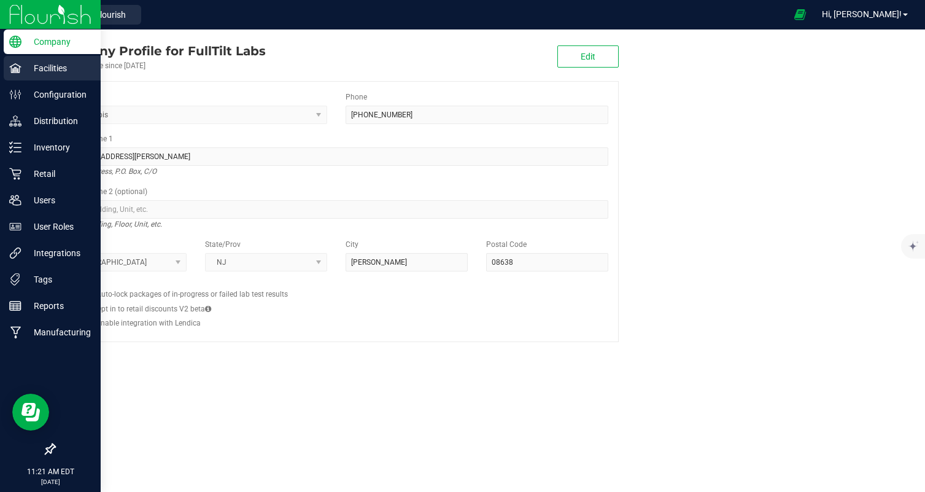
click at [33, 64] on p "Facilities" at bounding box center [58, 68] width 74 height 15
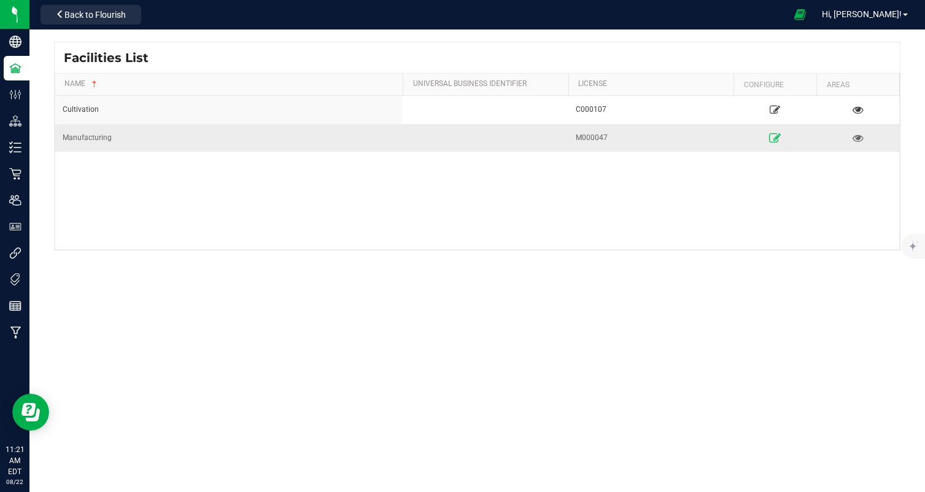
click at [776, 138] on icon at bounding box center [775, 137] width 12 height 9
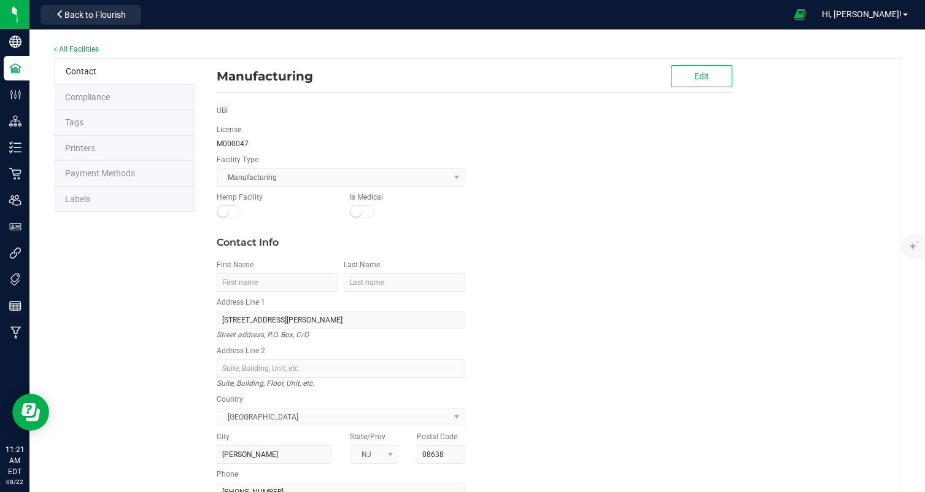
click at [98, 188] on li "Labels" at bounding box center [124, 200] width 141 height 26
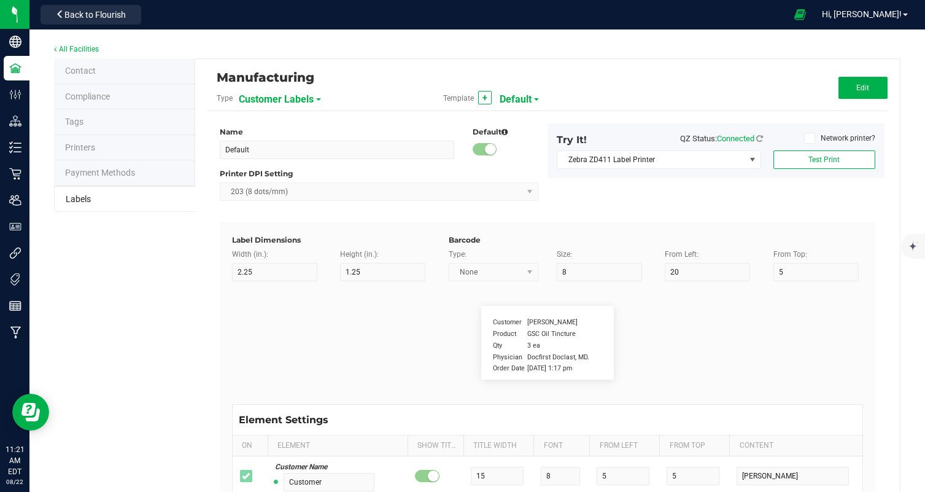
click at [271, 106] on span "Customer Labels" at bounding box center [276, 99] width 75 height 21
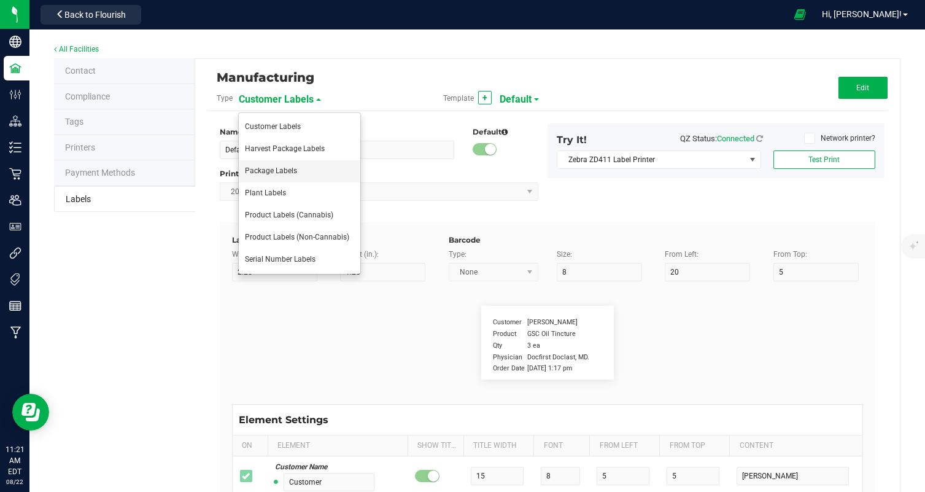
click at [304, 165] on li "Package Labels" at bounding box center [300, 171] width 122 height 22
type input "100mg Pink Lemonade Rosin Gummy"
type input "2"
type input "3"
type input "12"
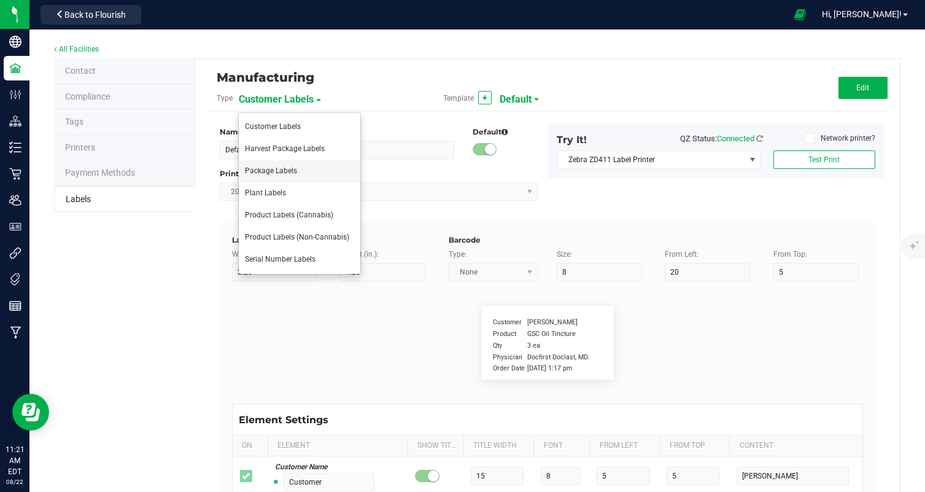
type input "7"
type input "62"
type input "Name"
type input "10"
type input "7"
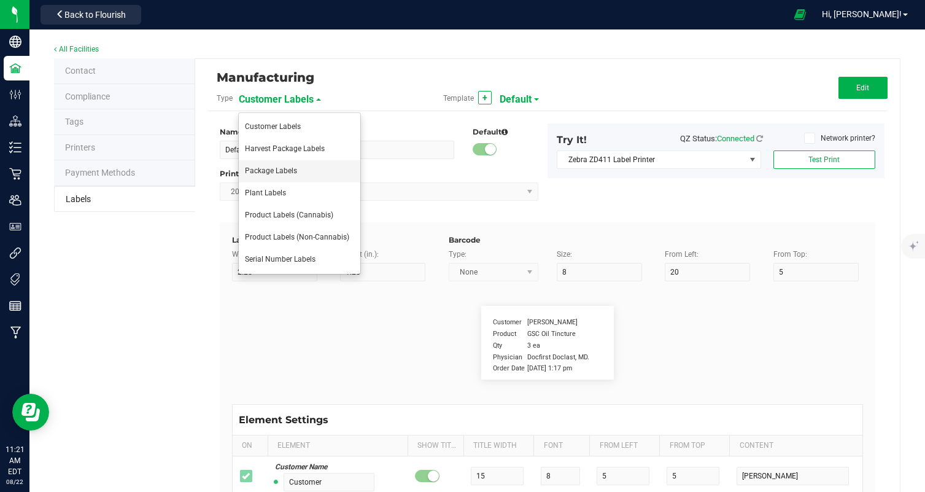
type input "4"
type input "100mg Hash Rosin Gummy - Pink Lemonade"
type input "Net Weight:"
type input "12"
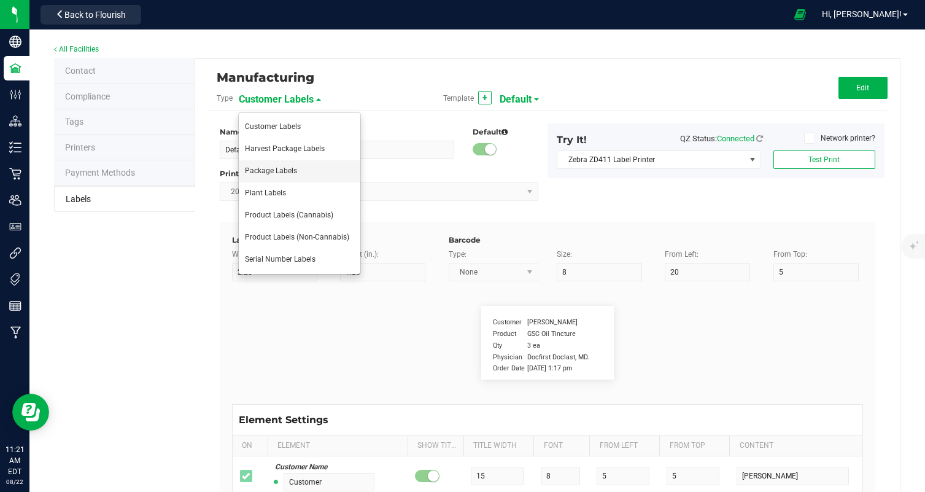
type input "6"
type input "4"
type input "19"
type input "100mg"
type input "Type"
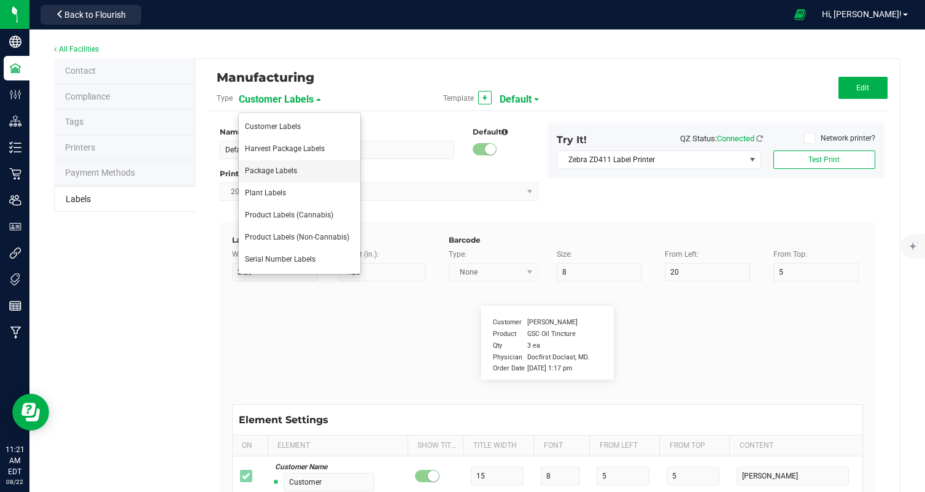
type input "10"
type input "6"
type input "4"
type input "10"
type input "Hash Rosin Edible"
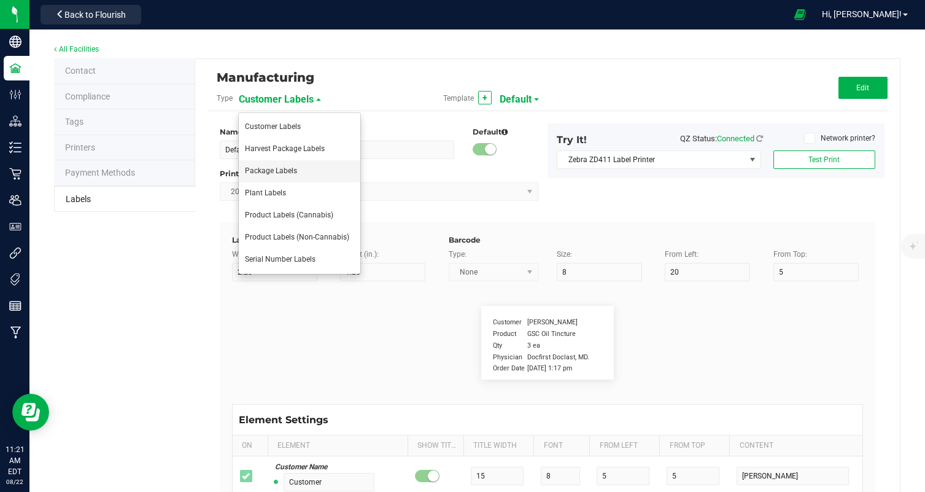
type input "Chemotype:"
type input "12"
type input "6"
type input "4"
type input "12"
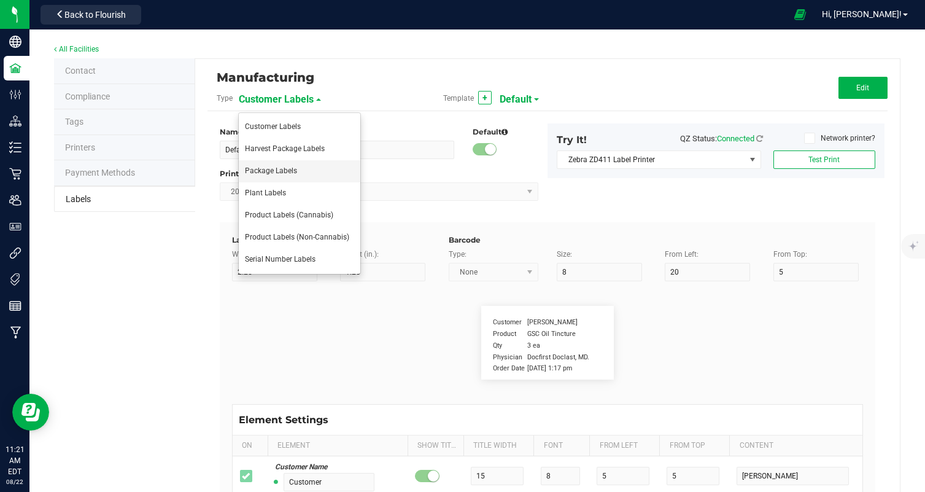
type input "High THC, Low CBD"
type input "Total Cannabinoids"
type input "19"
type input "6"
type input "4"
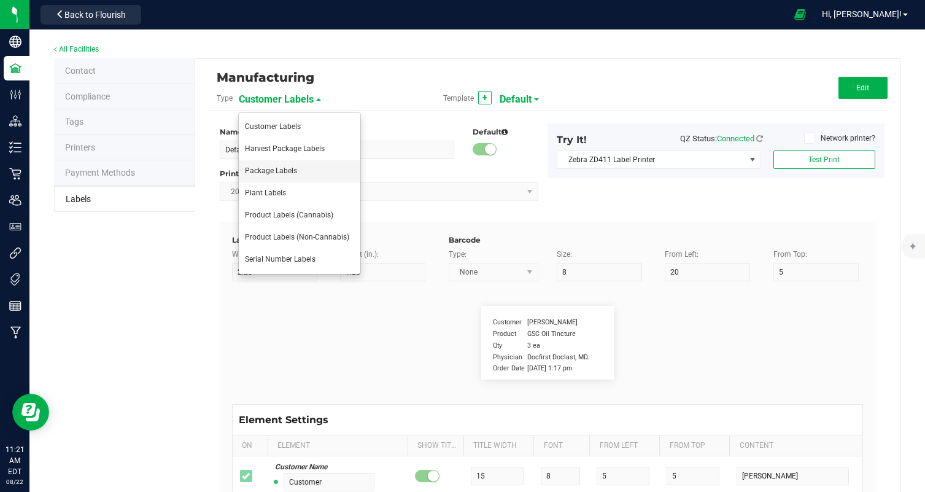
type input "15"
type input "10.62%"
type input "Total THC:"
type input "10"
type input "6"
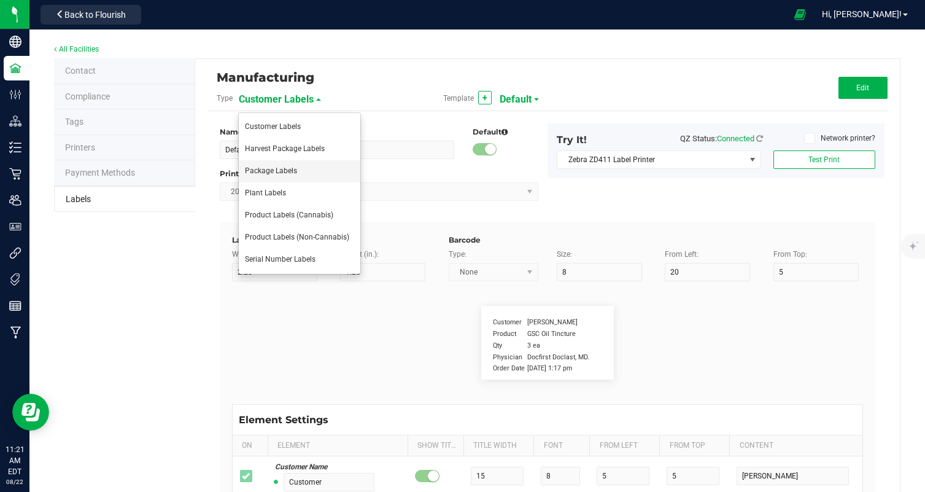
type input "30"
type input "15"
type input "9.75%"
type input "Total CBD:"
type input "10"
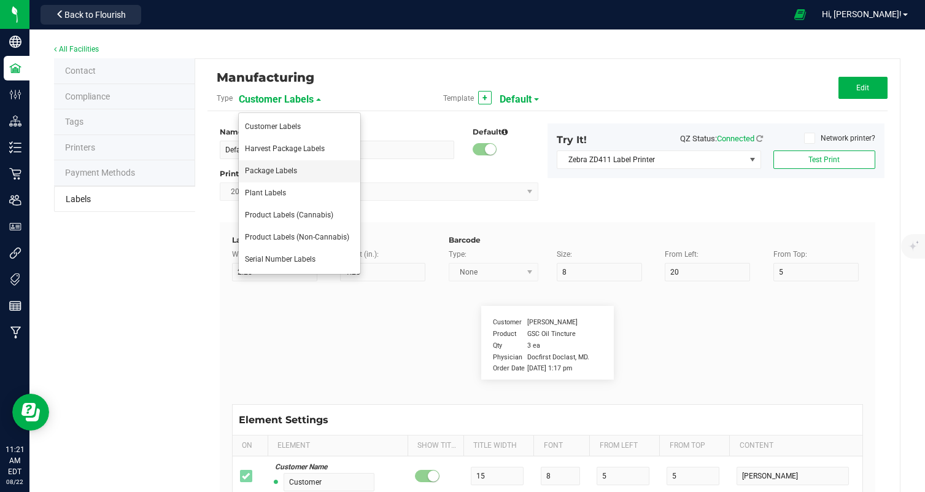
type input "6"
type input "30"
type input "17"
type input "0.05%"
type input "Total CBG:"
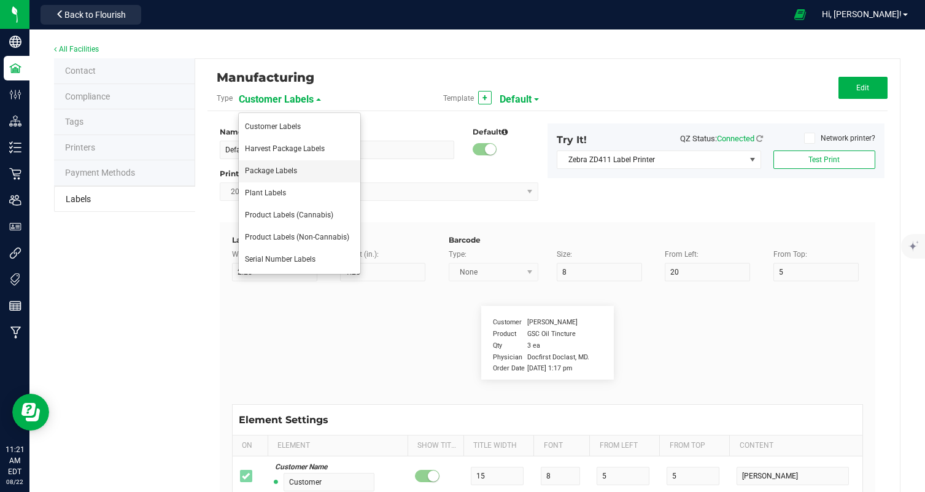
type input "10"
type input "6"
type input "4"
type input "17"
type input "0.32%"
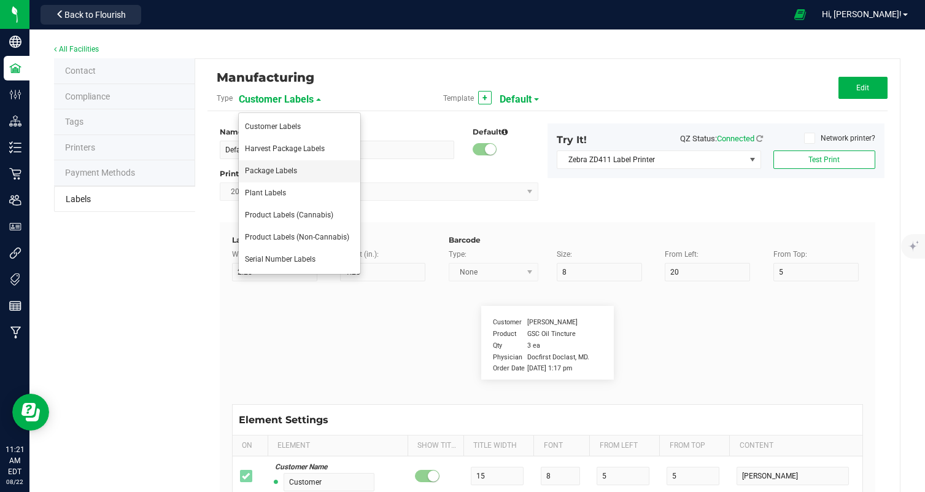
type input "Package Date"
type input "14"
type input "6"
type input "4"
type input "52"
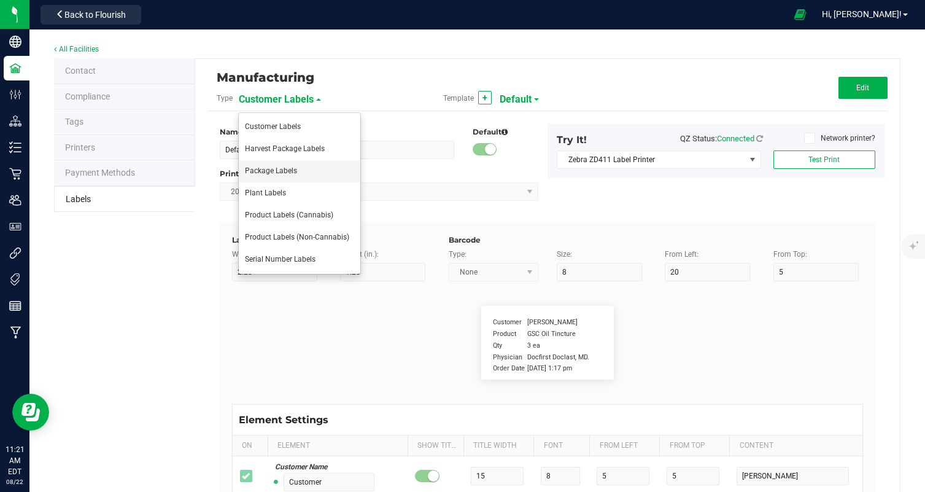
type input "08/20/25"
type input "Use By Date:"
type input "13"
type input "6"
type input "28"
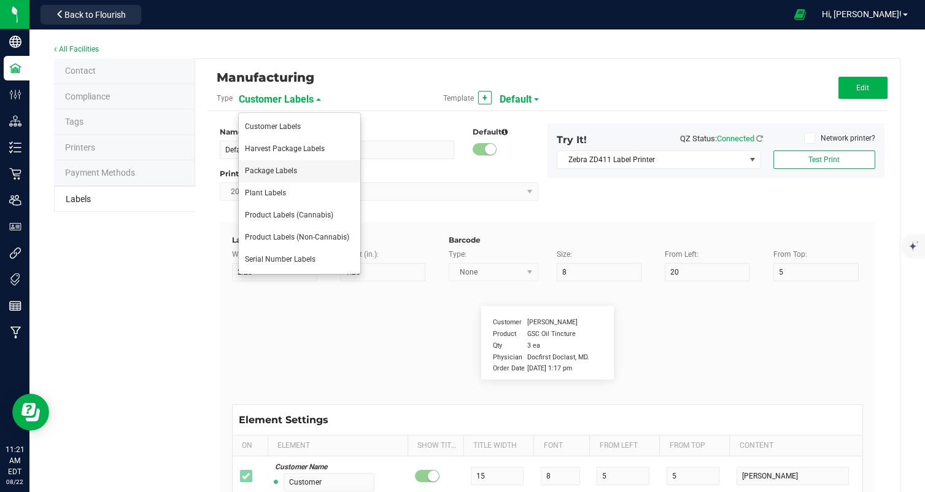
type input "52"
type input "02/20/26"
type input "Phone Number:"
type input "10"
type input "6"
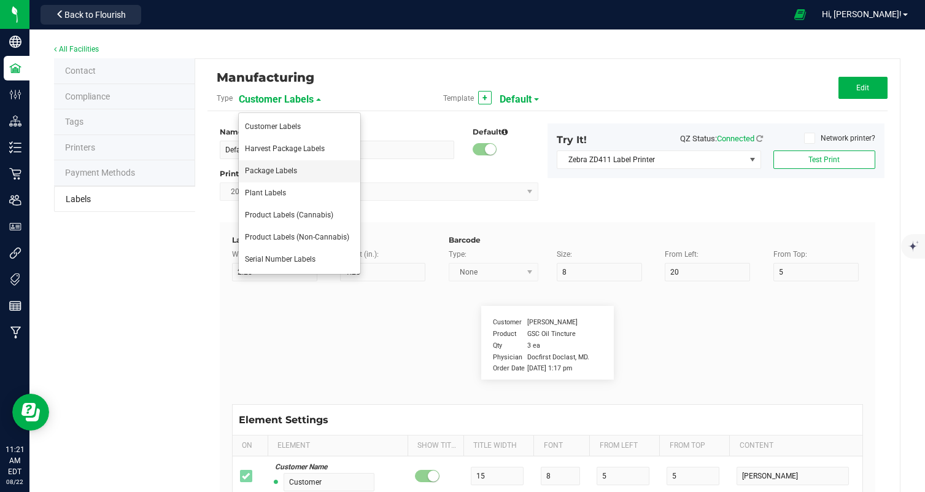
type input "4"
type input "50"
type input "(609) 895-6678 License Number M000047"
type input "100 Milligrams"
type input "25"
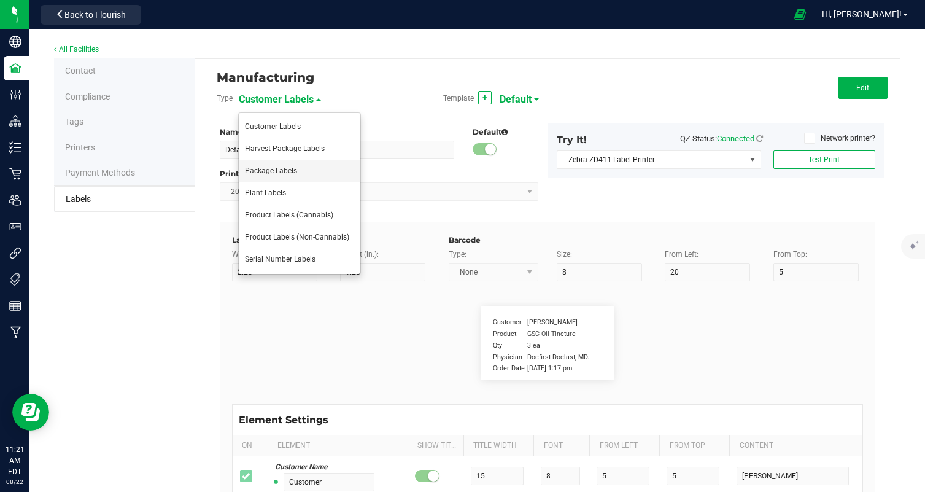
type input "6"
type input "4"
type input "8"
type input "Number of Serving:"
type input "20"
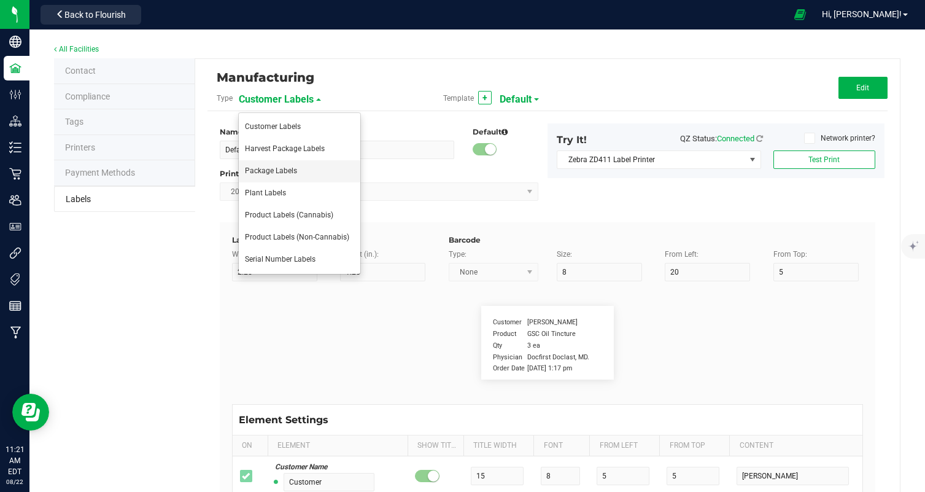
type input "6"
type input "4"
type input "21"
type input "10"
type input "Packaging"
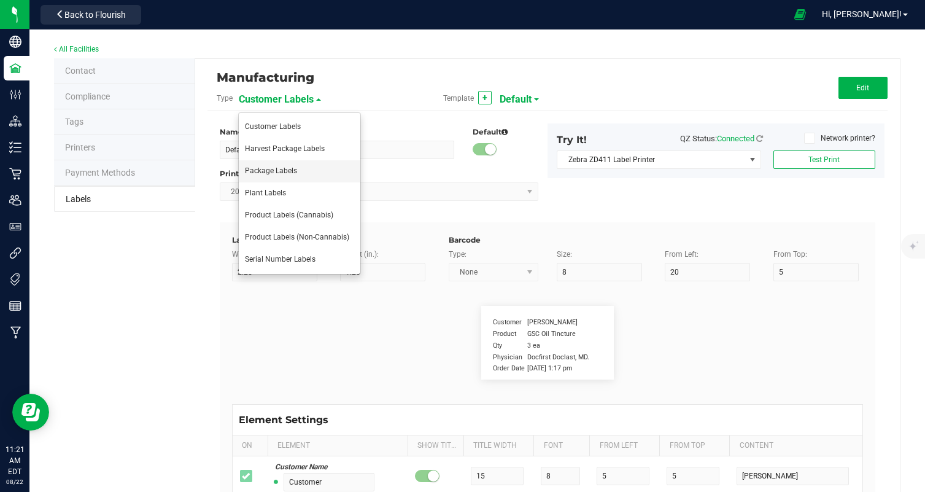
type input "10"
type input "6"
type input "4"
type input "48"
type input "Produced and Packaged By FullTilt Labs LLC"
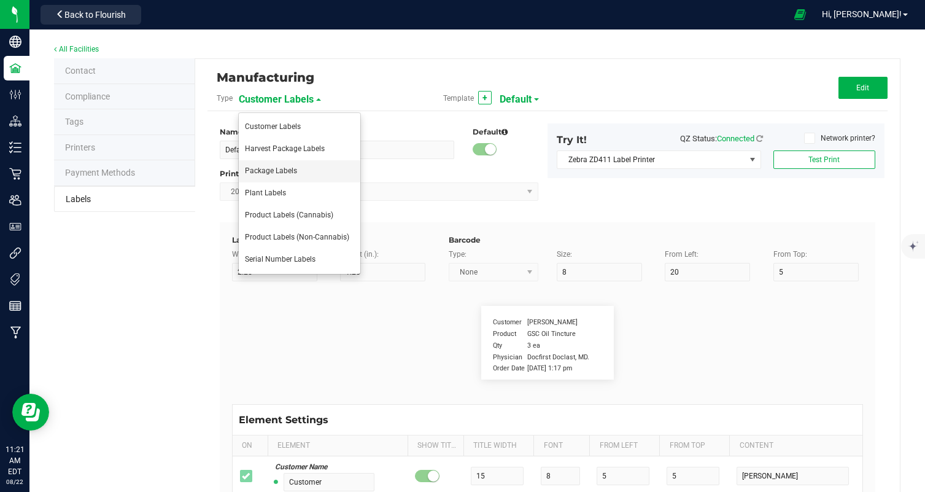
type input "Storage:"
type input "9"
type input "6"
type input "4"
type input "41"
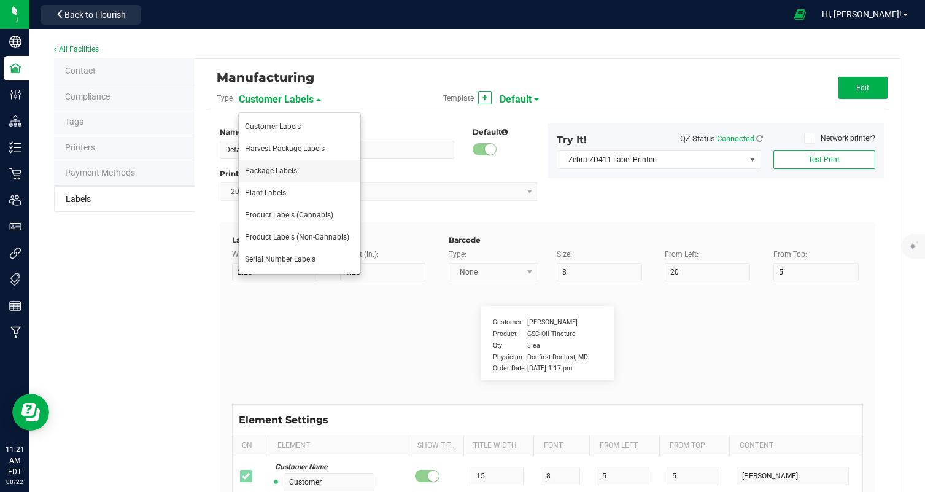
type input "Store in a cool, dry place."
type input "Instructions:"
type input "13"
type input "6"
type input "4"
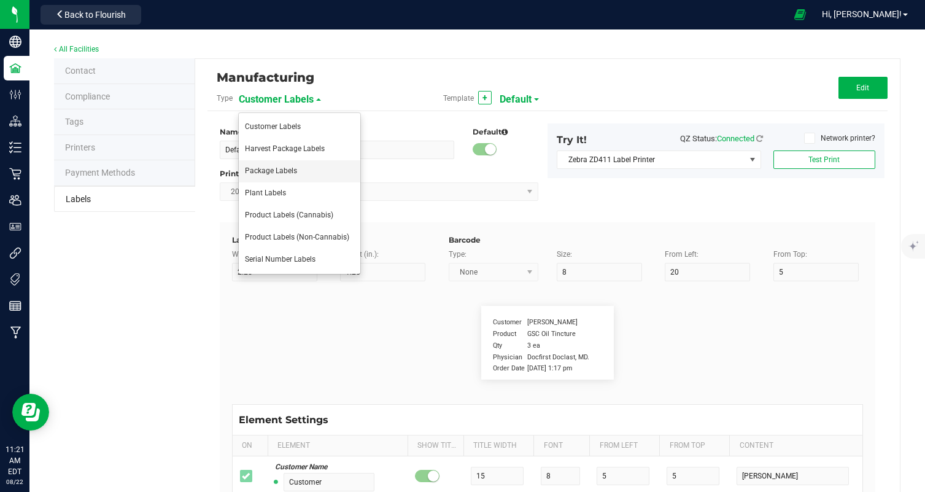
type input "39"
type input "Ingest orally"
type input "Instructions cont."
type input "18"
type input "6"
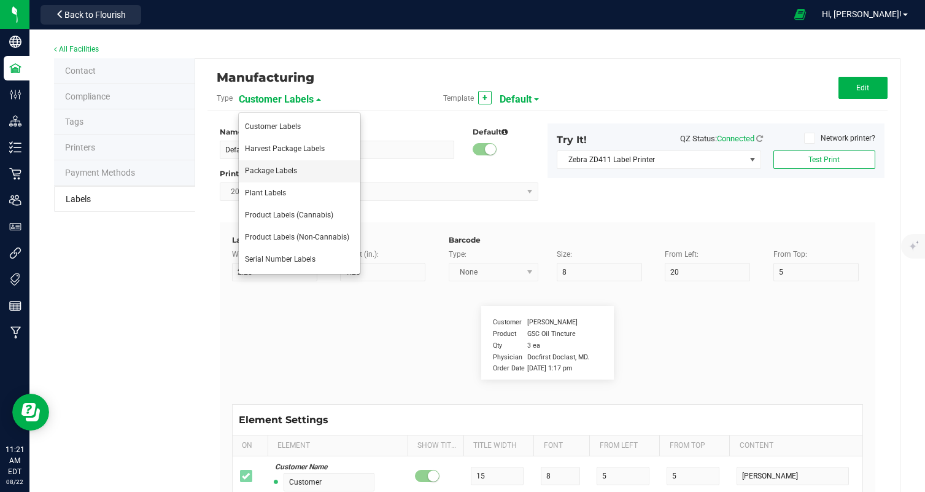
type input "4"
type input "43"
type input "Refrigeration not required."
type input "Active Ingredients:"
type input "18"
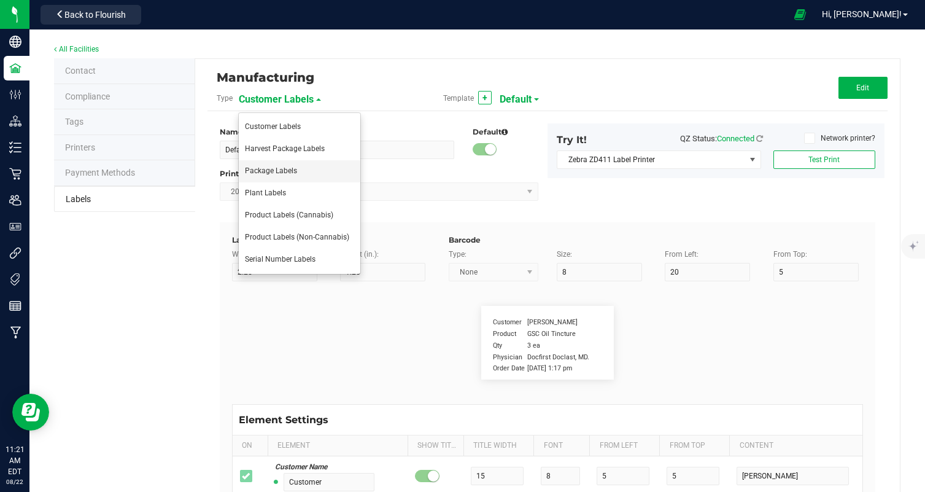
type input "6"
type input "4"
type input "23"
type input "Cannabis Hash Rosin"
type input "Active Ingregients cont:L"
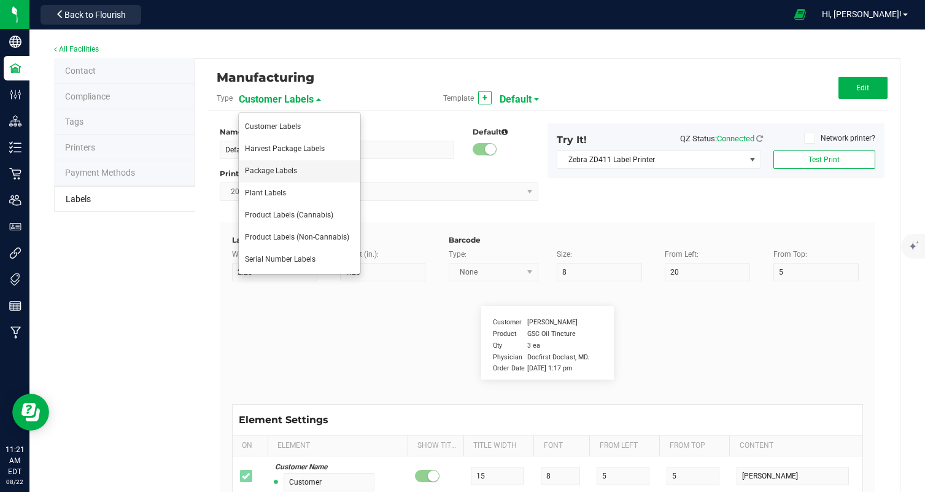
type input "10"
type input "6"
type input "4"
type input "25"
type input "Cane Sugar, Glucose (Corn), Water, Gelatin"
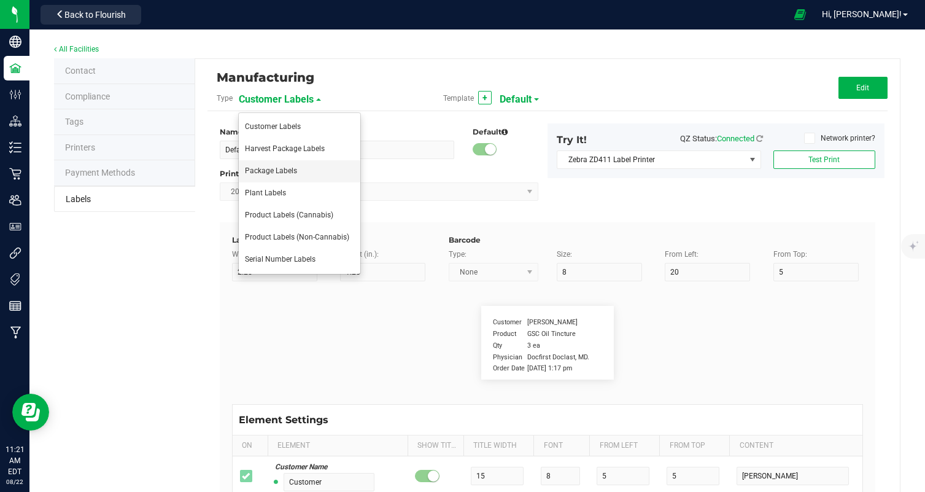
type input "Active Ingredients pt3"
type input "10"
type input "6"
type input "4"
type input "27"
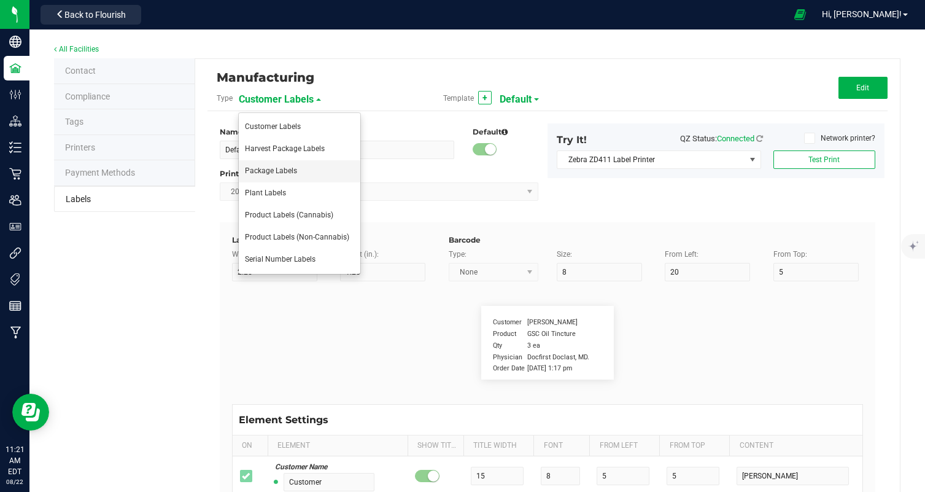
type input "Less than 2% of: Tartaric Acid, Natural Flavor"
type input "Active Ingredients pt 4"
type input "10"
type input "6"
type input "4"
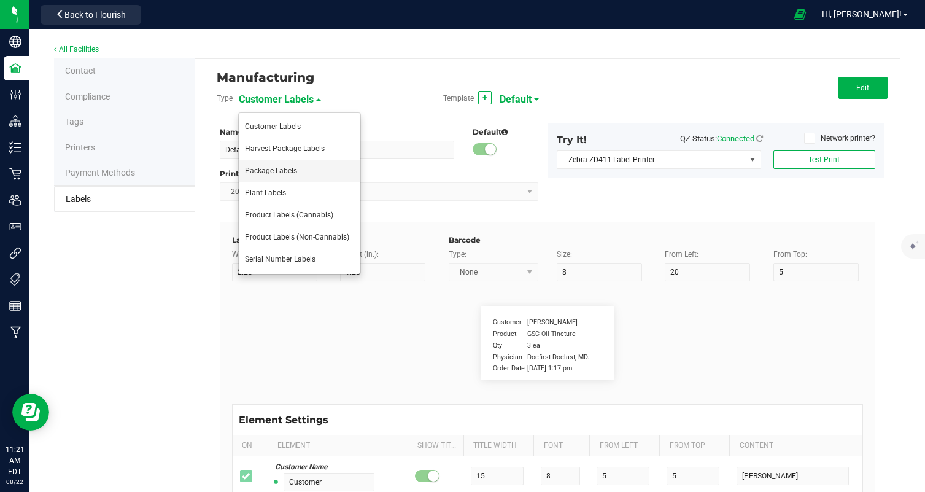
type input "29"
type input "Natural Flavor, Color (Spirulina, Turmeric)"
type input "Active Ingredients pt 5"
type input "10"
type input "6"
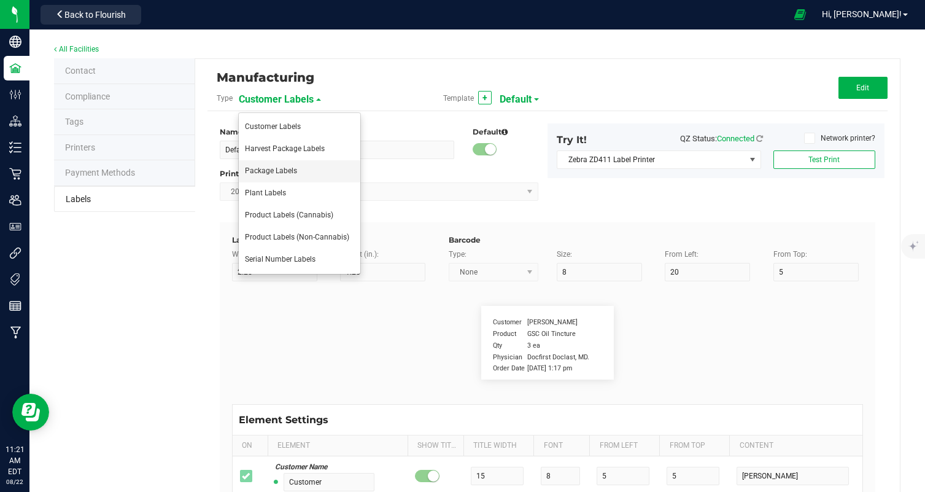
type input "4"
type input "31"
type input "CONTAINS: COCONUT"
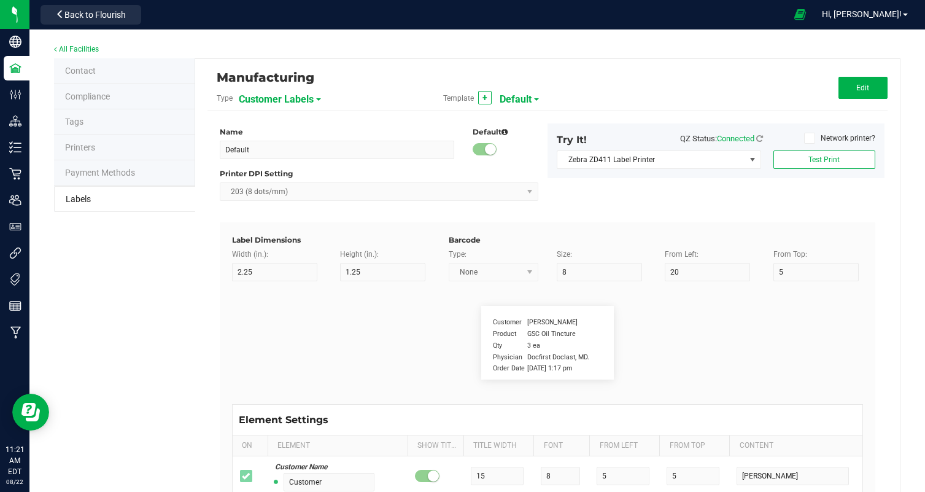
click at [284, 96] on span "Customer Labels" at bounding box center [276, 99] width 75 height 21
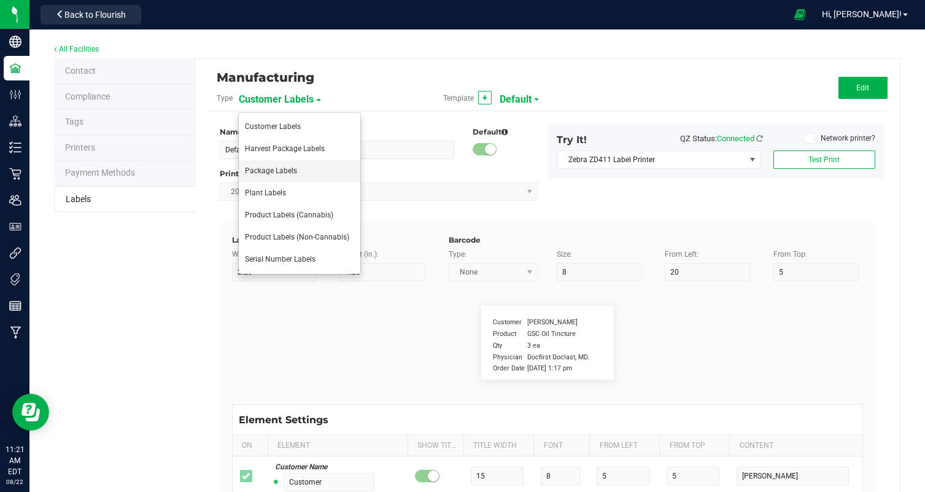
click at [305, 176] on li "Package Labels" at bounding box center [300, 171] width 122 height 22
type input "100mg Pink Lemonade Rosin Gummy"
type input "2"
type input "3"
type input "12"
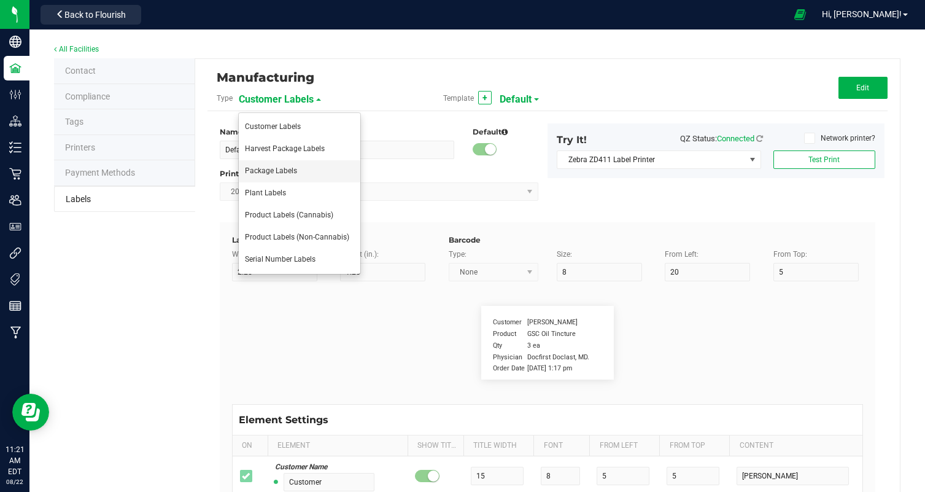
type input "7"
type input "62"
type input "Name"
type input "10"
type input "7"
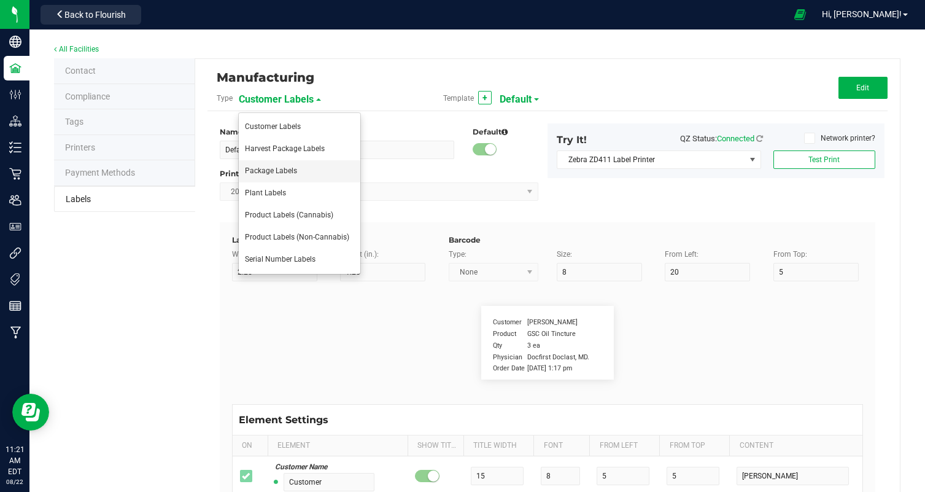
type input "4"
type input "100mg Hash Rosin Gummy - Pink Lemonade"
type input "Net Weight:"
type input "12"
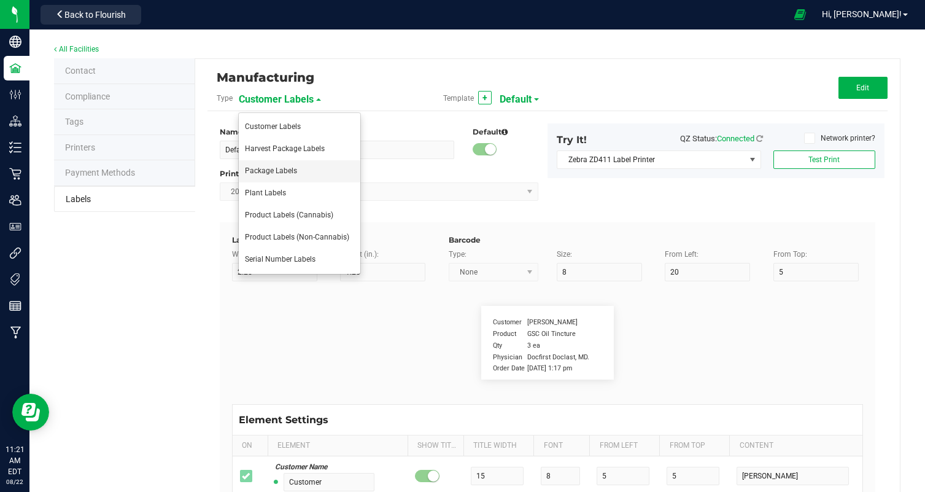
type input "6"
type input "4"
type input "19"
type input "100mg"
type input "Type"
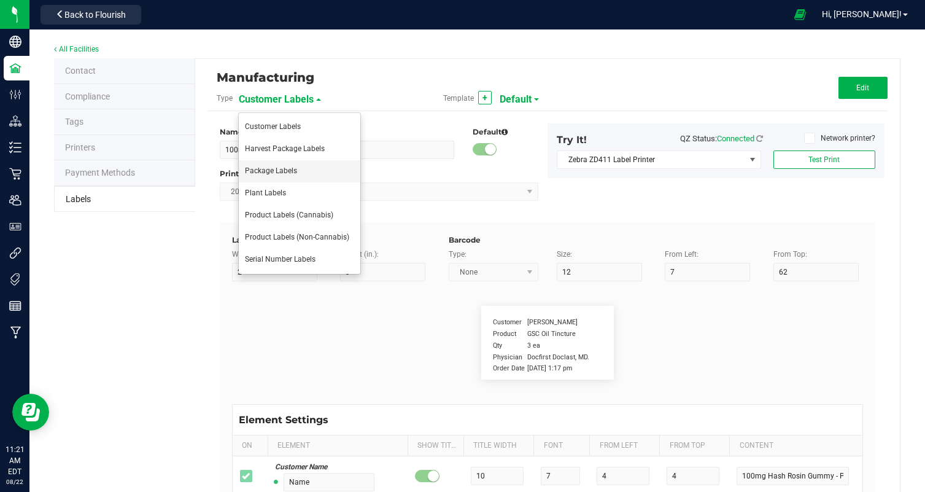
type input "10"
type input "6"
type input "4"
type input "10"
type input "Hash Rosin Edible"
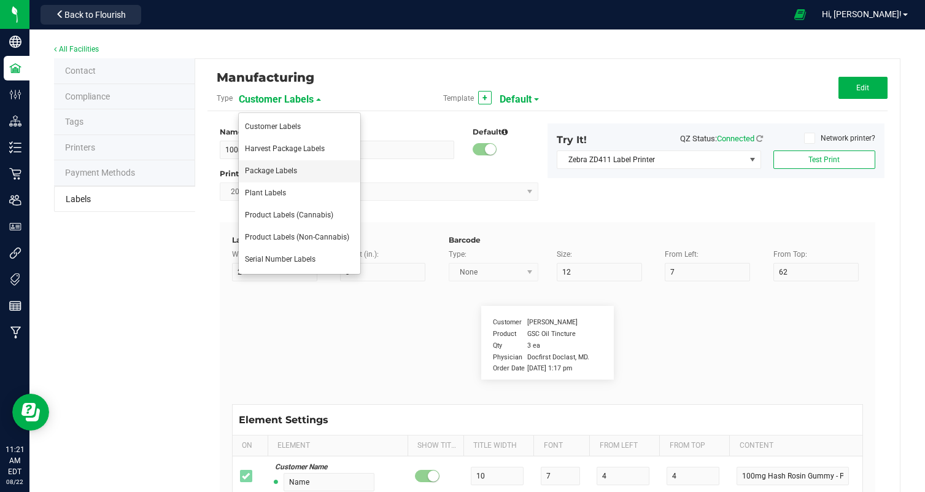
type input "Chemotype:"
type input "12"
type input "6"
type input "4"
type input "12"
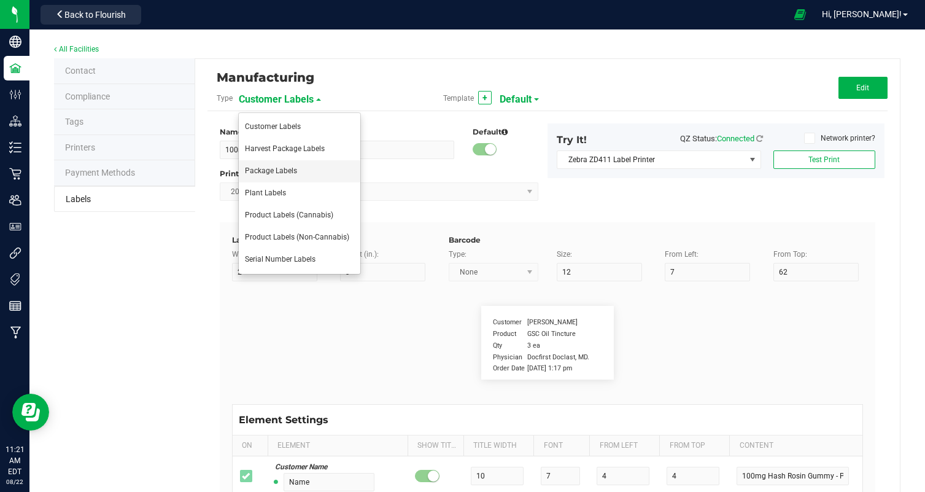
type input "High THC, Low CBD"
type input "Total Cannabinoids"
type input "19"
type input "6"
type input "4"
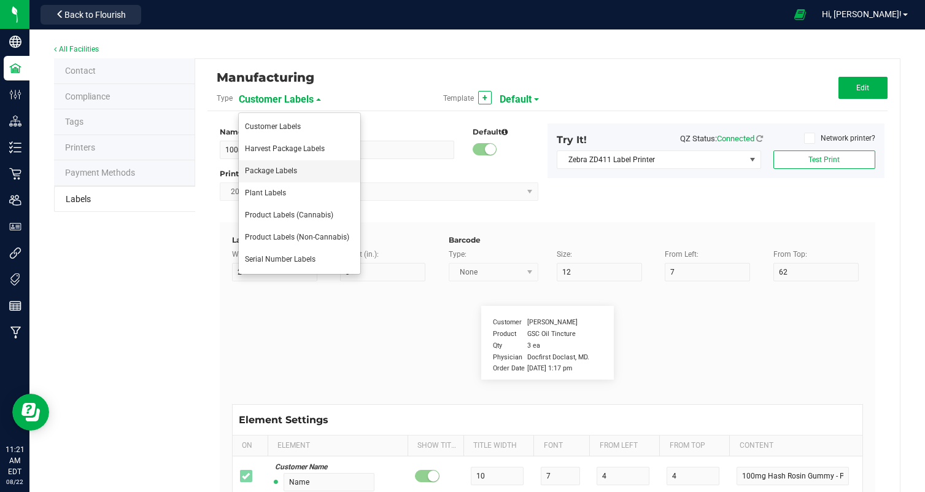
type input "15"
type input "10.62%"
type input "Total THC:"
type input "10"
type input "6"
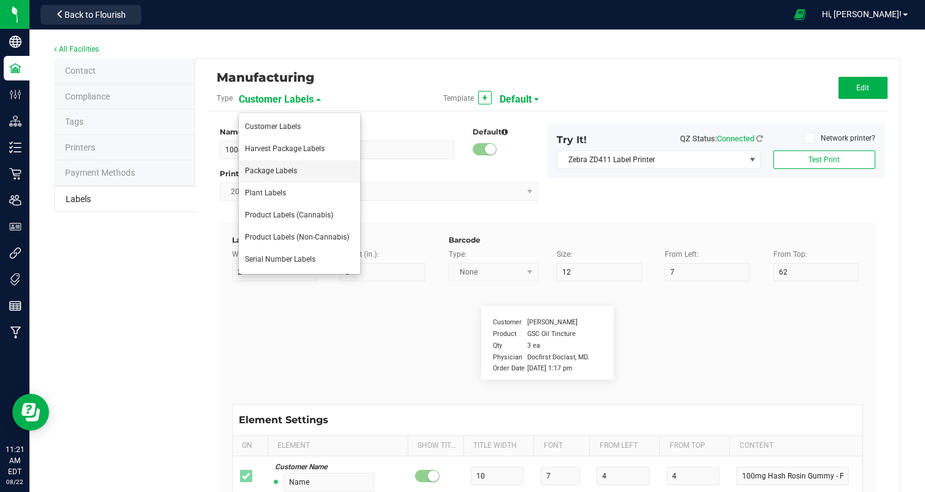
type input "30"
type input "15"
type input "9.75%"
type input "Total CBD:"
type input "10"
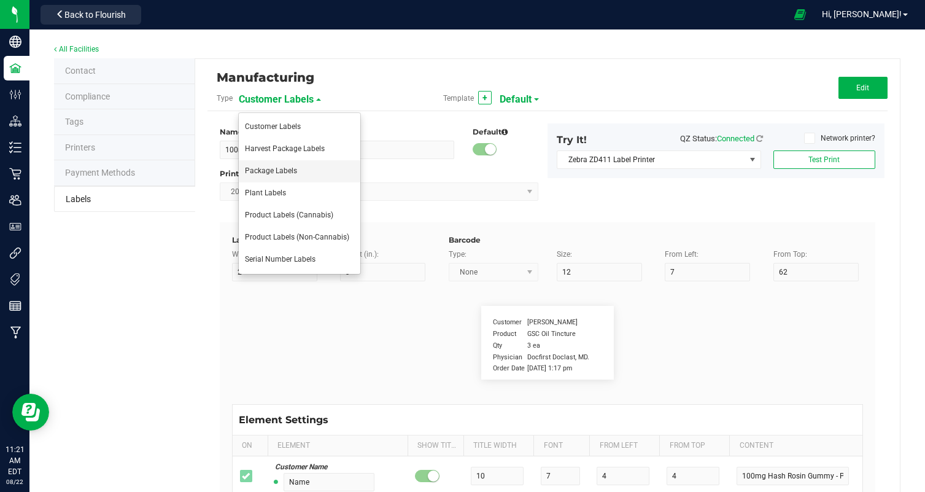
type input "6"
type input "30"
type input "17"
type input "0.05%"
type input "Total CBG:"
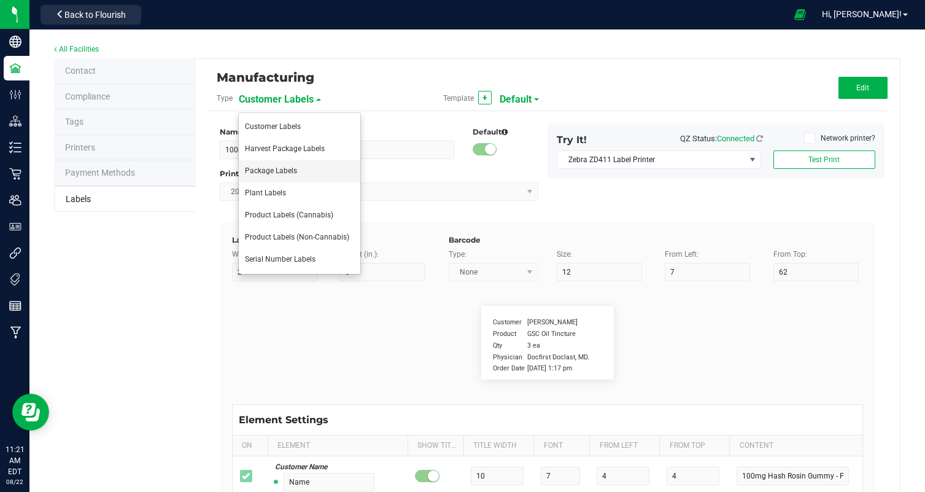
type input "10"
type input "6"
type input "4"
type input "17"
type input "0.32%"
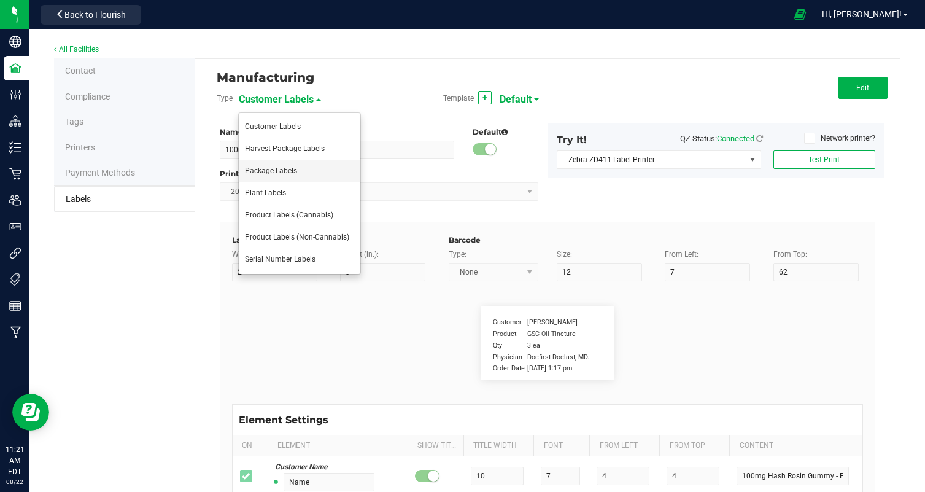
type input "Package Date"
type input "14"
type input "6"
type input "4"
type input "52"
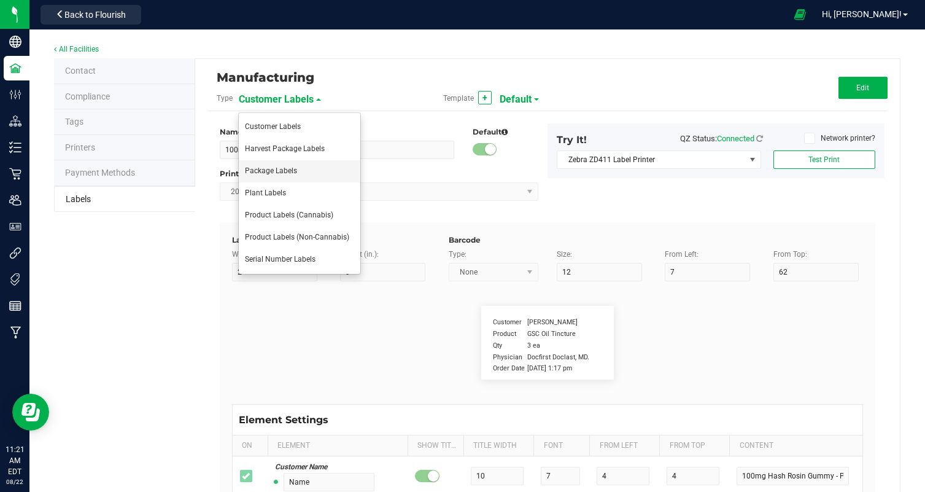
type input "08/20/25"
type input "Use By Date:"
type input "13"
type input "6"
type input "28"
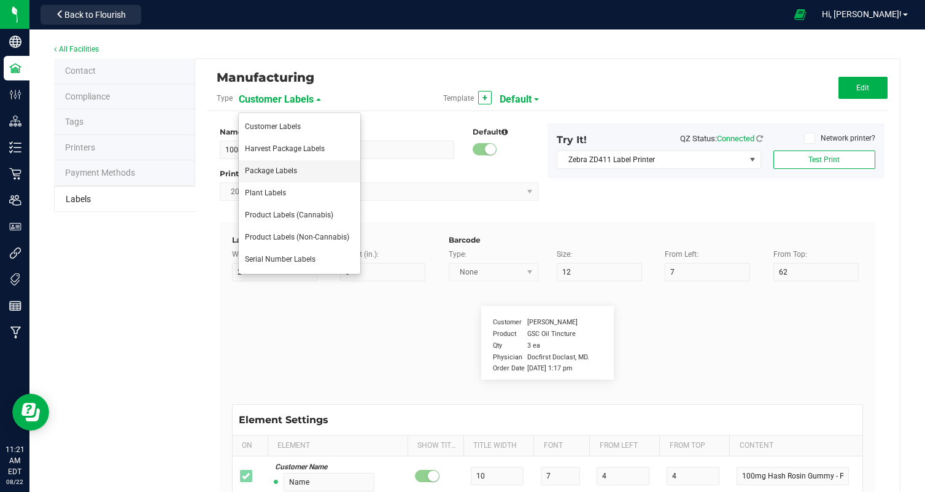
type input "52"
type input "02/20/26"
type input "Phone Number:"
type input "10"
type input "6"
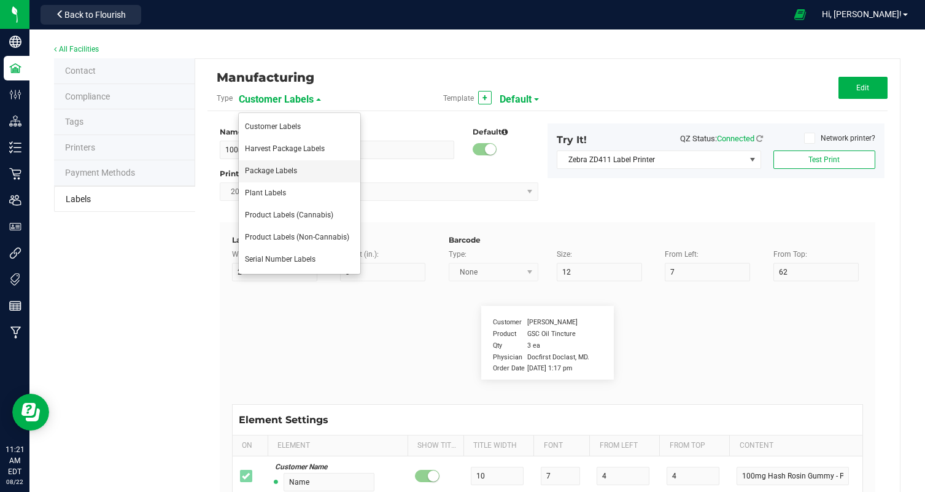
type input "4"
type input "50"
type input "(609) 895-6678 License Number M000047"
type input "100 Milligrams"
type input "25"
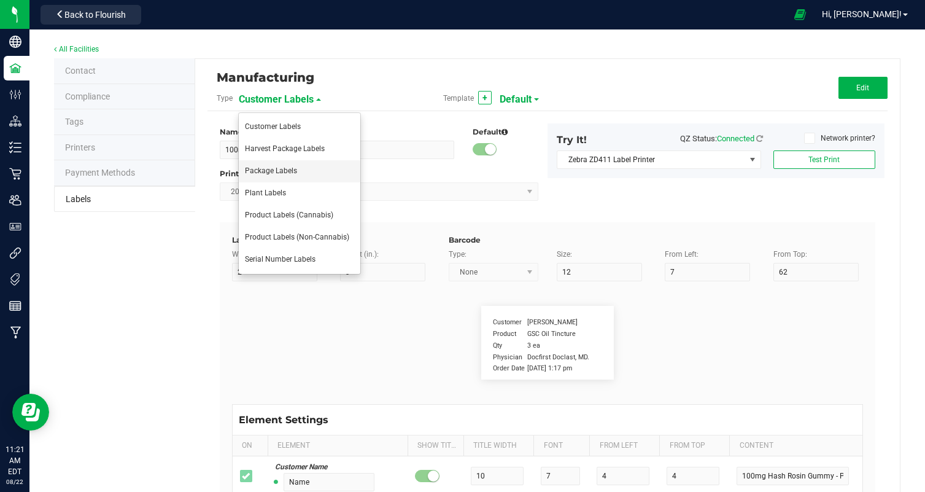
type input "6"
type input "4"
type input "8"
type input "Number of Serving:"
type input "20"
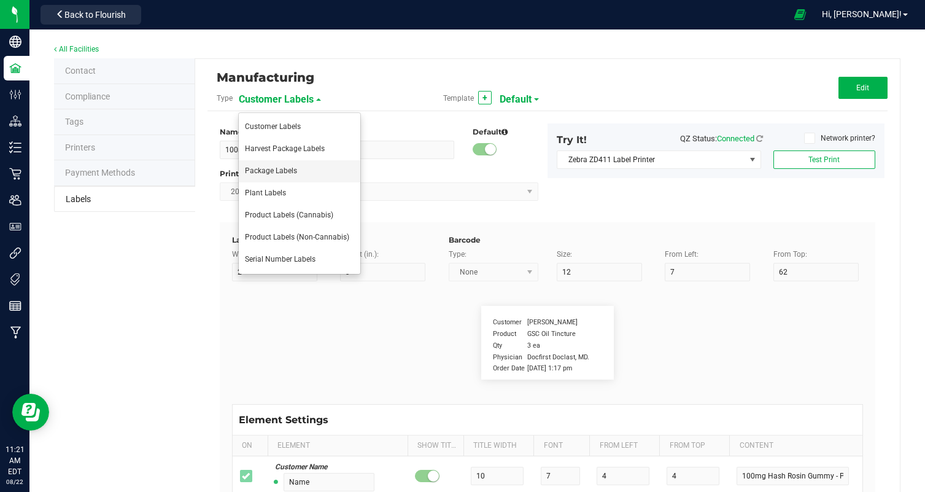
type input "6"
type input "4"
type input "21"
type input "10"
type input "Packaging"
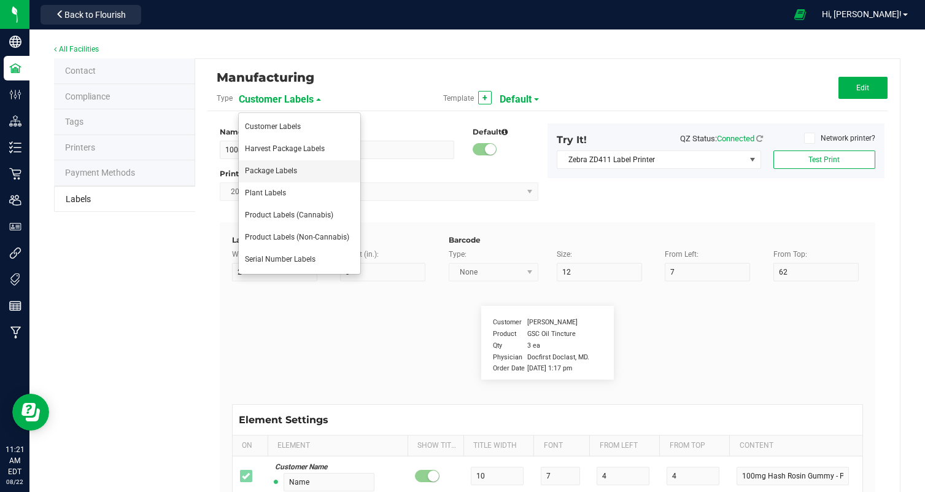
type input "10"
type input "6"
type input "4"
type input "48"
type input "Produced and Packaged By FullTilt Labs LLC"
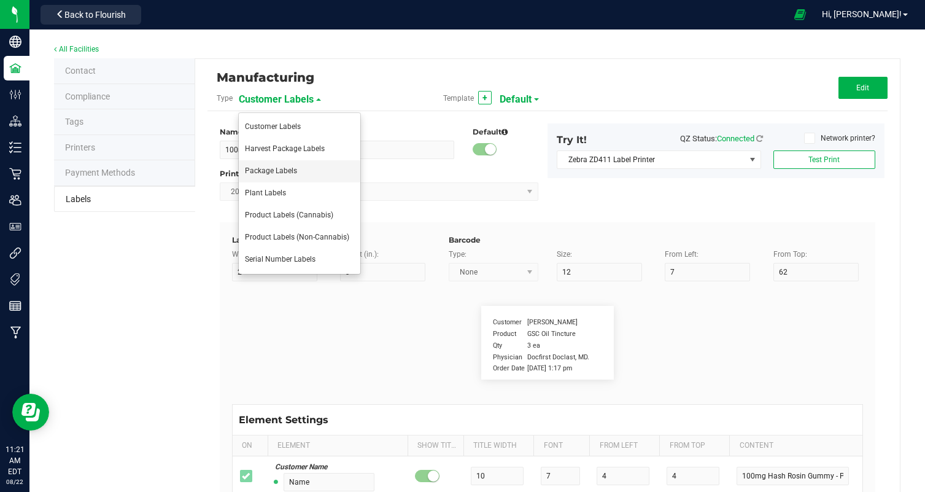
type input "Storage:"
type input "9"
type input "6"
type input "4"
type input "41"
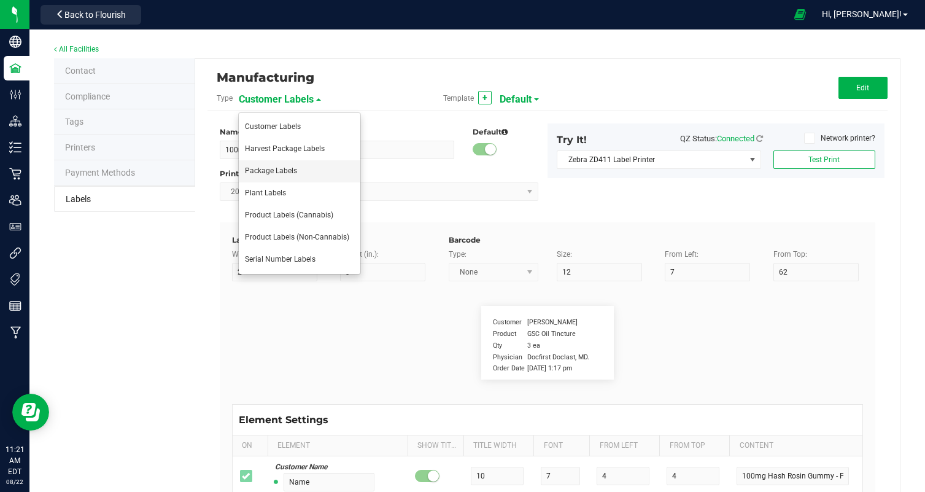
type input "Store in a cool, dry place."
type input "Instructions:"
type input "13"
type input "6"
type input "4"
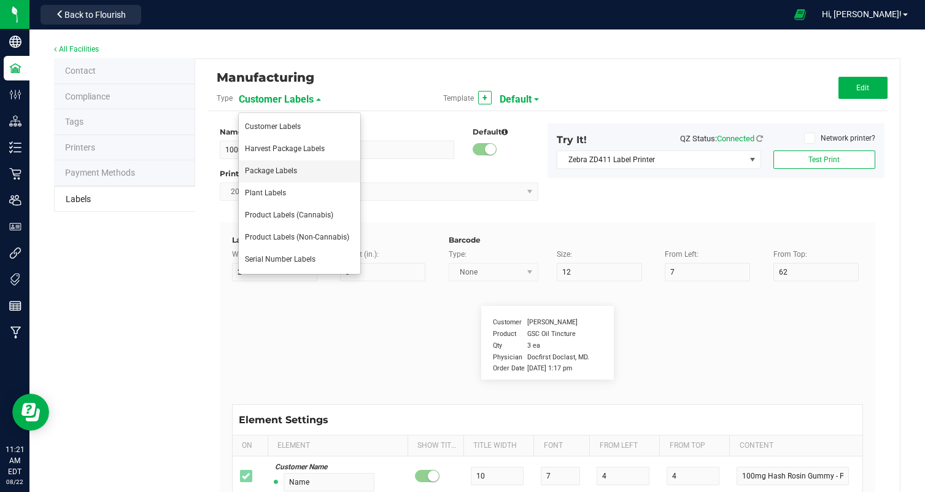
type input "39"
type input "Ingest orally"
type input "Instructions cont."
type input "18"
type input "6"
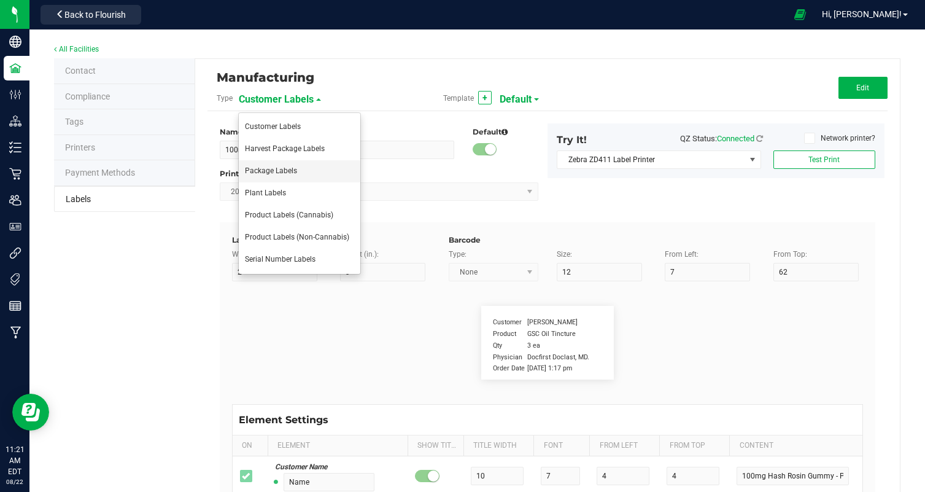
type input "4"
type input "43"
type input "Refrigeration not required."
type input "Active Ingredients:"
type input "18"
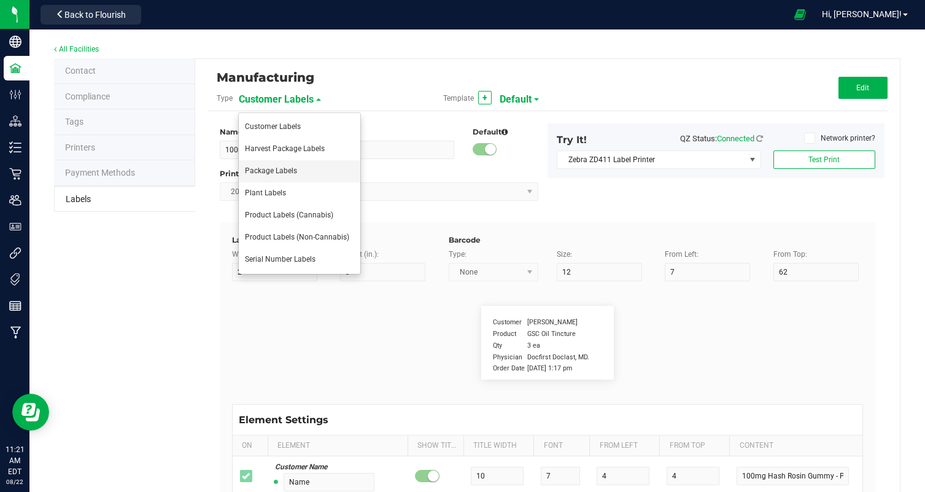
type input "6"
type input "4"
type input "23"
type input "Cannabis Hash Rosin"
type input "Active Ingregients cont:L"
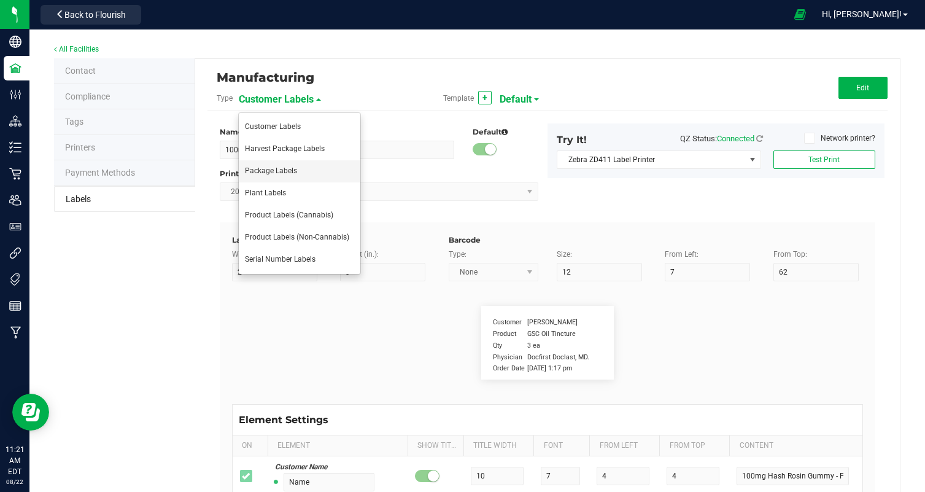
type input "10"
type input "6"
type input "4"
type input "25"
type input "Cane Sugar, Glucose (Corn), Water, Gelatin"
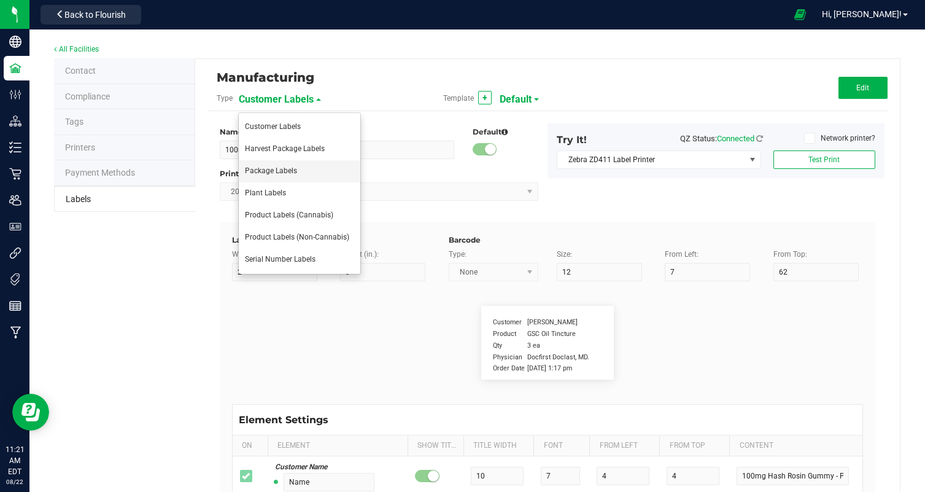
type input "Active Ingredients pt3"
type input "10"
type input "6"
type input "4"
type input "27"
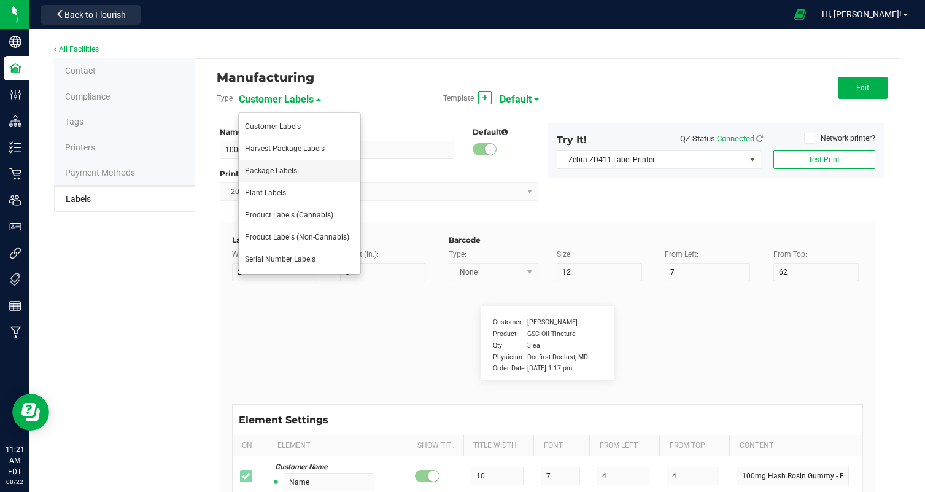
type input "Less than 2% of: Tartaric Acid, Natural Flavor"
type input "Active Ingredients pt 4"
type input "10"
type input "6"
type input "4"
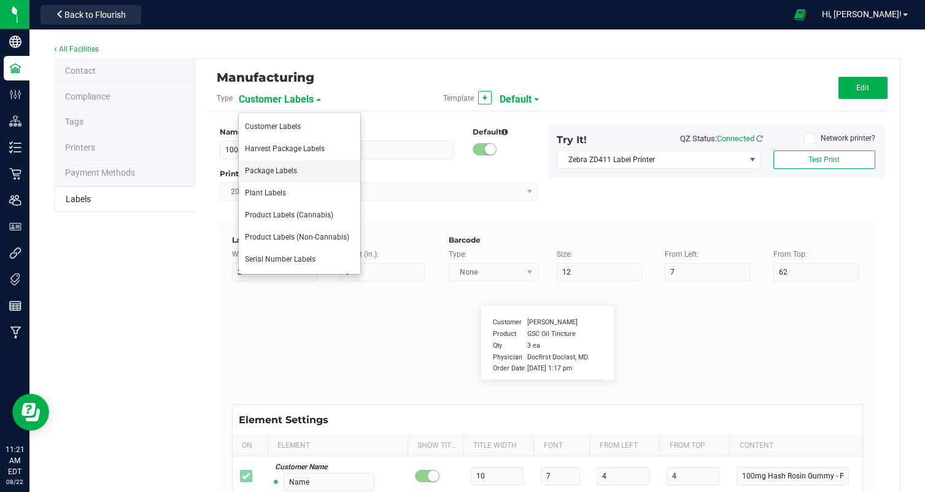
type input "29"
type input "Natural Flavor, Color (Spirulina, Turmeric)"
type input "Active Ingredients pt 5"
type input "10"
type input "6"
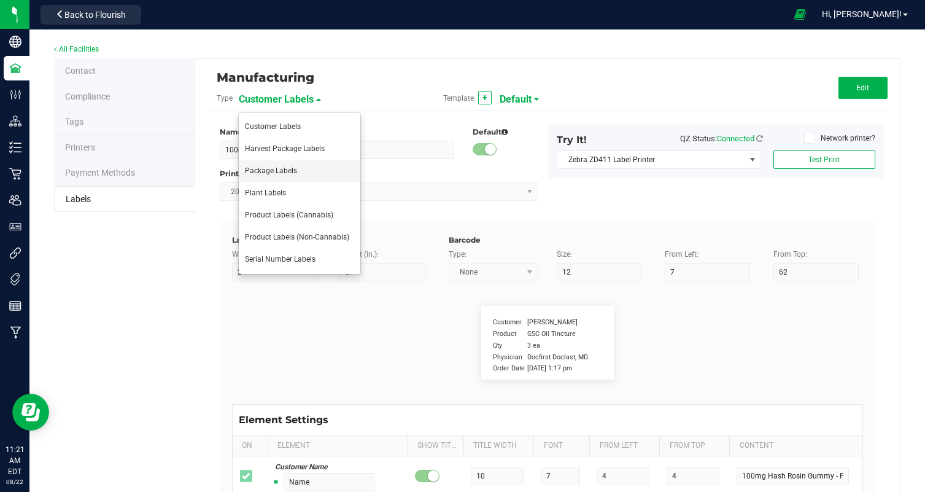
type input "4"
type input "31"
type input "CONTAINS: COCONUT"
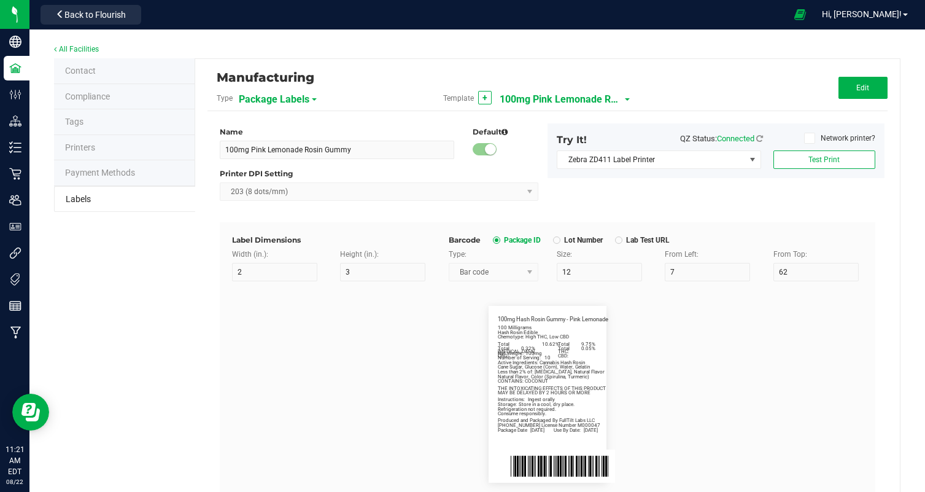
click at [597, 98] on span "100mg Pink Lemonade Rosin Gummy" at bounding box center [561, 99] width 123 height 21
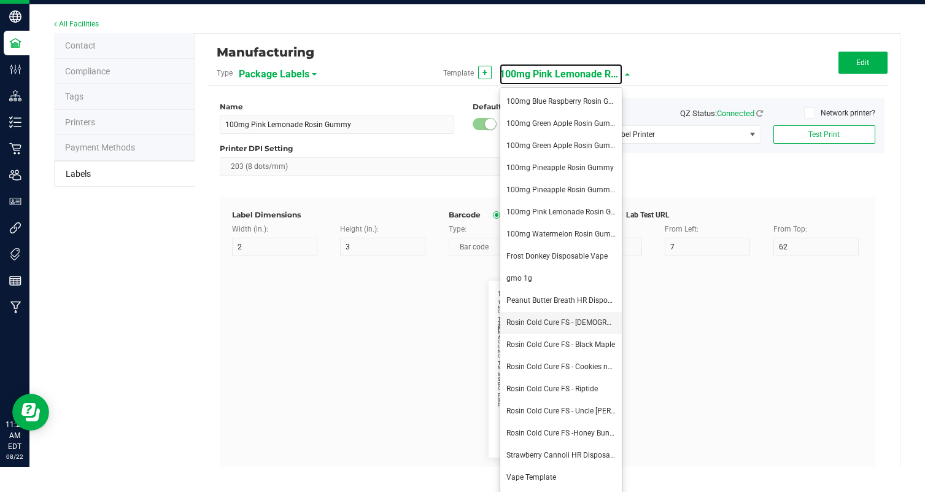
scroll to position [34, 0]
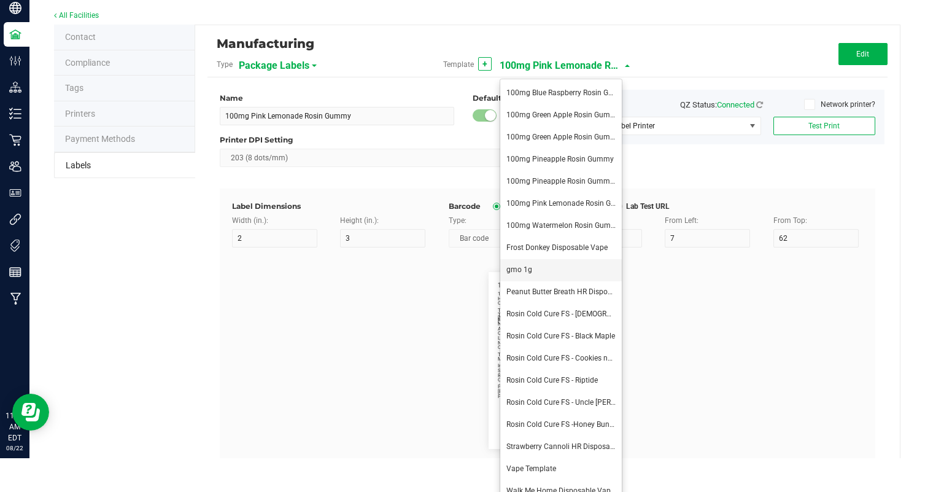
click at [566, 268] on li "gmo 1g" at bounding box center [561, 270] width 122 height 22
type input "gmo 1g"
type input "8"
type input "68"
type input "GMO Distillate Vape 1g"
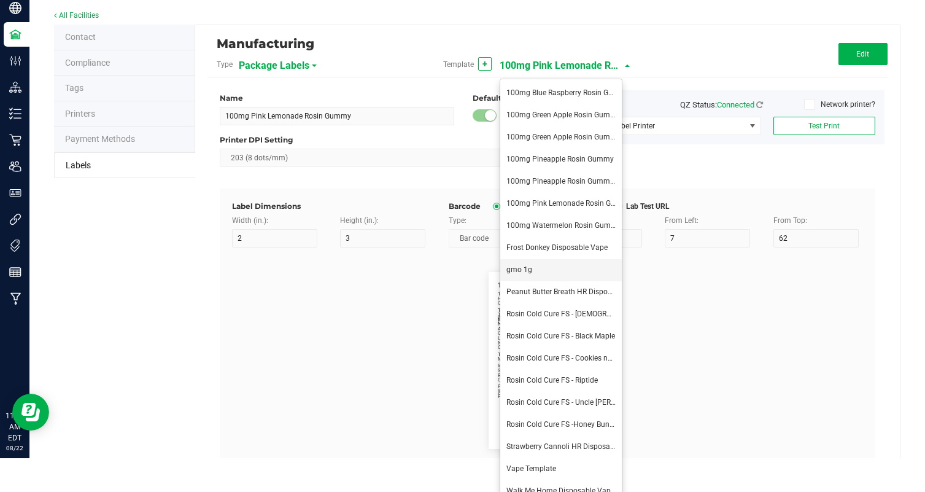
type input "26"
type input "1g"
type input "Balanced-Hybrid"
type input "Total Cannabinoids:"
type input "87.75%"
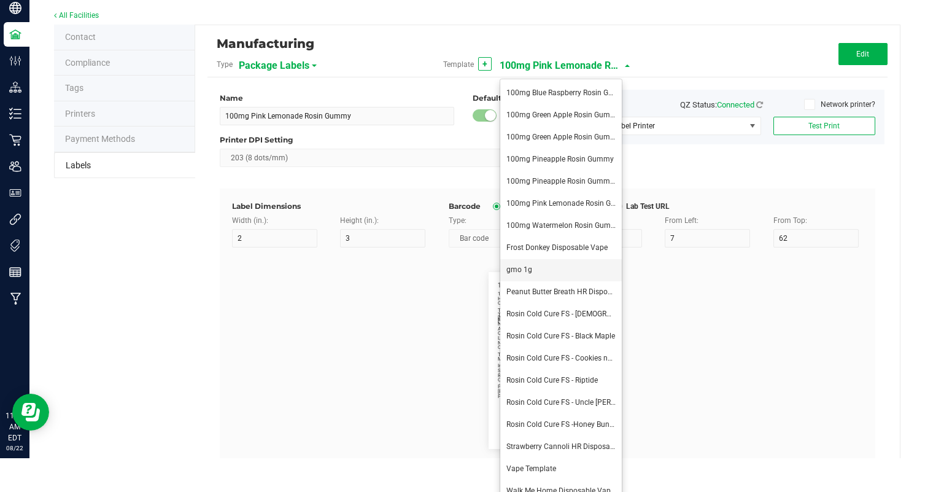
type input "Total Terpenes:"
type input "15"
type input "3.38%"
type input "1 Gram"
type input "25"
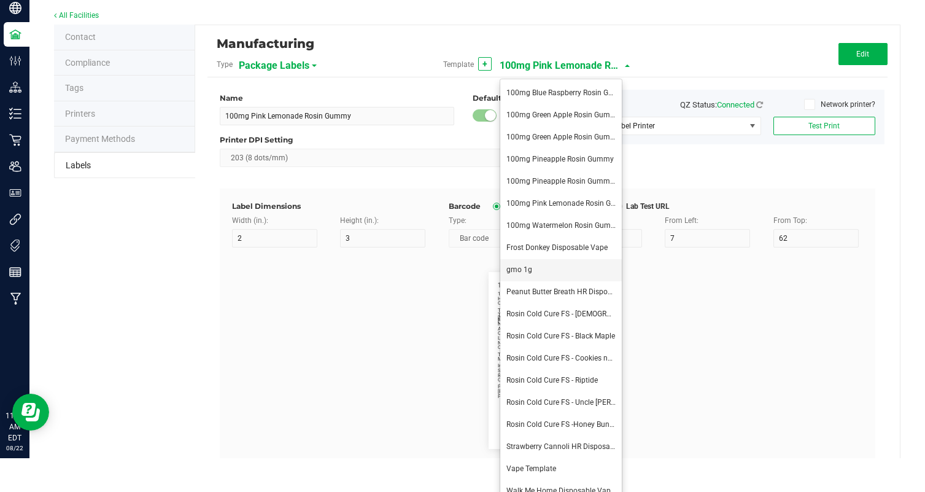
type input "4"
type input "8"
type input "Number of Servings:"
type input "20"
type input "30"
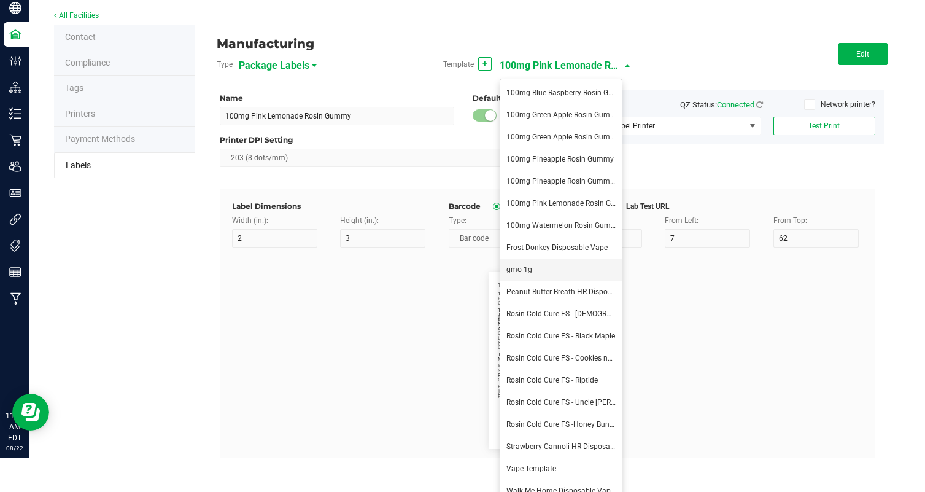
type input "70"
type input "Serving Size:"
type input "28"
type input "8.2 mg"
type input "Packaging"
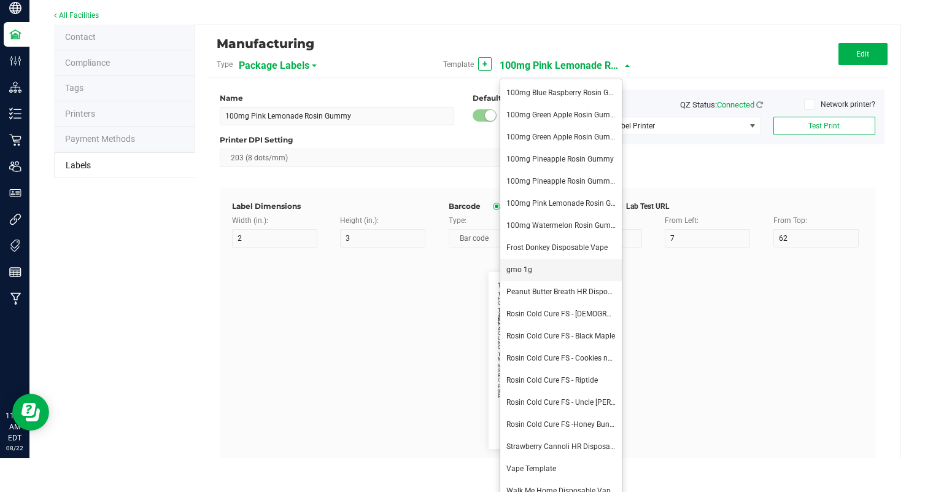
type input "10"
type input "4"
type input "45"
type input "Produced and packaged by FullTilt Labs LLC"
type input "Storage:"
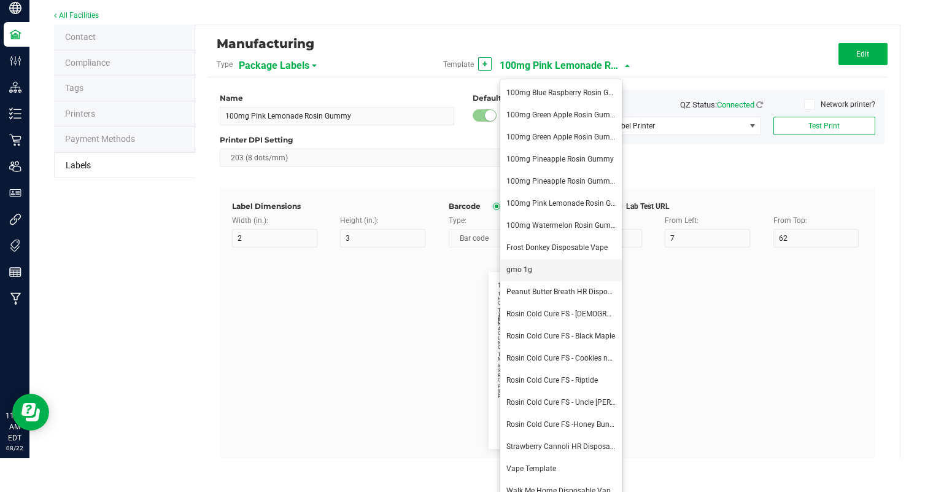
type input "9"
type input "40"
type input "Store in a cool, dry place."
type input "Instructions:"
type input "13"
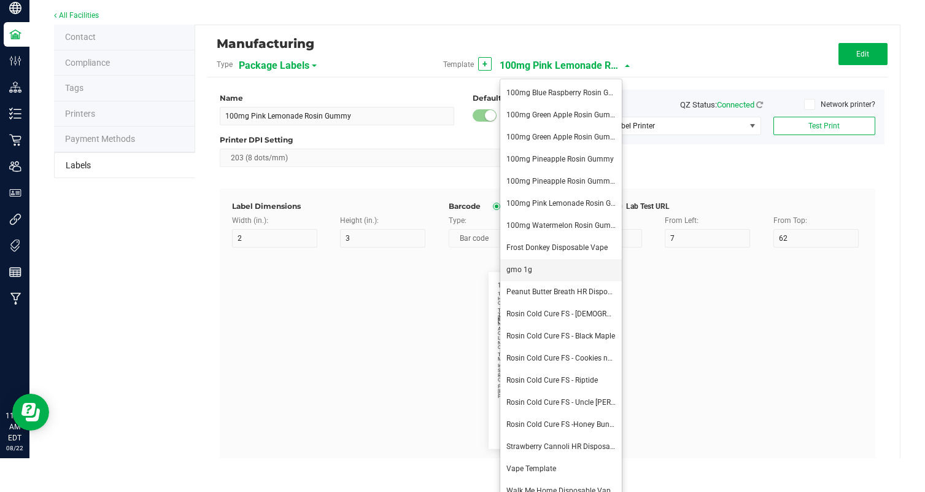
type input "38"
type input "Inhale, exhale for desired effect."
type input "Instructions Cont."
type input "10"
type input "42"
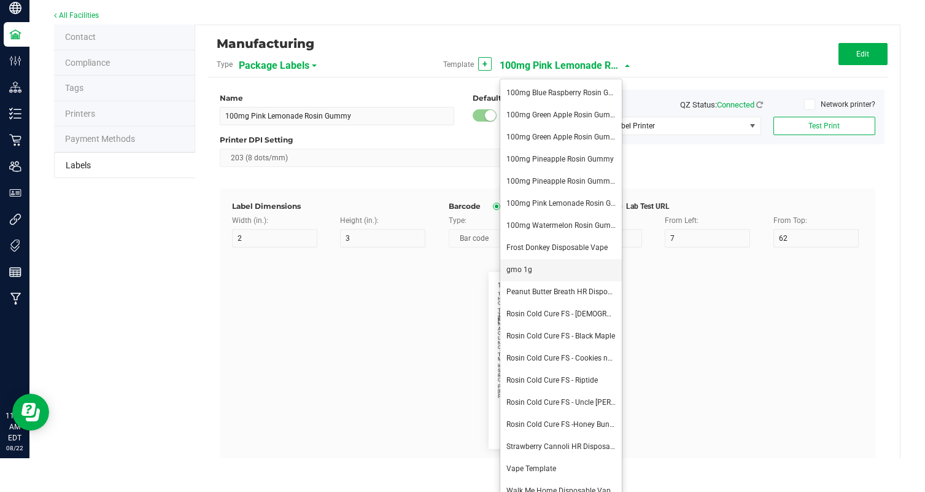
type input "Refrigeration not required."
type input "Package Date:"
type input "14"
type input "49"
type input "08/14/25"
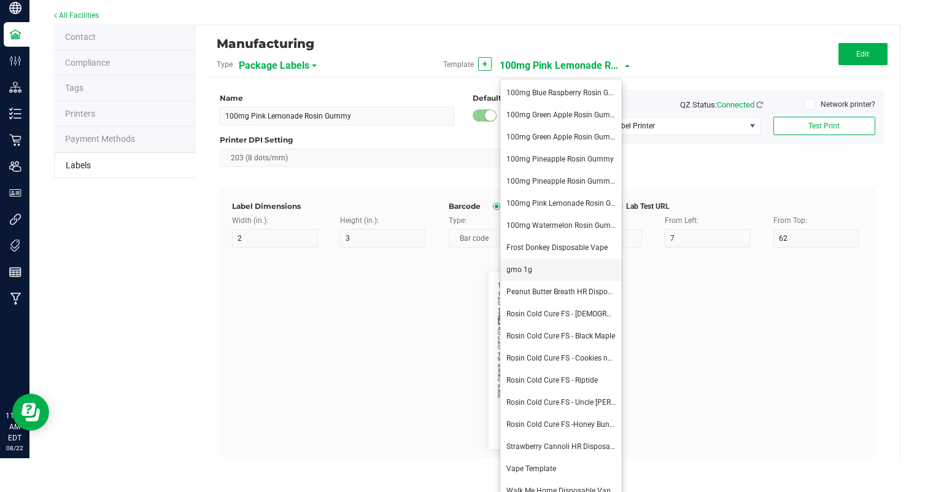
type input "ExpirationDate:"
type input "14"
type input "27"
type input "49"
type input "02/14/26"
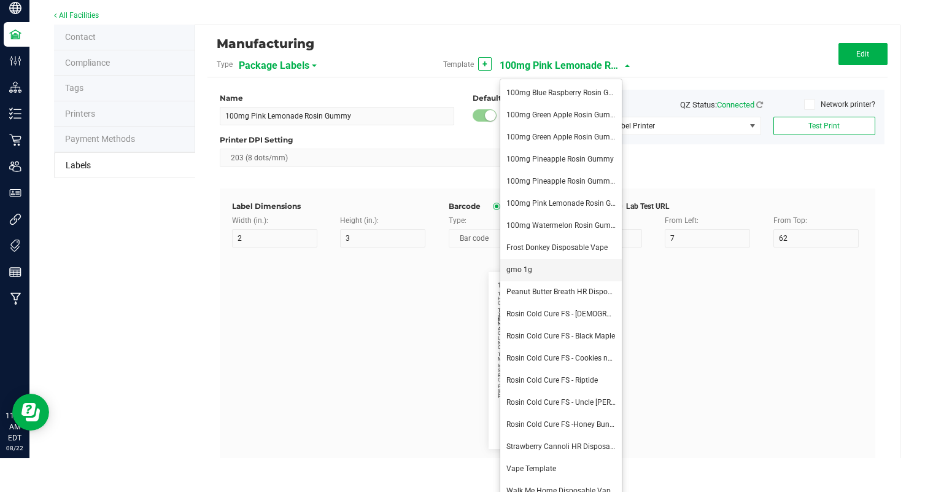
type input "Total THC:"
type input "10"
type input "17"
type input "83.39%"
type input "Total CBD:"
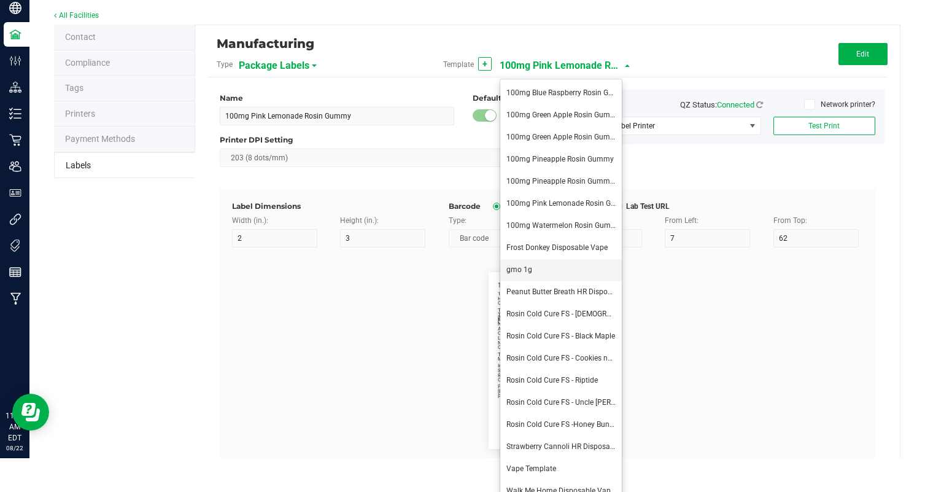
type input "10"
type input "19"
type input "2.60%"
type input "Phone Number"
type input "10"
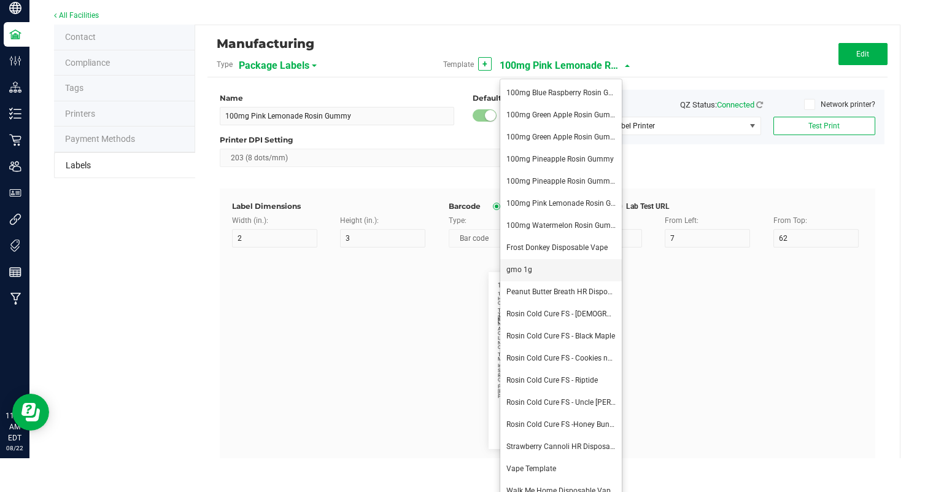
type input "51"
type input "(609) 895-6678 (M000047)"
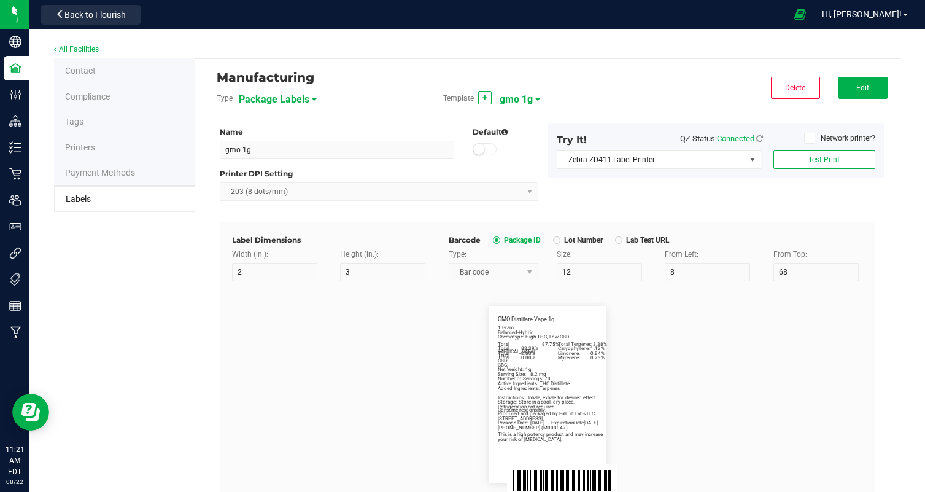
scroll to position [0, 0]
click at [872, 85] on button "Edit" at bounding box center [863, 88] width 49 height 22
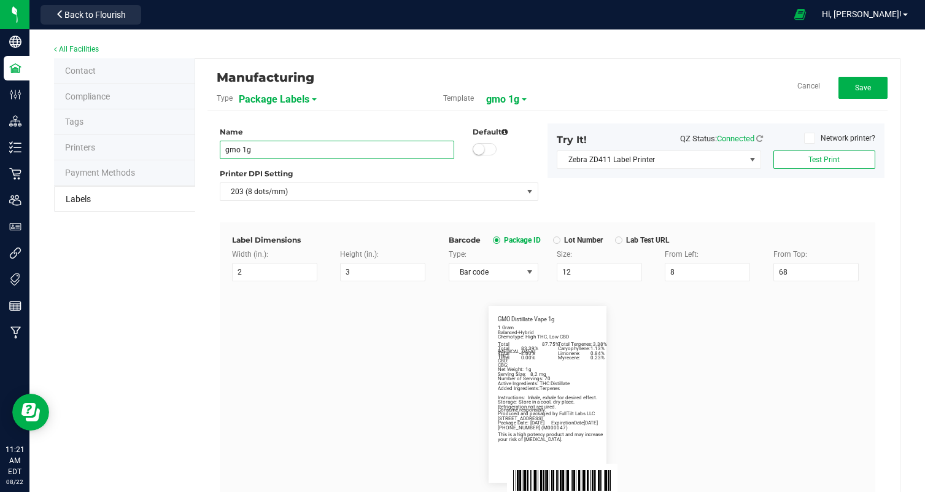
drag, startPoint x: 239, startPoint y: 147, endPoint x: 200, endPoint y: 147, distance: 38.7
click at [200, 147] on div "Manufacturing Type Package Labels Template gmo 1g Cancel Save Name gmo 1g Defau…" at bounding box center [547, 417] width 705 height 716
click at [197, 384] on div "Manufacturing Type Package Labels Template Fruity Pebbles 1g Cancel Save Name F…" at bounding box center [547, 417] width 705 height 716
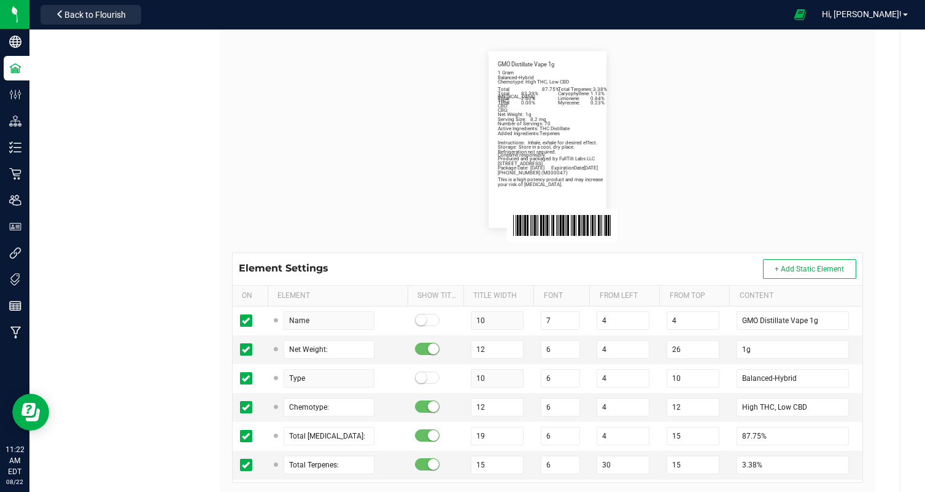
scroll to position [295, 0]
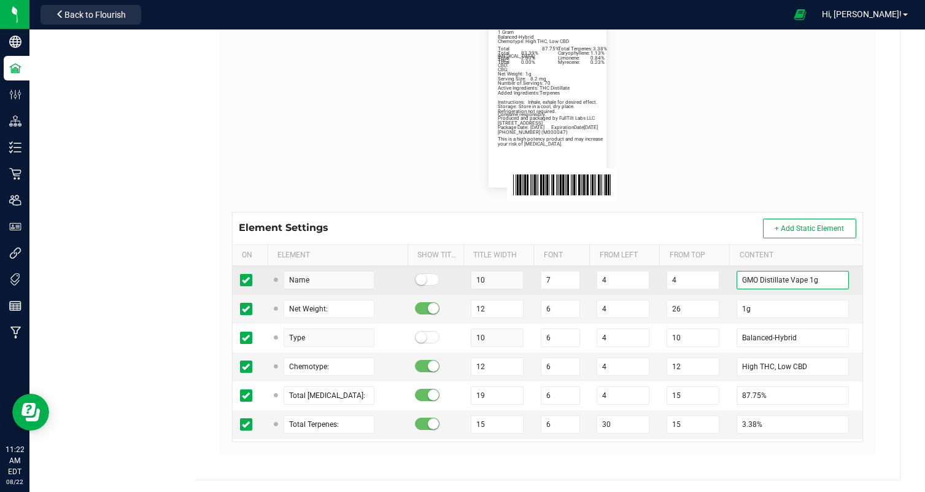
click at [761, 274] on input "GMO Distillate Vape 1g" at bounding box center [793, 280] width 112 height 18
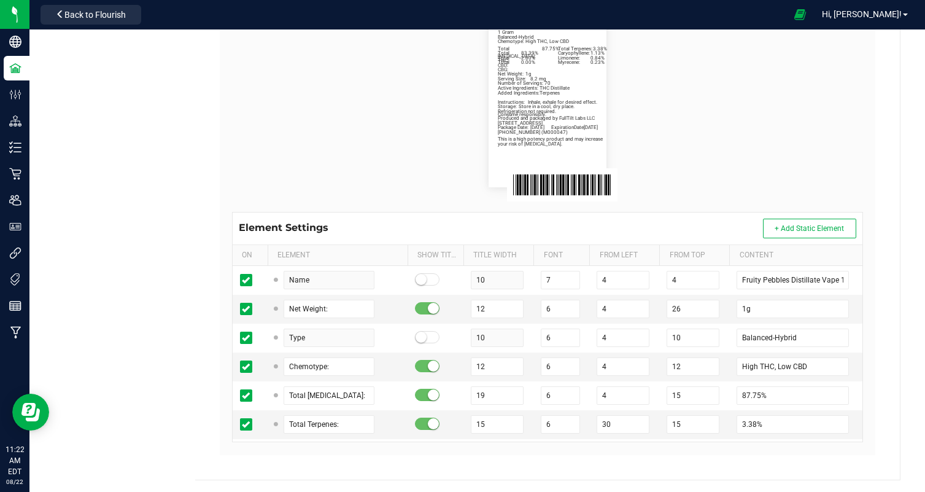
click at [758, 135] on flourish-label-viewer "Fruity Pebbles Distillate Vape 1g Net Weight: 1g Balanced-Hybrid Chemotype: Hig…" at bounding box center [547, 98] width 631 height 177
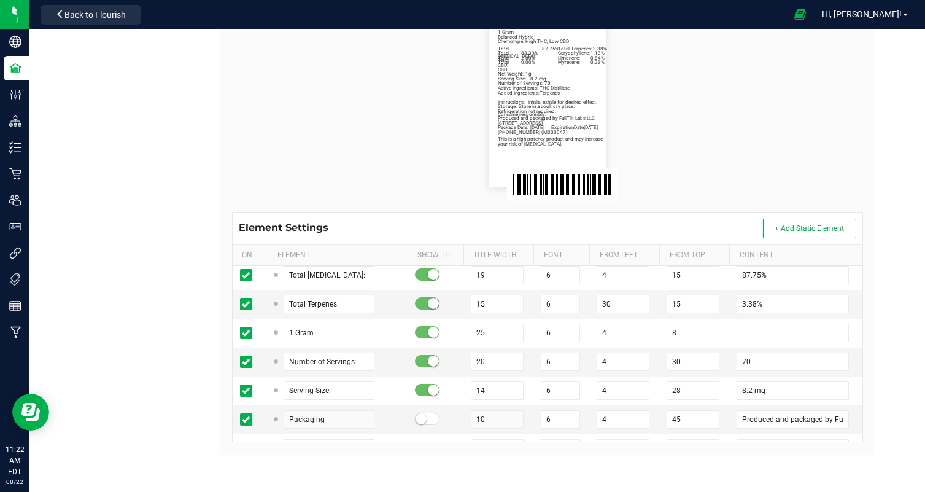
scroll to position [123, 0]
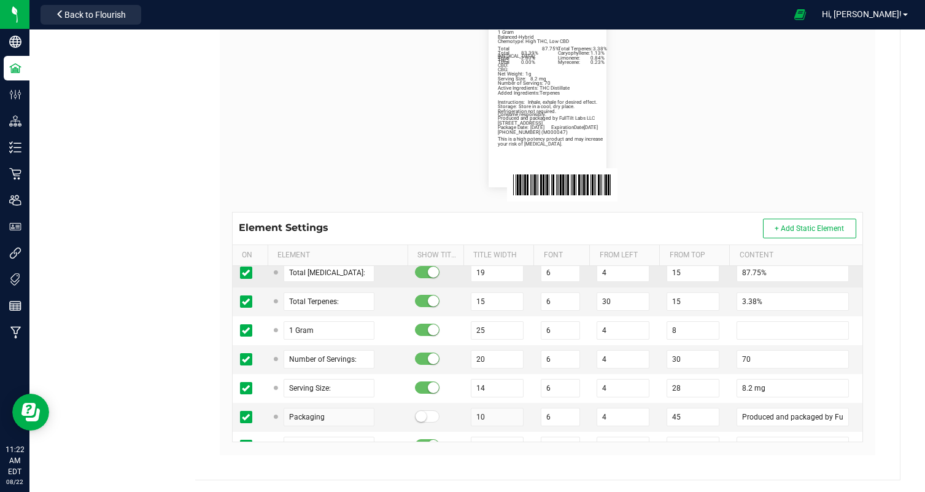
click at [734, 268] on td "87.75%" at bounding box center [795, 272] width 133 height 29
click at [743, 266] on input "87.75%" at bounding box center [793, 272] width 112 height 18
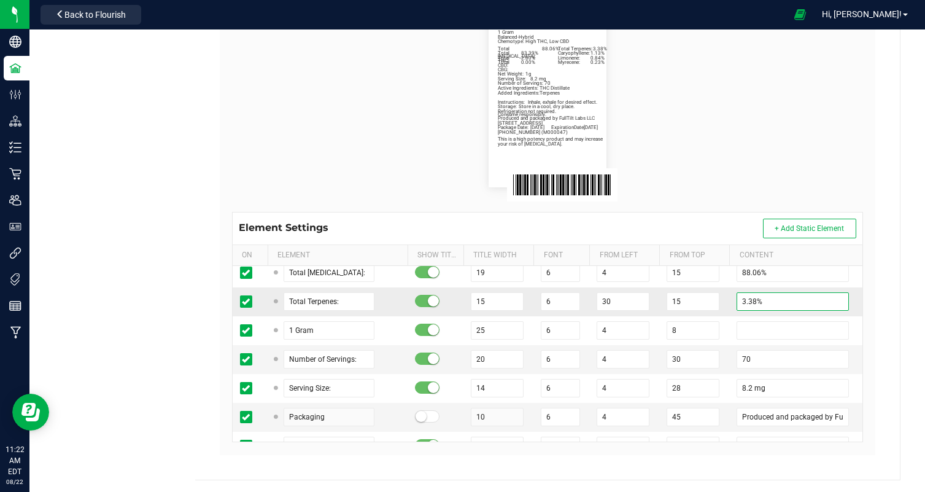
click at [751, 300] on input "3.38%" at bounding box center [793, 301] width 112 height 18
click at [740, 125] on flourish-label-viewer "Fruity Pebbles Distillate Vape 1g Net Weight: 1g Balanced-Hybrid Chemotype: Hig…" at bounding box center [547, 98] width 631 height 177
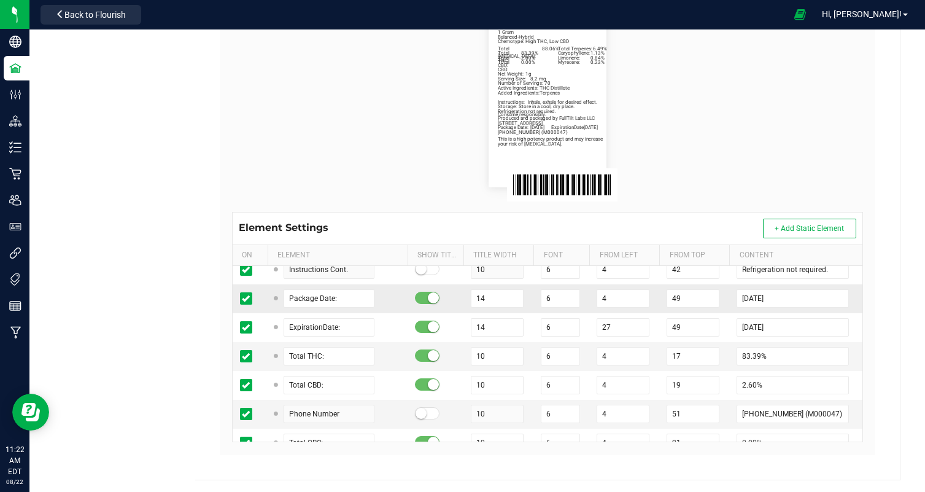
scroll to position [358, 0]
click at [760, 295] on input "08/14/25" at bounding box center [793, 297] width 112 height 18
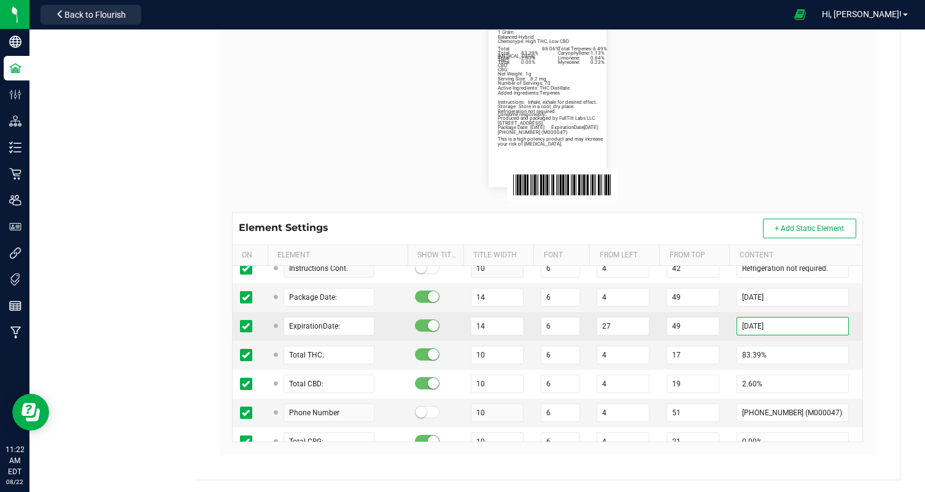
click at [761, 323] on input "02/14/26" at bounding box center [793, 326] width 112 height 18
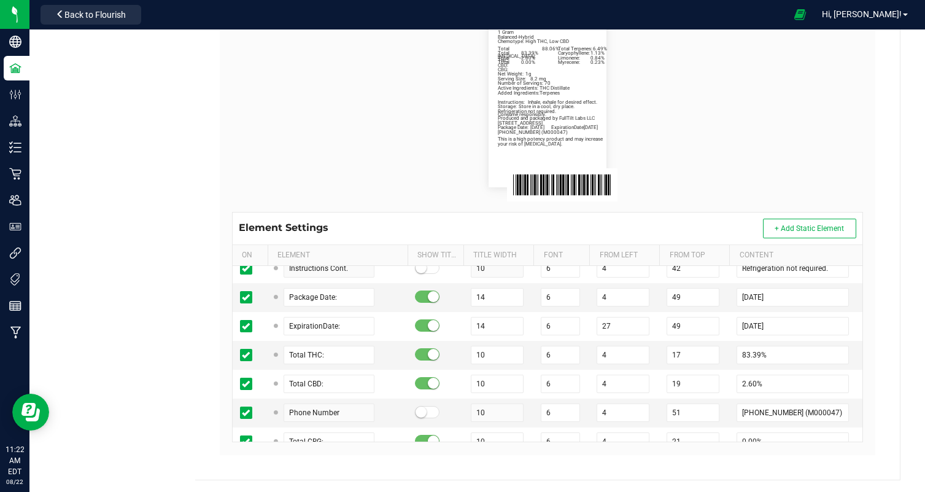
click at [766, 151] on flourish-label-viewer "Fruity Pebbles Distillate Vape 1g Net Weight: 1g Balanced-Hybrid Chemotype: Hig…" at bounding box center [547, 98] width 631 height 177
click at [744, 351] on input "83.39%" at bounding box center [793, 355] width 112 height 18
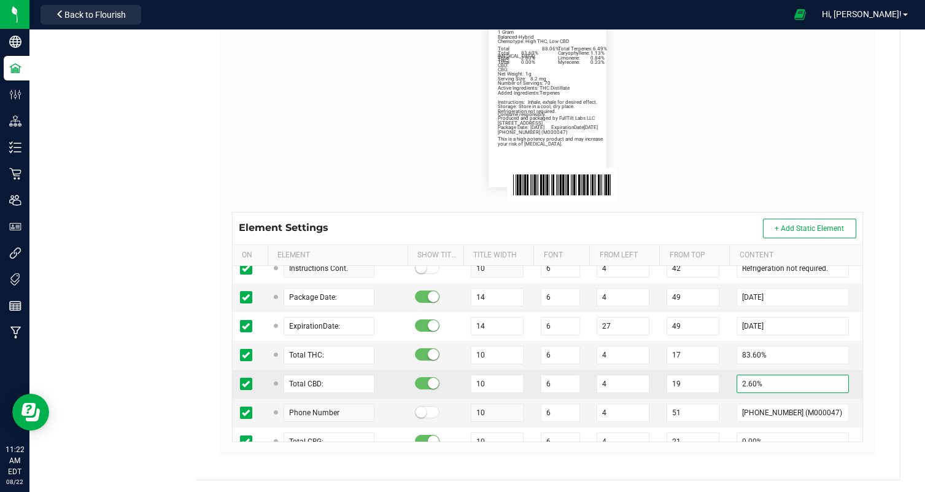
click at [746, 382] on input "2.60%" at bounding box center [793, 383] width 112 height 18
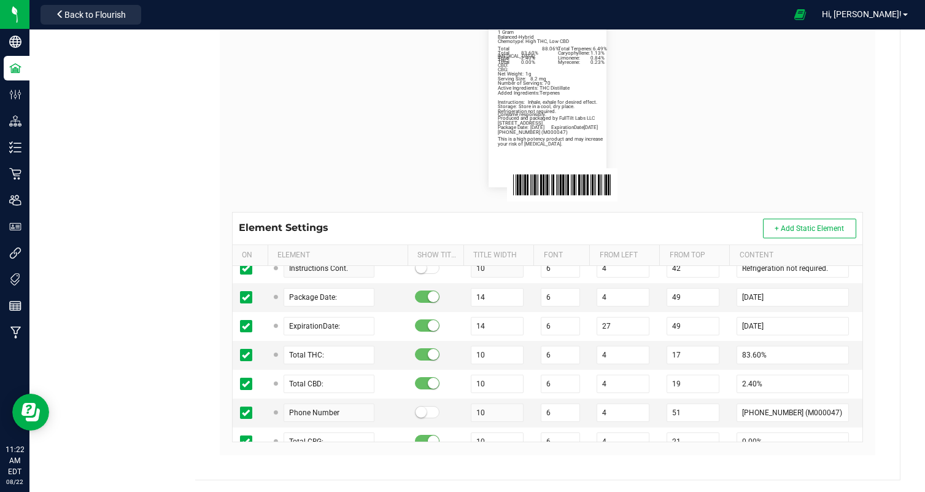
click at [711, 150] on flourish-label-viewer "Fruity Pebbles Distillate Vape 1g Net Weight: 1g Balanced-Hybrid Chemotype: Hig…" at bounding box center [547, 98] width 631 height 177
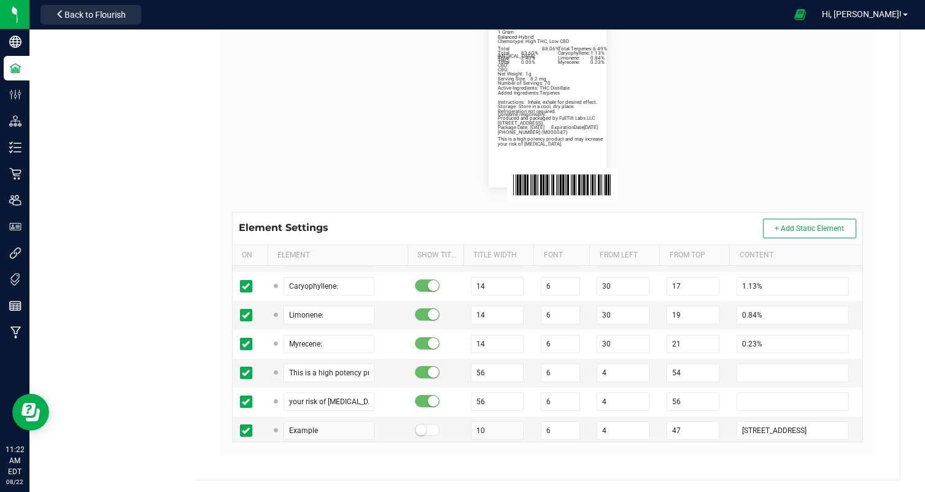
scroll to position [624, 0]
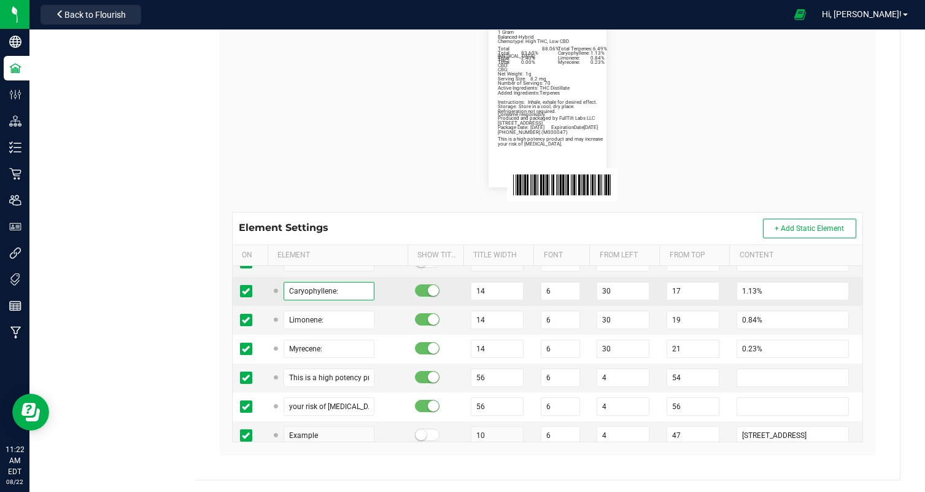
click at [300, 290] on input "Caryophyllene:" at bounding box center [329, 291] width 91 height 18
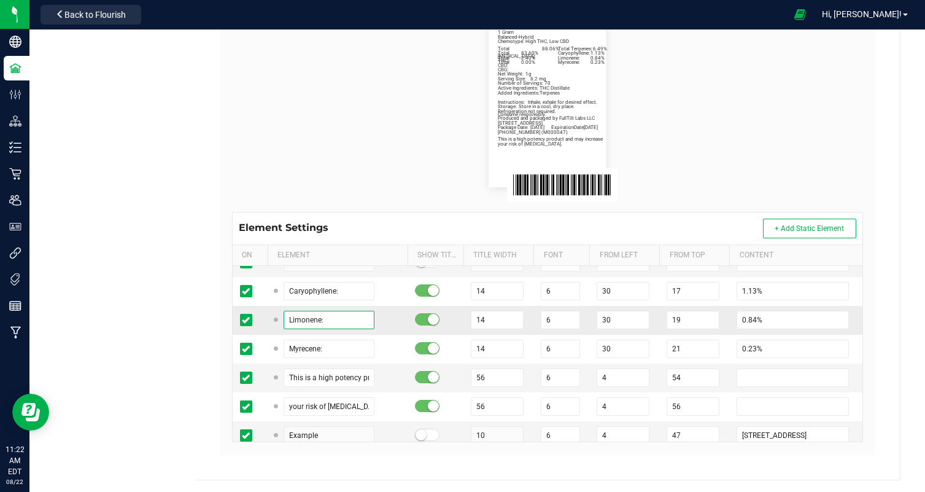
click at [296, 317] on input "Limonene:" at bounding box center [329, 320] width 91 height 18
paste input "Caryophyll"
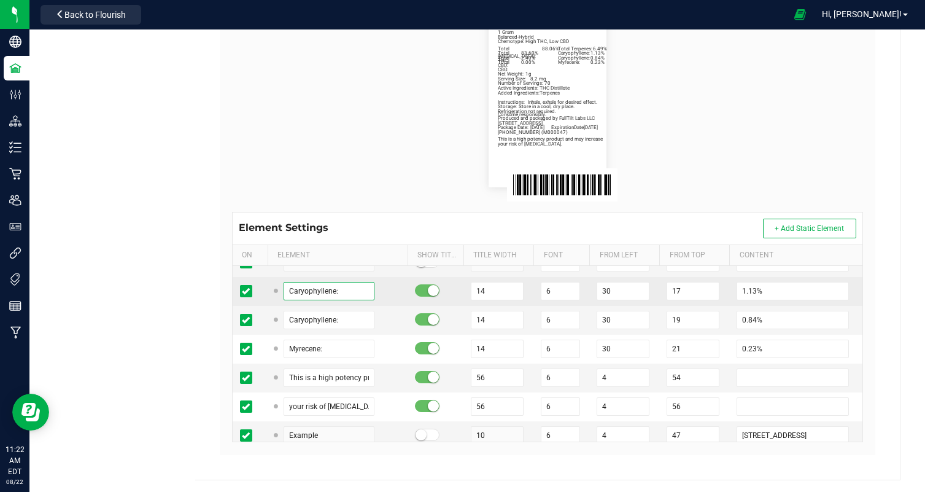
click at [294, 289] on input "Caryophyllene:" at bounding box center [329, 291] width 91 height 18
click at [740, 284] on input "1.13%" at bounding box center [793, 291] width 112 height 18
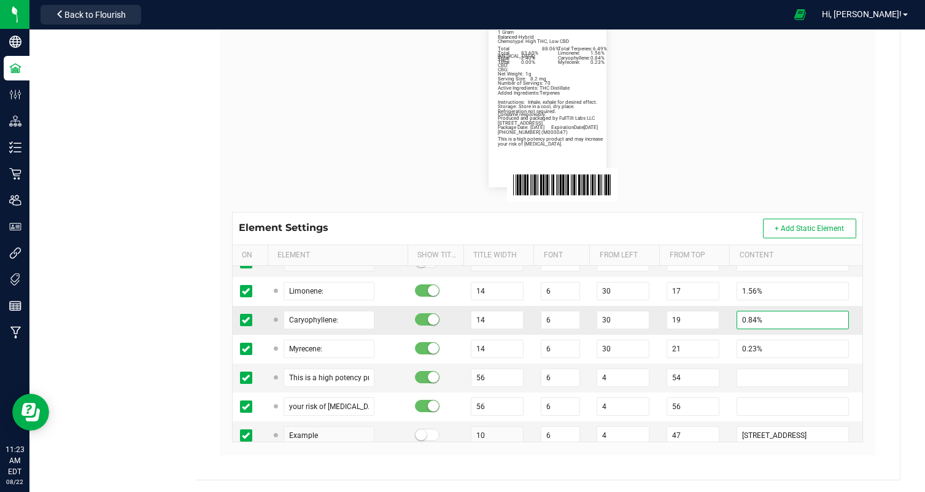
click at [742, 321] on input "0.84%" at bounding box center [793, 320] width 112 height 18
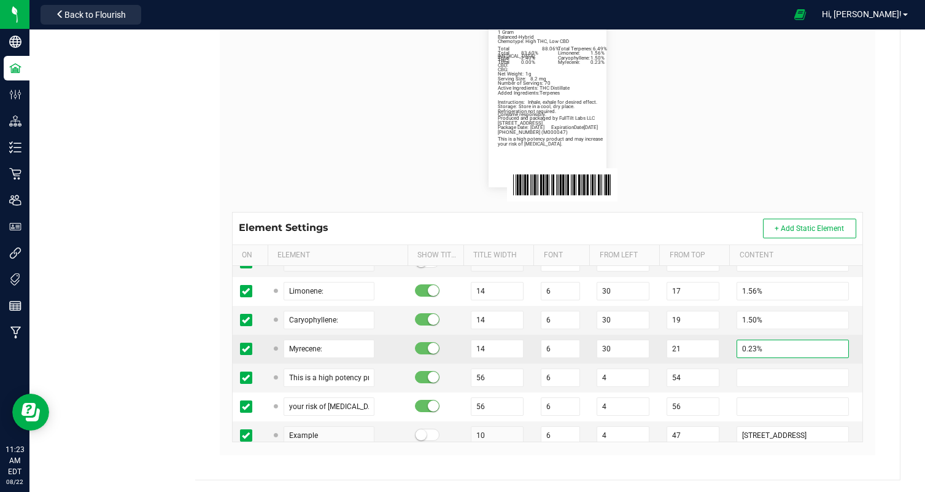
click at [742, 349] on input "0.23%" at bounding box center [793, 348] width 112 height 18
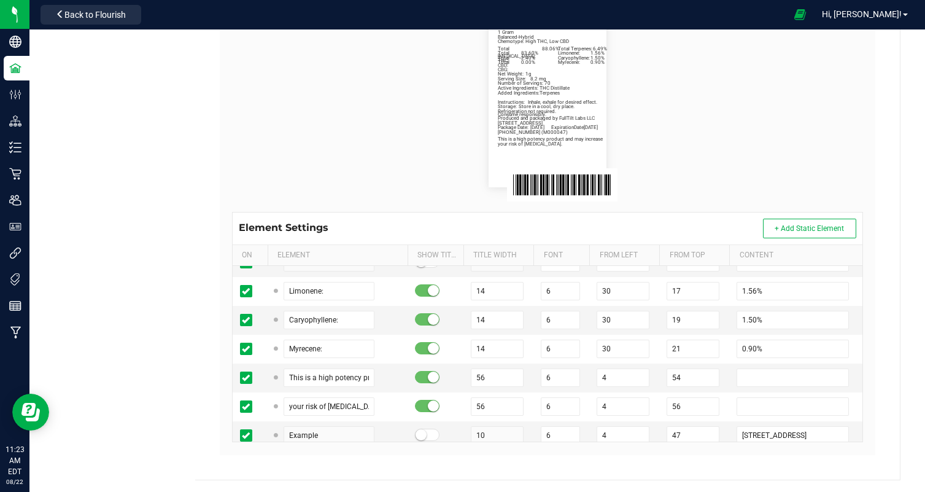
click at [739, 103] on flourish-label-viewer "Fruity Pebbles Distillate Vape 1g Net Weight: 1g Balanced-Hybrid Chemotype: Hig…" at bounding box center [547, 98] width 631 height 177
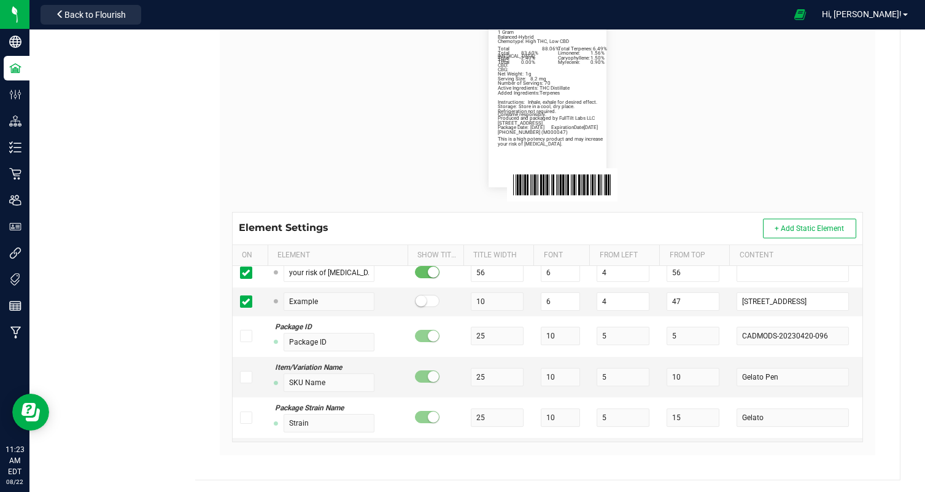
scroll to position [0, 0]
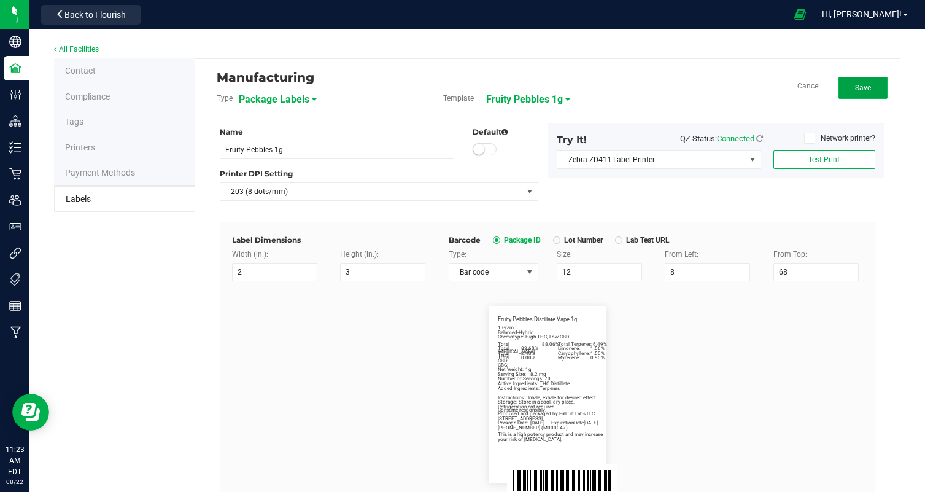
click at [873, 82] on button "Save" at bounding box center [863, 88] width 49 height 22
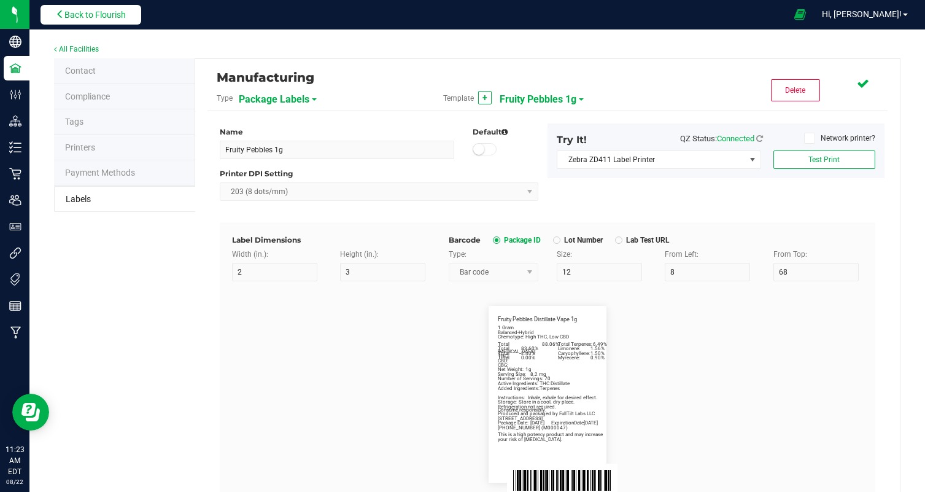
click at [121, 16] on span "Back to Flourish" at bounding box center [94, 15] width 61 height 10
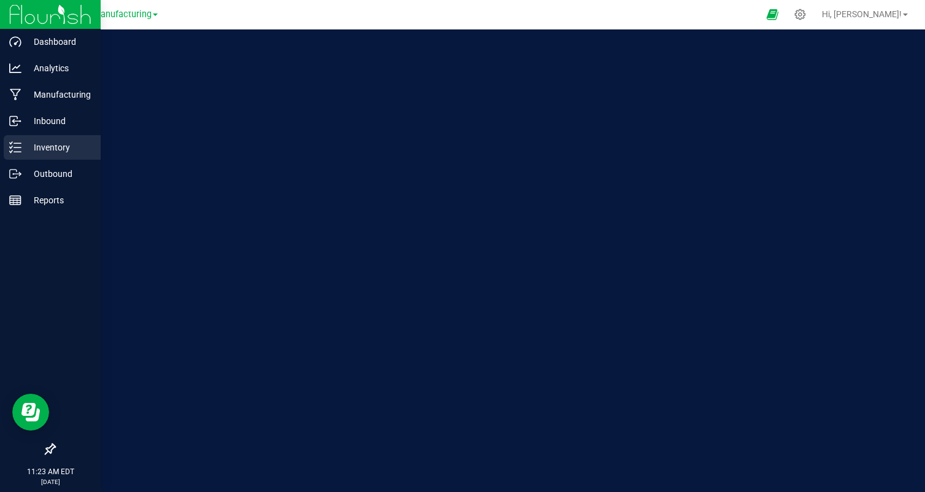
click at [40, 147] on p "Inventory" at bounding box center [58, 147] width 74 height 15
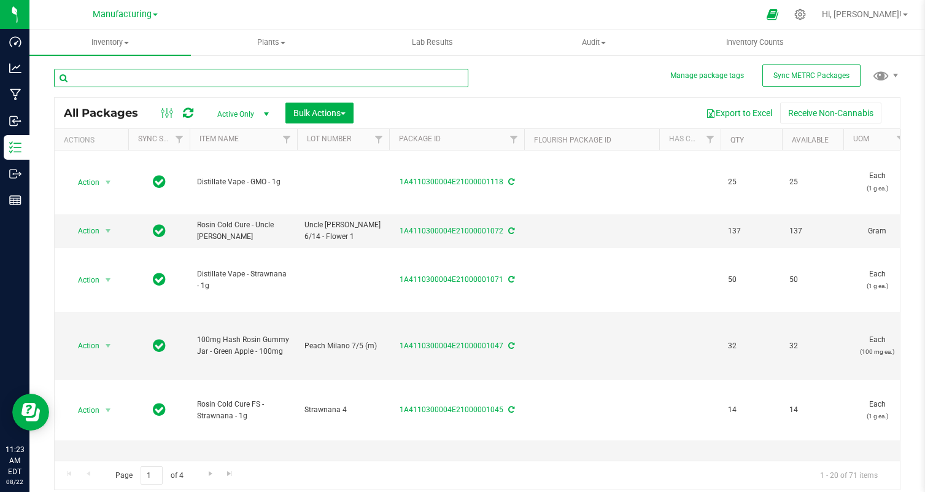
click at [187, 76] on input "text" at bounding box center [261, 78] width 414 height 18
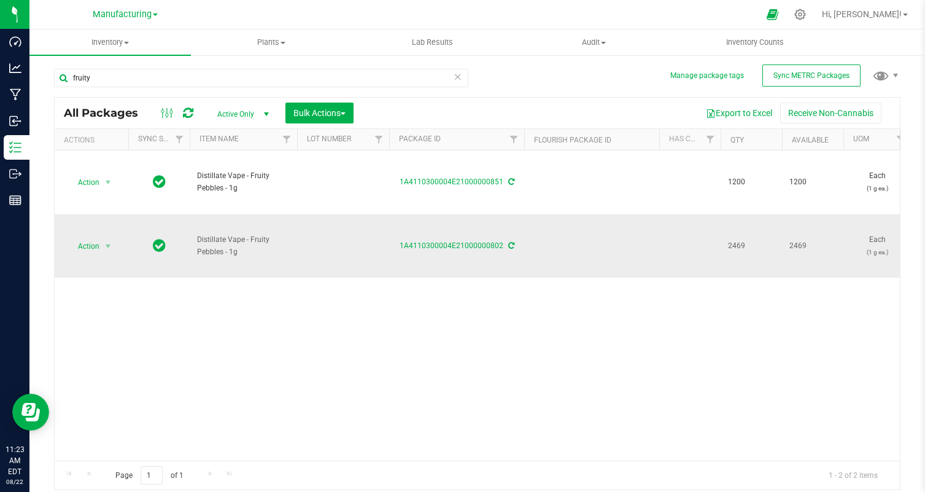
click at [88, 258] on td "Action Action Adjust qty Create package Edit attributes Global inventory Locate…" at bounding box center [92, 245] width 74 height 63
click at [92, 250] on span "Action" at bounding box center [83, 246] width 33 height 17
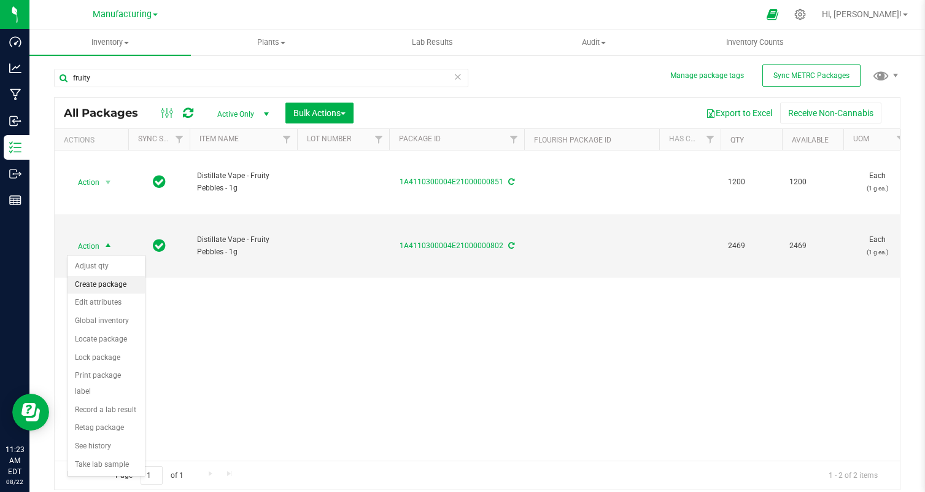
click at [107, 288] on li "Create package" at bounding box center [106, 285] width 77 height 18
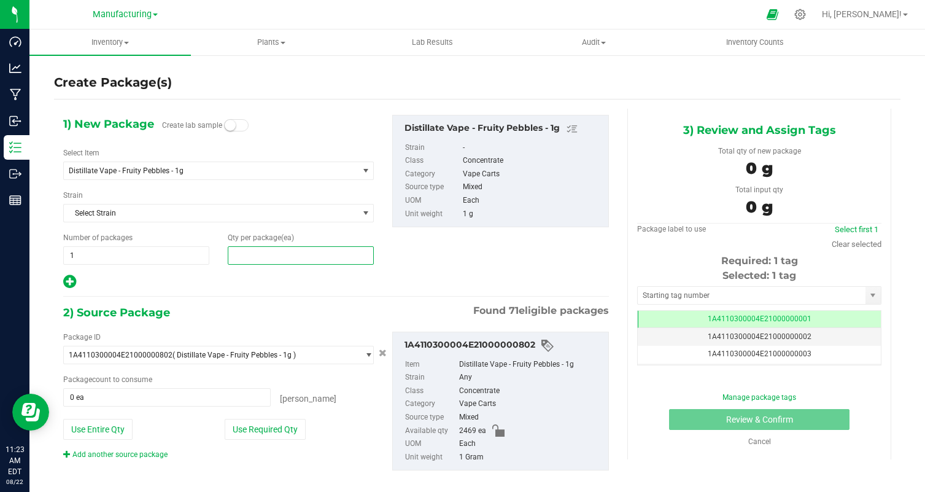
click at [296, 259] on span at bounding box center [301, 255] width 146 height 18
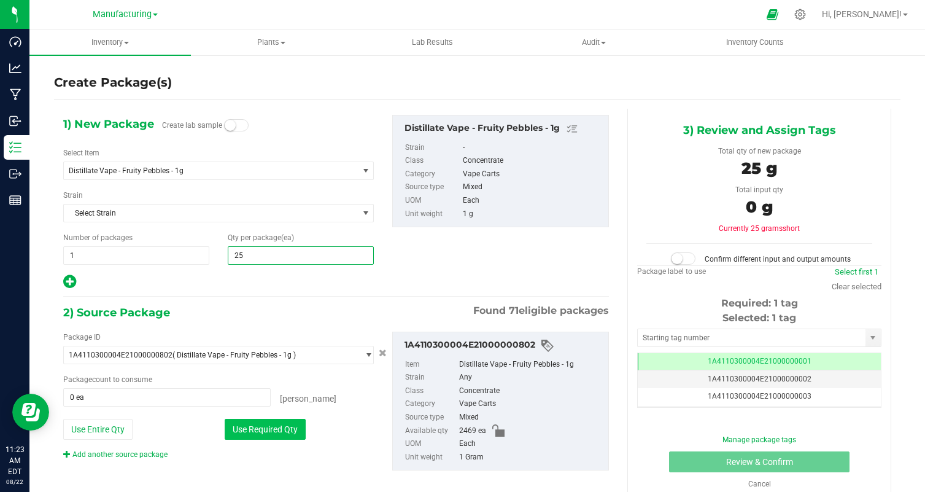
click at [262, 428] on button "Use Required Qty" at bounding box center [265, 429] width 81 height 21
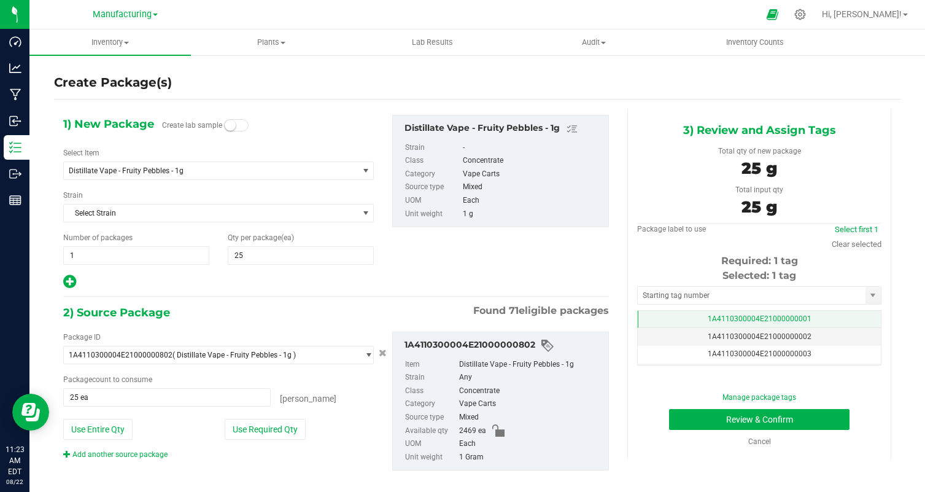
click at [815, 323] on td "1A4110300004E21000000001" at bounding box center [759, 320] width 243 height 18
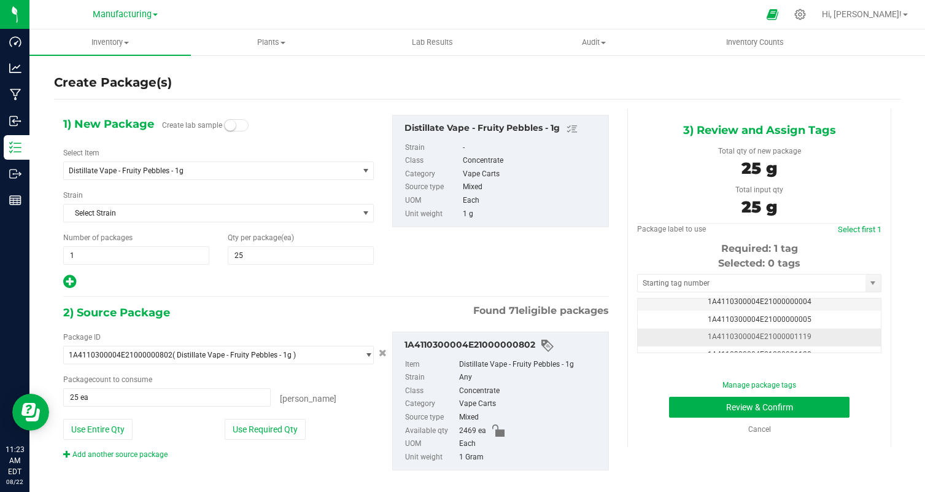
click at [829, 330] on td "1A4110300004E21000001119" at bounding box center [759, 337] width 243 height 18
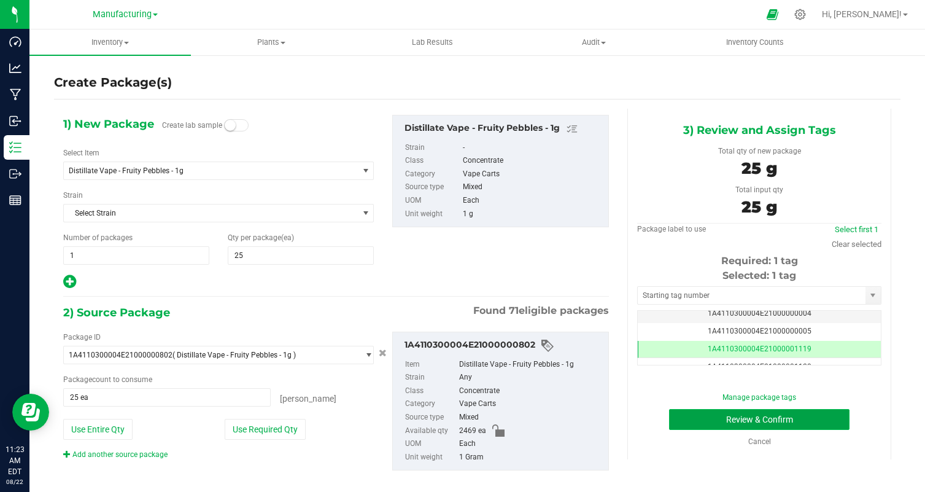
click at [815, 419] on button "Review & Confirm" at bounding box center [759, 419] width 180 height 21
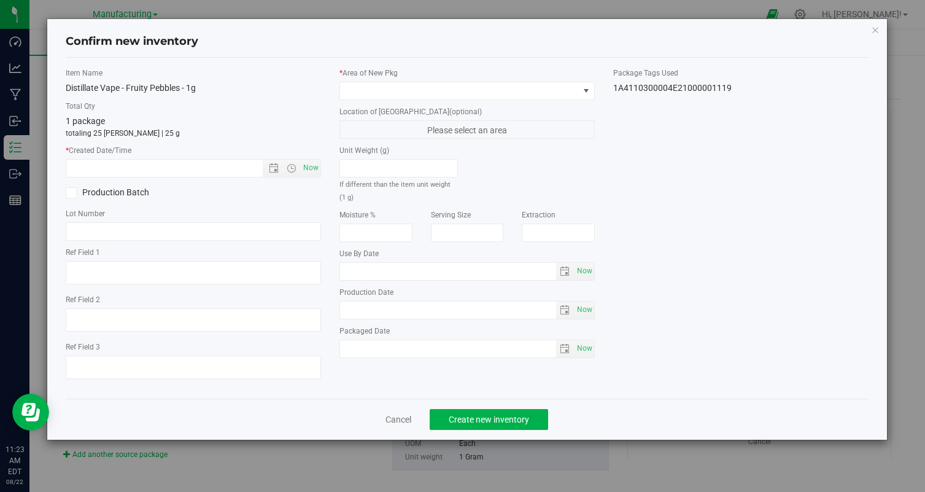
click at [316, 177] on div "Now" at bounding box center [193, 168] width 255 height 18
click at [312, 169] on span "Now" at bounding box center [311, 168] width 21 height 18
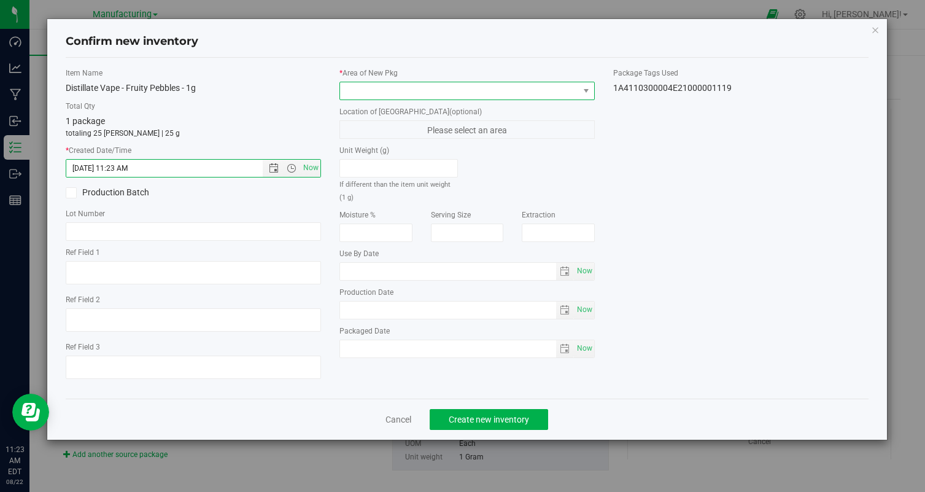
click at [406, 85] on span at bounding box center [459, 90] width 239 height 17
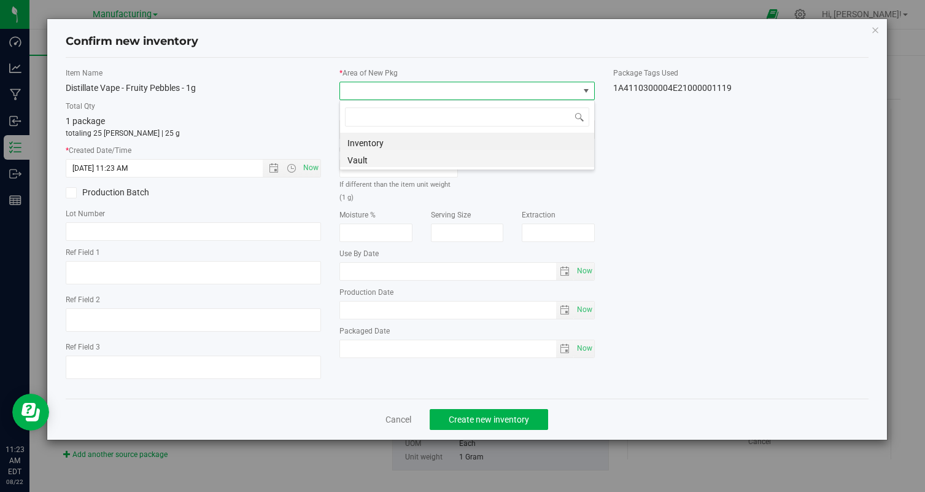
click at [360, 163] on li "Vault" at bounding box center [467, 158] width 254 height 17
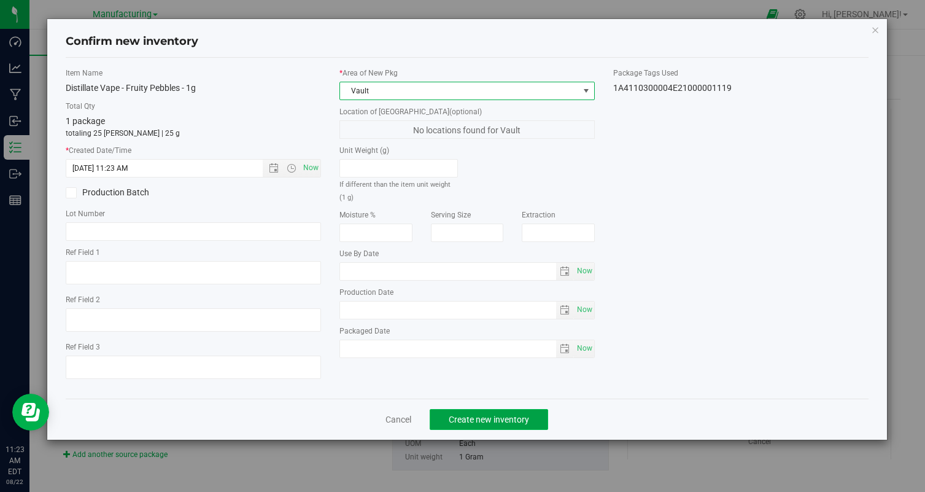
click at [475, 414] on span "Create new inventory" at bounding box center [489, 419] width 80 height 10
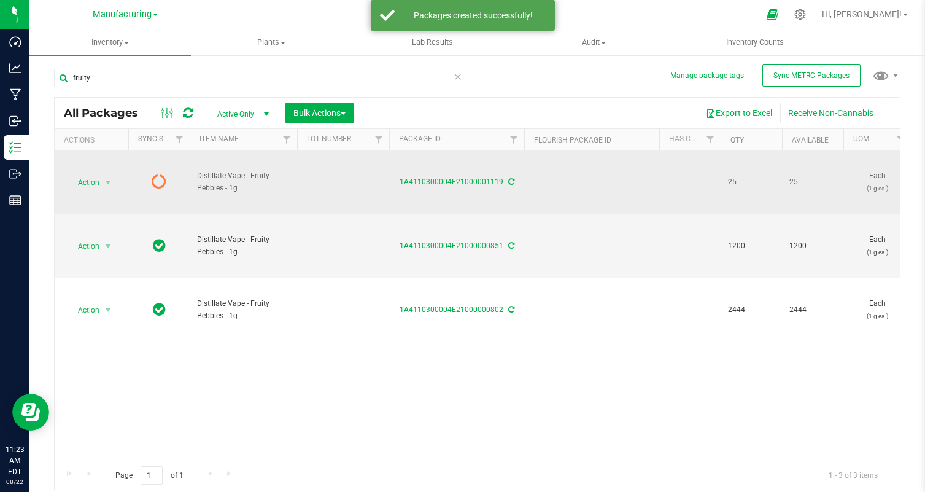
click at [98, 172] on td "Action Action Edit attributes Global inventory Lock package Print package label…" at bounding box center [92, 182] width 74 height 64
click at [95, 180] on span "Action" at bounding box center [83, 182] width 33 height 17
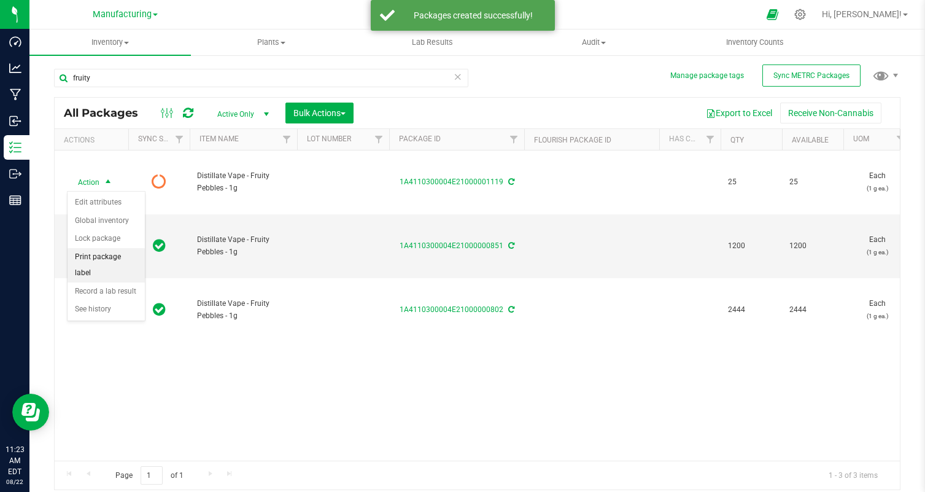
click at [115, 255] on li "Print package label" at bounding box center [106, 265] width 77 height 34
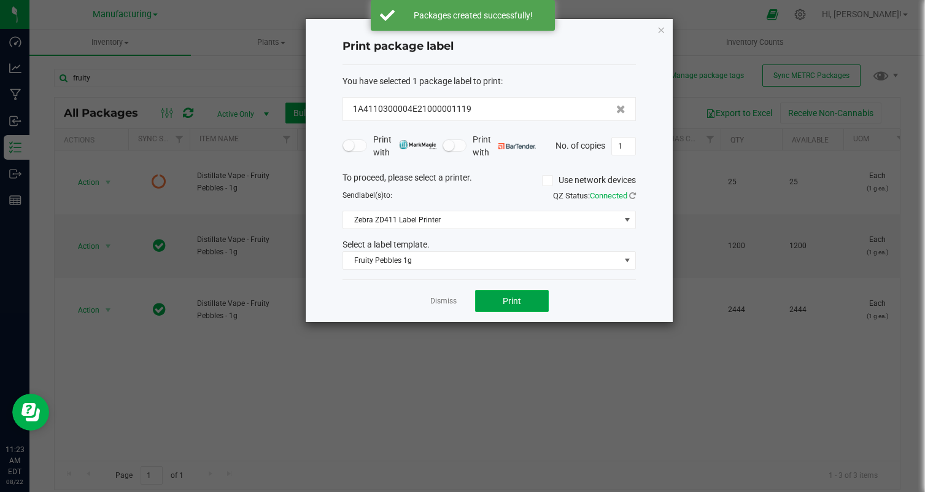
click at [507, 300] on span "Print" at bounding box center [512, 301] width 18 height 10
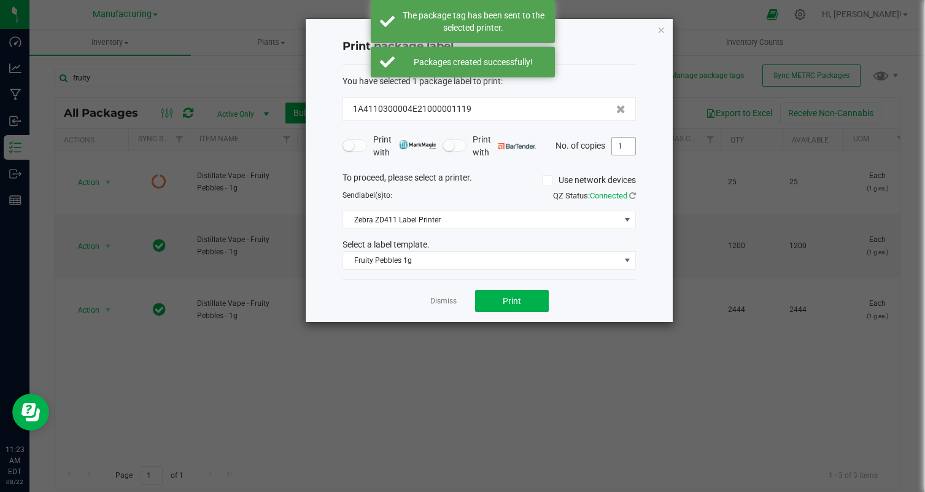
click at [624, 150] on input "1" at bounding box center [623, 146] width 23 height 17
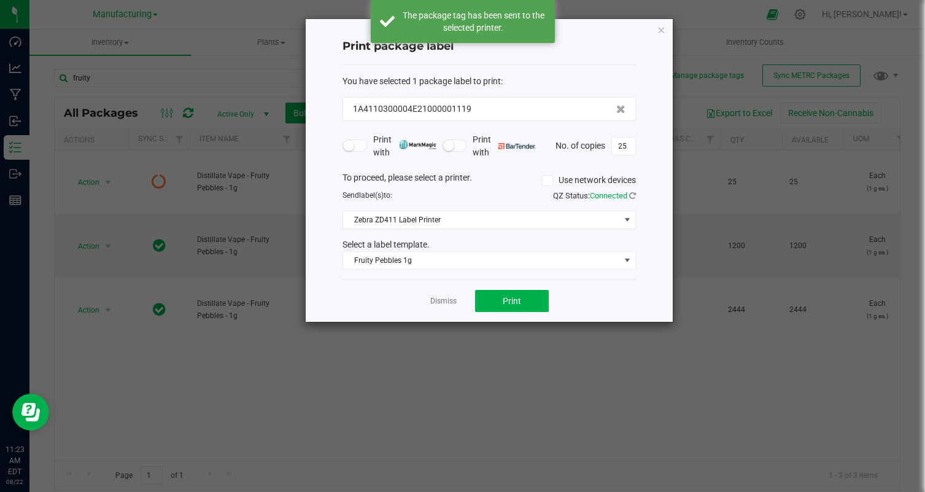
click at [595, 290] on div "Dismiss Print" at bounding box center [489, 300] width 293 height 42
click at [526, 298] on button "Print" at bounding box center [512, 301] width 74 height 22
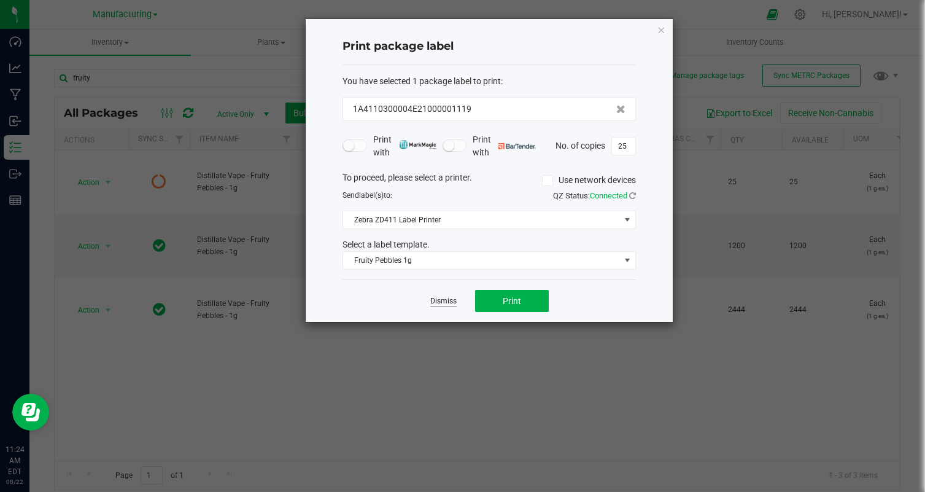
click at [446, 298] on link "Dismiss" at bounding box center [443, 301] width 26 height 10
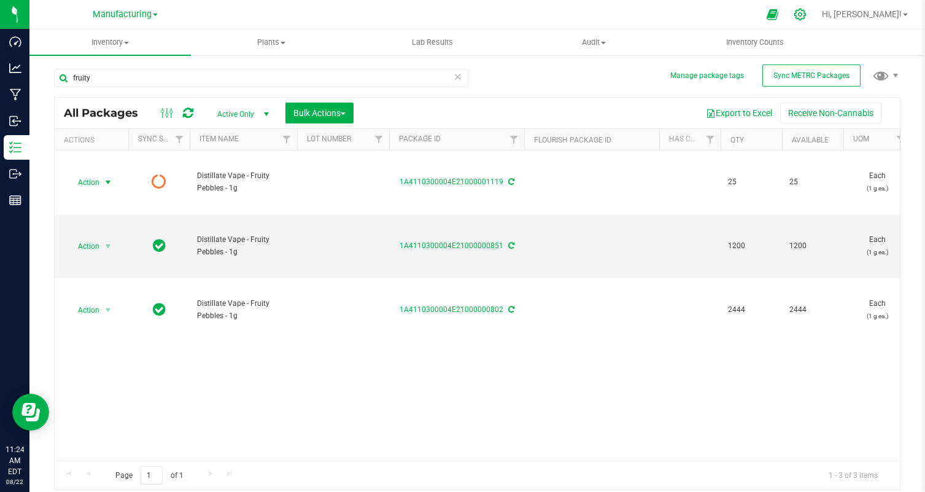
click at [807, 15] on icon at bounding box center [800, 14] width 13 height 13
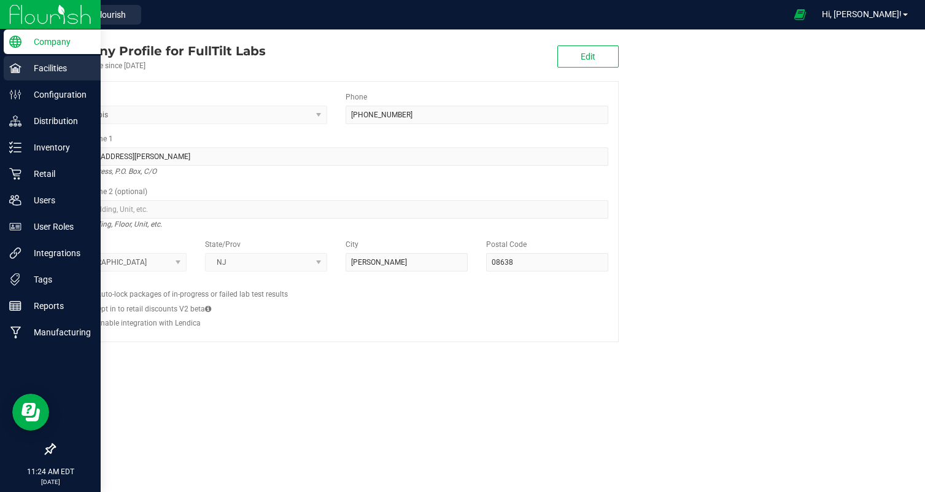
click at [41, 56] on div "Facilities" at bounding box center [52, 68] width 97 height 25
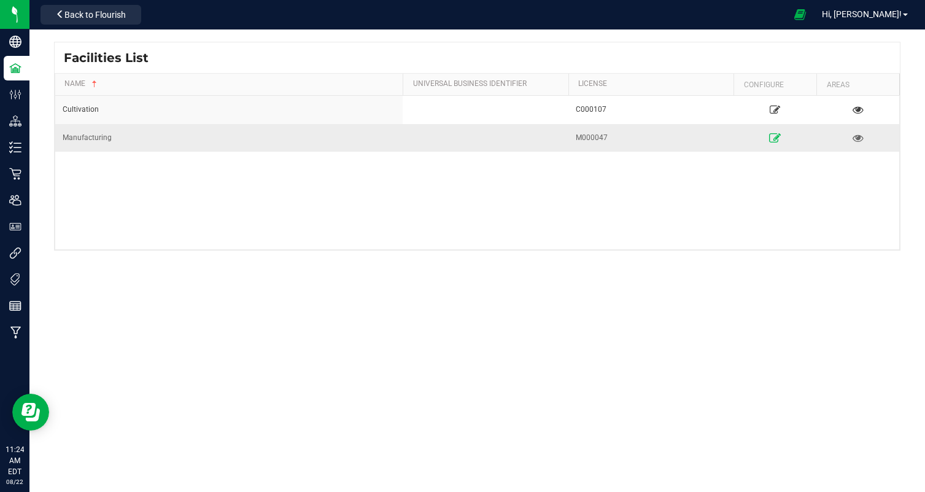
click at [775, 139] on icon at bounding box center [775, 137] width 12 height 9
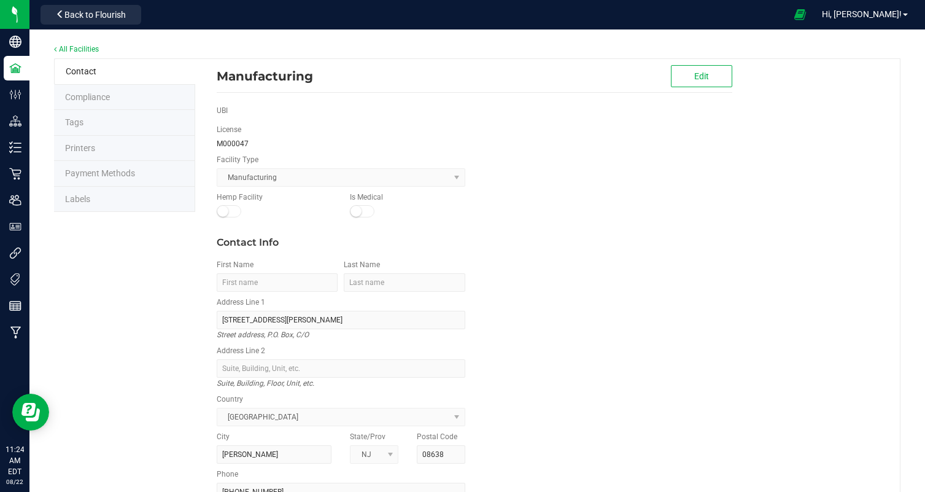
click at [167, 205] on li "Labels" at bounding box center [124, 200] width 141 height 26
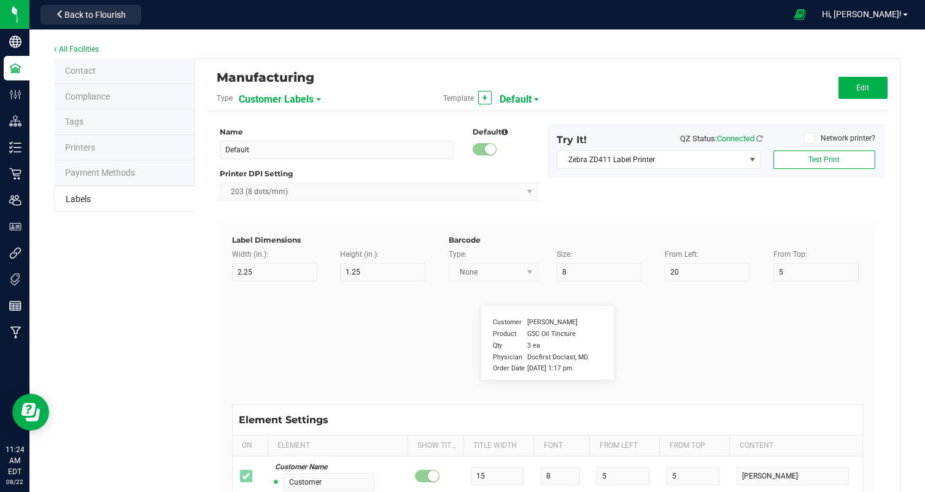
click at [293, 93] on span "Customer Labels" at bounding box center [276, 99] width 75 height 21
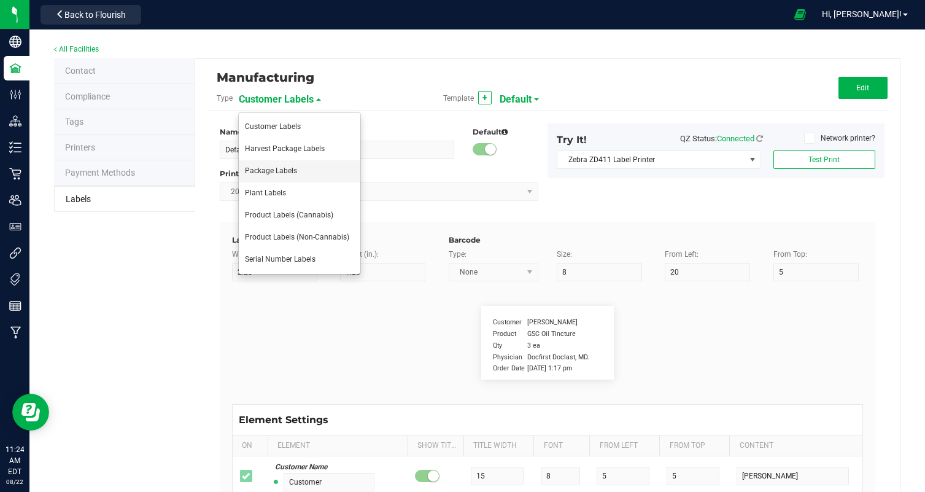
click at [283, 176] on li "Package Labels" at bounding box center [300, 171] width 122 height 22
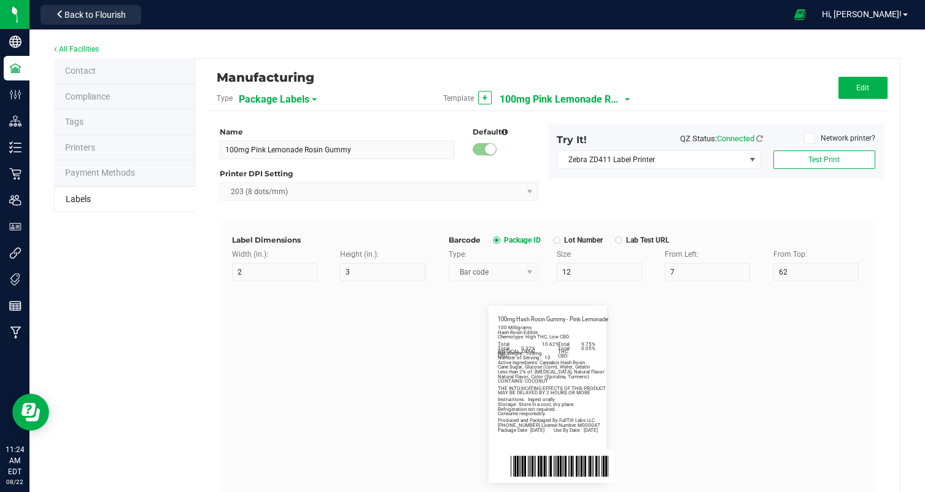
click at [577, 93] on span "100mg Pink Lemonade Rosin Gummy" at bounding box center [561, 99] width 123 height 21
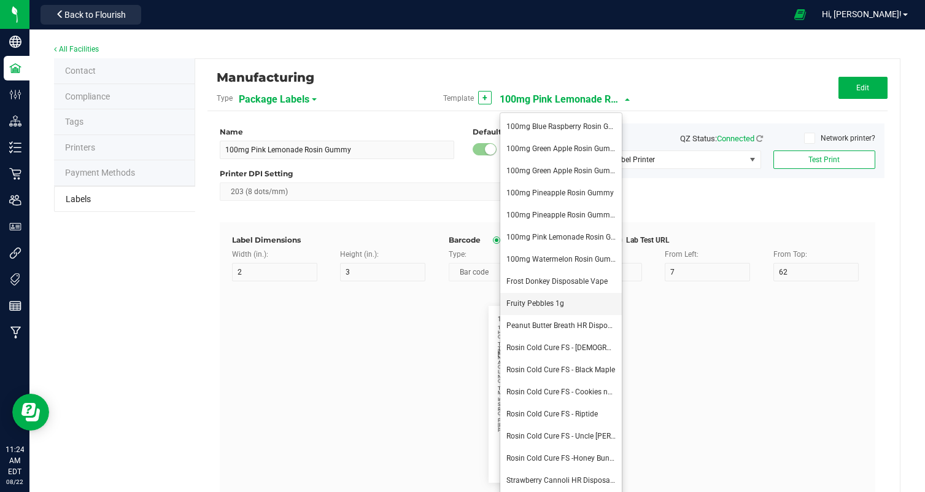
click at [579, 296] on li "Fruity Pebbles 1g" at bounding box center [561, 304] width 122 height 22
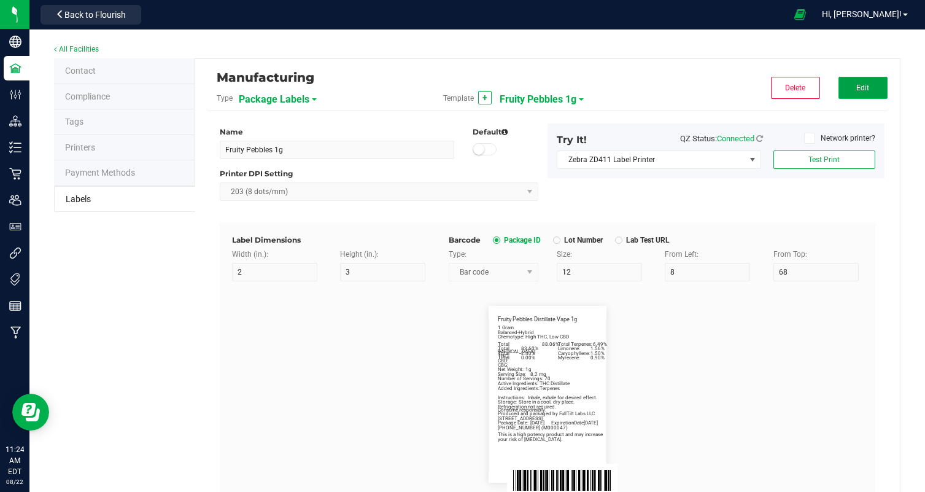
click at [870, 80] on button "Edit" at bounding box center [863, 88] width 49 height 22
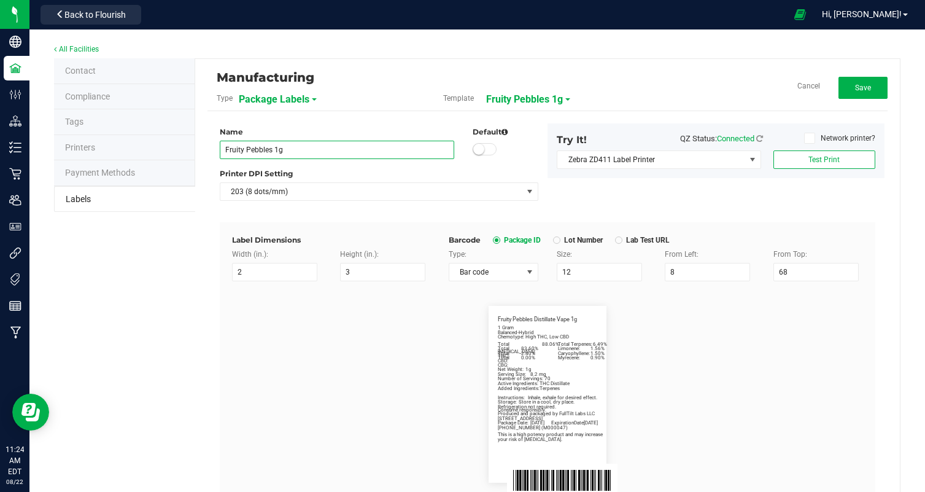
drag, startPoint x: 270, startPoint y: 150, endPoint x: 193, endPoint y: 150, distance: 77.3
click at [193, 150] on div "Contact Compliance Tags Printers Payment Methods Labels Manufacturing Type Pack…" at bounding box center [477, 416] width 847 height 717
click at [277, 368] on flourish-label-viewer "Fruity Pebbles Distillate Vape 1g Net Weight: 1g Balanced-Hybrid Chemotype: Hig…" at bounding box center [547, 394] width 631 height 177
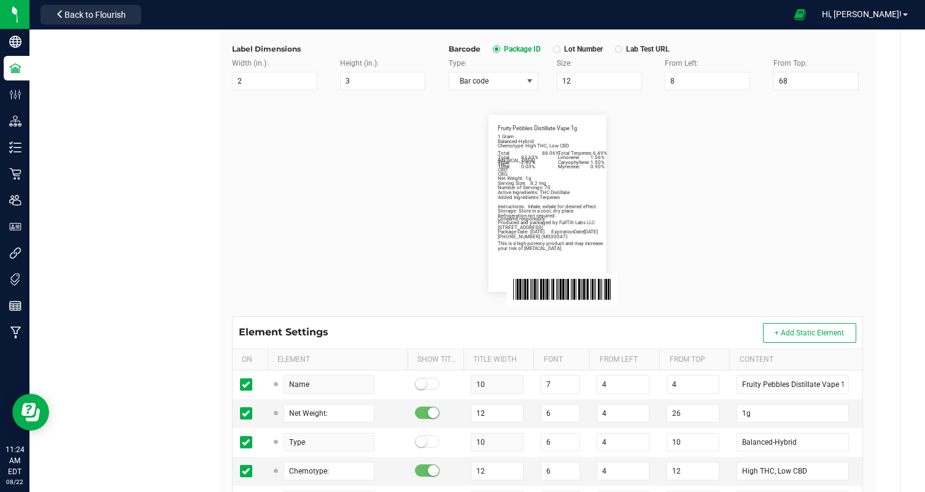
scroll to position [295, 0]
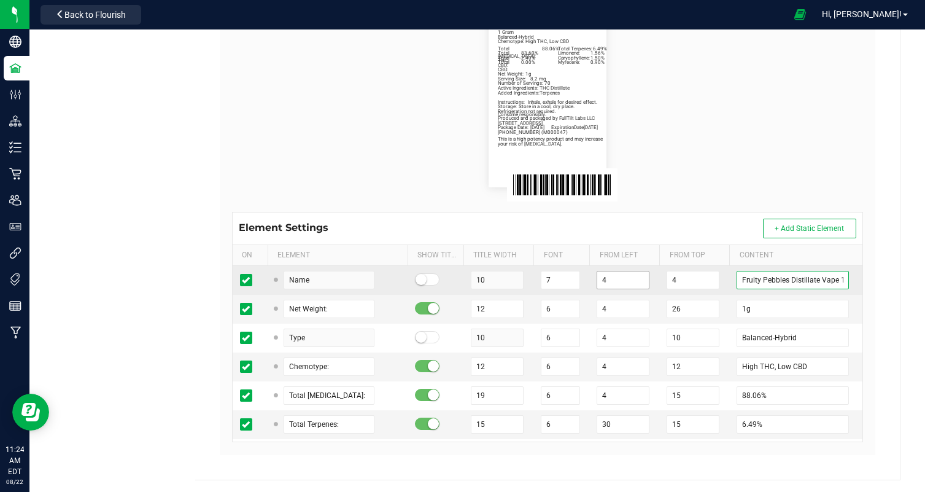
drag, startPoint x: 789, startPoint y: 279, endPoint x: 611, endPoint y: 271, distance: 178.2
click at [611, 271] on tr "Name 10 7 4 4 Fruity Pebbles Distillate Vape 1g" at bounding box center [548, 280] width 630 height 29
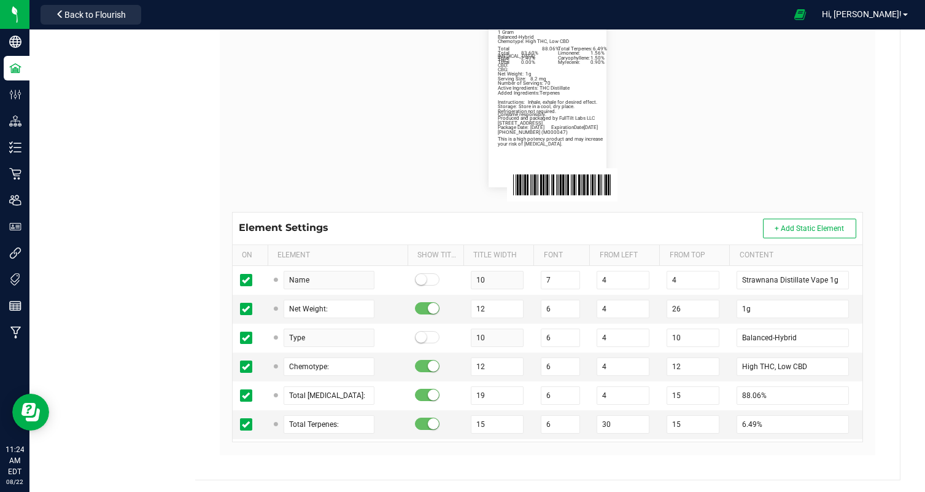
click at [703, 162] on flourish-label-viewer "Strawnana Distillate Vape 1g Net Weight: 1g Balanced-Hybrid Chemotype: High THC…" at bounding box center [547, 98] width 631 height 177
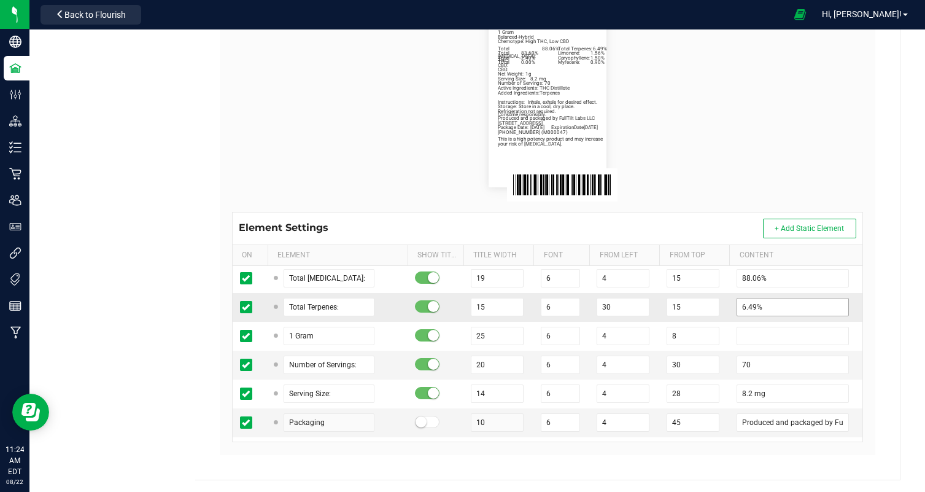
scroll to position [118, 0]
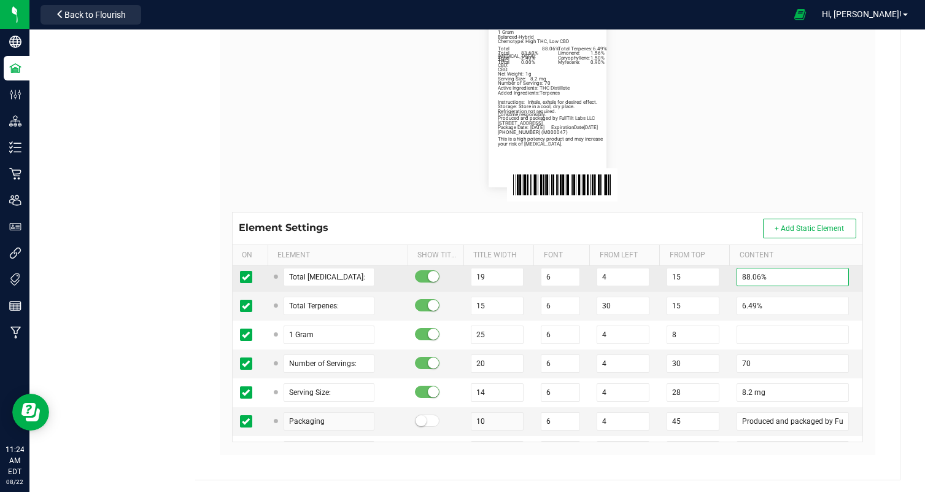
click at [745, 278] on input "88.06%" at bounding box center [793, 277] width 112 height 18
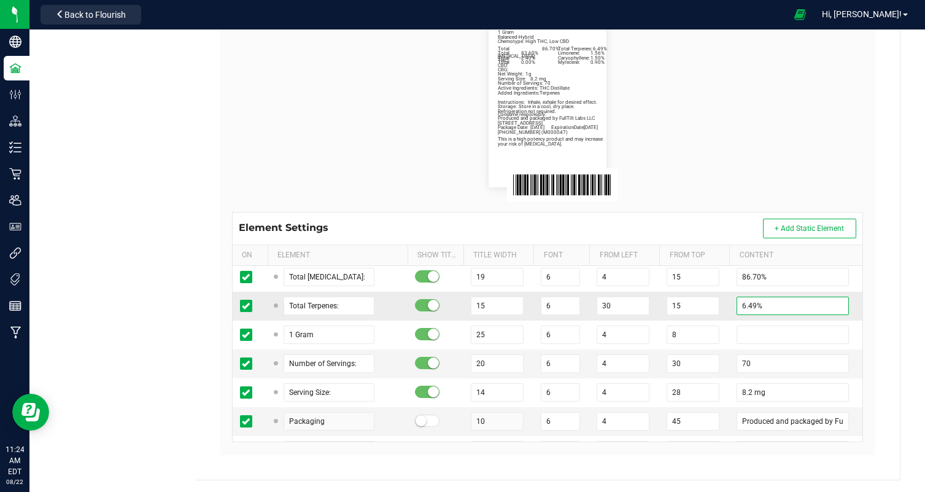
click at [743, 303] on input "6.49%" at bounding box center [793, 305] width 112 height 18
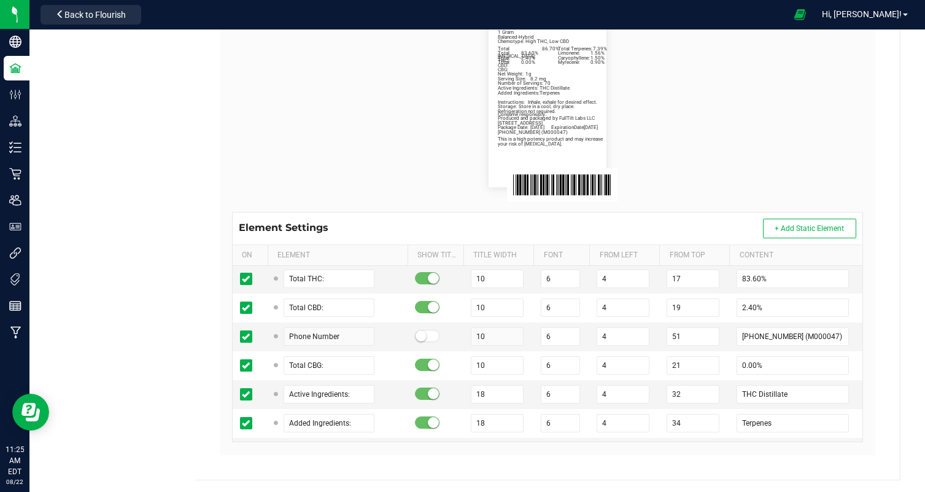
scroll to position [435, 0]
click at [749, 265] on div "On Element Show Title Title Width Font From Left From Top Content" at bounding box center [548, 255] width 630 height 21
click at [749, 273] on input "83.60%" at bounding box center [793, 277] width 112 height 18
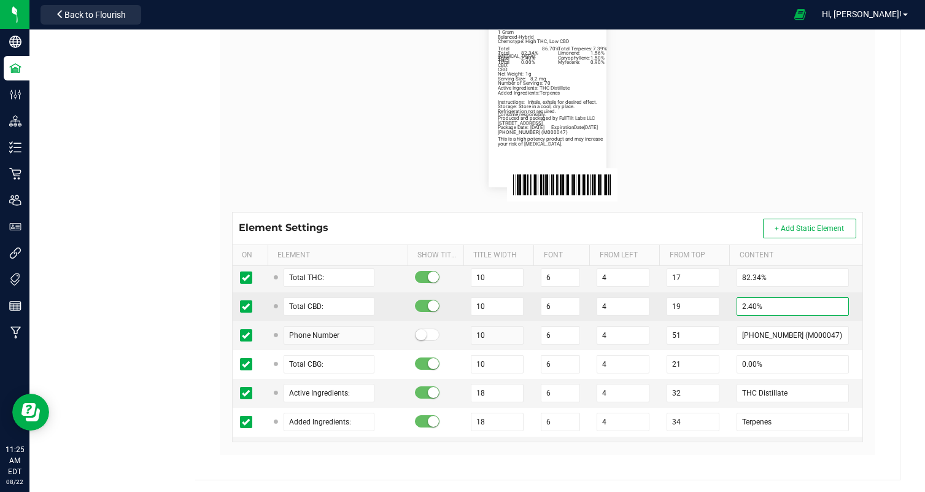
click at [743, 308] on input "2.40%" at bounding box center [793, 306] width 112 height 18
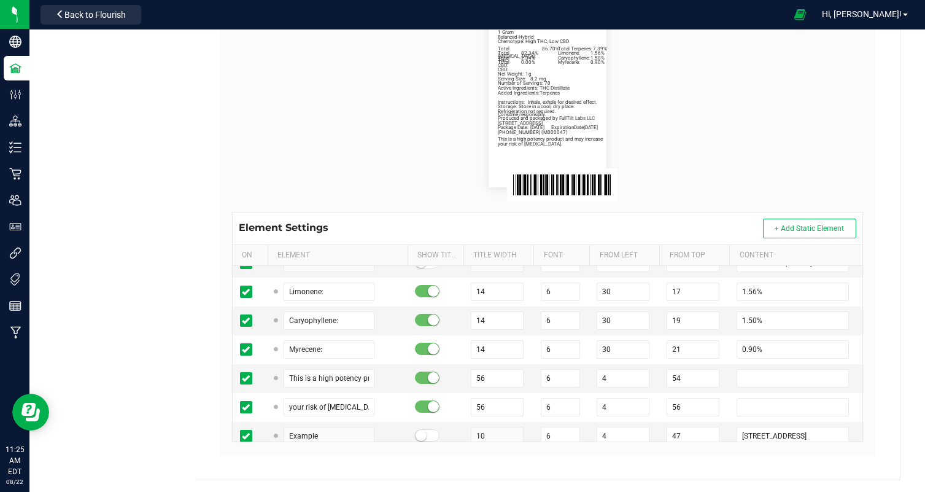
scroll to position [624, 0]
click at [296, 316] on input "Caryophyllene:" at bounding box center [329, 319] width 91 height 18
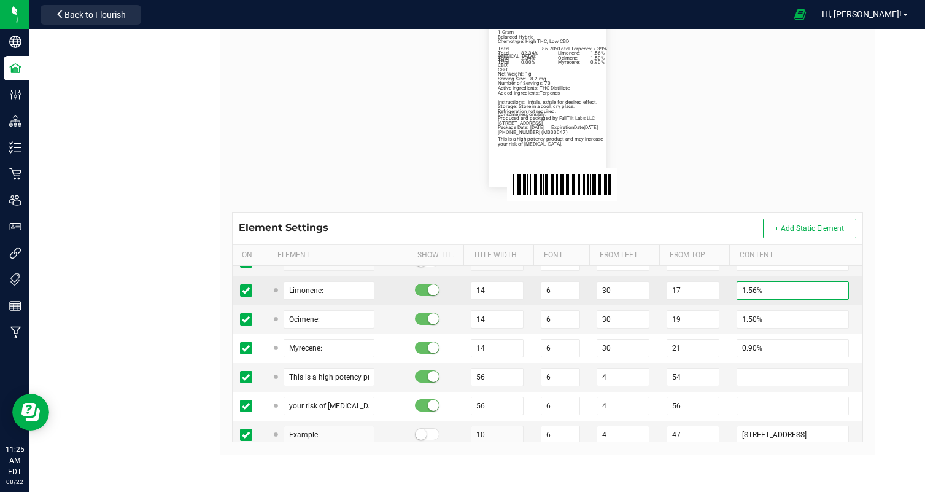
click at [741, 291] on input "1.56%" at bounding box center [793, 290] width 112 height 18
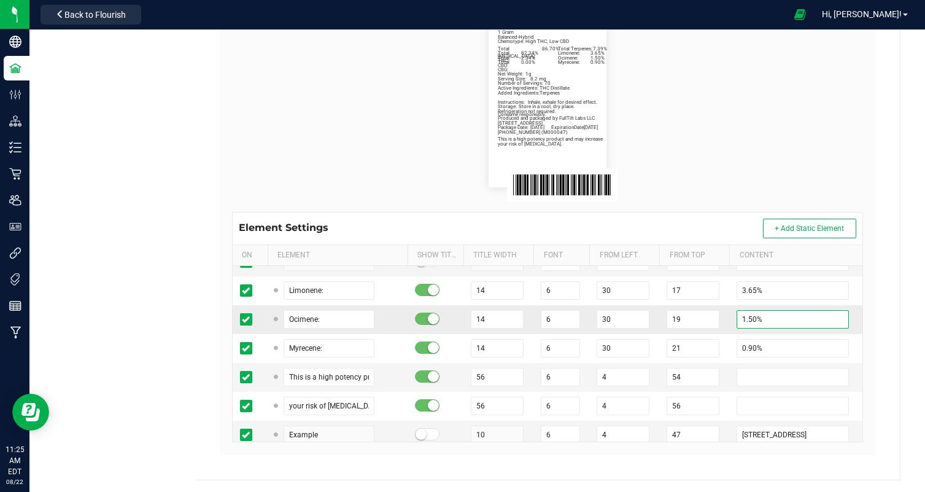
click at [742, 319] on input "1.50%" at bounding box center [793, 319] width 112 height 18
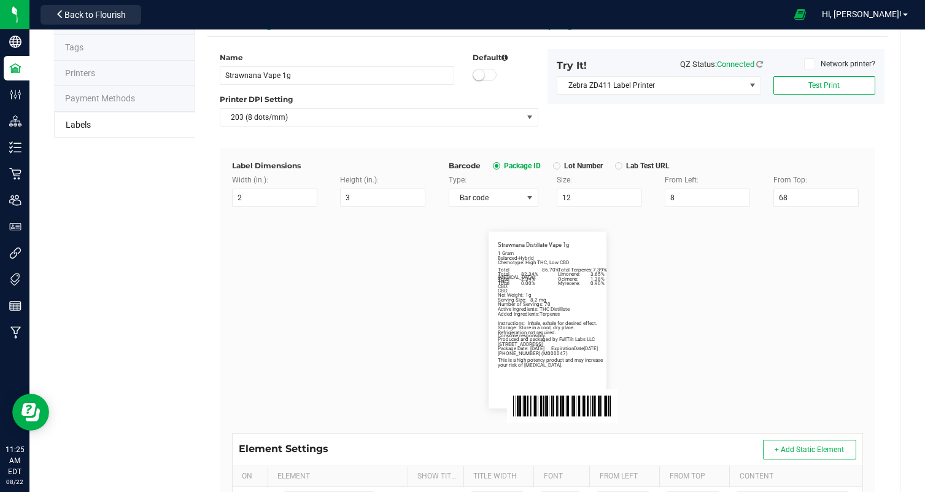
scroll to position [0, 0]
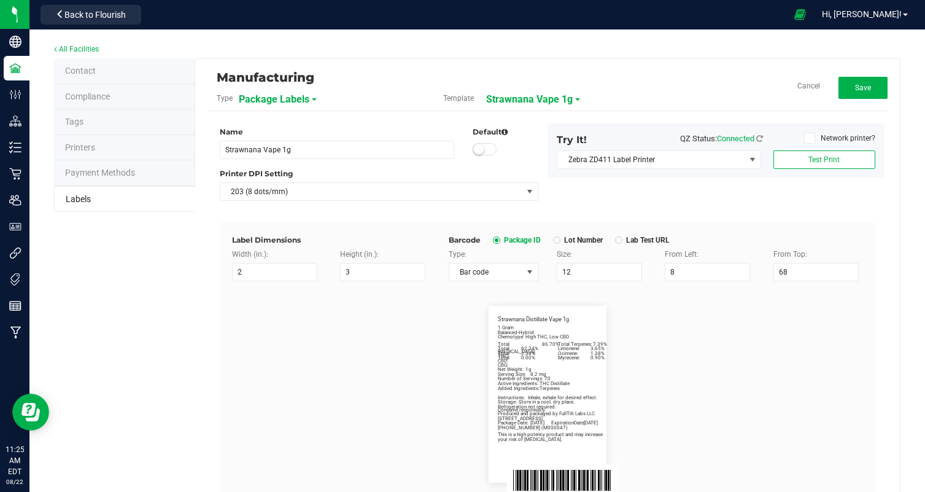
click at [860, 76] on div "Manufacturing Type Package Labels Template Strawnana Vape 1g Cancel Save" at bounding box center [547, 91] width 680 height 40
click at [856, 80] on button "Save" at bounding box center [863, 88] width 49 height 22
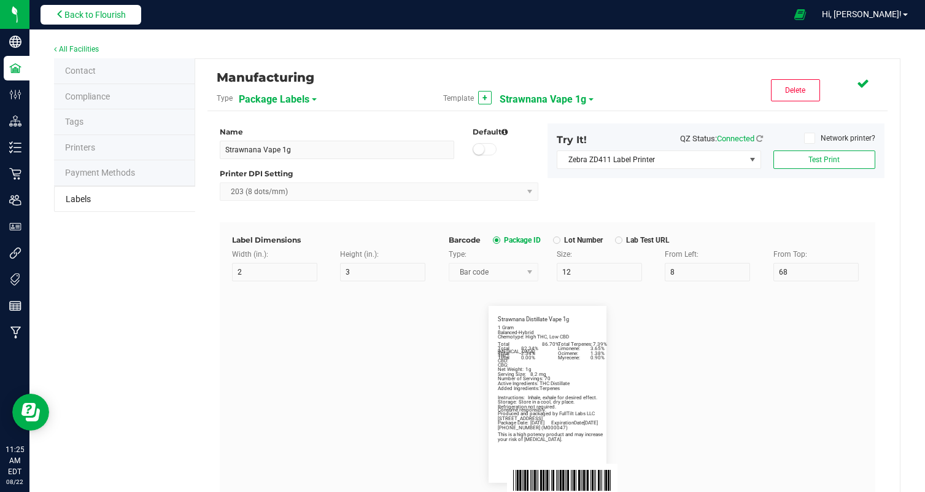
click at [97, 13] on span "Back to Flourish" at bounding box center [94, 15] width 61 height 10
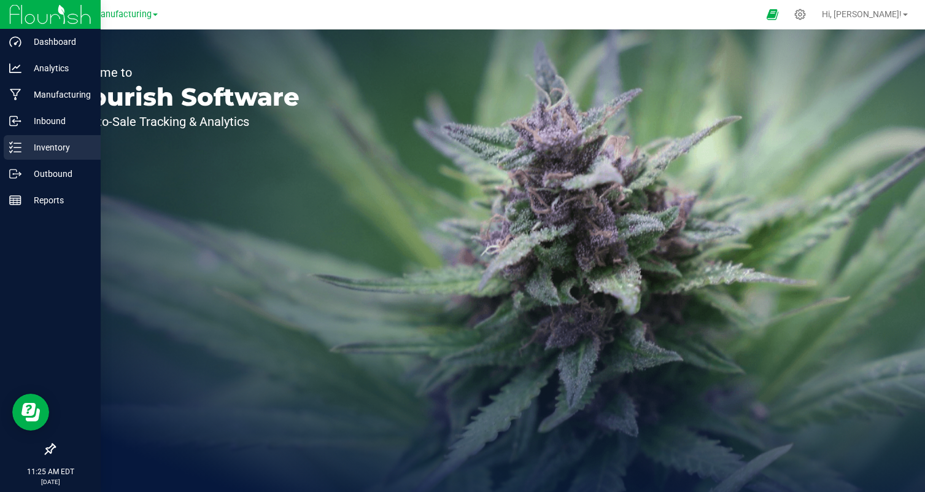
click at [17, 160] on link "Inventory" at bounding box center [50, 148] width 101 height 26
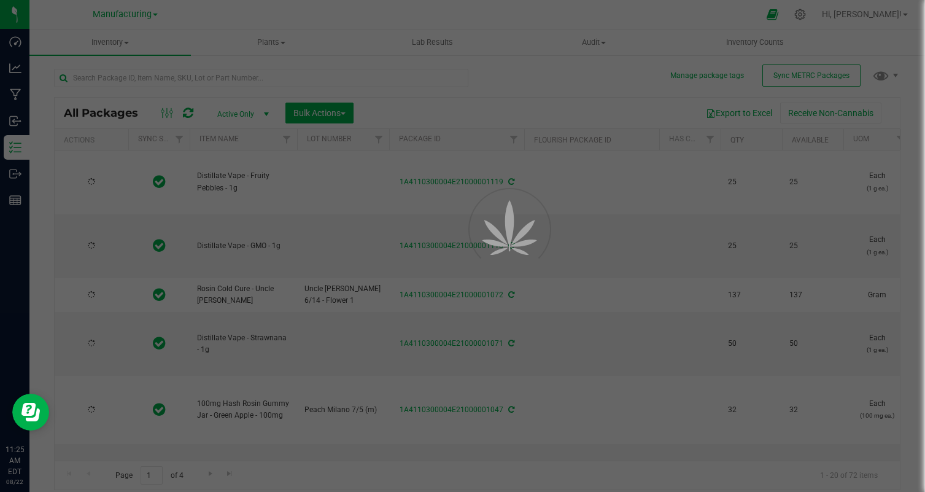
click at [174, 74] on div at bounding box center [462, 246] width 925 height 492
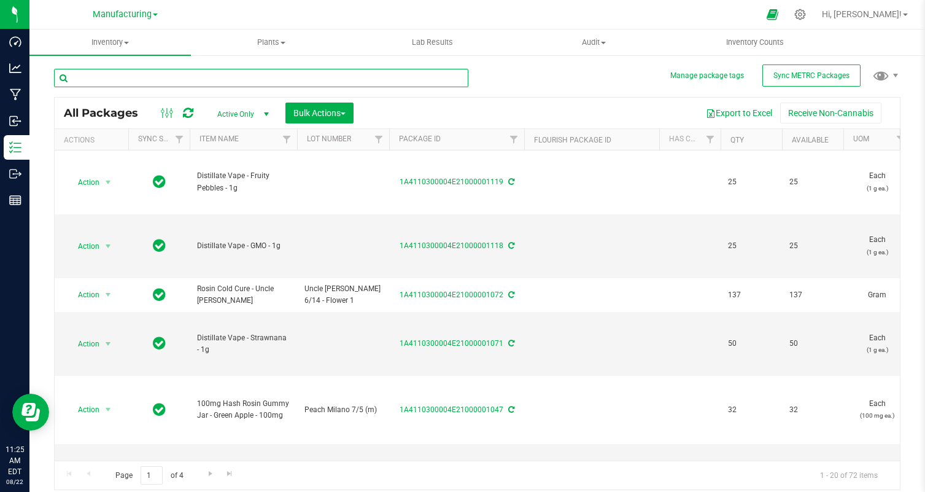
click at [174, 74] on input "text" at bounding box center [261, 78] width 414 height 18
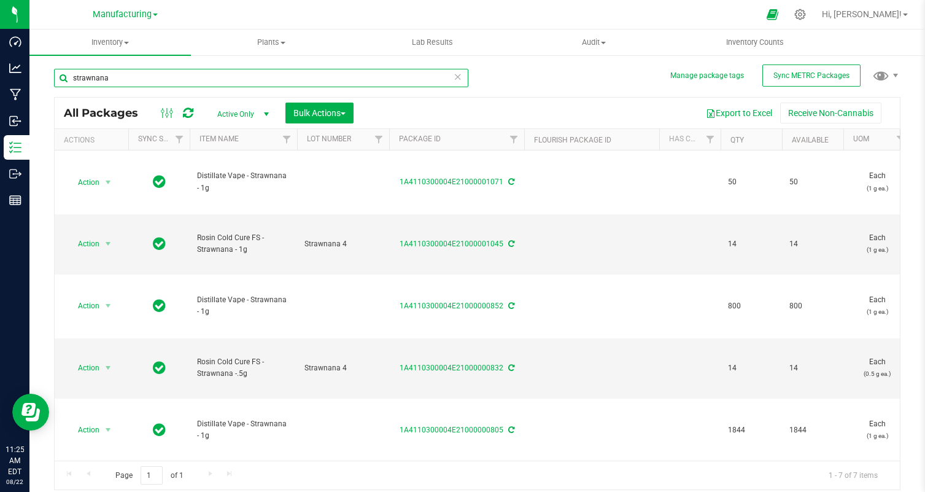
scroll to position [69, 0]
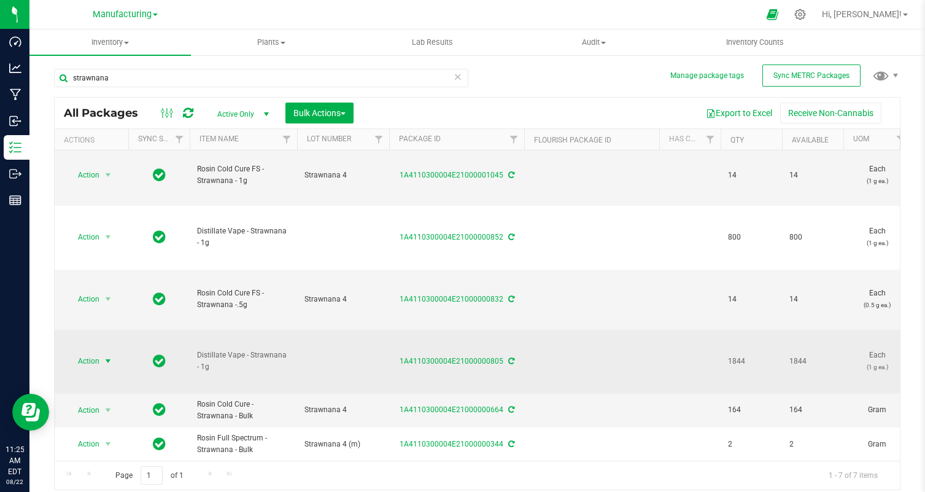
click at [88, 361] on span "Action" at bounding box center [83, 360] width 33 height 17
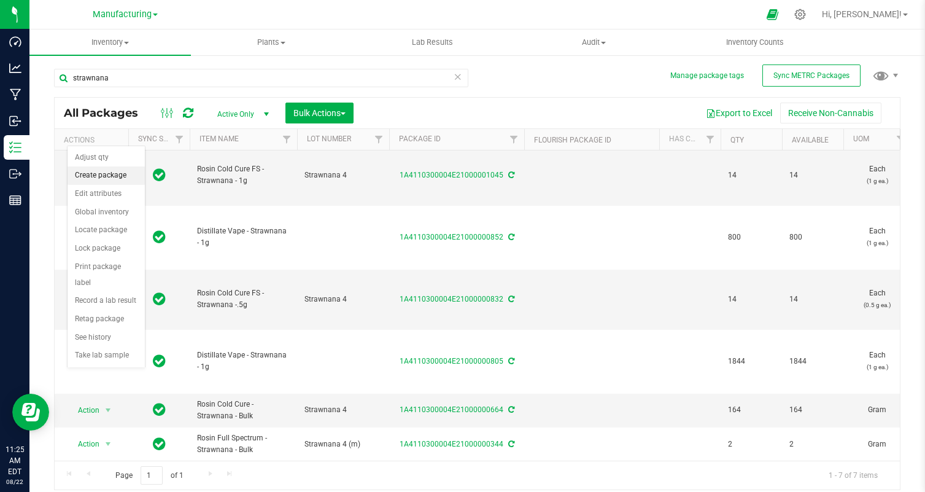
click at [123, 180] on li "Create package" at bounding box center [106, 175] width 77 height 18
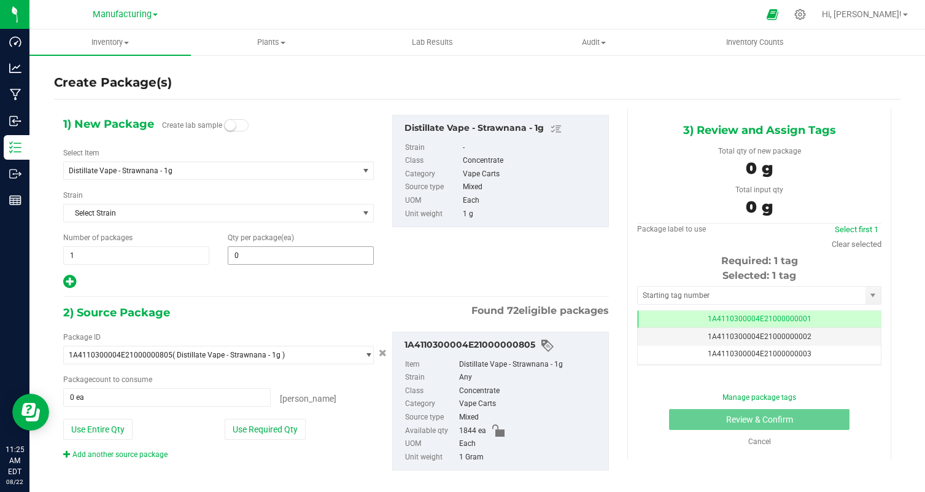
click at [289, 252] on input "0" at bounding box center [300, 255] width 145 height 17
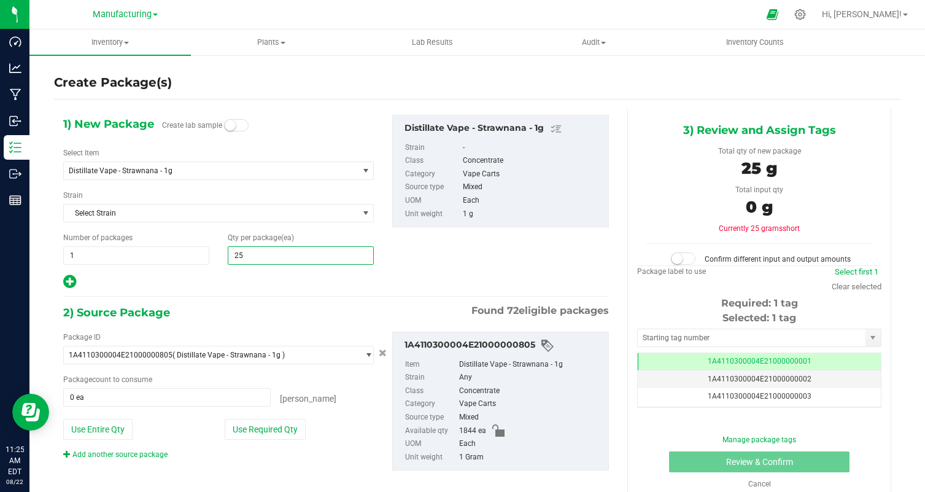
click at [253, 298] on div "1) New Package Create lab sample Select Item Distillate Vape - Strawnana - 1g 1…" at bounding box center [336, 303] width 564 height 388
click at [279, 440] on div "Package ID 1A4110300004E21000000805 ( Distillate Vape - Strawnana - 1g ) 1A4110…" at bounding box center [218, 395] width 329 height 128
click at [290, 424] on button "Use Required Qty" at bounding box center [265, 429] width 81 height 21
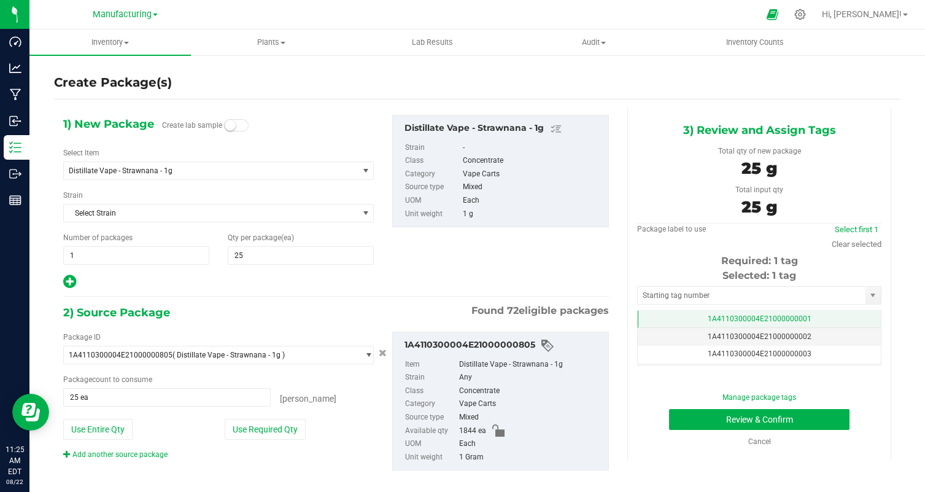
click at [792, 325] on td "1A4110300004E21000000001" at bounding box center [759, 320] width 243 height 18
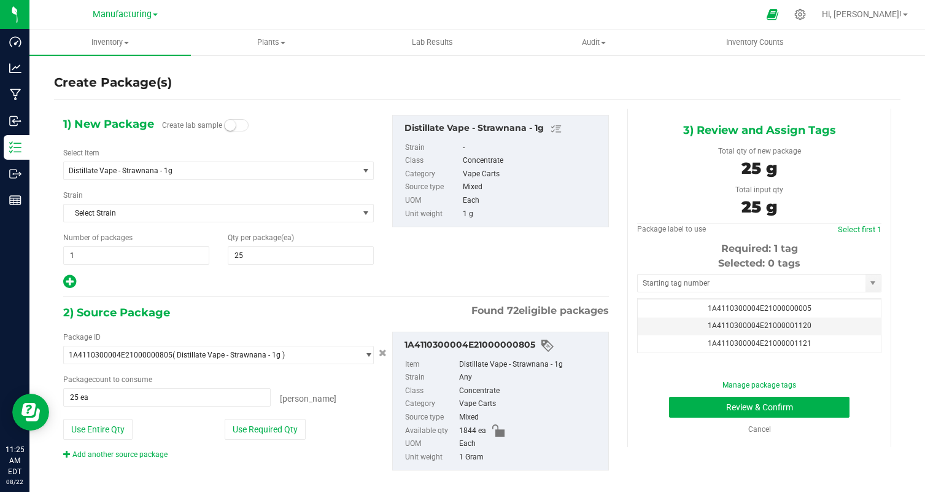
click at [792, 325] on span "1A4110300004E21000001120" at bounding box center [760, 325] width 104 height 9
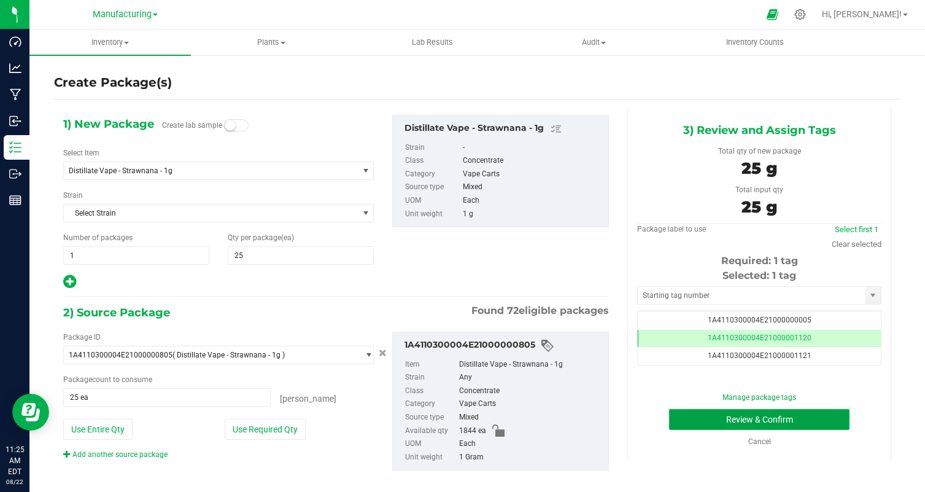
click at [827, 420] on button "Review & Confirm" at bounding box center [759, 419] width 180 height 21
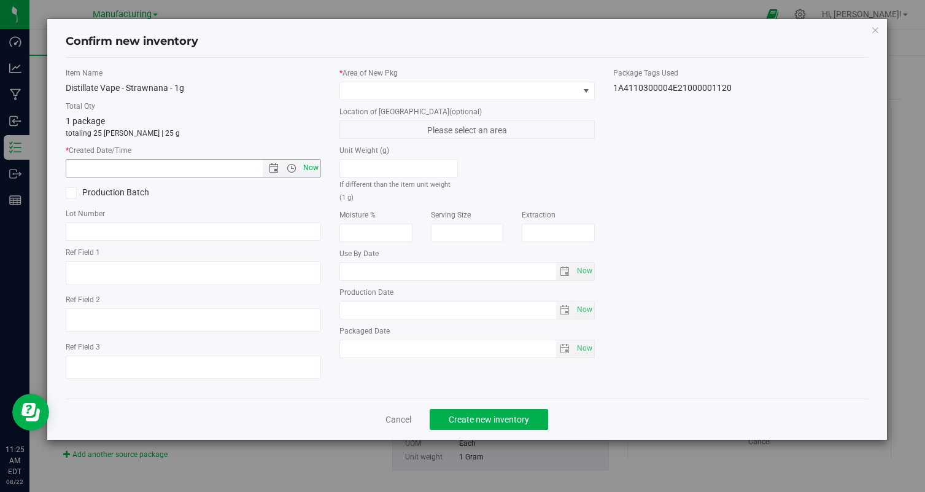
click at [311, 166] on span "Now" at bounding box center [311, 168] width 21 height 18
click at [446, 80] on div "* Area of [GEOGRAPHIC_DATA]" at bounding box center [466, 84] width 255 height 33
click at [432, 94] on span at bounding box center [459, 90] width 239 height 17
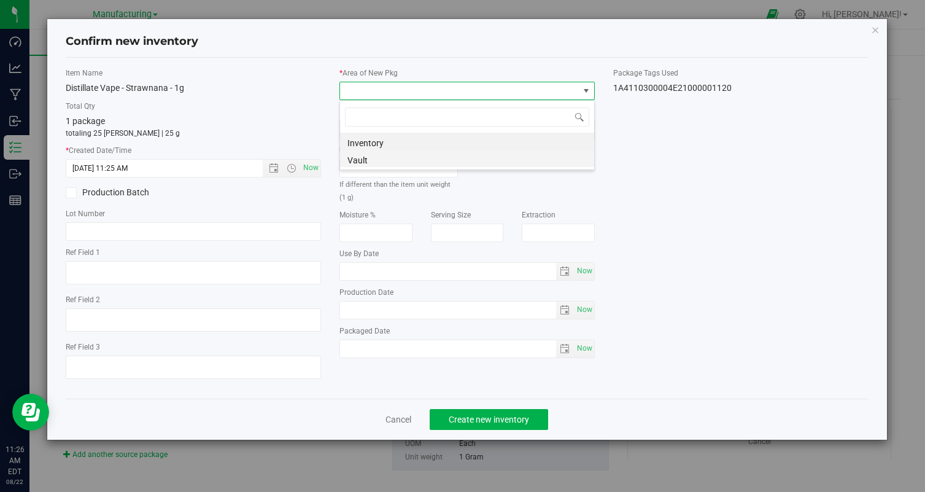
click at [372, 163] on li "Vault" at bounding box center [467, 158] width 254 height 17
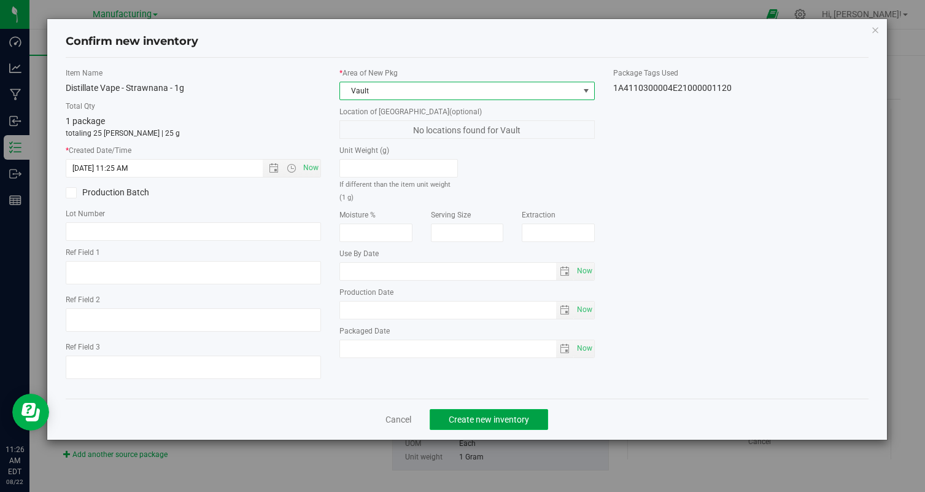
click at [478, 417] on span "Create new inventory" at bounding box center [489, 419] width 80 height 10
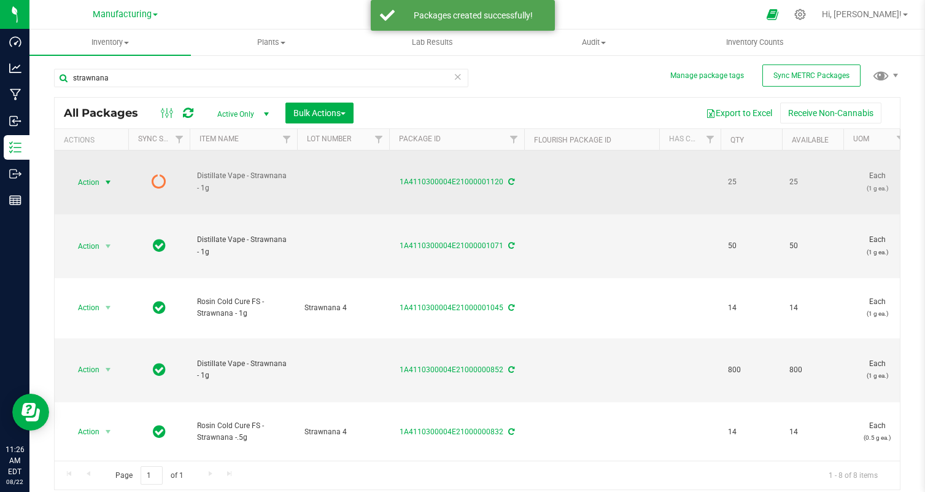
click at [107, 176] on span "select" at bounding box center [108, 182] width 15 height 17
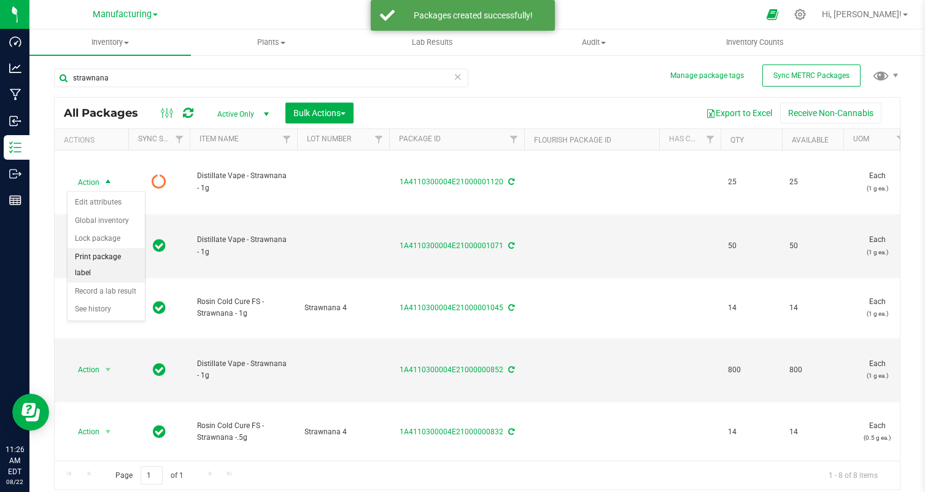
click at [111, 262] on li "Print package label" at bounding box center [106, 265] width 77 height 34
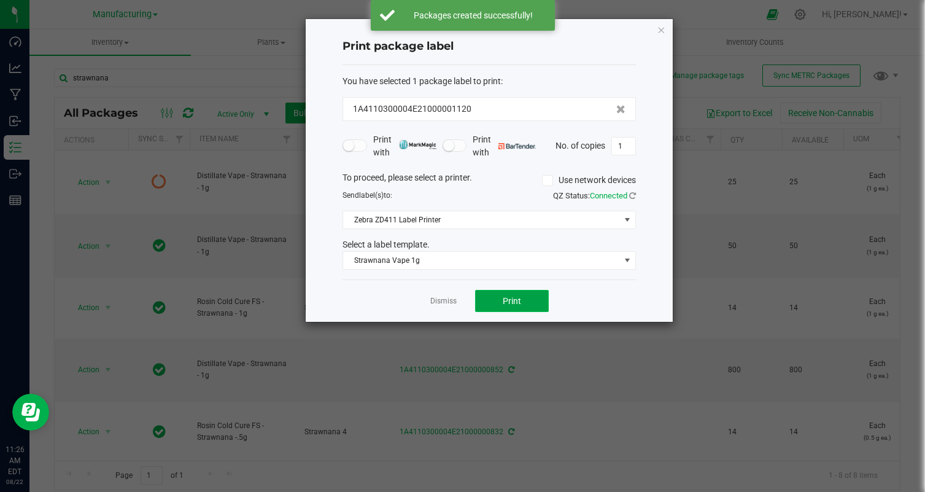
click at [482, 296] on button "Print" at bounding box center [512, 301] width 74 height 22
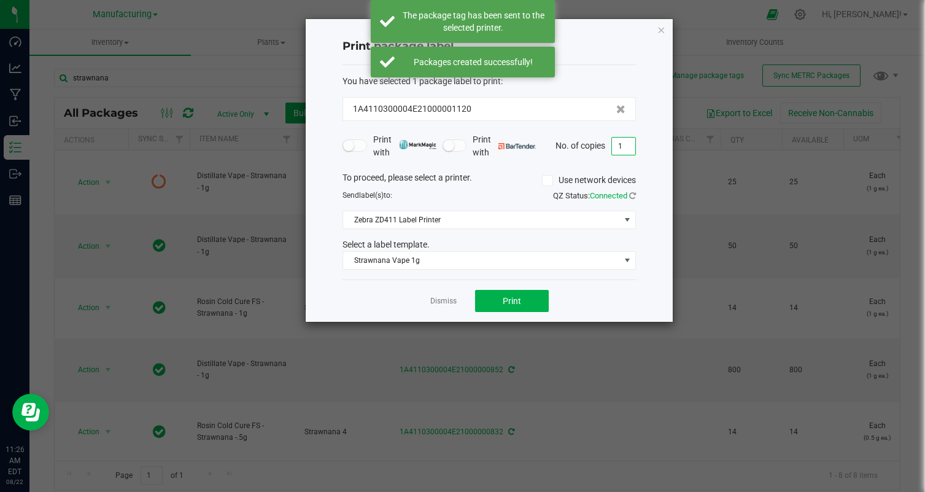
click at [619, 150] on input "1" at bounding box center [623, 146] width 23 height 17
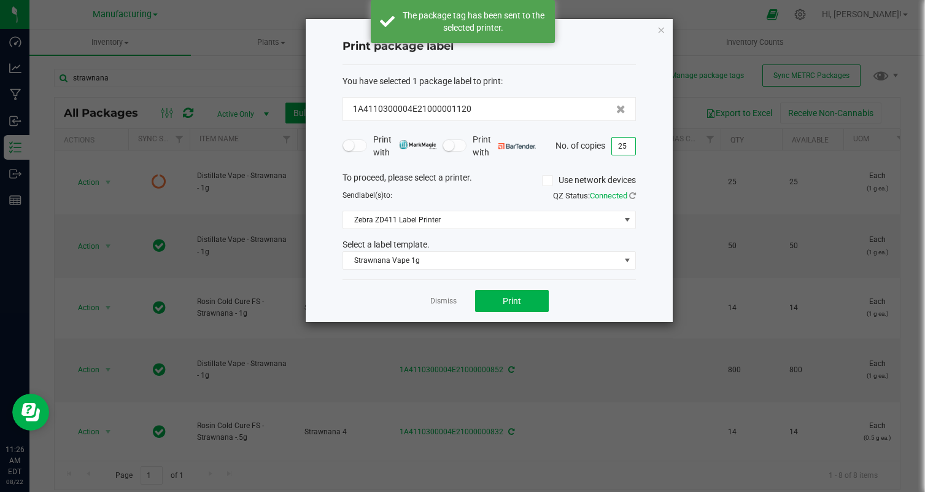
click at [560, 332] on ngb-modal-window "Print package label You have selected 1 package label to print : 1A4110300004E2…" at bounding box center [467, 246] width 934 height 492
click at [560, 296] on div "Dismiss Print" at bounding box center [489, 300] width 293 height 42
click at [490, 298] on button "Print" at bounding box center [512, 301] width 74 height 22
click at [439, 300] on link "Dismiss" at bounding box center [443, 301] width 26 height 10
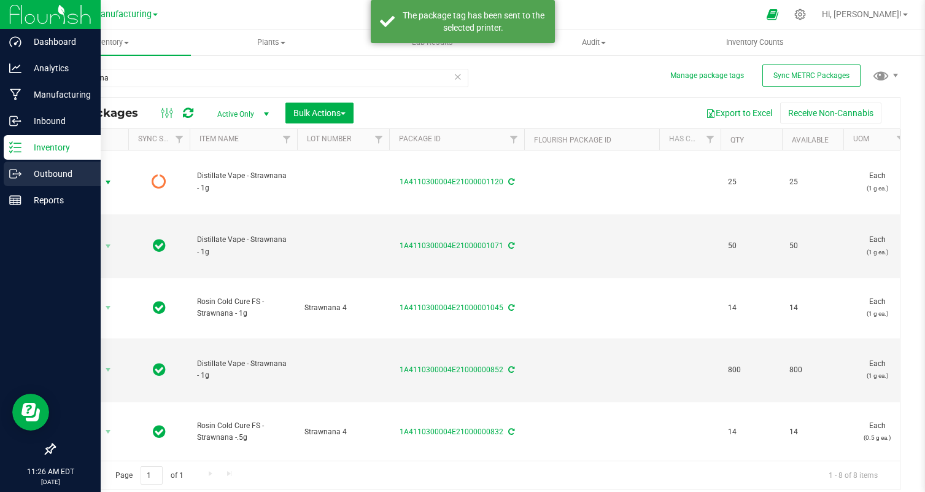
click at [6, 169] on div "Outbound" at bounding box center [52, 173] width 97 height 25
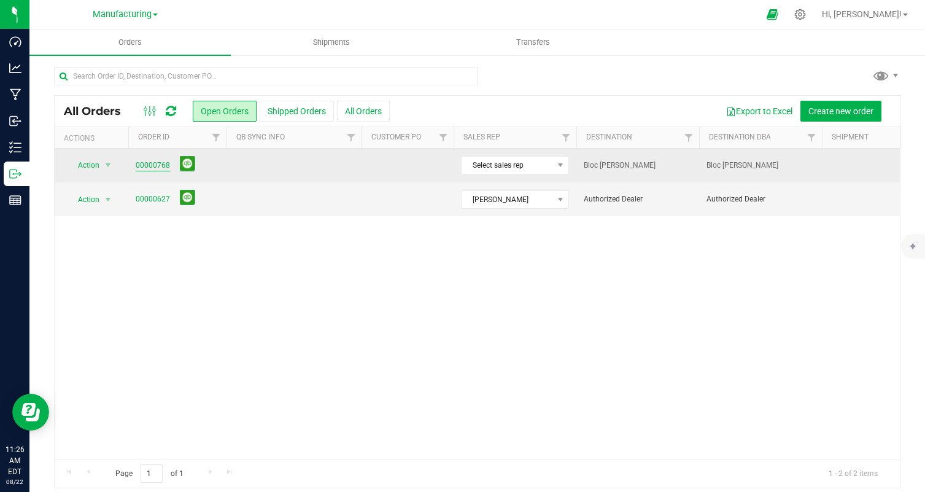
click at [155, 166] on link "00000768" at bounding box center [153, 166] width 34 height 12
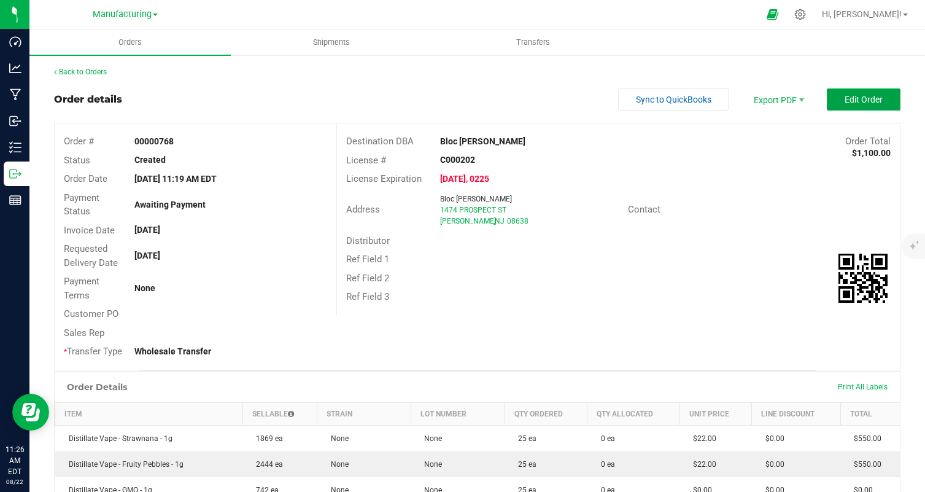
click at [855, 100] on span "Edit Order" at bounding box center [864, 100] width 38 height 10
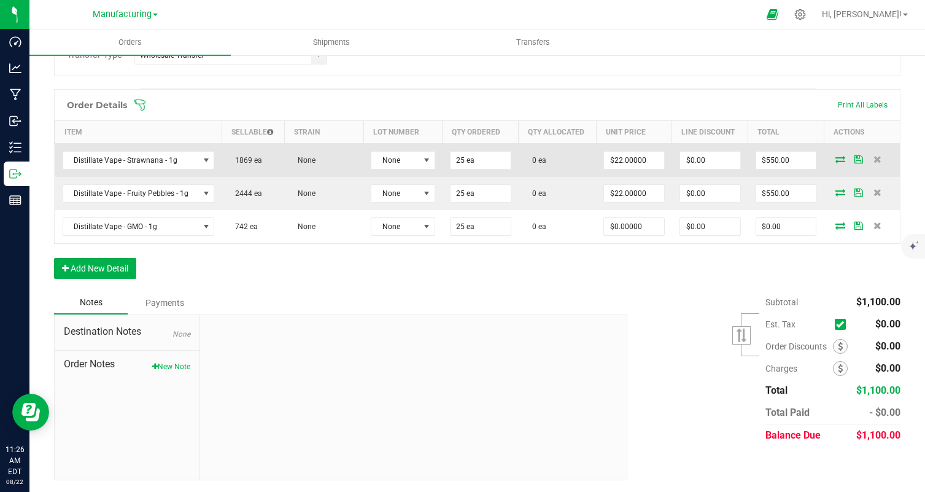
click at [839, 155] on icon at bounding box center [840, 158] width 10 height 7
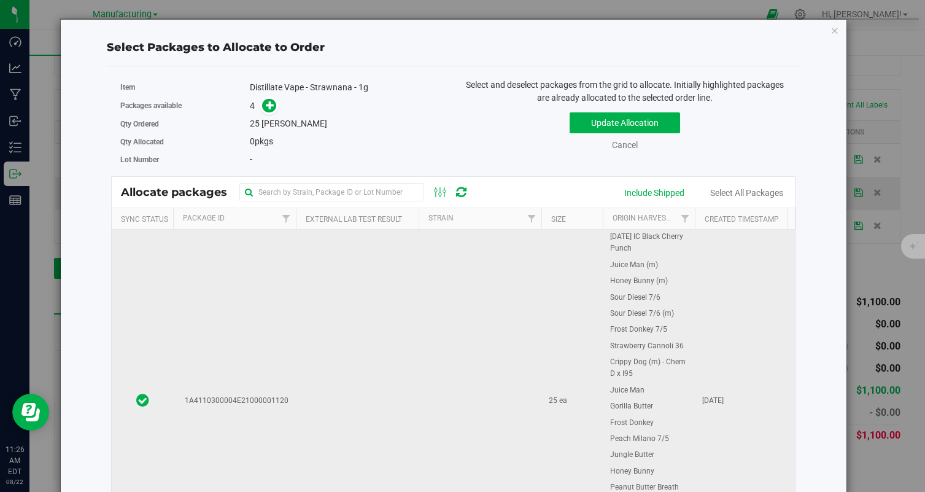
click at [424, 304] on td at bounding box center [480, 401] width 123 height 342
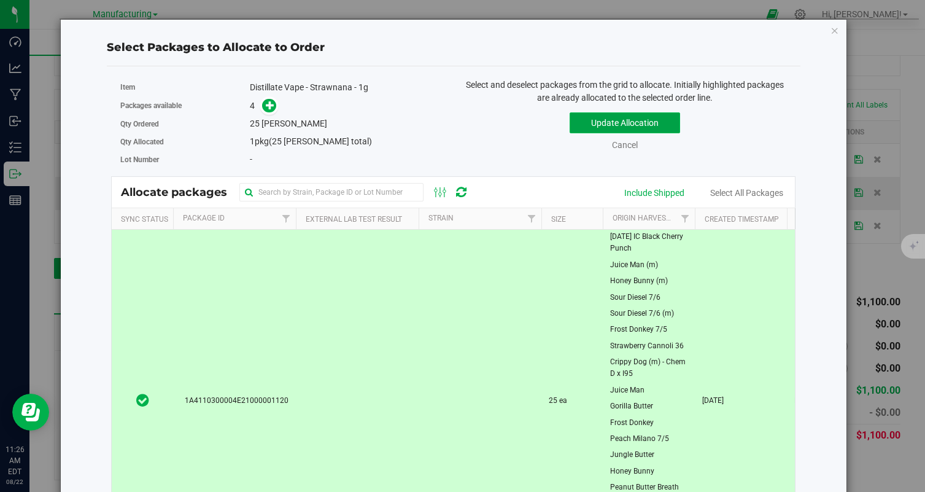
click at [613, 125] on button "Update Allocation" at bounding box center [625, 122] width 110 height 21
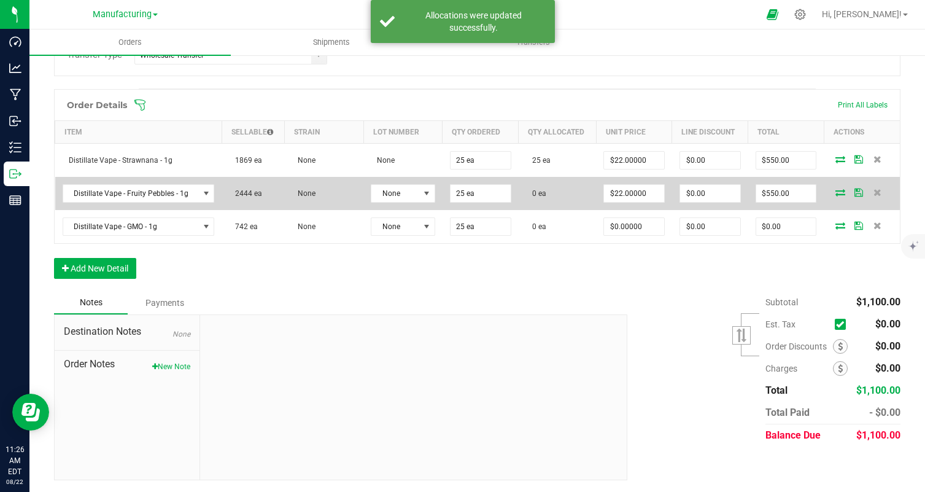
click at [837, 188] on icon at bounding box center [840, 191] width 10 height 7
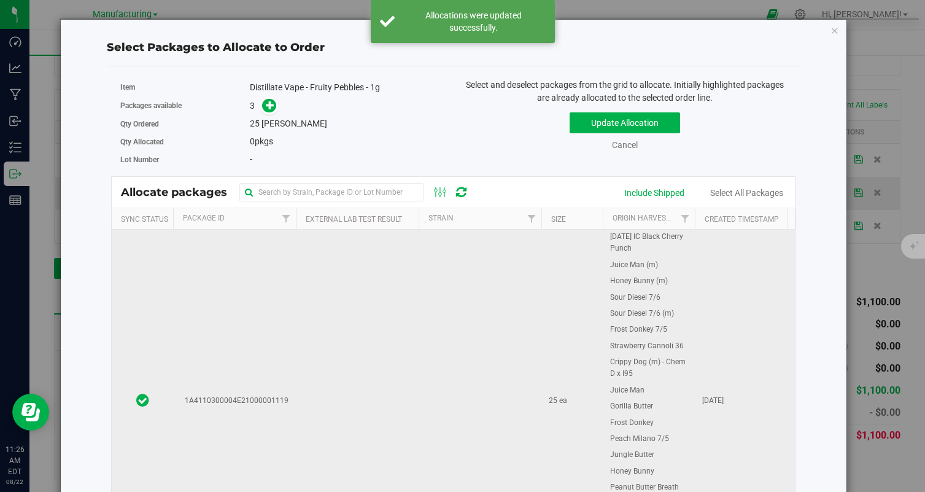
click at [389, 322] on td at bounding box center [357, 401] width 123 height 342
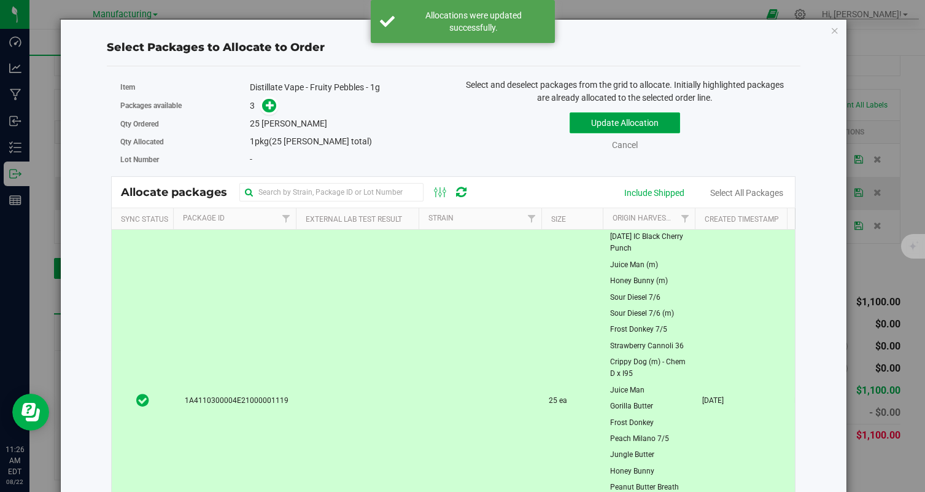
click at [627, 122] on button "Update Allocation" at bounding box center [625, 122] width 110 height 21
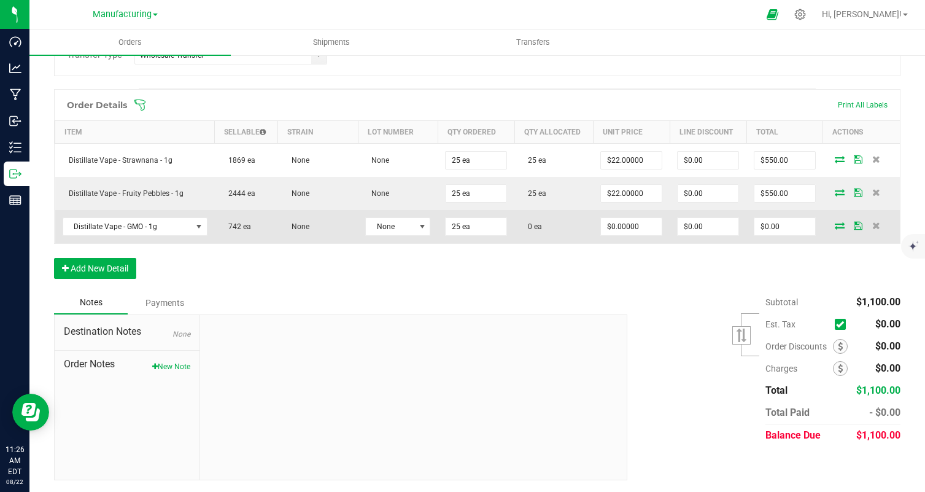
click at [841, 225] on icon at bounding box center [840, 225] width 10 height 7
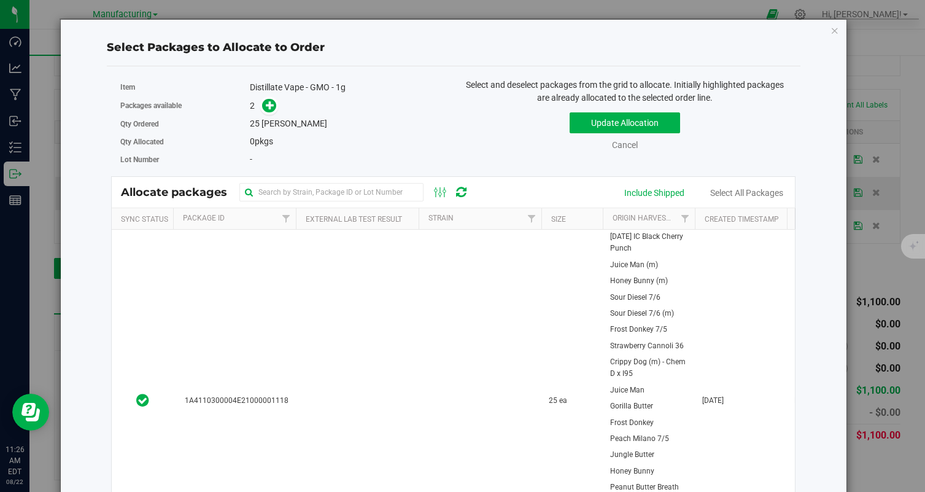
click at [428, 271] on td at bounding box center [480, 401] width 123 height 342
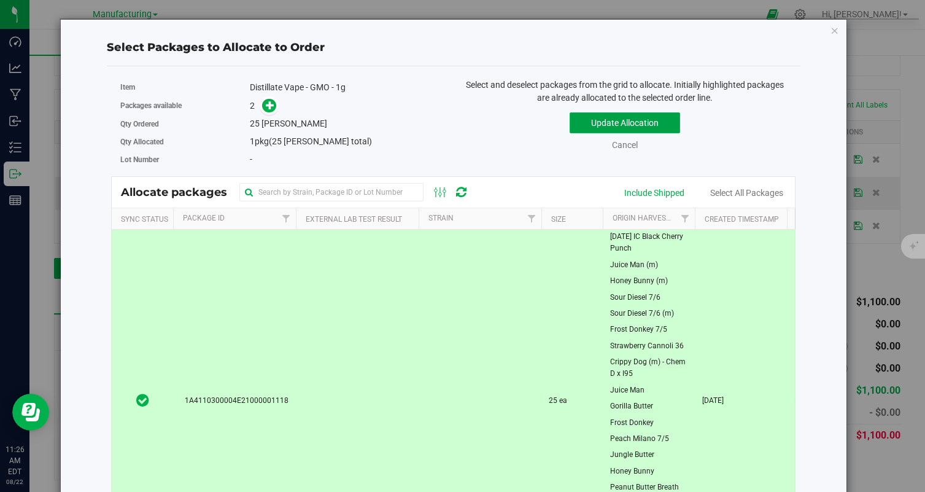
click at [610, 127] on button "Update Allocation" at bounding box center [625, 122] width 110 height 21
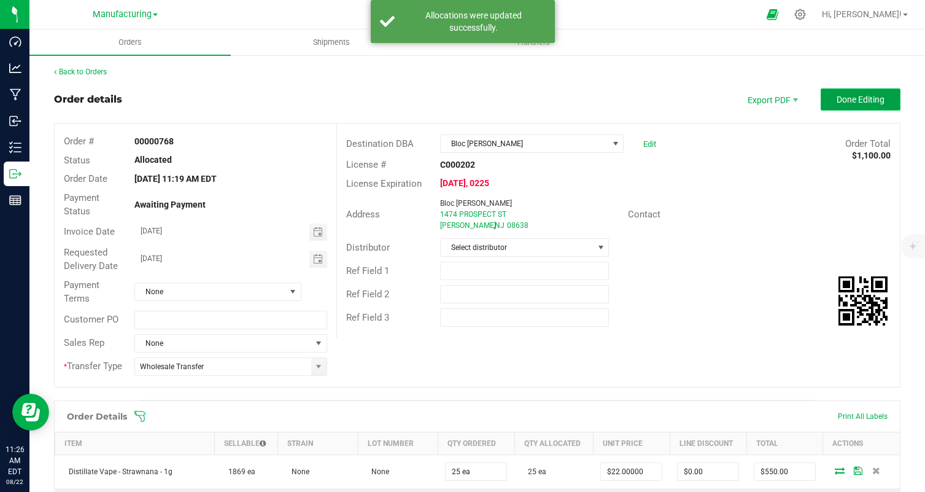
click at [862, 96] on span "Done Editing" at bounding box center [861, 100] width 48 height 10
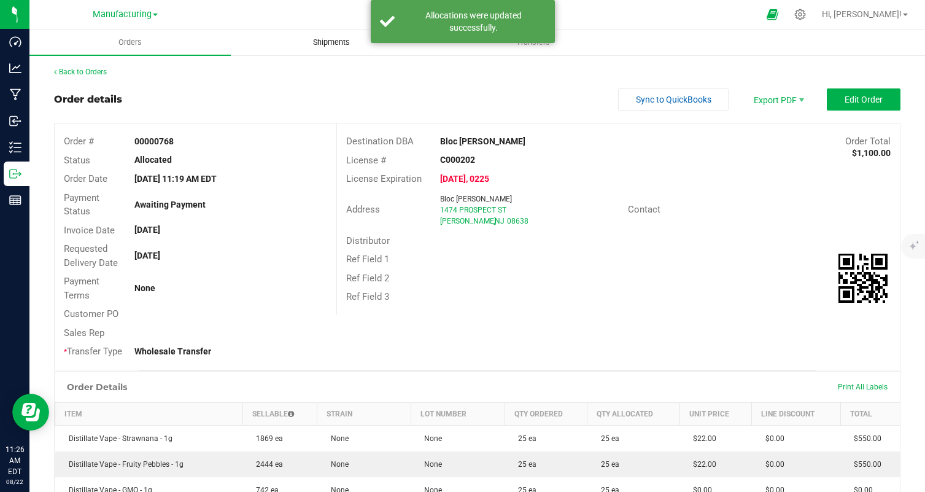
click at [330, 44] on span "Shipments" at bounding box center [331, 42] width 70 height 11
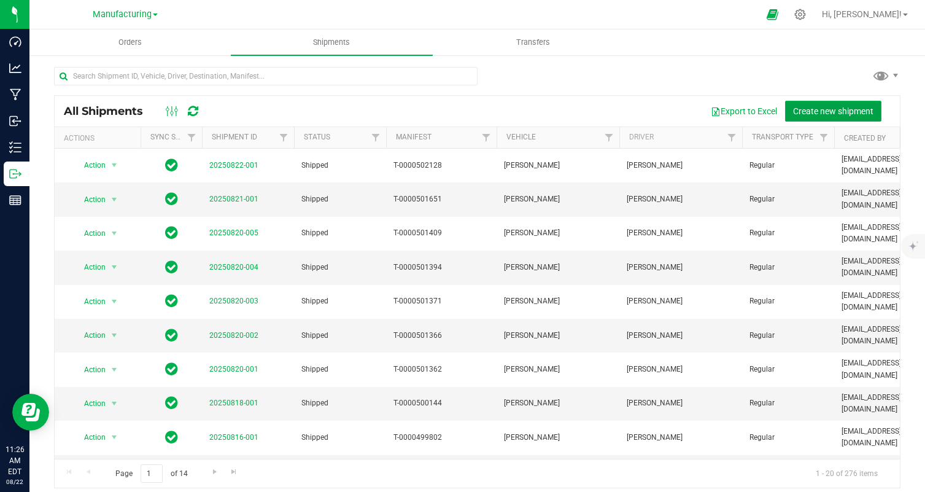
click at [839, 114] on span "Create new shipment" at bounding box center [833, 111] width 80 height 10
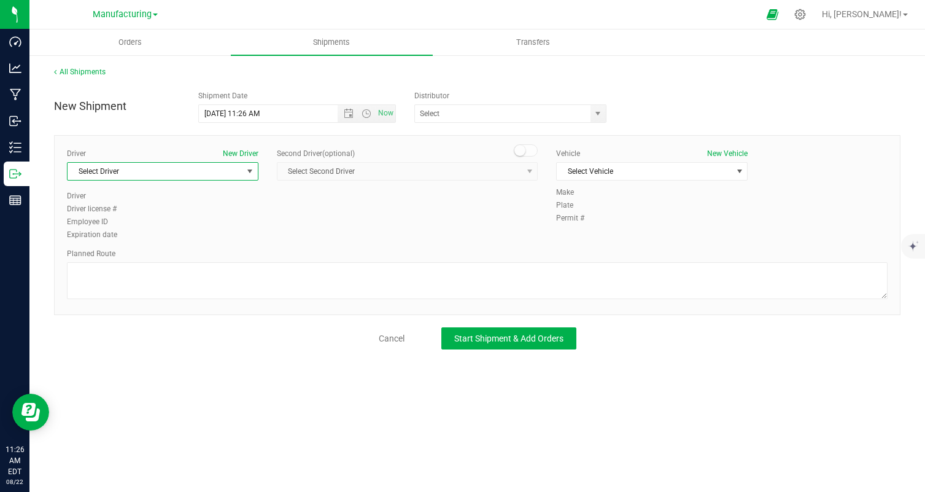
click at [198, 162] on span "Select Driver" at bounding box center [163, 171] width 192 height 18
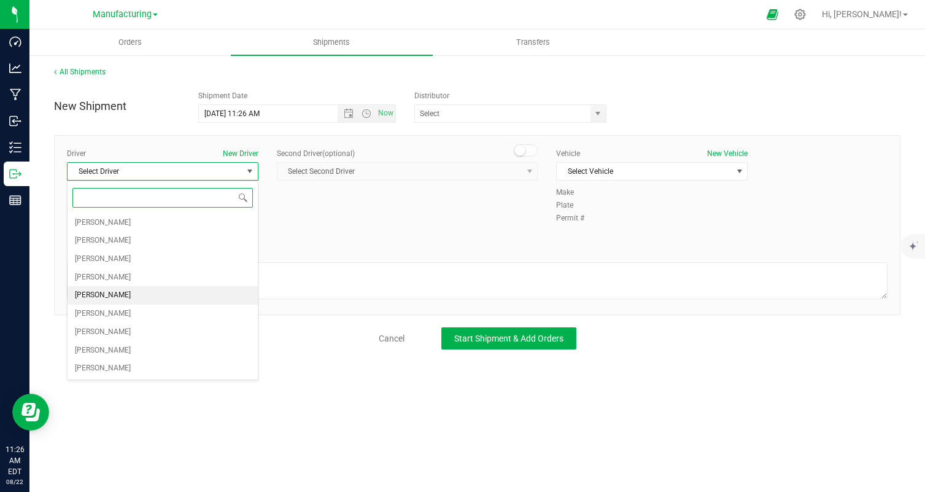
click at [113, 289] on span "[PERSON_NAME]" at bounding box center [103, 295] width 56 height 16
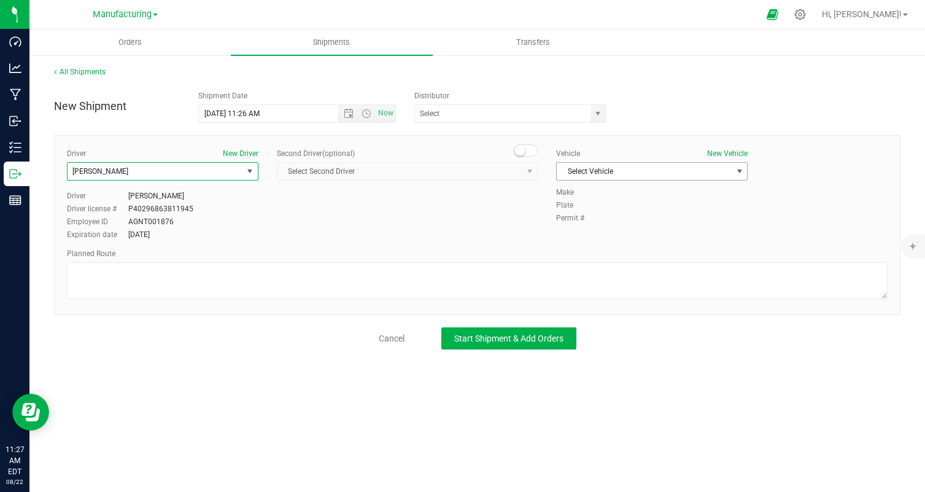
click at [689, 166] on span "Select Vehicle" at bounding box center [644, 171] width 175 height 17
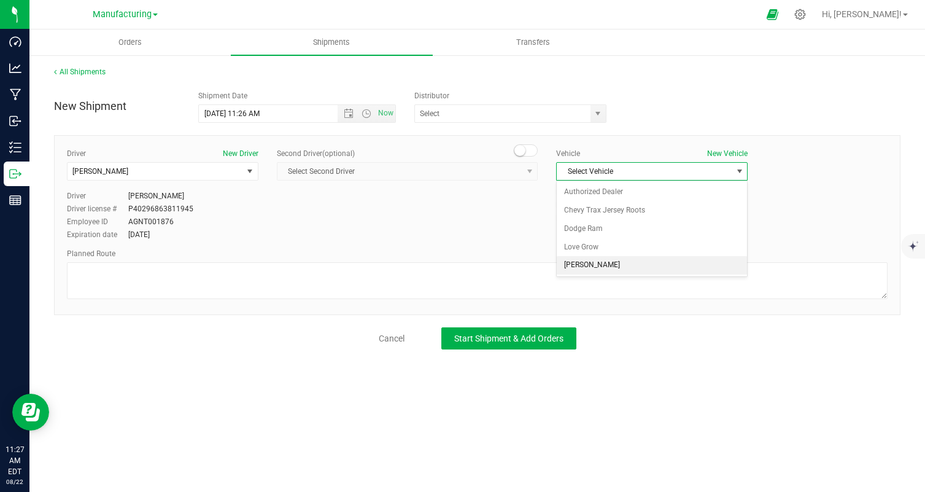
click at [597, 263] on li "[PERSON_NAME]" at bounding box center [652, 265] width 190 height 18
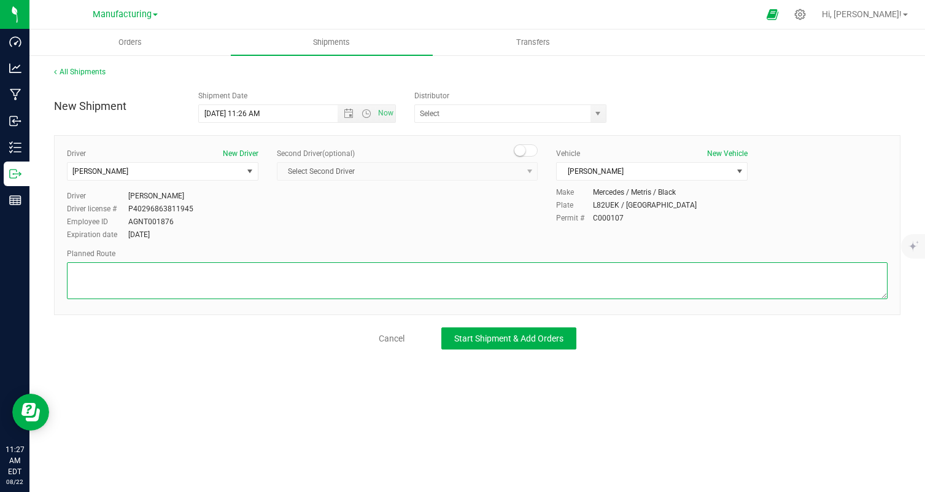
click at [533, 282] on textarea at bounding box center [477, 280] width 821 height 37
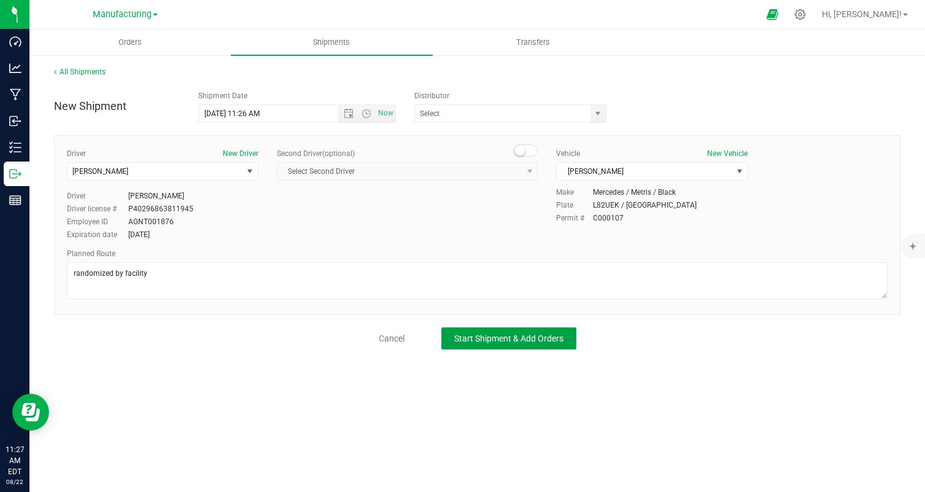
click at [530, 336] on span "Start Shipment & Add Orders" at bounding box center [508, 338] width 109 height 10
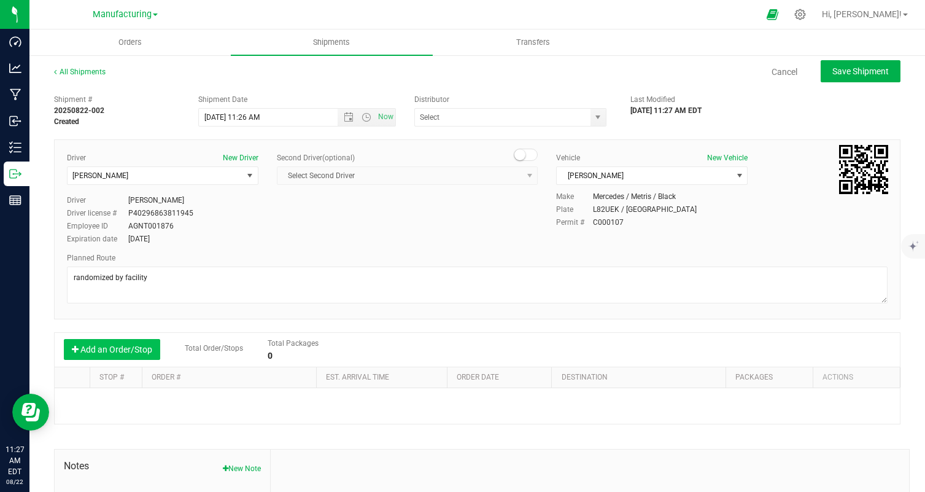
click at [117, 357] on button "Add an Order/Stop" at bounding box center [112, 349] width 96 height 21
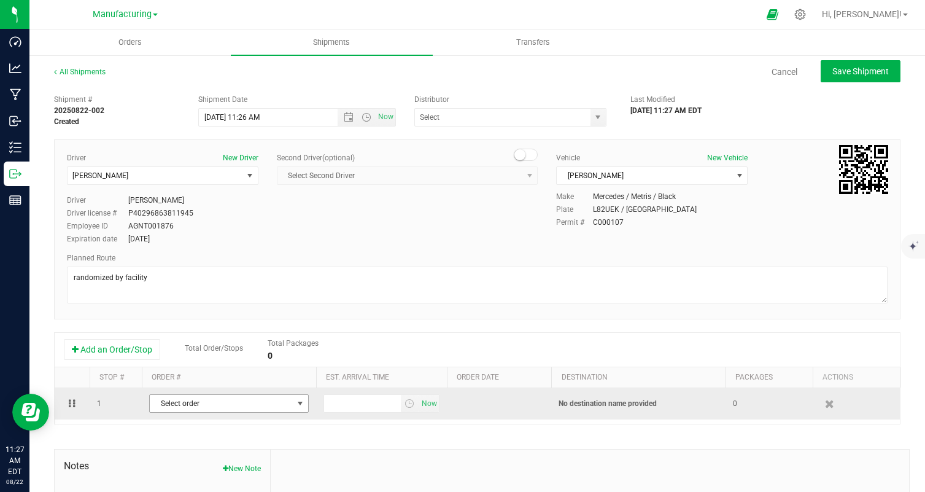
click at [210, 406] on span "Select order" at bounding box center [221, 403] width 143 height 17
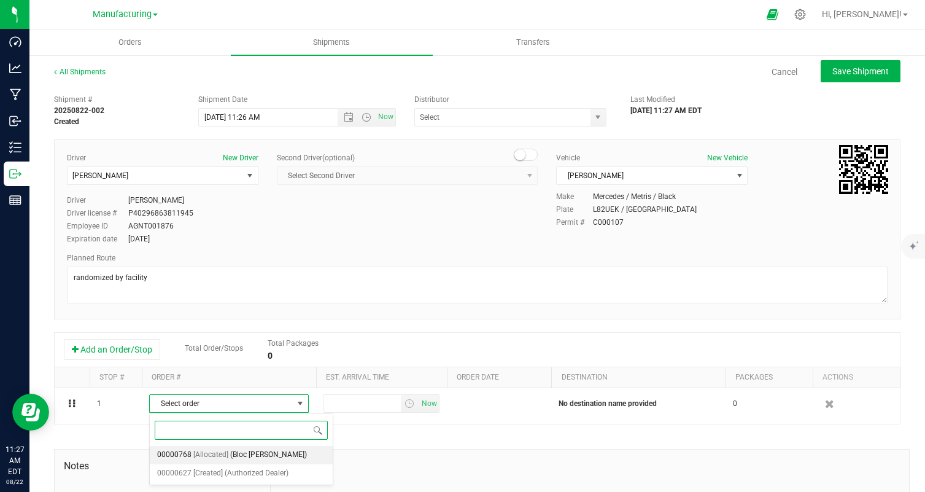
click at [260, 455] on span "(Bloc [PERSON_NAME])" at bounding box center [268, 455] width 77 height 16
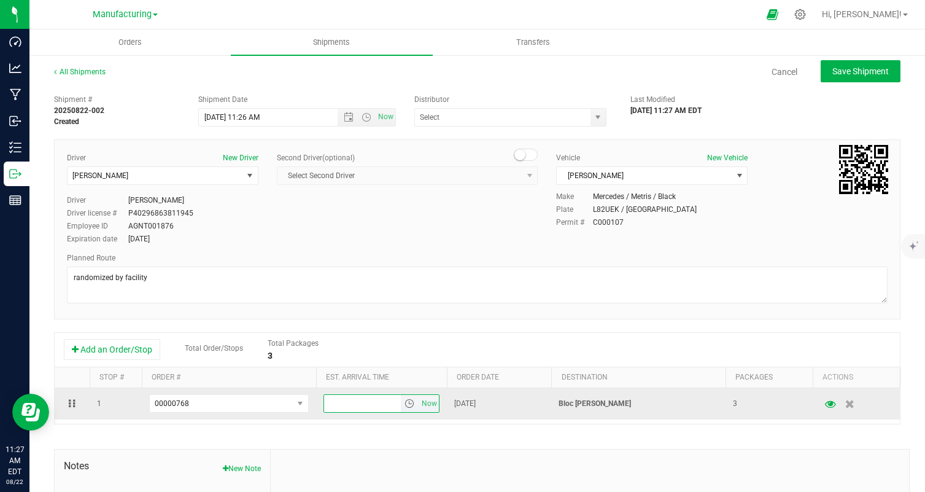
click at [357, 411] on input "text" at bounding box center [362, 403] width 77 height 17
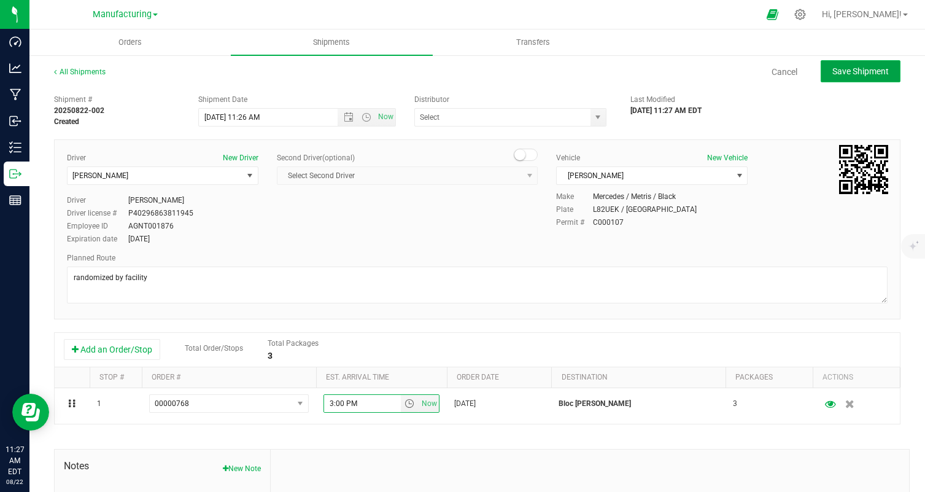
click at [866, 71] on span "Save Shipment" at bounding box center [860, 71] width 56 height 10
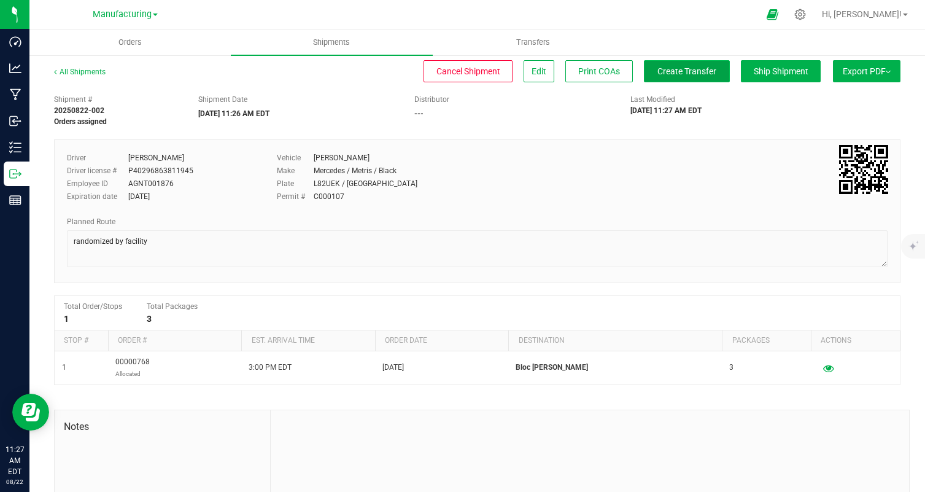
click at [695, 72] on span "Create Transfer" at bounding box center [686, 71] width 59 height 10
click at [792, 69] on span "Ship Shipment" at bounding box center [781, 71] width 55 height 10
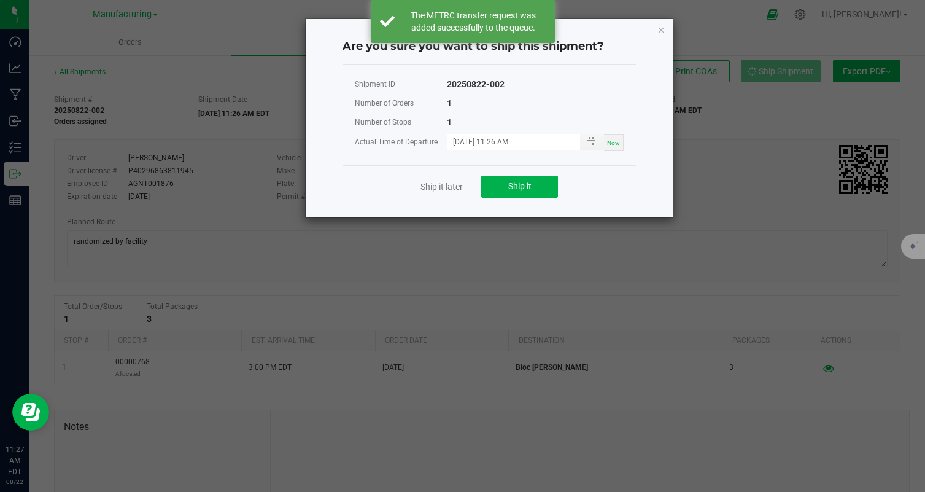
click at [510, 171] on div "Ship it later Ship it" at bounding box center [489, 186] width 293 height 42
click at [508, 187] on span "Ship it" at bounding box center [519, 186] width 23 height 10
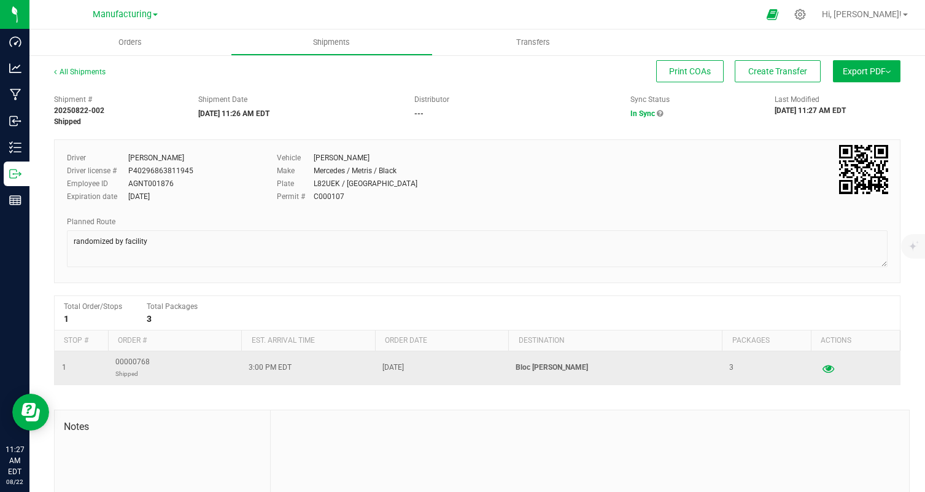
click at [826, 368] on icon "button" at bounding box center [829, 367] width 12 height 9
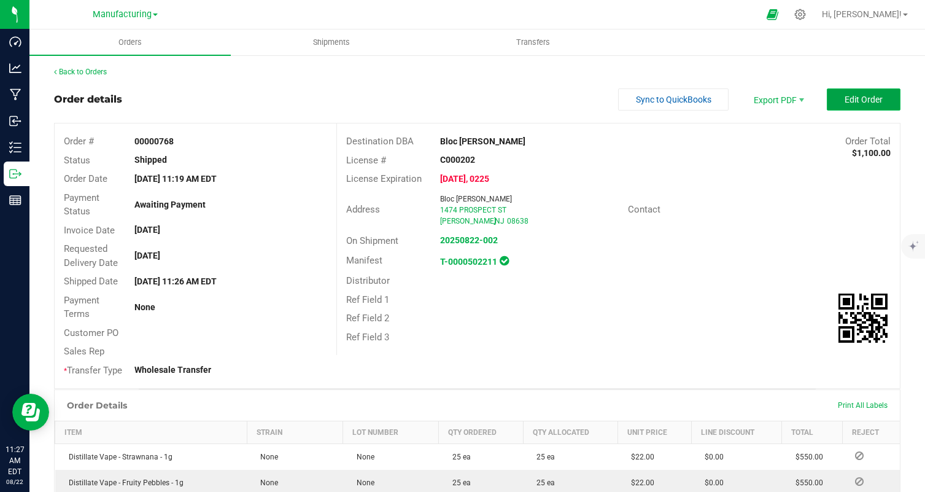
click at [872, 96] on span "Edit Order" at bounding box center [864, 100] width 38 height 10
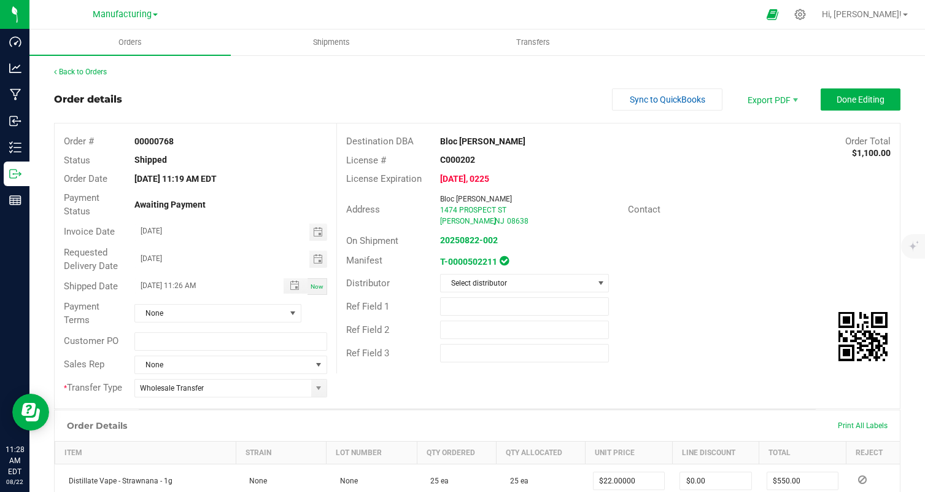
scroll to position [273, 0]
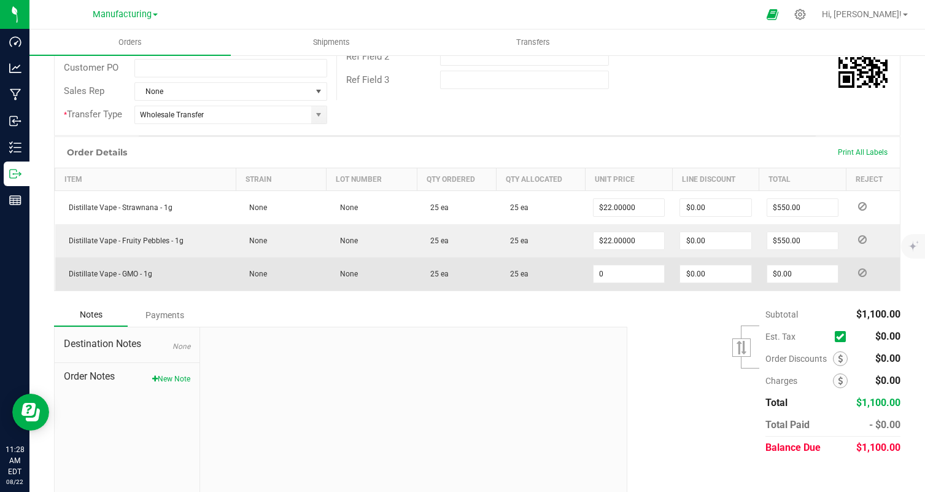
click at [645, 281] on input "0" at bounding box center [629, 273] width 71 height 17
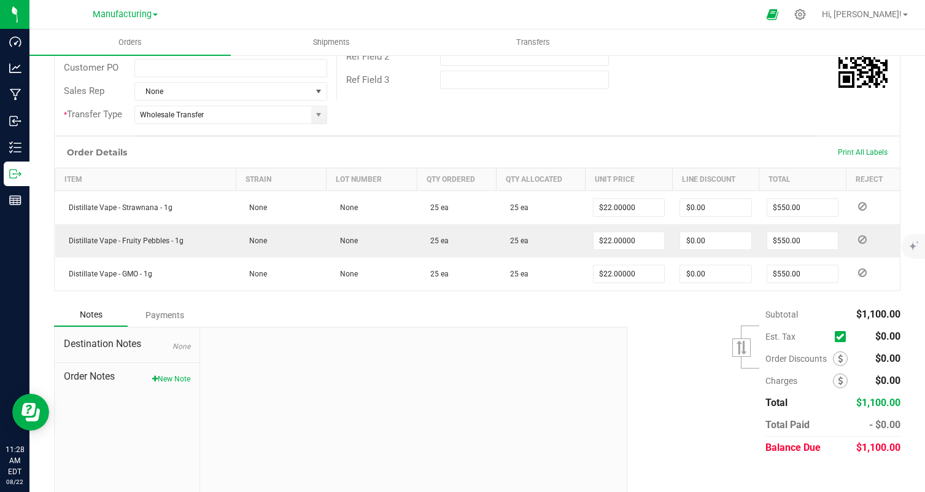
click at [641, 375] on div "Subtotal $1,100.00 Est. Tax" at bounding box center [759, 380] width 282 height 155
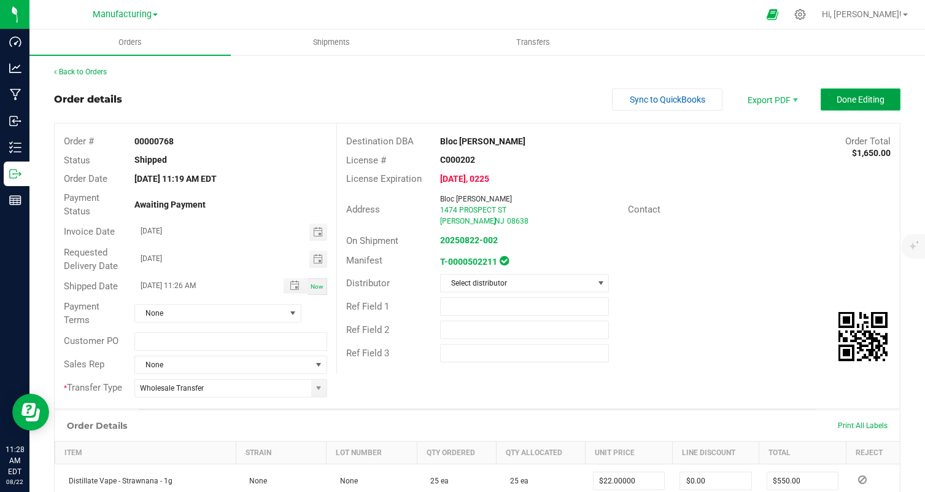
click at [866, 107] on button "Done Editing" at bounding box center [861, 99] width 80 height 22
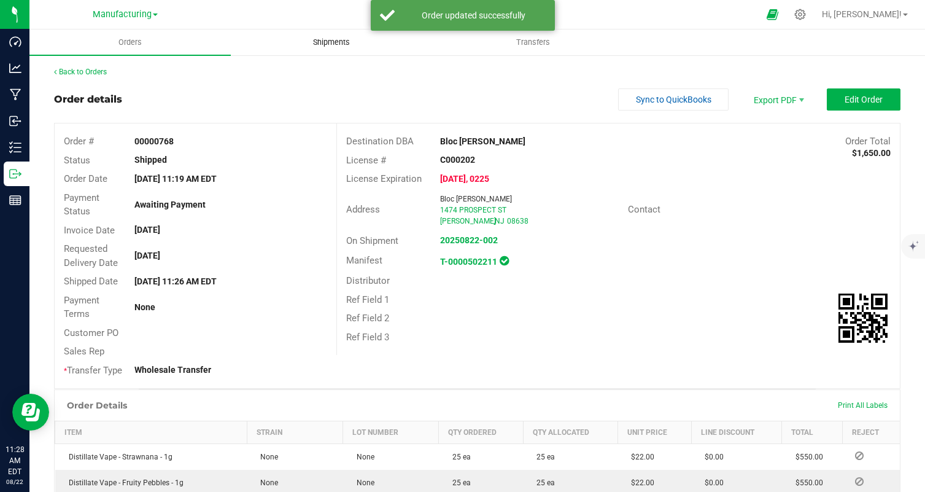
click at [335, 44] on span "Shipments" at bounding box center [331, 42] width 70 height 11
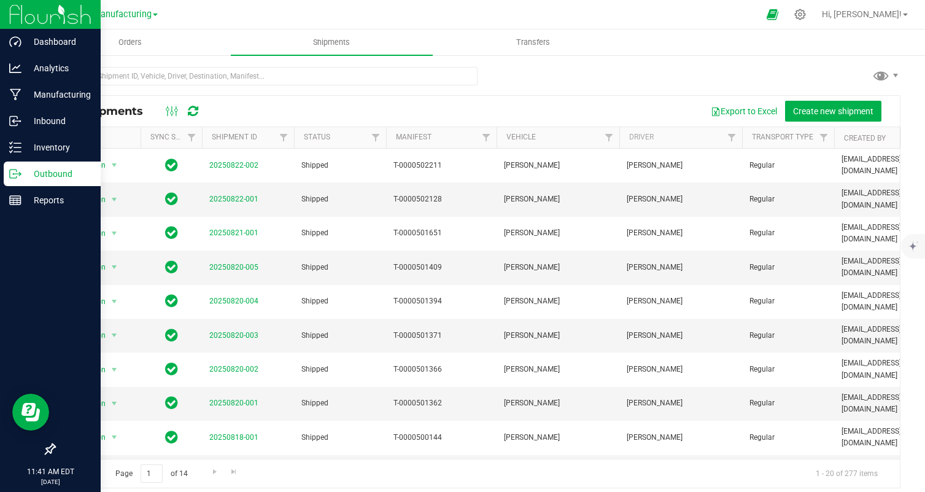
click at [14, 169] on icon at bounding box center [13, 173] width 7 height 9
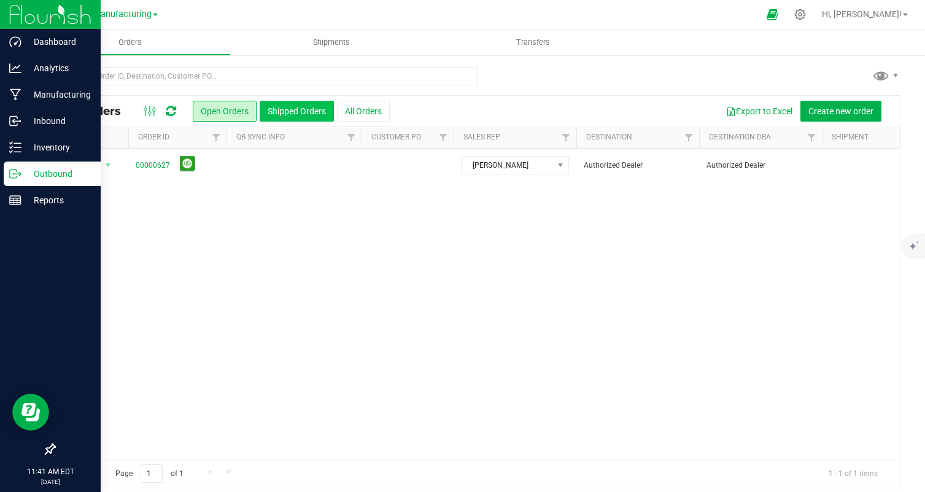
click at [282, 114] on button "Shipped Orders" at bounding box center [297, 111] width 74 height 21
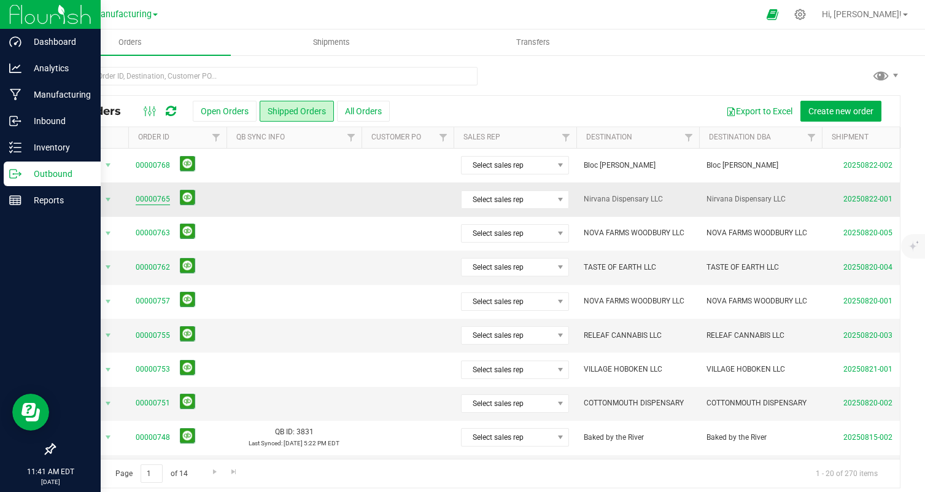
click at [149, 204] on link "00000765" at bounding box center [153, 199] width 34 height 12
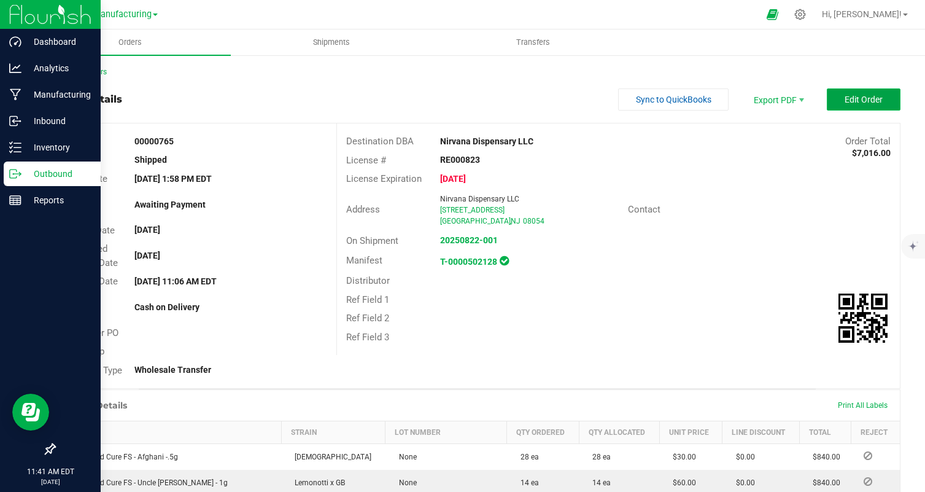
click at [874, 101] on span "Edit Order" at bounding box center [864, 100] width 38 height 10
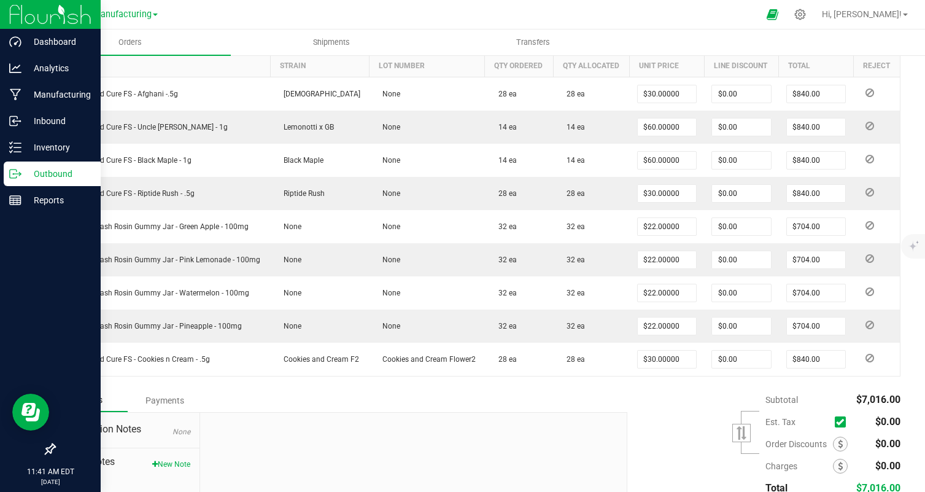
scroll to position [406, 0]
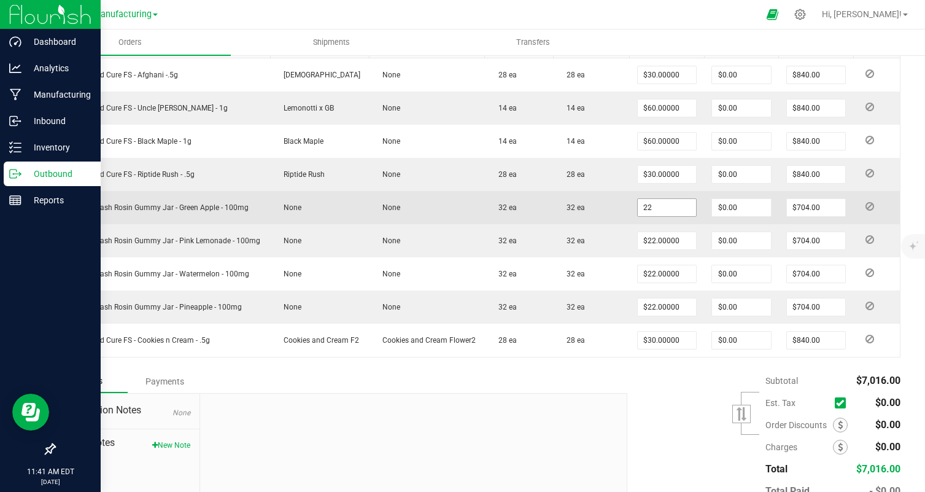
click at [663, 201] on input "22" at bounding box center [667, 207] width 59 height 17
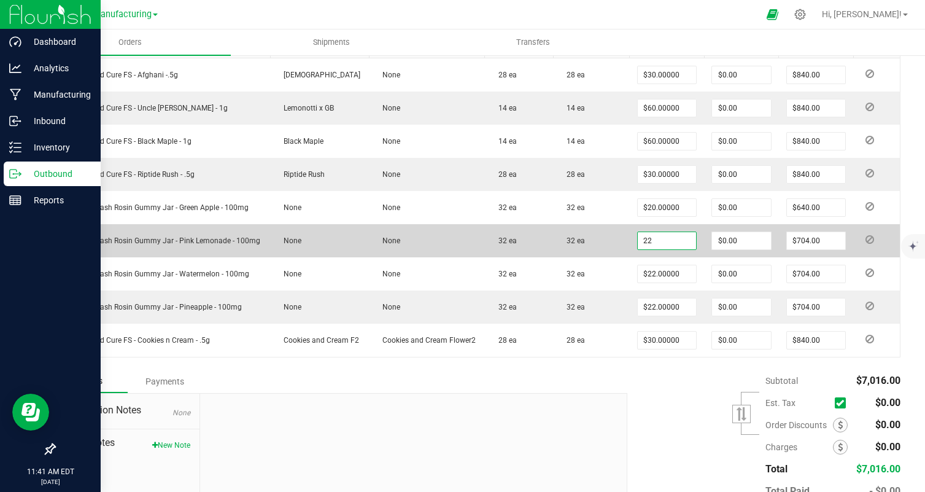
click at [646, 240] on input "22" at bounding box center [667, 240] width 59 height 17
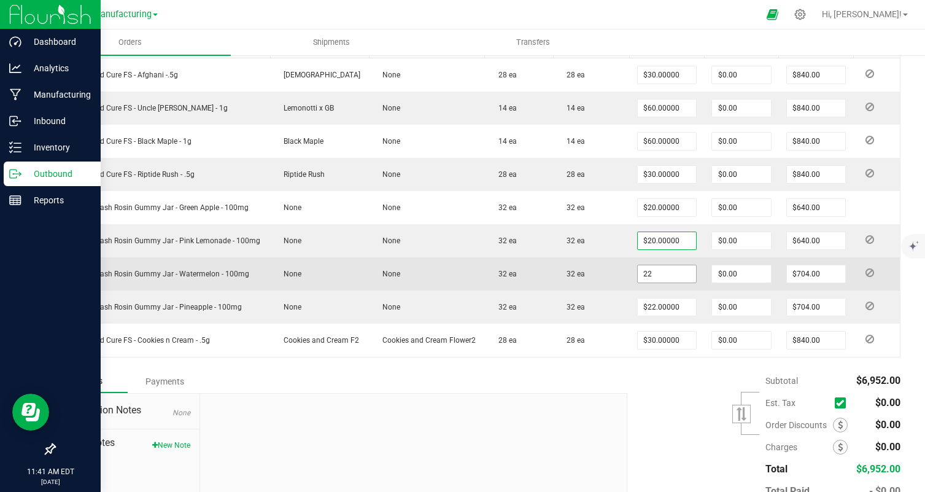
click at [647, 269] on input "22" at bounding box center [667, 273] width 59 height 17
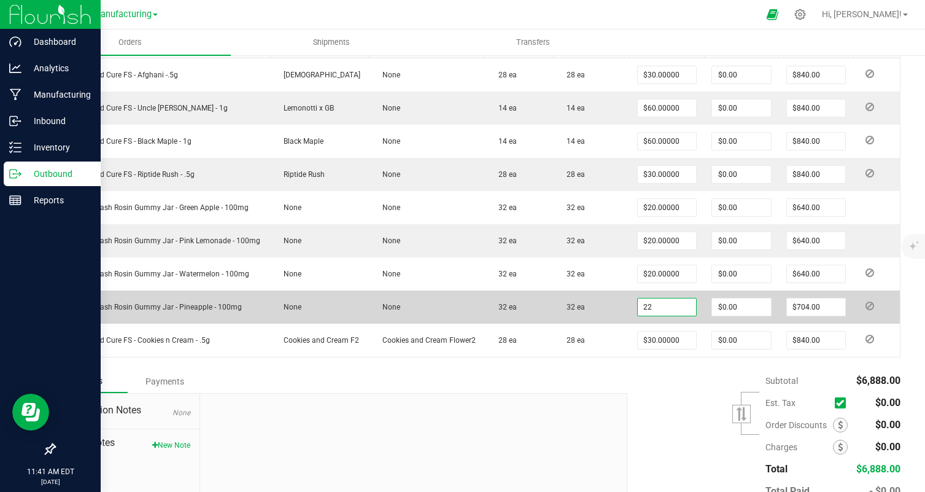
click at [647, 301] on input "22" at bounding box center [667, 306] width 59 height 17
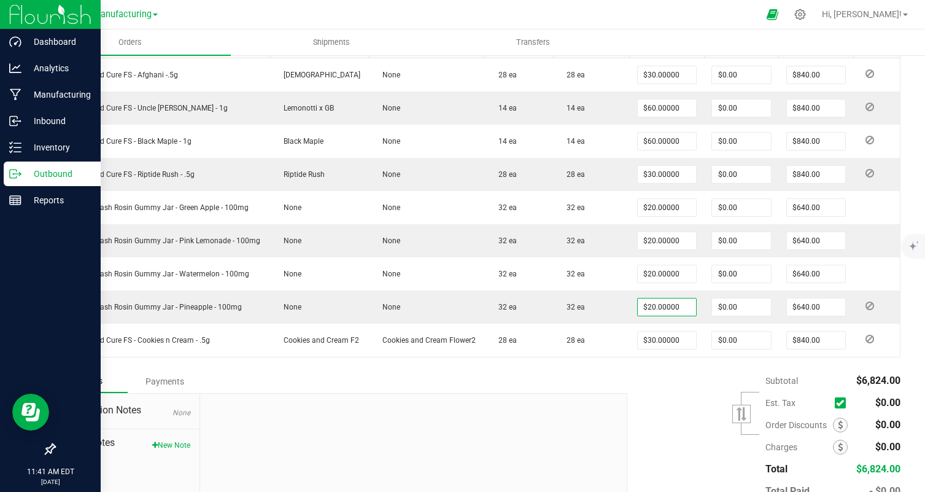
click at [634, 414] on div "Subtotal $6,824.00 Est. Tax" at bounding box center [759, 447] width 282 height 155
click at [838, 427] on icon at bounding box center [840, 424] width 5 height 9
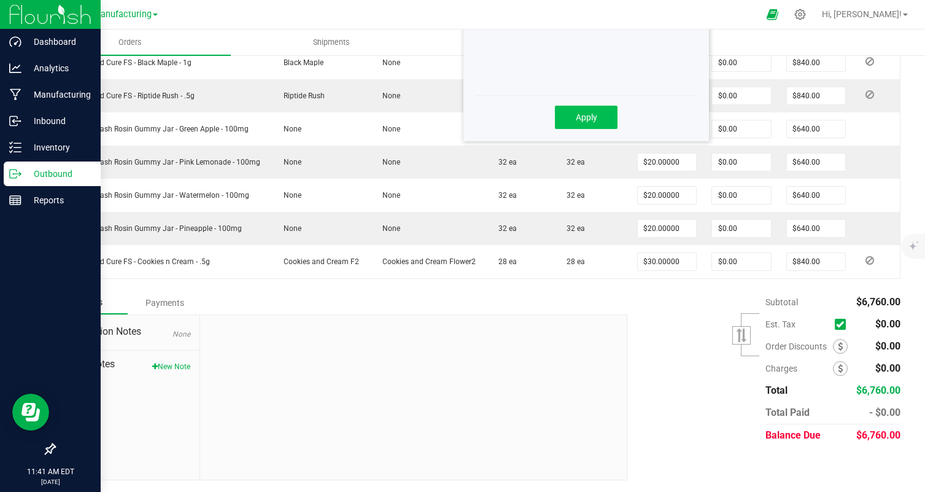
scroll to position [362, 0]
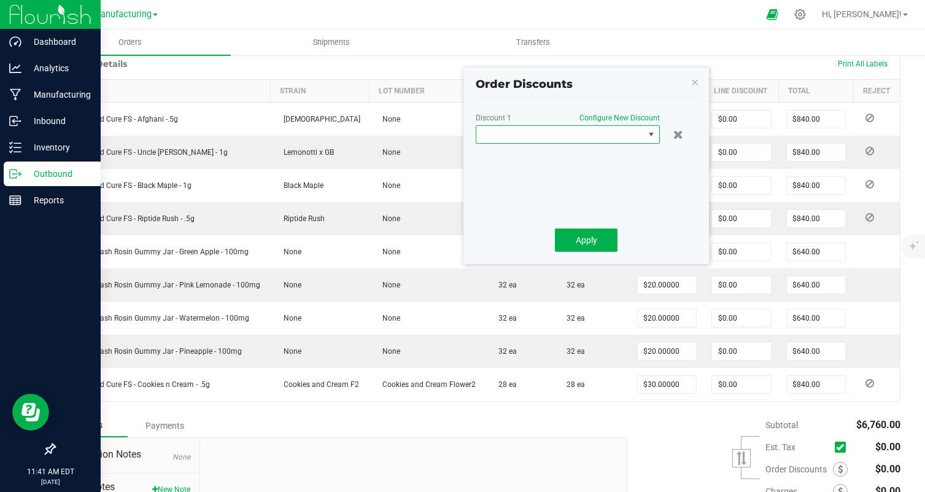
click at [548, 137] on span at bounding box center [560, 134] width 168 height 17
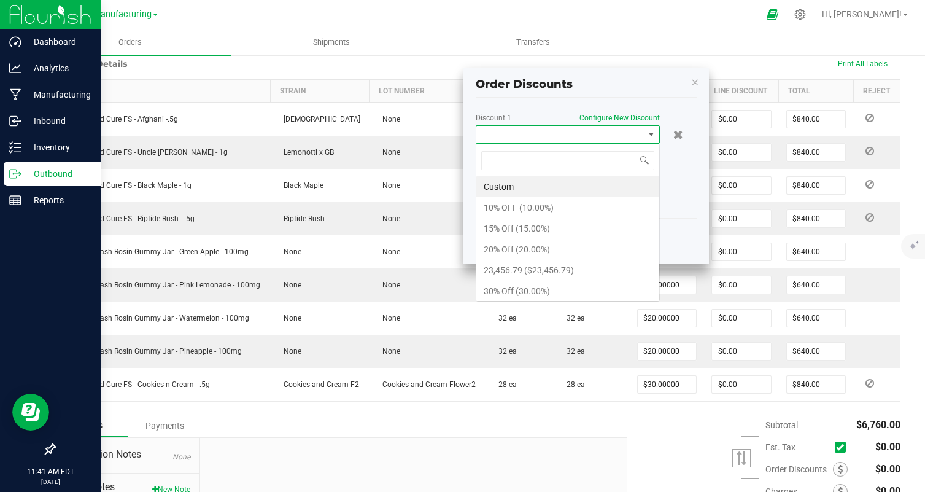
scroll to position [18, 184]
click at [541, 231] on li "15% Off (15.00%)" at bounding box center [567, 228] width 183 height 21
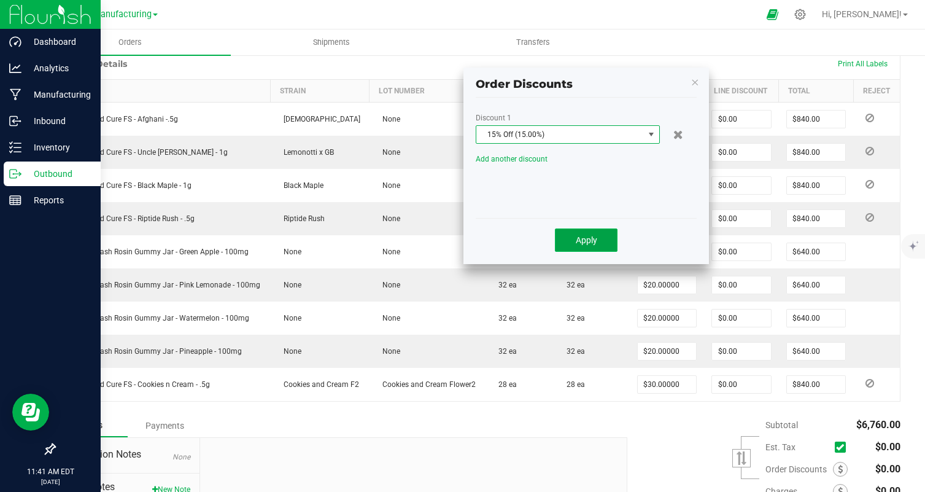
click at [584, 240] on span "Apply" at bounding box center [586, 240] width 21 height 10
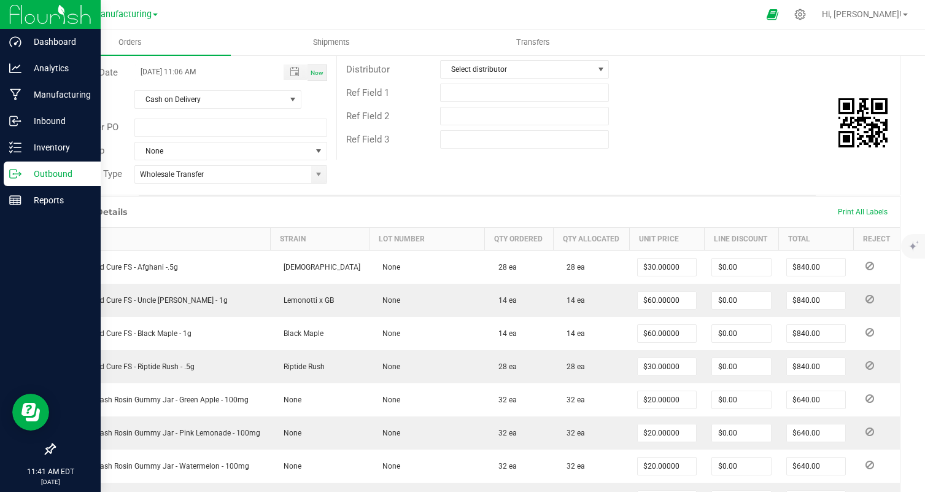
scroll to position [0, 0]
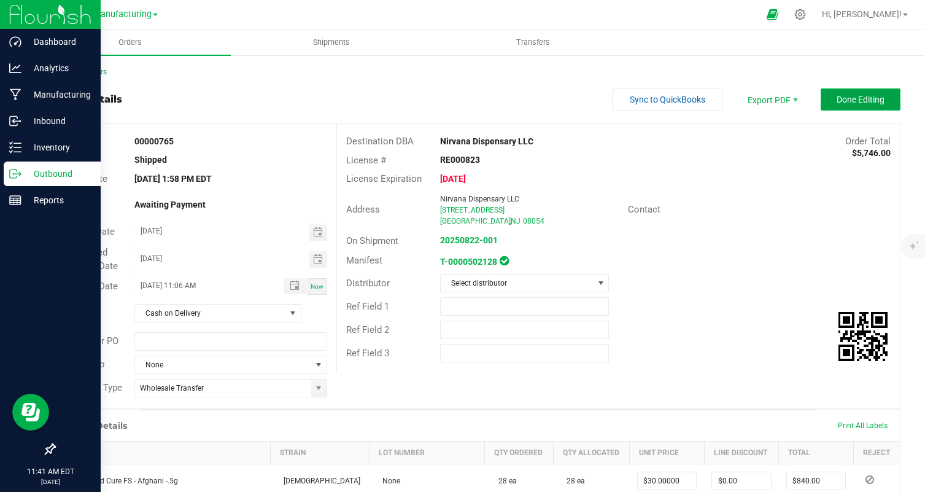
click at [861, 101] on span "Done Editing" at bounding box center [861, 100] width 48 height 10
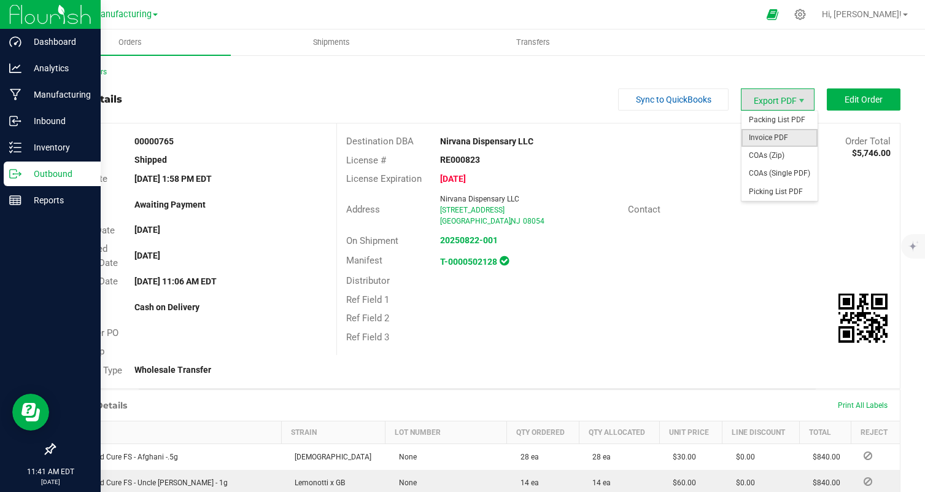
click at [784, 133] on span "Invoice PDF" at bounding box center [780, 138] width 76 height 18
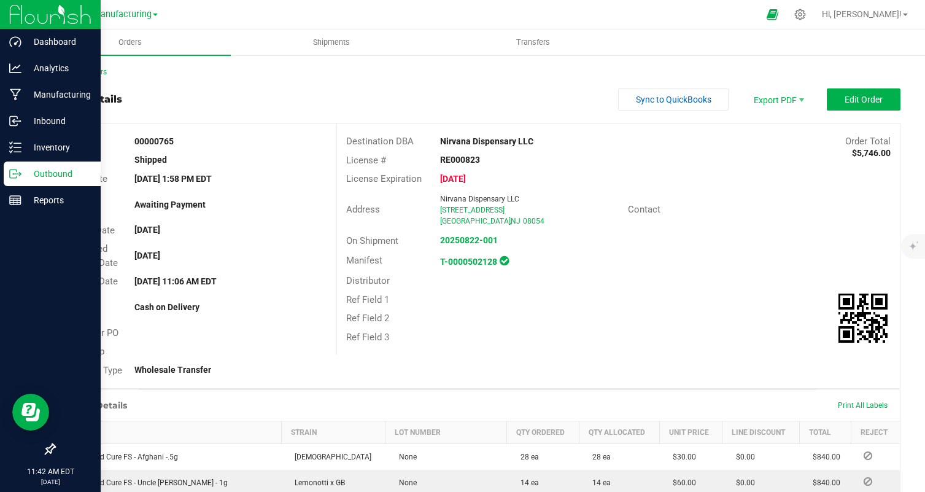
click at [133, 6] on div "Manufacturing" at bounding box center [125, 14] width 179 height 19
click at [127, 14] on span "Manufacturing" at bounding box center [122, 14] width 59 height 11
click at [121, 42] on link "Cultivation" at bounding box center [125, 43] width 179 height 17
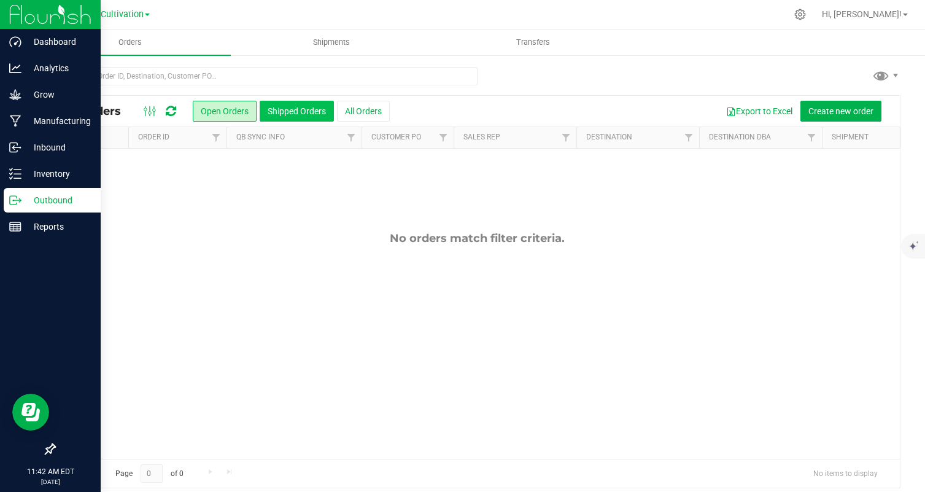
click at [260, 112] on button "Shipped Orders" at bounding box center [297, 111] width 74 height 21
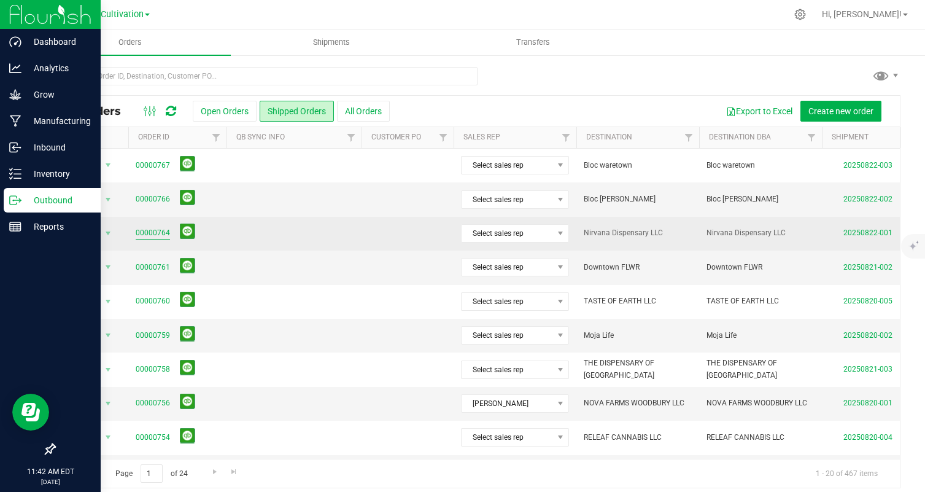
click at [144, 238] on link "00000764" at bounding box center [153, 233] width 34 height 12
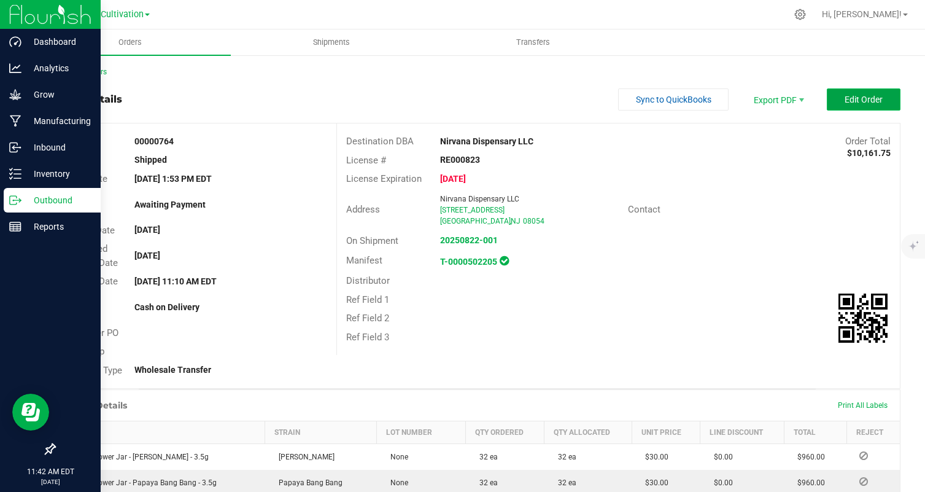
click at [859, 103] on span "Edit Order" at bounding box center [864, 100] width 38 height 10
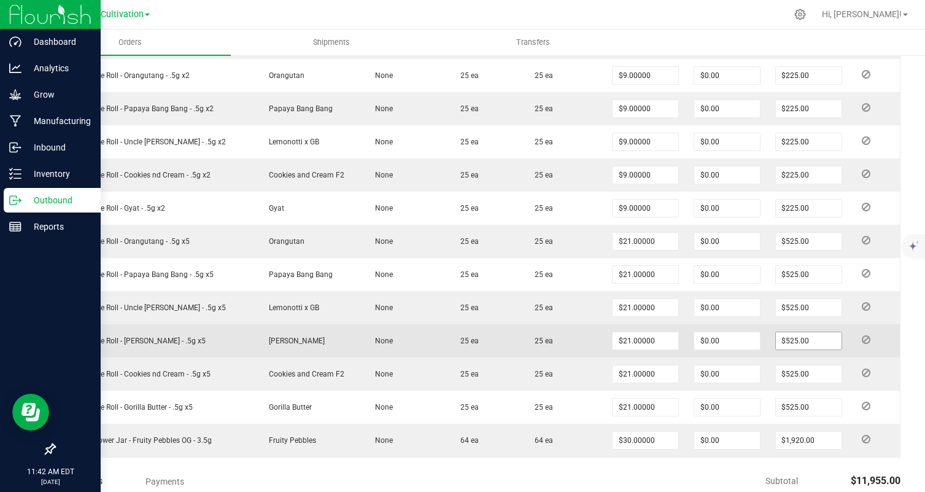
scroll to position [783, 0]
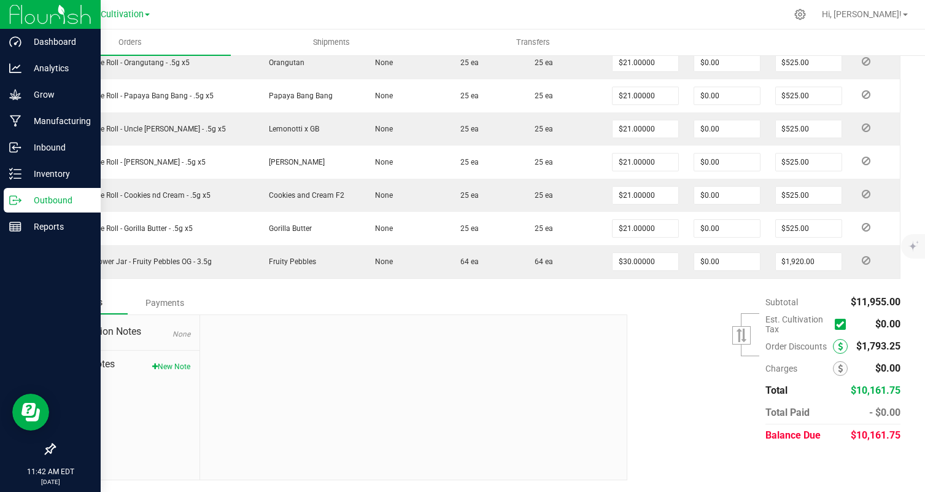
click at [842, 344] on icon at bounding box center [840, 346] width 5 height 9
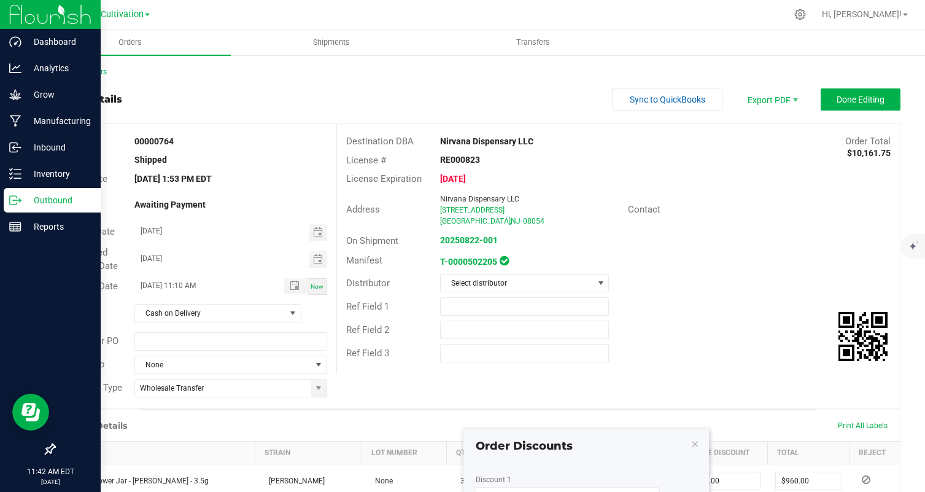
scroll to position [151, 0]
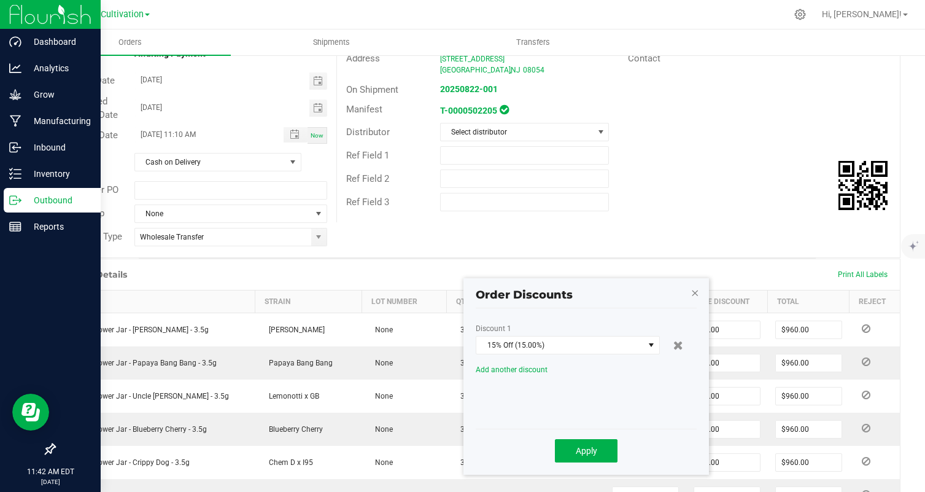
click at [697, 292] on icon "button" at bounding box center [695, 292] width 9 height 15
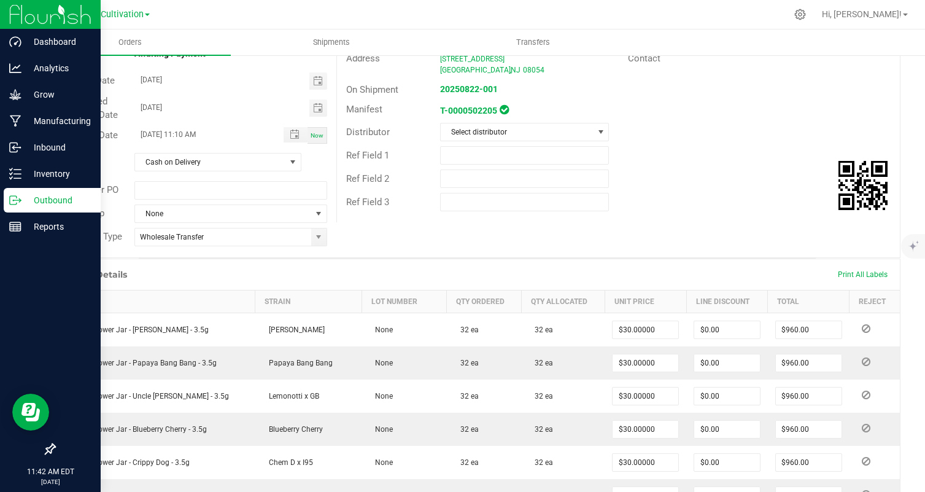
scroll to position [0, 0]
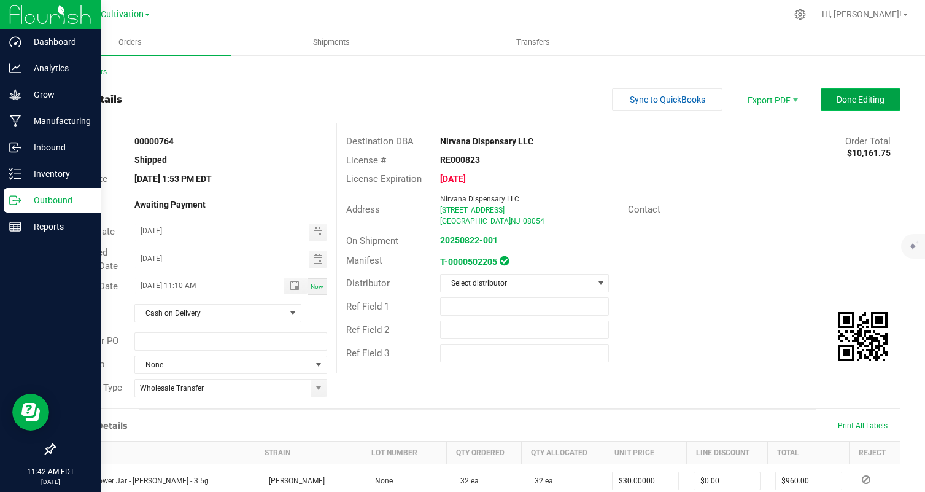
click at [868, 97] on span "Done Editing" at bounding box center [861, 100] width 48 height 10
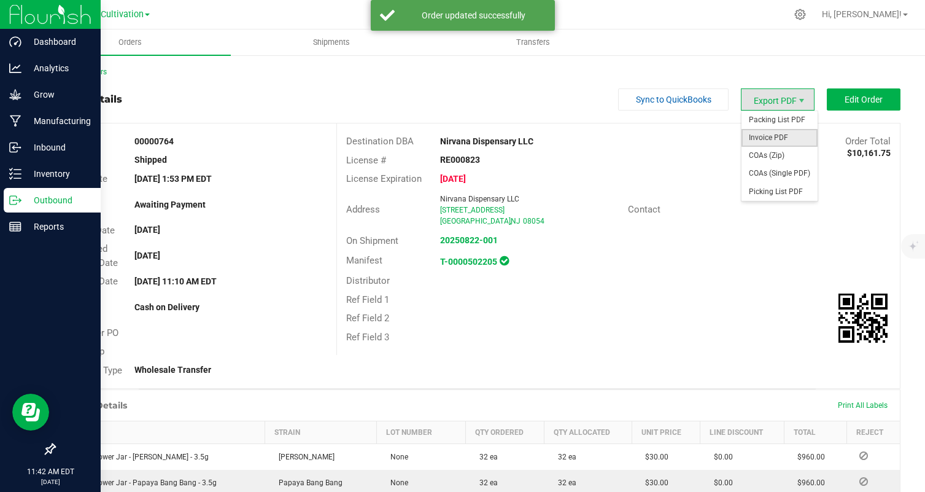
click at [787, 136] on span "Invoice PDF" at bounding box center [780, 138] width 76 height 18
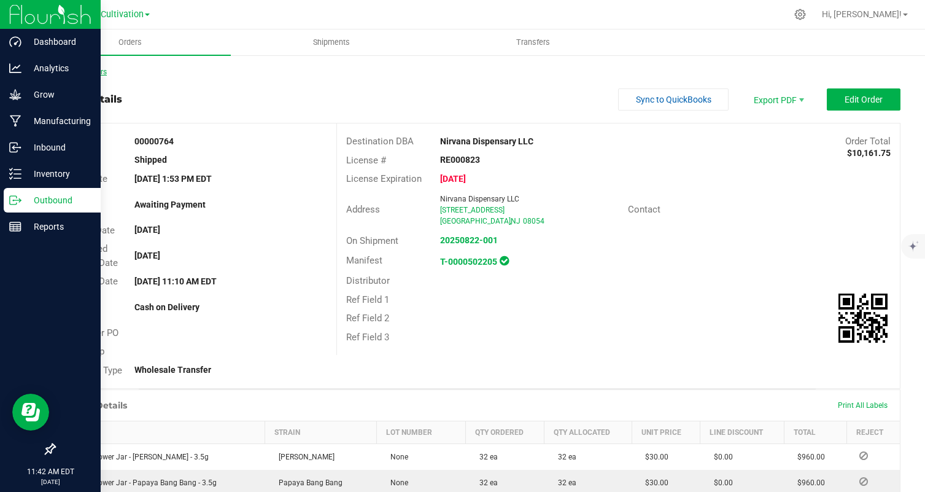
click at [76, 68] on link "Back to Orders" at bounding box center [80, 72] width 53 height 9
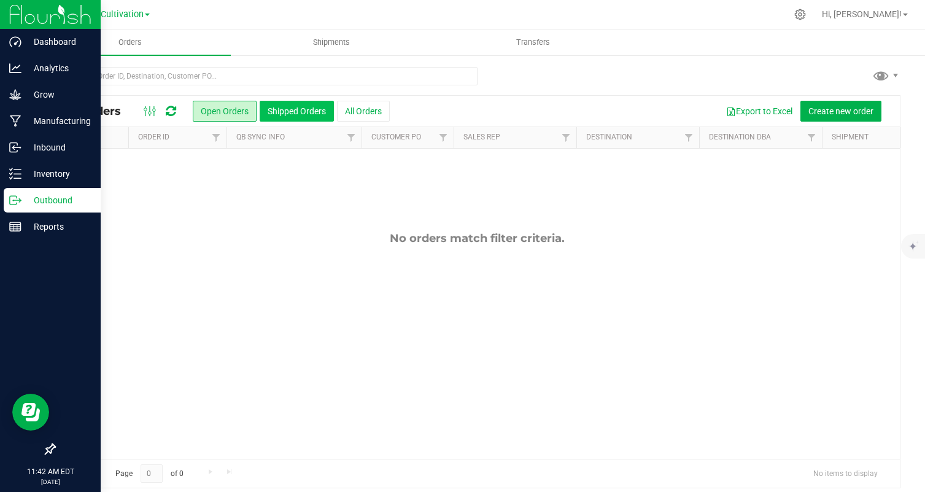
click at [287, 109] on button "Shipped Orders" at bounding box center [297, 111] width 74 height 21
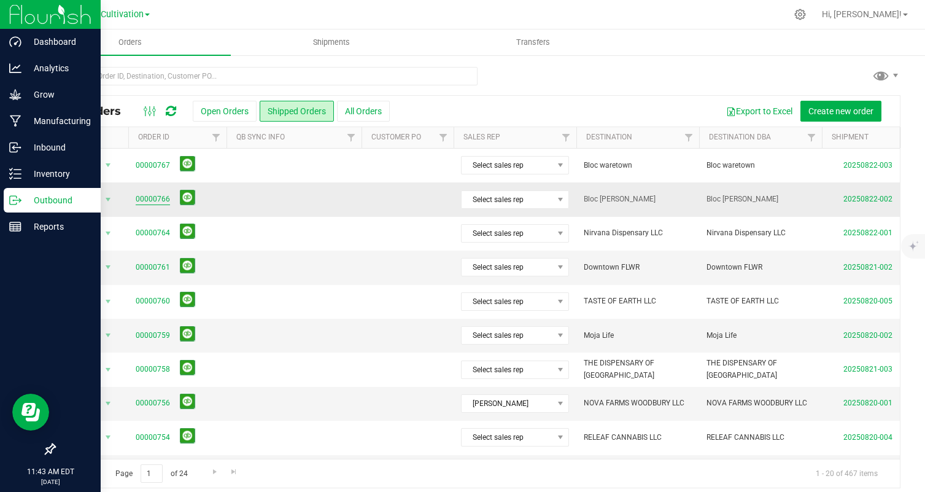
click at [145, 200] on link "00000766" at bounding box center [153, 199] width 34 height 12
